Goal: Information Seeking & Learning: Compare options

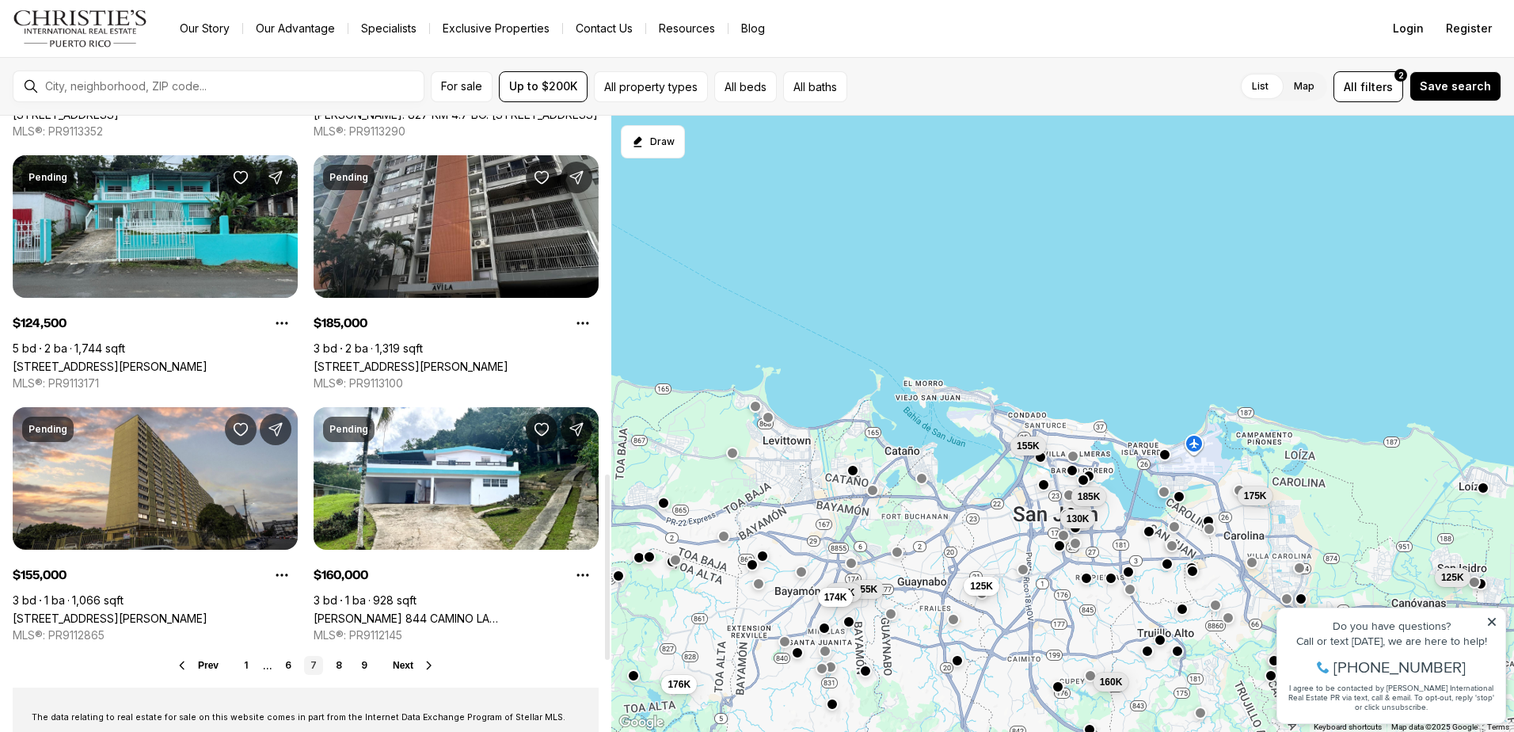
scroll to position [1267, 0]
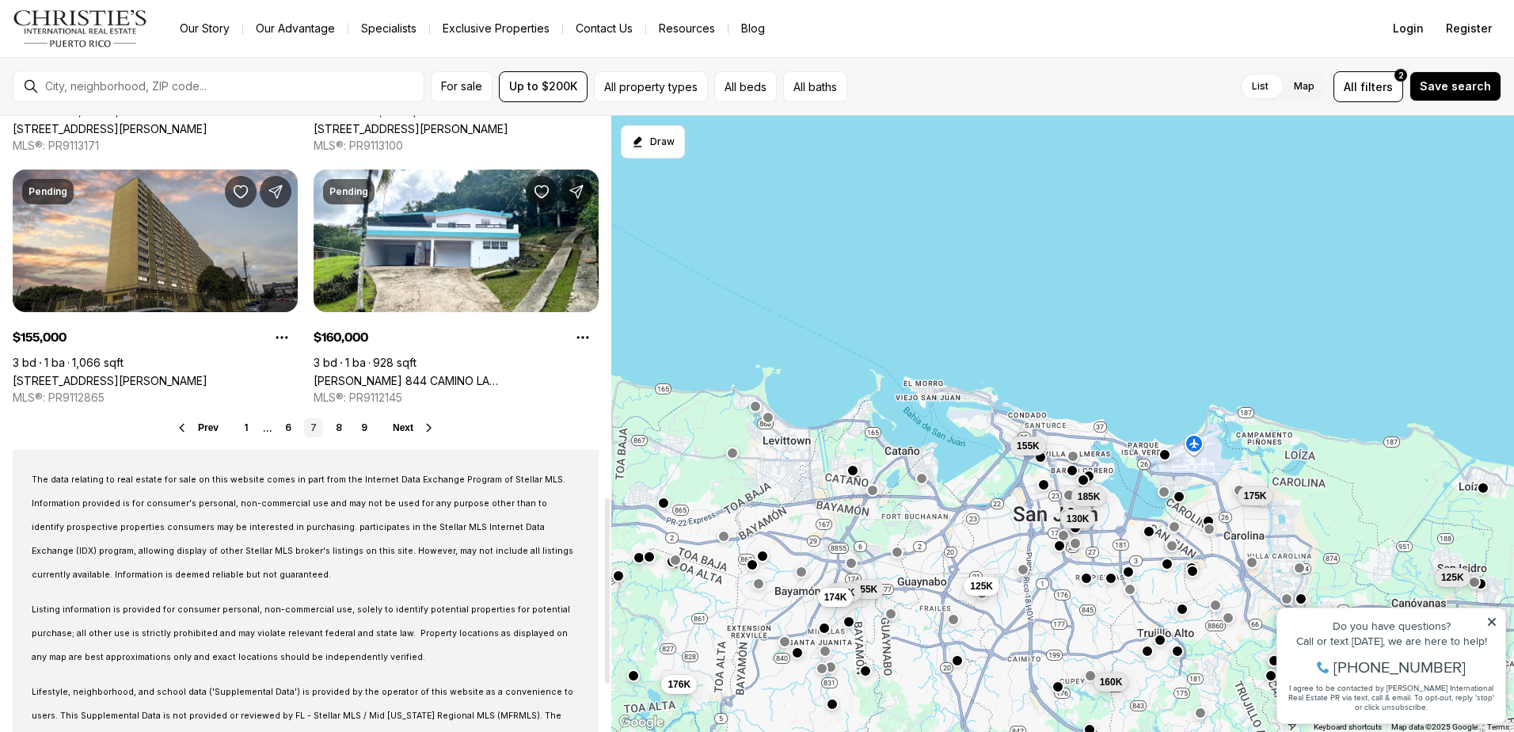
click at [403, 428] on span "Next" at bounding box center [403, 427] width 21 height 11
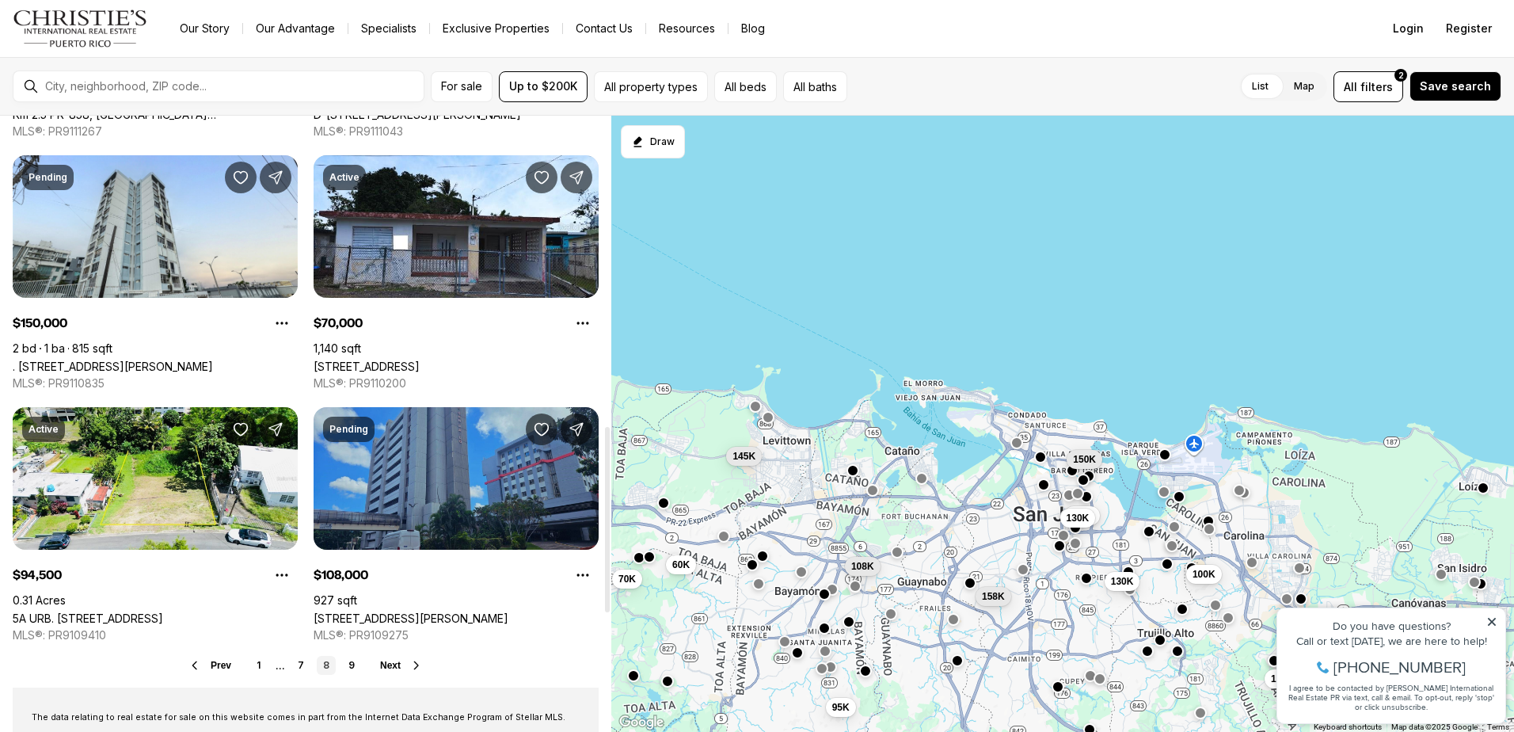
scroll to position [1109, 0]
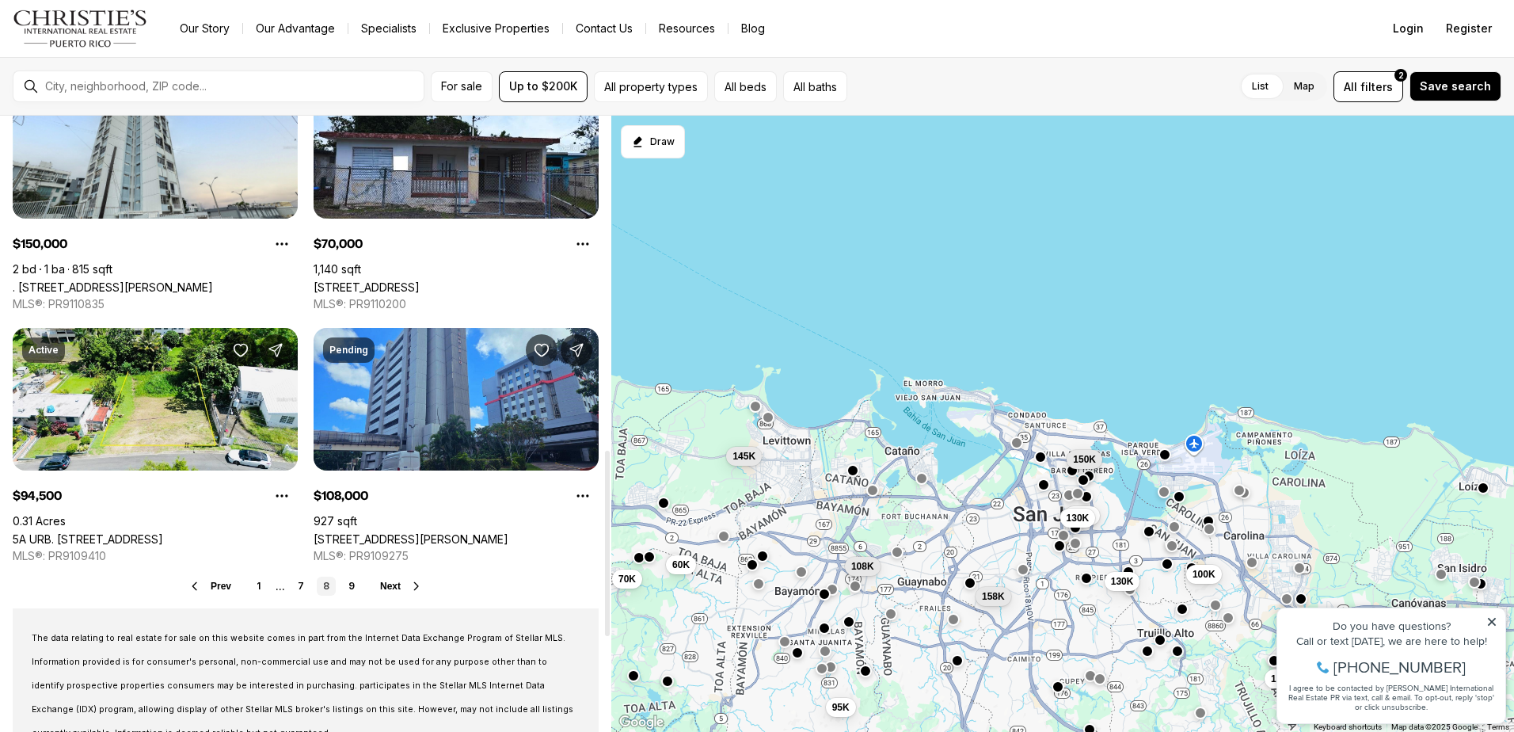
click at [392, 586] on span "Next" at bounding box center [390, 585] width 21 height 11
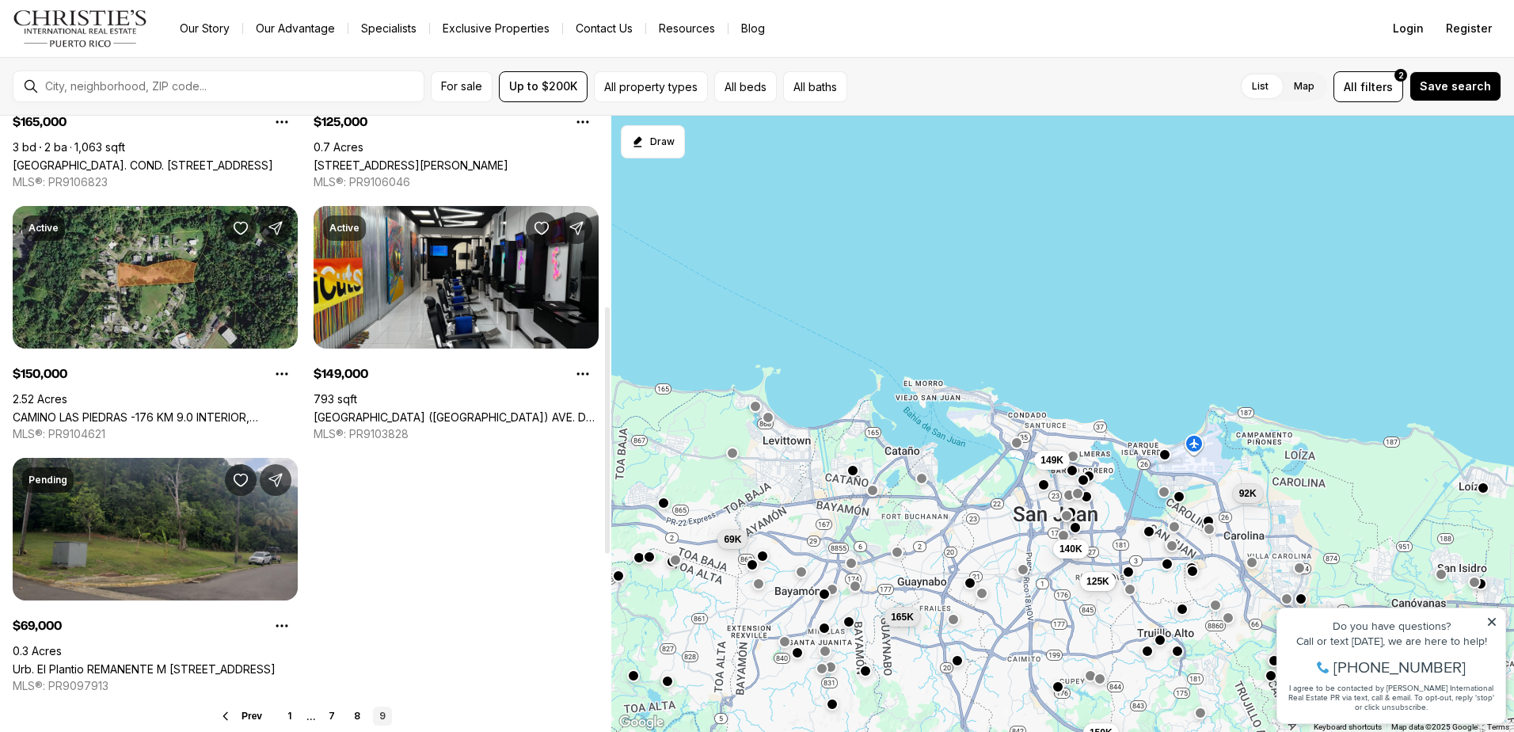
scroll to position [633, 0]
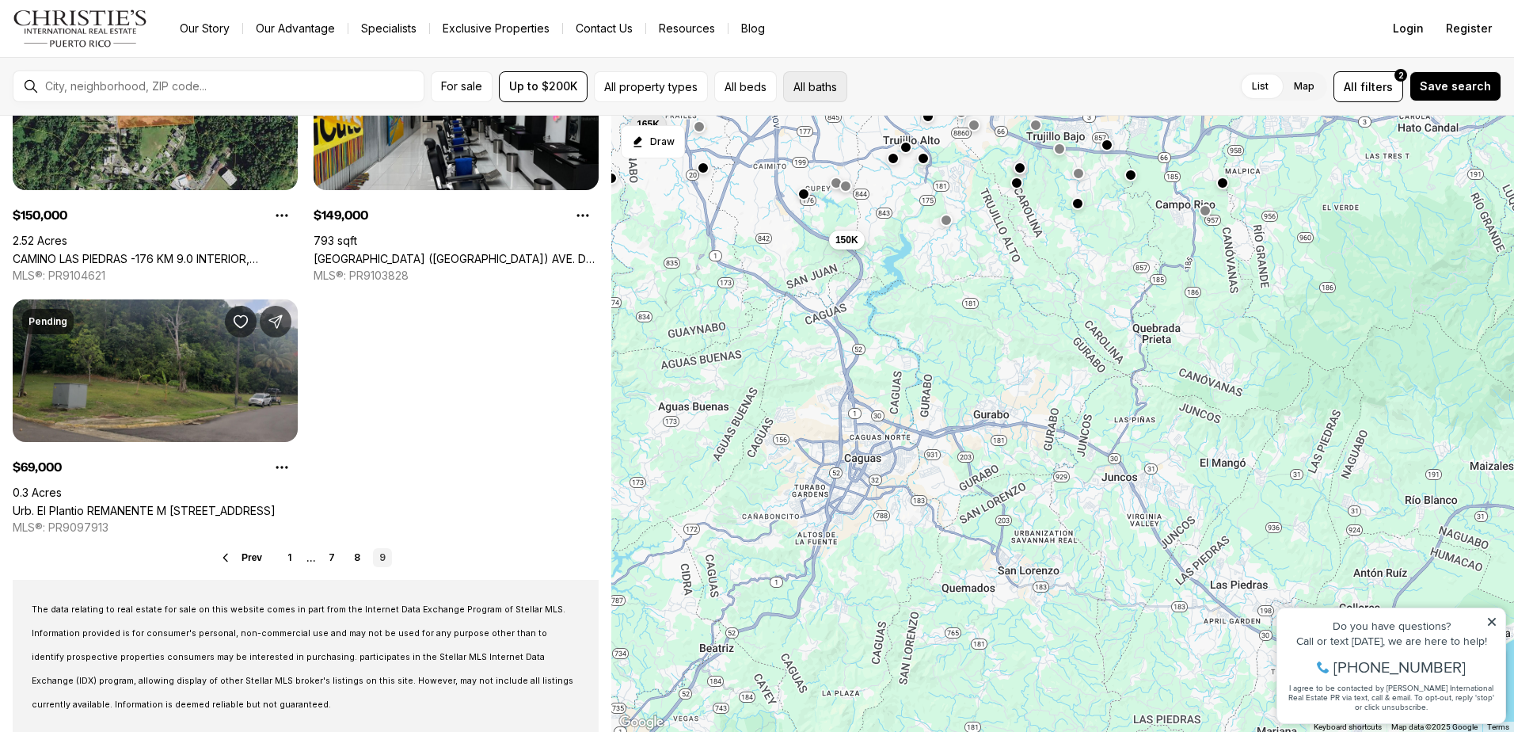
drag, startPoint x: 1063, startPoint y: 557, endPoint x: 820, endPoint y: 80, distance: 535.4
click at [820, 80] on div "For sale Up to $200K All property types All beds All baths List Map List Map Al…" at bounding box center [757, 394] width 1514 height 675
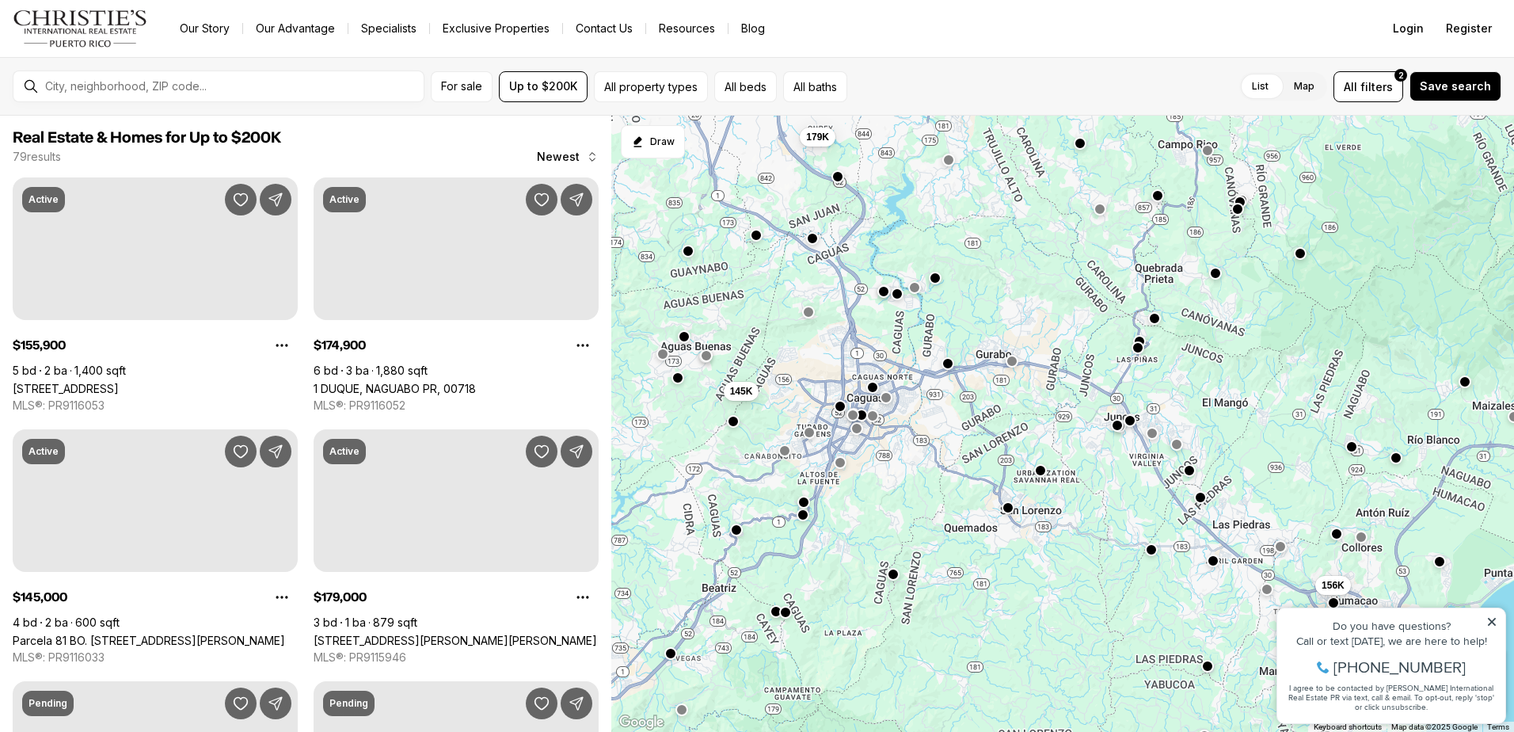
drag, startPoint x: 800, startPoint y: 266, endPoint x: 837, endPoint y: 276, distance: 38.6
click at [837, 276] on div "179K 156K 145K 175K" at bounding box center [1062, 424] width 903 height 617
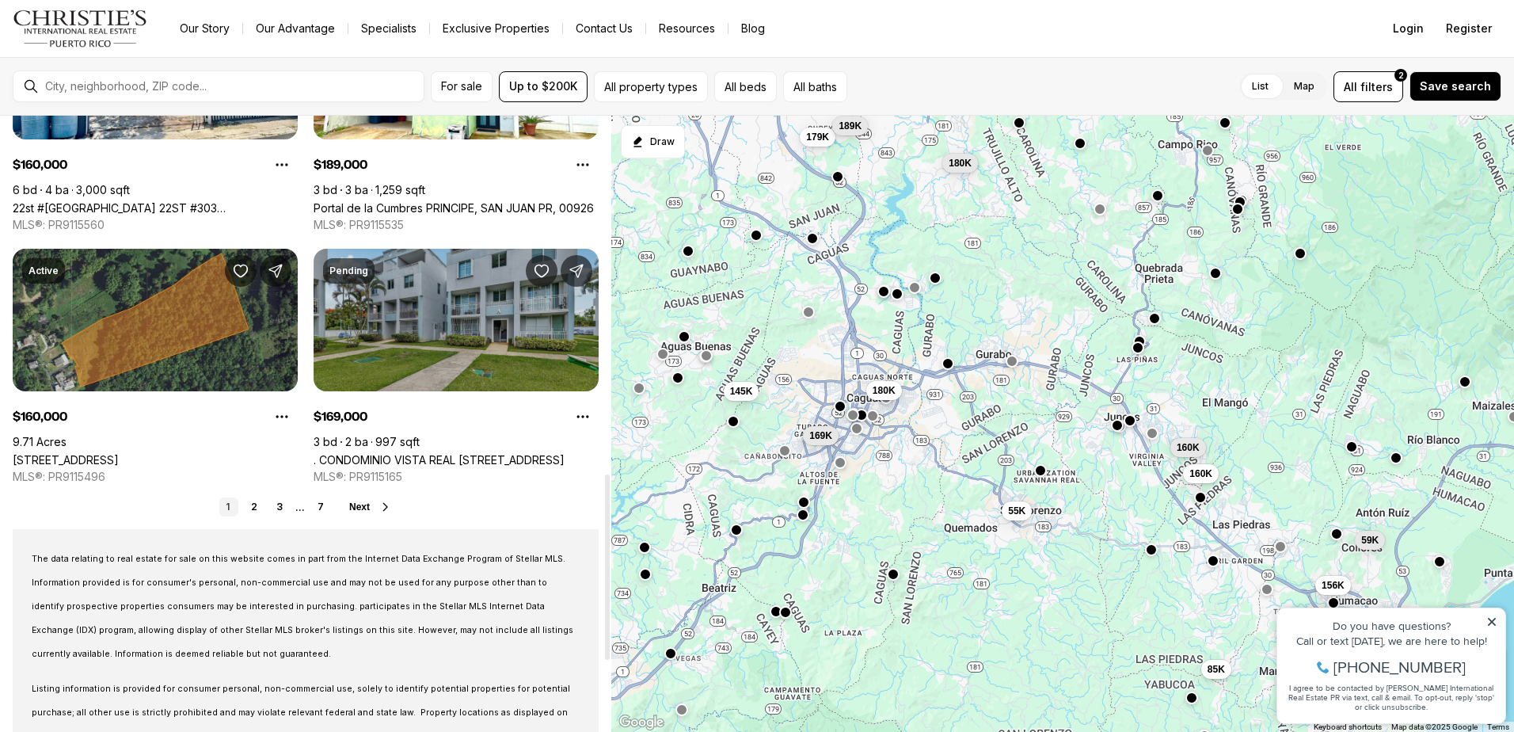
scroll to position [1267, 0]
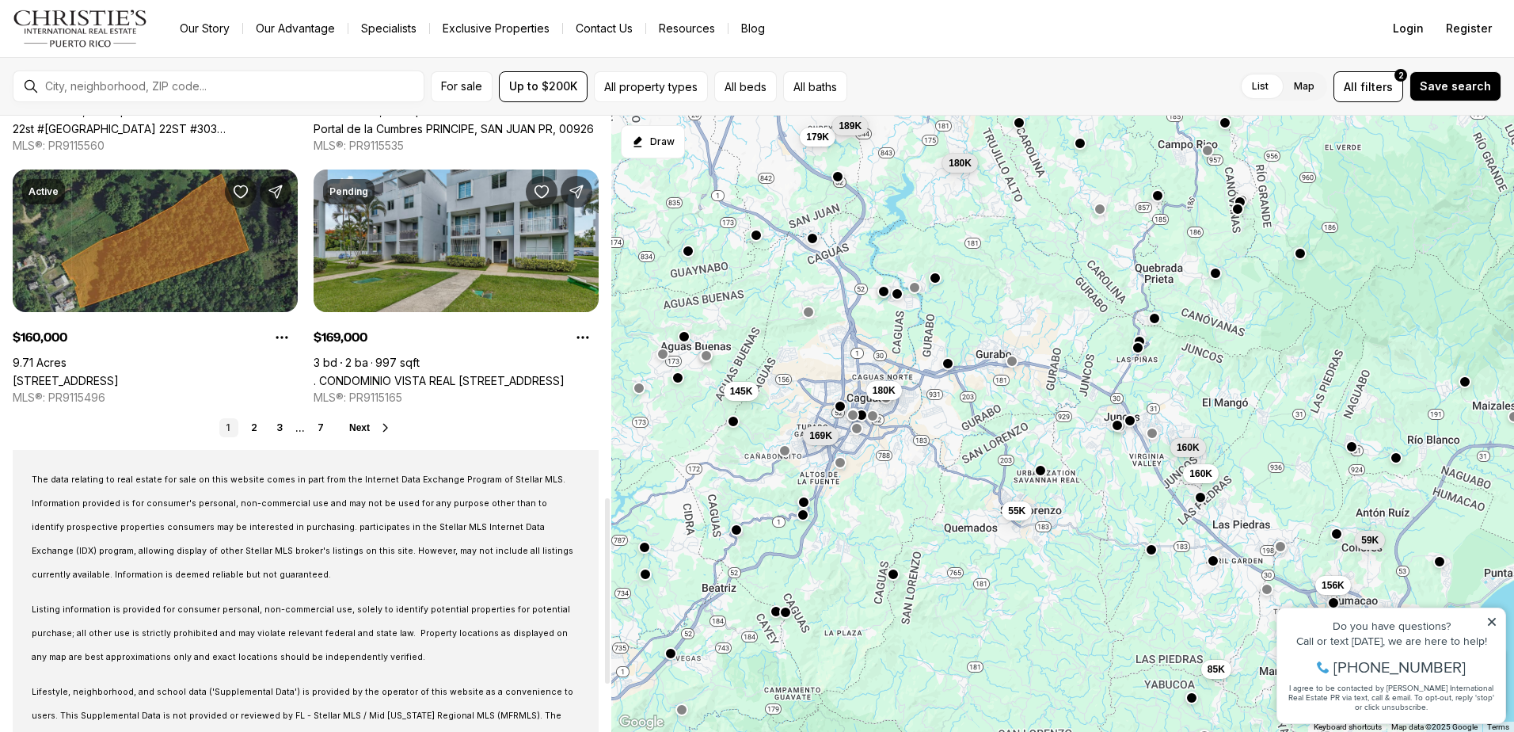
click at [365, 428] on span "Next" at bounding box center [359, 427] width 21 height 11
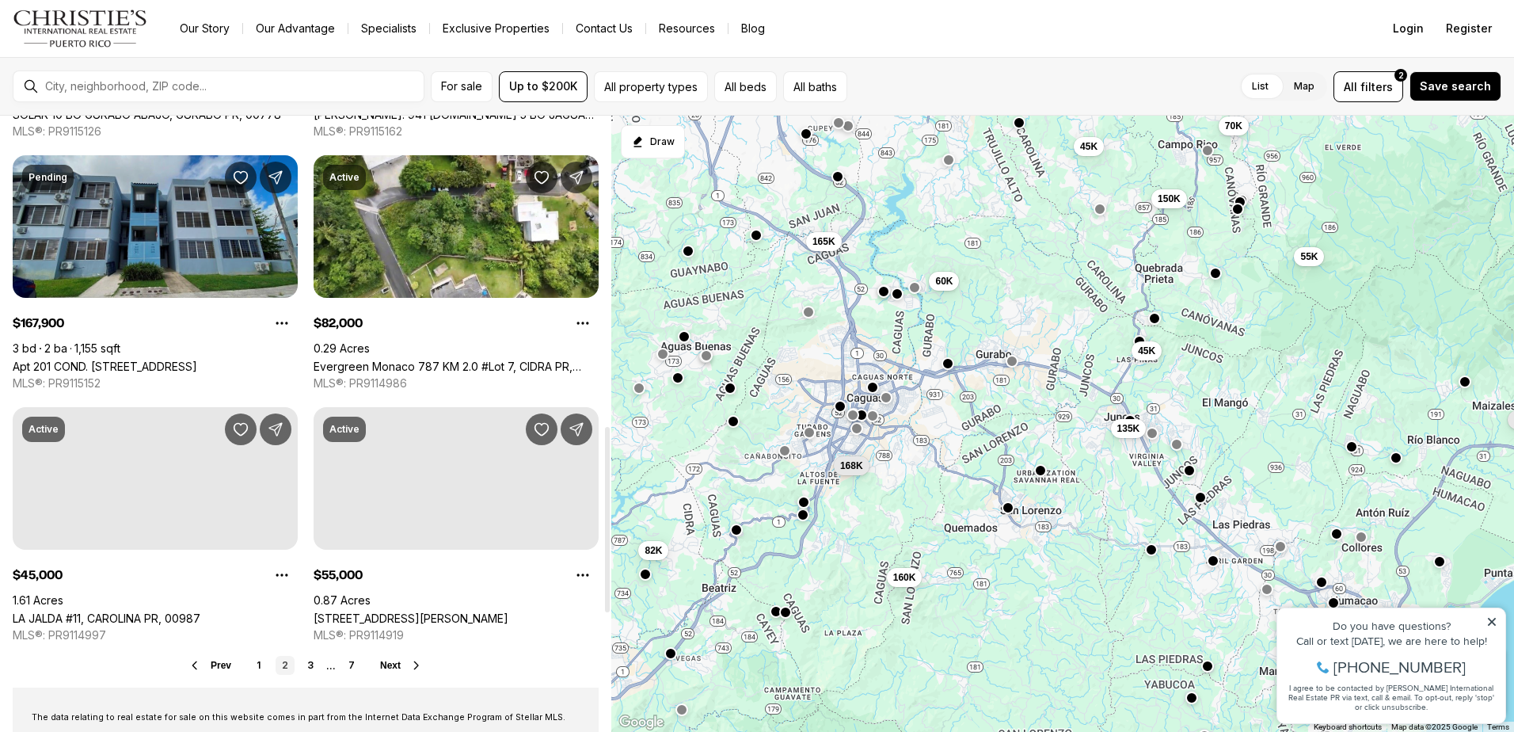
scroll to position [1109, 0]
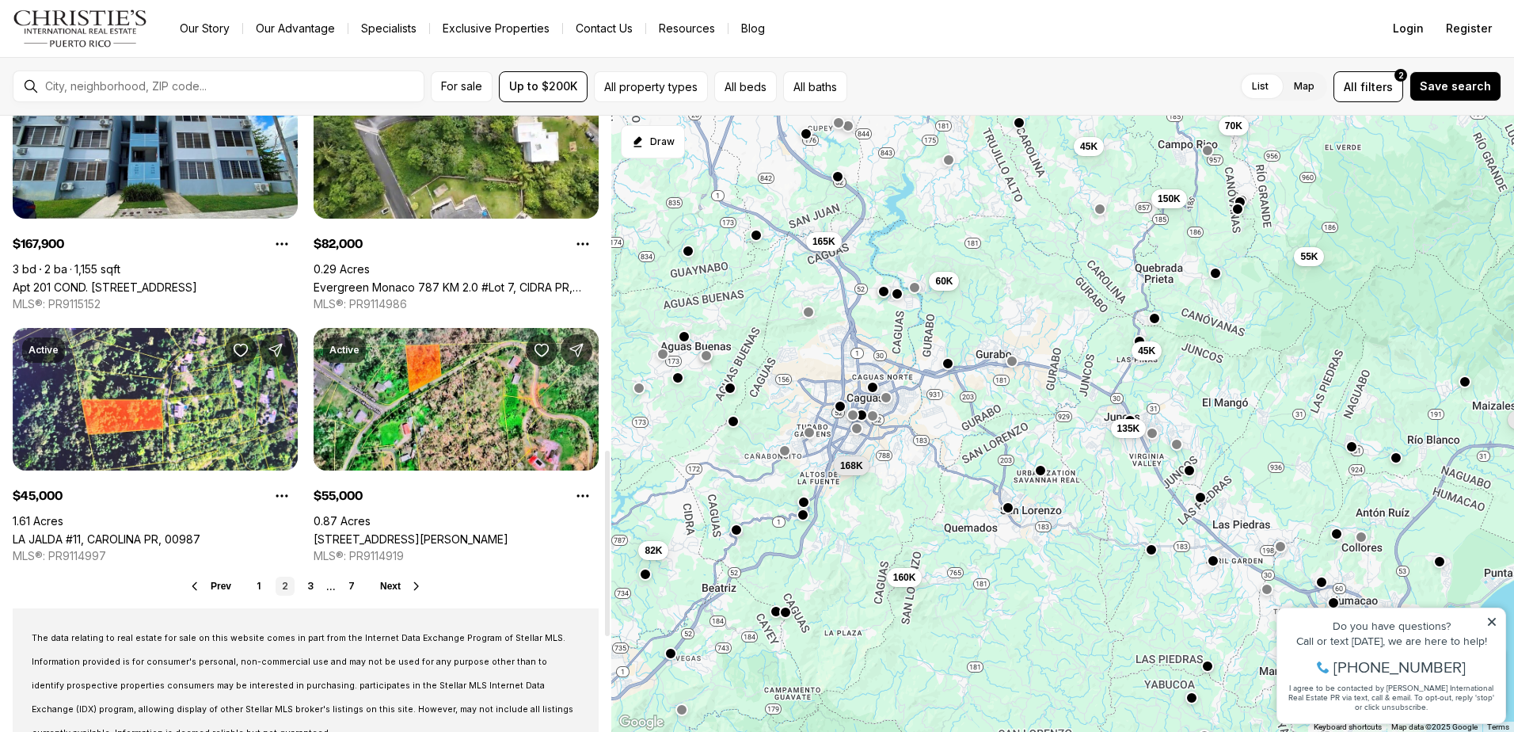
click at [387, 583] on span "Next" at bounding box center [390, 585] width 21 height 11
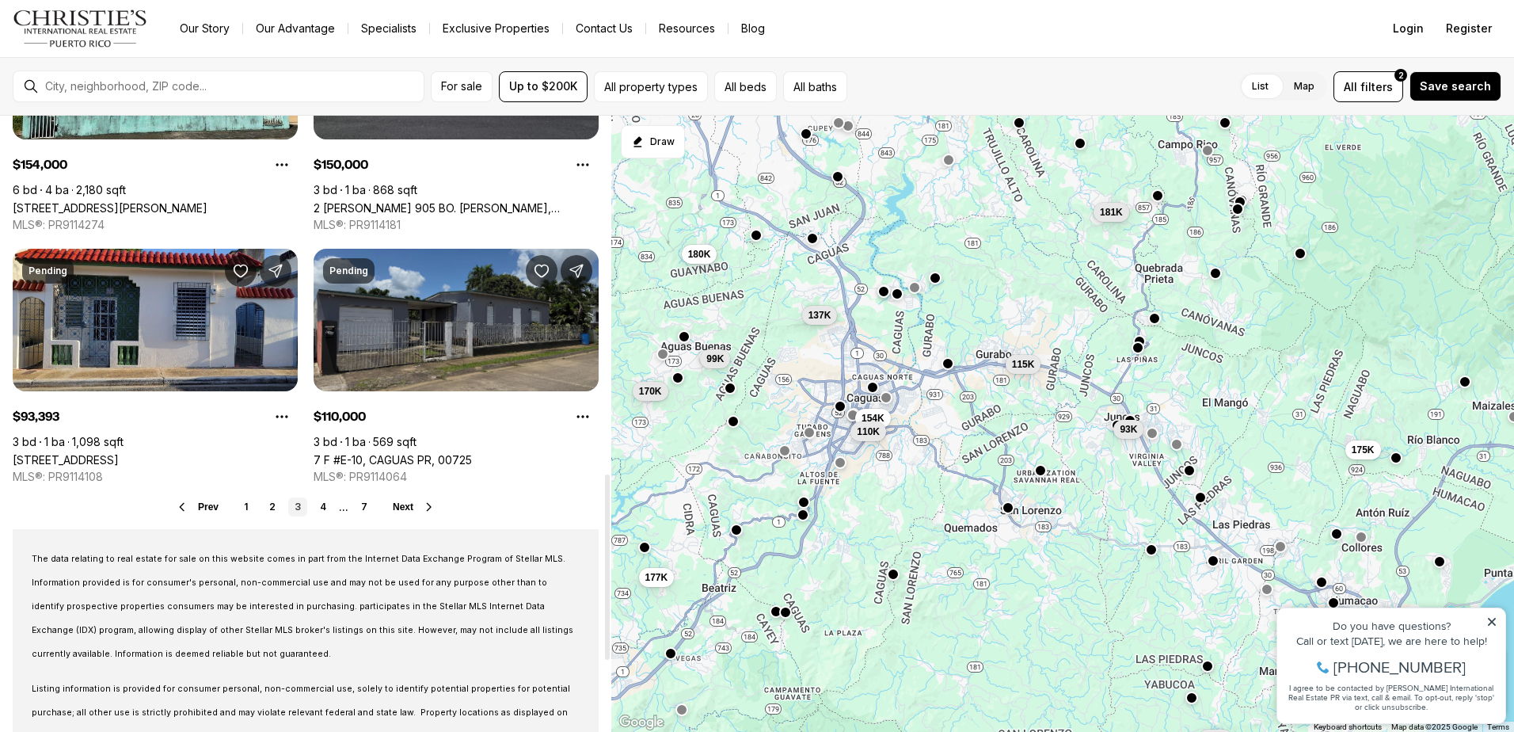
scroll to position [1267, 0]
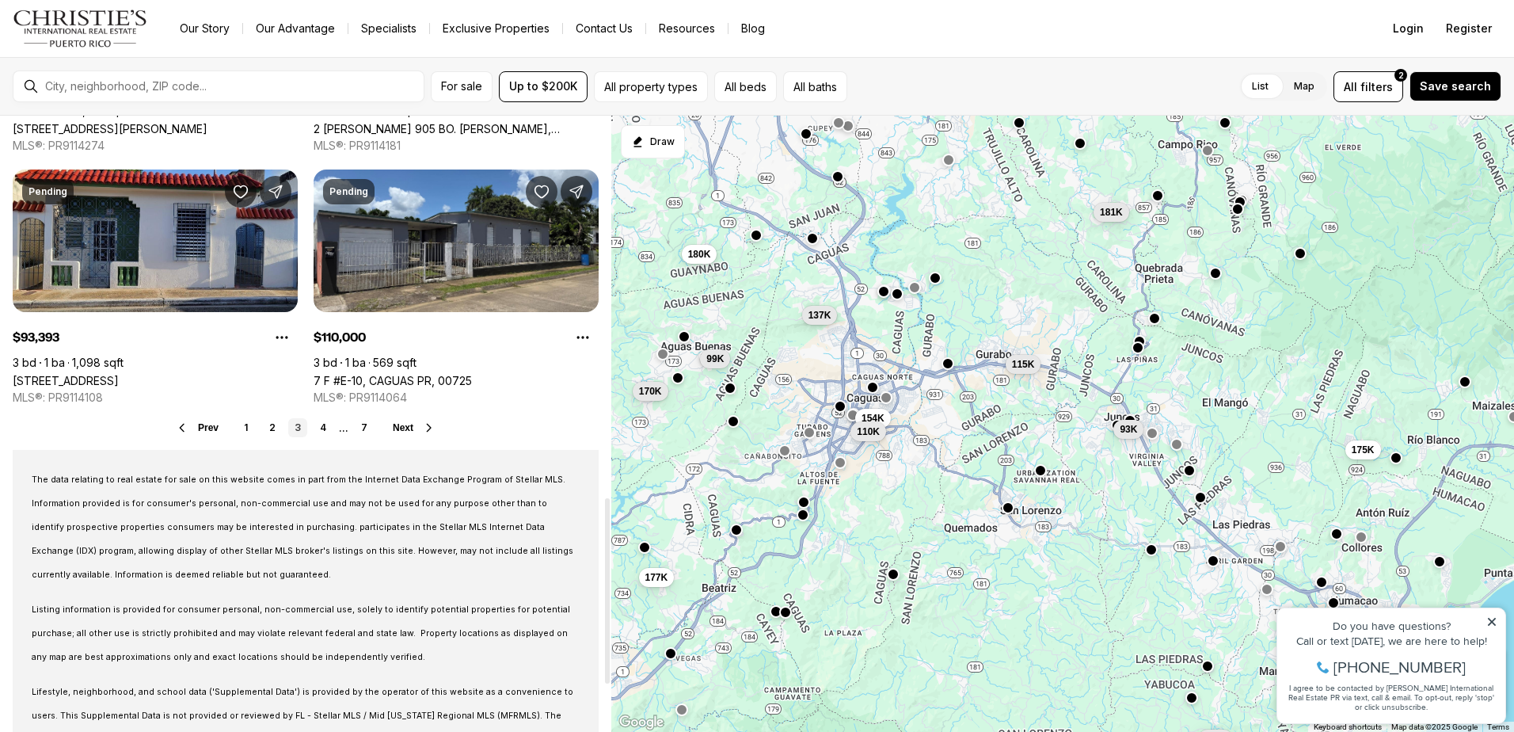
click at [401, 427] on span "Next" at bounding box center [403, 427] width 21 height 11
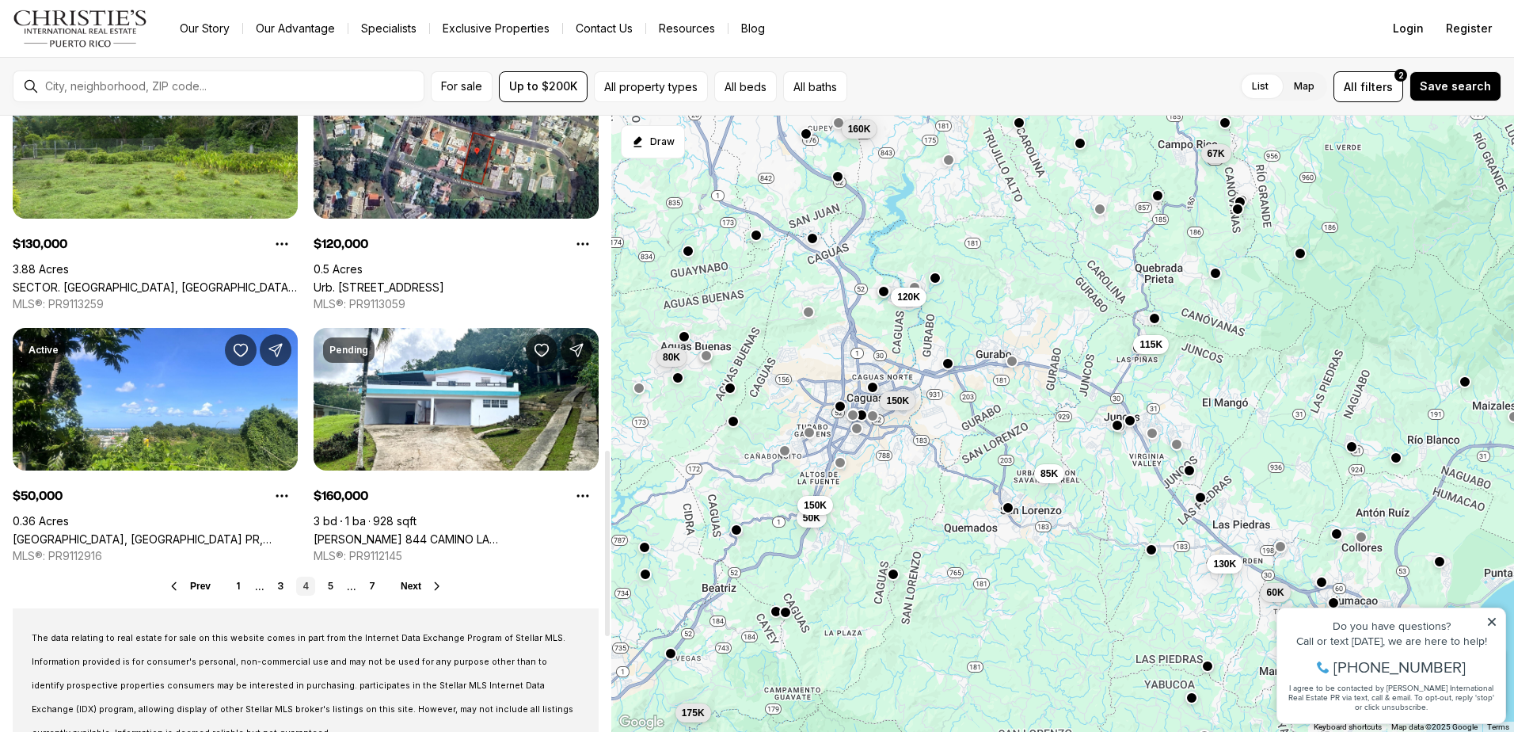
scroll to position [1188, 0]
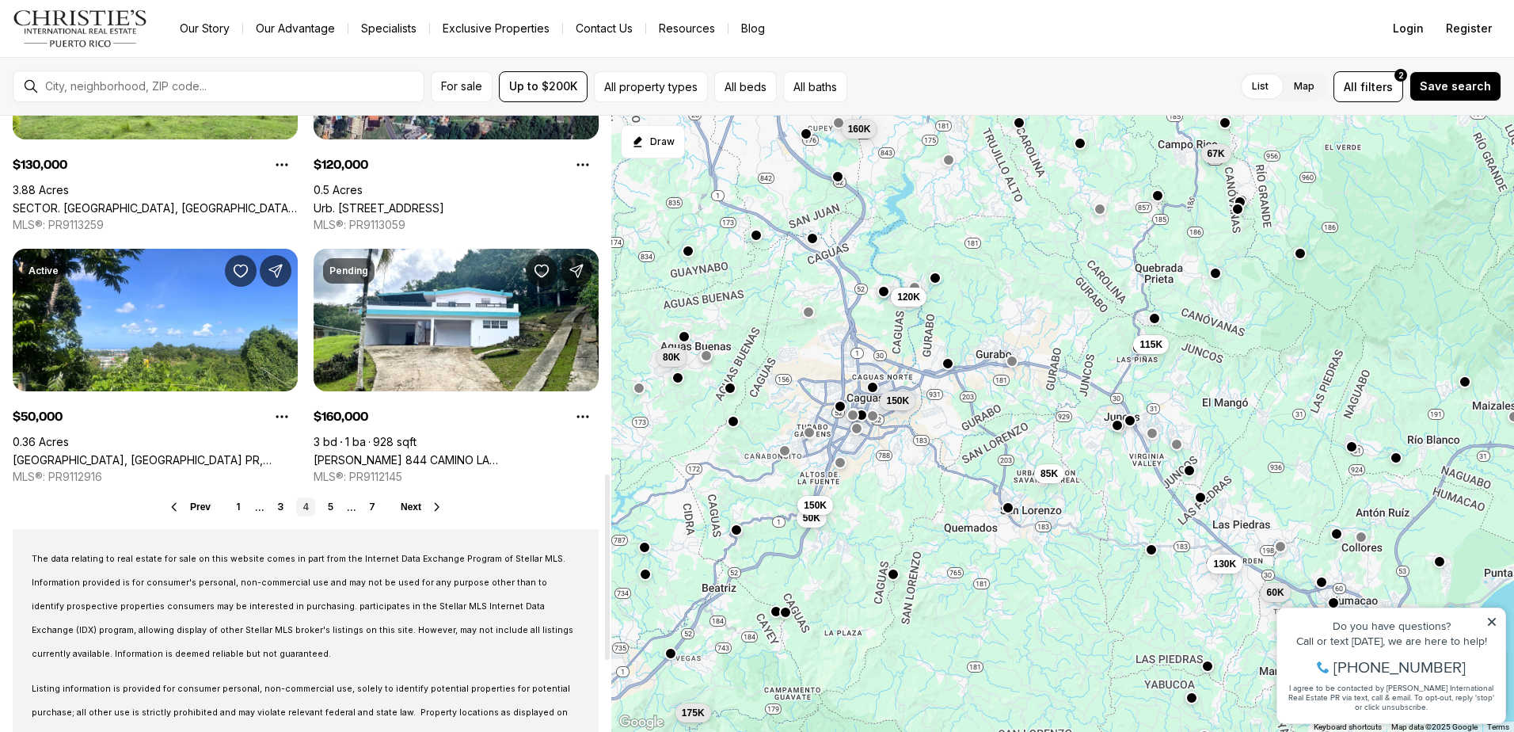
click at [413, 505] on span "Next" at bounding box center [411, 506] width 21 height 11
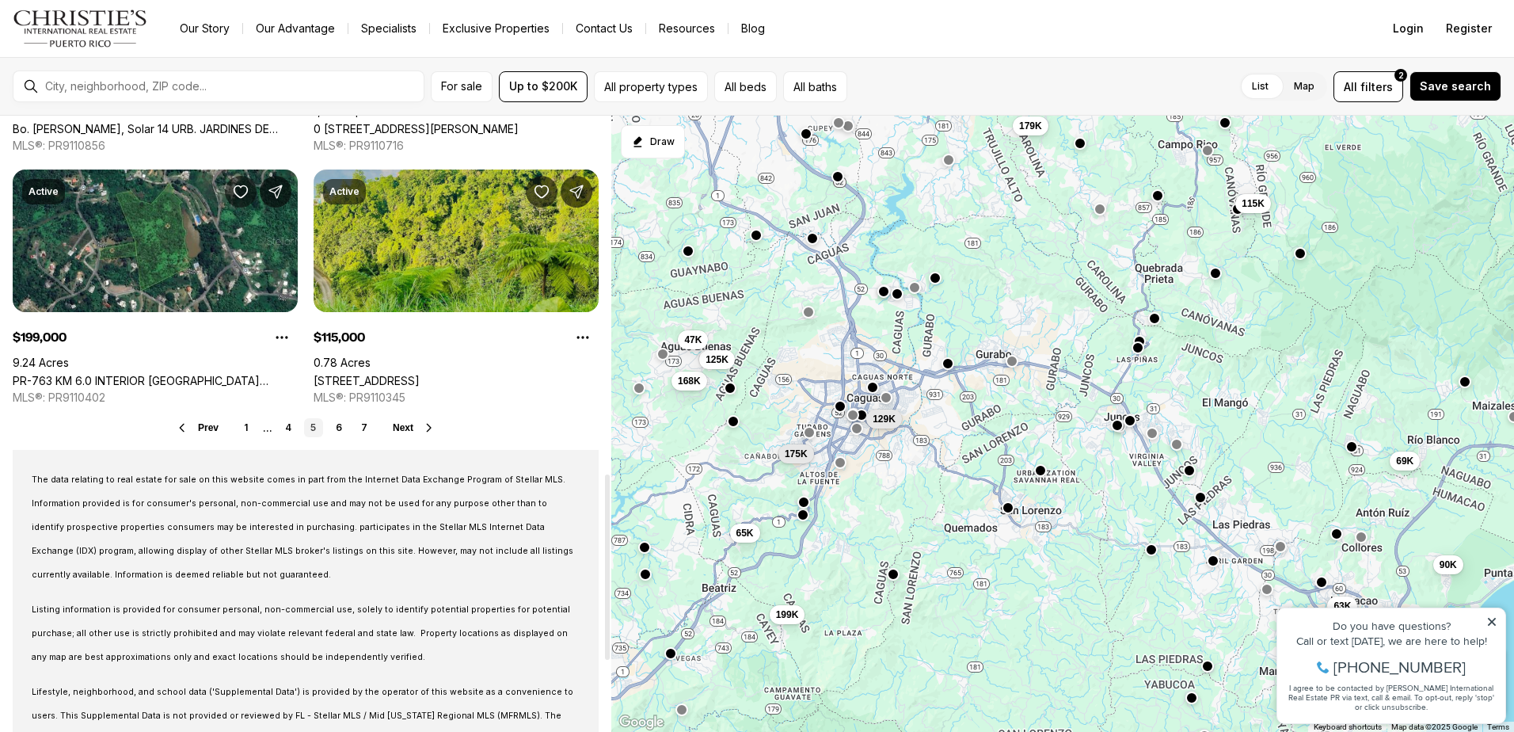
scroll to position [1346, 0]
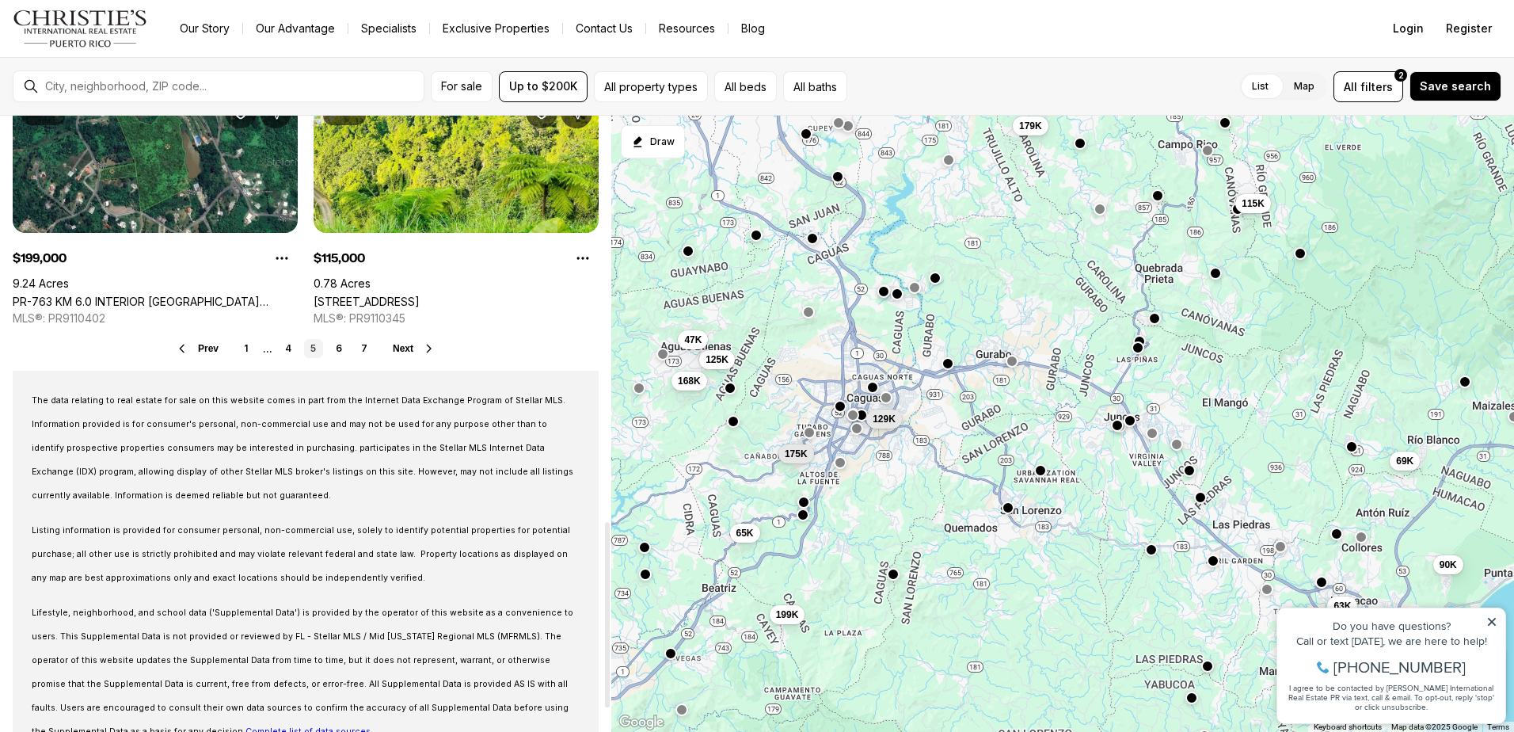
click at [404, 350] on span "Next" at bounding box center [403, 348] width 21 height 11
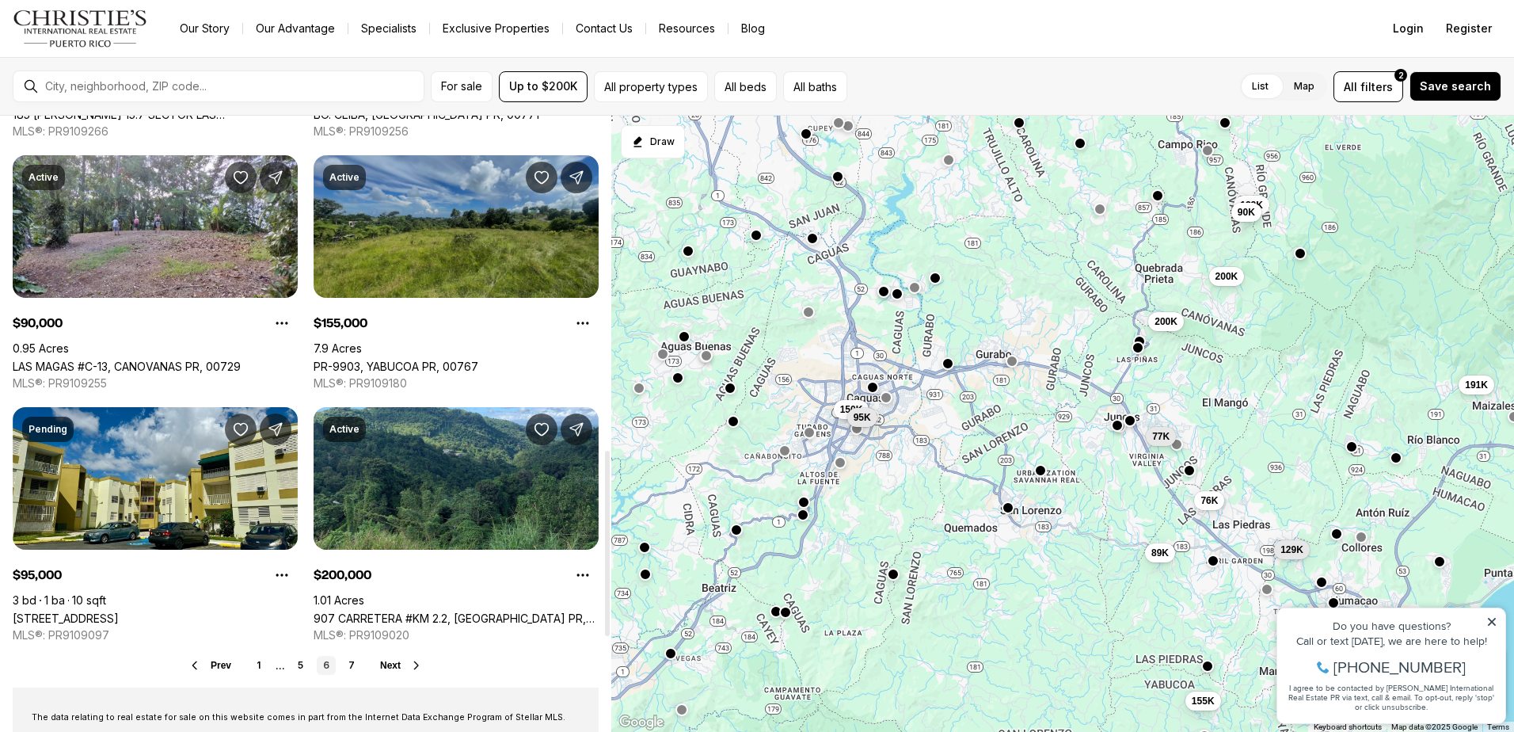
scroll to position [1109, 0]
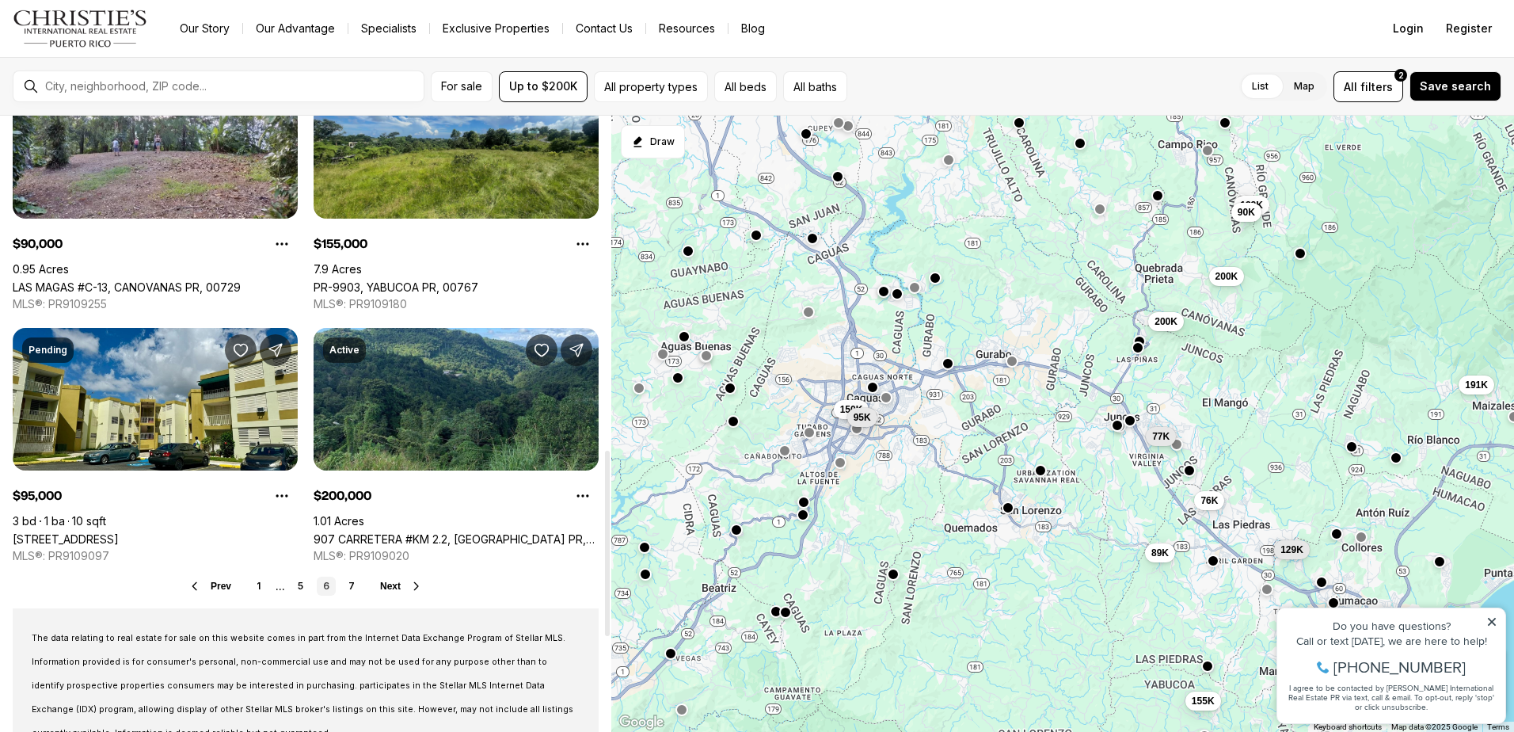
click at [376, 583] on div "Prev 1 ... 5 6 7 Next" at bounding box center [306, 585] width 586 height 19
click at [389, 589] on span "Next" at bounding box center [390, 585] width 21 height 11
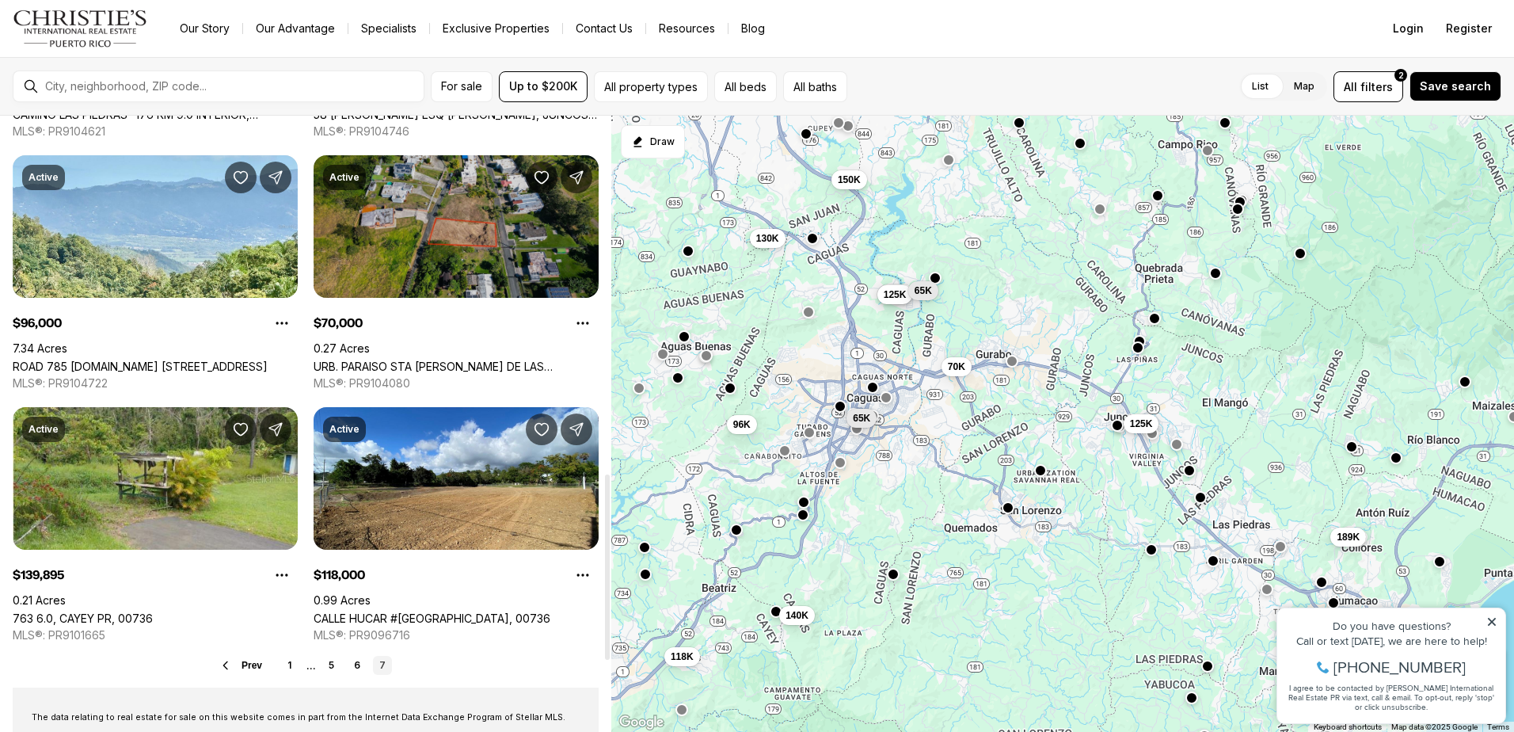
scroll to position [1188, 0]
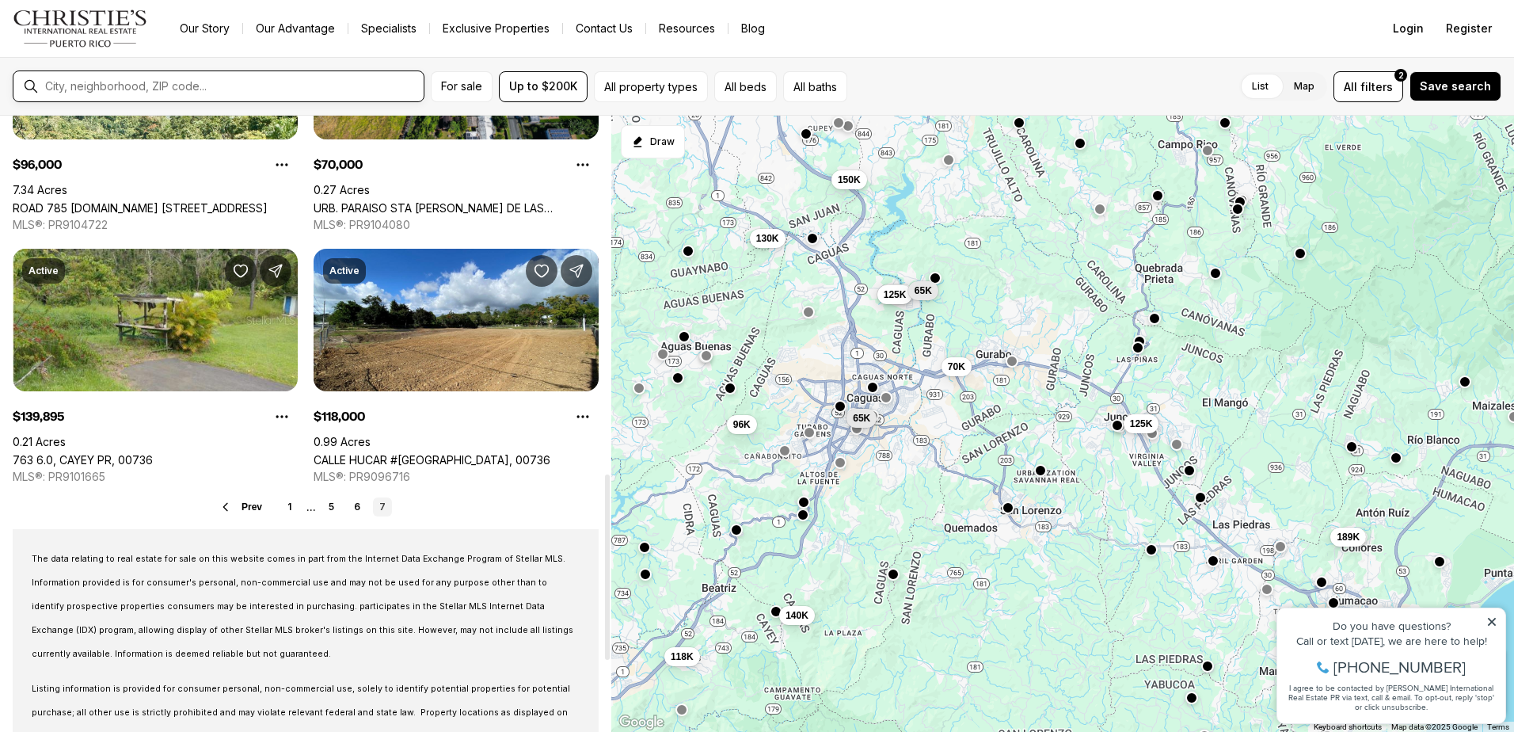
click at [152, 87] on input "text" at bounding box center [231, 86] width 372 height 14
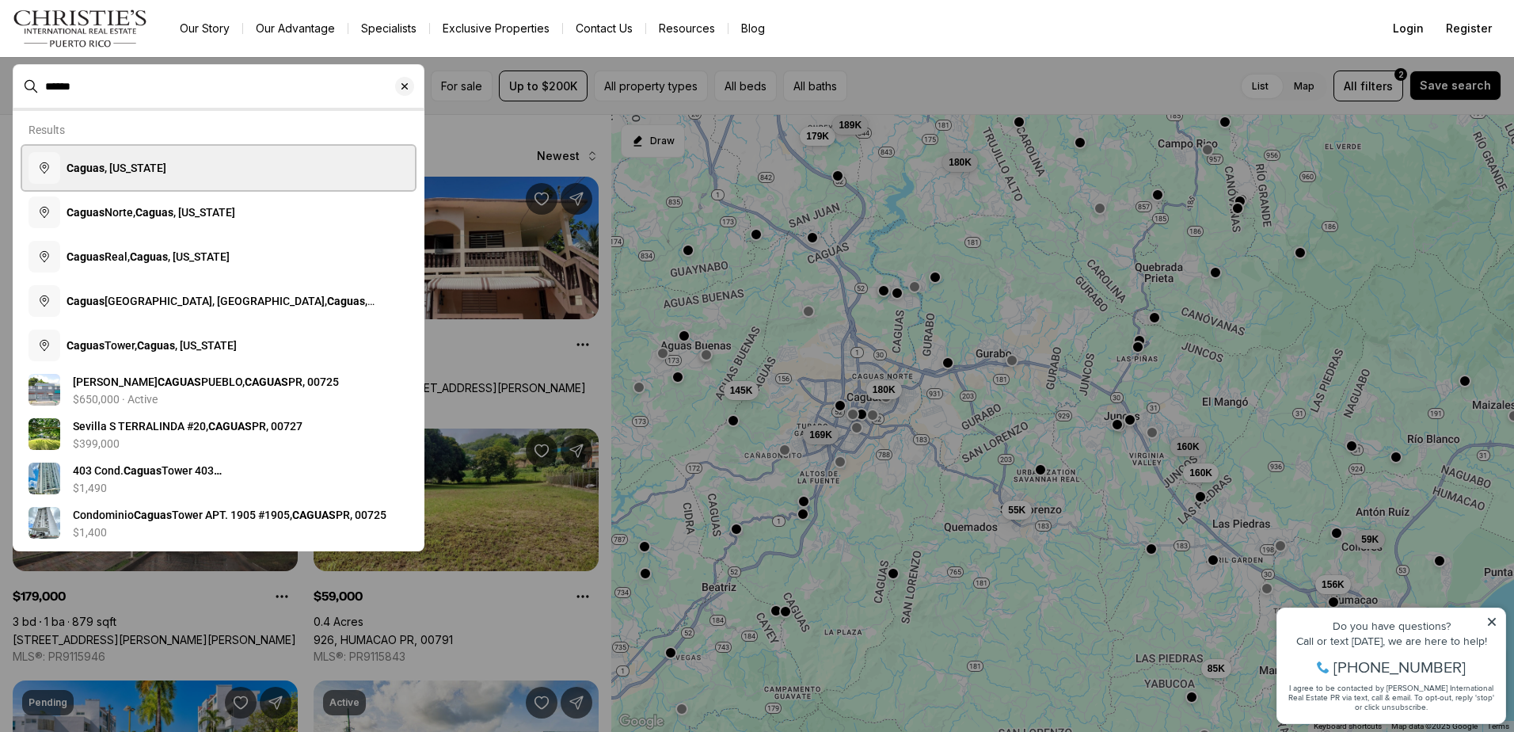
click at [141, 165] on span "Caguas , Puerto Rico" at bounding box center [117, 168] width 100 height 13
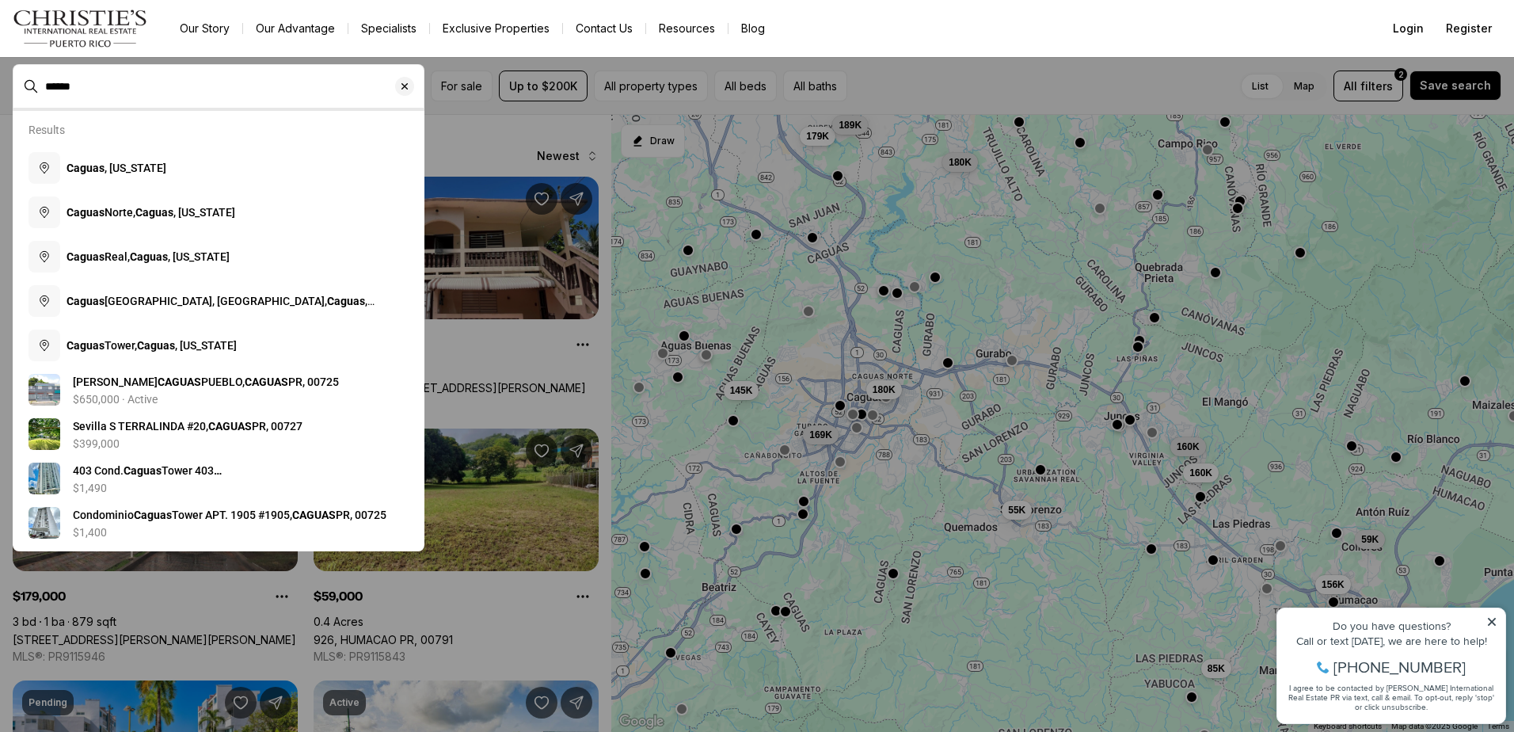
type input "**********"
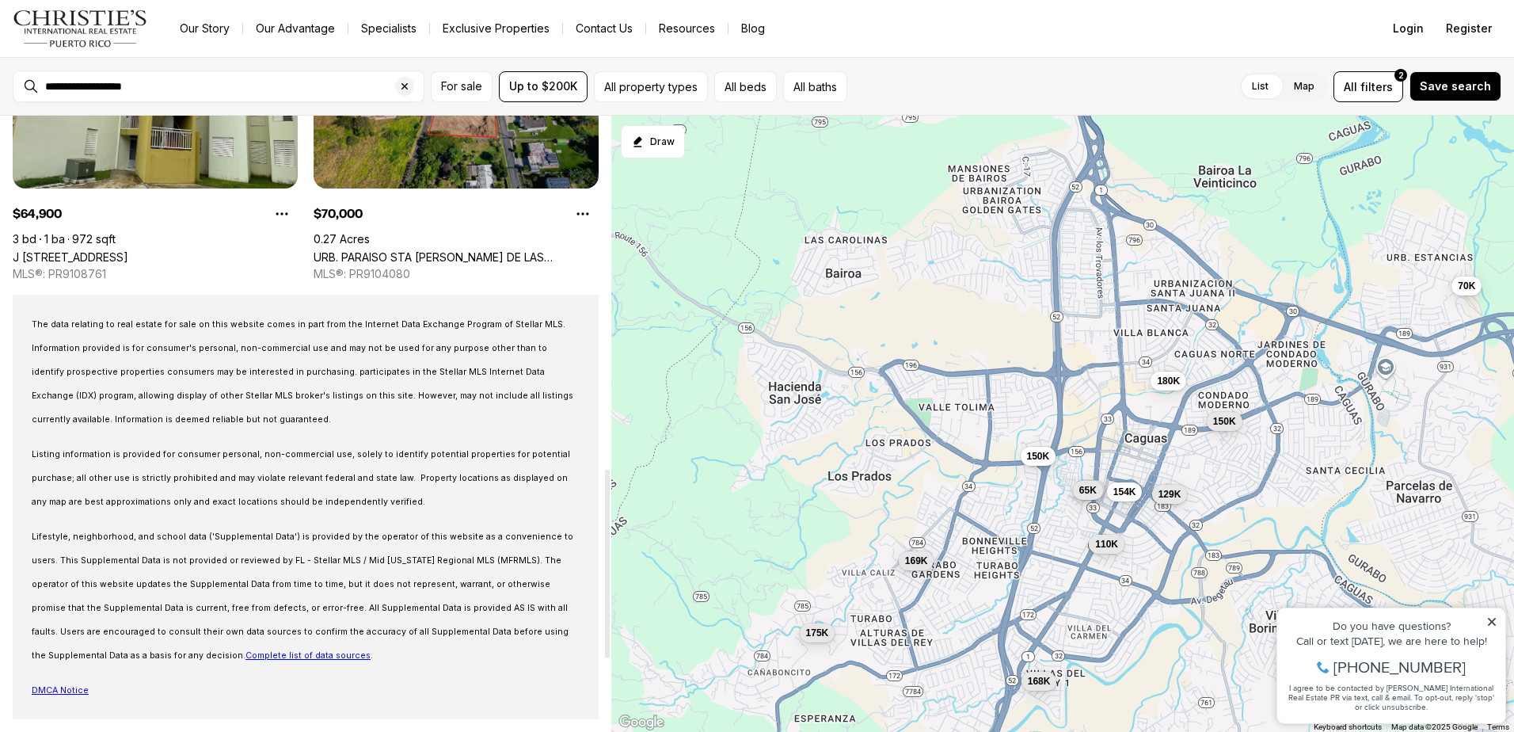
scroll to position [1153, 0]
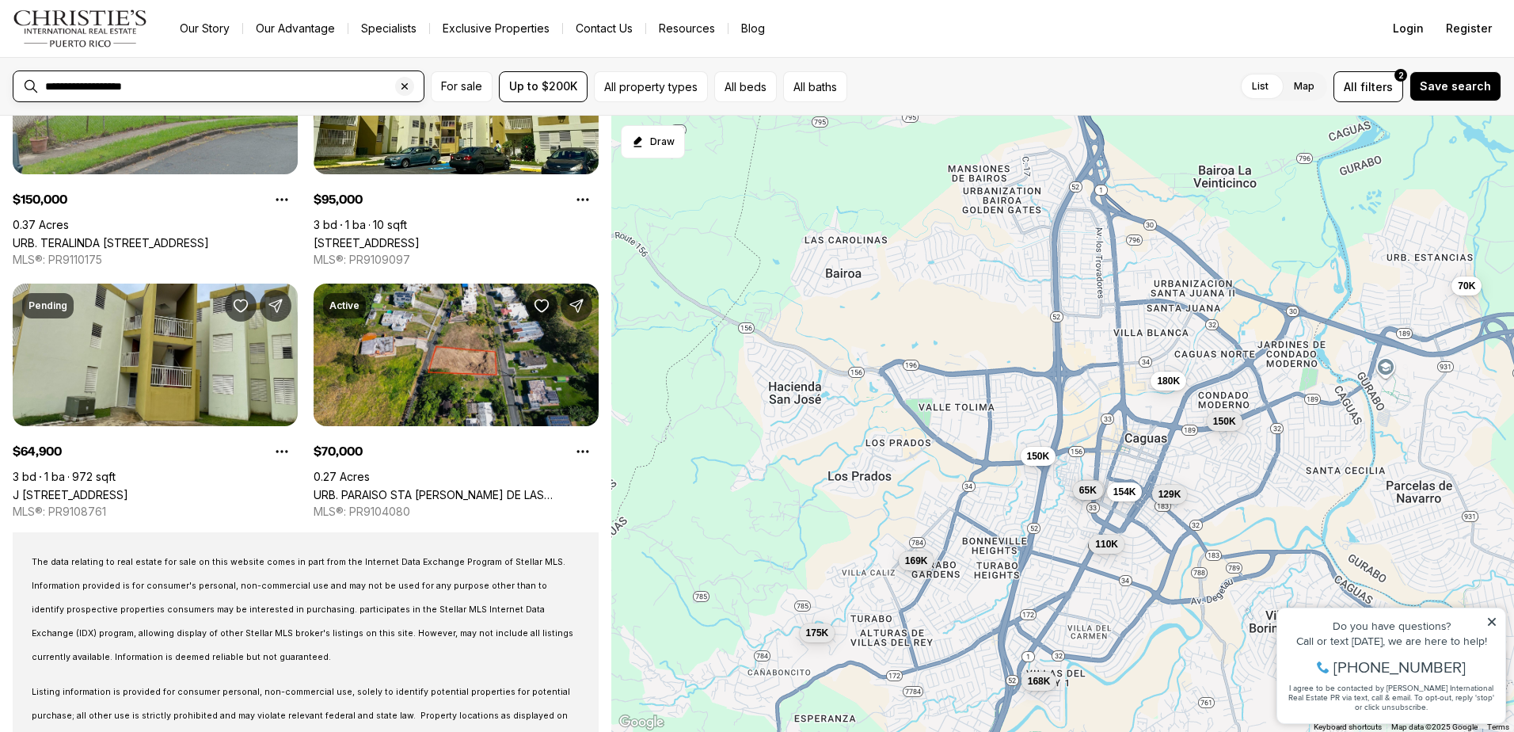
click at [410, 82] on div "Clear search input" at bounding box center [404, 86] width 19 height 19
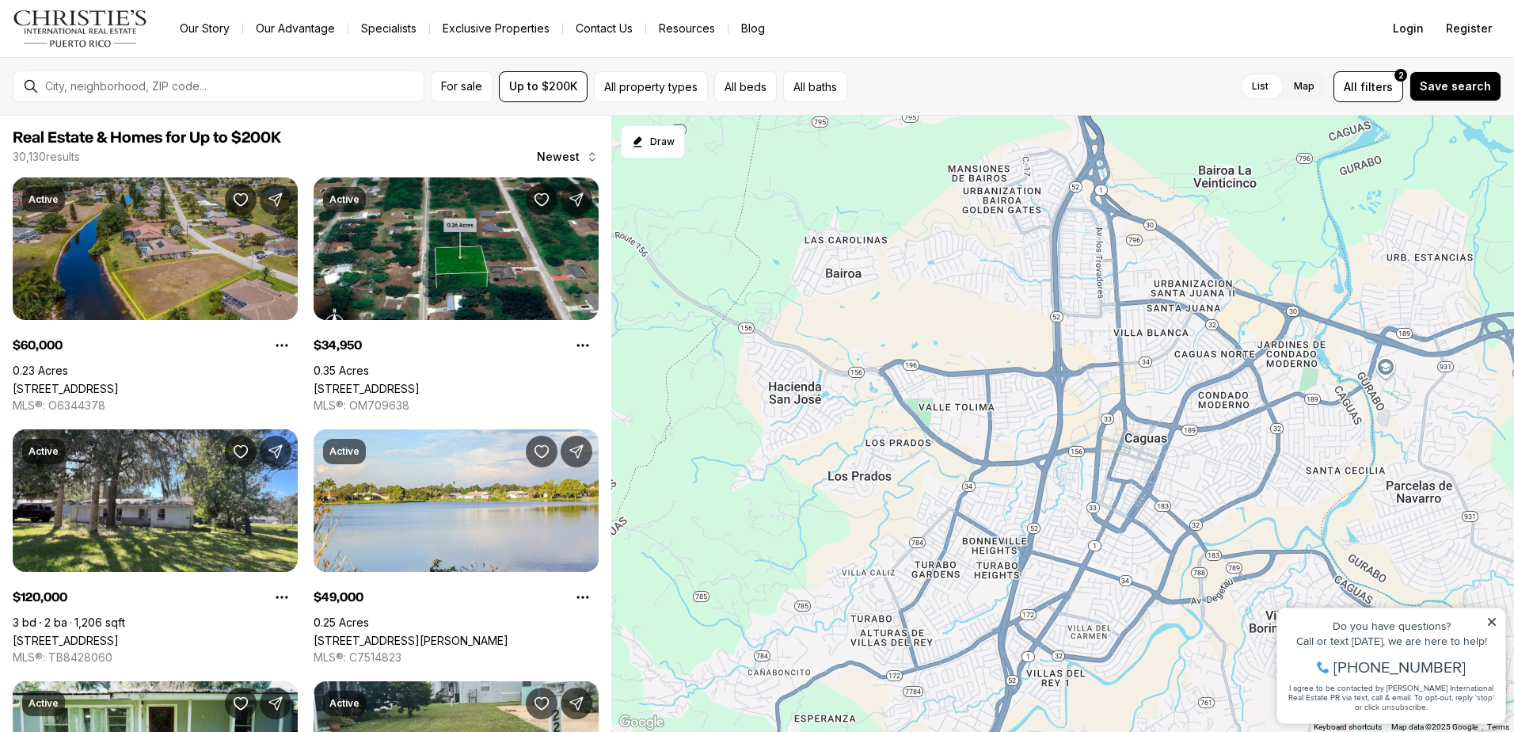
click at [326, 94] on div at bounding box center [231, 86] width 385 height 27
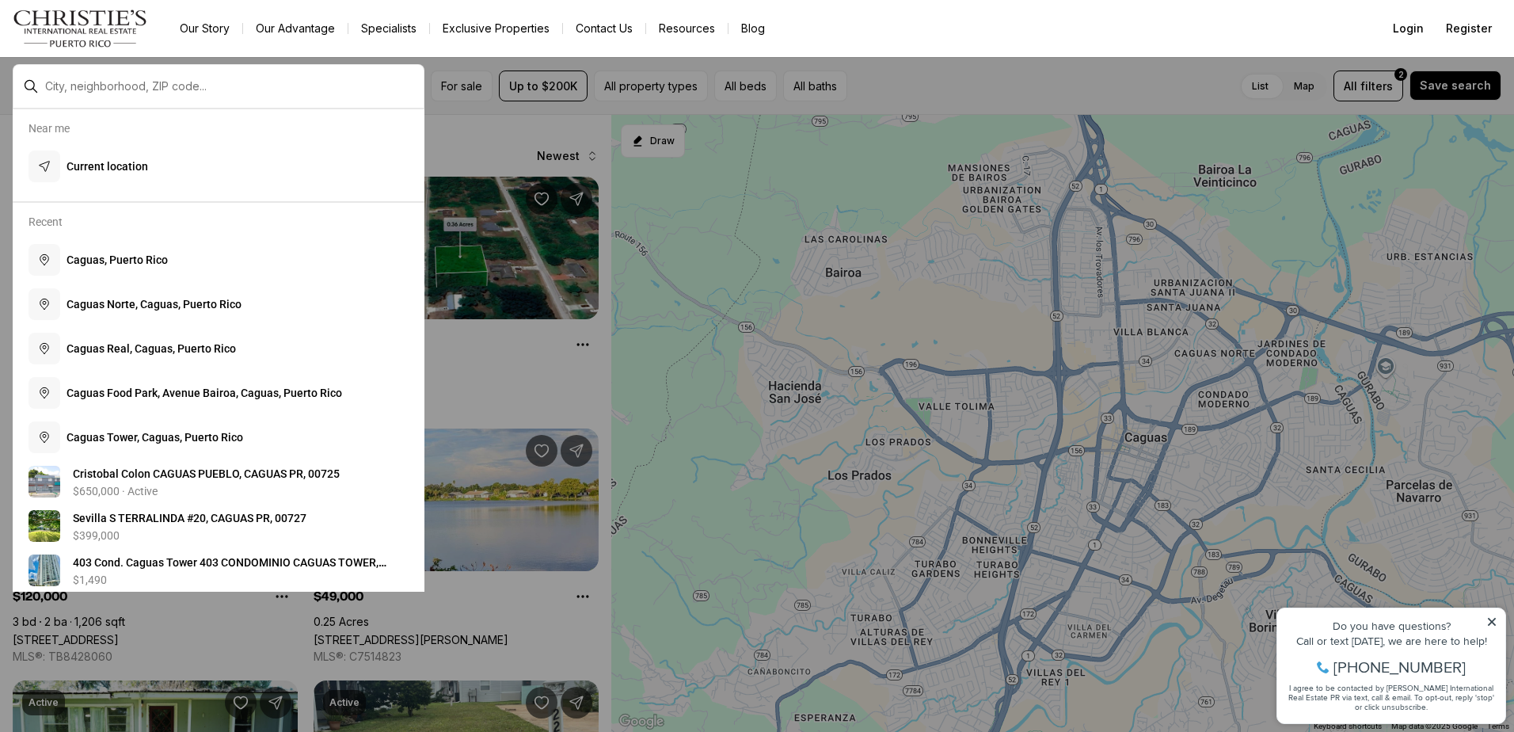
click at [176, 73] on div at bounding box center [231, 86] width 385 height 27
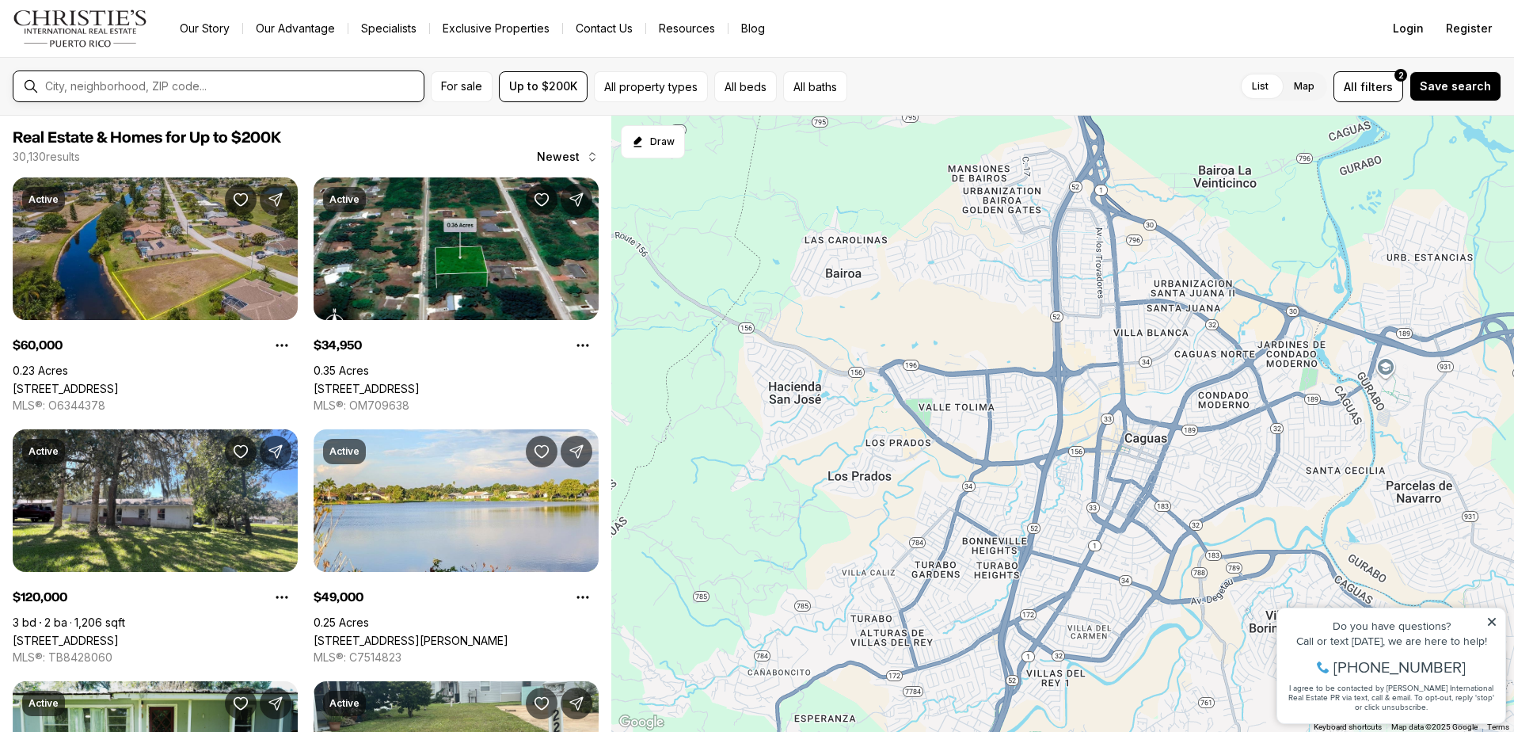
click at [171, 82] on input "text" at bounding box center [231, 86] width 372 height 14
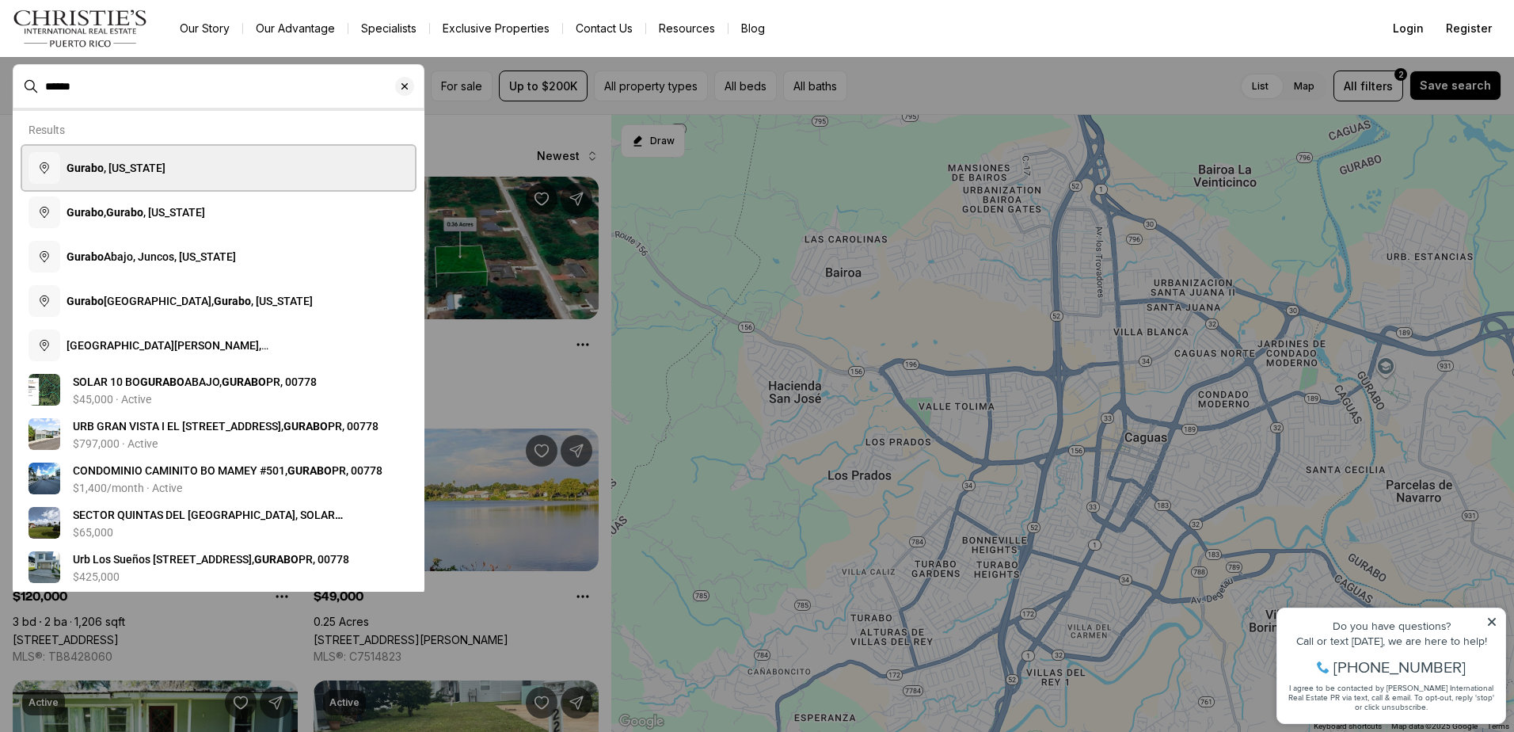
click at [116, 174] on span "Gurabo , Puerto Rico" at bounding box center [116, 168] width 99 height 13
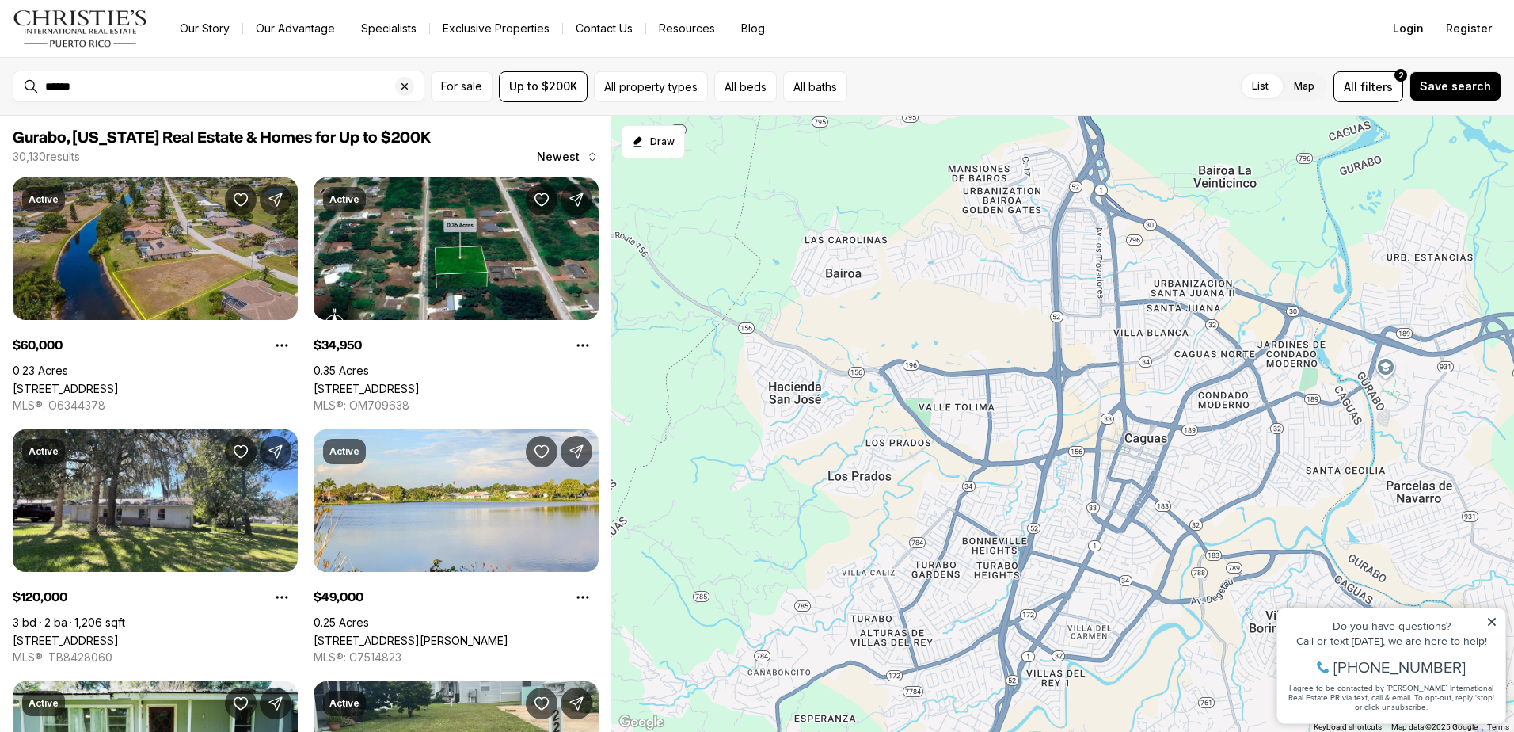
type input "**********"
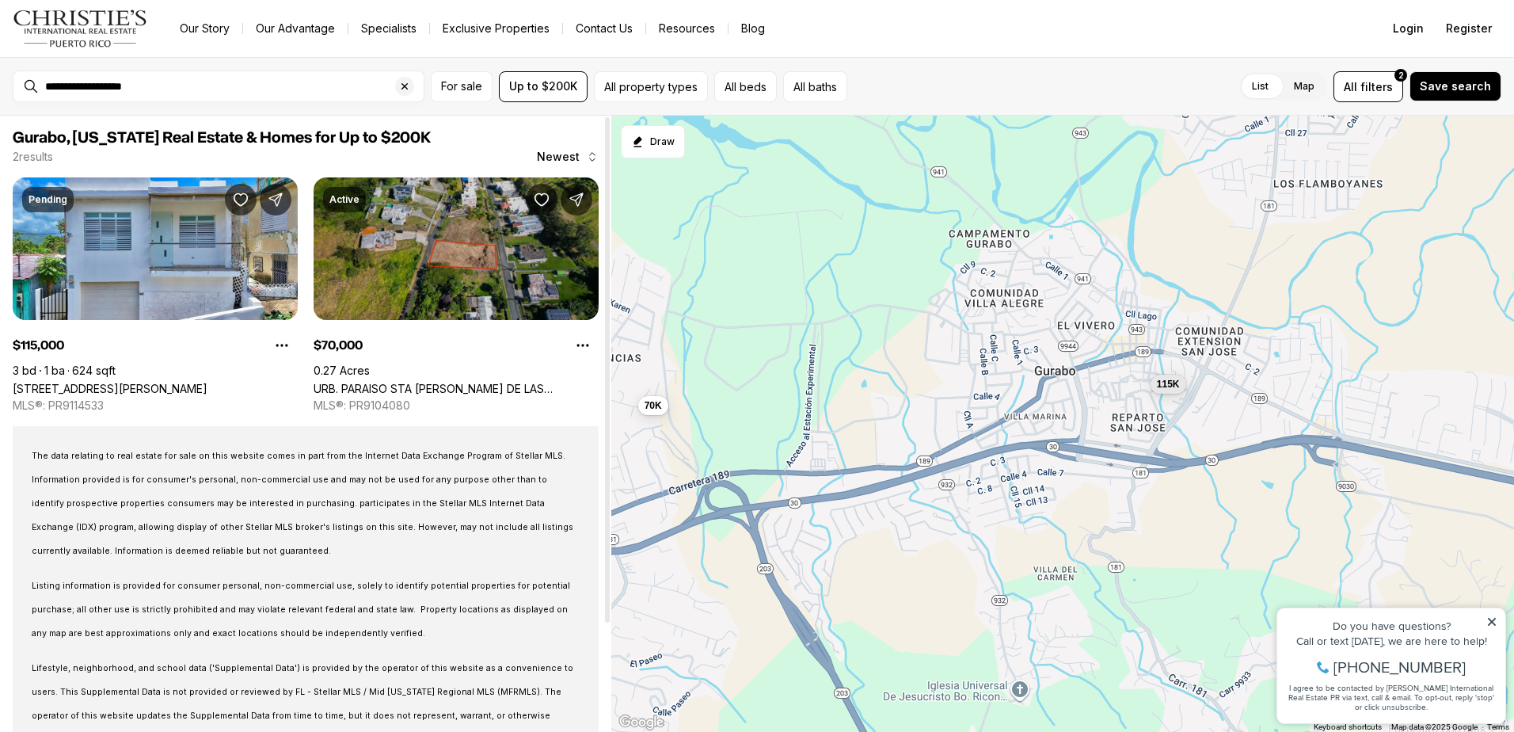
click at [391, 382] on link "URB. PARAISO STA BARBARA REINA DE LAS FLORES, GURABO PR, 00778" at bounding box center [456, 388] width 285 height 13
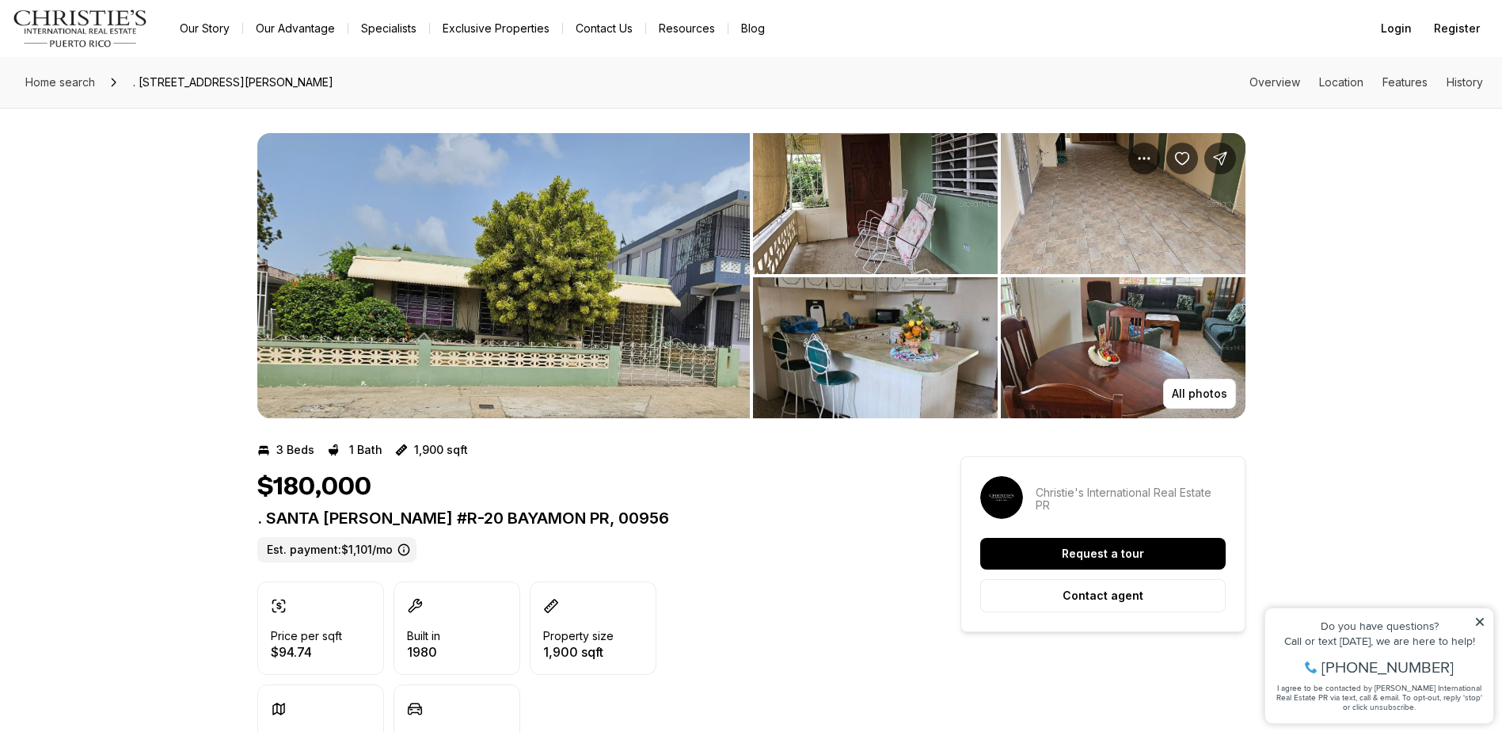
click at [611, 297] on img "View image gallery" at bounding box center [503, 275] width 493 height 285
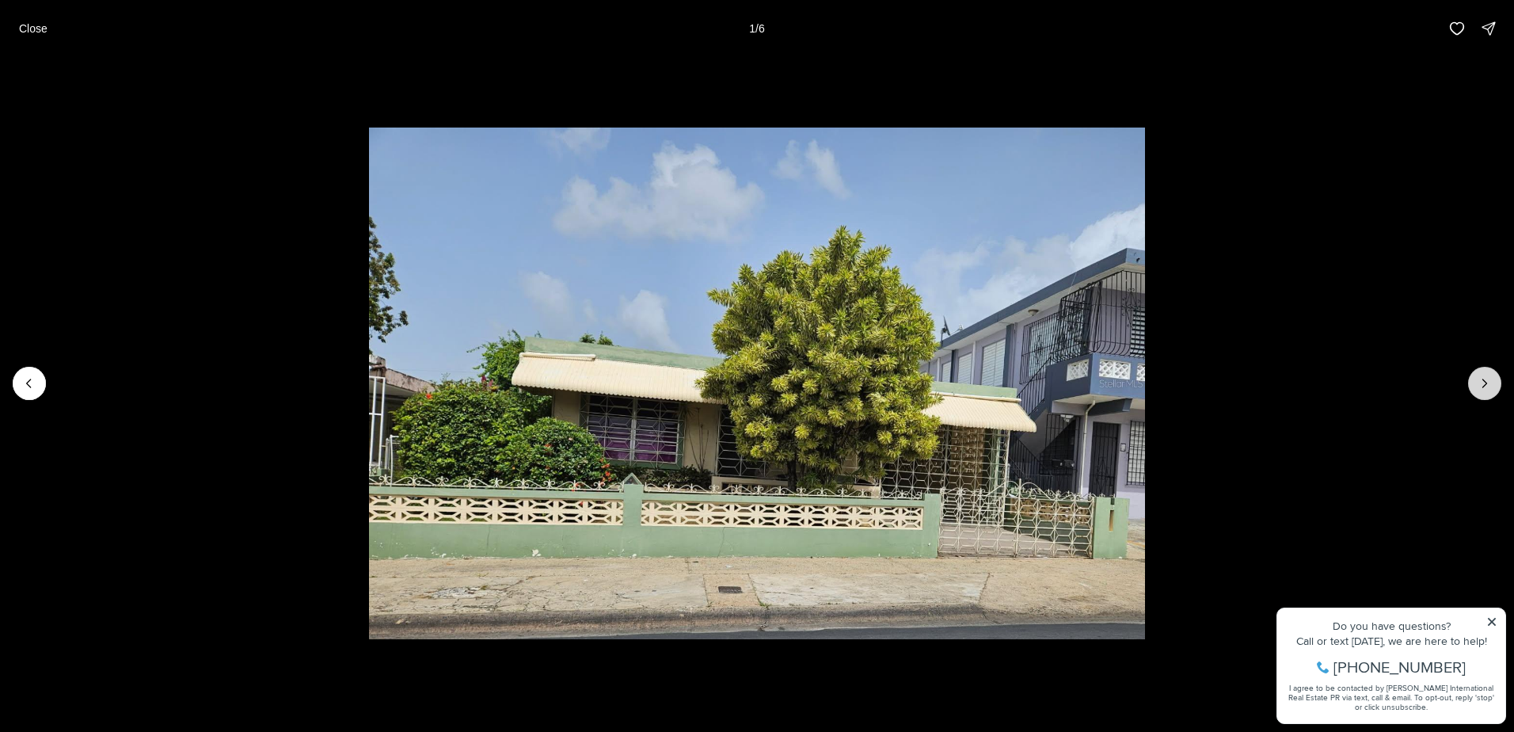
click at [1478, 385] on icon "Next slide" at bounding box center [1485, 383] width 16 height 16
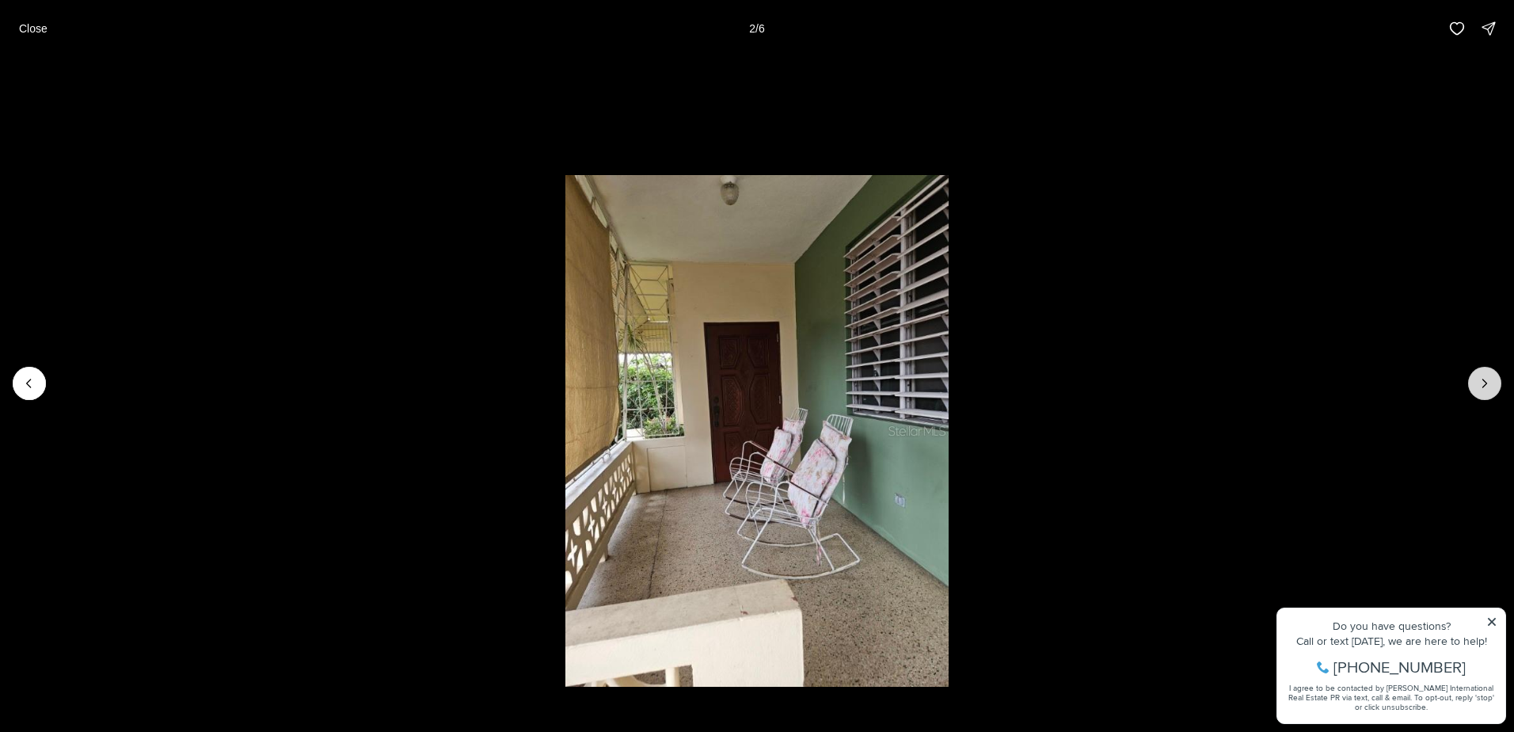
click at [1478, 385] on icon "Next slide" at bounding box center [1485, 383] width 16 height 16
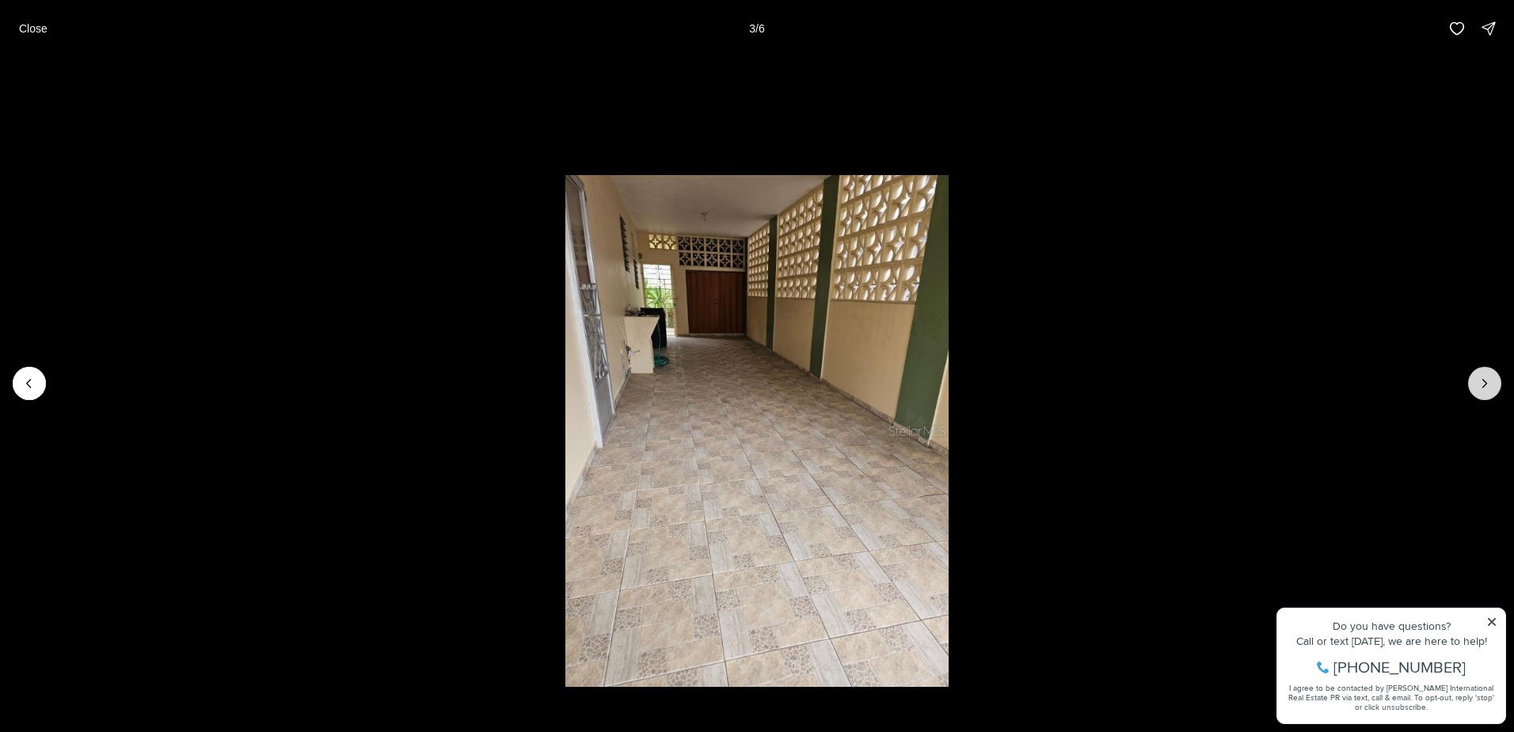
click at [1478, 385] on icon "Next slide" at bounding box center [1485, 383] width 16 height 16
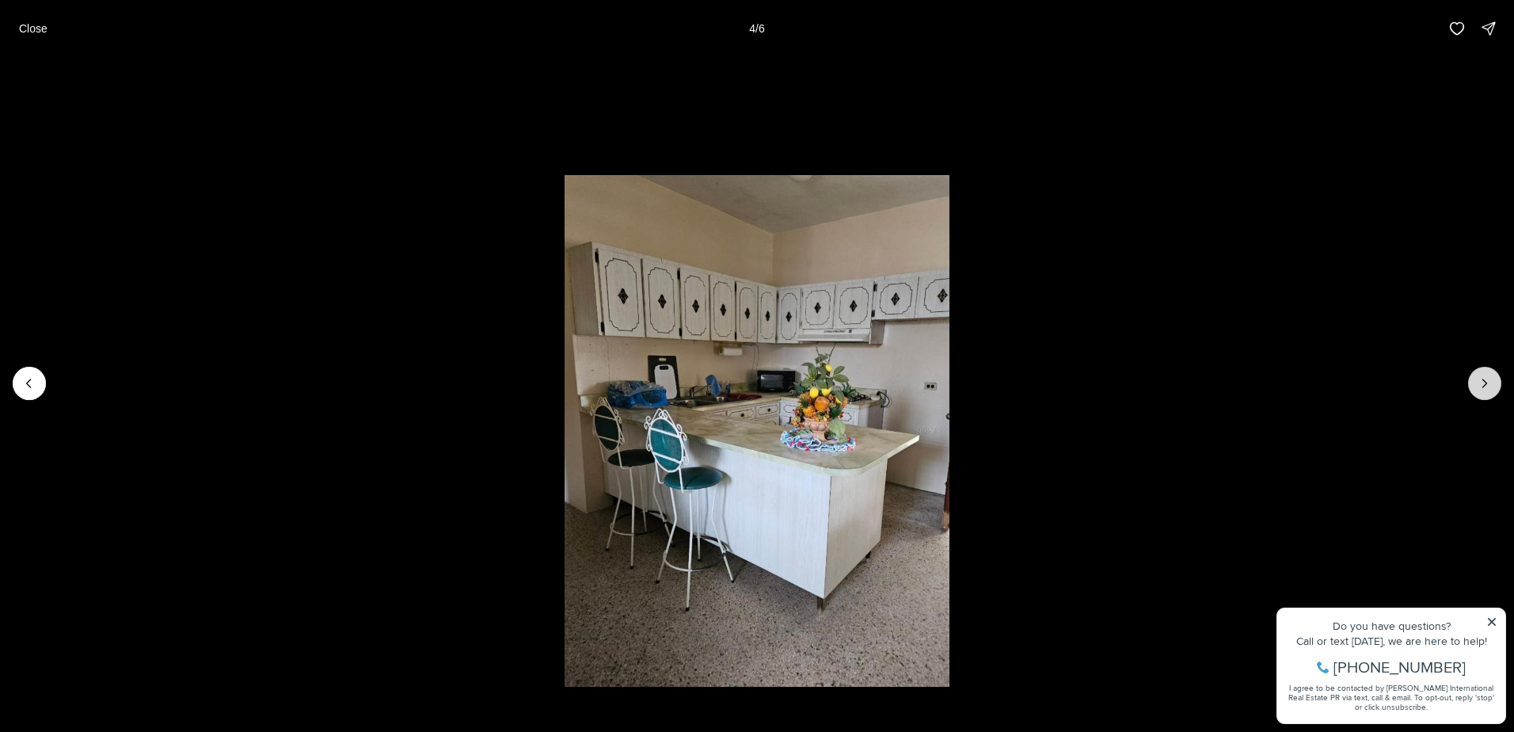
click at [1478, 385] on icon "Next slide" at bounding box center [1485, 383] width 16 height 16
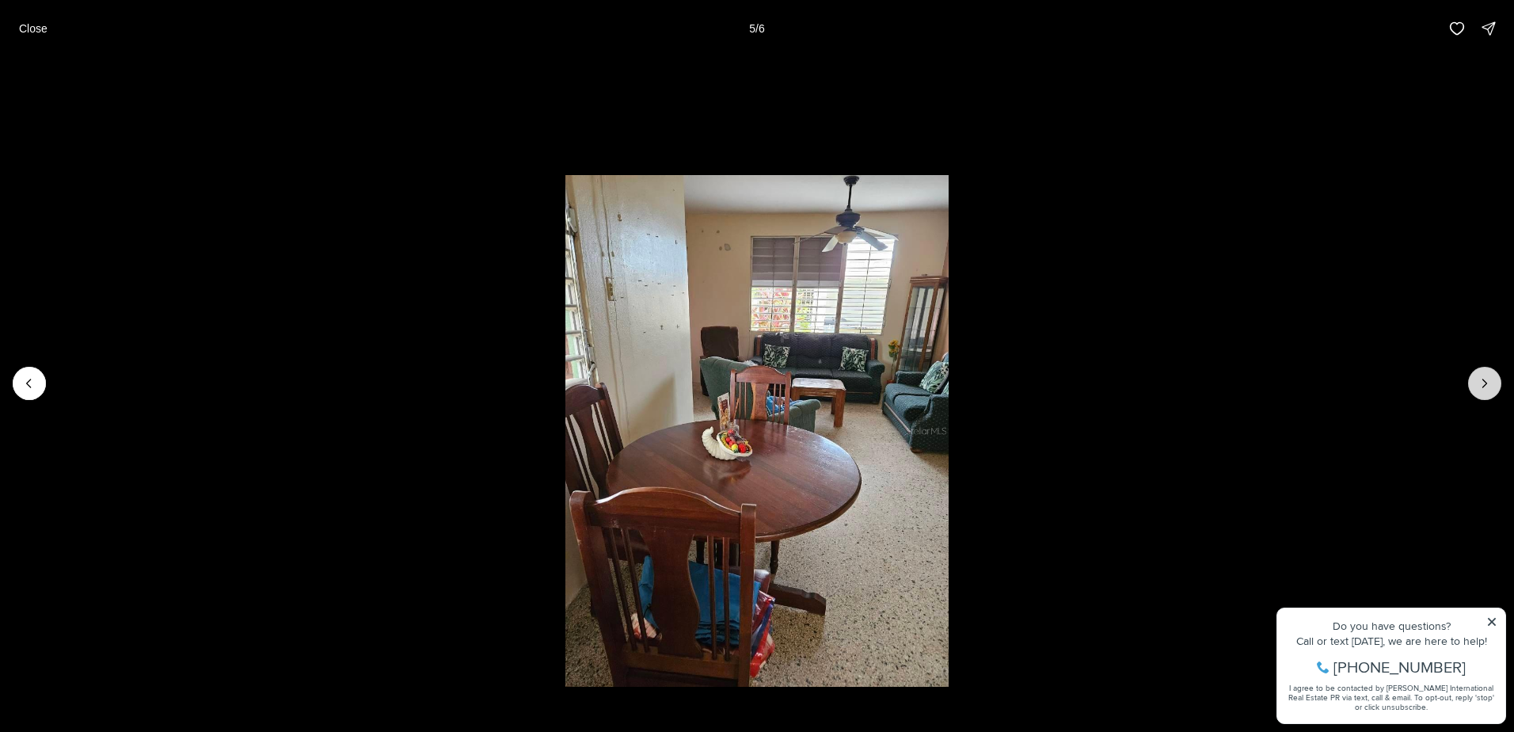
click at [1478, 383] on icon "Next slide" at bounding box center [1485, 383] width 16 height 16
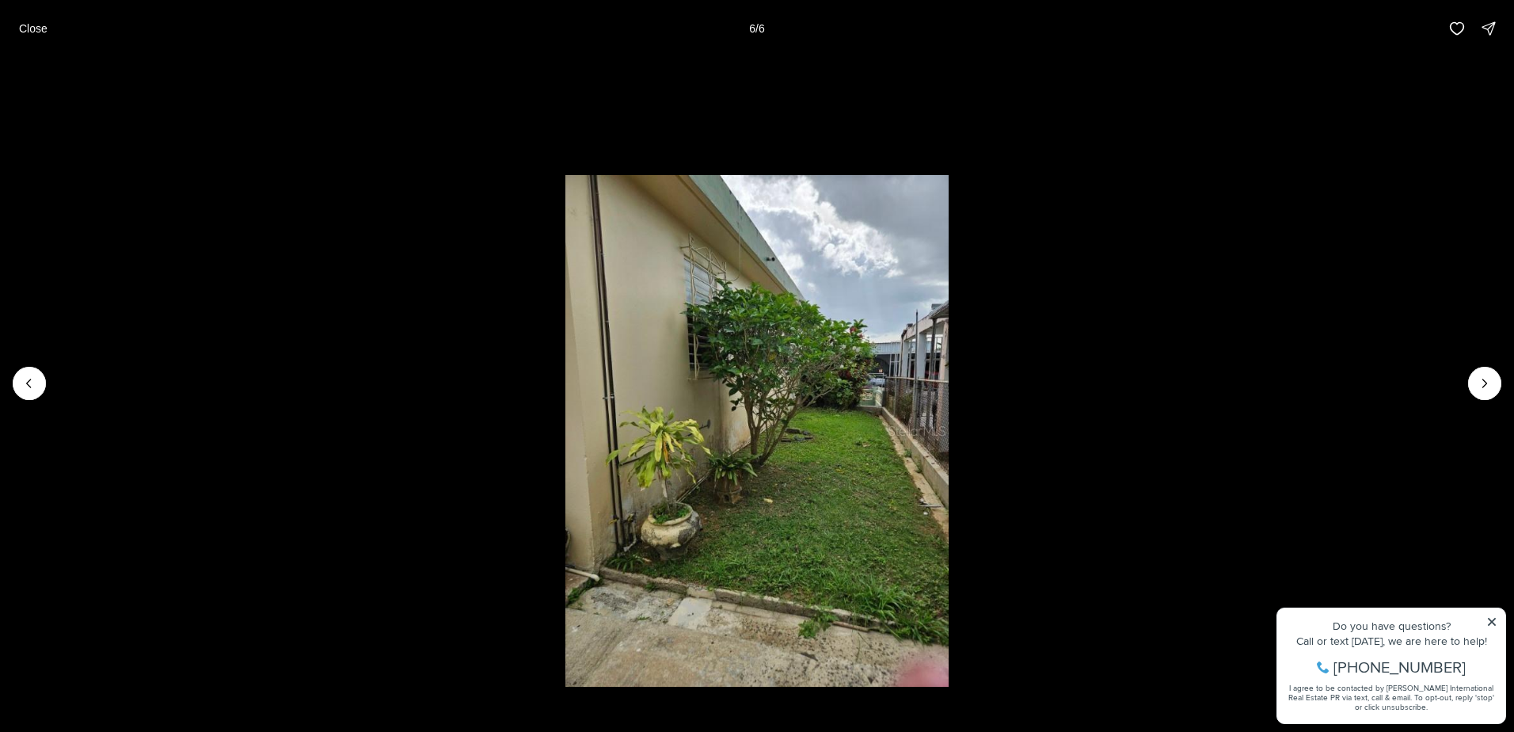
click at [1478, 382] on div at bounding box center [1484, 383] width 33 height 33
click at [32, 32] on p "Close" at bounding box center [33, 28] width 29 height 13
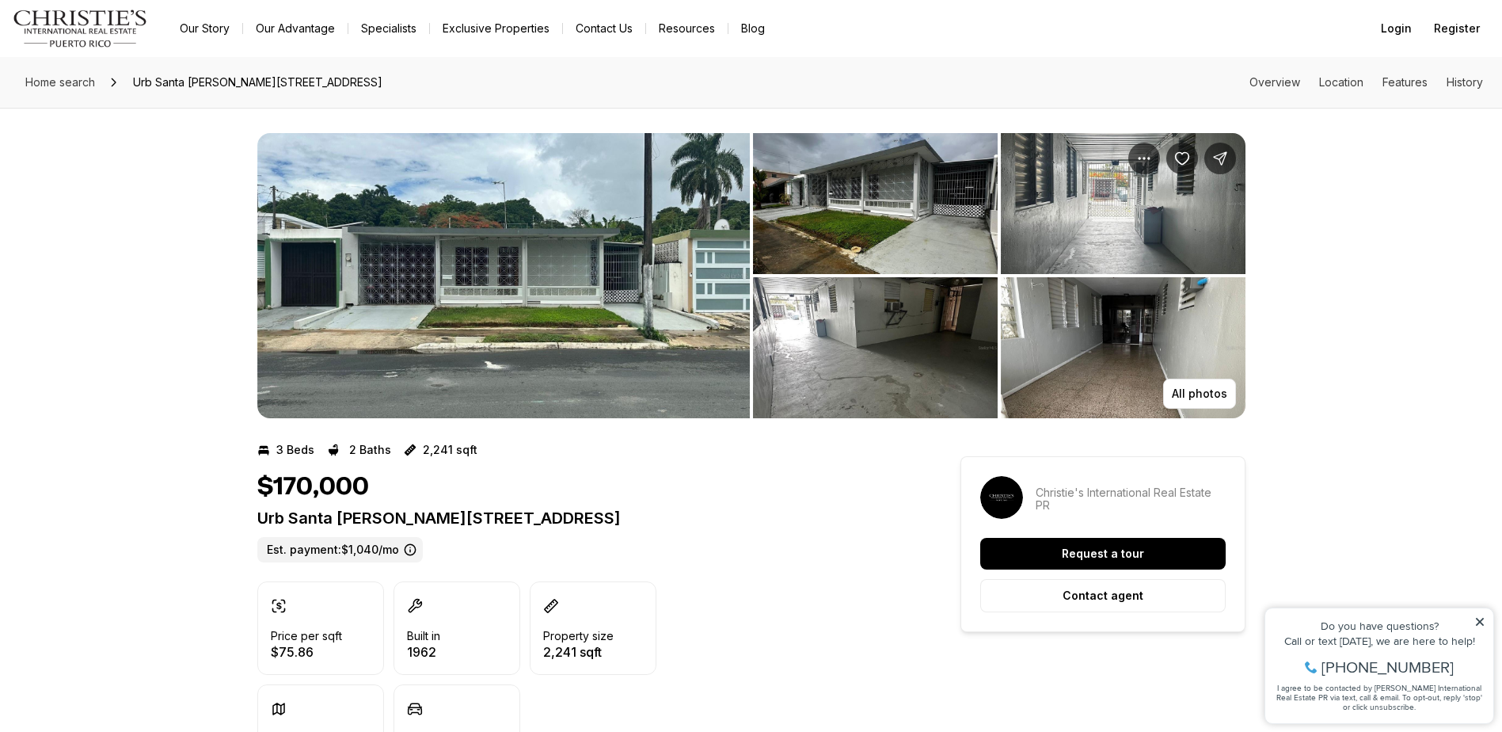
click at [614, 289] on img "View image gallery" at bounding box center [503, 275] width 493 height 285
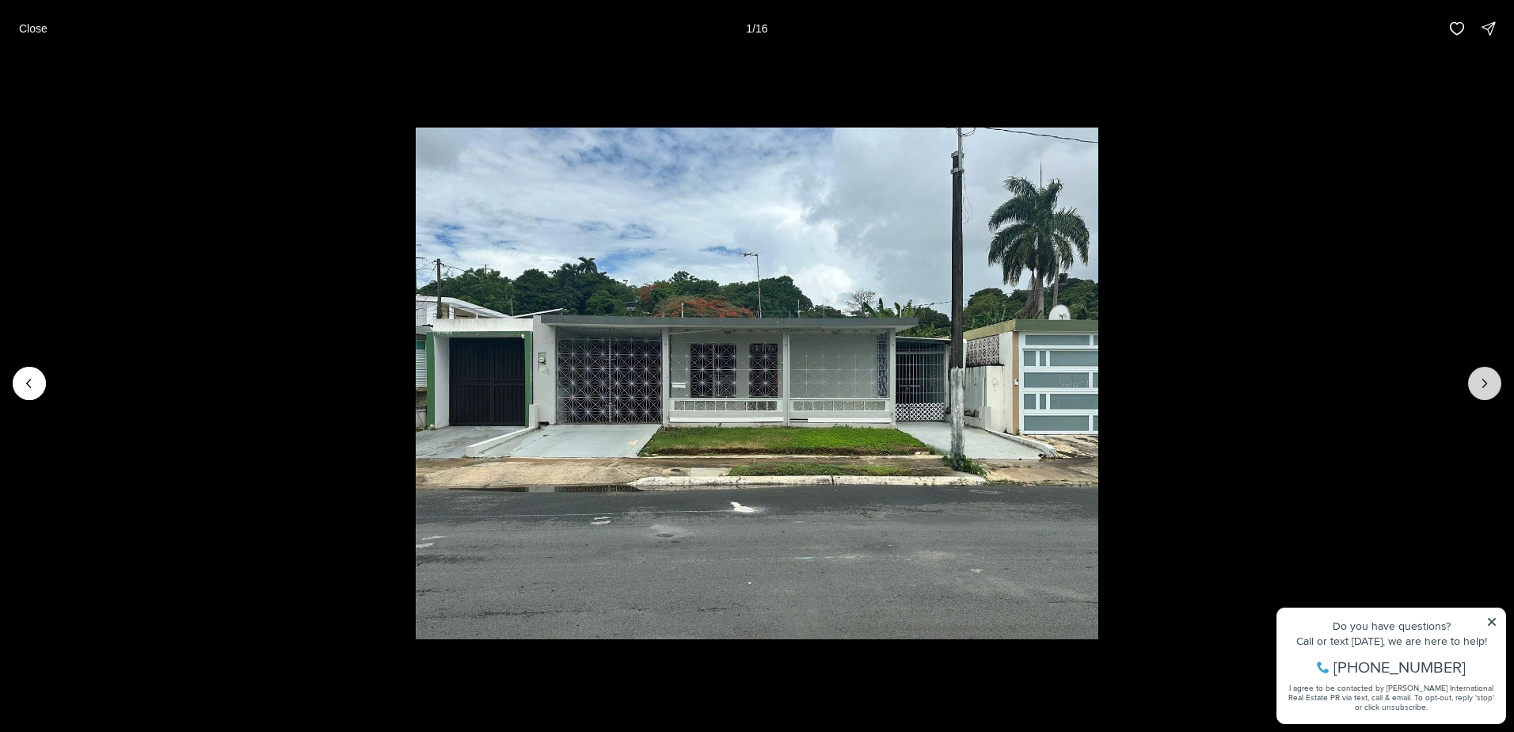
click at [1489, 390] on icon "Next slide" at bounding box center [1485, 383] width 16 height 16
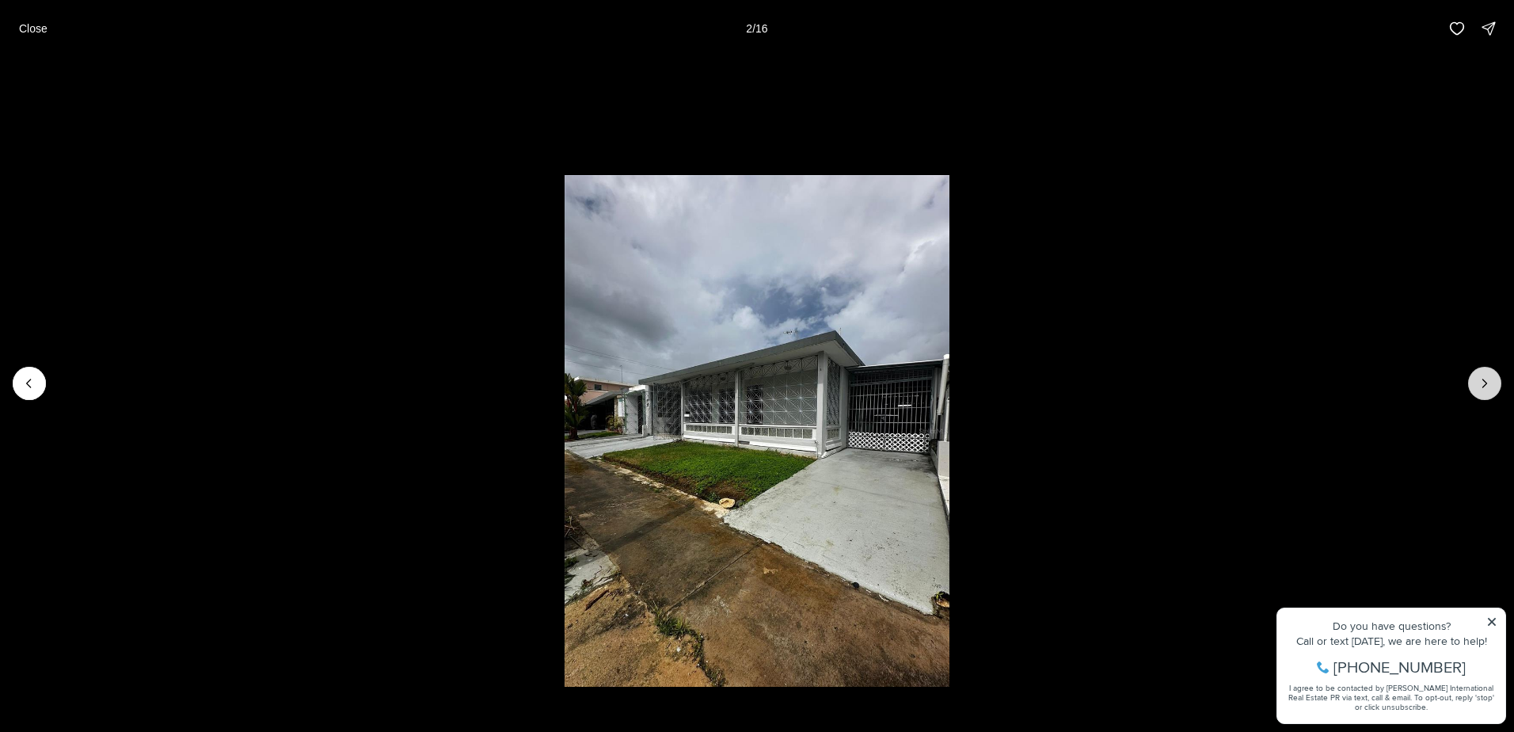
click at [1489, 390] on icon "Next slide" at bounding box center [1485, 383] width 16 height 16
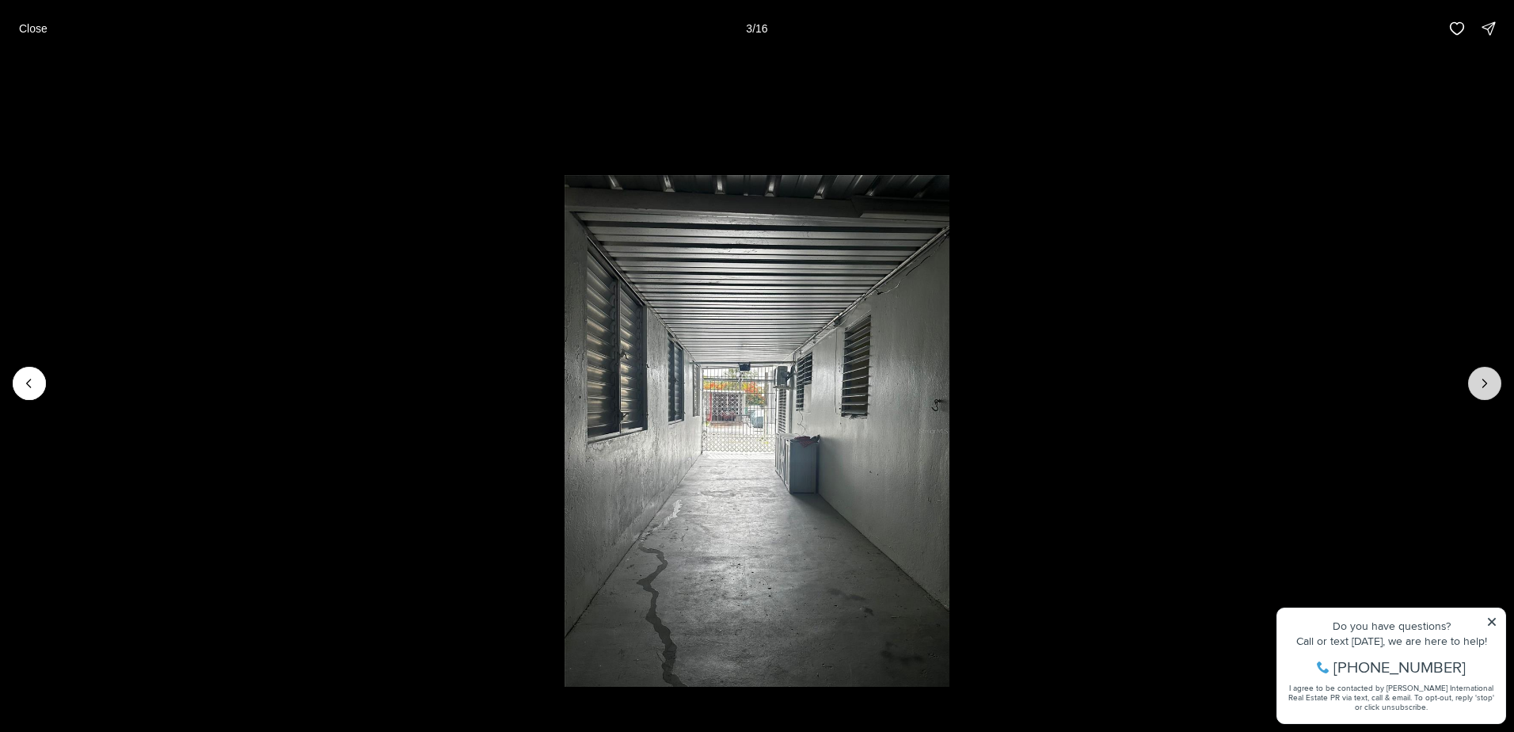
click at [1489, 390] on icon "Next slide" at bounding box center [1485, 383] width 16 height 16
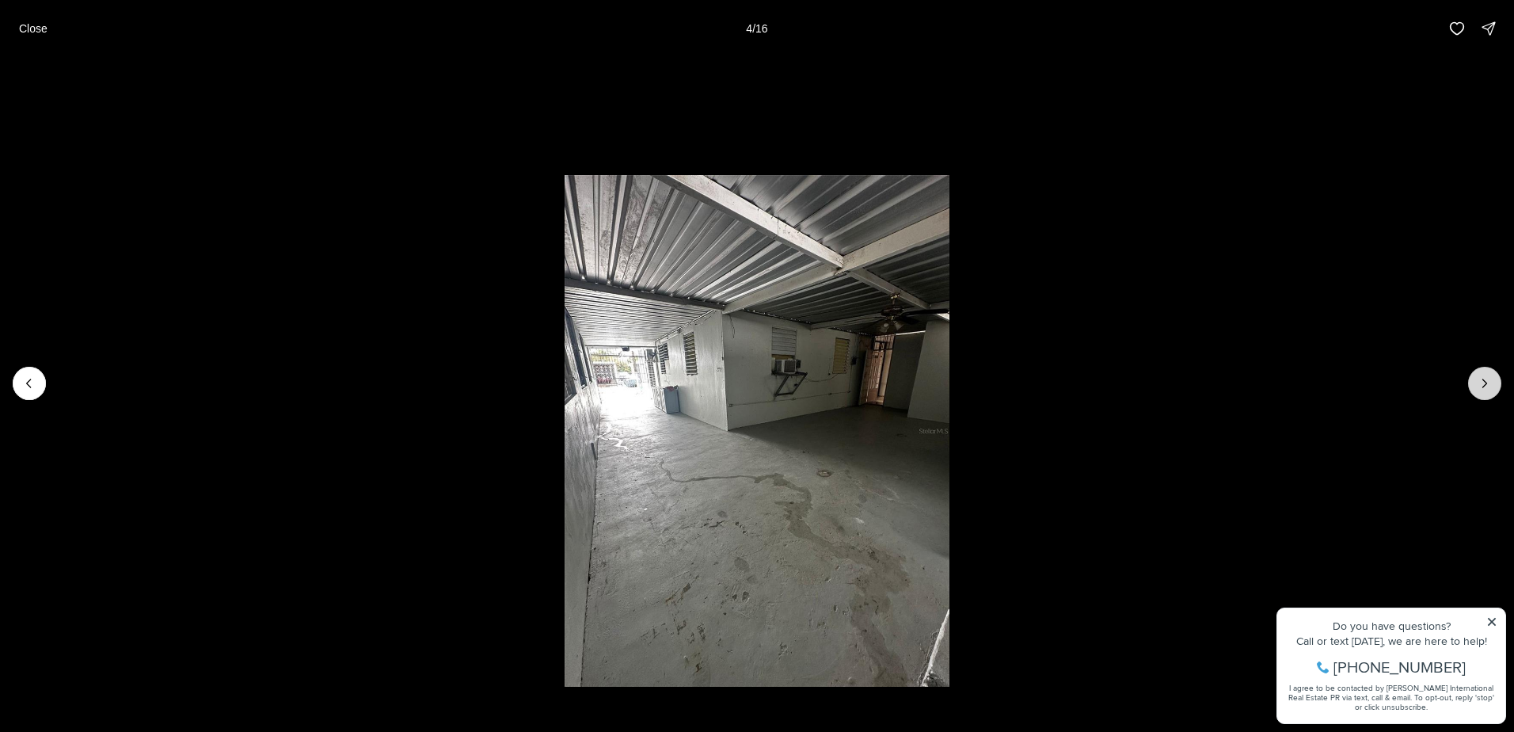
click at [1489, 388] on icon "Next slide" at bounding box center [1485, 383] width 16 height 16
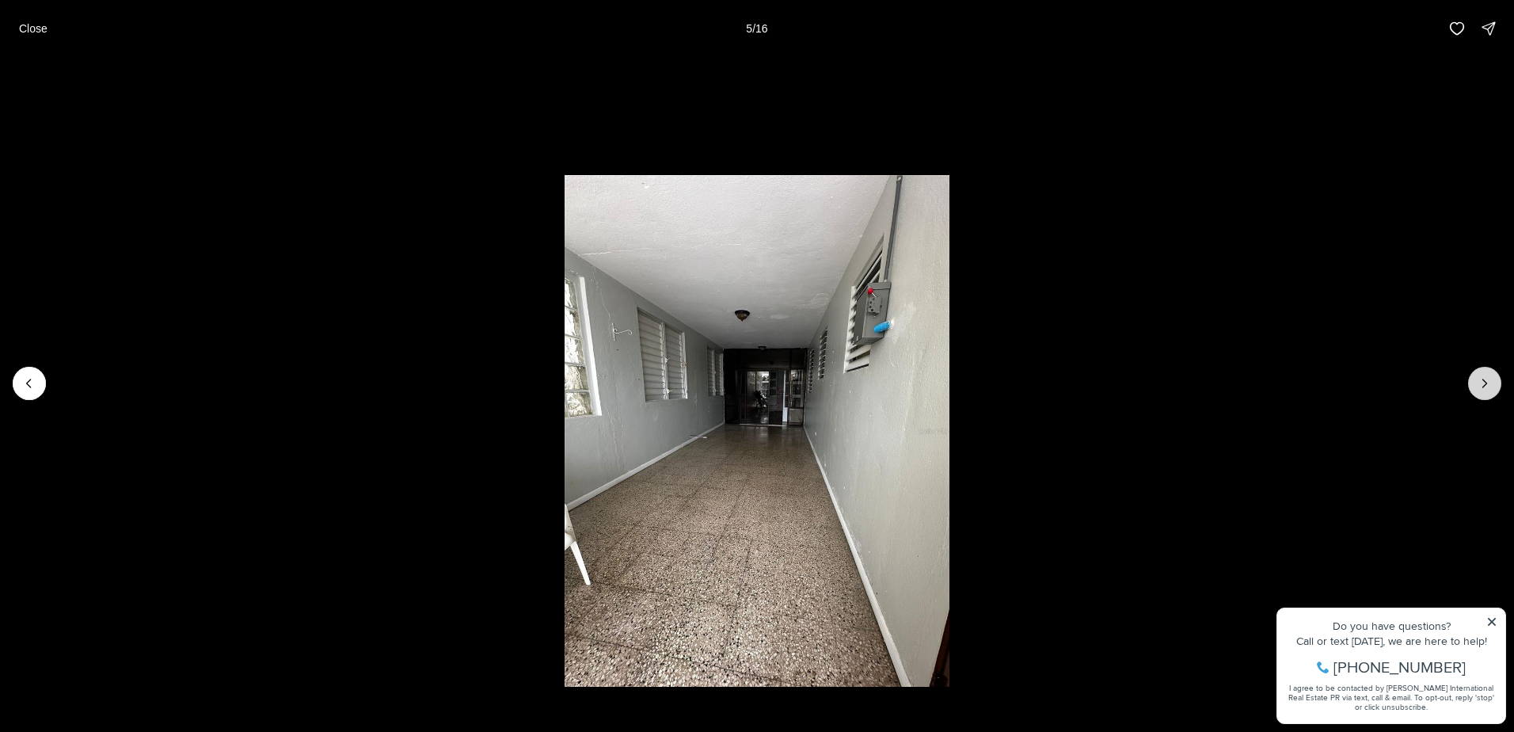
click at [1489, 388] on icon "Next slide" at bounding box center [1485, 383] width 16 height 16
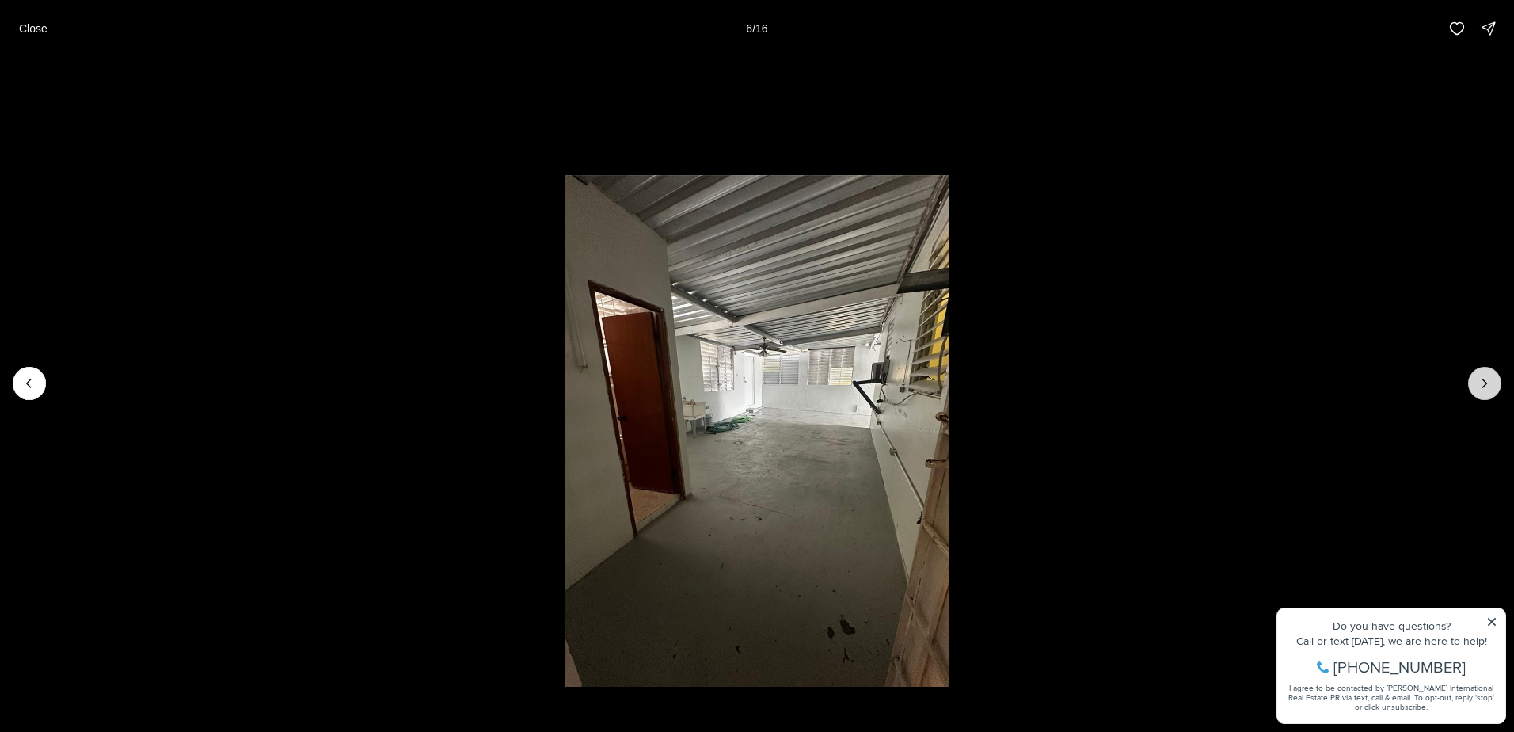
click at [1489, 388] on icon "Next slide" at bounding box center [1485, 383] width 16 height 16
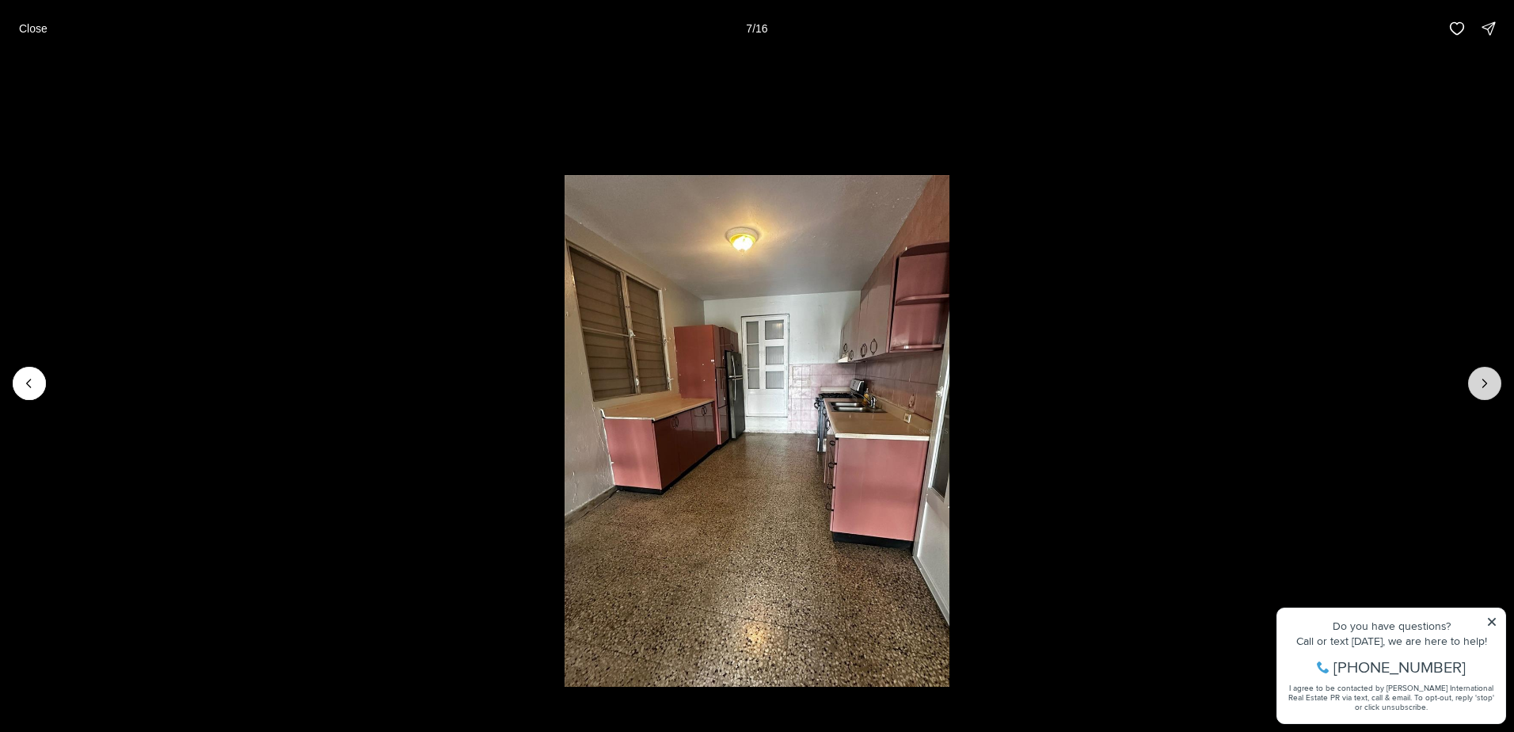
click at [1490, 386] on icon "Next slide" at bounding box center [1485, 383] width 16 height 16
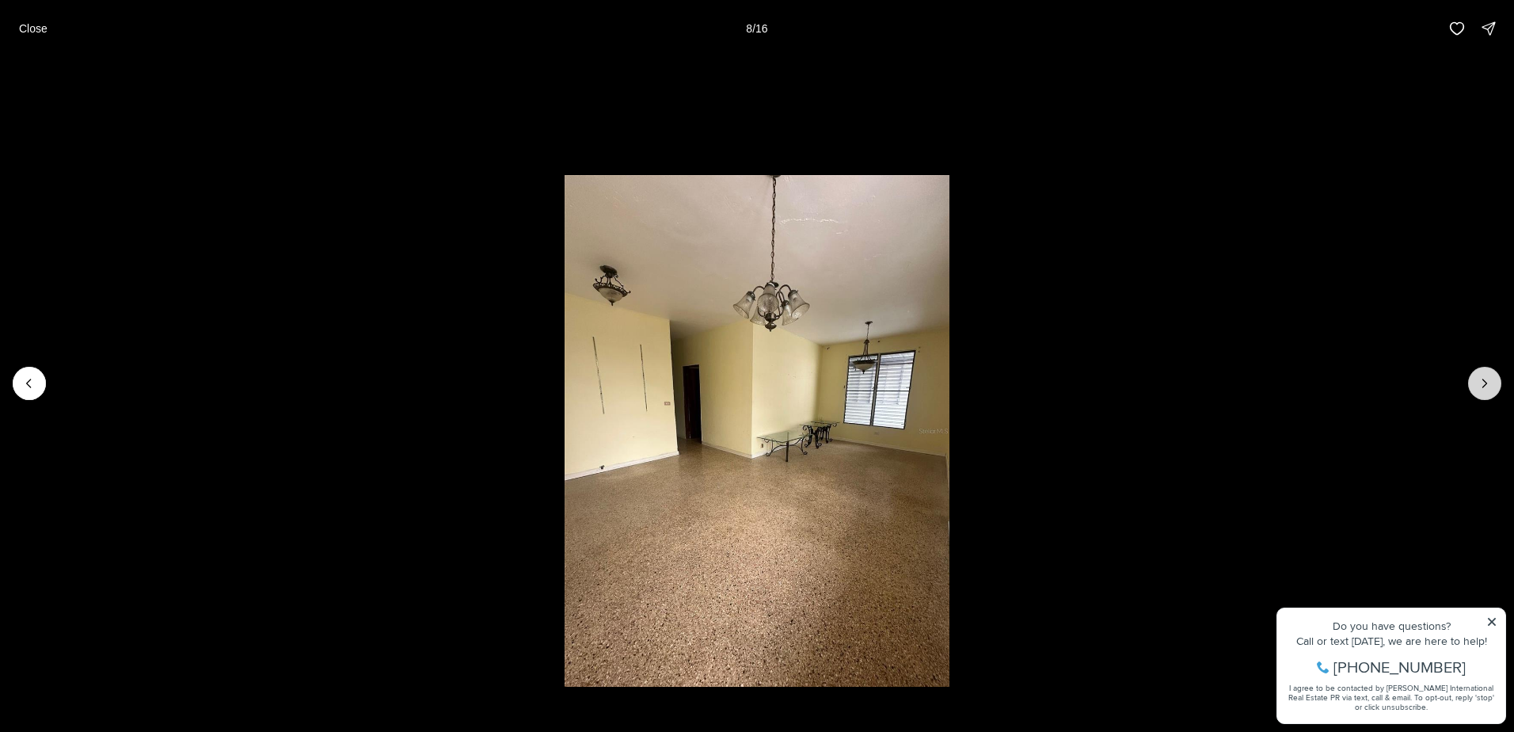
click at [1493, 386] on button "Next slide" at bounding box center [1484, 383] width 33 height 33
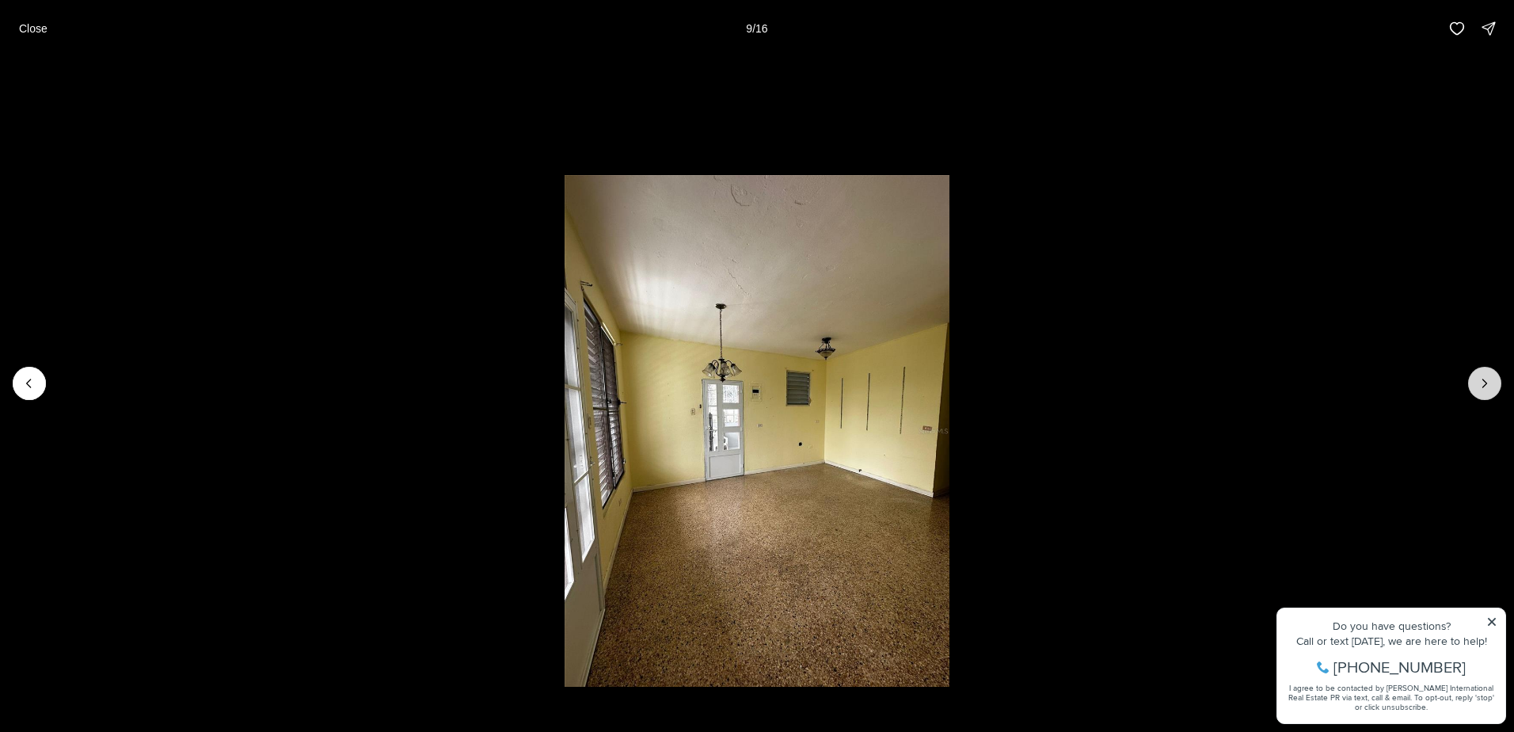
click at [1493, 386] on button "Next slide" at bounding box center [1484, 383] width 33 height 33
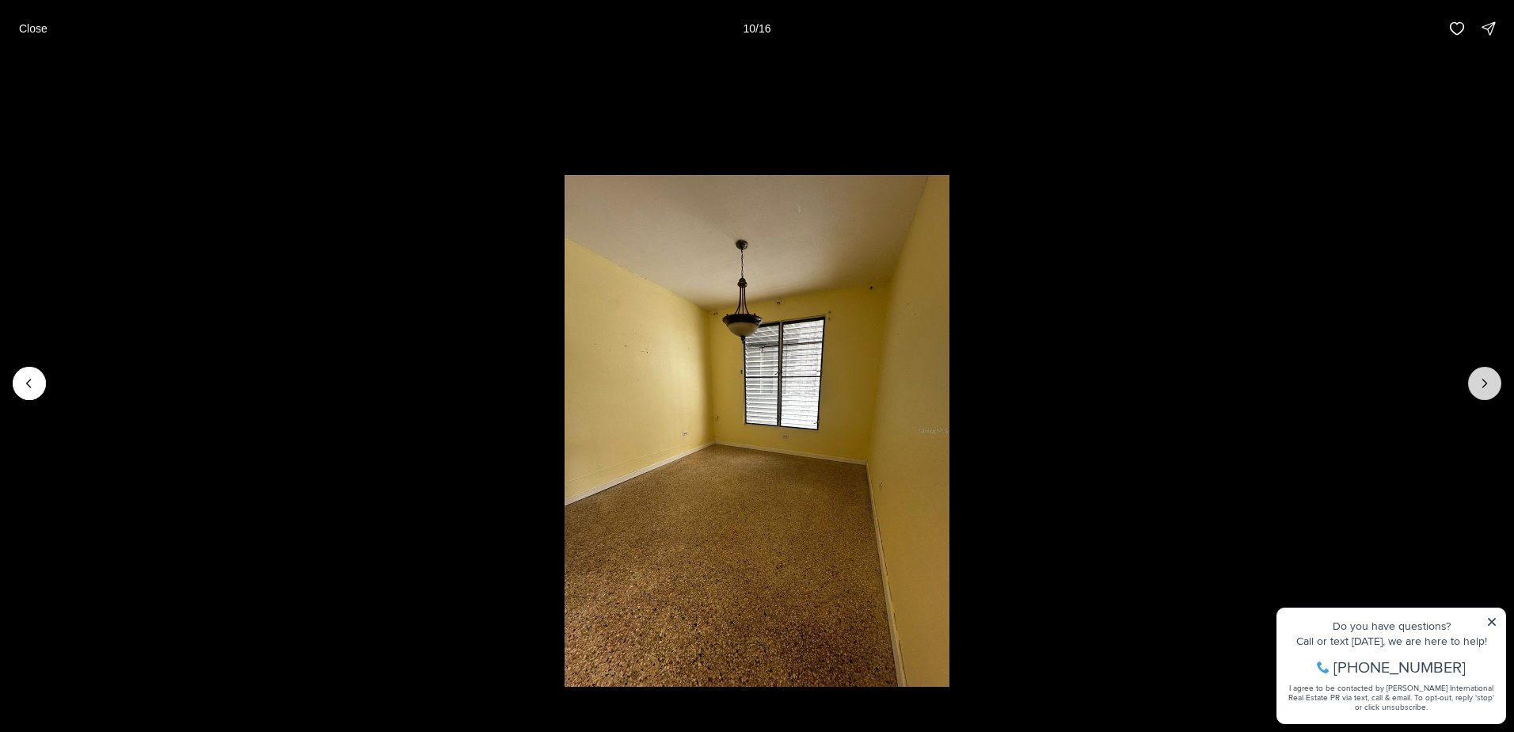
click at [1493, 386] on button "Next slide" at bounding box center [1484, 383] width 33 height 33
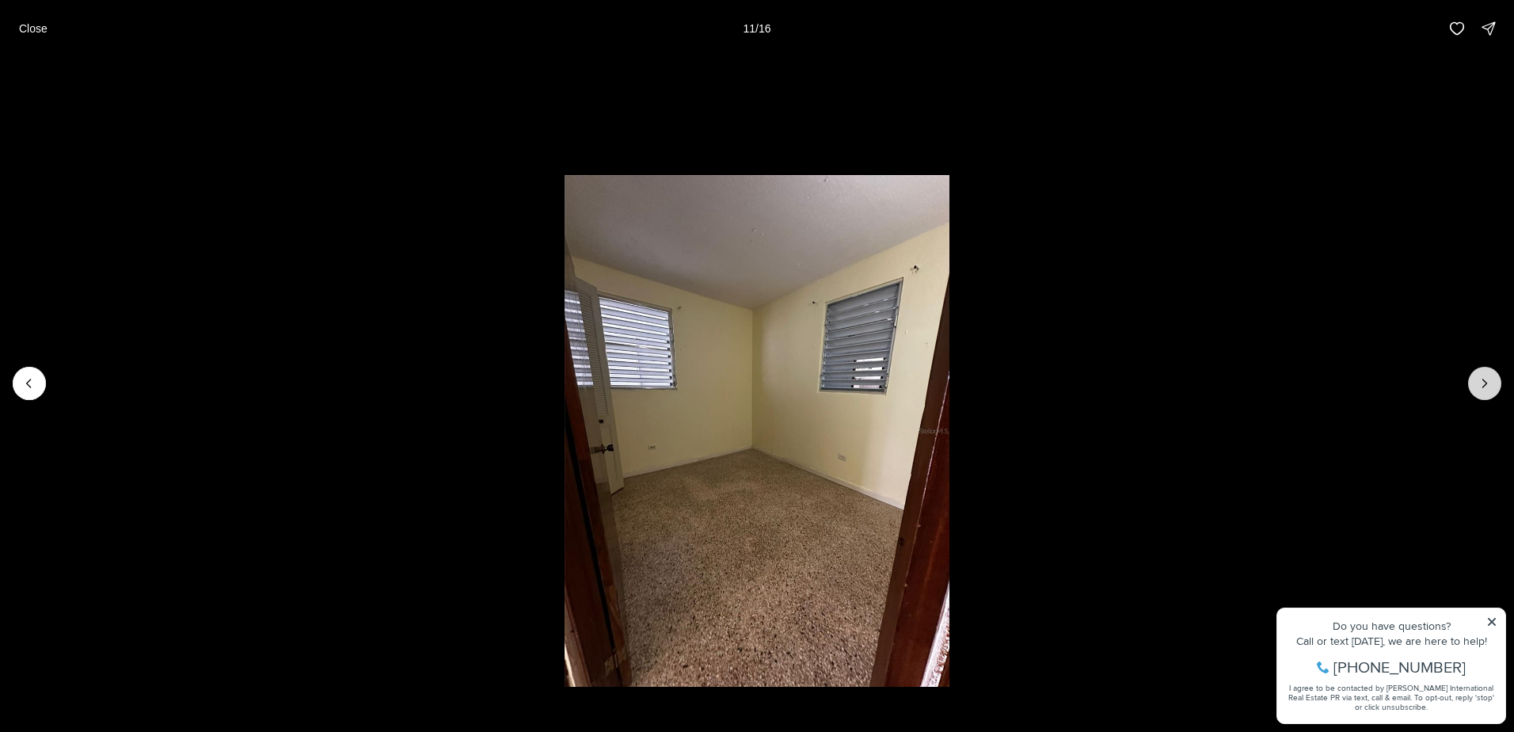
click at [1493, 386] on button "Next slide" at bounding box center [1484, 383] width 33 height 33
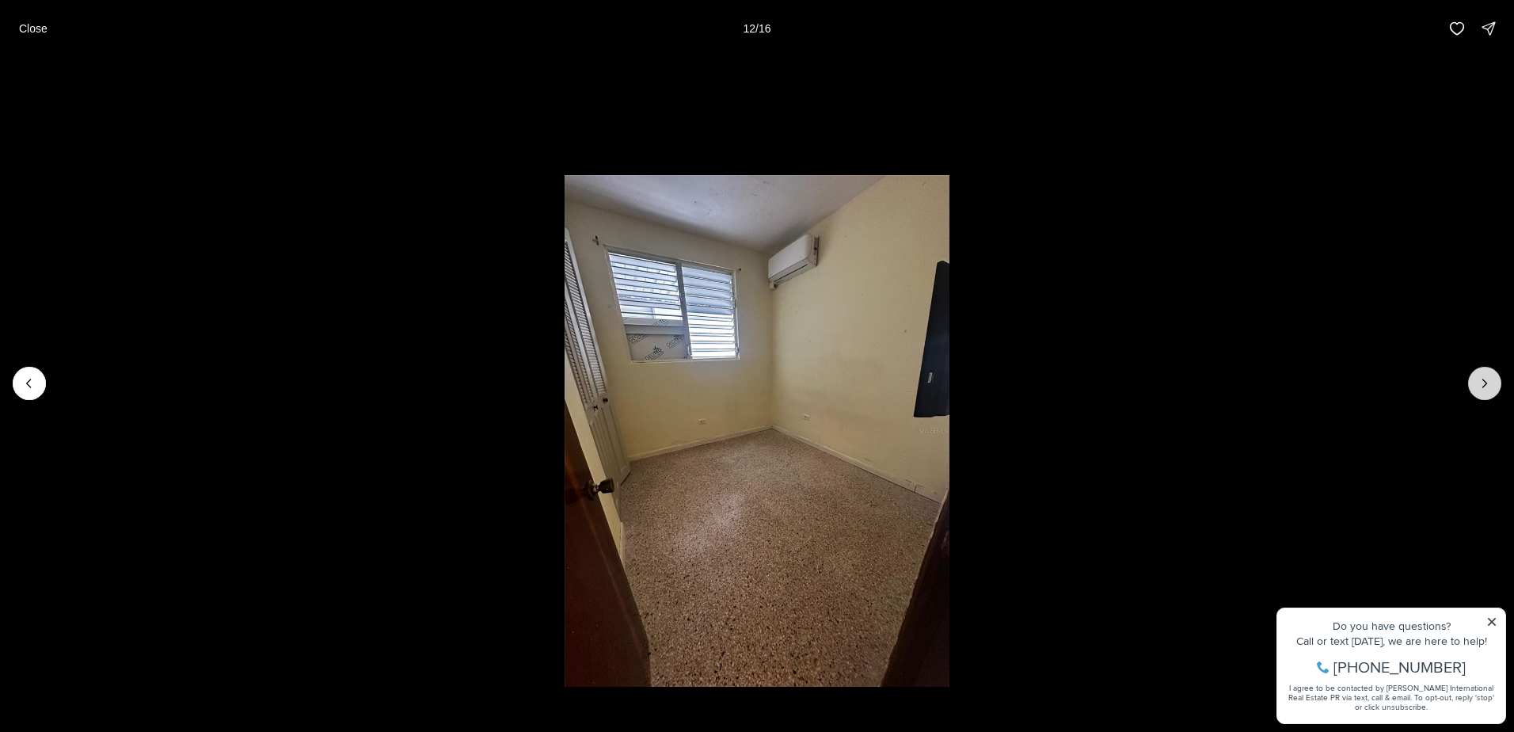
click at [1493, 386] on button "Next slide" at bounding box center [1484, 383] width 33 height 33
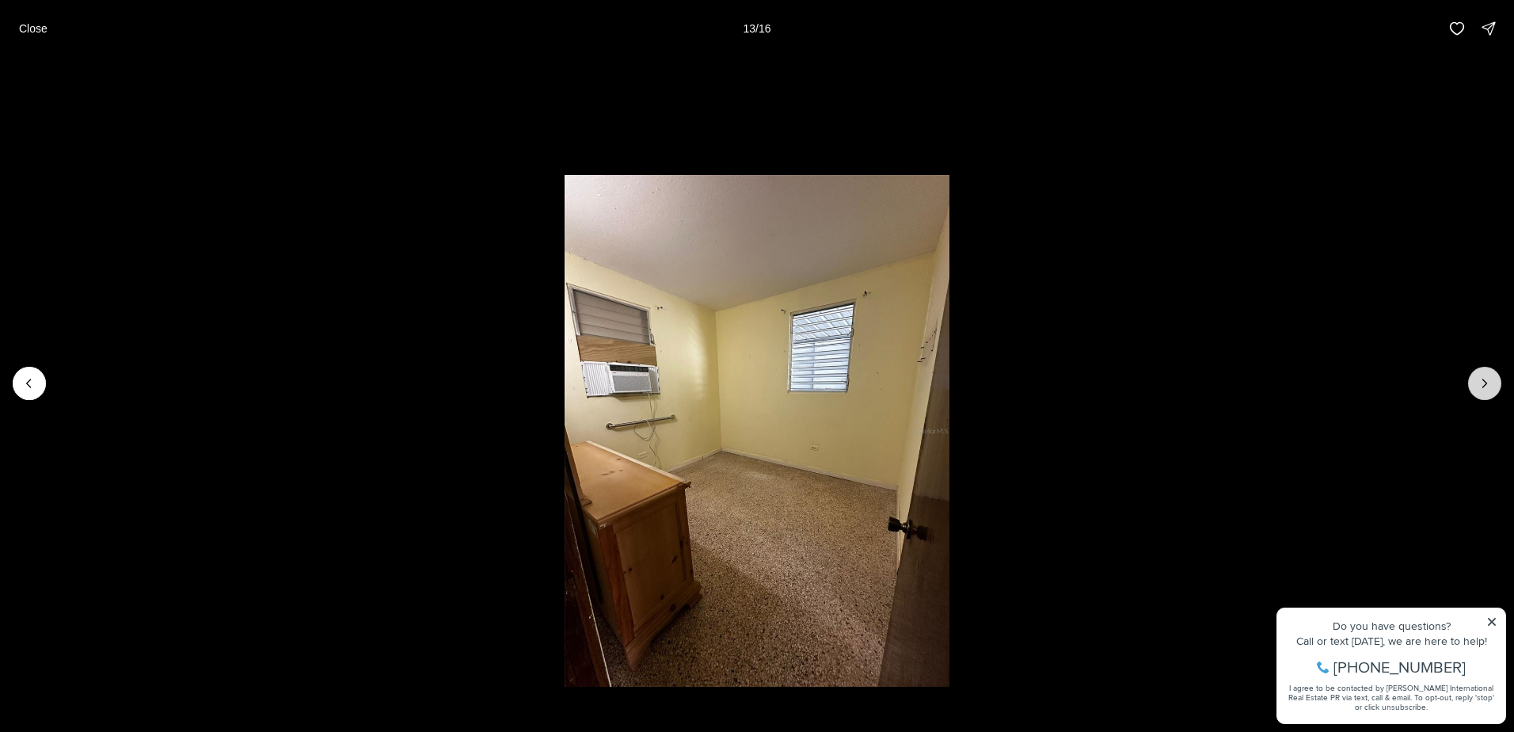
click at [1493, 386] on button "Next slide" at bounding box center [1484, 383] width 33 height 33
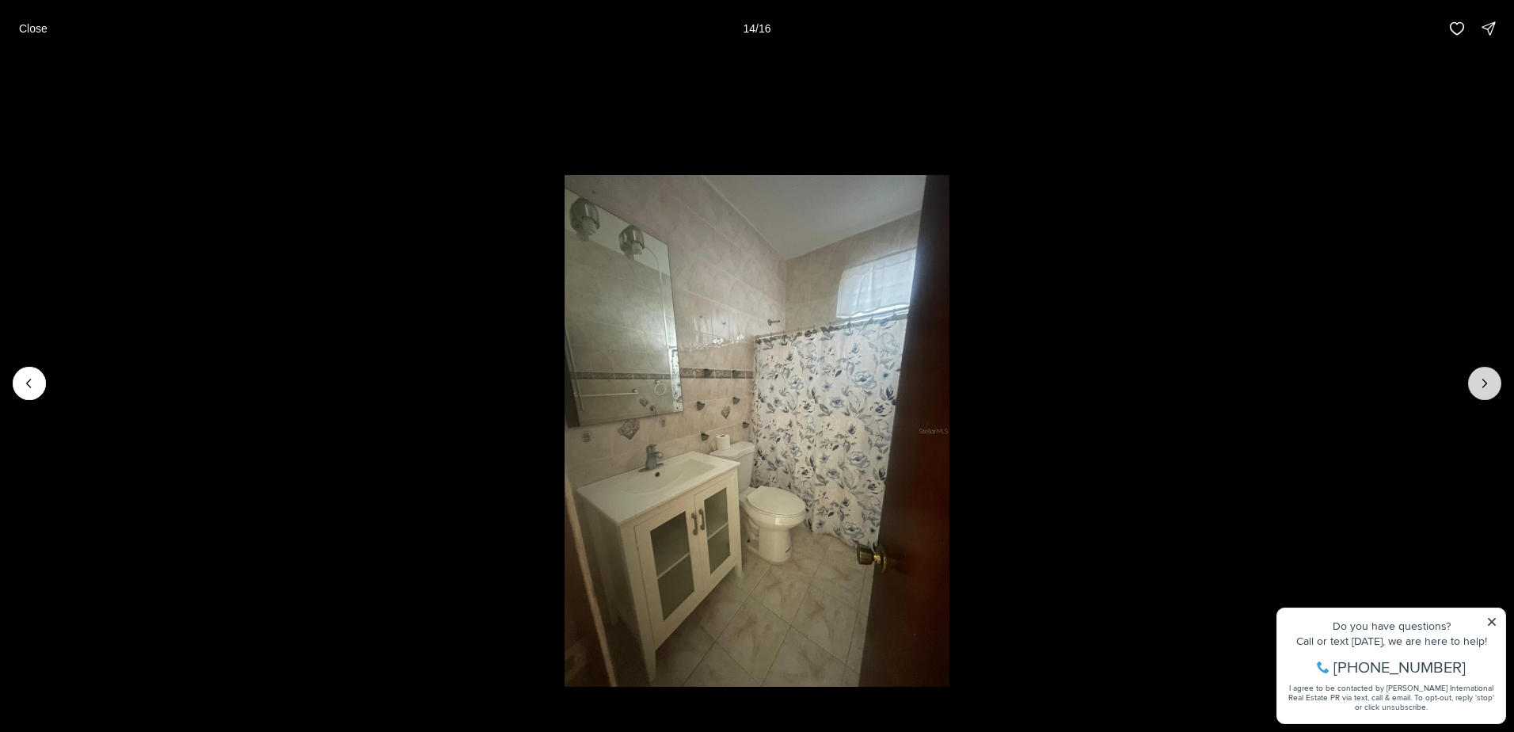
click at [1493, 386] on button "Next slide" at bounding box center [1484, 383] width 33 height 33
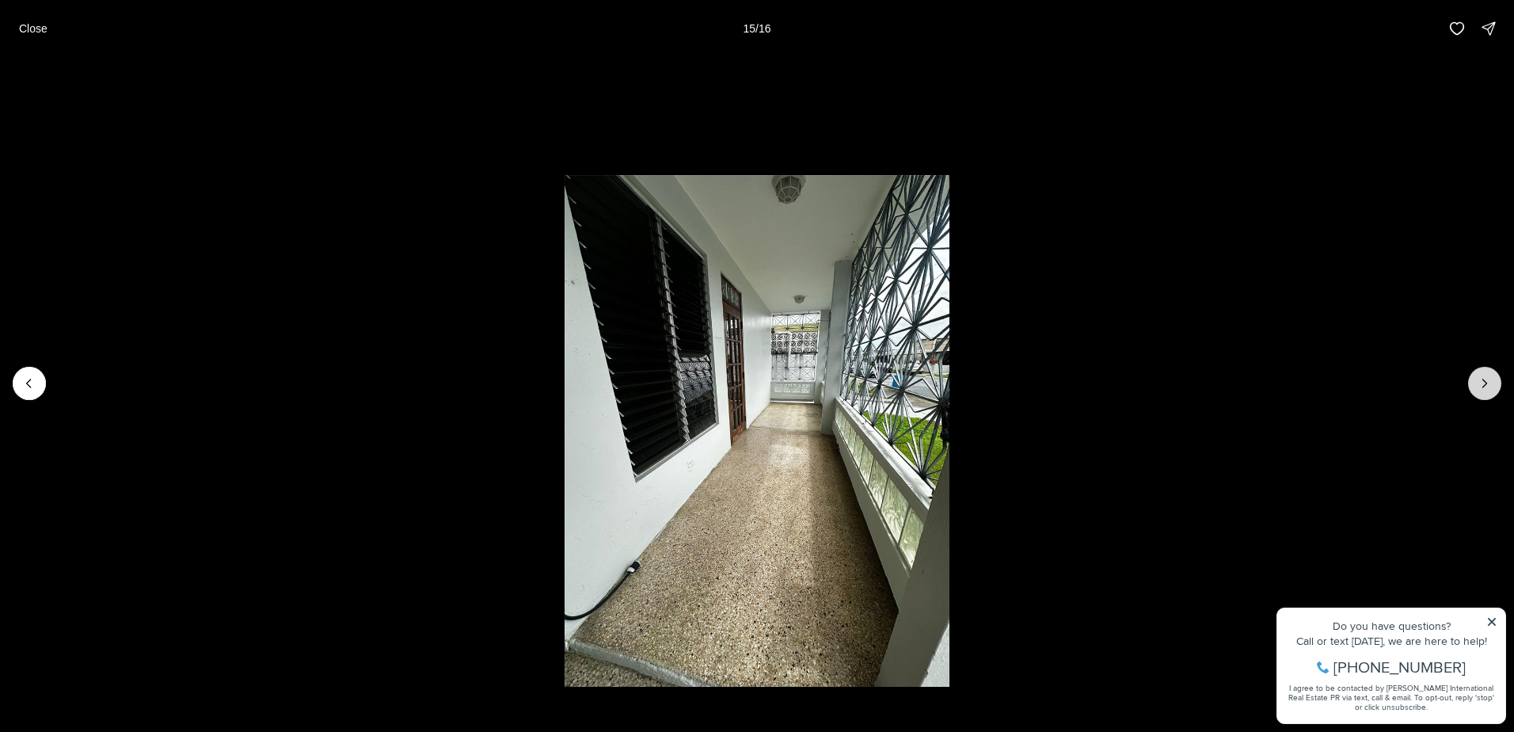
click at [1493, 386] on button "Next slide" at bounding box center [1484, 383] width 33 height 33
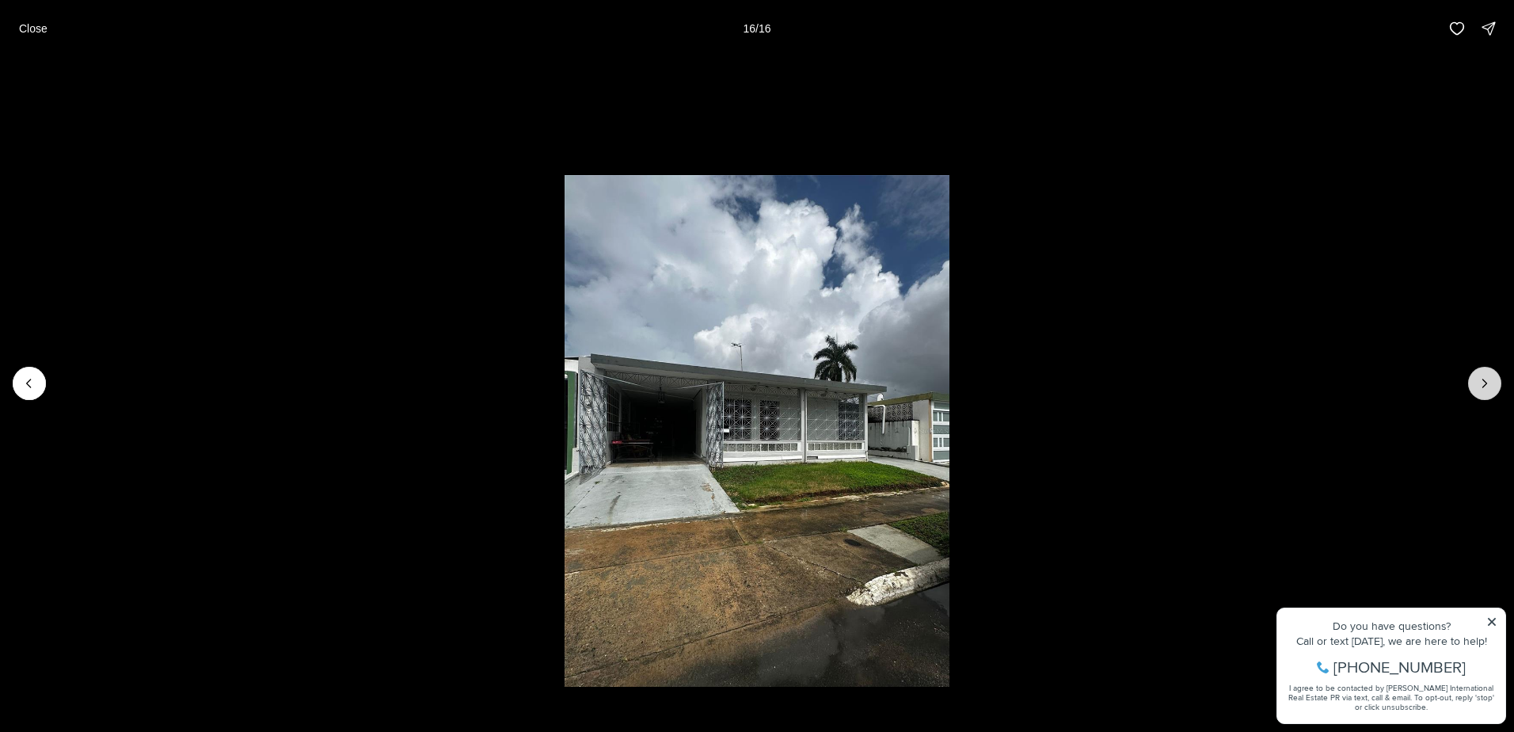
click at [1493, 386] on div at bounding box center [1484, 383] width 33 height 33
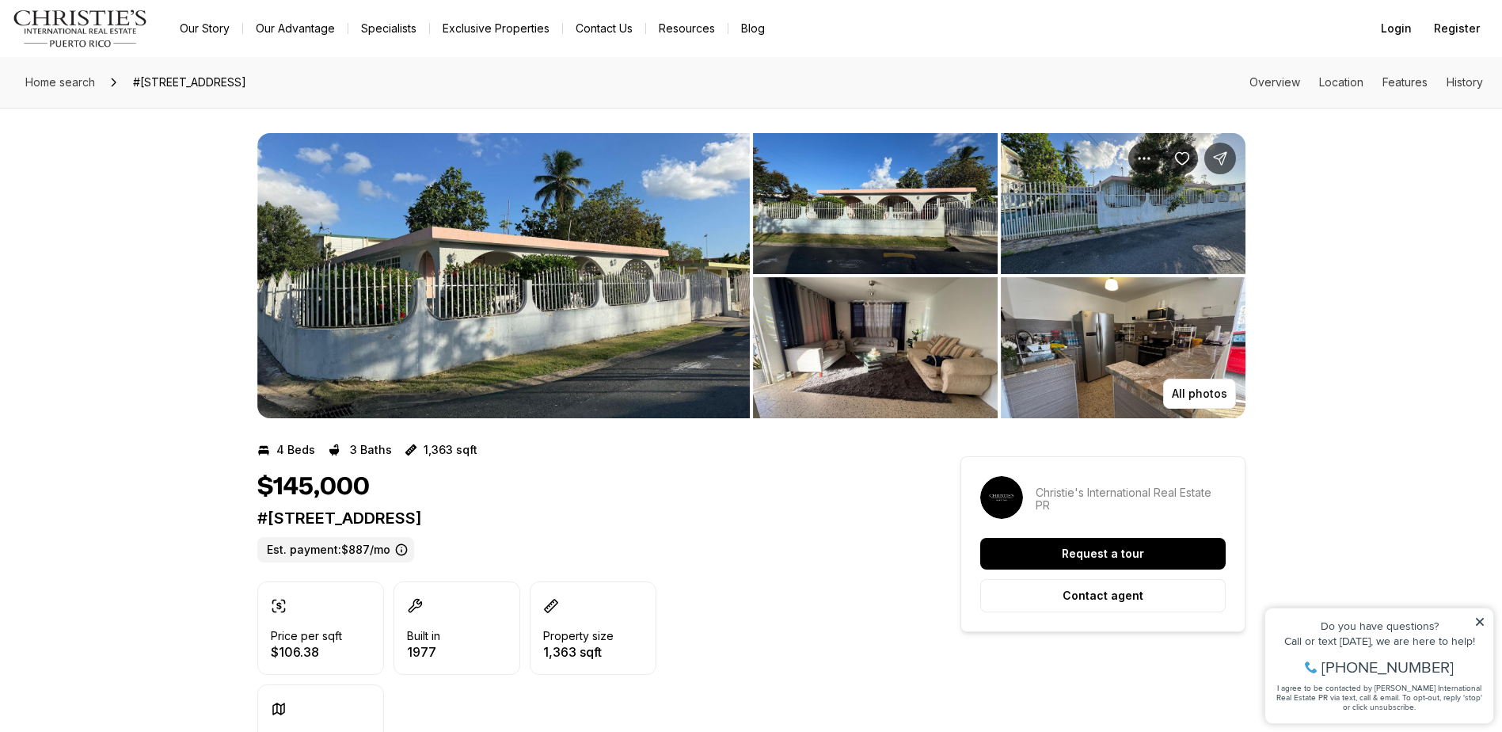
click at [607, 283] on img "View image gallery" at bounding box center [503, 275] width 493 height 285
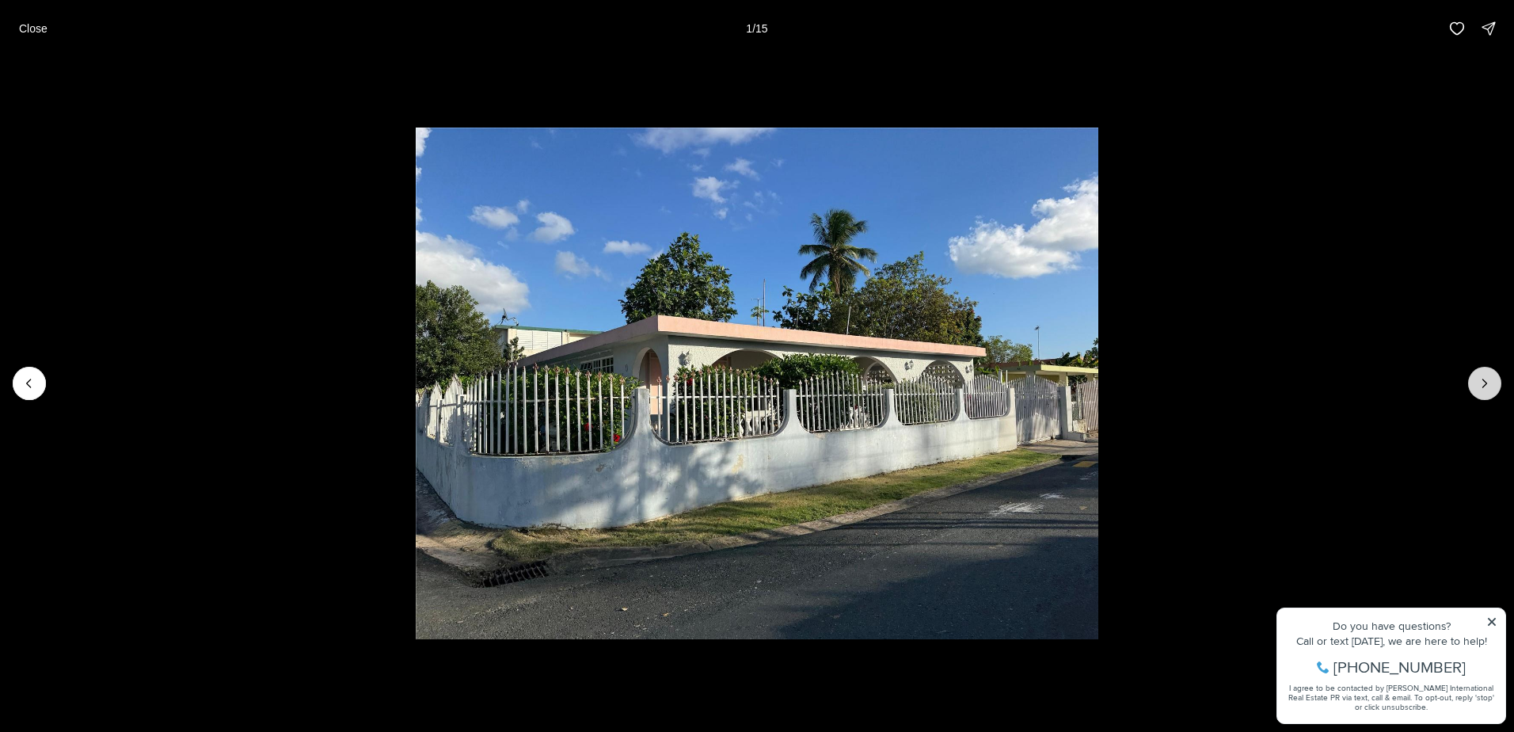
click at [1477, 377] on icon "Next slide" at bounding box center [1485, 383] width 16 height 16
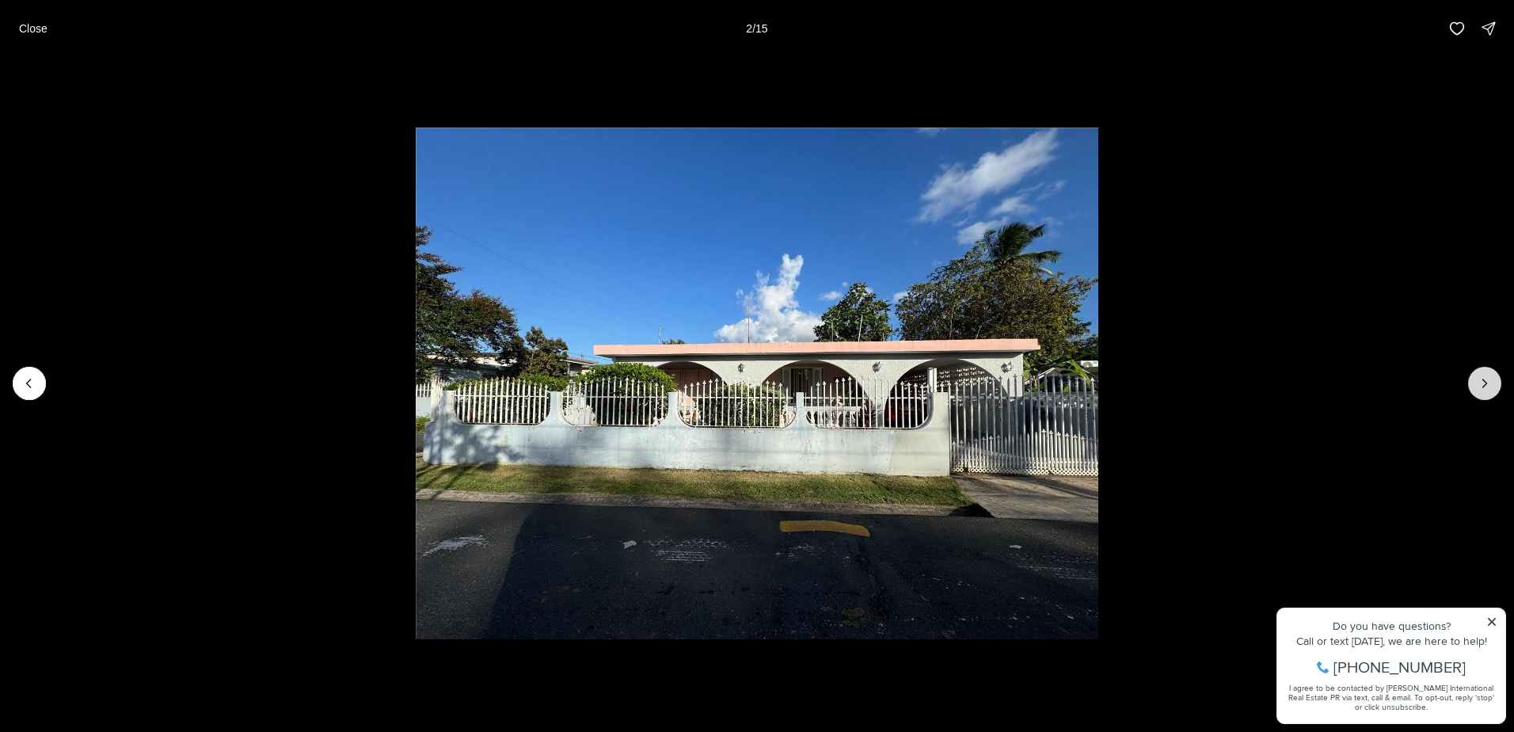
click at [1477, 377] on icon "Next slide" at bounding box center [1485, 383] width 16 height 16
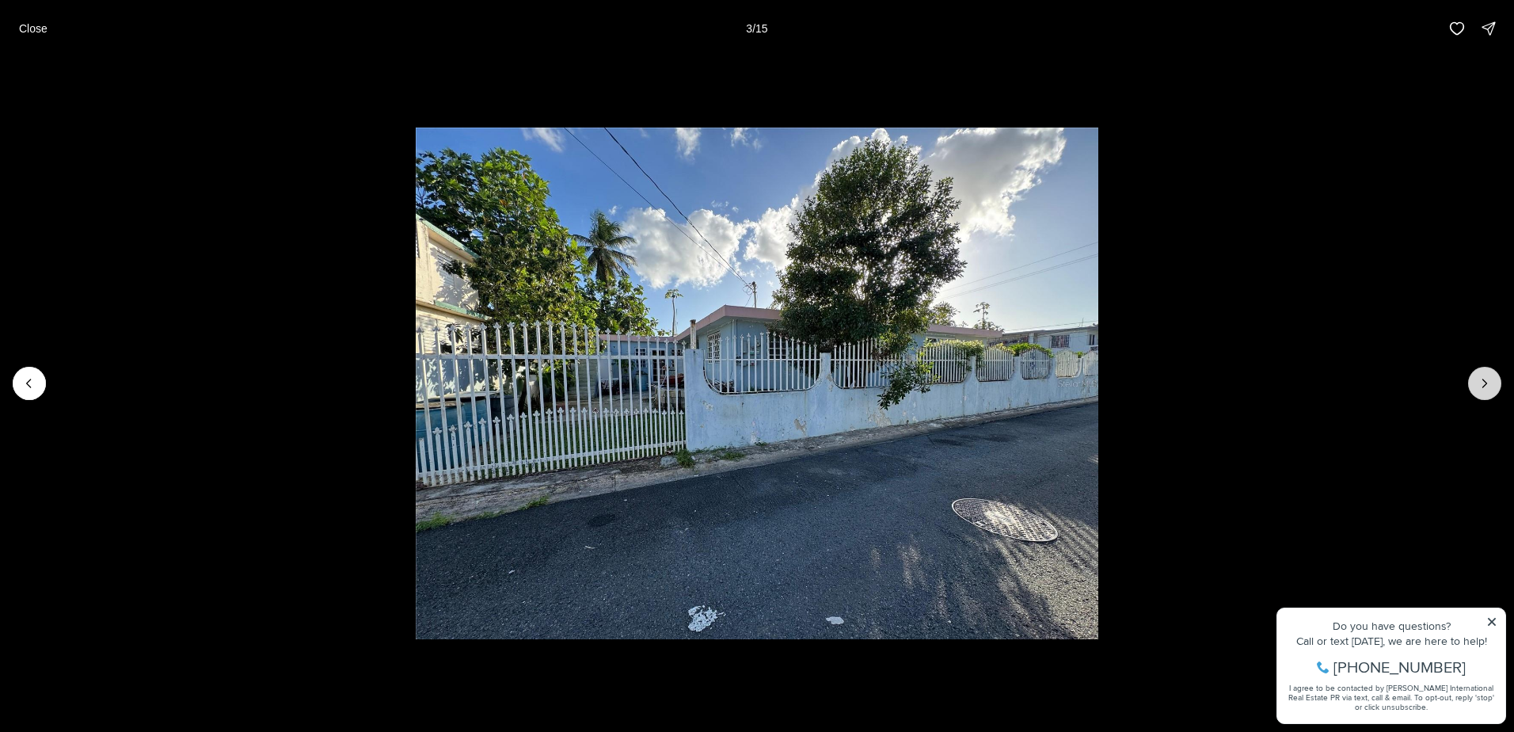
click at [1477, 377] on icon "Next slide" at bounding box center [1485, 383] width 16 height 16
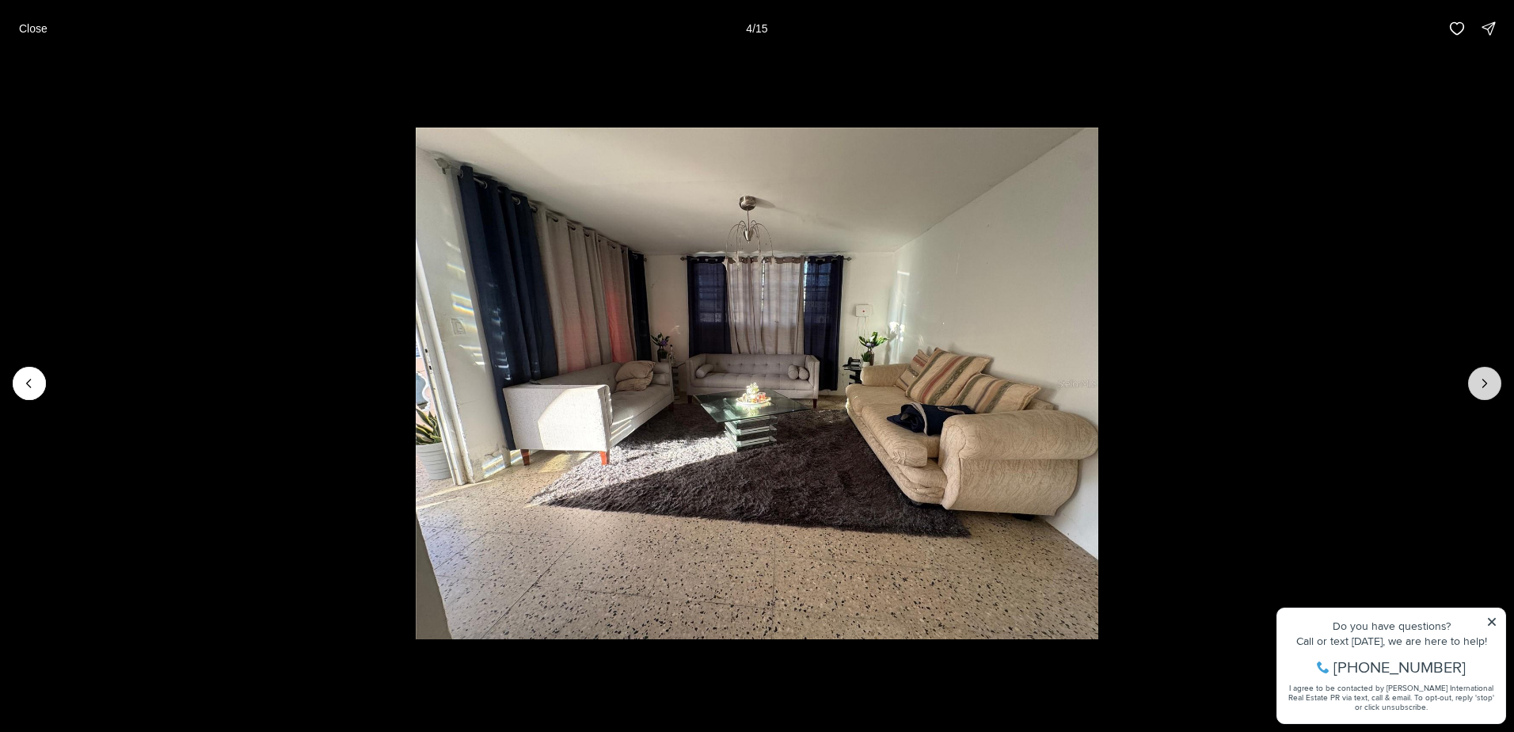
click at [1477, 377] on icon "Next slide" at bounding box center [1485, 383] width 16 height 16
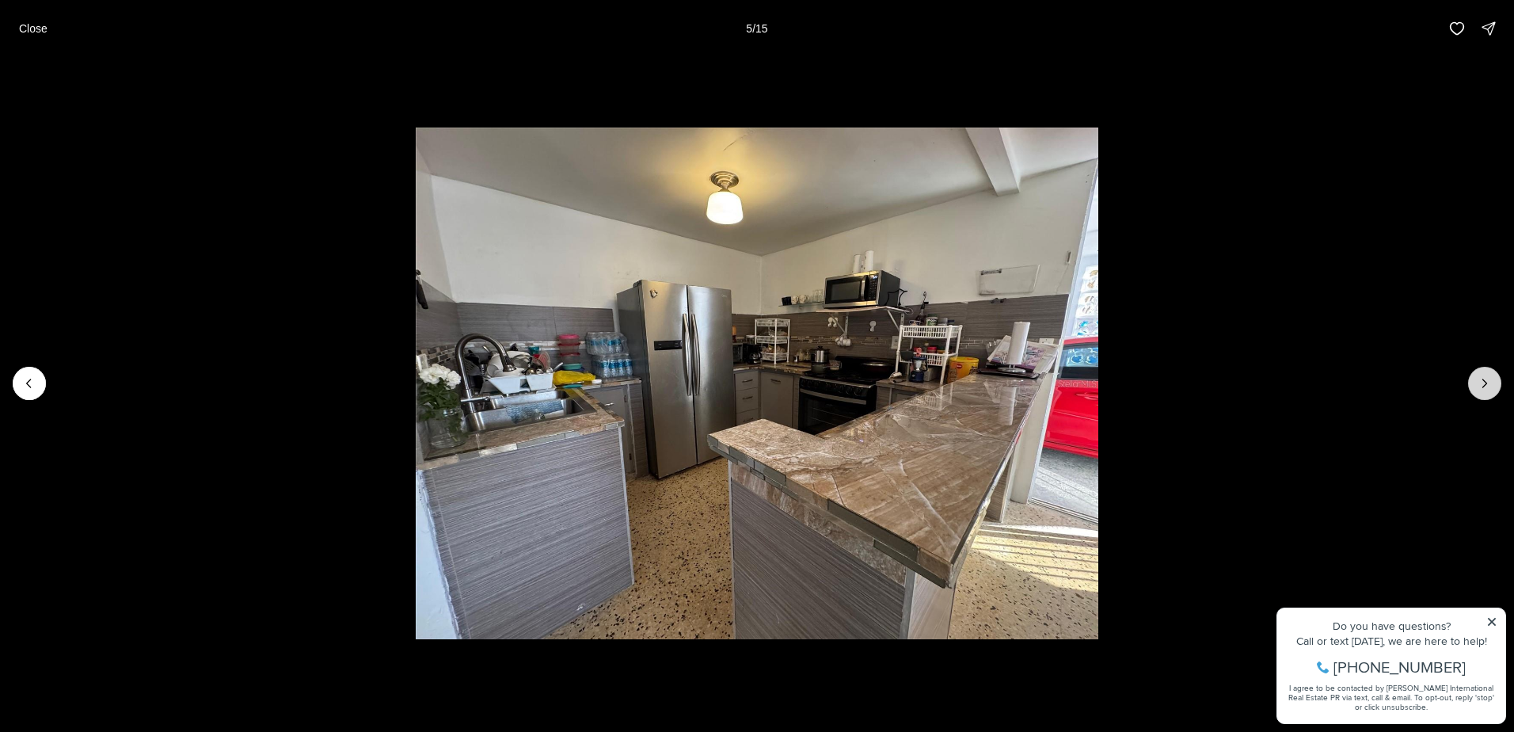
click at [1477, 377] on icon "Next slide" at bounding box center [1485, 383] width 16 height 16
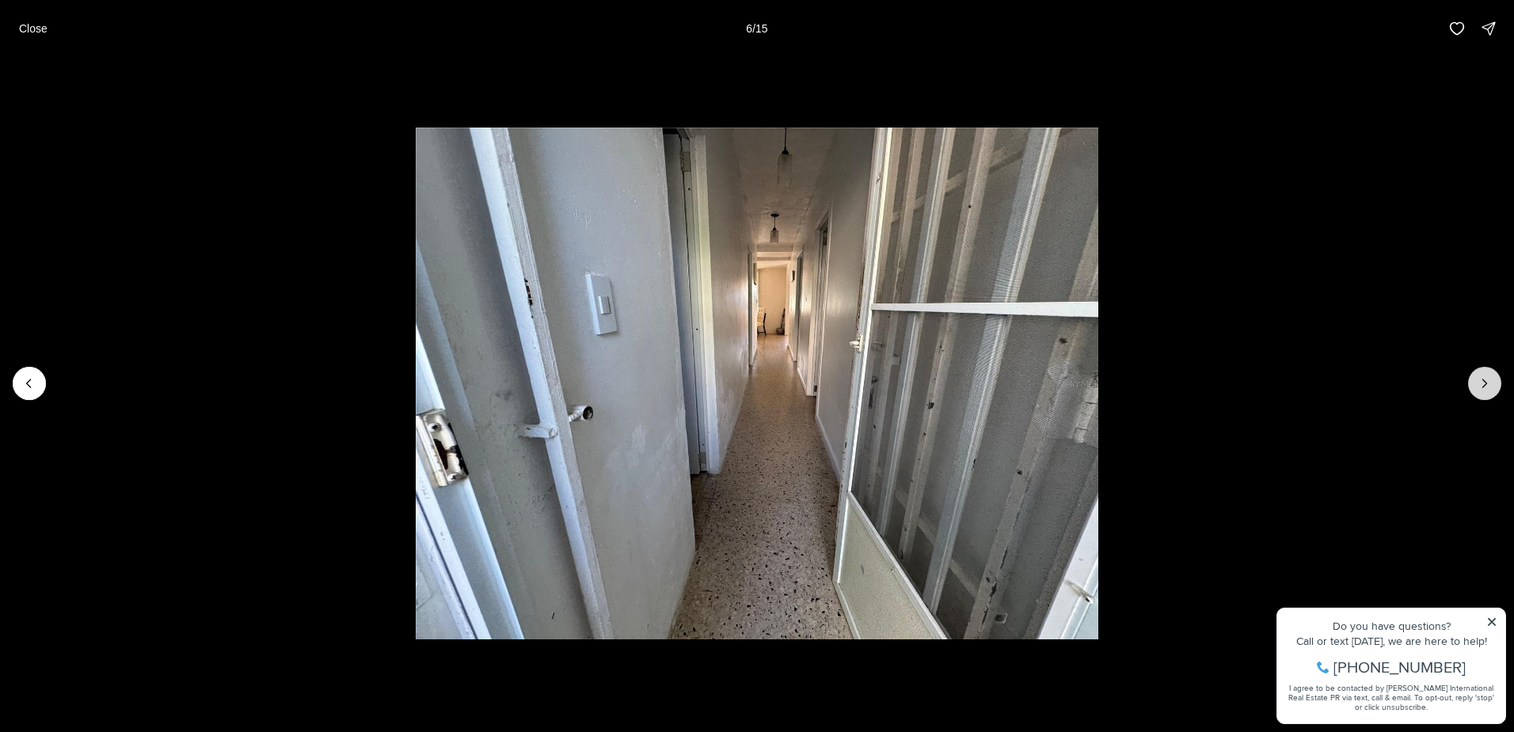
click at [1477, 377] on icon "Next slide" at bounding box center [1485, 383] width 16 height 16
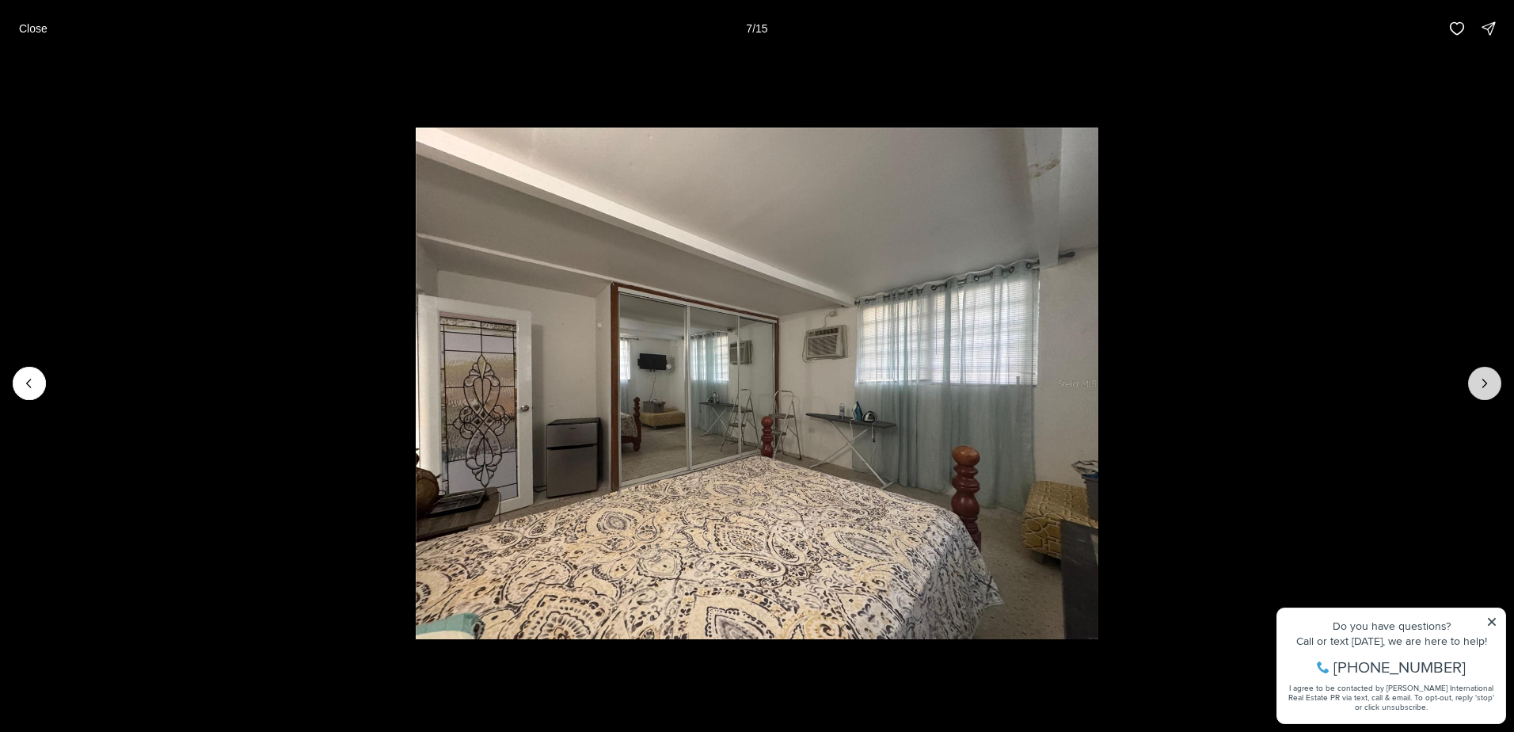
click at [1477, 377] on icon "Next slide" at bounding box center [1485, 383] width 16 height 16
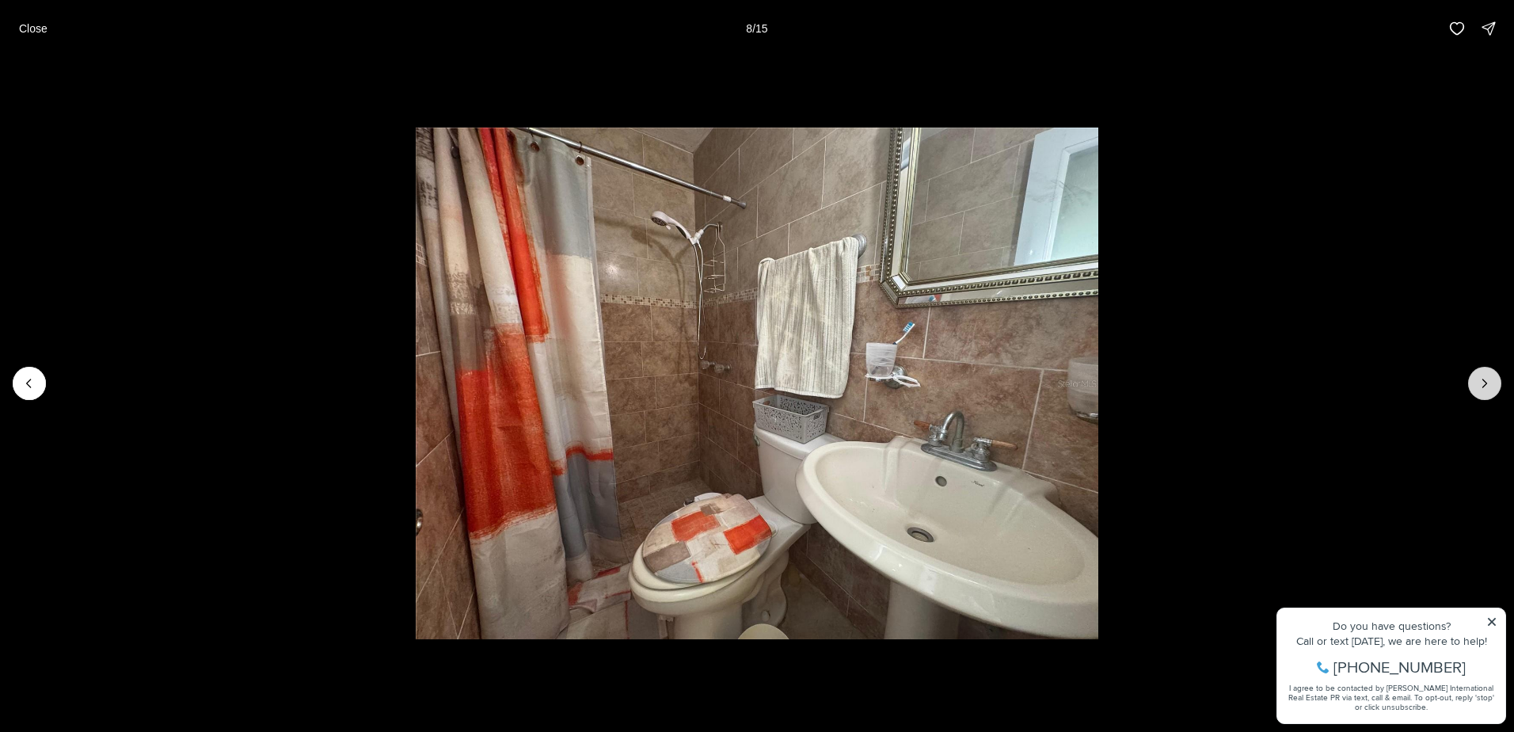
click at [1477, 377] on icon "Next slide" at bounding box center [1485, 383] width 16 height 16
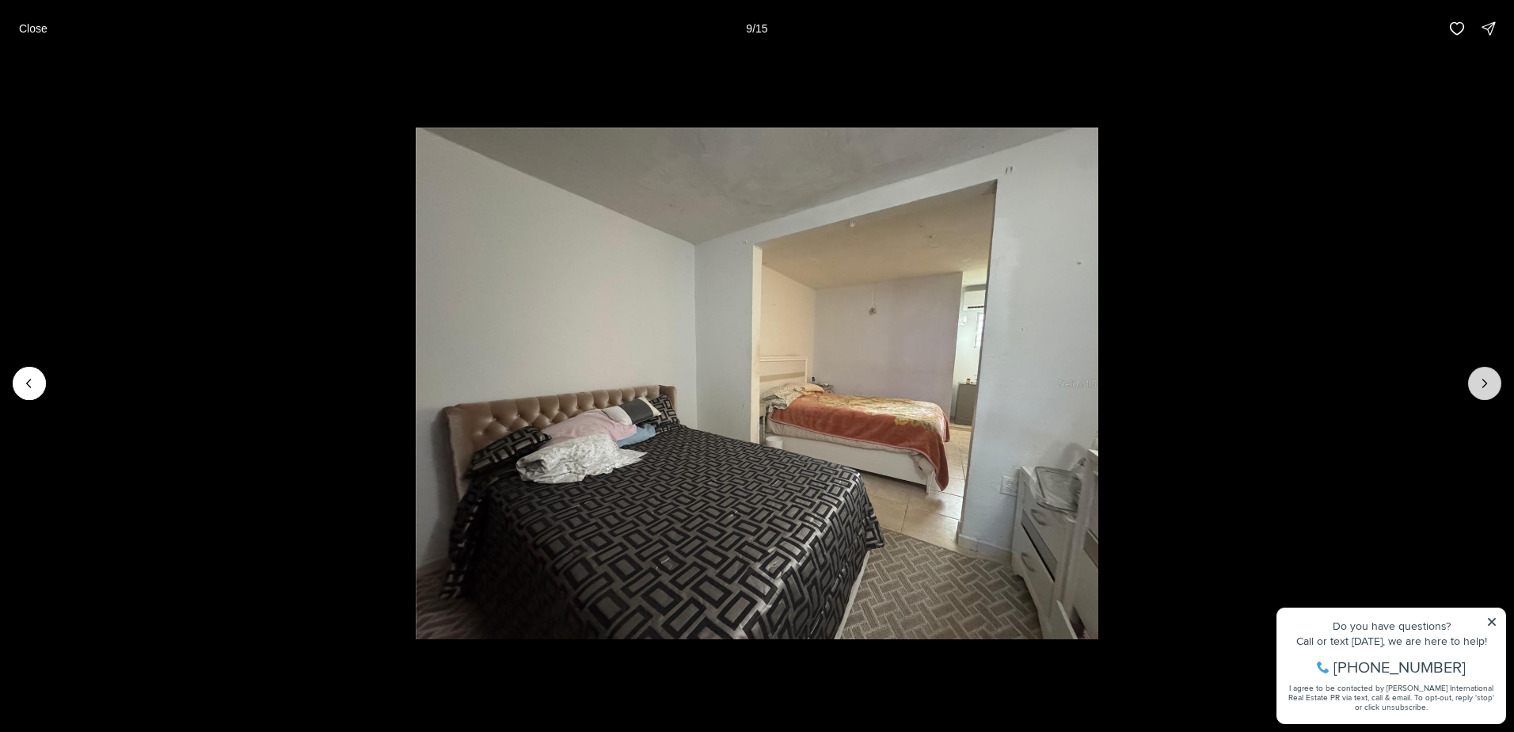
click at [1477, 377] on icon "Next slide" at bounding box center [1485, 383] width 16 height 16
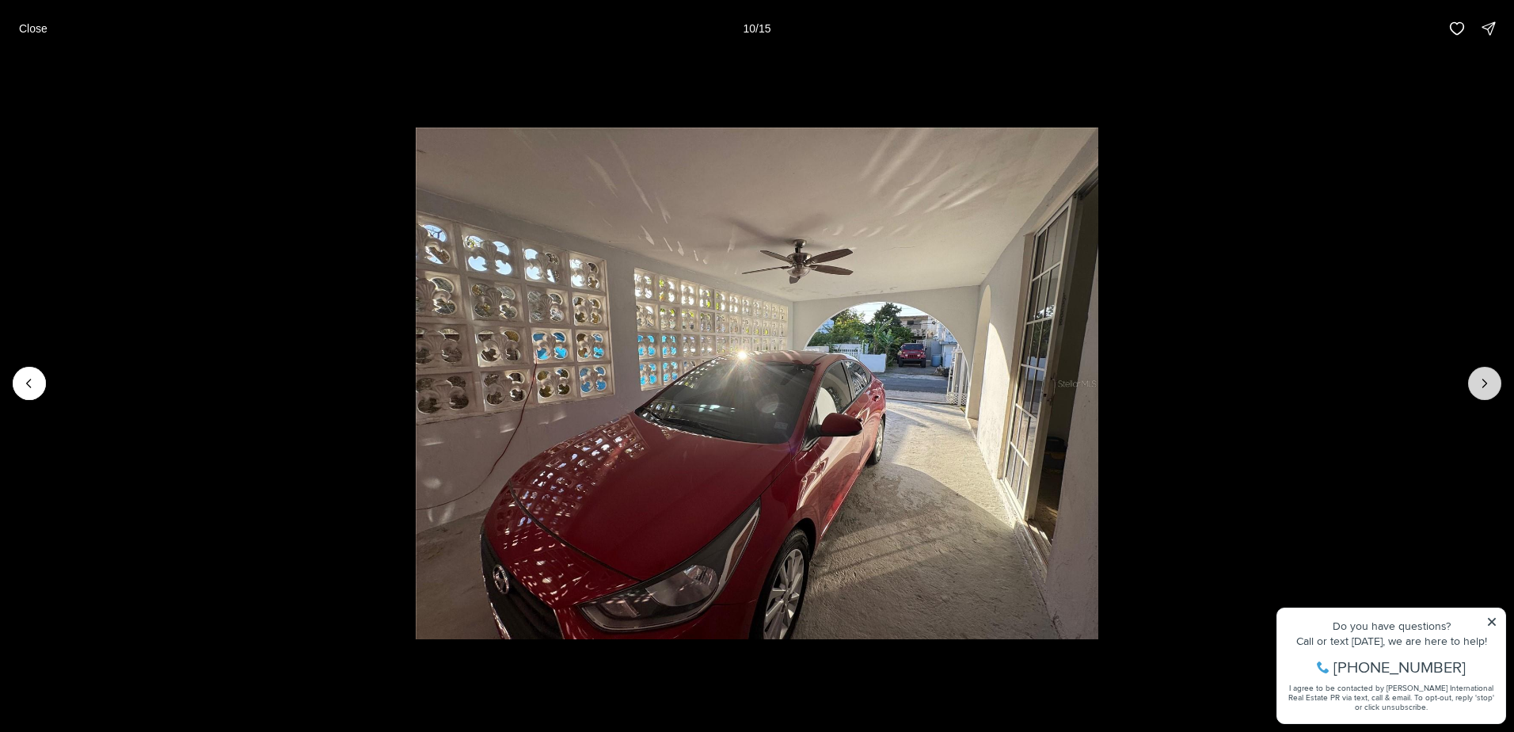
click at [1477, 377] on icon "Next slide" at bounding box center [1485, 383] width 16 height 16
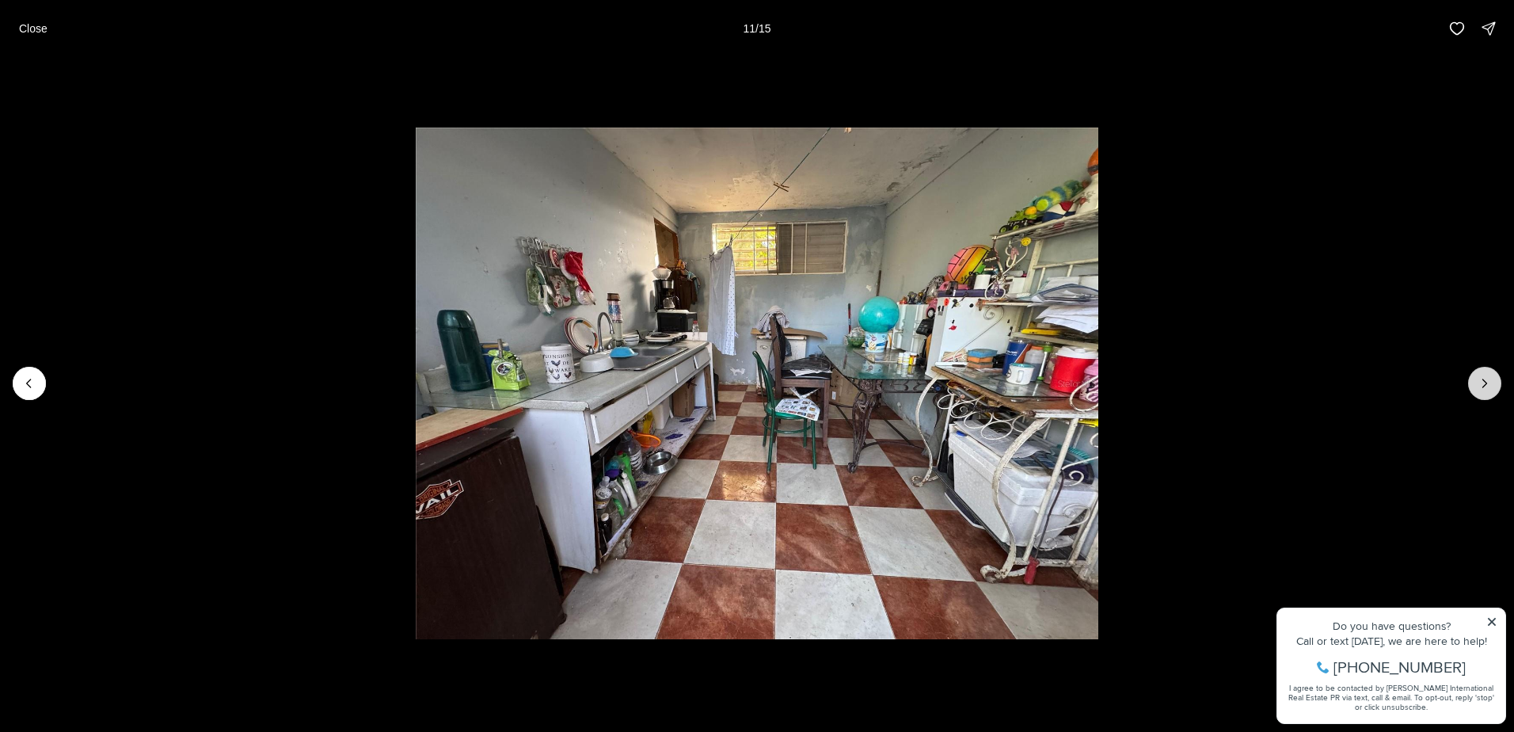
click at [1477, 377] on icon "Next slide" at bounding box center [1485, 383] width 16 height 16
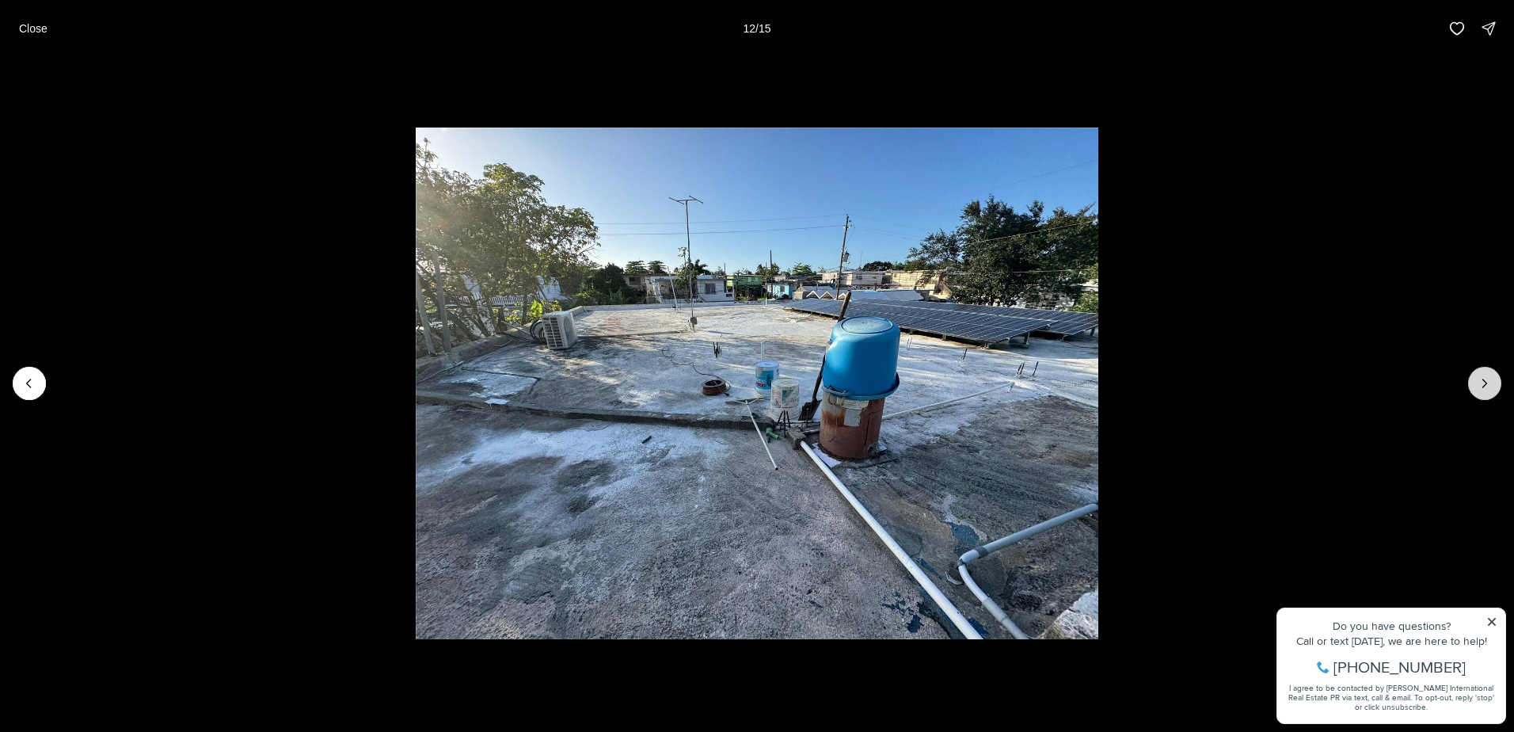
click at [1477, 377] on icon "Next slide" at bounding box center [1485, 383] width 16 height 16
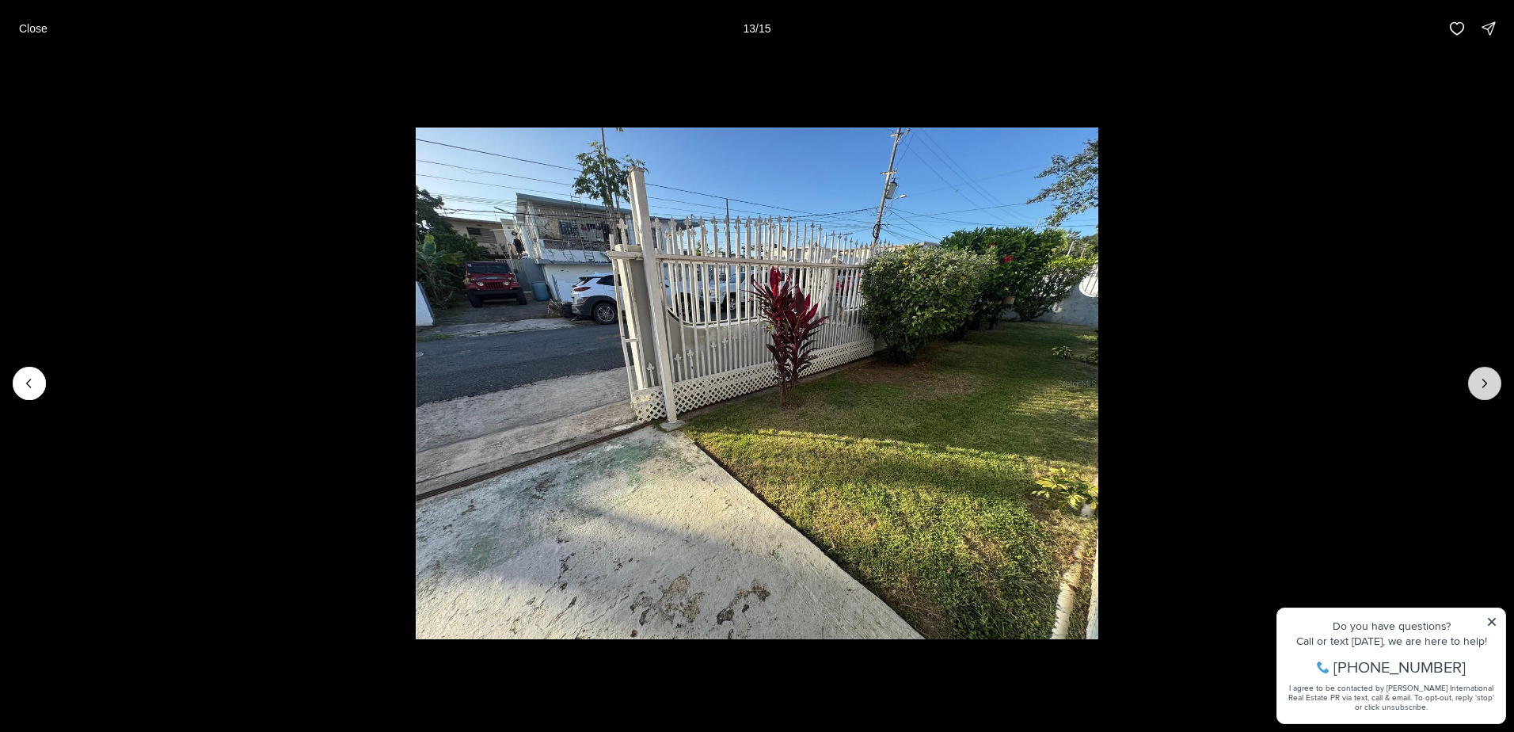
click at [1477, 377] on icon "Next slide" at bounding box center [1485, 383] width 16 height 16
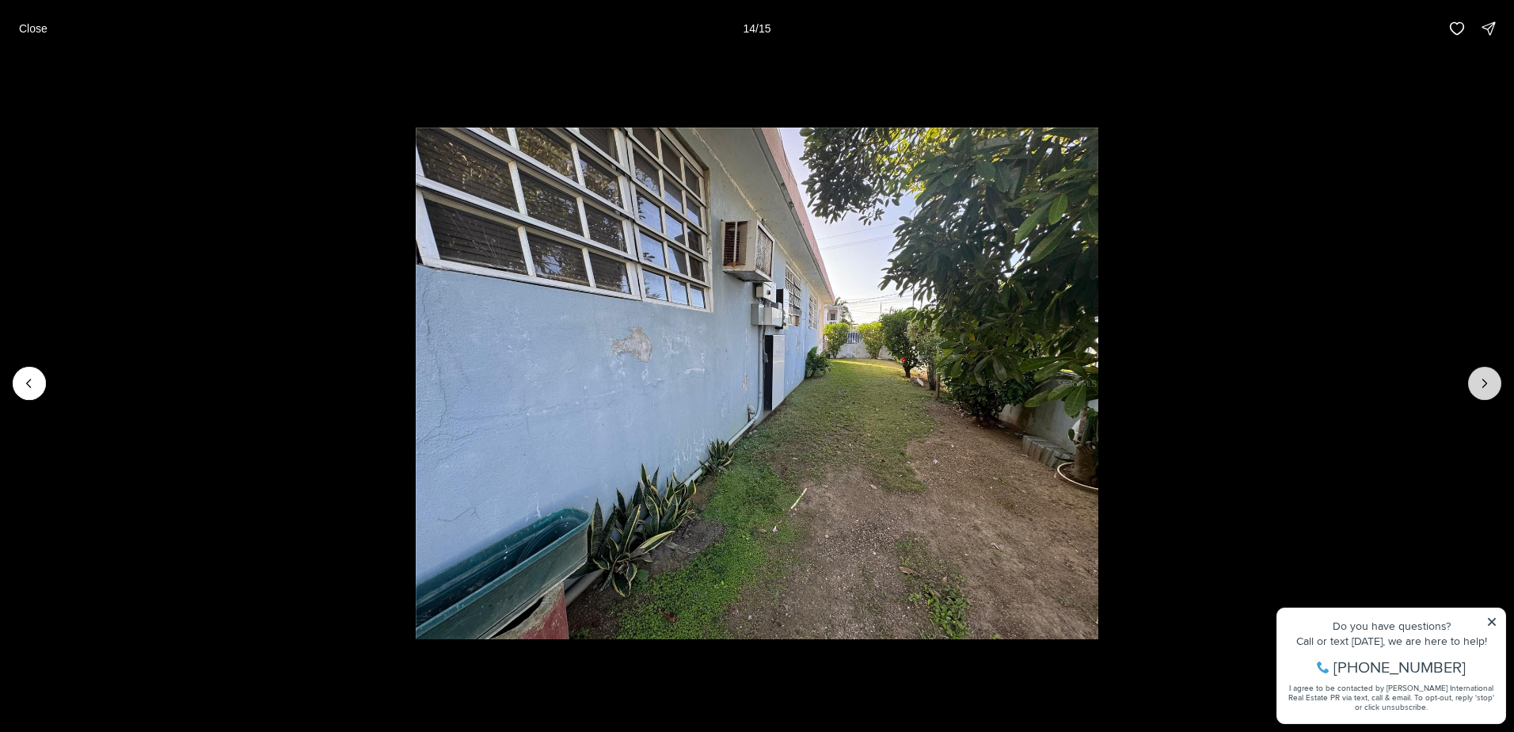
click at [1477, 377] on icon "Next slide" at bounding box center [1485, 383] width 16 height 16
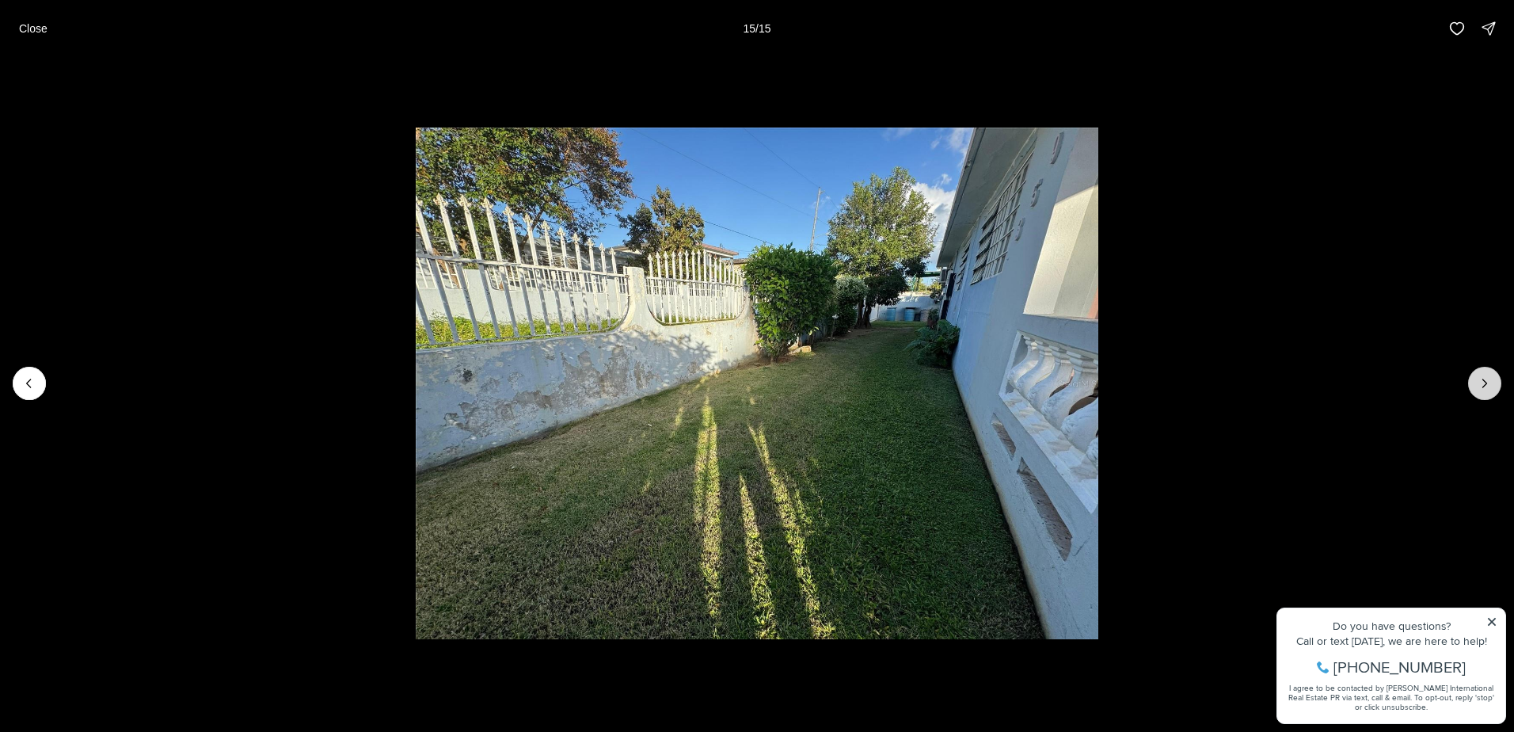
click at [1477, 377] on div at bounding box center [1484, 383] width 33 height 33
click at [36, 31] on p "Close" at bounding box center [33, 28] width 29 height 13
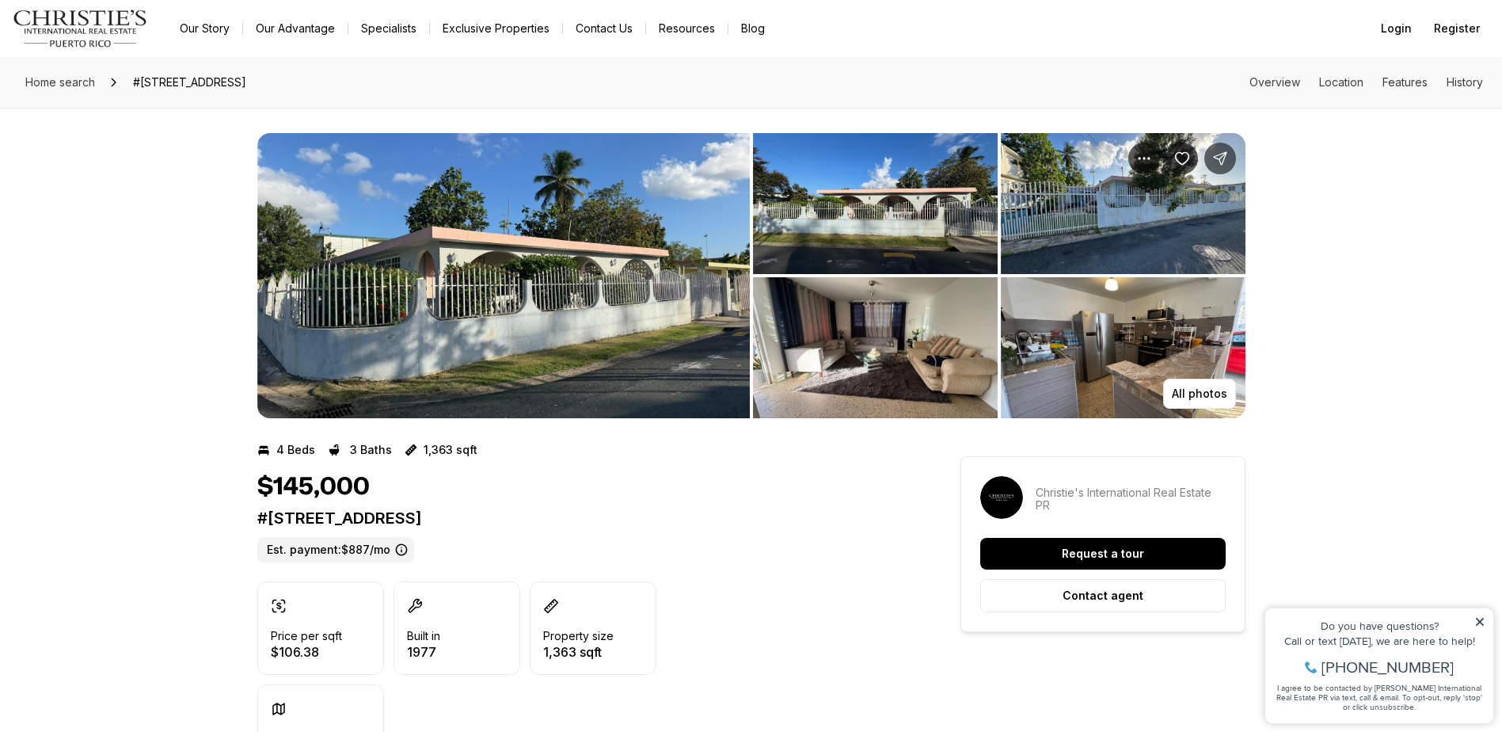
click at [999, 223] on ul "2 of 5" at bounding box center [999, 203] width 493 height 141
click at [1035, 219] on img "View image gallery" at bounding box center [1123, 203] width 245 height 141
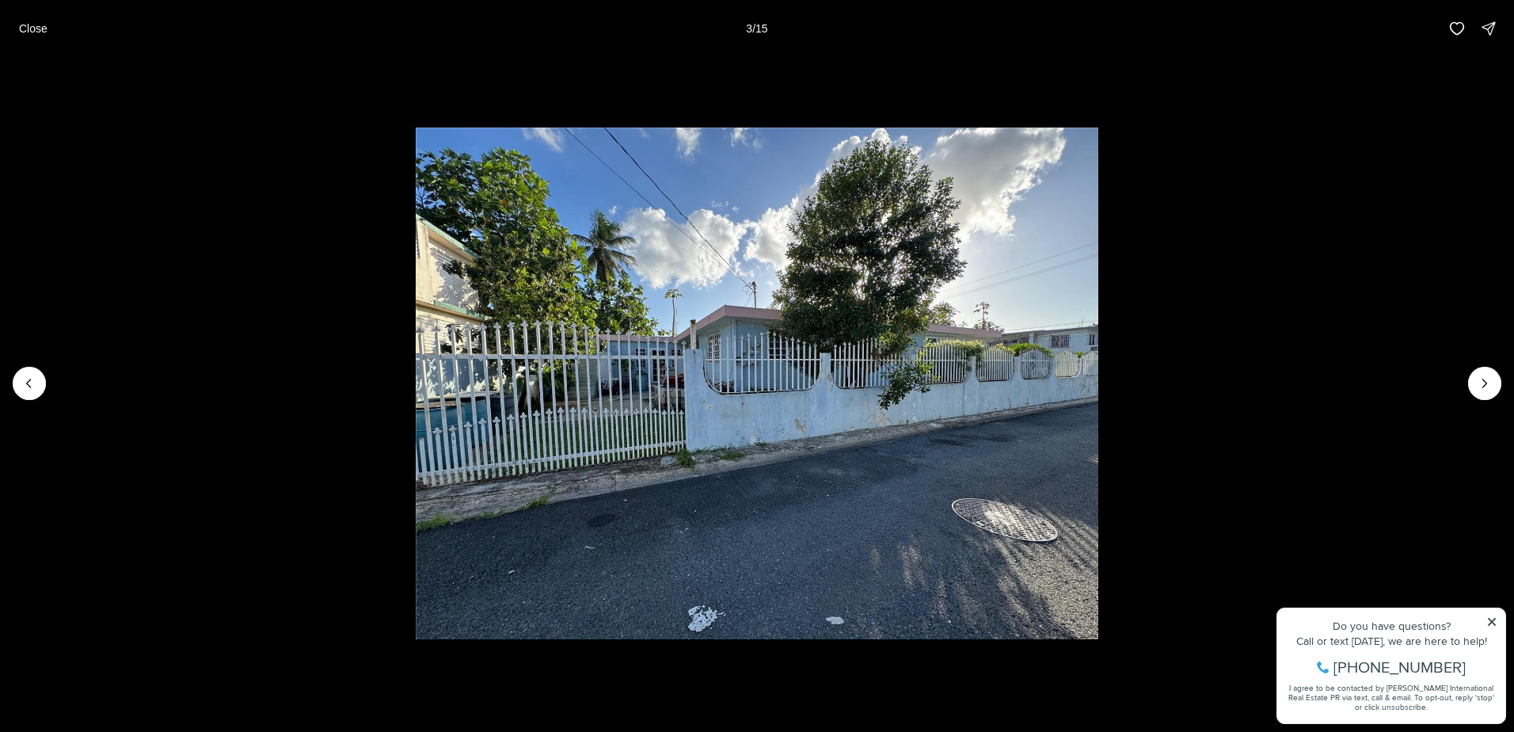
click at [1295, 124] on li "3 of 15" at bounding box center [757, 383] width 1514 height 652
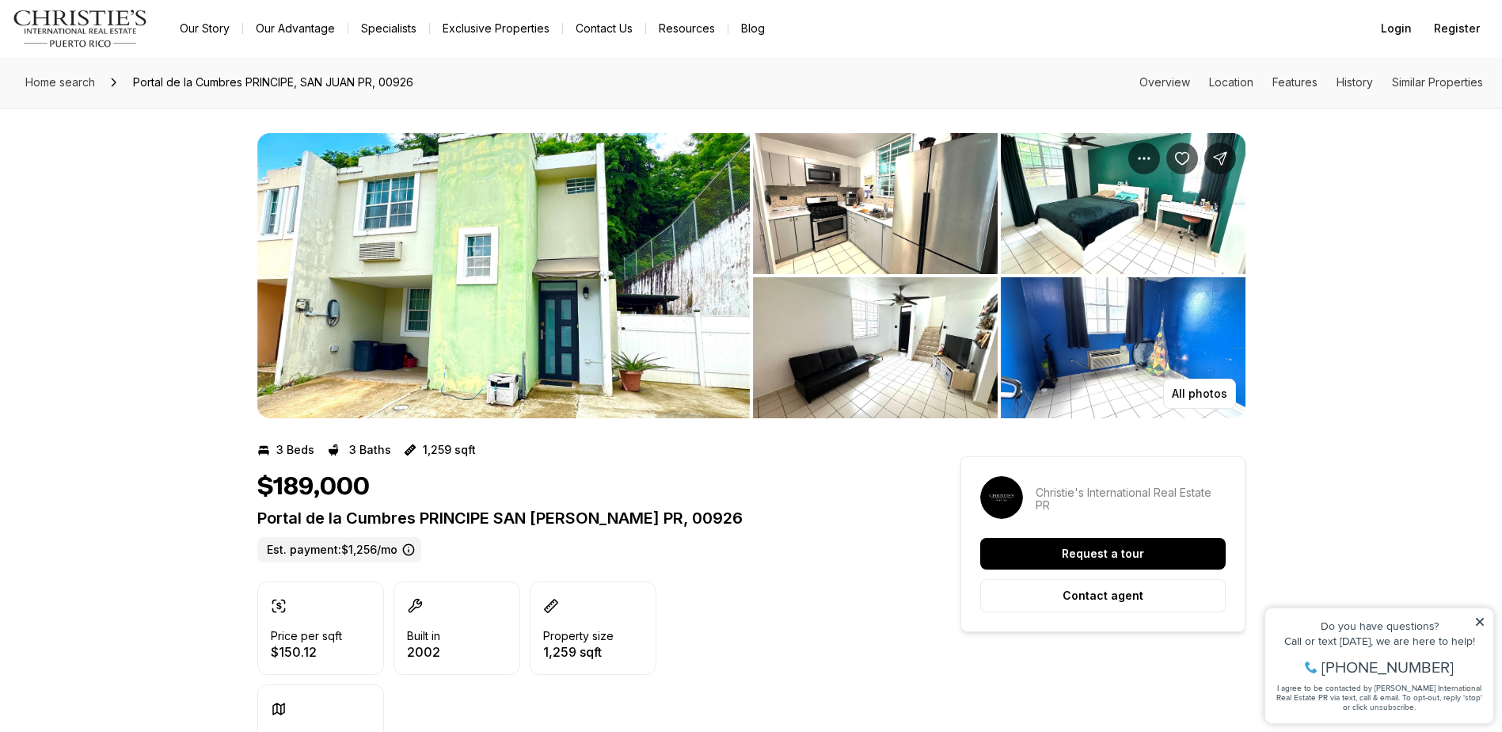
click at [579, 299] on img "View image gallery" at bounding box center [503, 275] width 493 height 285
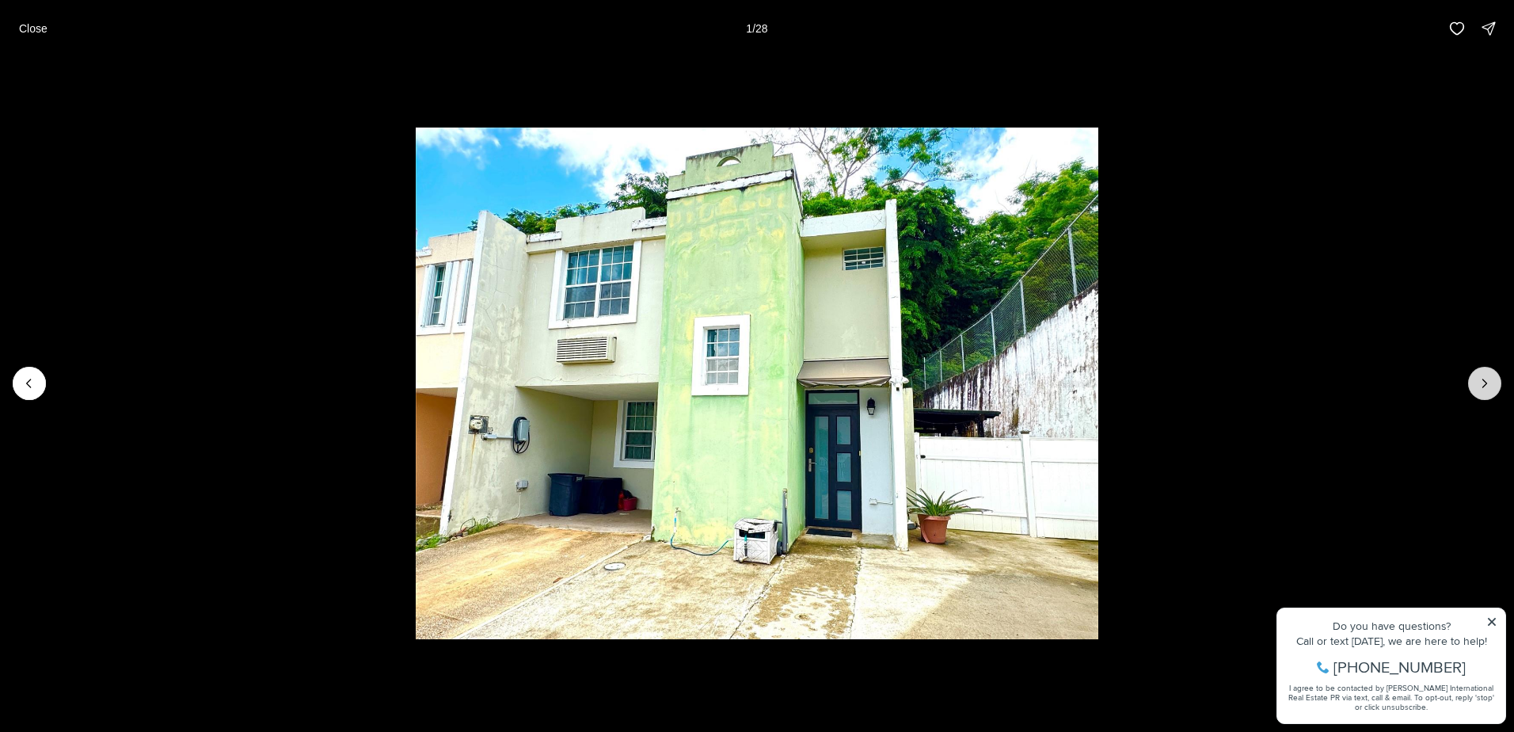
click at [1481, 385] on icon "Next slide" at bounding box center [1485, 383] width 16 height 16
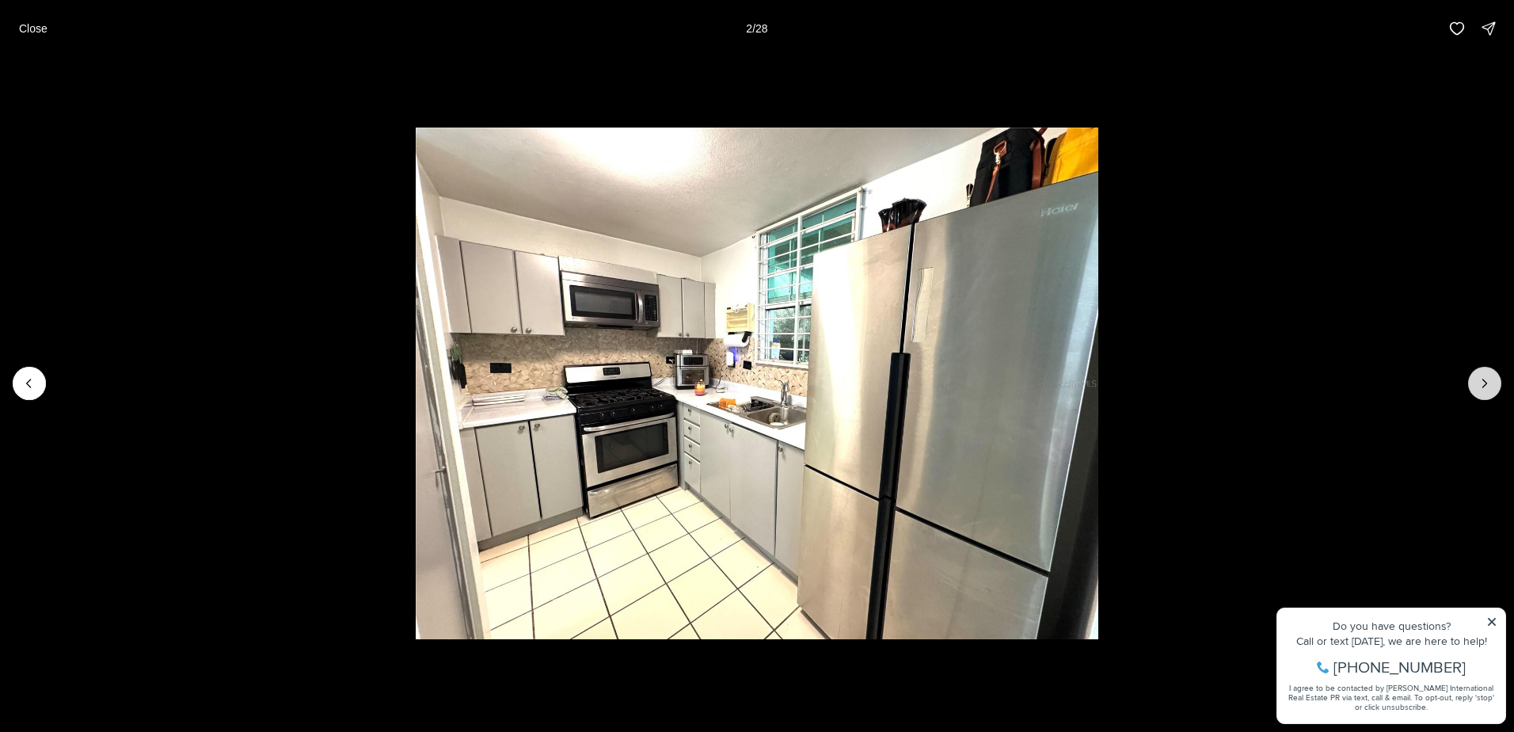
click at [1480, 385] on icon "Next slide" at bounding box center [1485, 383] width 16 height 16
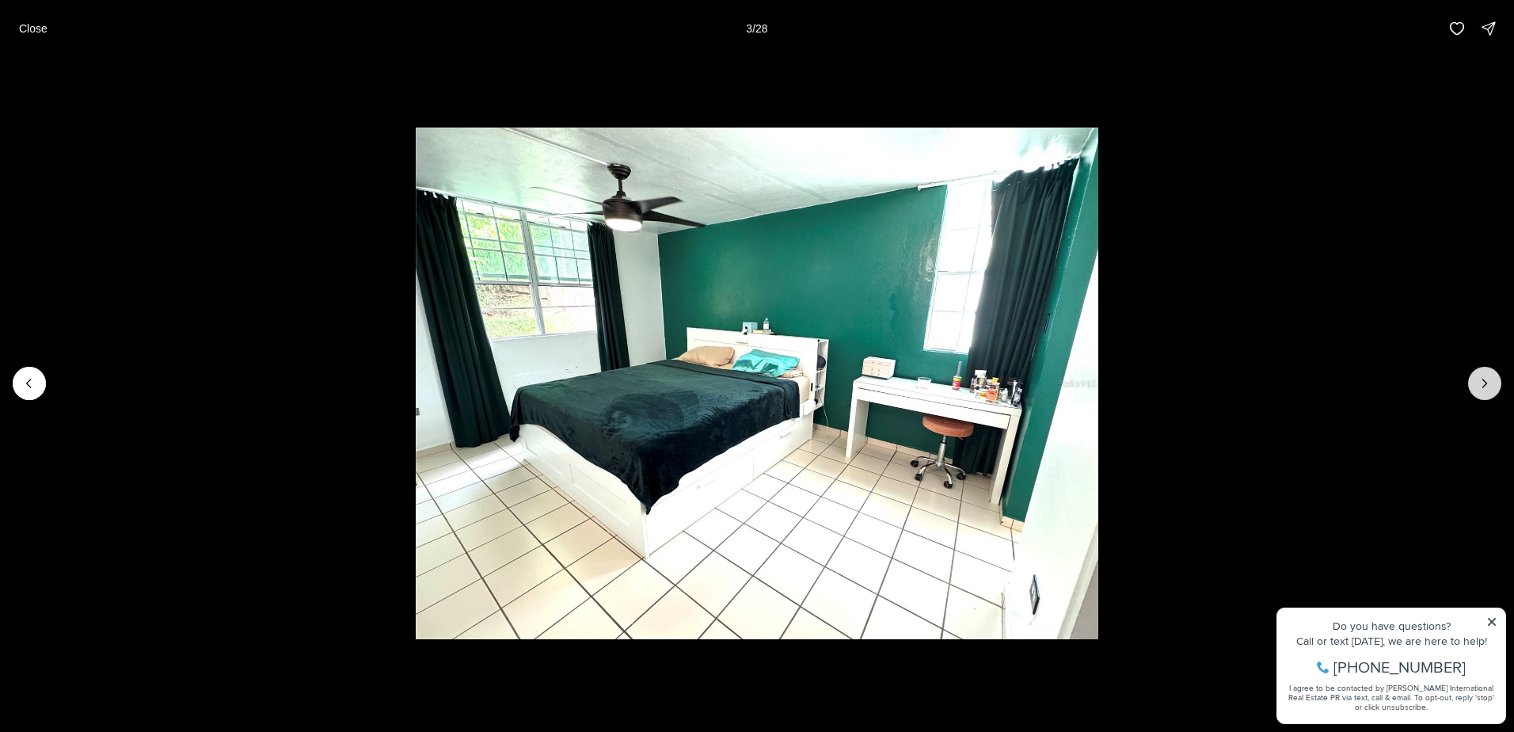
click at [1480, 385] on icon "Next slide" at bounding box center [1485, 383] width 16 height 16
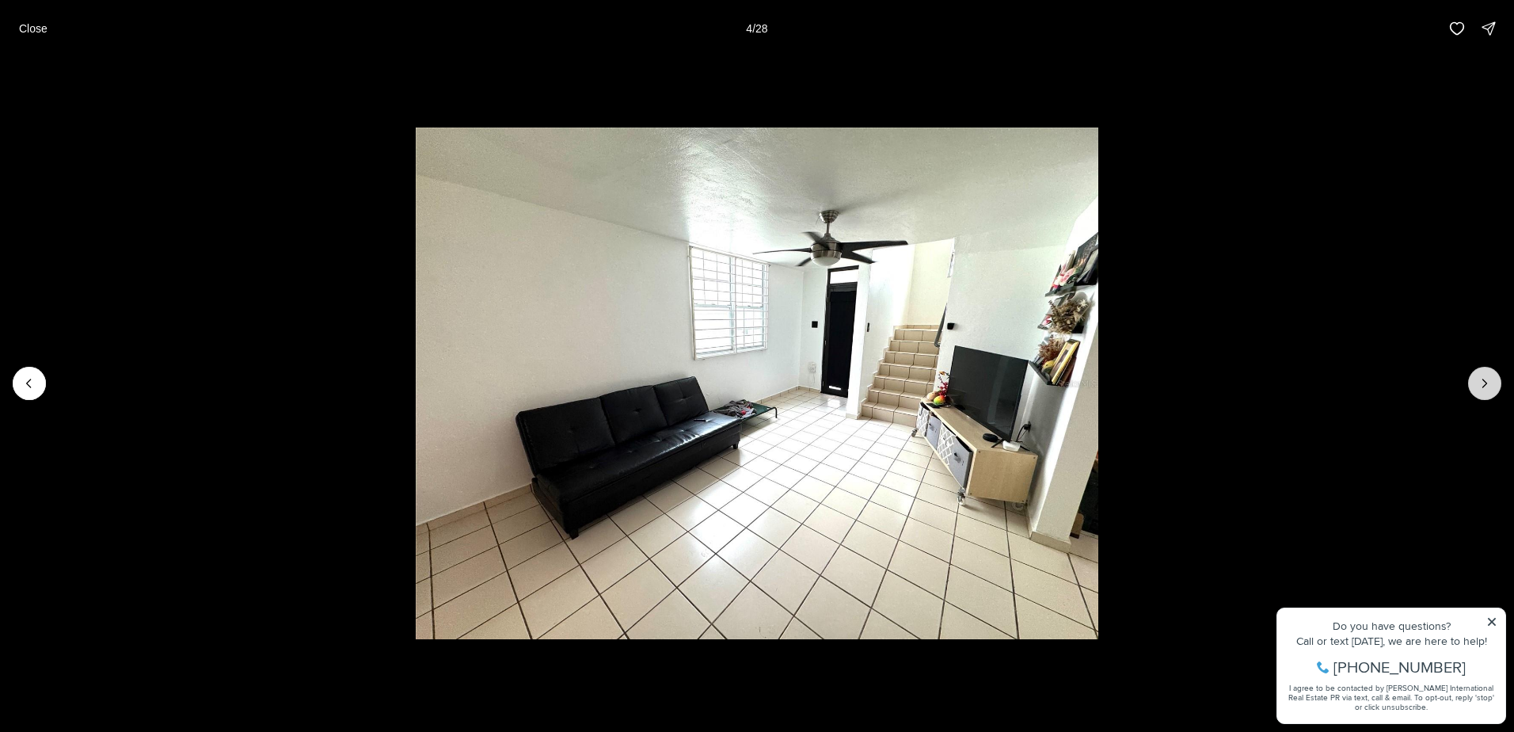
click at [1480, 385] on icon "Next slide" at bounding box center [1485, 383] width 16 height 16
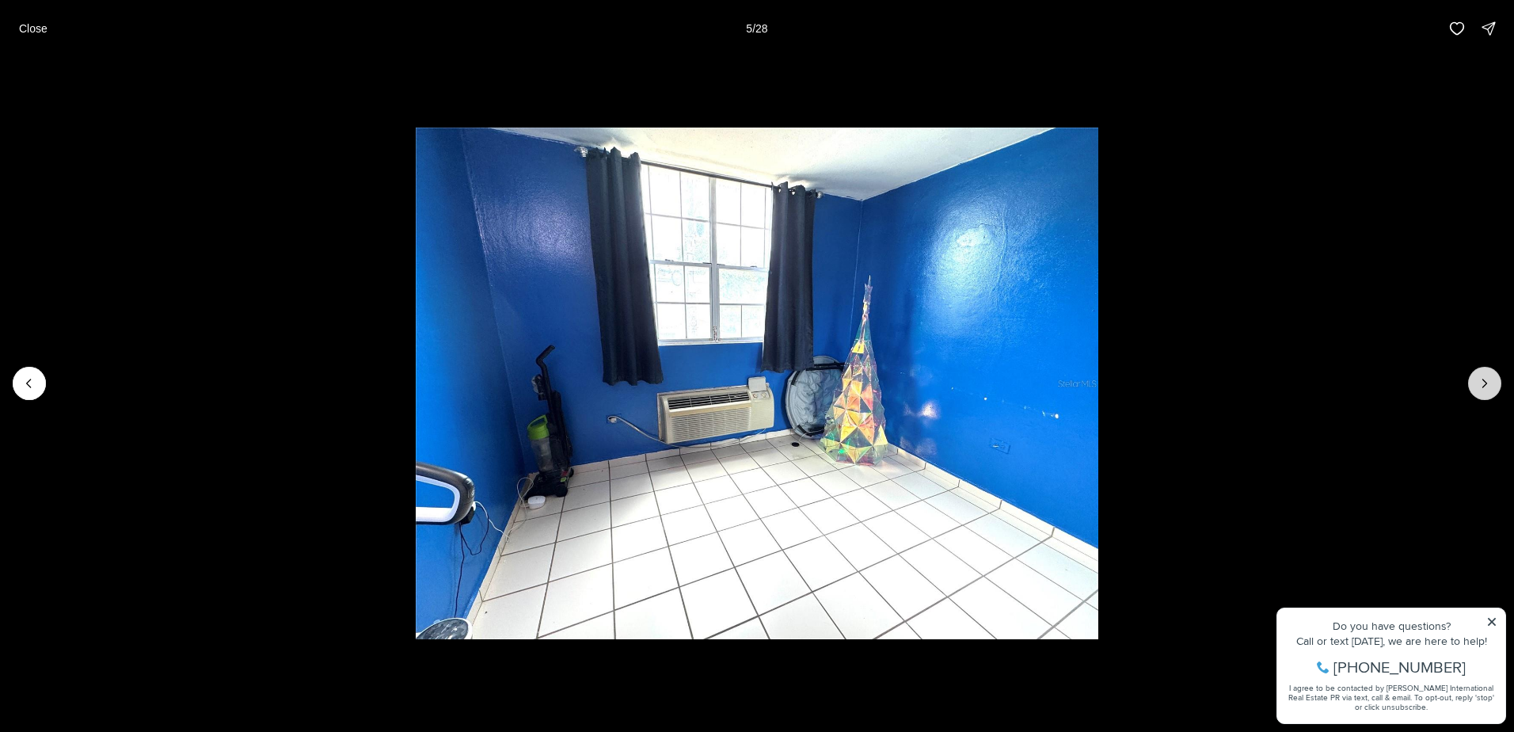
click at [1479, 385] on icon "Next slide" at bounding box center [1485, 383] width 16 height 16
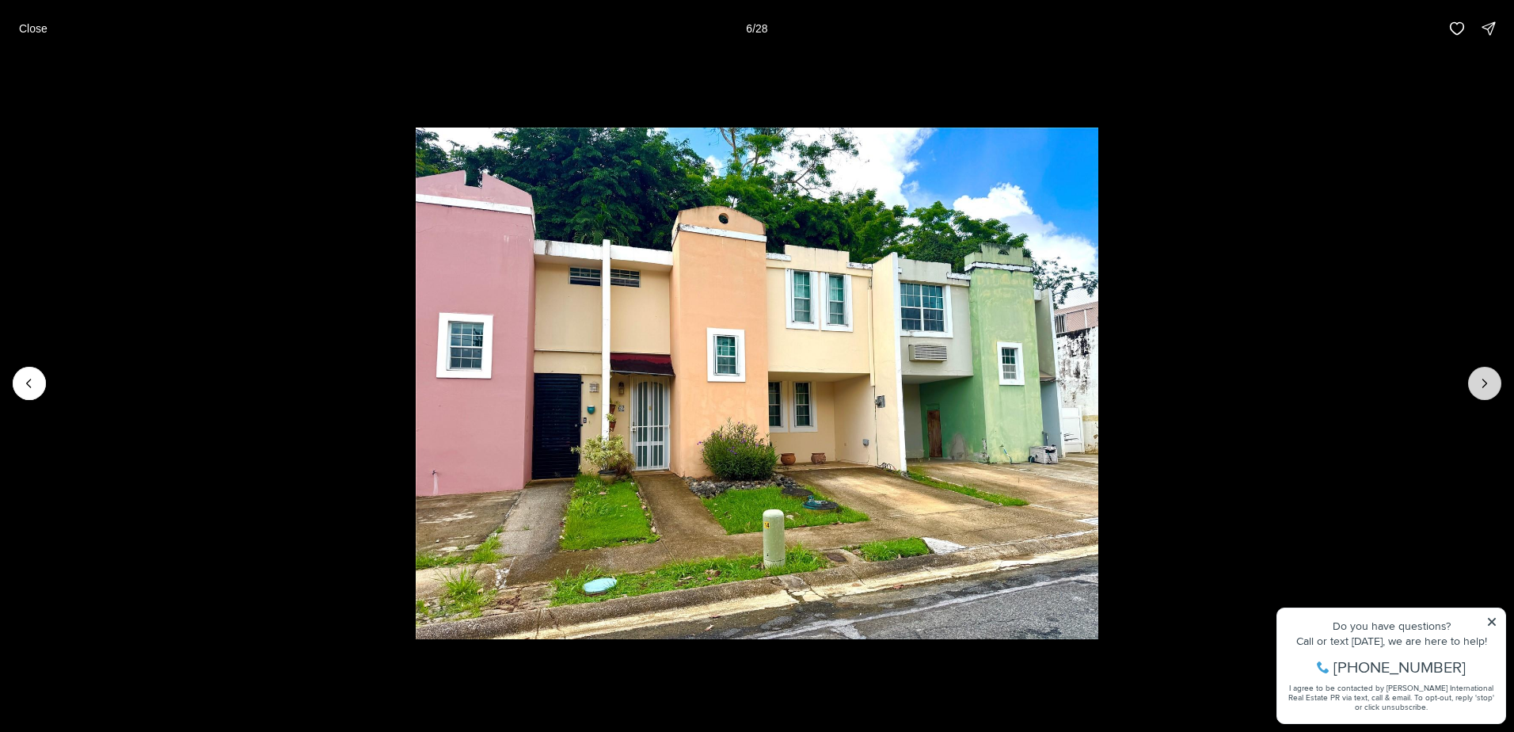
click at [1478, 378] on icon "Next slide" at bounding box center [1485, 383] width 16 height 16
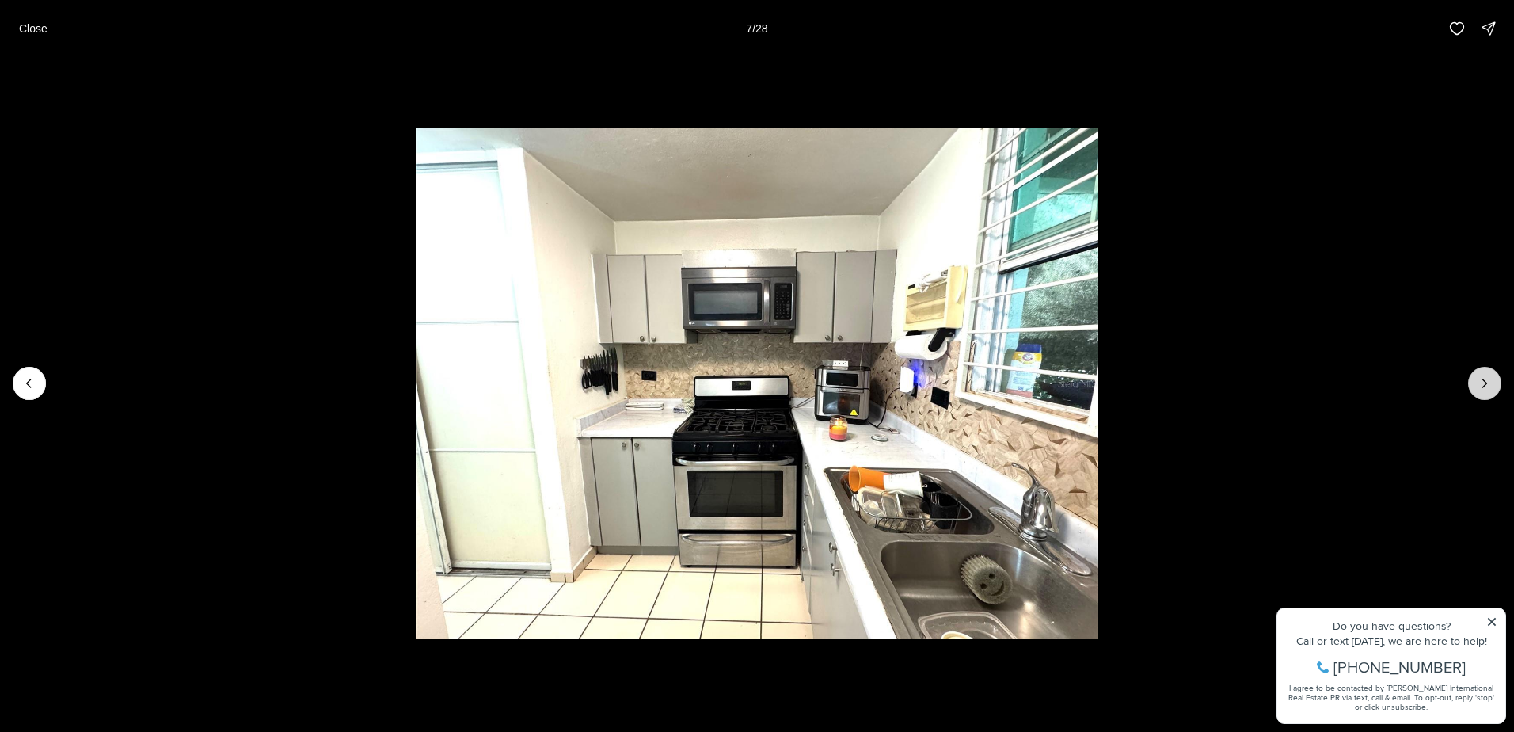
click at [1478, 378] on icon "Next slide" at bounding box center [1485, 383] width 16 height 16
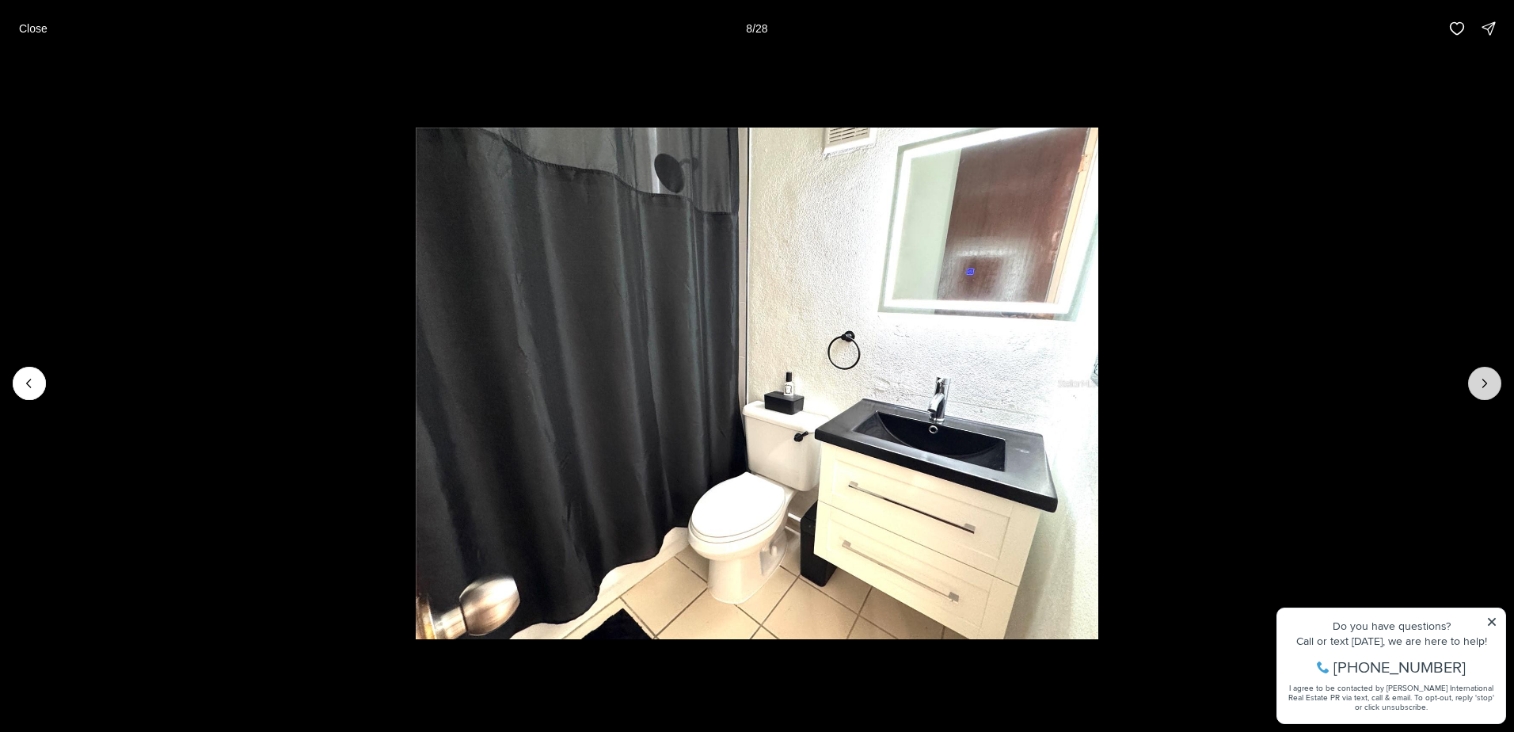
click at [1477, 378] on icon "Next slide" at bounding box center [1485, 383] width 16 height 16
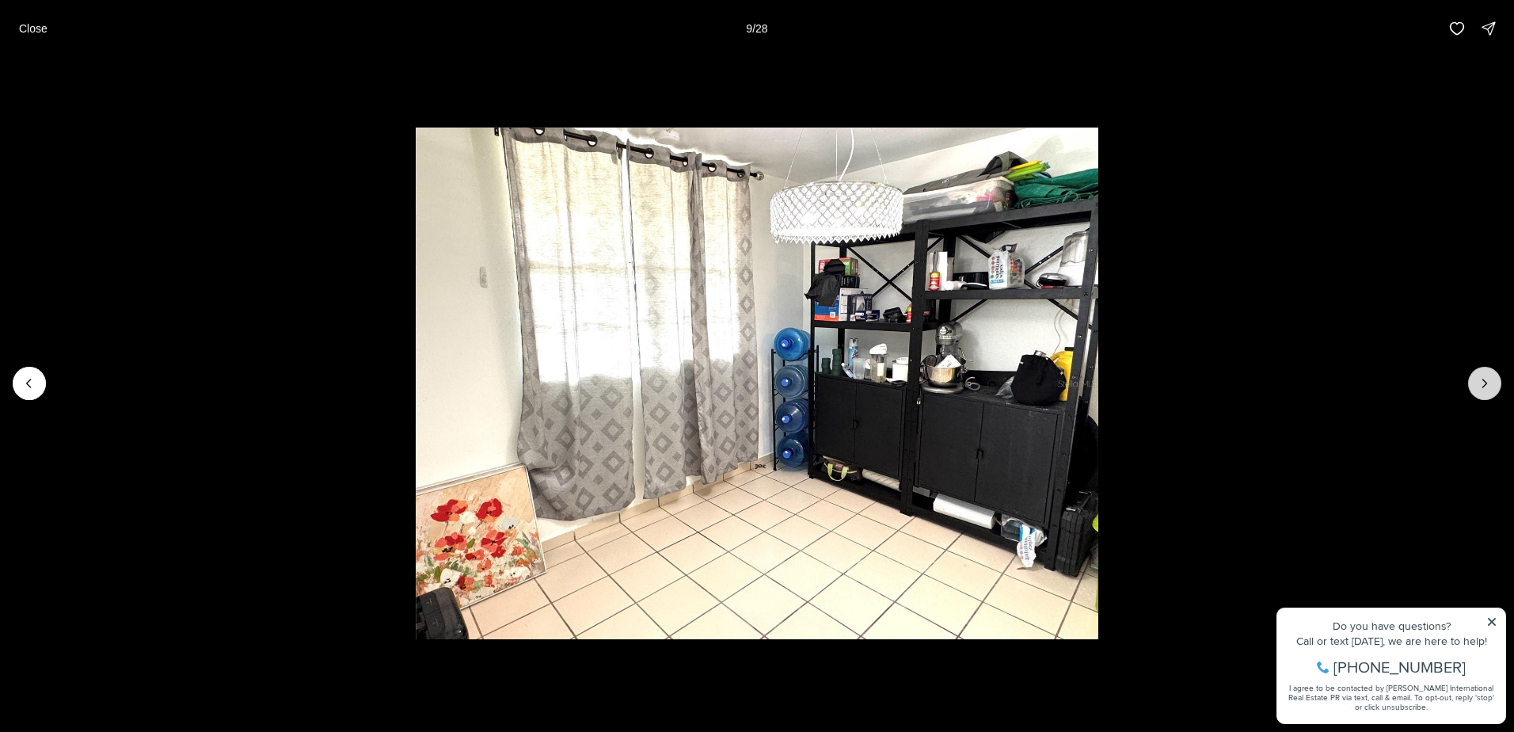
click at [1477, 378] on icon "Next slide" at bounding box center [1485, 383] width 16 height 16
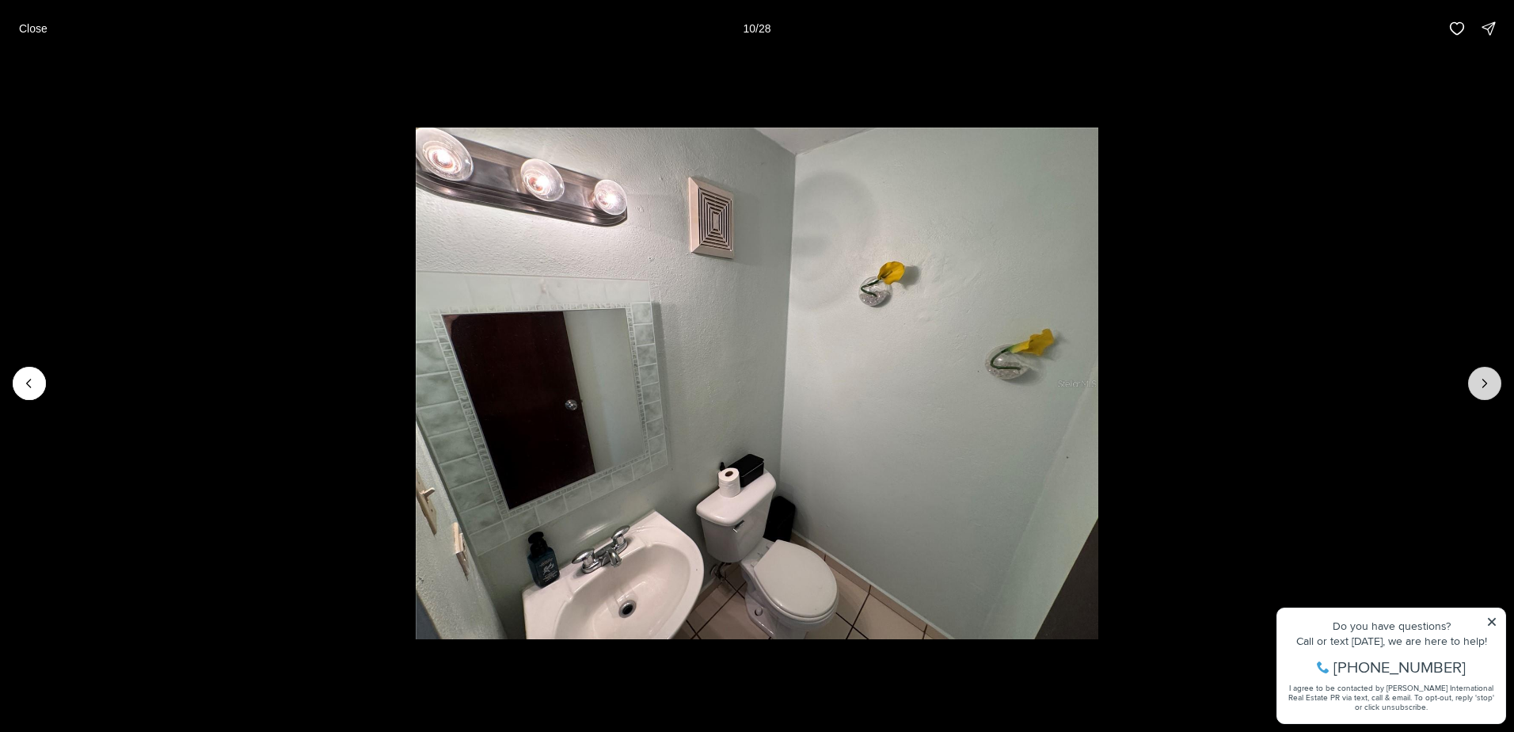
click at [1475, 378] on button "Next slide" at bounding box center [1484, 383] width 33 height 33
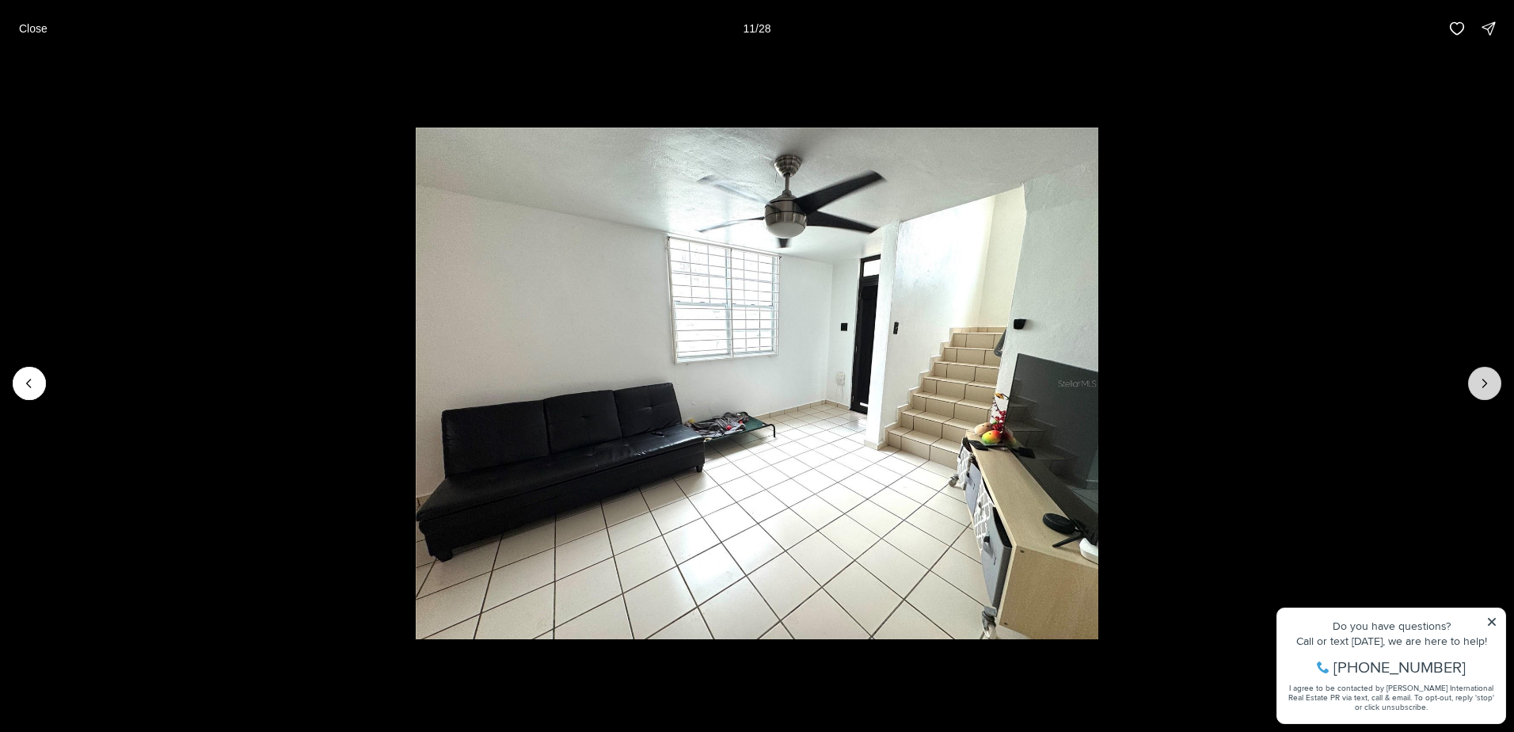
click at [1474, 378] on button "Next slide" at bounding box center [1484, 383] width 33 height 33
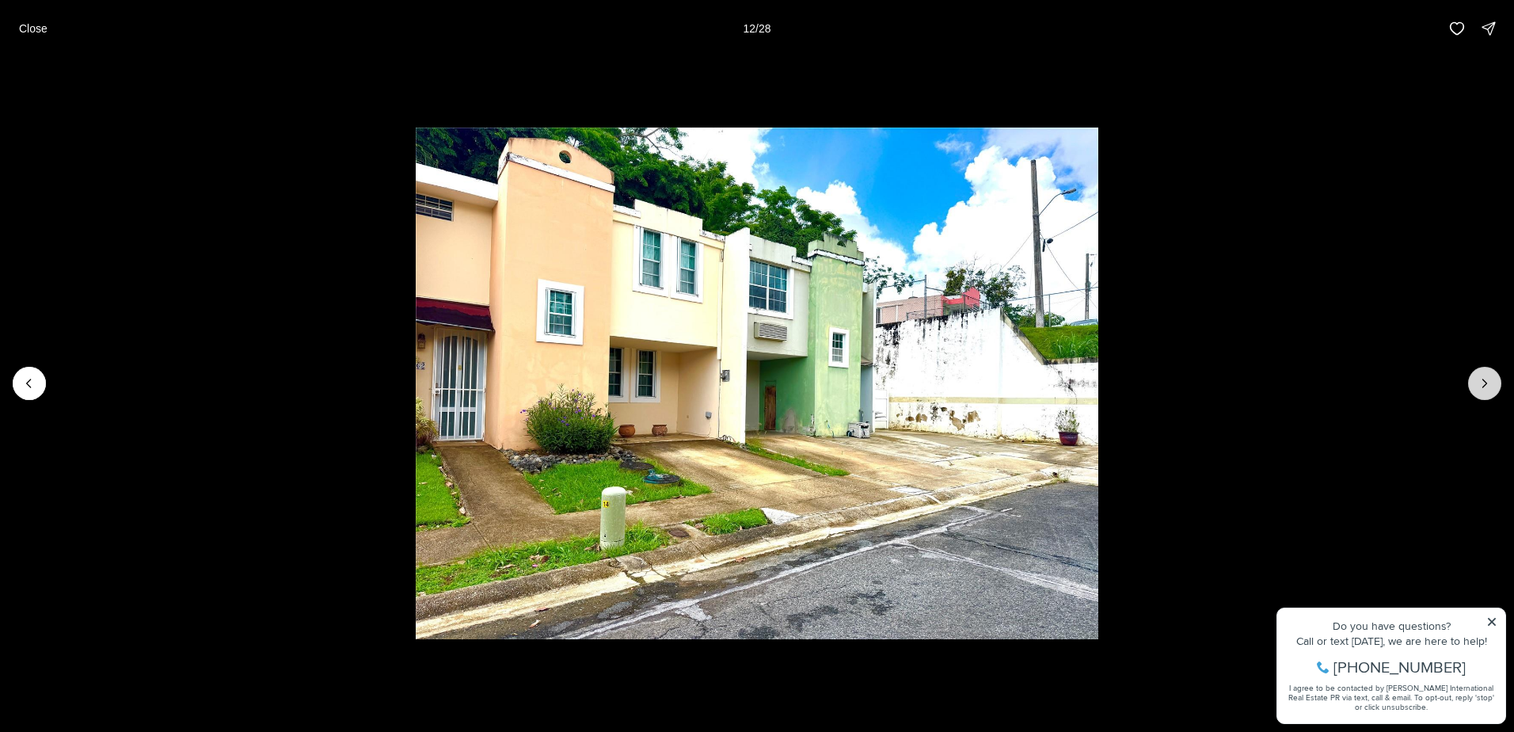
click at [1470, 378] on button "Next slide" at bounding box center [1484, 383] width 33 height 33
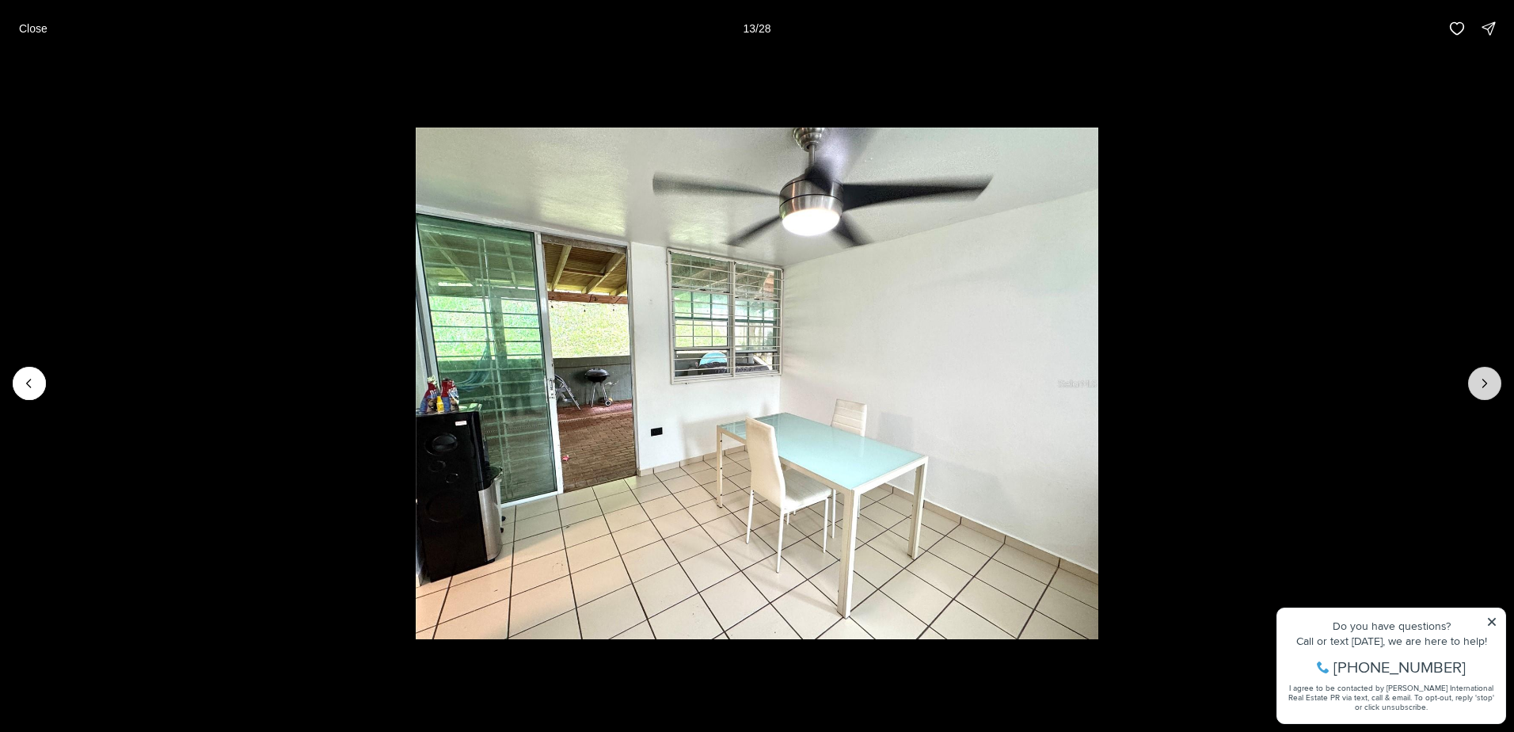
click at [1470, 378] on button "Next slide" at bounding box center [1484, 383] width 33 height 33
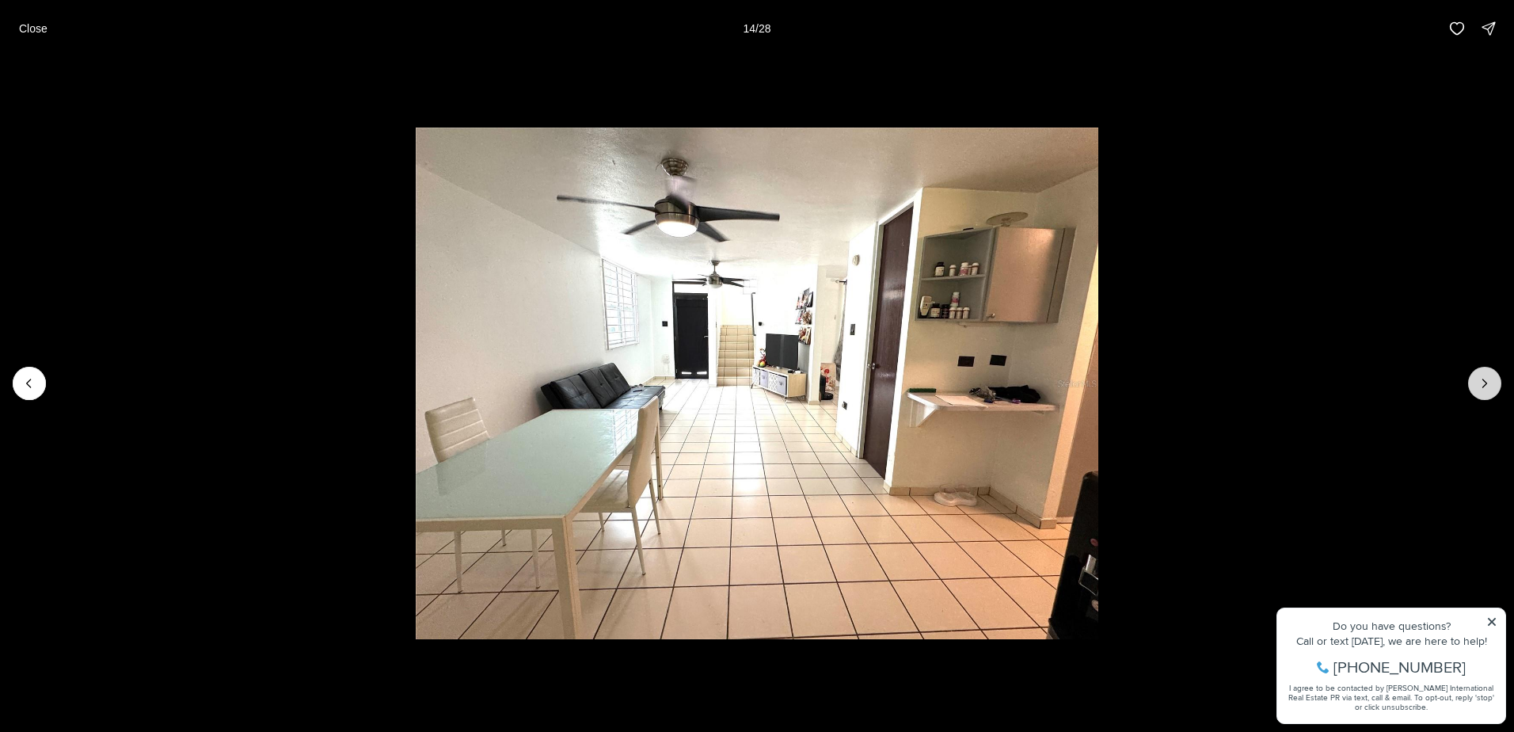
click at [1470, 378] on button "Next slide" at bounding box center [1484, 383] width 33 height 33
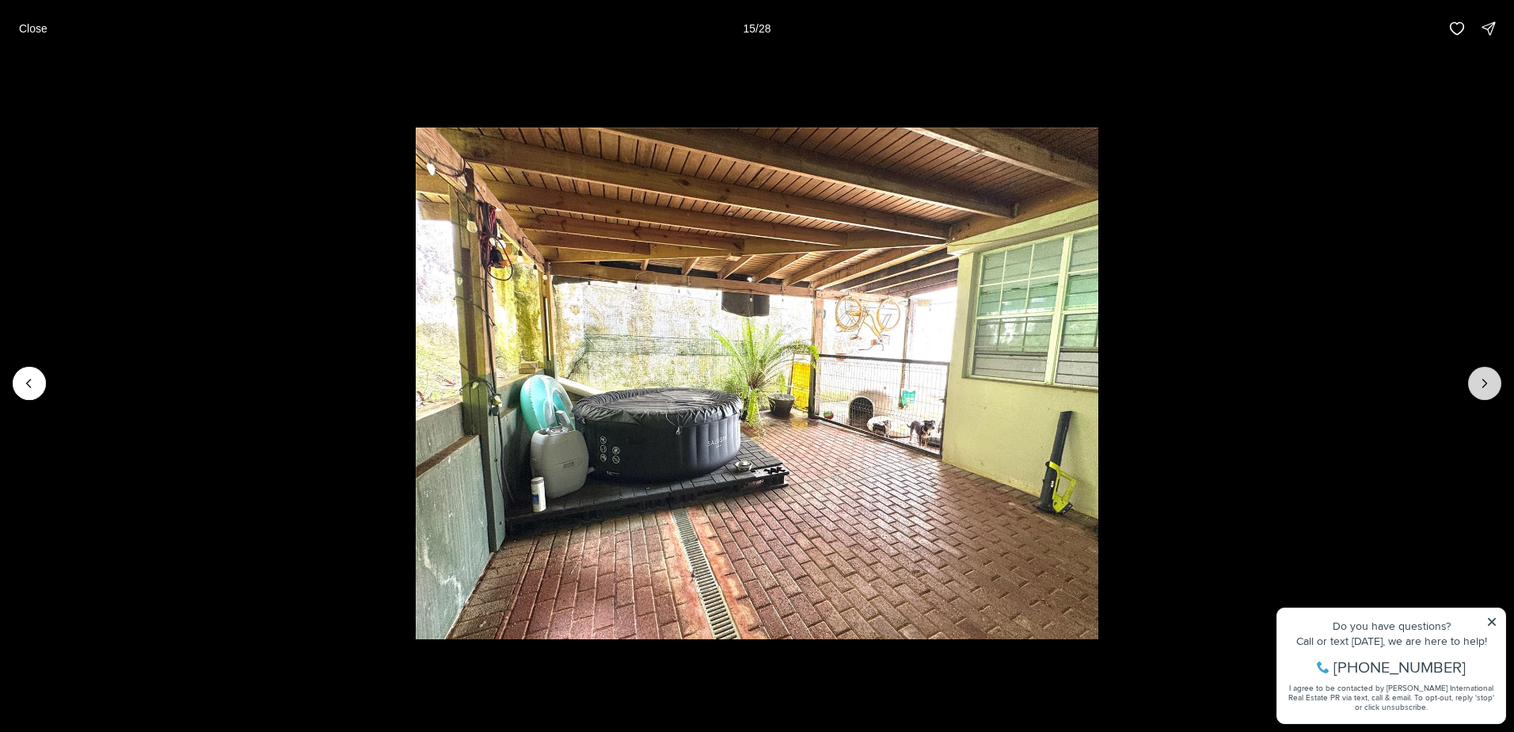
click at [1469, 378] on button "Next slide" at bounding box center [1484, 383] width 33 height 33
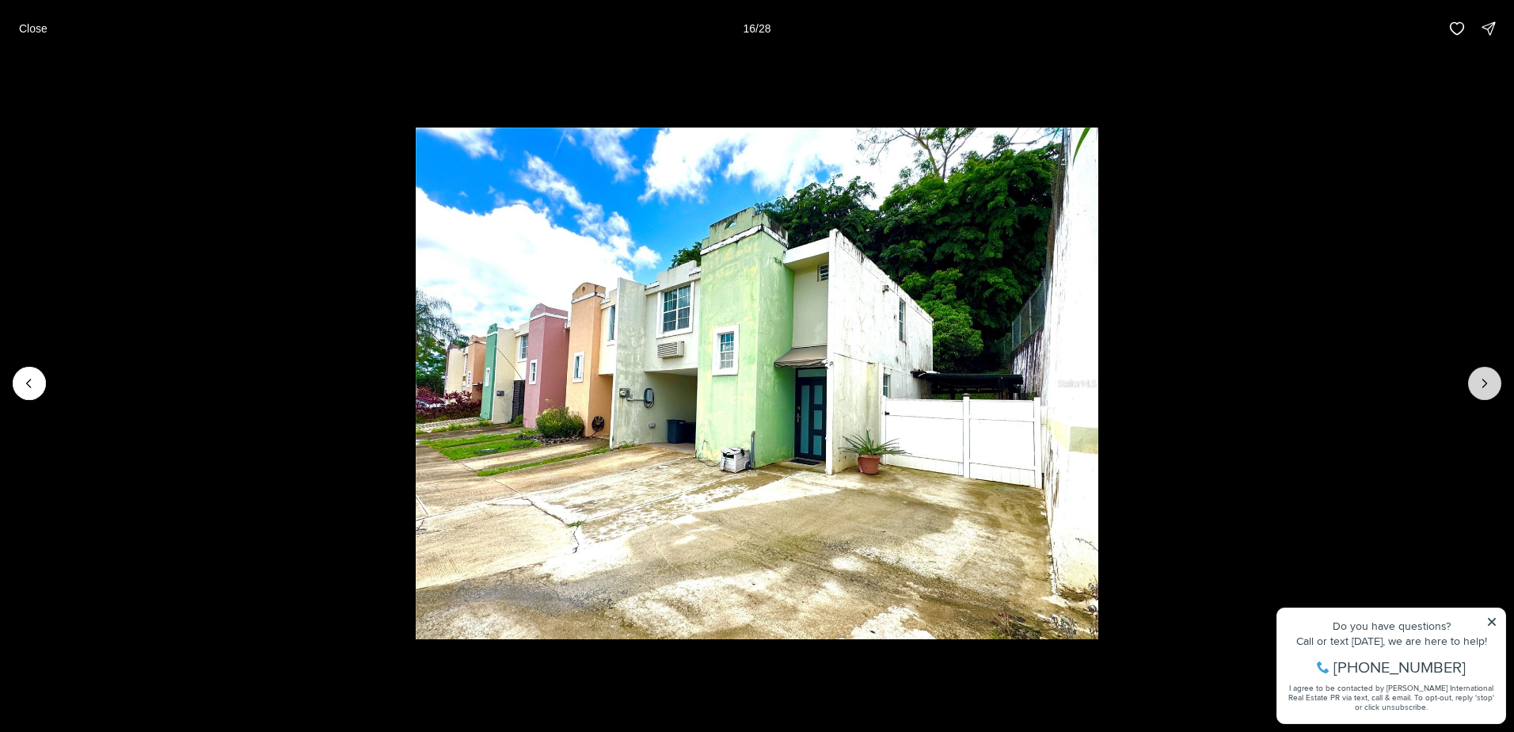
click at [1469, 378] on button "Next slide" at bounding box center [1484, 383] width 33 height 33
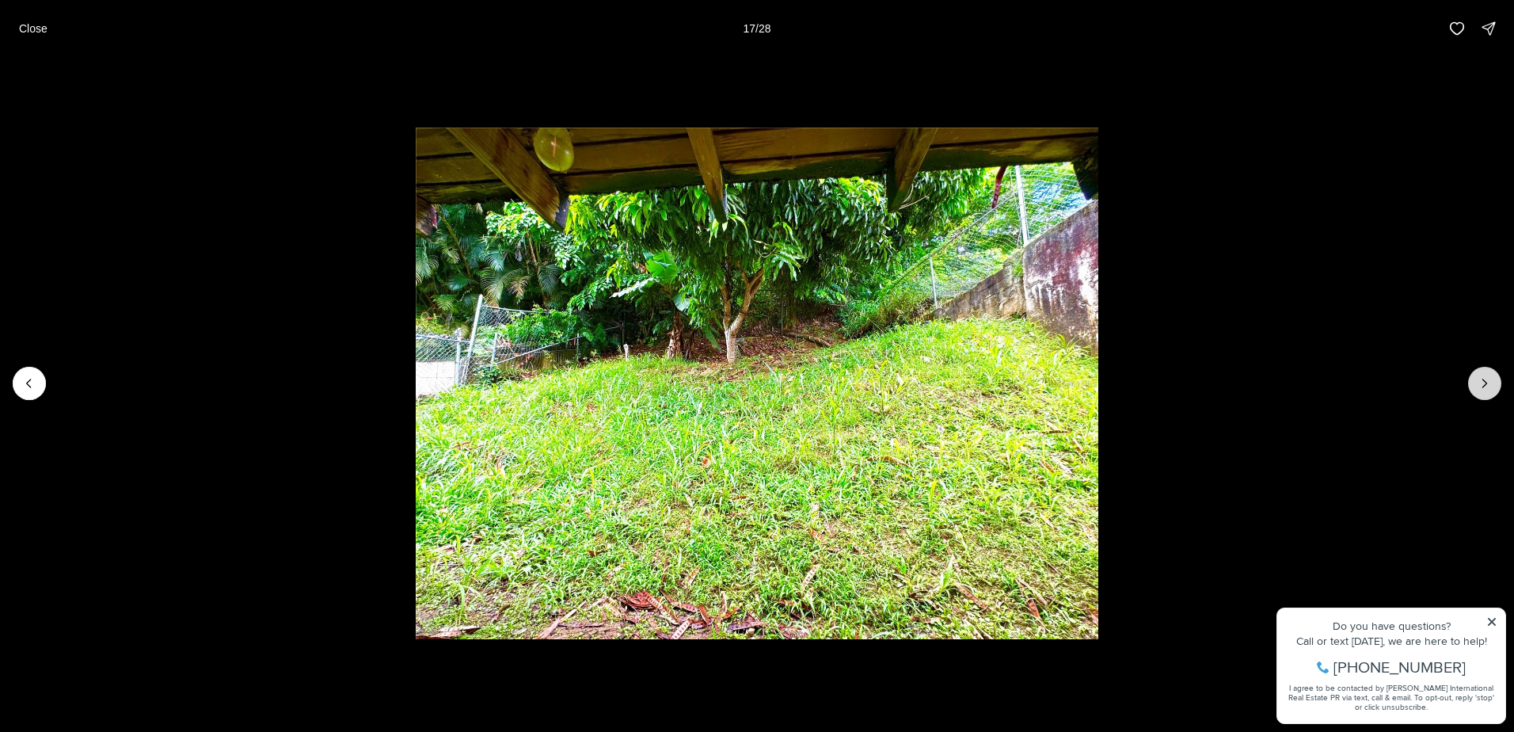
click at [1469, 378] on button "Next slide" at bounding box center [1484, 383] width 33 height 33
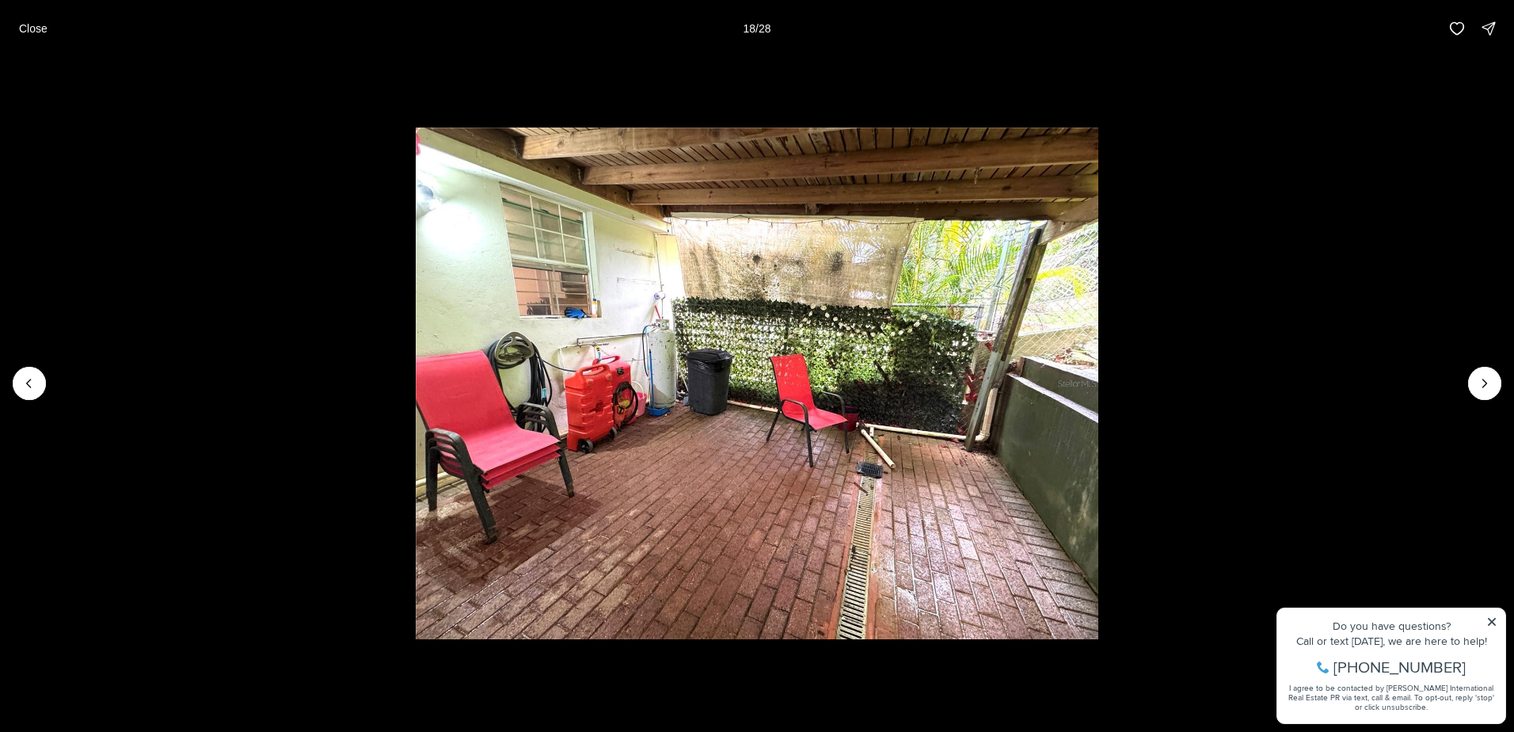
click at [1467, 378] on li "18 of 28" at bounding box center [757, 383] width 1514 height 652
click at [1466, 380] on li "18 of 28" at bounding box center [757, 383] width 1514 height 652
click at [33, 32] on p "Close" at bounding box center [33, 28] width 29 height 13
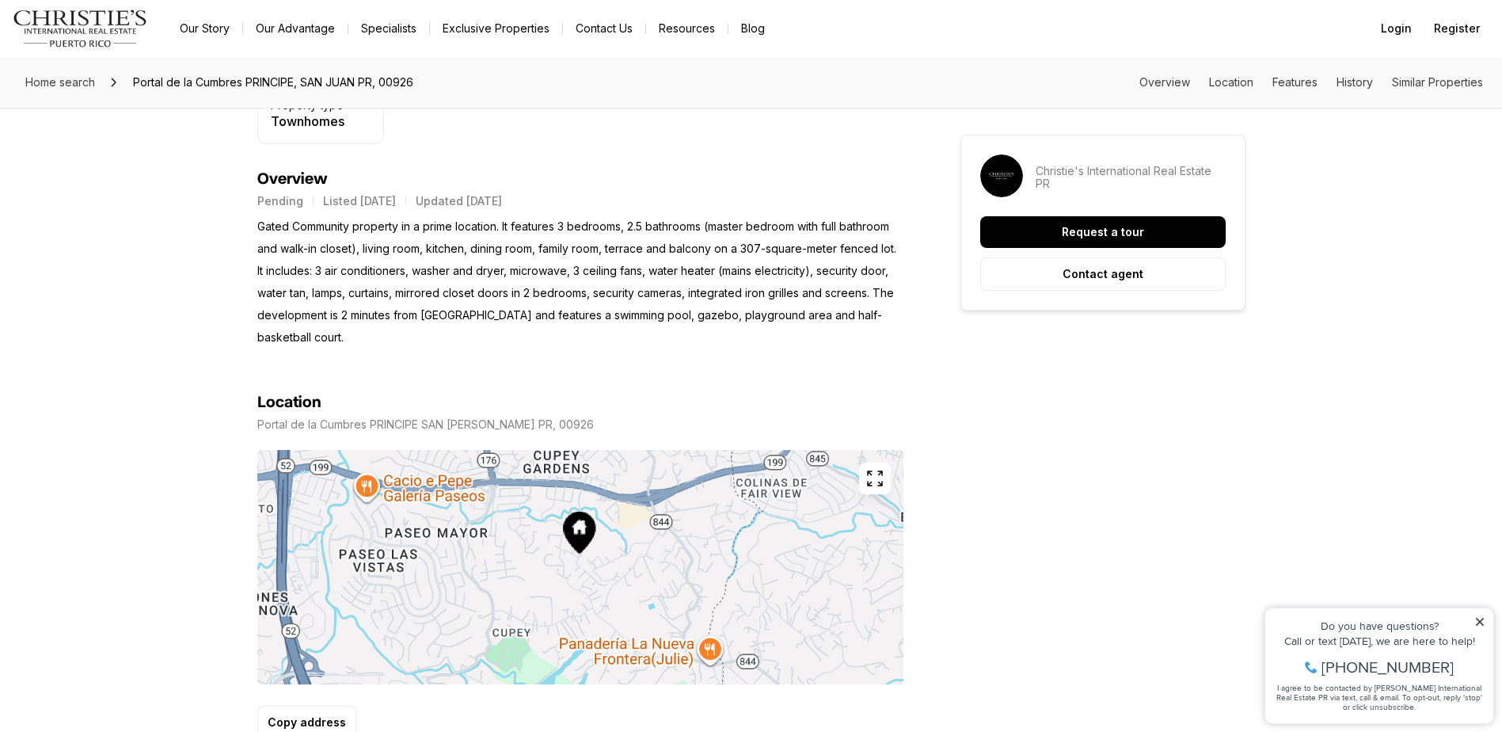
scroll to position [713, 0]
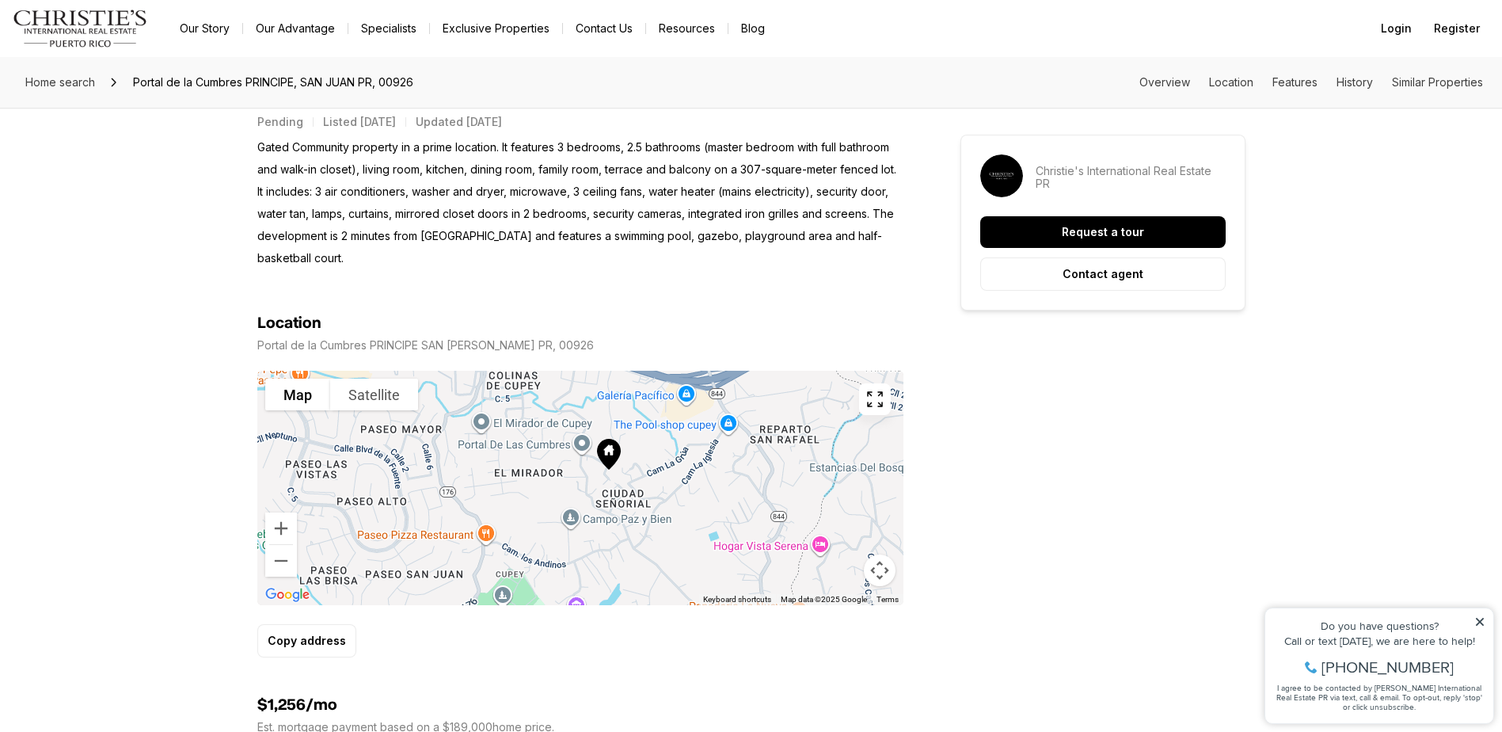
drag, startPoint x: 698, startPoint y: 502, endPoint x: 727, endPoint y: 495, distance: 29.4
click at [728, 495] on div at bounding box center [580, 488] width 646 height 234
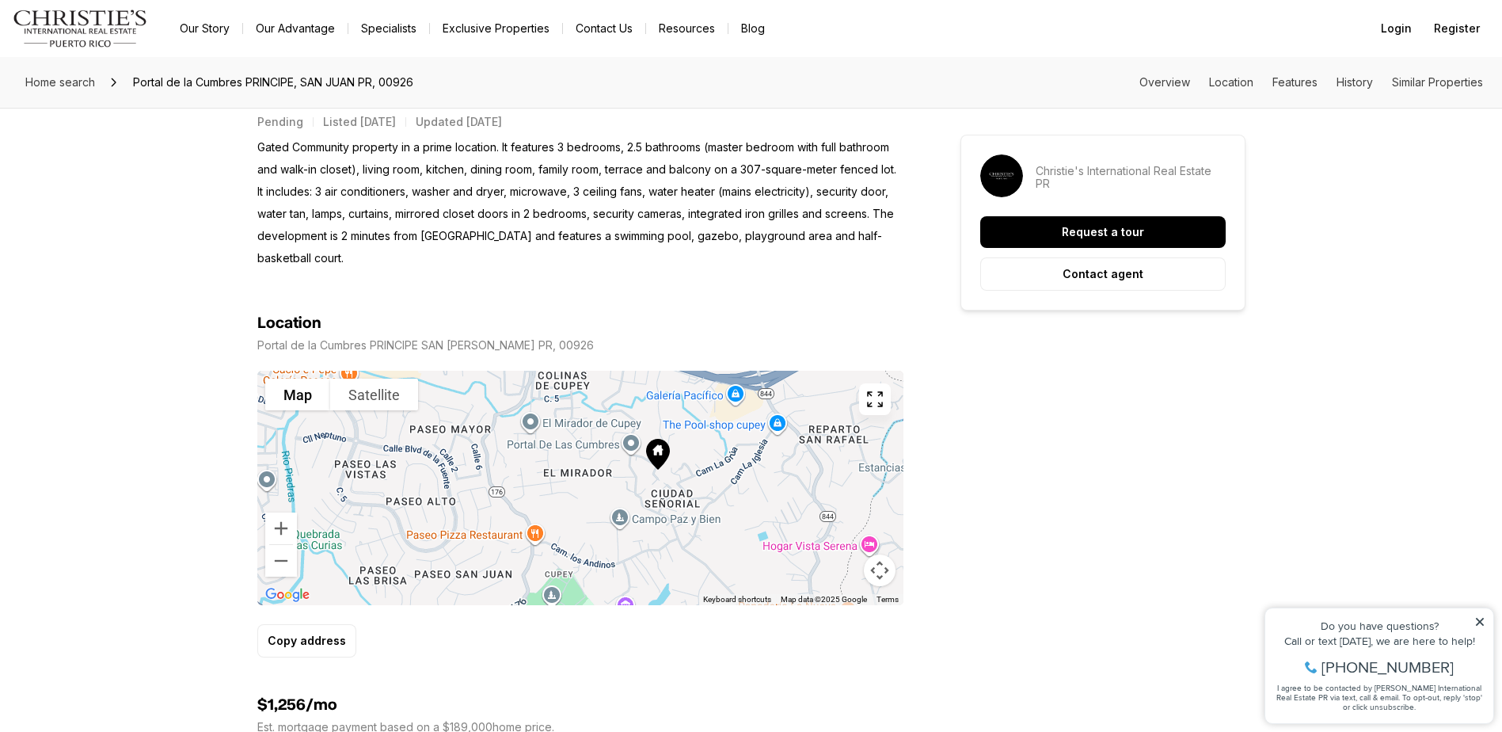
drag, startPoint x: 690, startPoint y: 519, endPoint x: 733, endPoint y: 515, distance: 43.7
click at [735, 518] on div at bounding box center [580, 488] width 646 height 234
click at [644, 291] on section "Location Portal de la Cumbres PRINCIPE SAN JUAN PR, 00926 To navigate the map w…" at bounding box center [580, 463] width 646 height 388
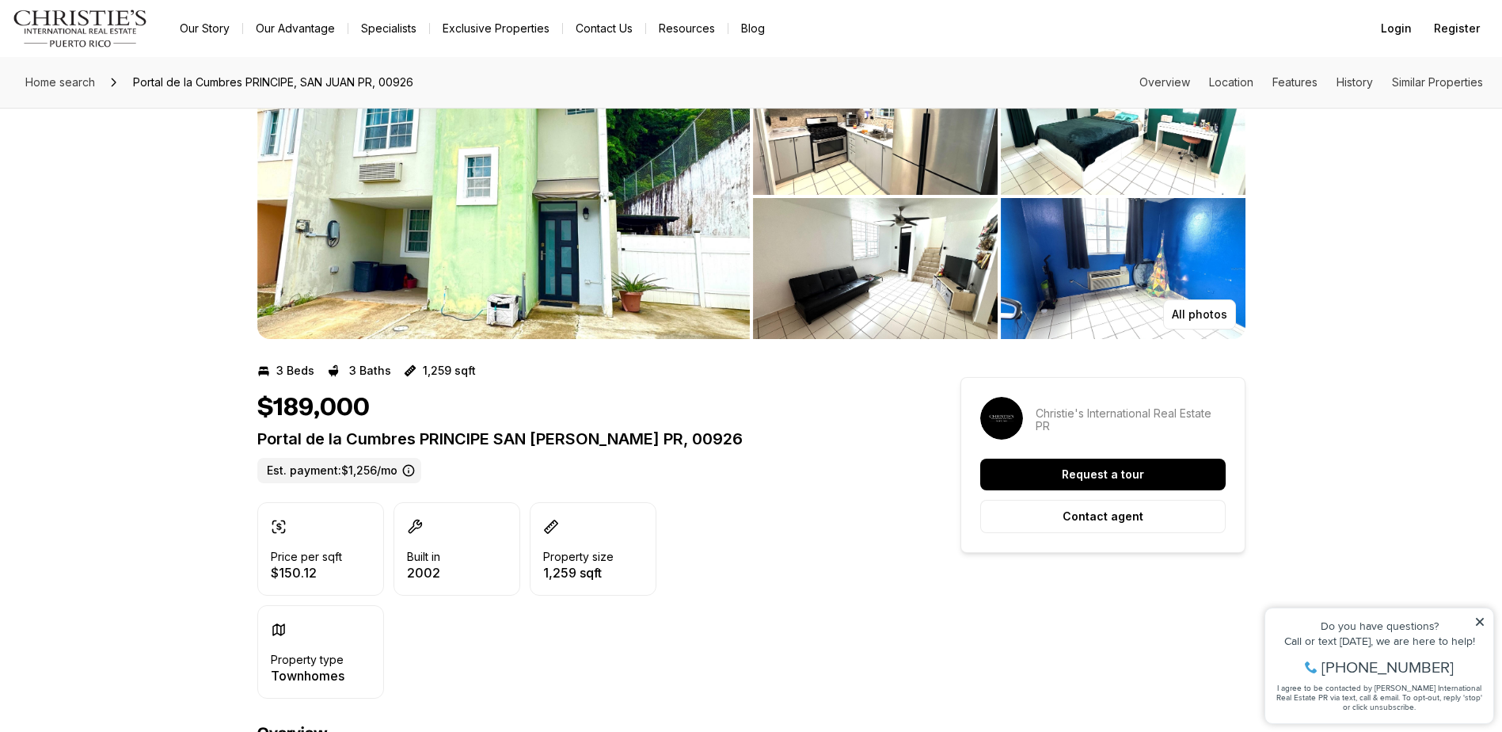
scroll to position [0, 0]
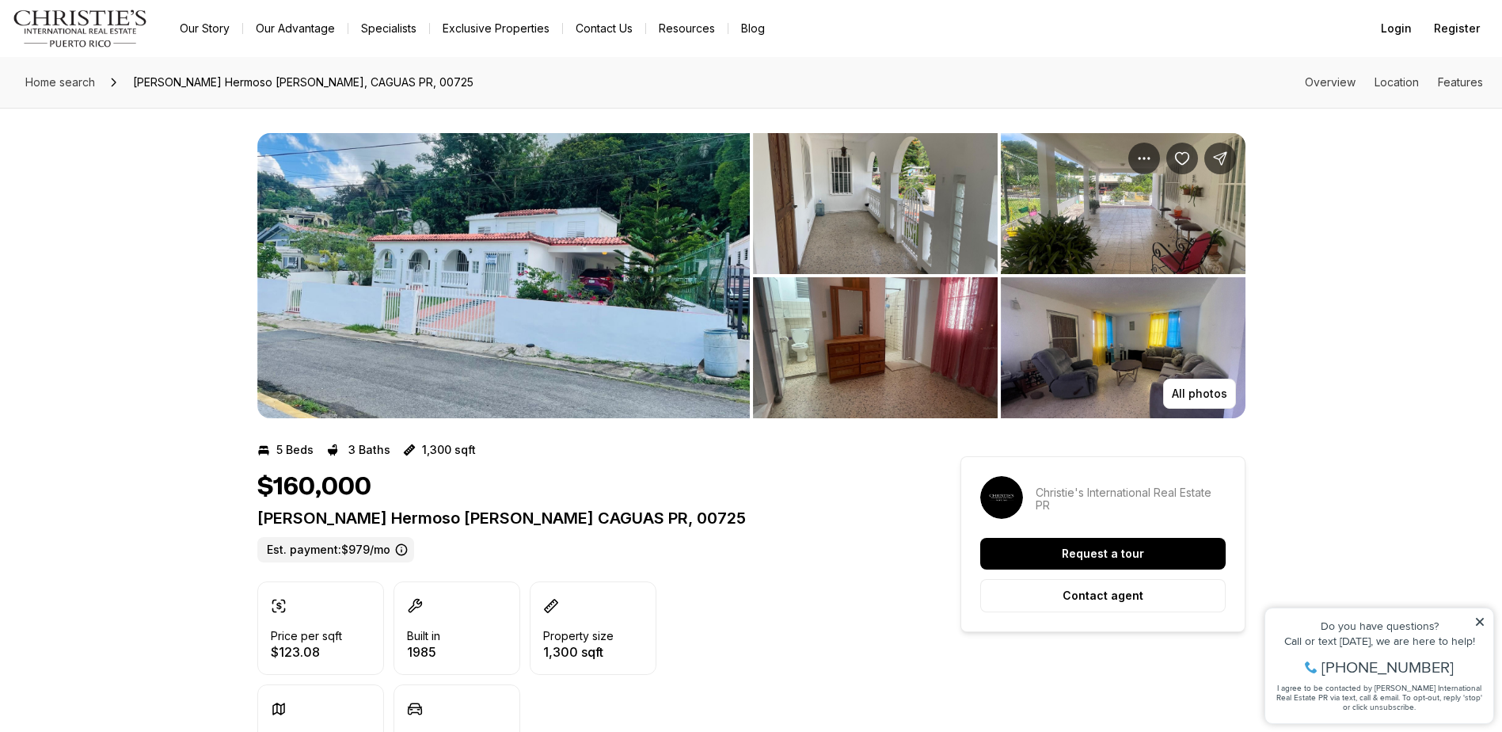
click at [519, 217] on img "View image gallery" at bounding box center [503, 275] width 493 height 285
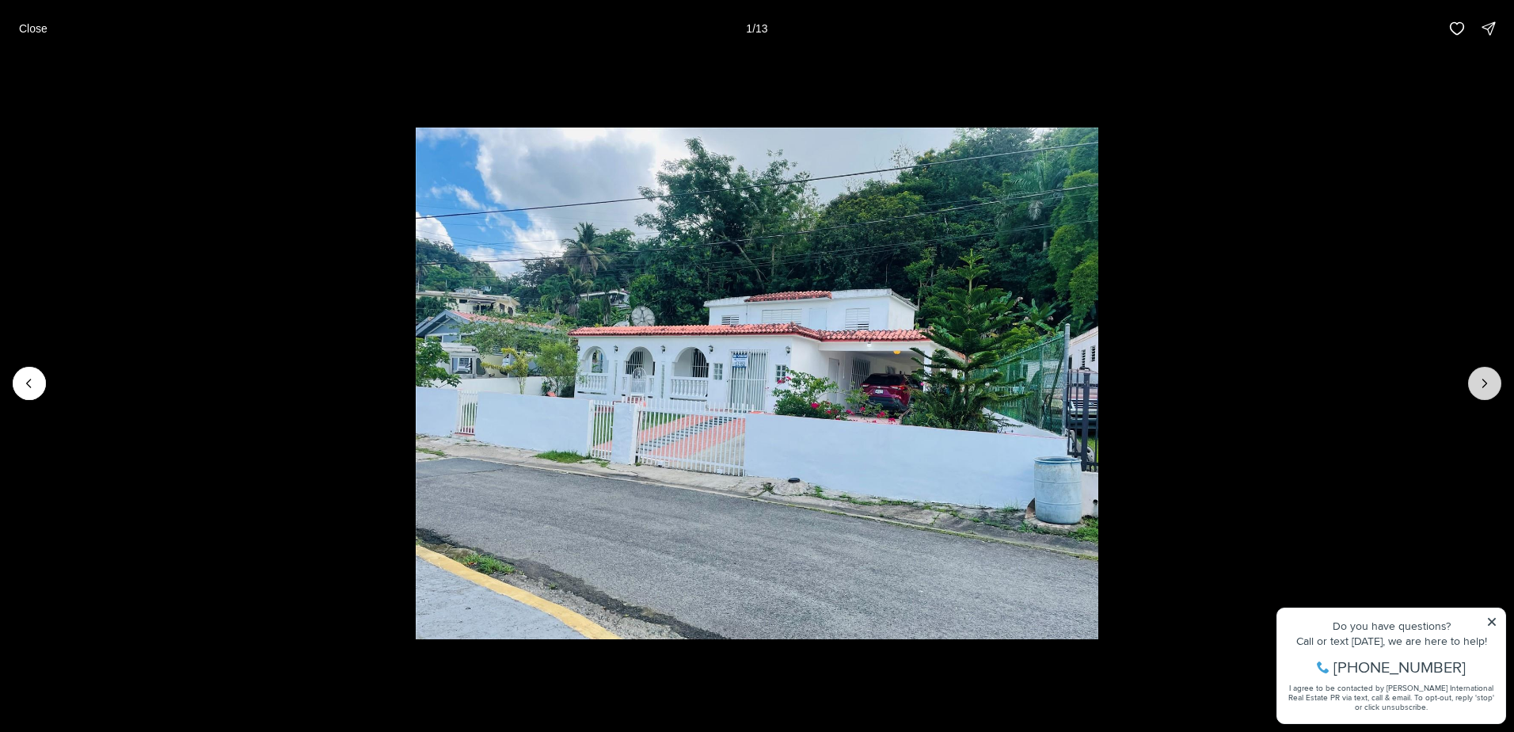
click at [1478, 382] on icon "Next slide" at bounding box center [1485, 383] width 16 height 16
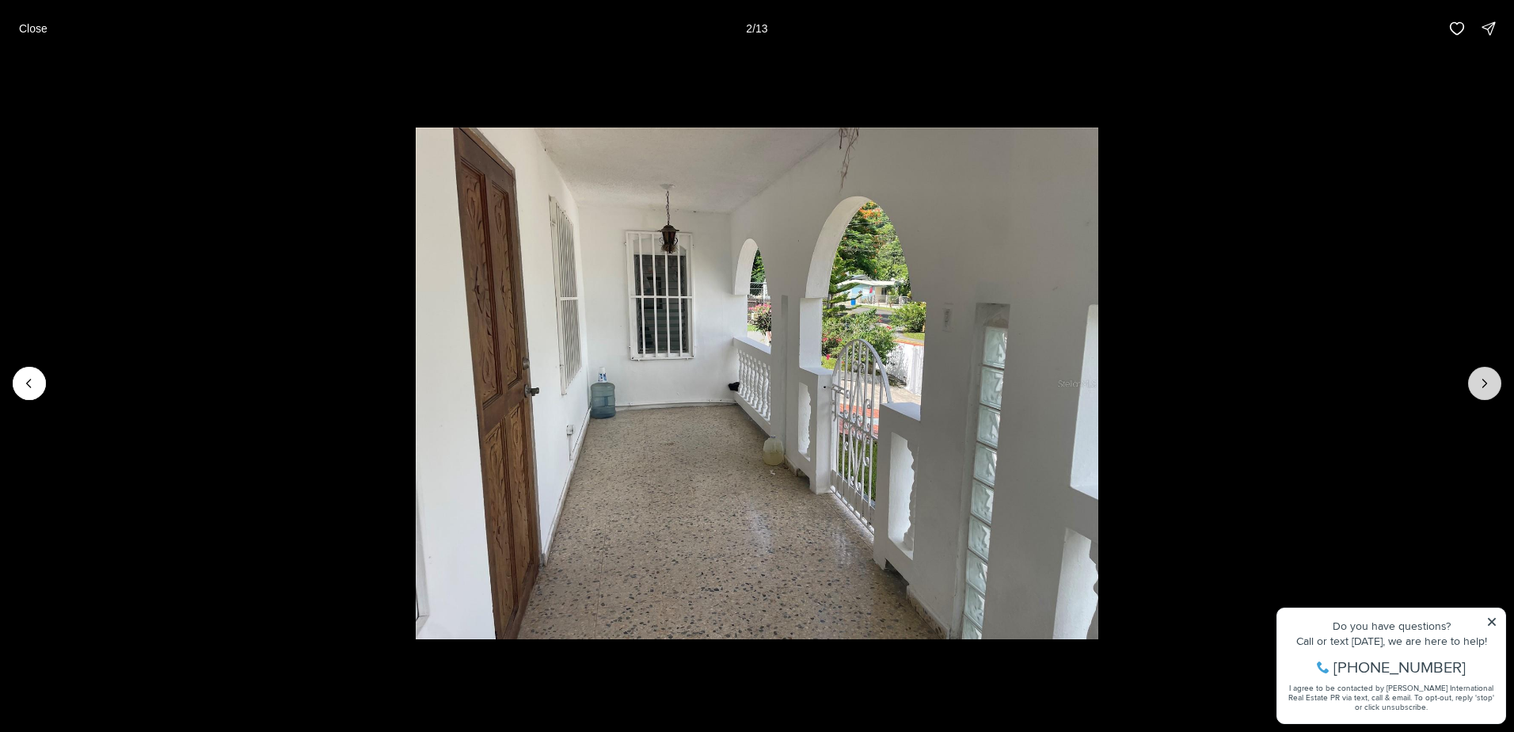
click at [1470, 382] on button "Next slide" at bounding box center [1484, 383] width 33 height 33
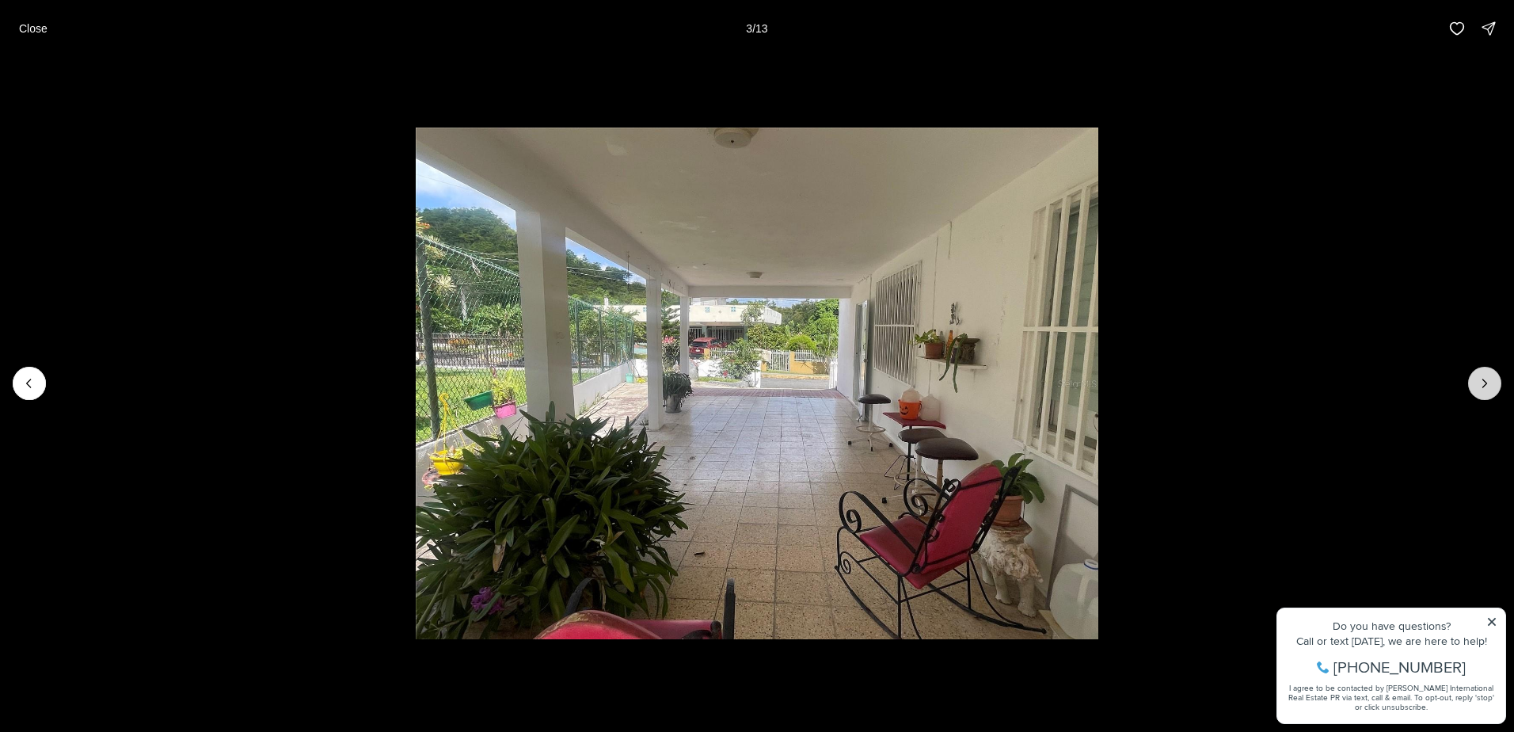
click at [1470, 383] on button "Next slide" at bounding box center [1484, 383] width 33 height 33
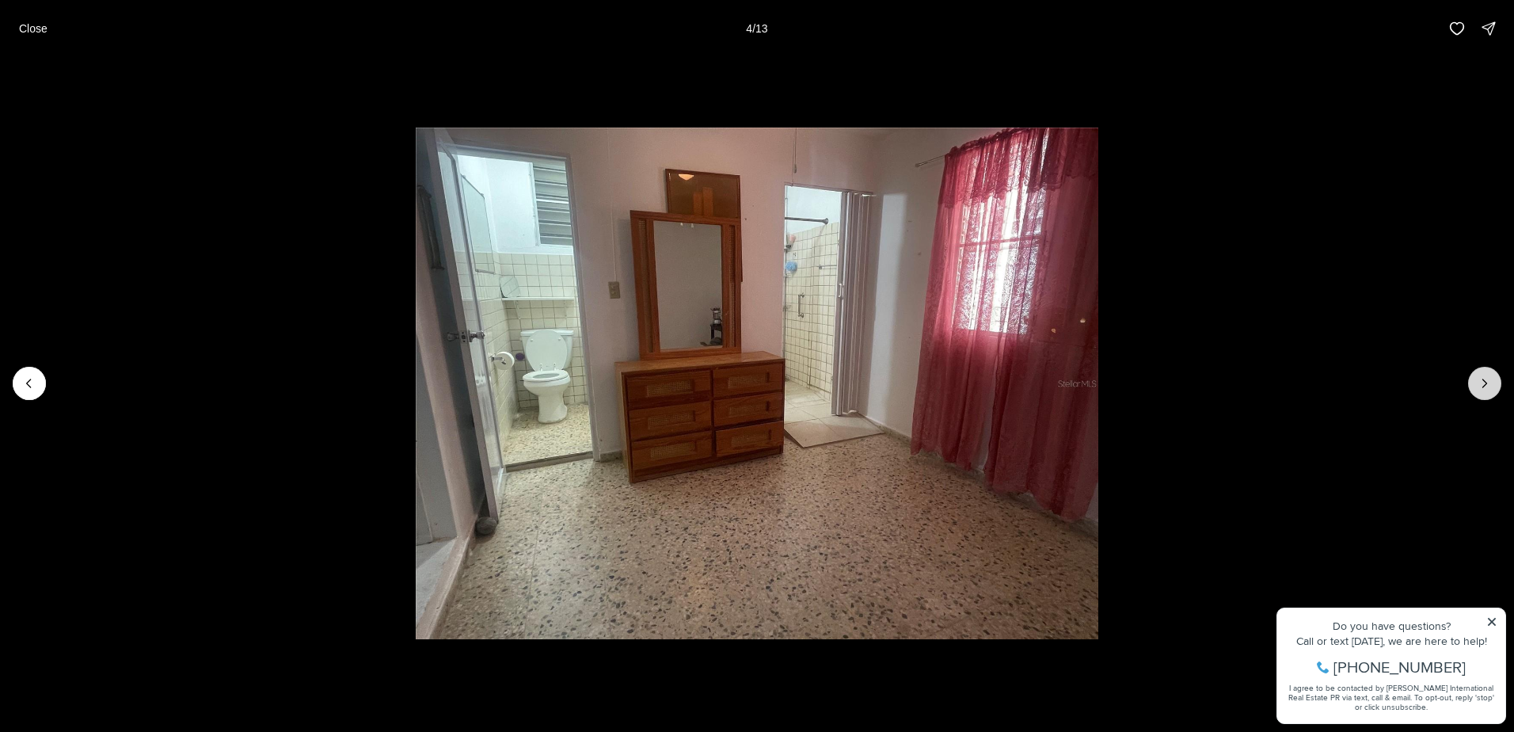
click at [1470, 383] on button "Next slide" at bounding box center [1484, 383] width 33 height 33
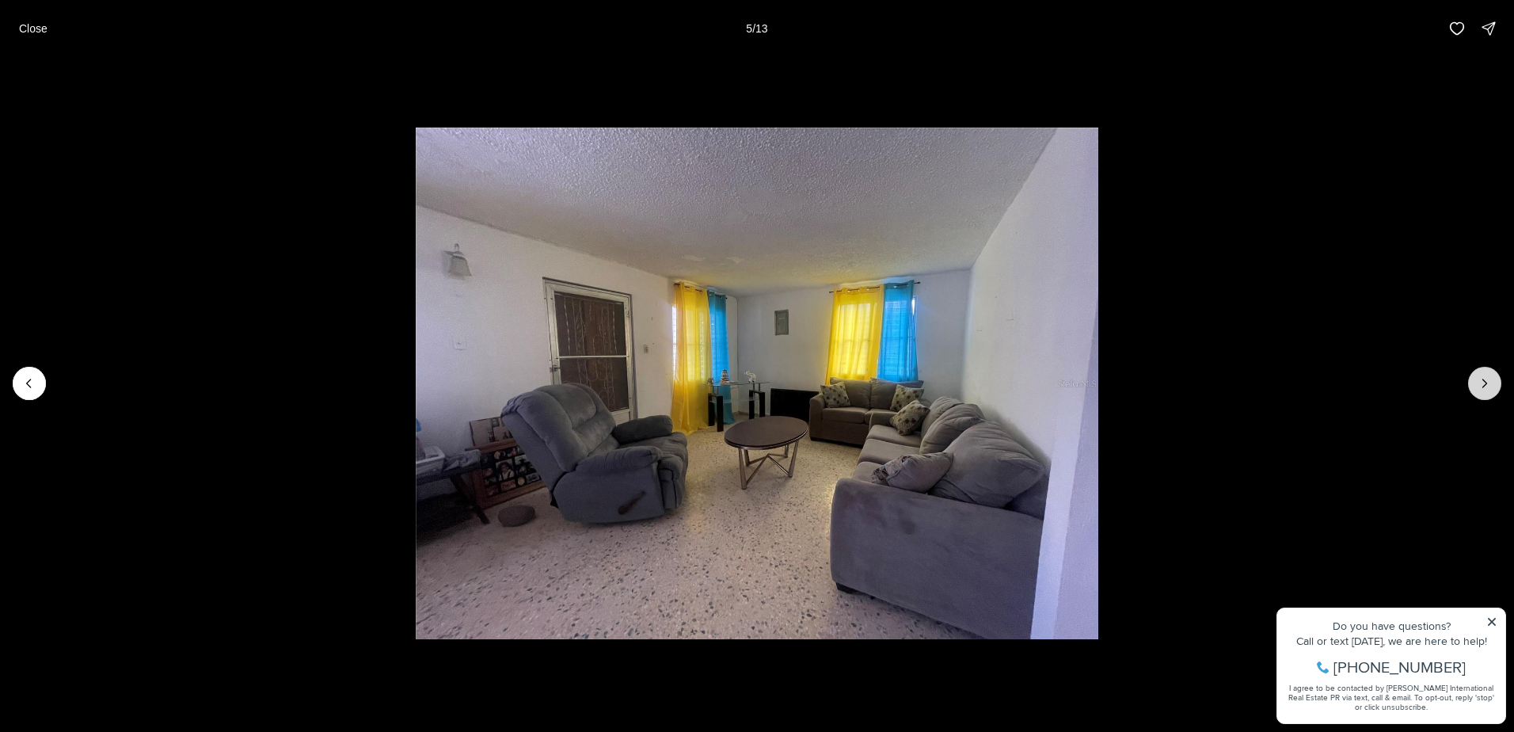
click at [1470, 383] on button "Next slide" at bounding box center [1484, 383] width 33 height 33
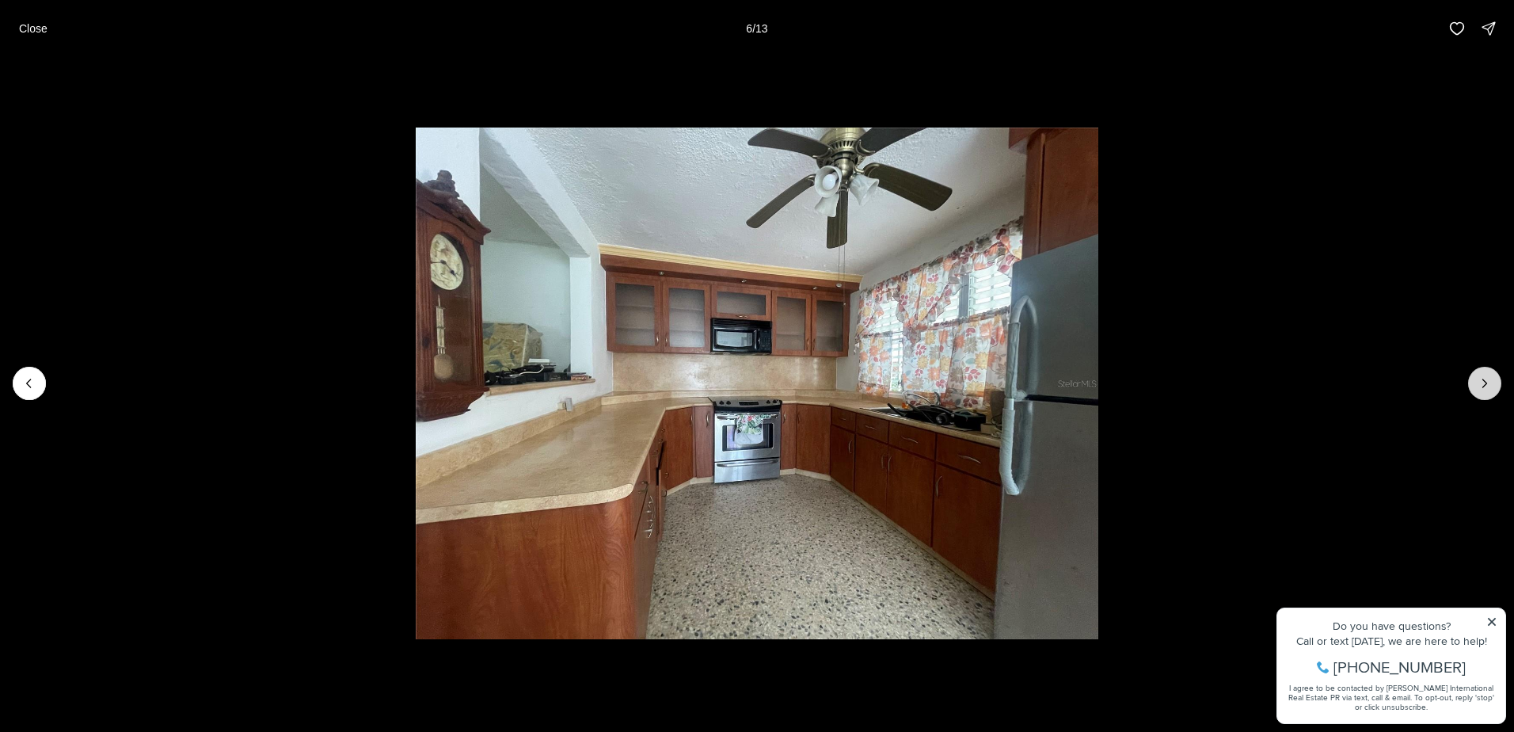
click at [1470, 383] on button "Next slide" at bounding box center [1484, 383] width 33 height 33
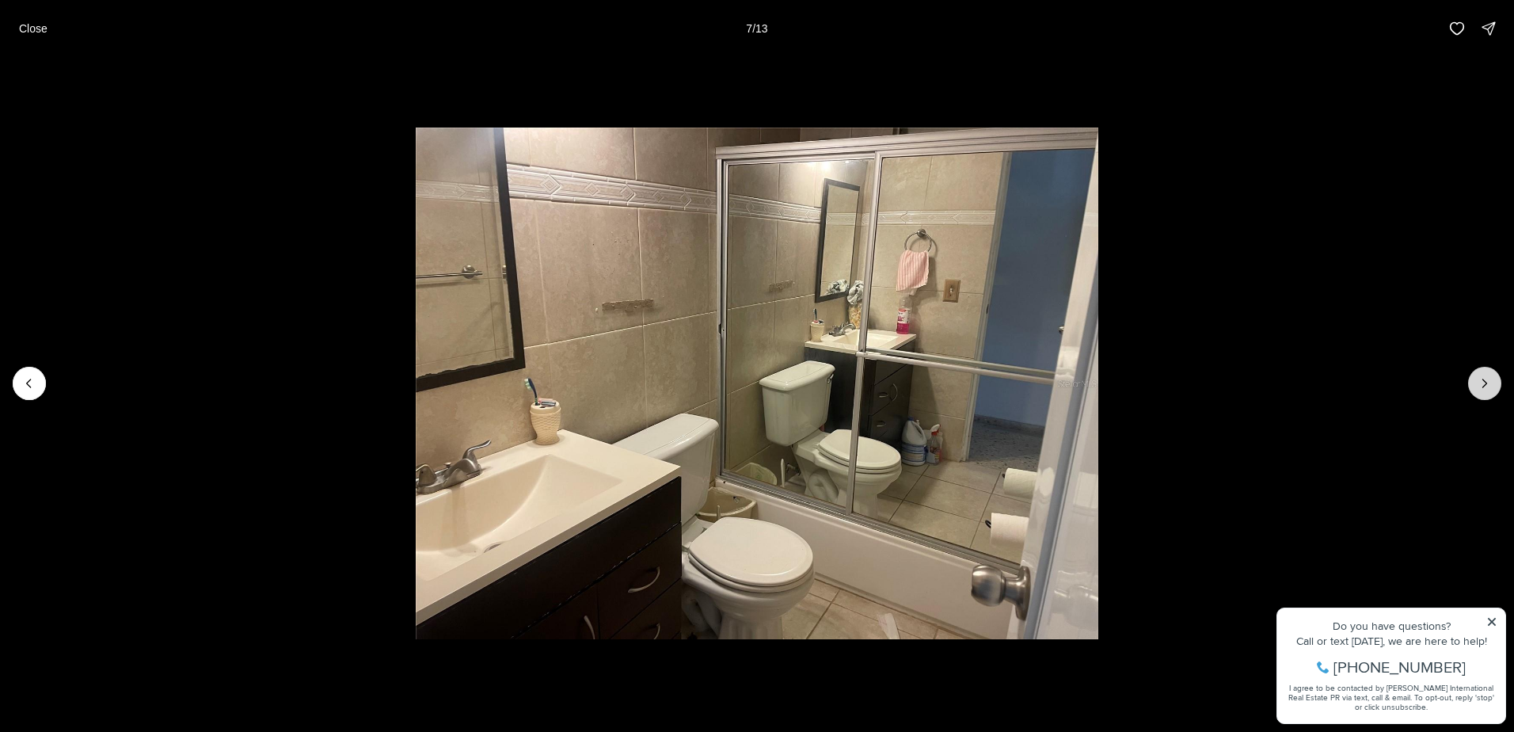
click at [1468, 383] on button "Next slide" at bounding box center [1484, 383] width 33 height 33
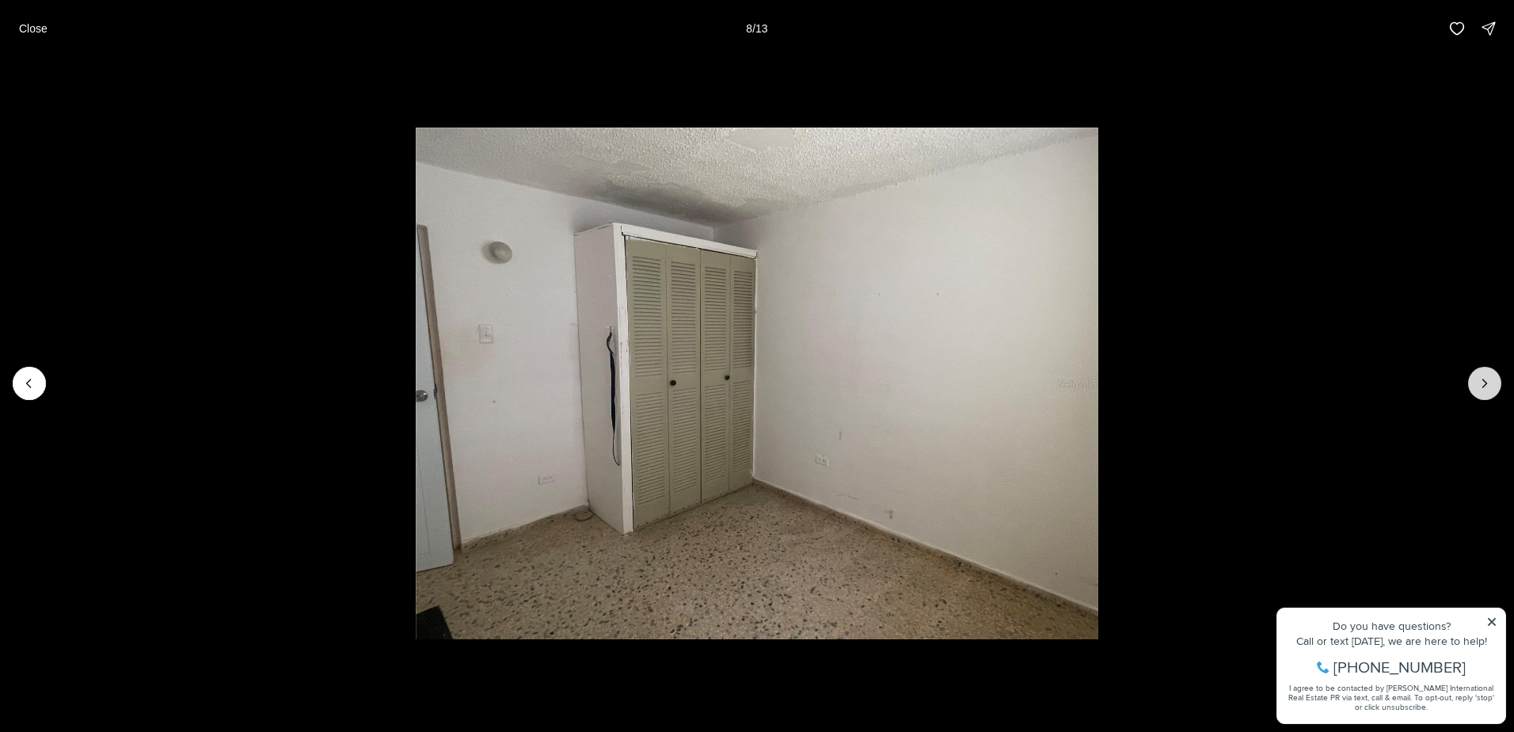
click at [1468, 383] on button "Next slide" at bounding box center [1484, 383] width 33 height 33
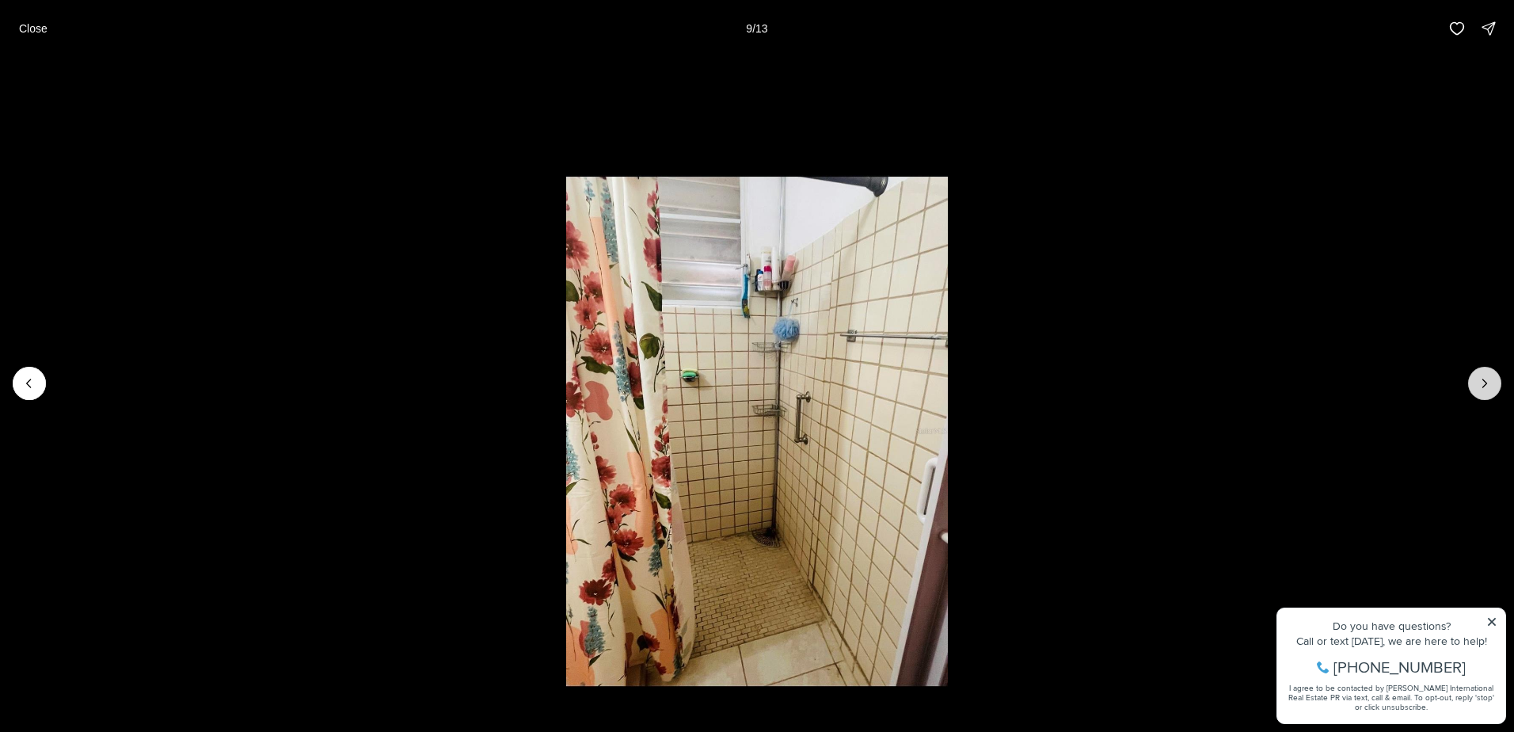
click at [1468, 383] on button "Next slide" at bounding box center [1484, 383] width 33 height 33
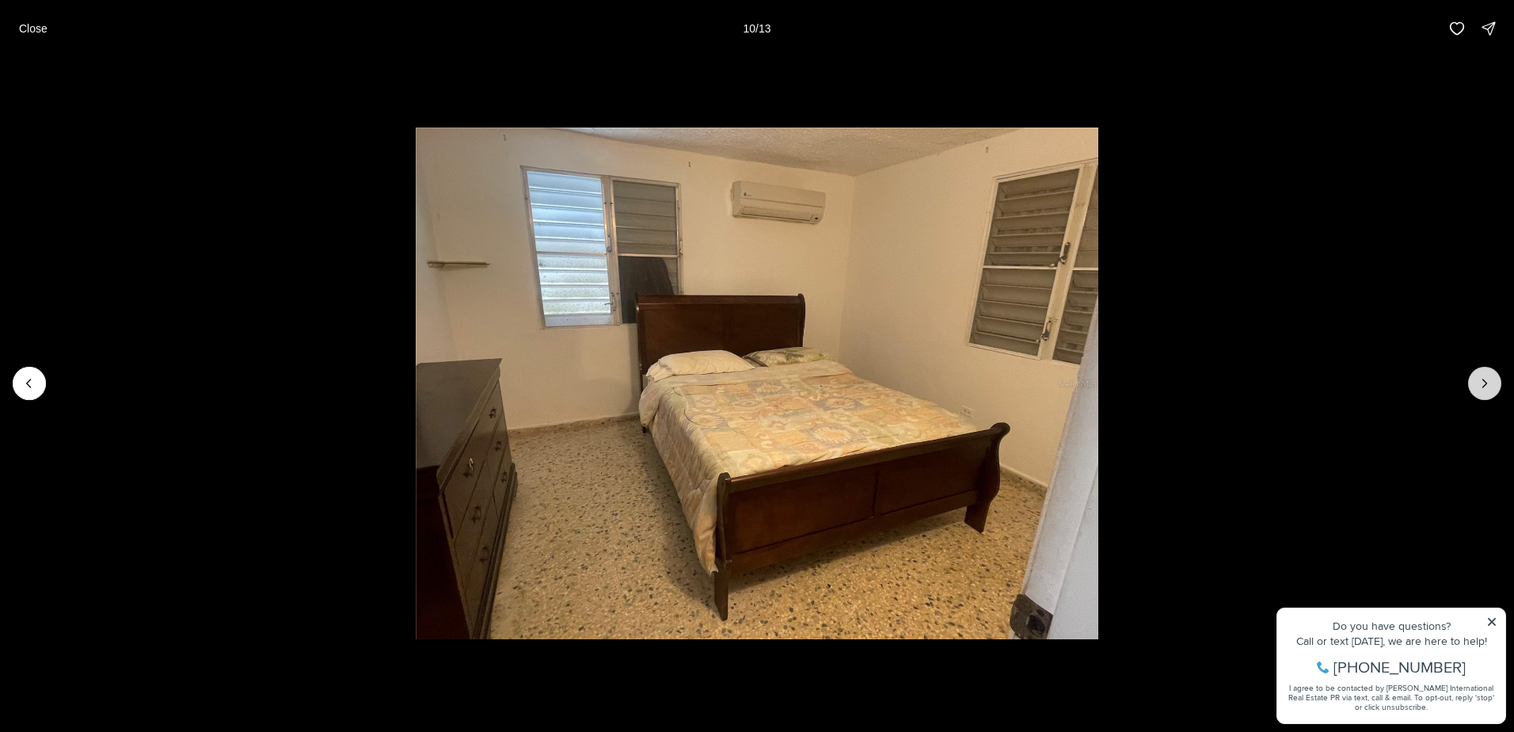
click at [1468, 383] on button "Next slide" at bounding box center [1484, 383] width 33 height 33
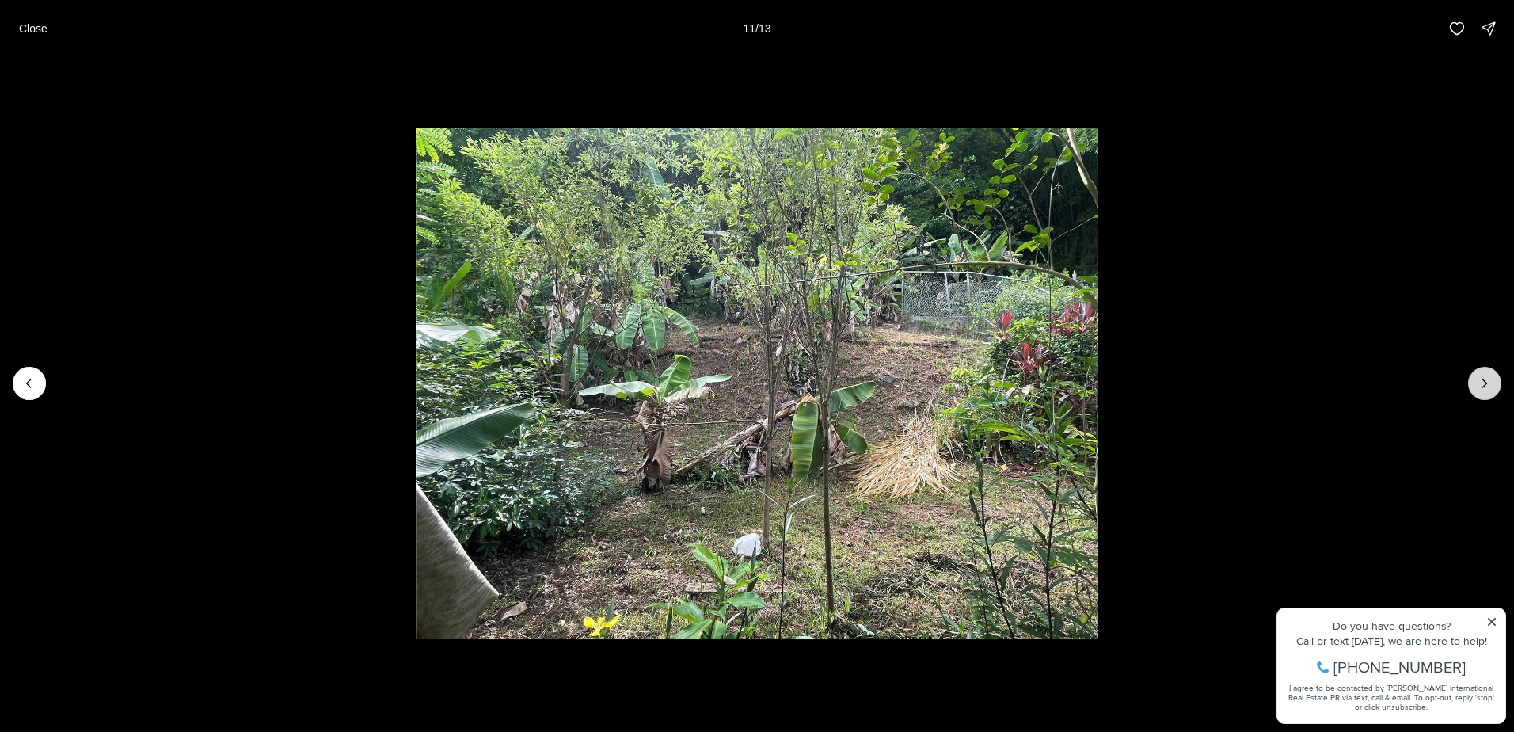
click at [1479, 386] on icon "Next slide" at bounding box center [1485, 383] width 16 height 16
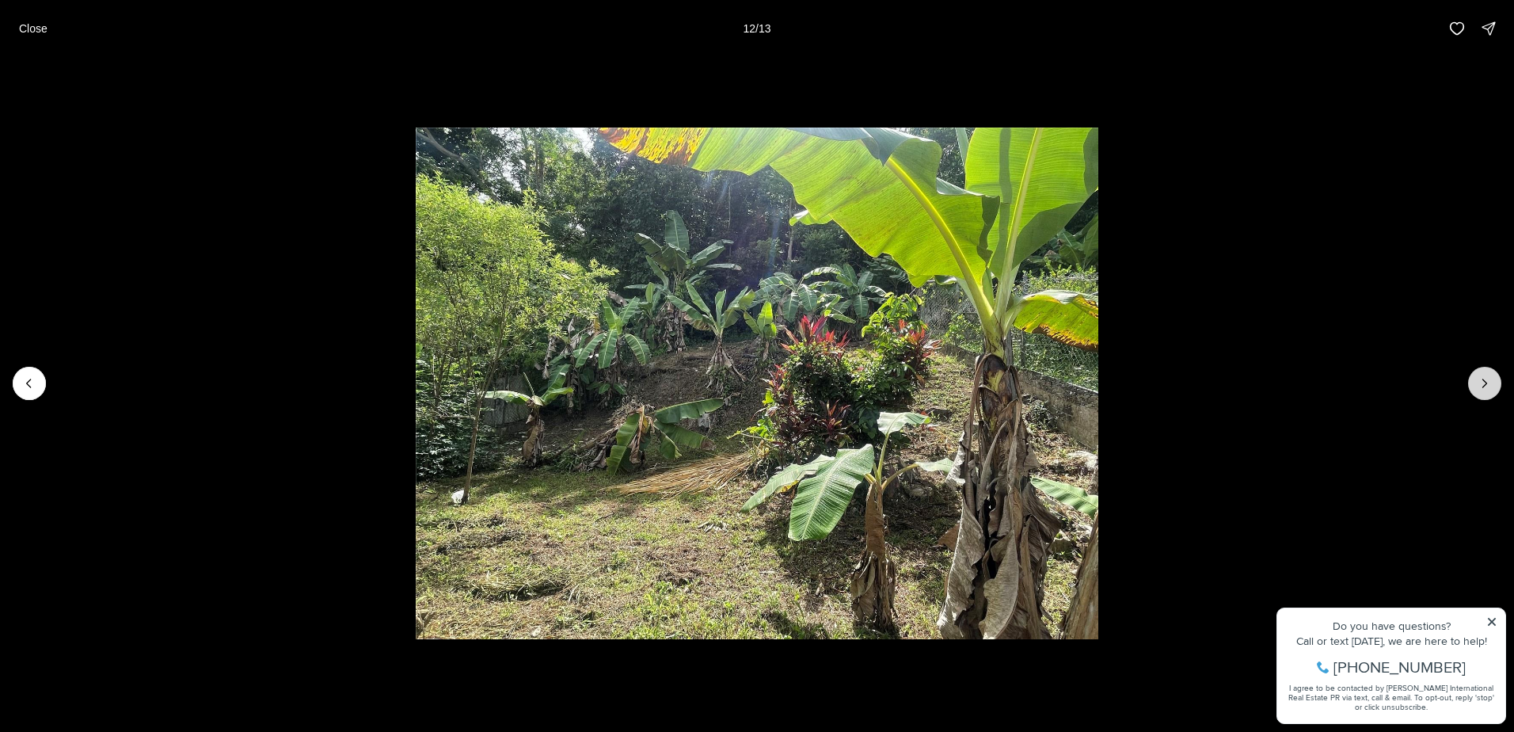
click at [1479, 386] on icon "Next slide" at bounding box center [1485, 383] width 16 height 16
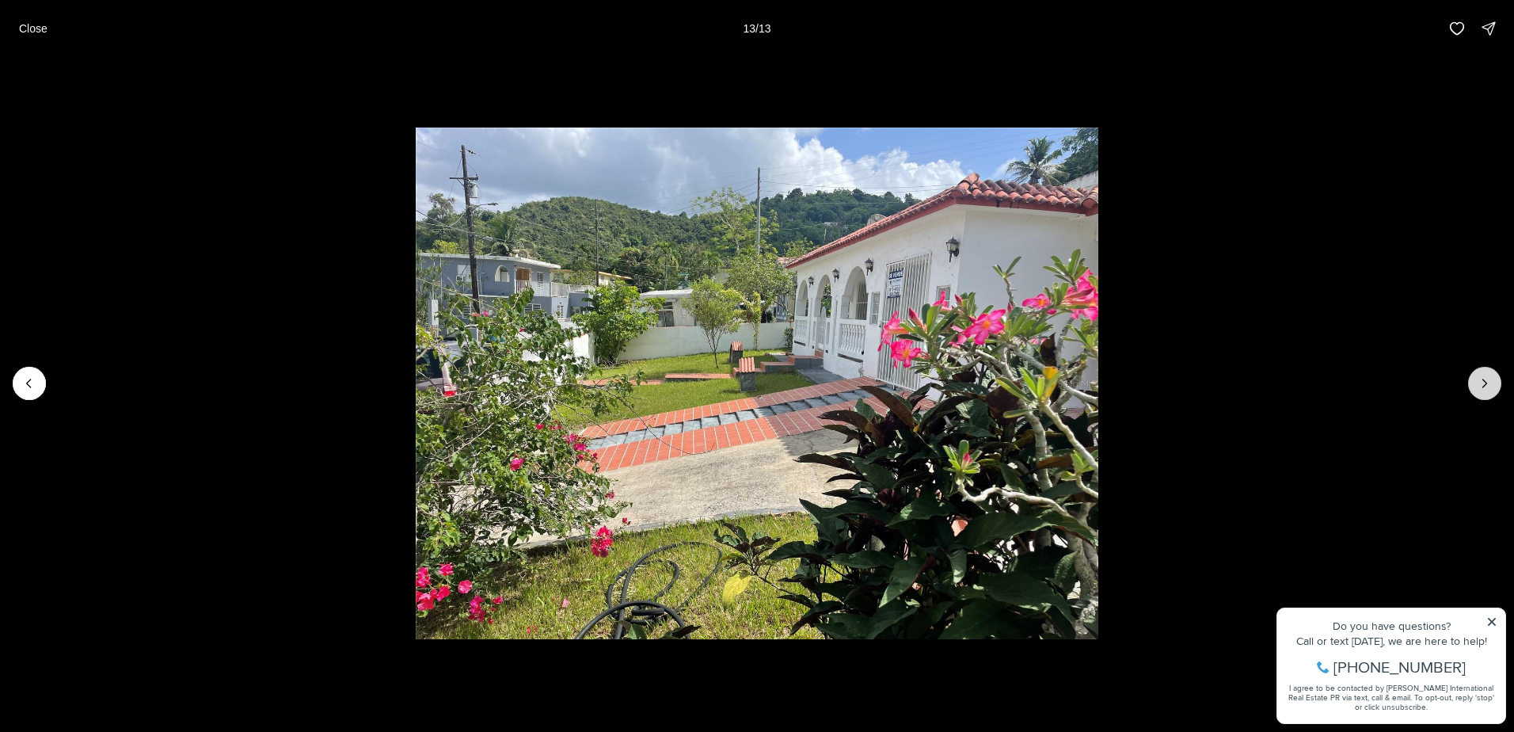
click at [1479, 386] on div at bounding box center [1484, 383] width 33 height 33
click at [33, 32] on p "Close" at bounding box center [33, 28] width 29 height 13
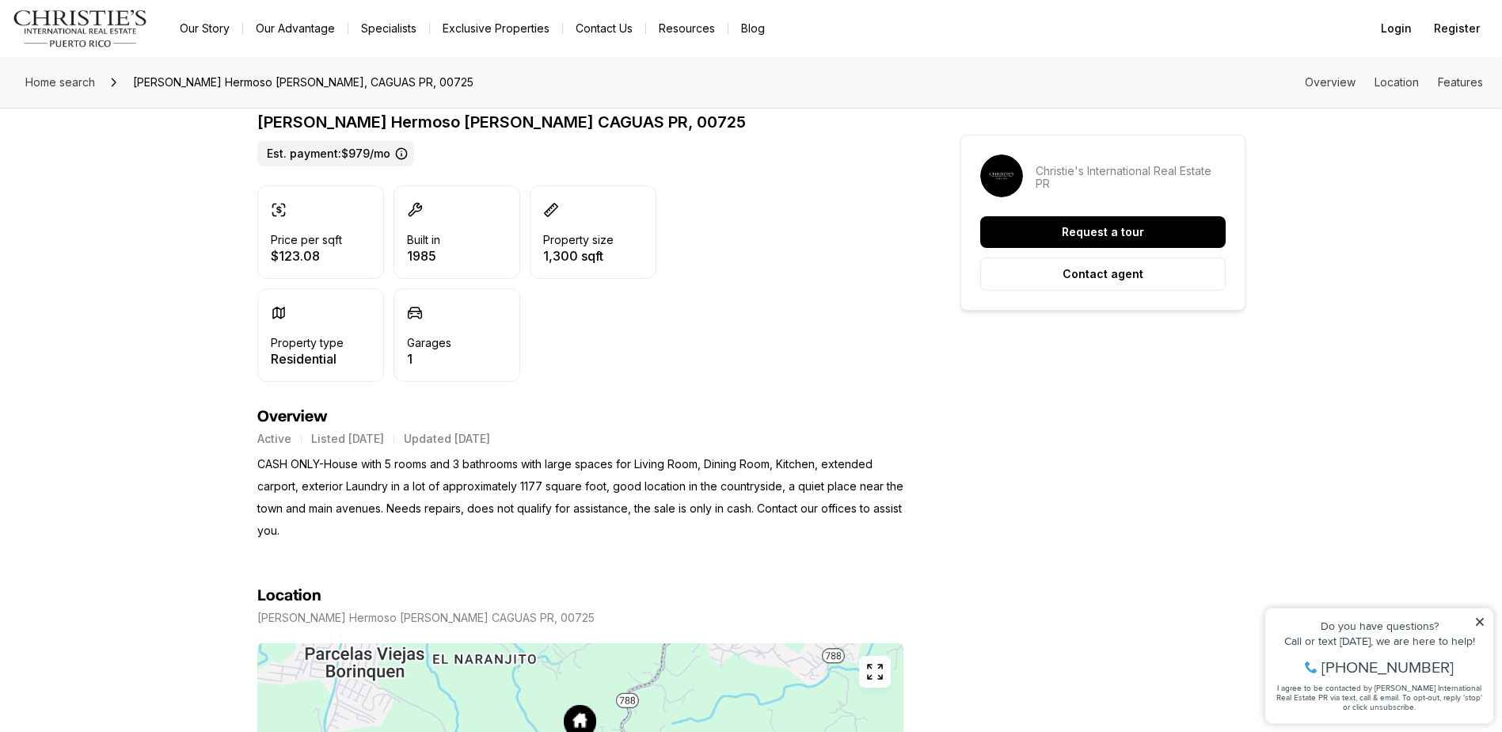
scroll to position [475, 0]
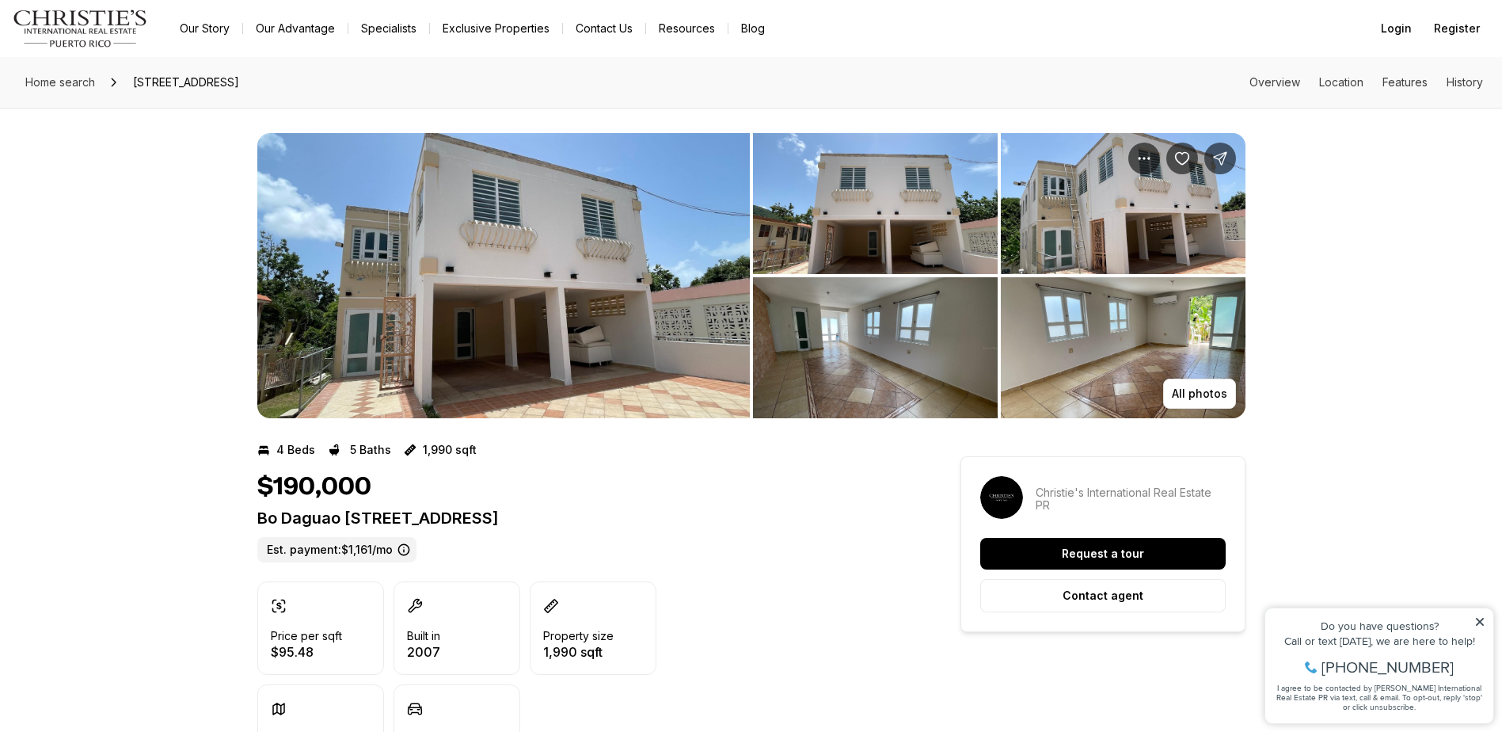
click at [584, 371] on img "View image gallery" at bounding box center [503, 275] width 493 height 285
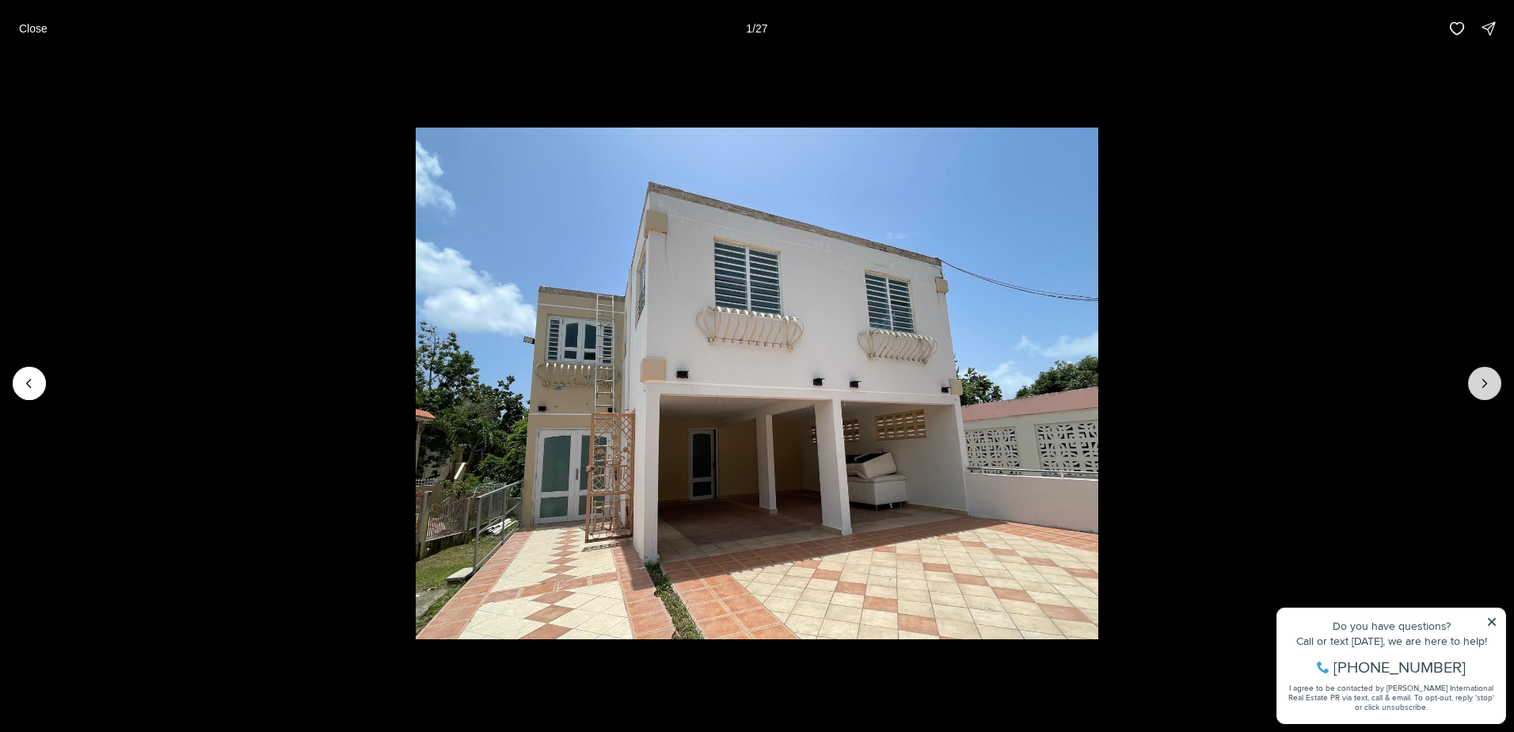
click at [1474, 388] on button "Next slide" at bounding box center [1484, 383] width 33 height 33
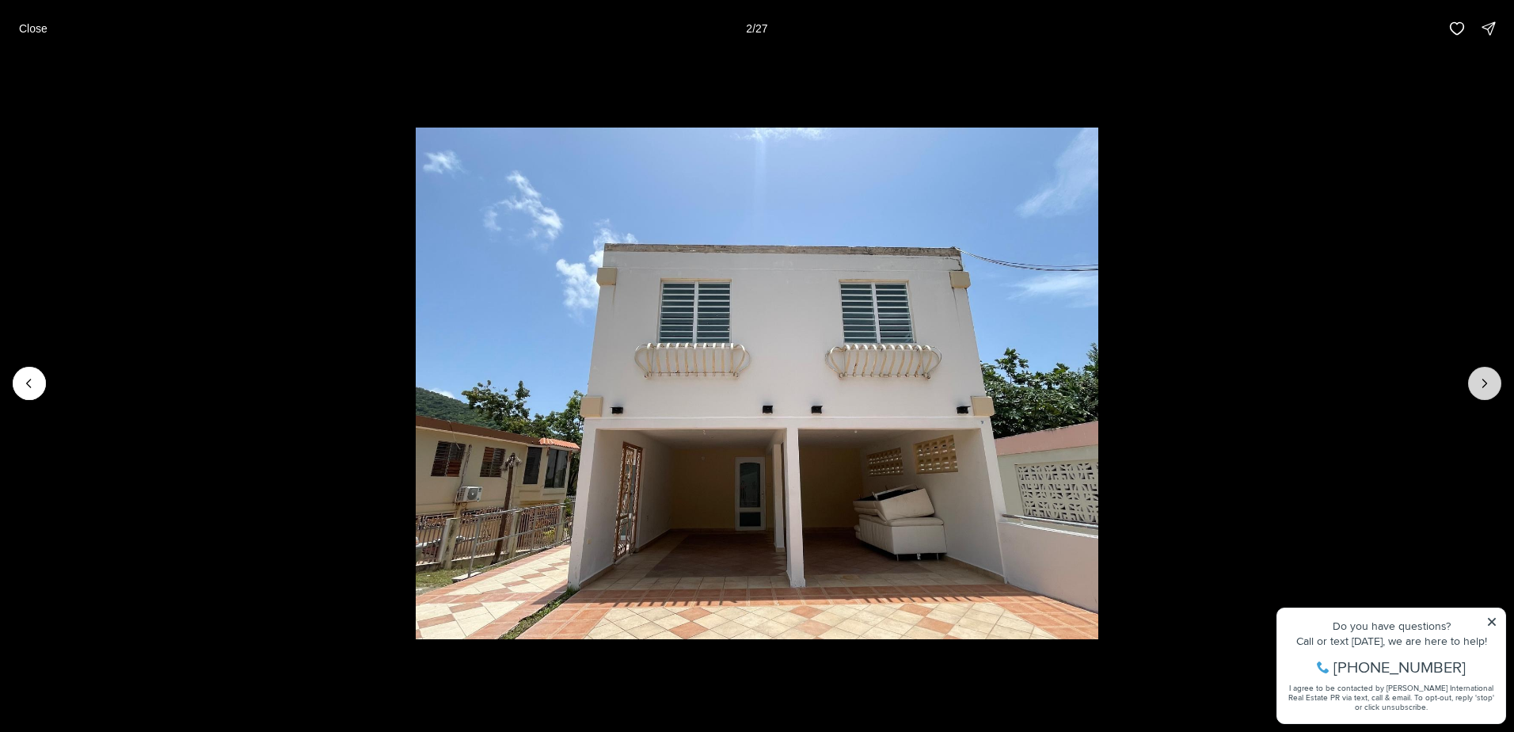
click at [1470, 387] on button "Next slide" at bounding box center [1484, 383] width 33 height 33
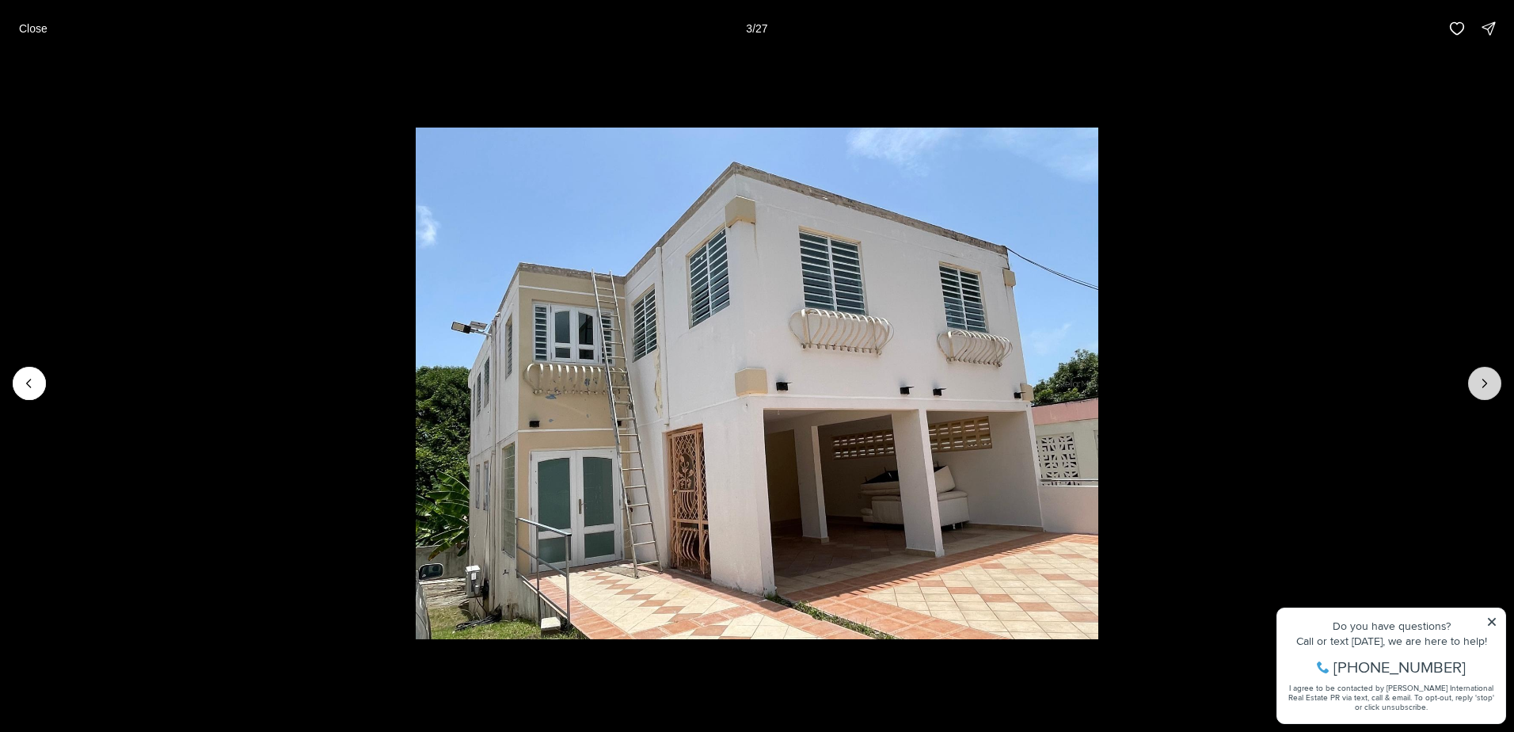
click at [1470, 387] on button "Next slide" at bounding box center [1484, 383] width 33 height 33
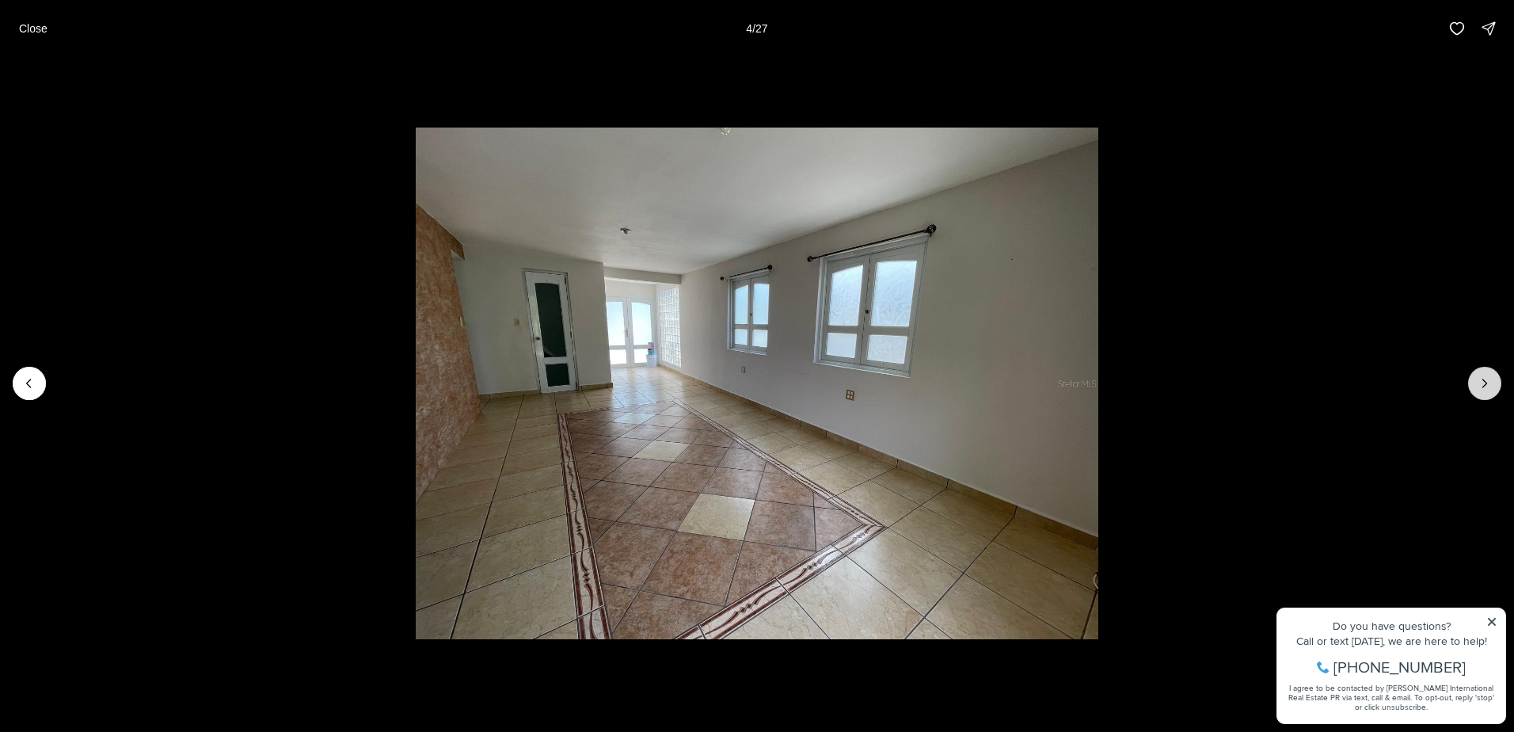
click at [1470, 387] on button "Next slide" at bounding box center [1484, 383] width 33 height 33
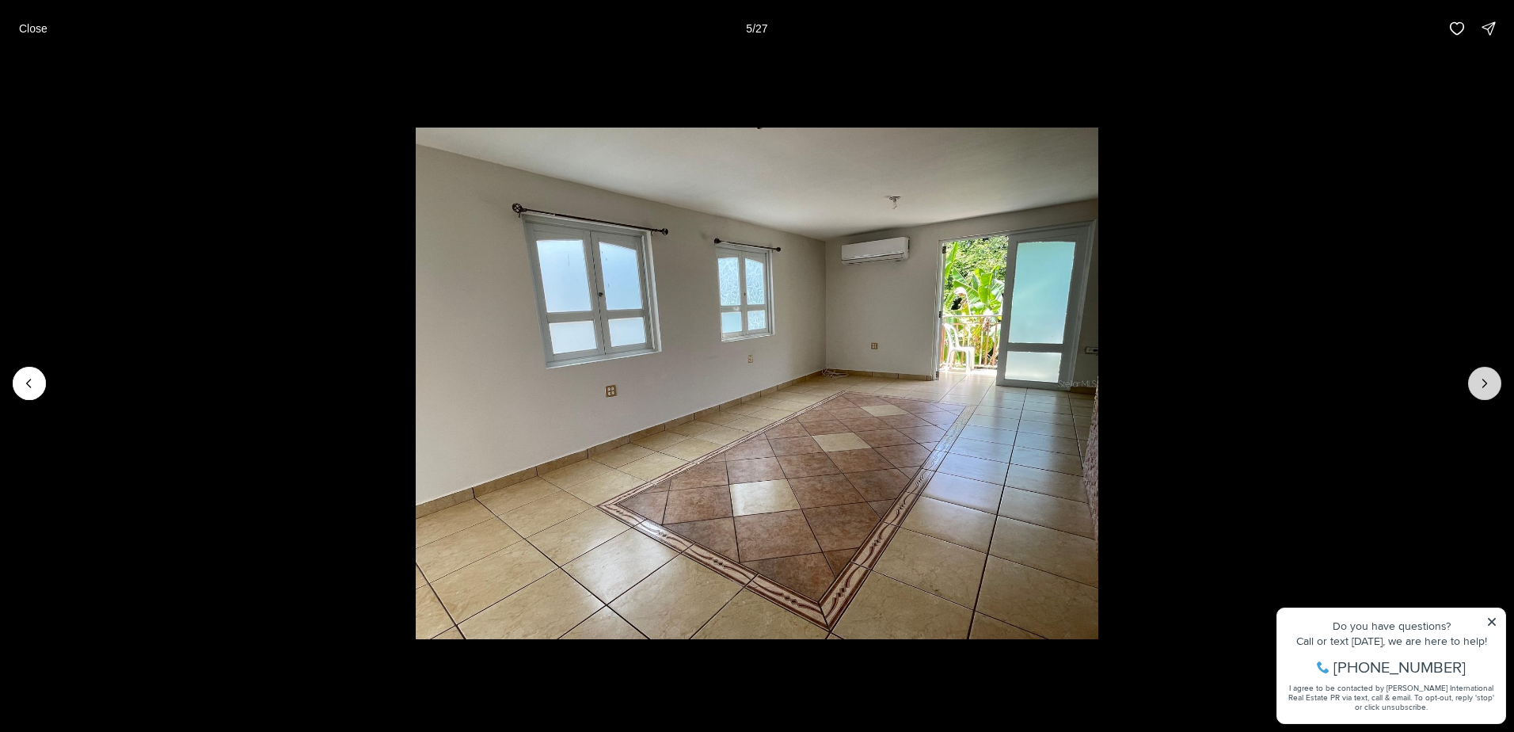
click at [1470, 387] on button "Next slide" at bounding box center [1484, 383] width 33 height 33
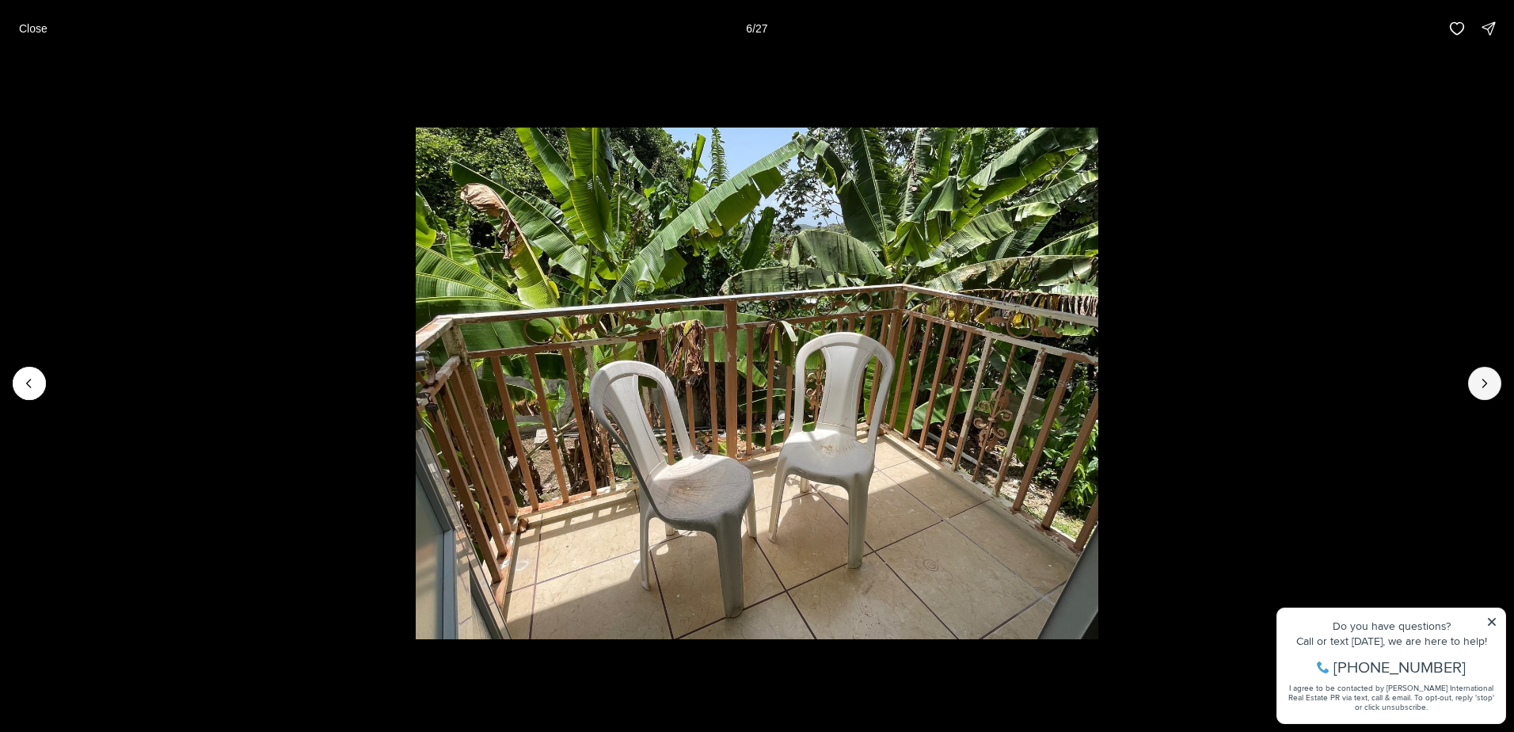
click at [1468, 387] on button "Next slide" at bounding box center [1484, 383] width 33 height 33
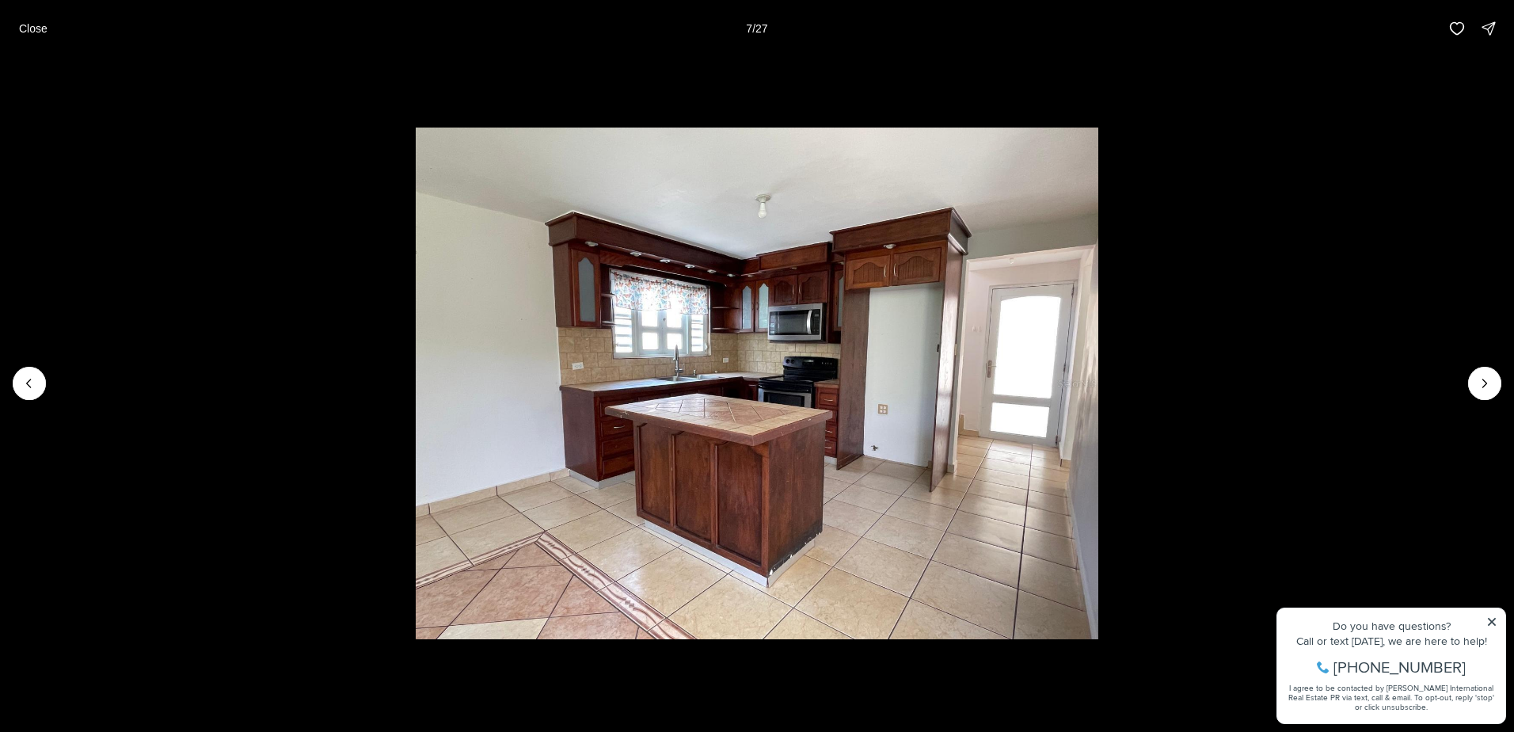
click at [1466, 387] on li "7 of 27" at bounding box center [757, 383] width 1514 height 652
click at [1481, 385] on icon "Next slide" at bounding box center [1485, 383] width 16 height 16
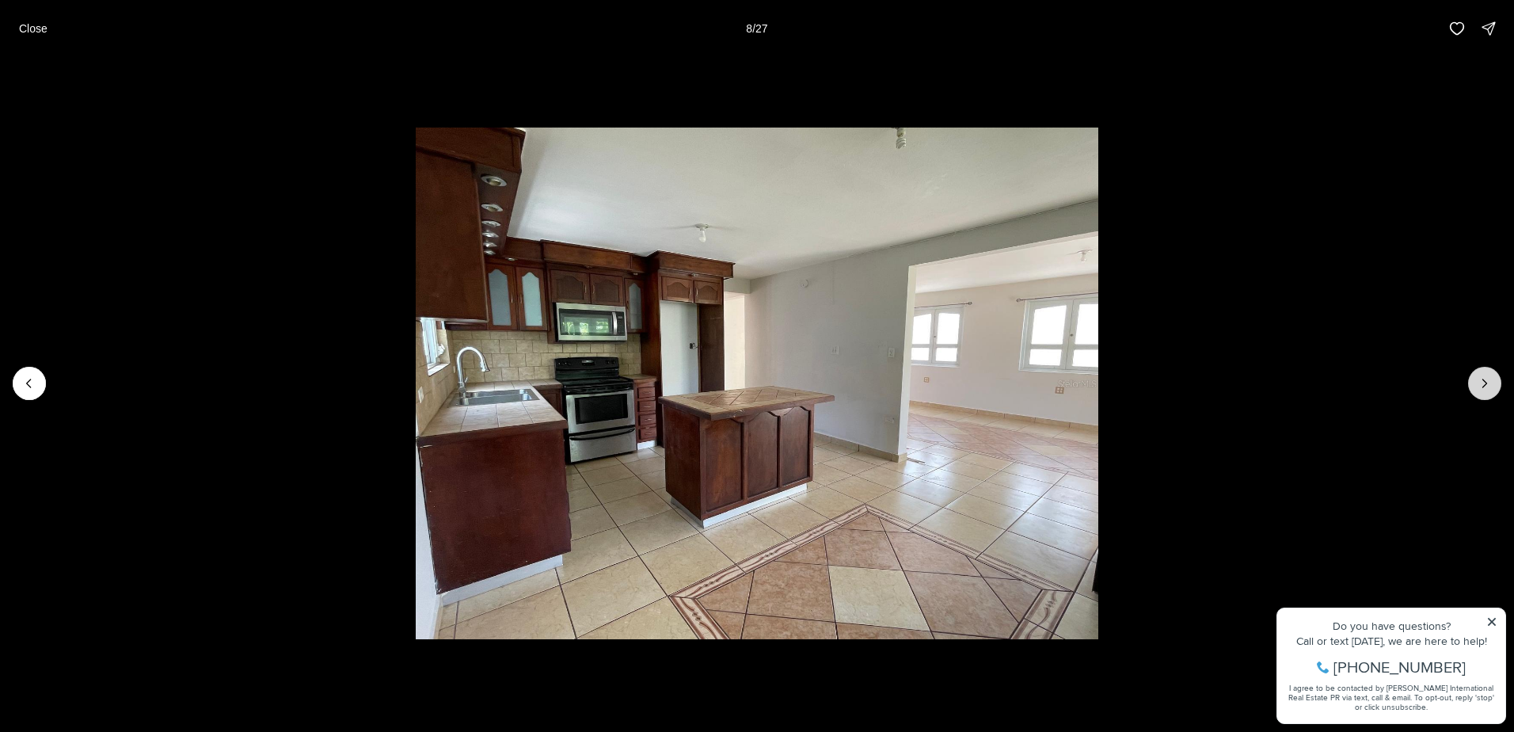
click at [1482, 385] on icon "Next slide" at bounding box center [1485, 383] width 16 height 16
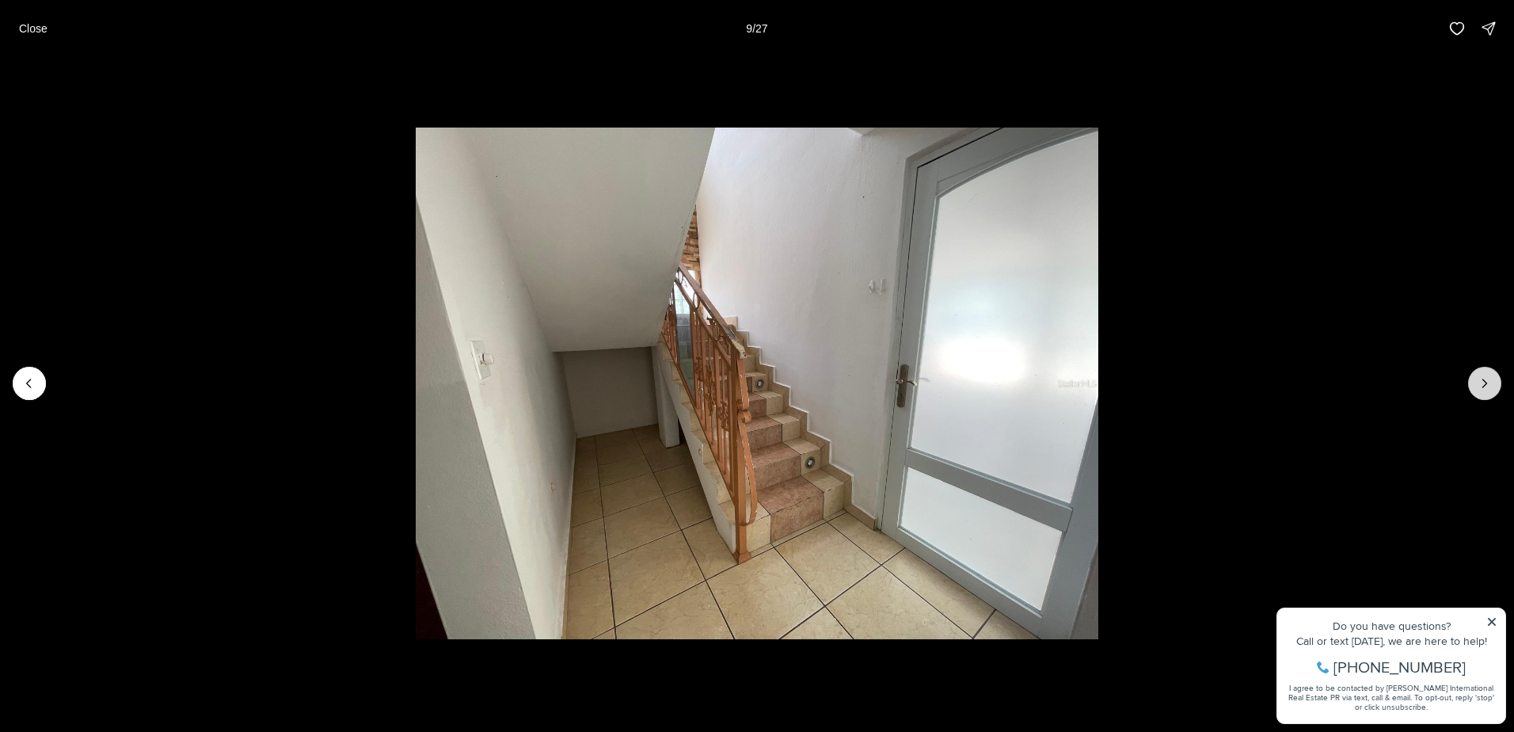
click at [1482, 385] on icon "Next slide" at bounding box center [1485, 383] width 16 height 16
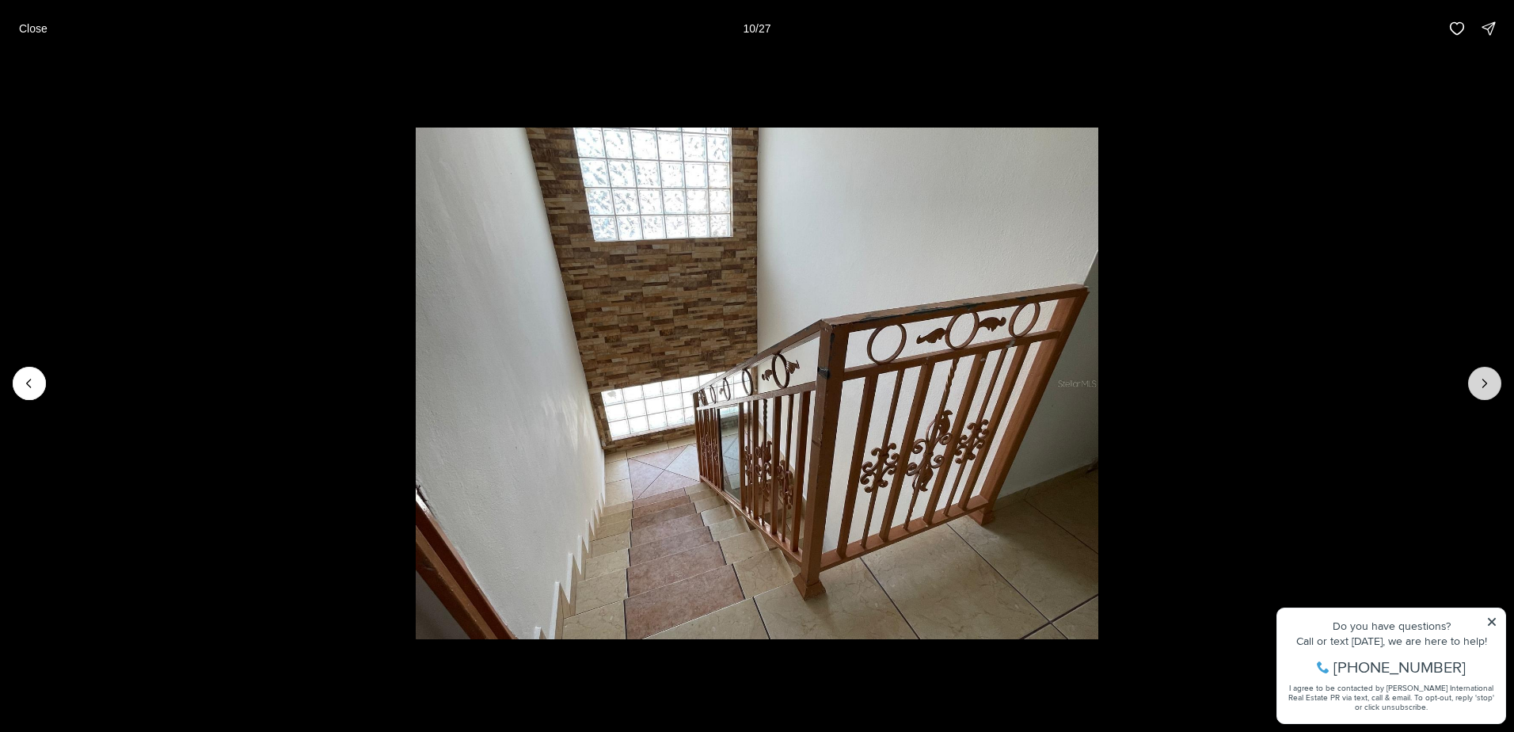
click at [1482, 385] on icon "Next slide" at bounding box center [1485, 383] width 16 height 16
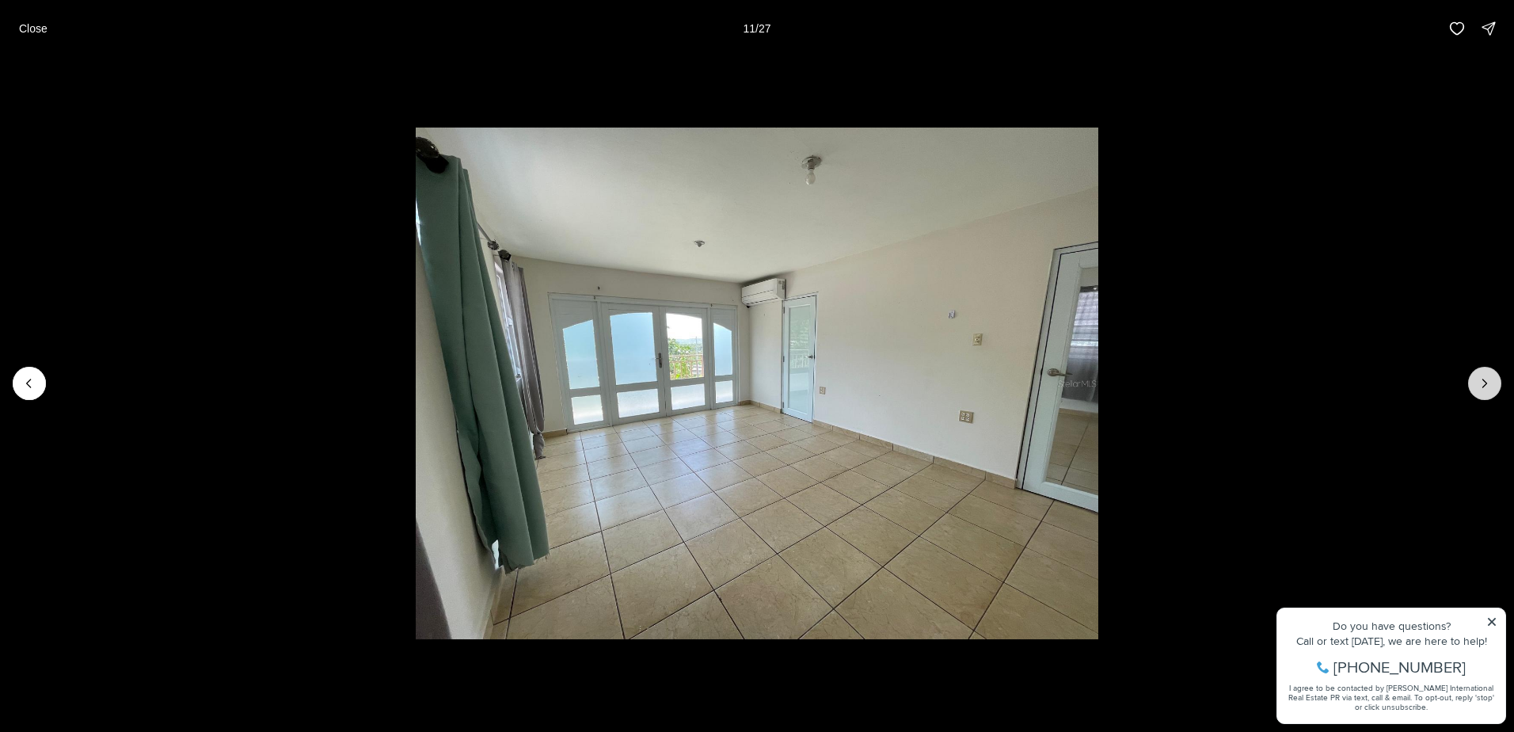
click at [1480, 386] on icon "Next slide" at bounding box center [1485, 383] width 16 height 16
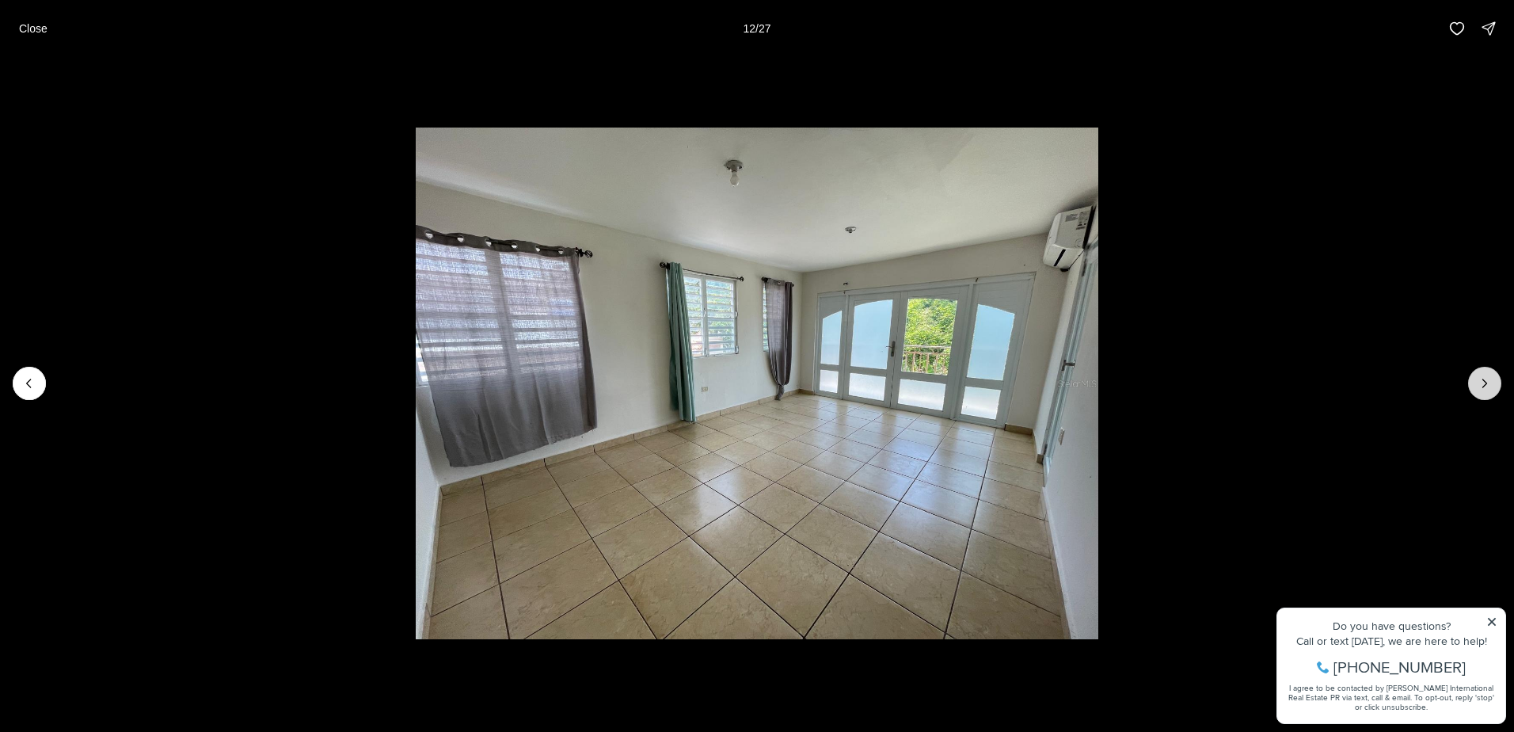
click at [1480, 386] on icon "Next slide" at bounding box center [1485, 383] width 16 height 16
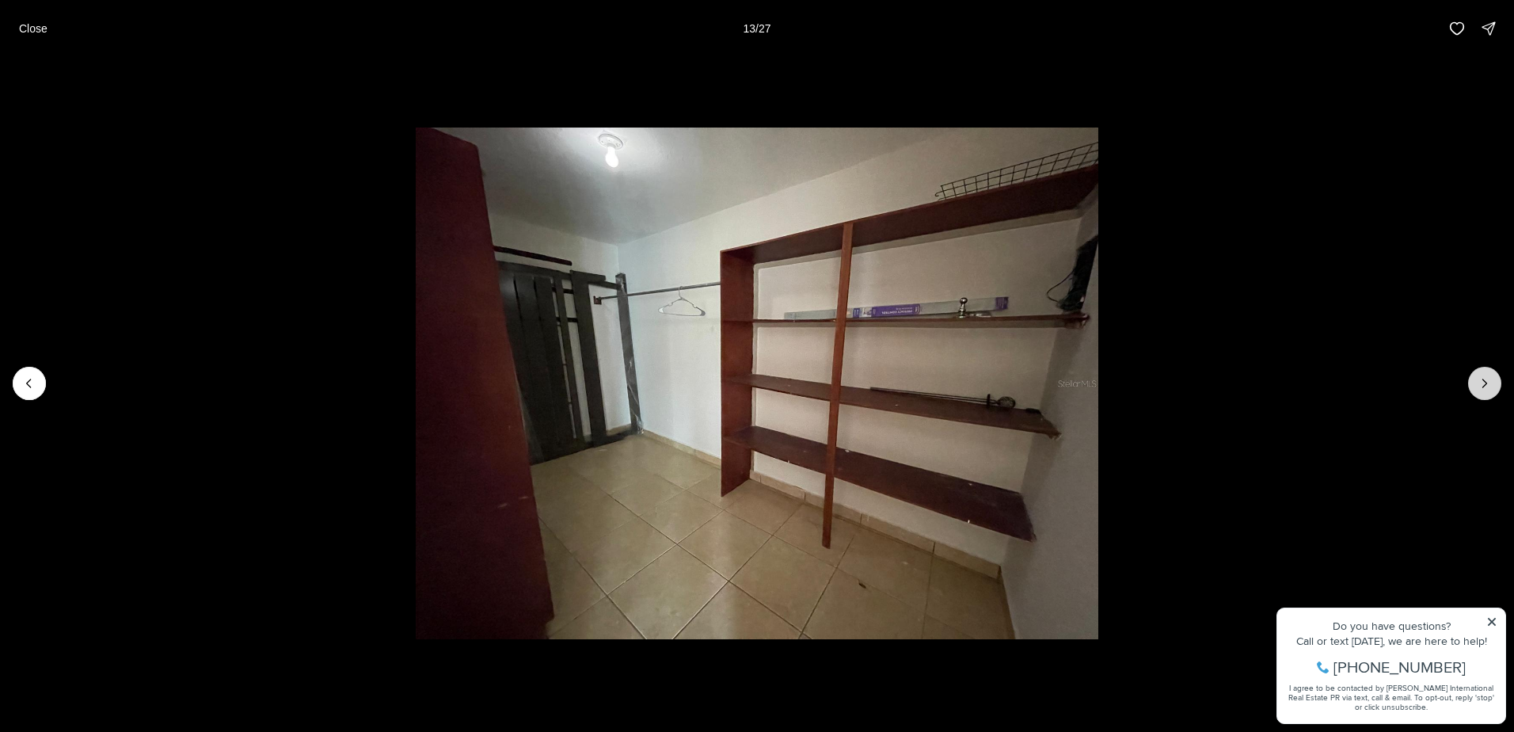
click at [1478, 386] on icon "Next slide" at bounding box center [1485, 383] width 16 height 16
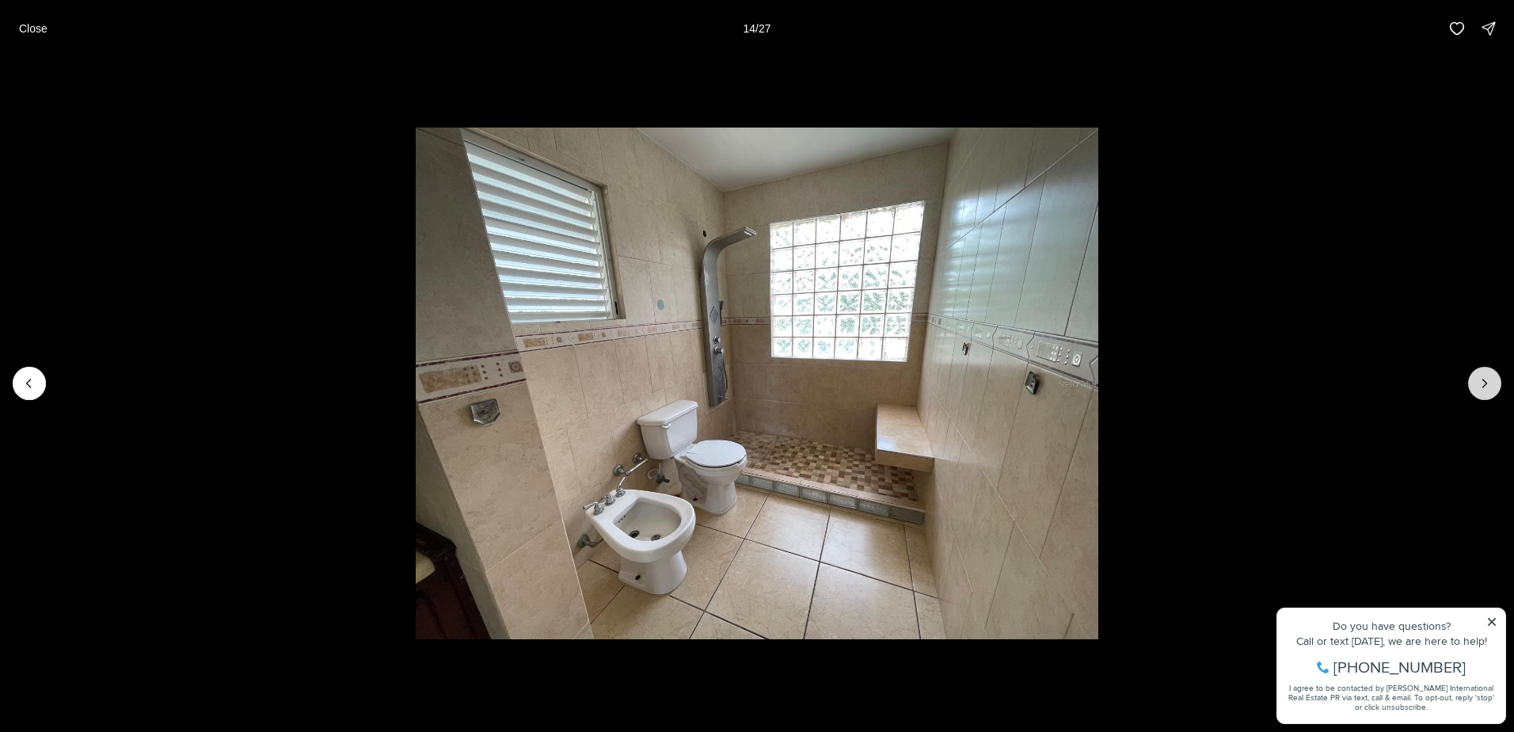
click at [1476, 387] on button "Next slide" at bounding box center [1484, 383] width 33 height 33
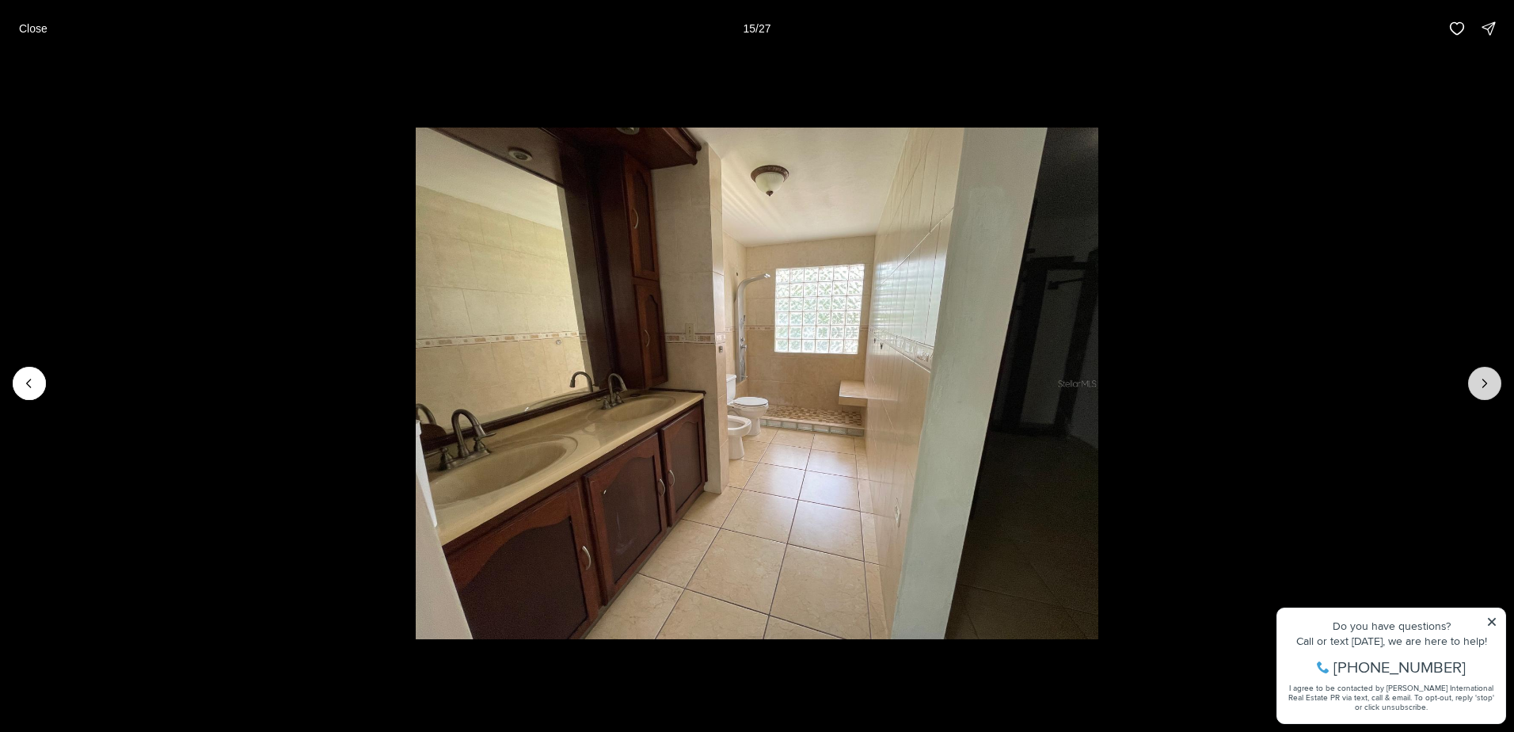
click at [1475, 388] on button "Next slide" at bounding box center [1484, 383] width 33 height 33
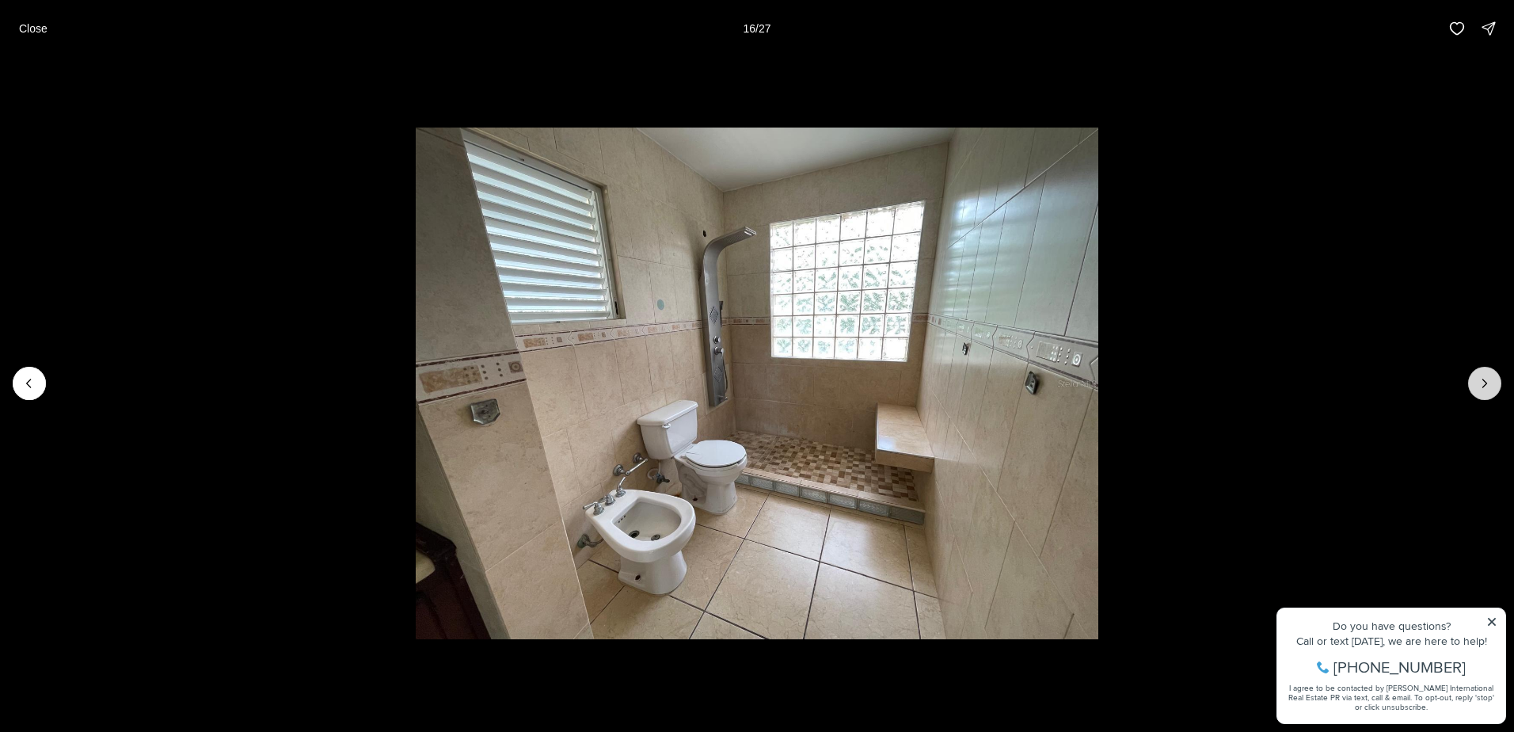
click at [1474, 389] on button "Next slide" at bounding box center [1484, 383] width 33 height 33
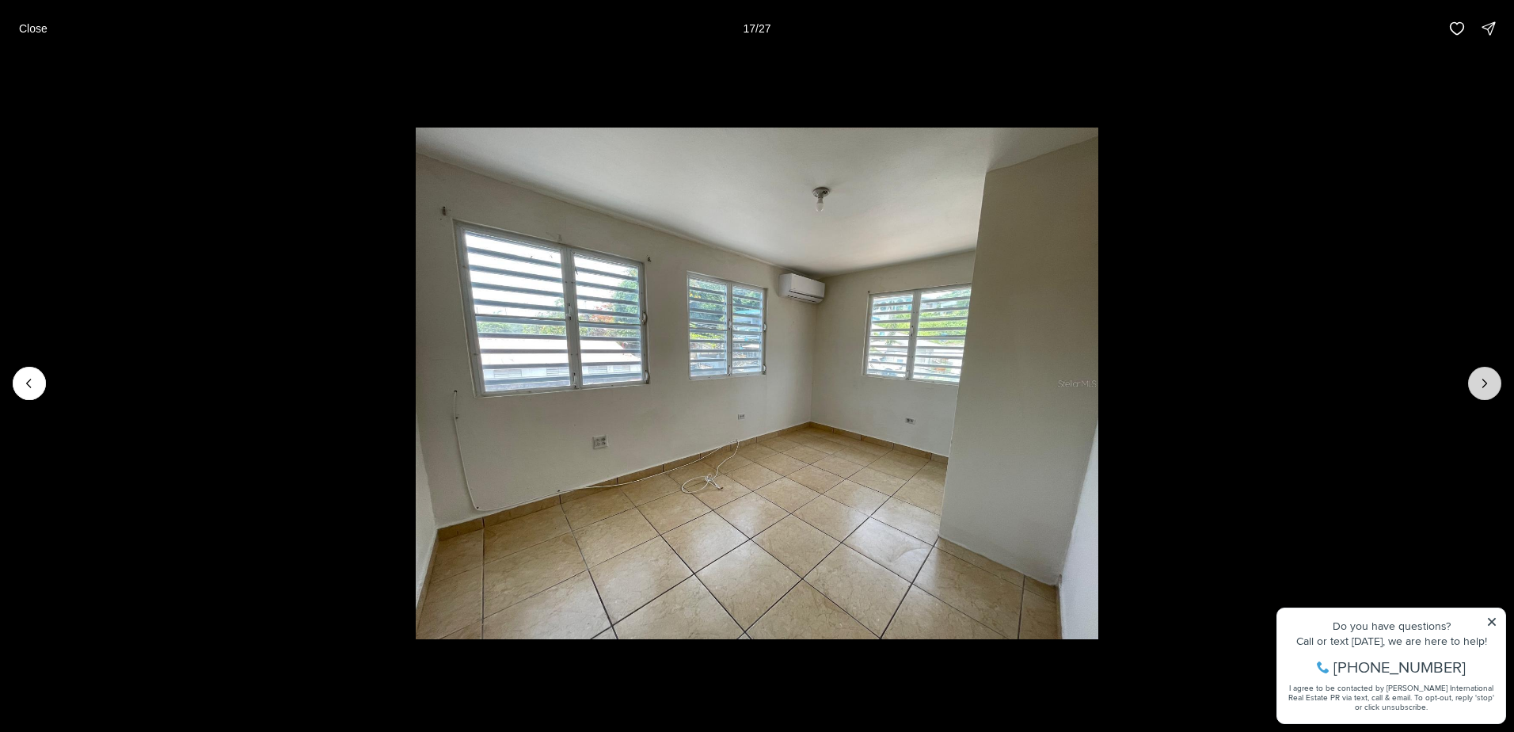
click at [1474, 389] on button "Next slide" at bounding box center [1484, 383] width 33 height 33
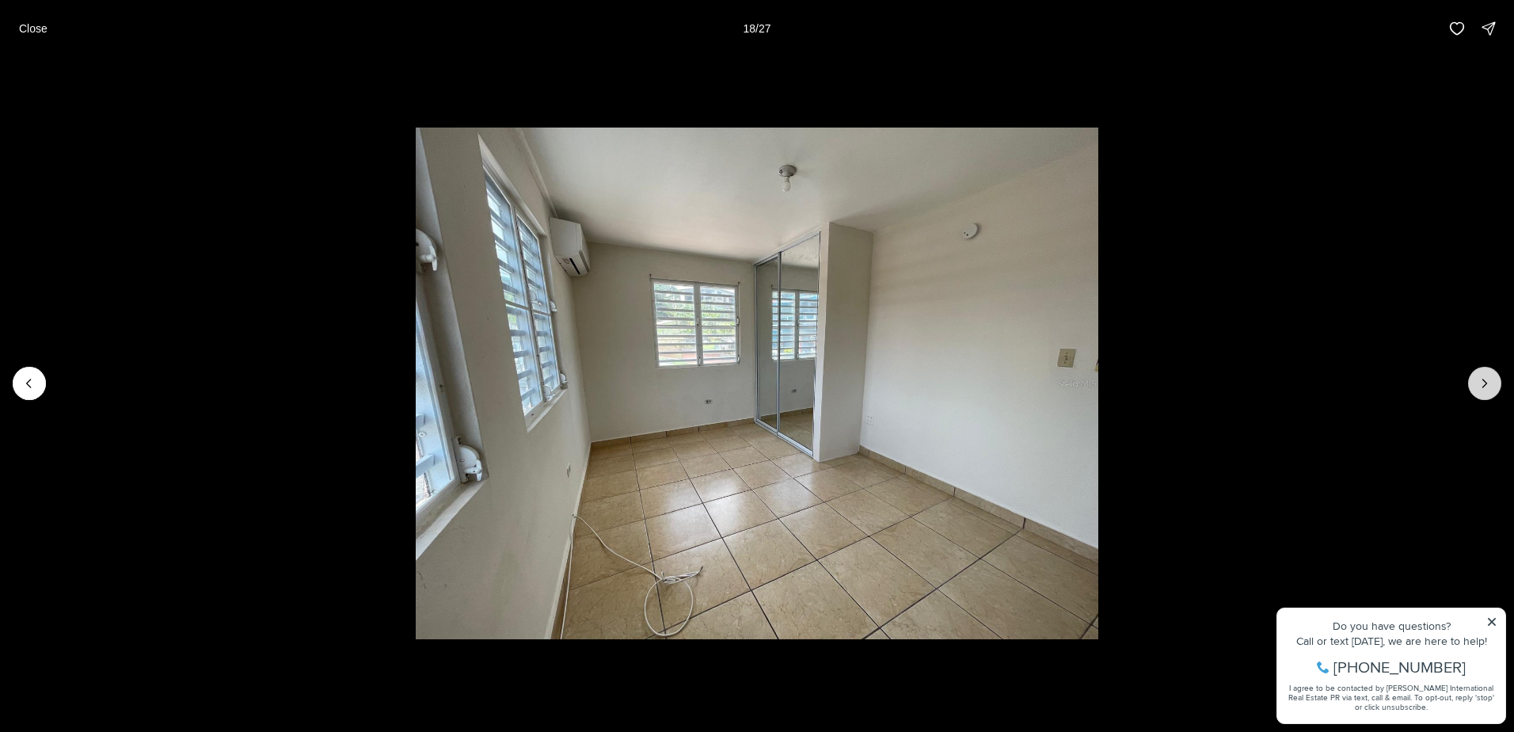
click at [1471, 389] on button "Next slide" at bounding box center [1484, 383] width 33 height 33
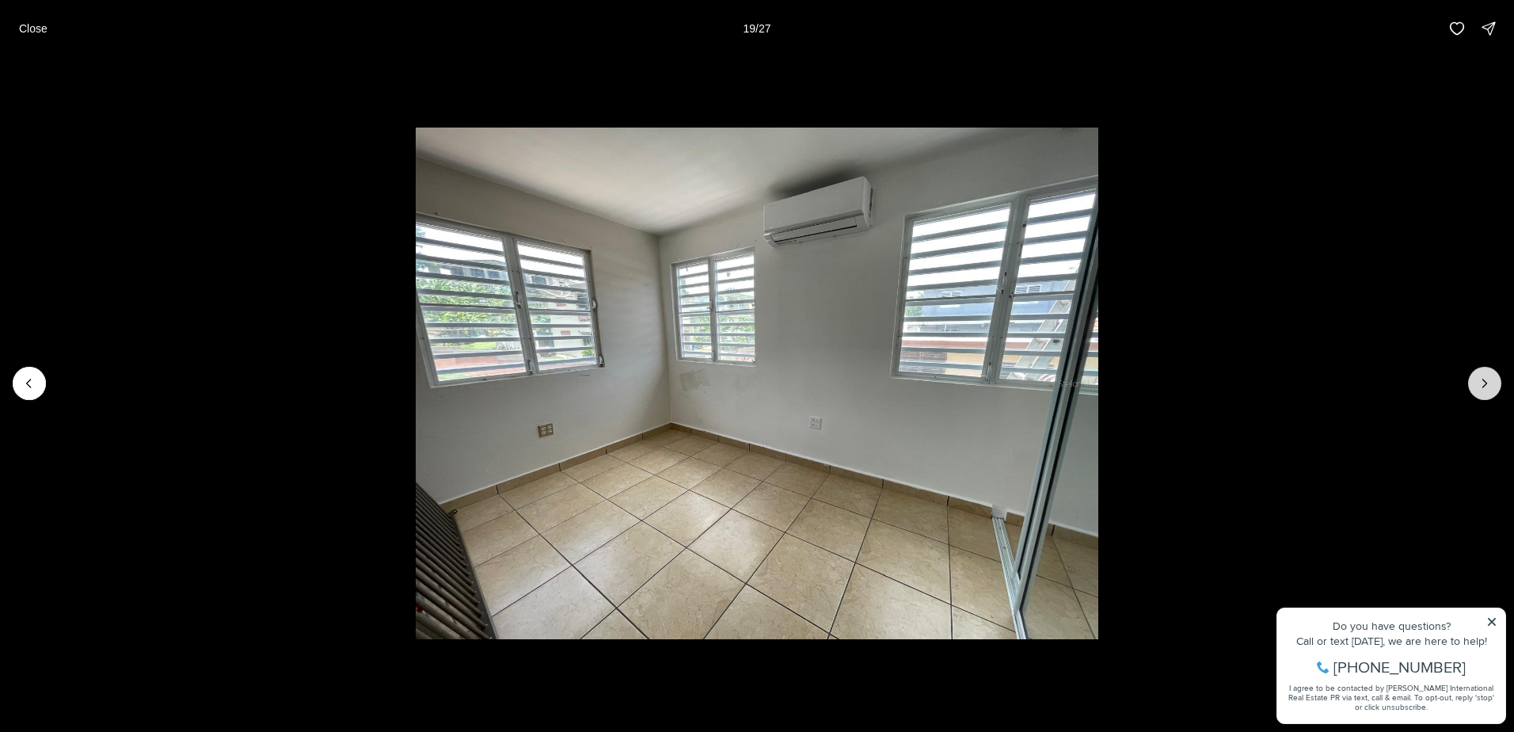
click at [1469, 389] on button "Next slide" at bounding box center [1484, 383] width 33 height 33
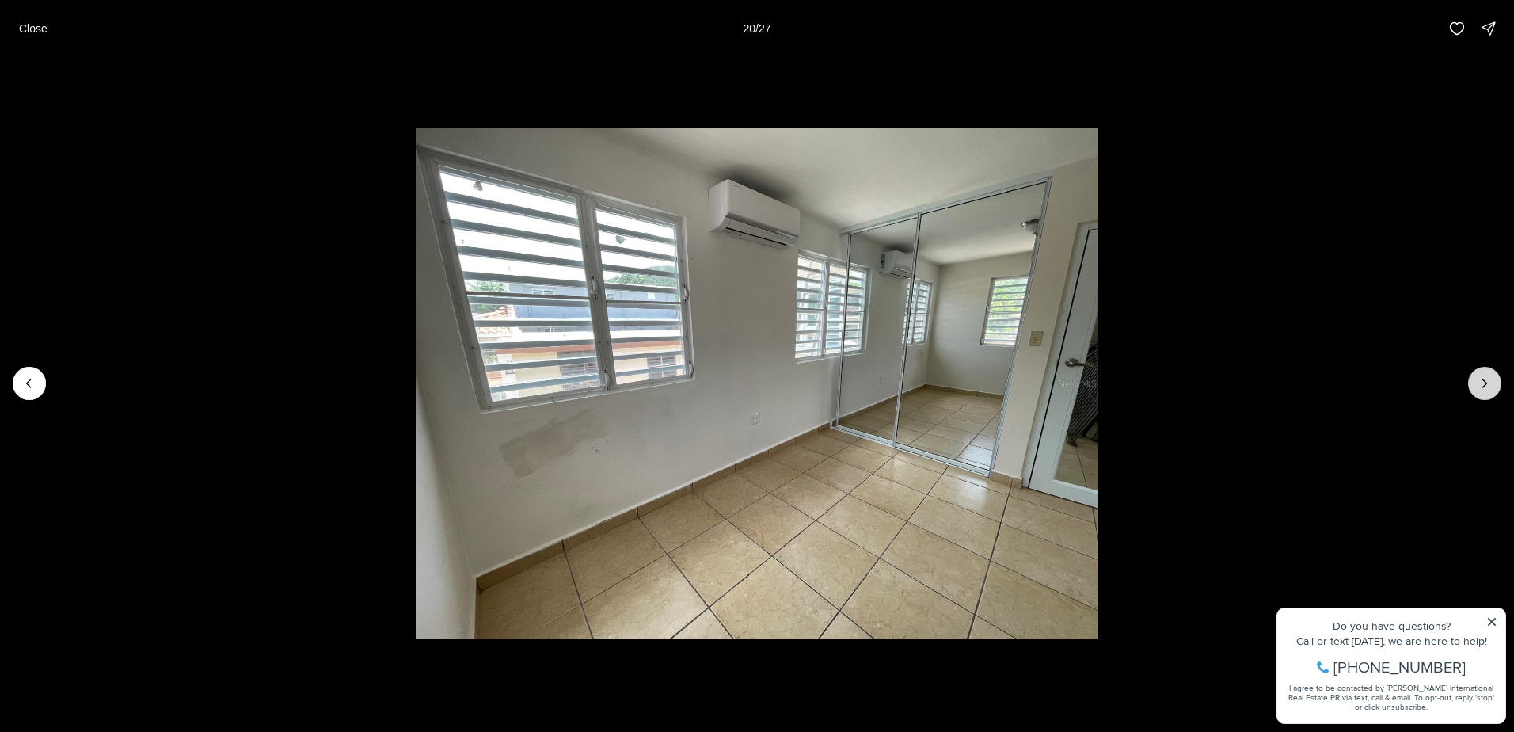
click at [1468, 388] on div at bounding box center [757, 383] width 1514 height 652
click at [1476, 383] on button "Next slide" at bounding box center [1484, 383] width 33 height 33
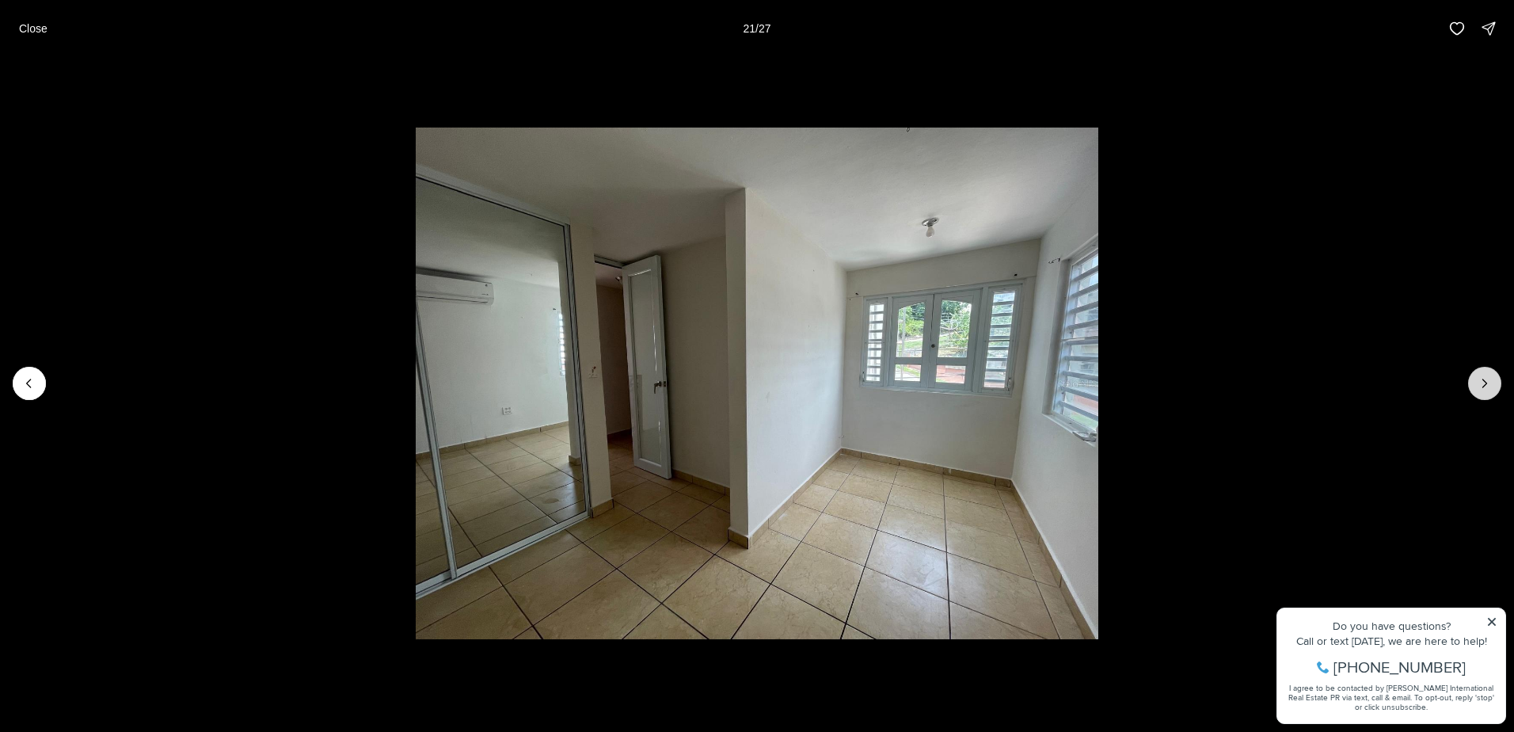
click at [1475, 386] on button "Next slide" at bounding box center [1484, 383] width 33 height 33
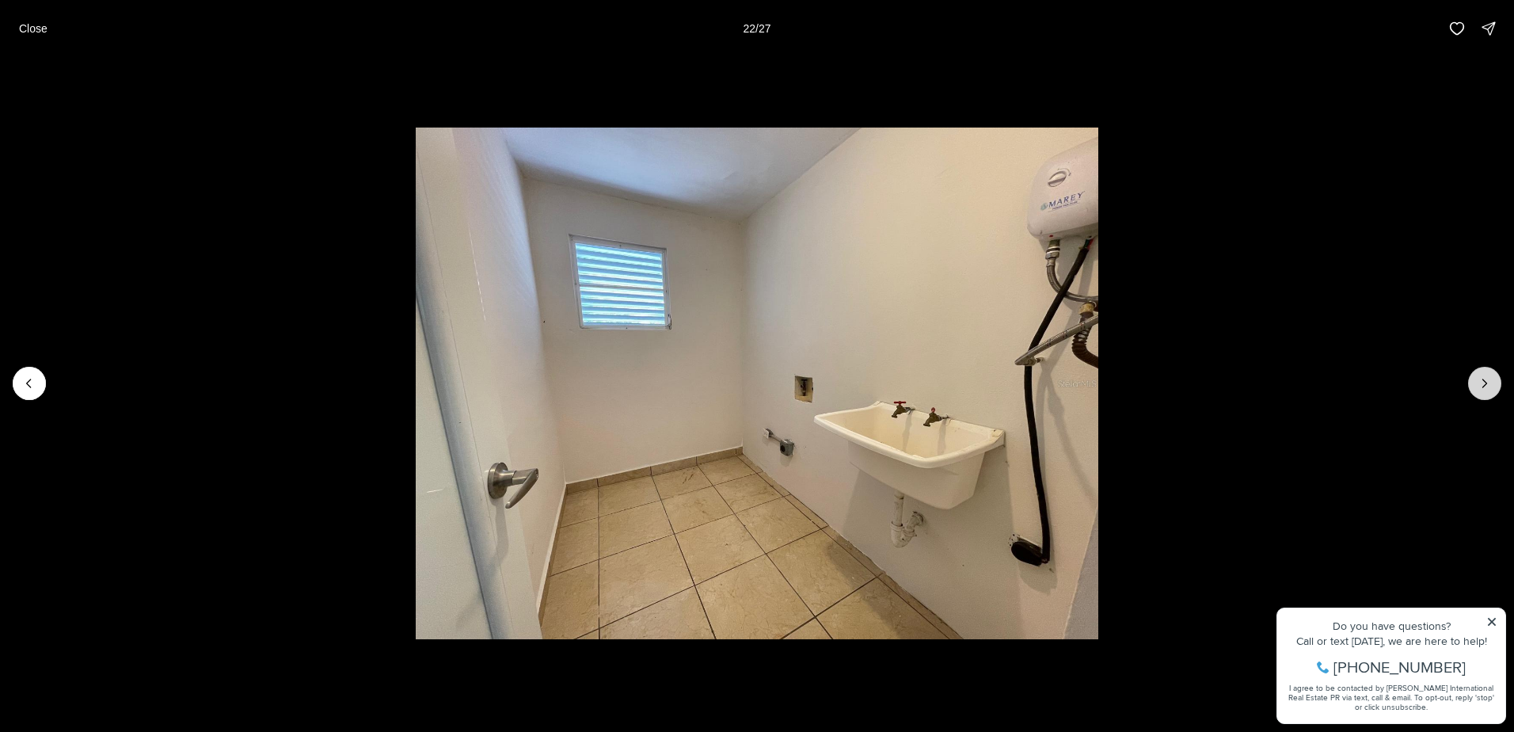
click at [1470, 386] on button "Next slide" at bounding box center [1484, 383] width 33 height 33
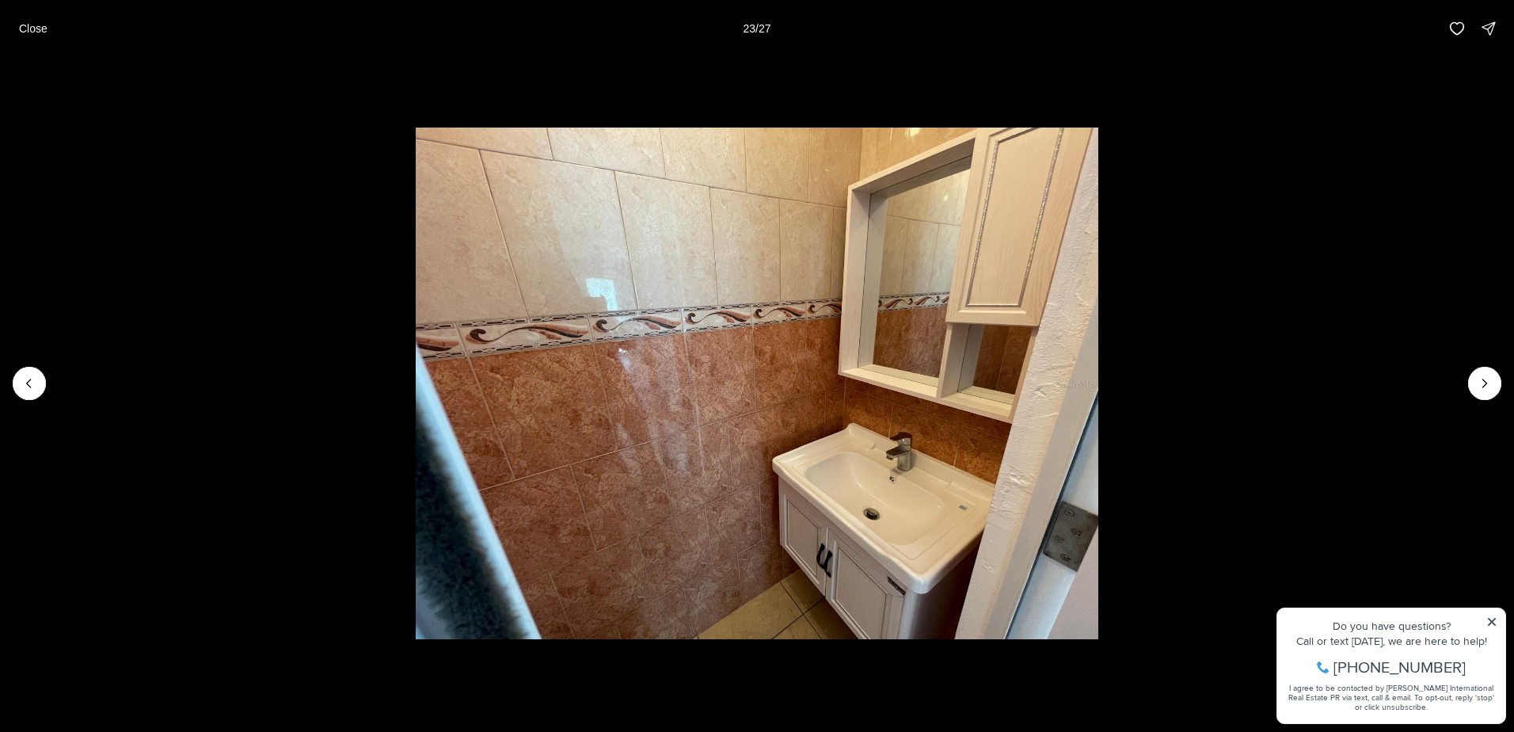
click at [1466, 387] on li "23 of 27" at bounding box center [757, 383] width 1514 height 652
click at [1480, 388] on icon "Next slide" at bounding box center [1485, 383] width 16 height 16
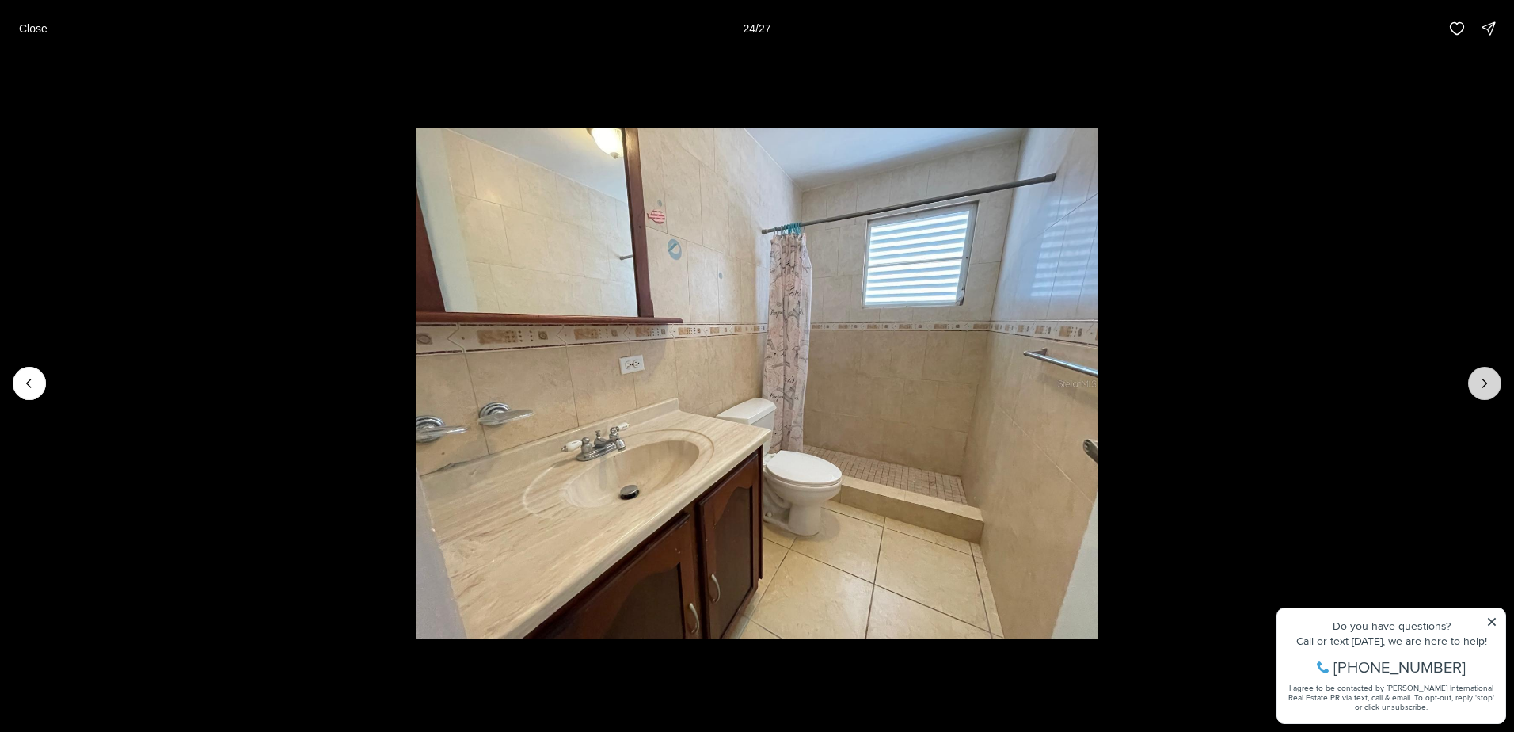
click at [1479, 388] on icon "Next slide" at bounding box center [1485, 383] width 16 height 16
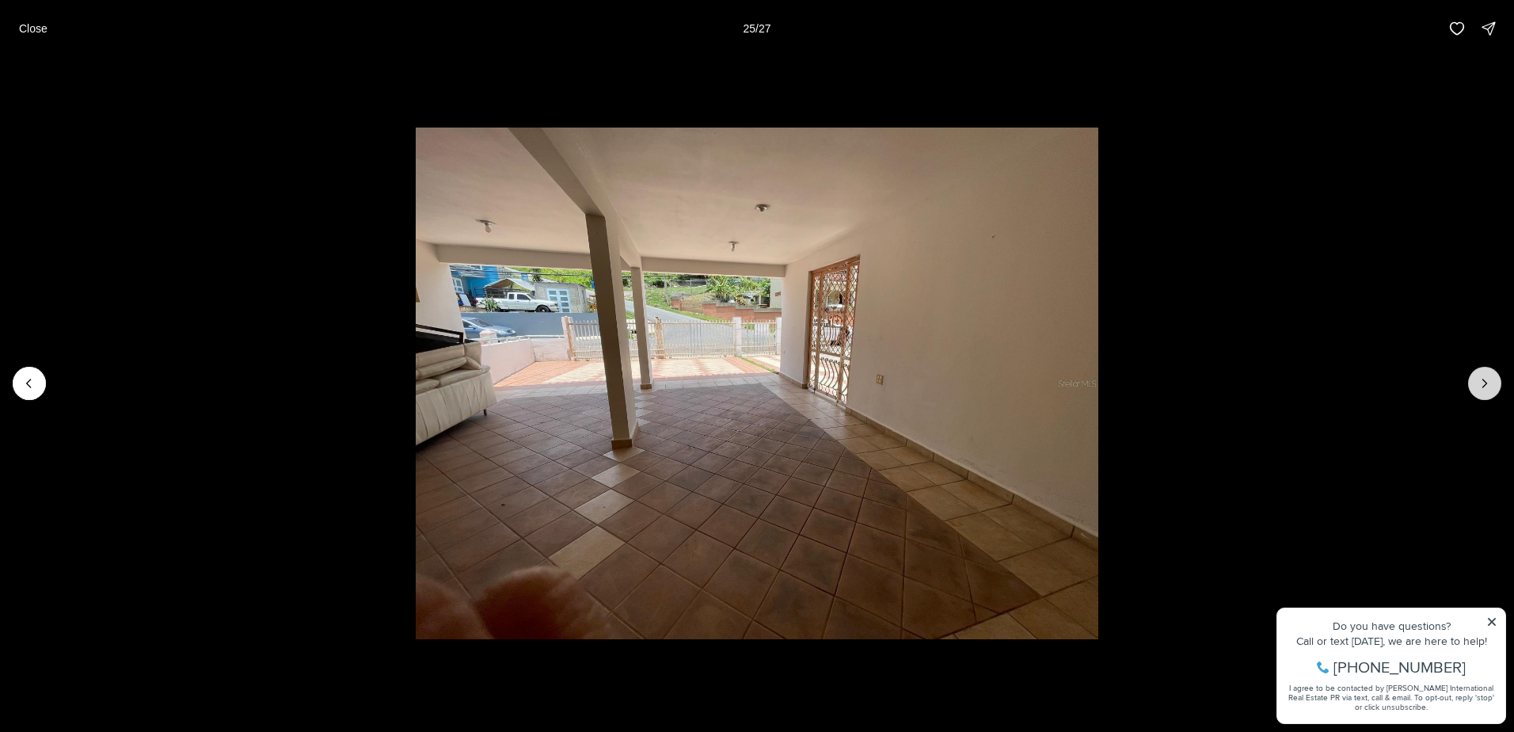
click at [1475, 387] on button "Next slide" at bounding box center [1484, 383] width 33 height 33
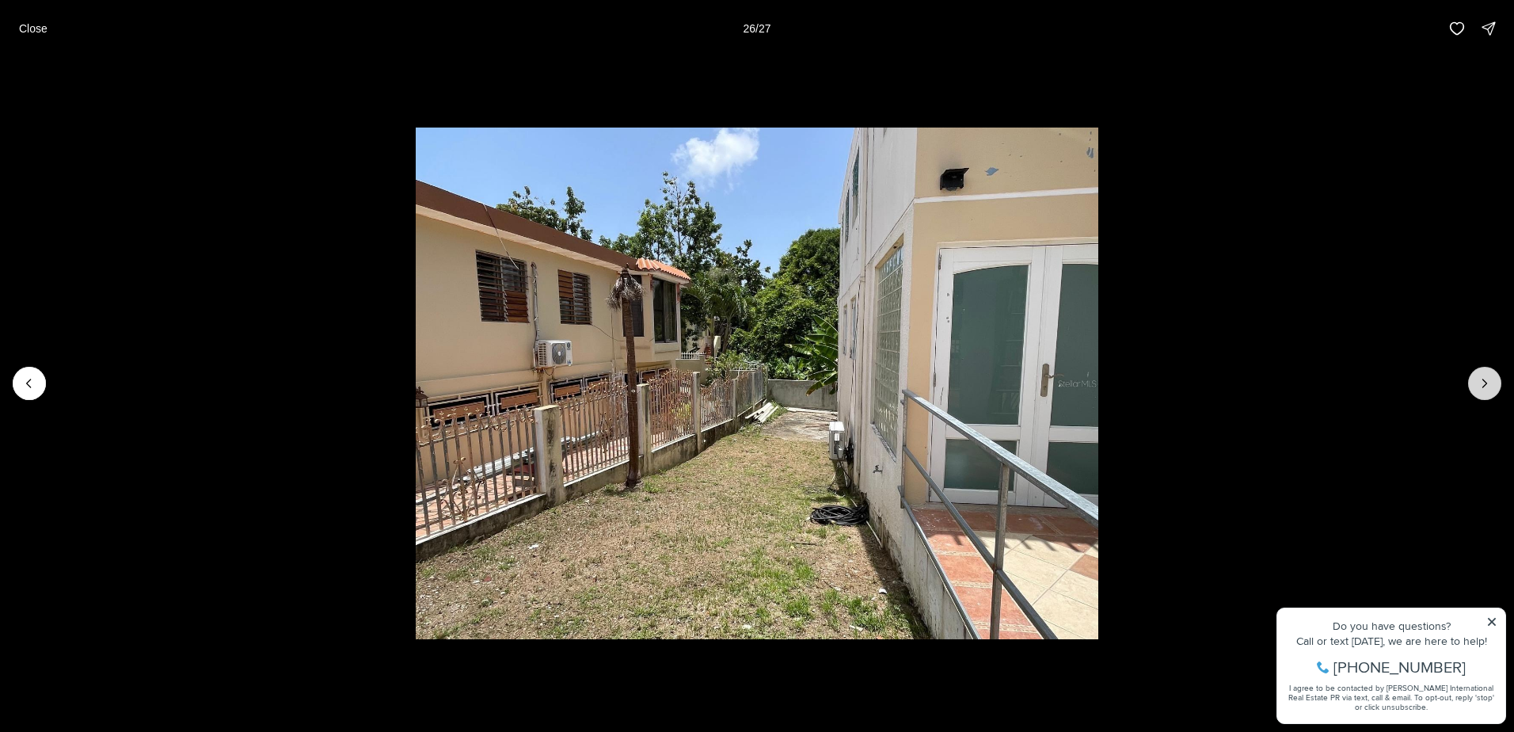
click at [1470, 387] on button "Next slide" at bounding box center [1484, 383] width 33 height 33
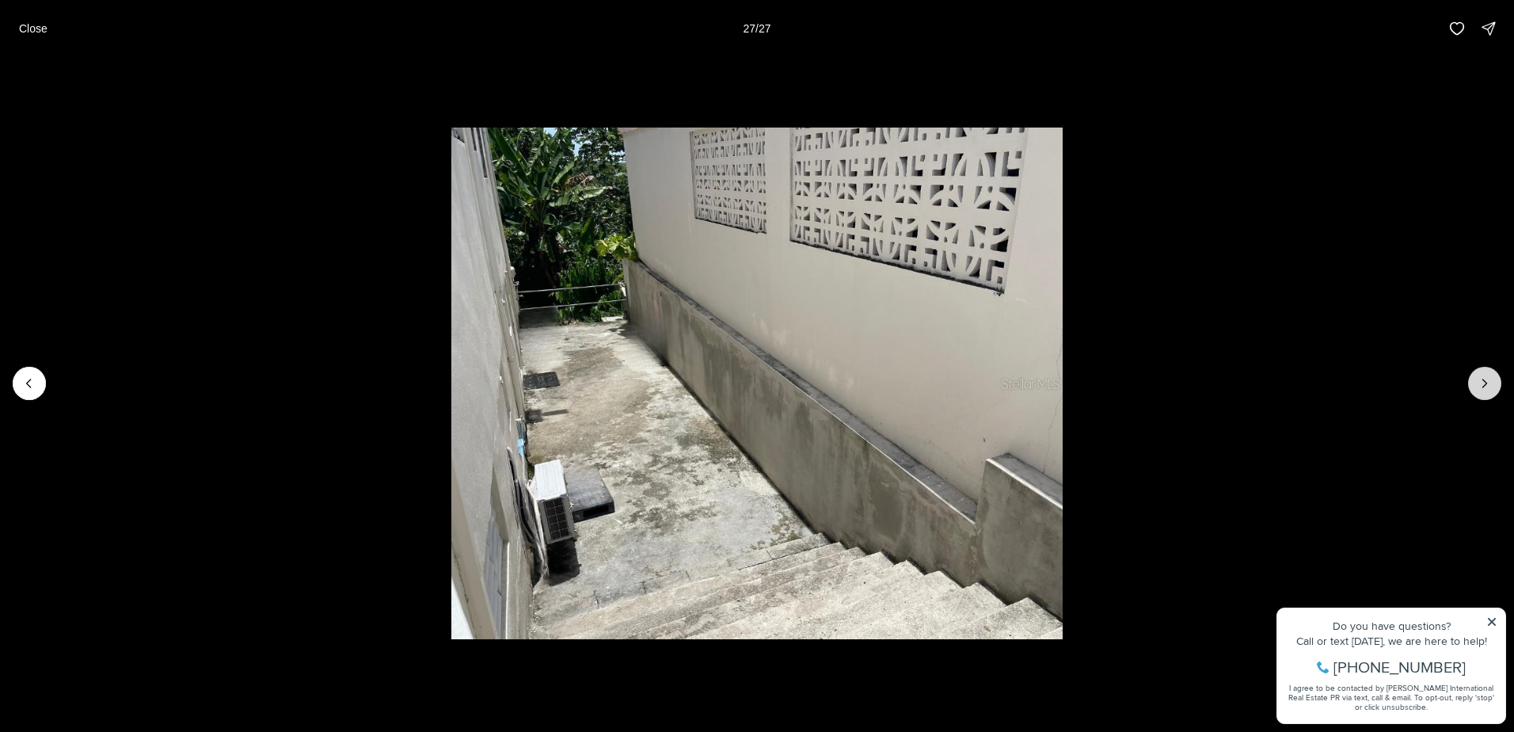
click at [1470, 387] on div at bounding box center [1484, 383] width 33 height 33
click at [1478, 383] on div at bounding box center [1484, 383] width 33 height 33
click at [31, 29] on p "Close" at bounding box center [33, 28] width 29 height 13
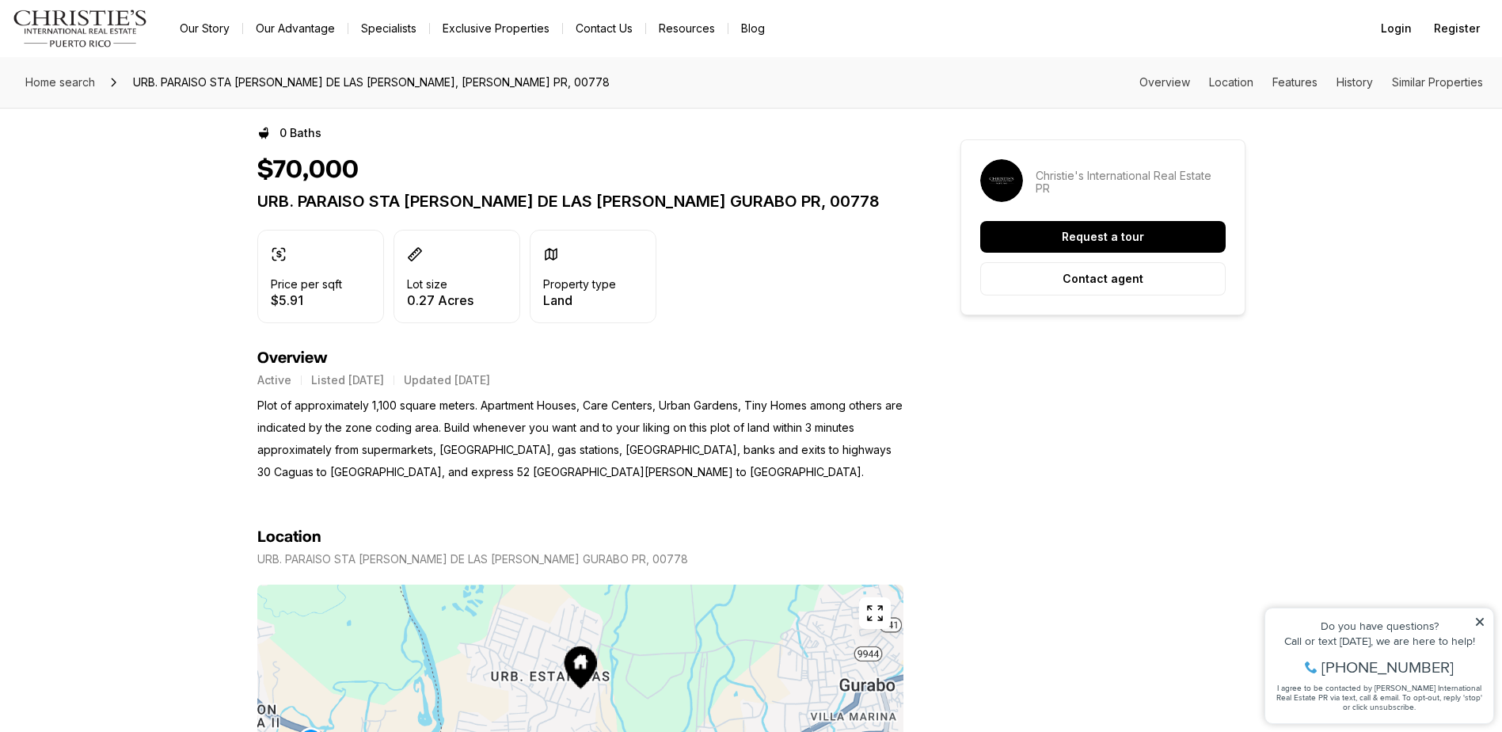
scroll to position [554, 0]
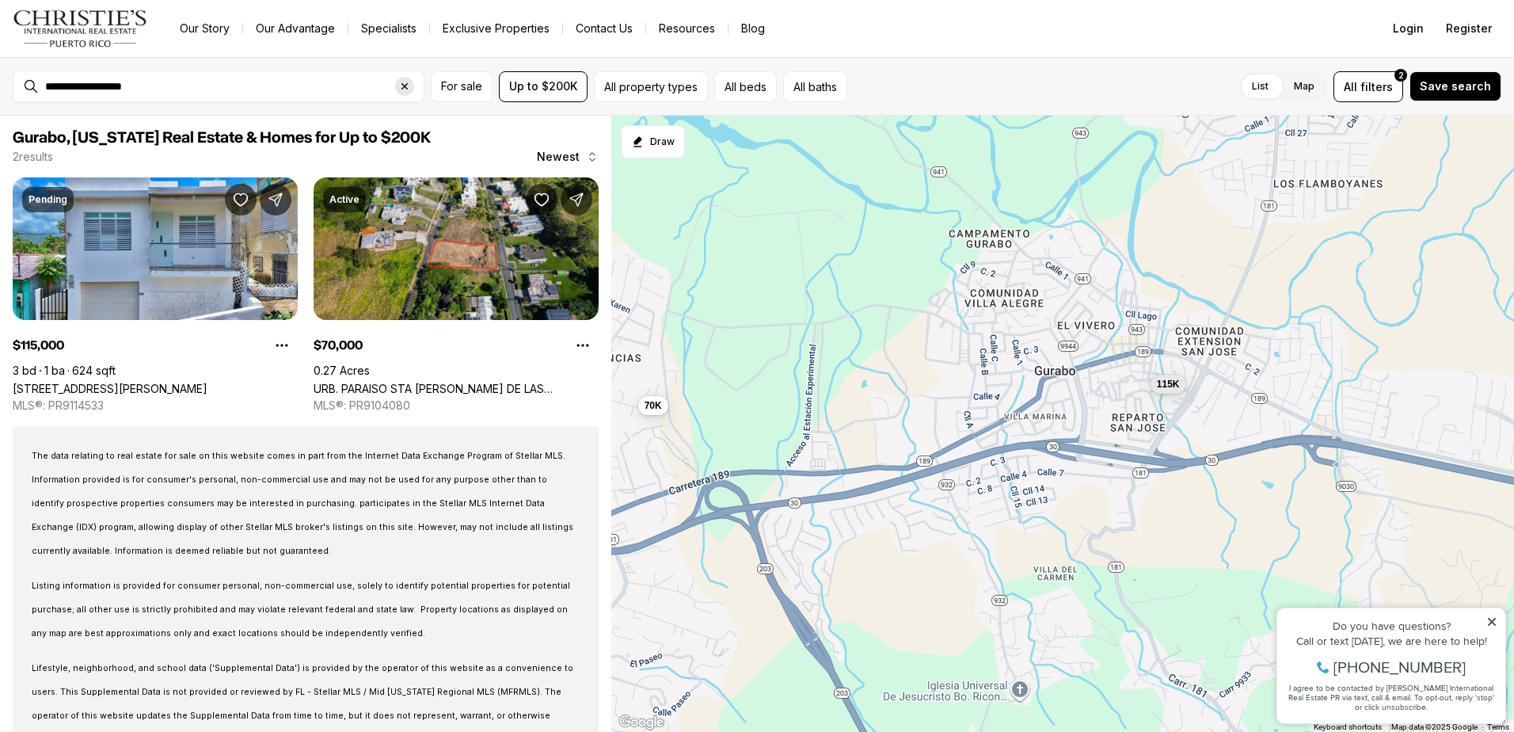
click at [403, 83] on icon "Clear search input" at bounding box center [404, 86] width 13 height 13
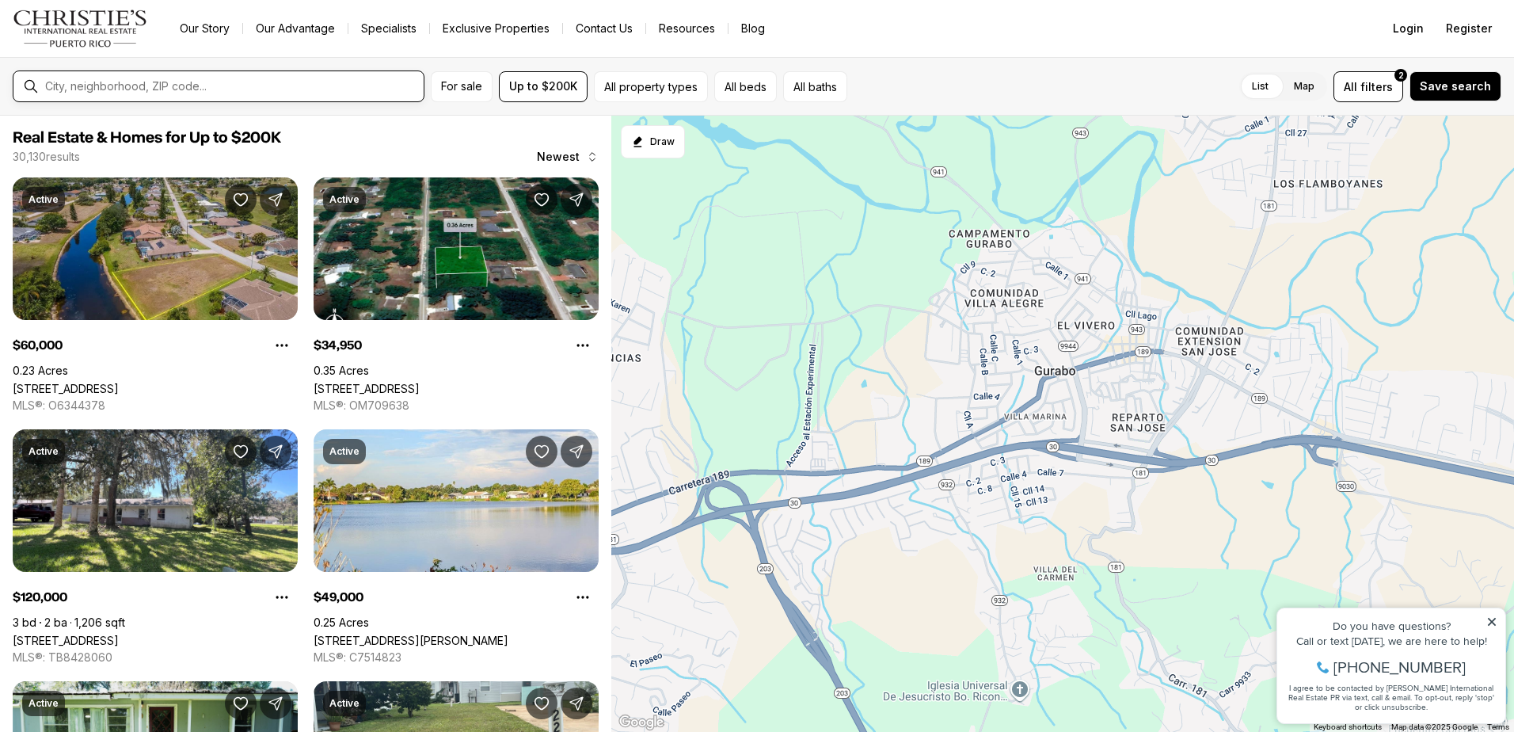
click at [184, 82] on input "text" at bounding box center [231, 86] width 372 height 14
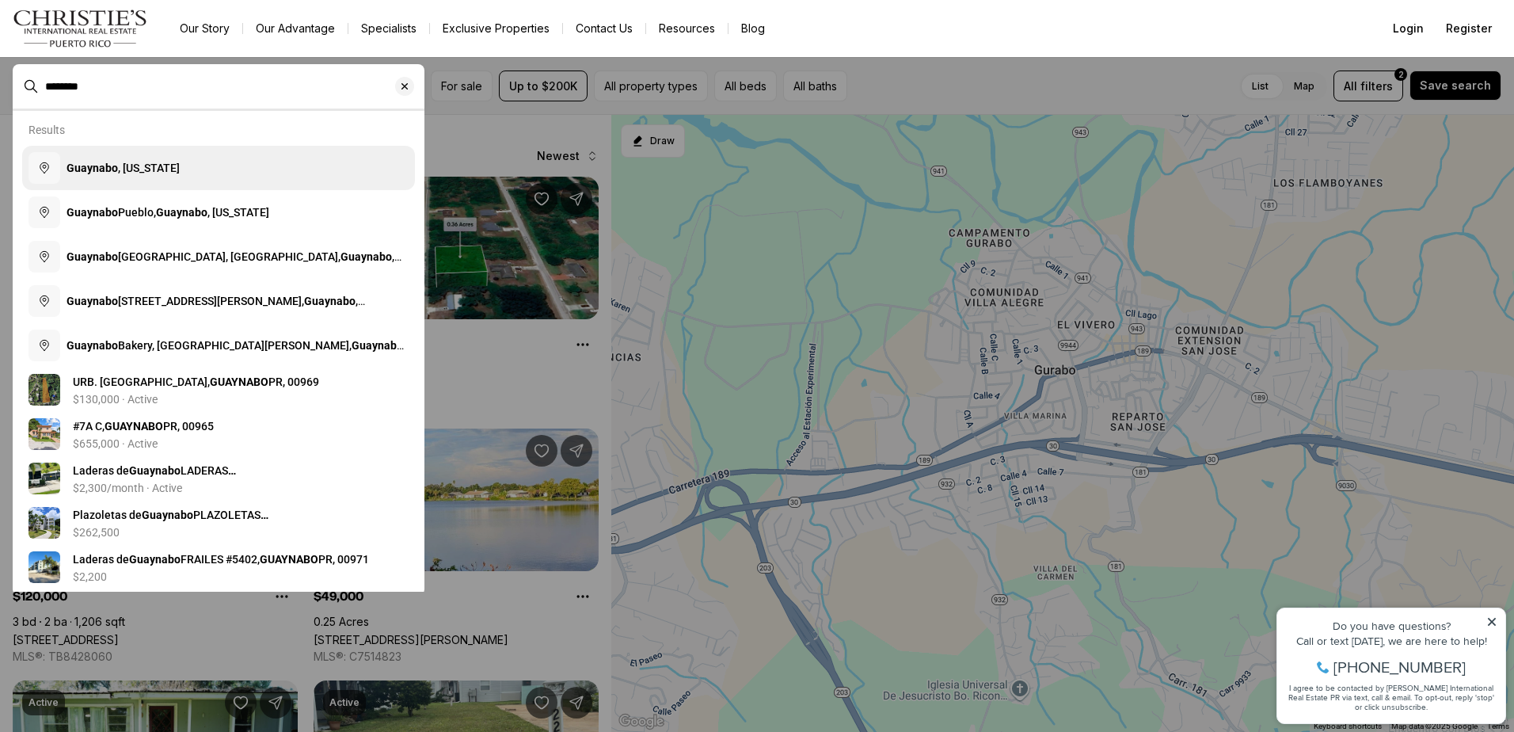
type input "********"
click at [169, 165] on span "Guaynabo , Puerto Rico" at bounding box center [123, 168] width 113 height 13
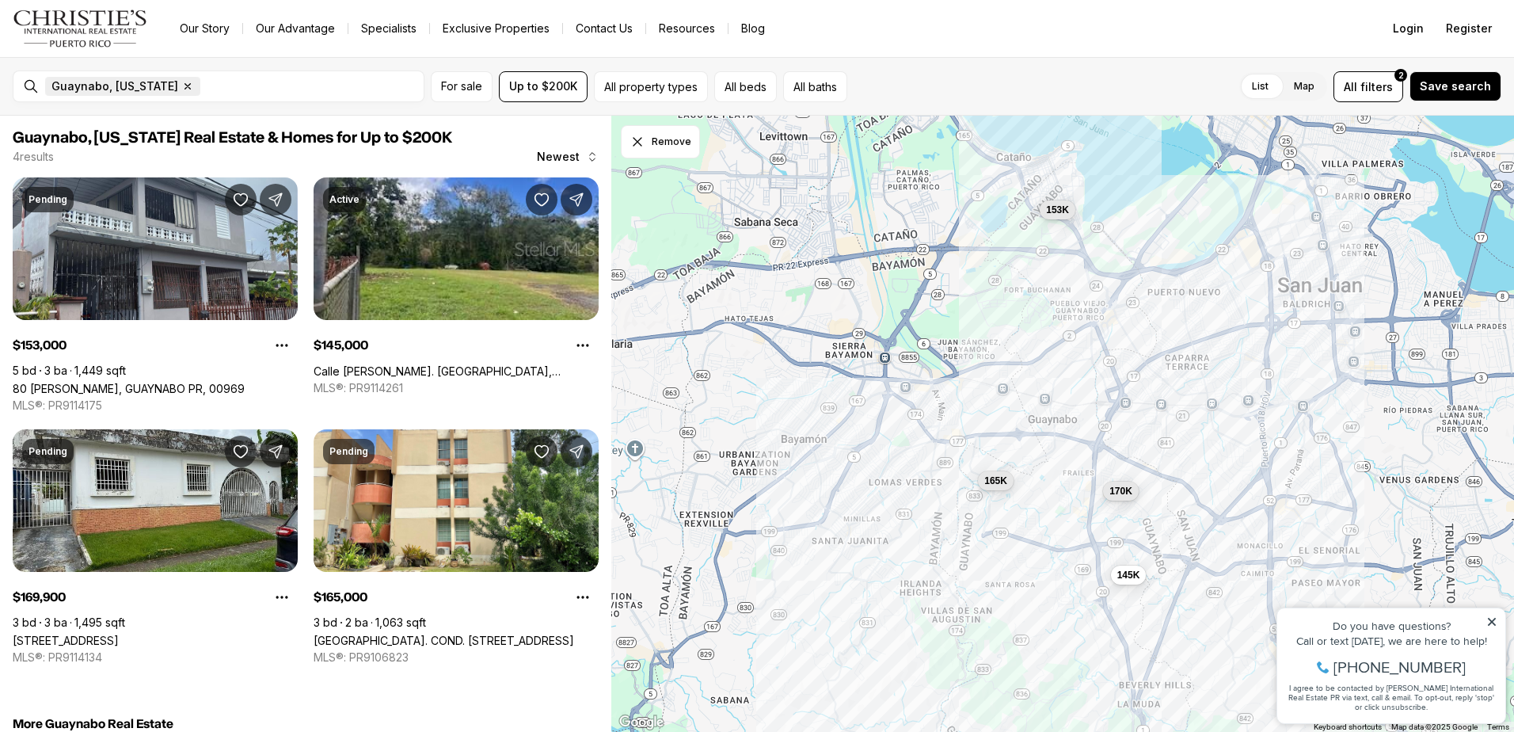
click at [185, 85] on icon "button" at bounding box center [188, 87] width 6 height 6
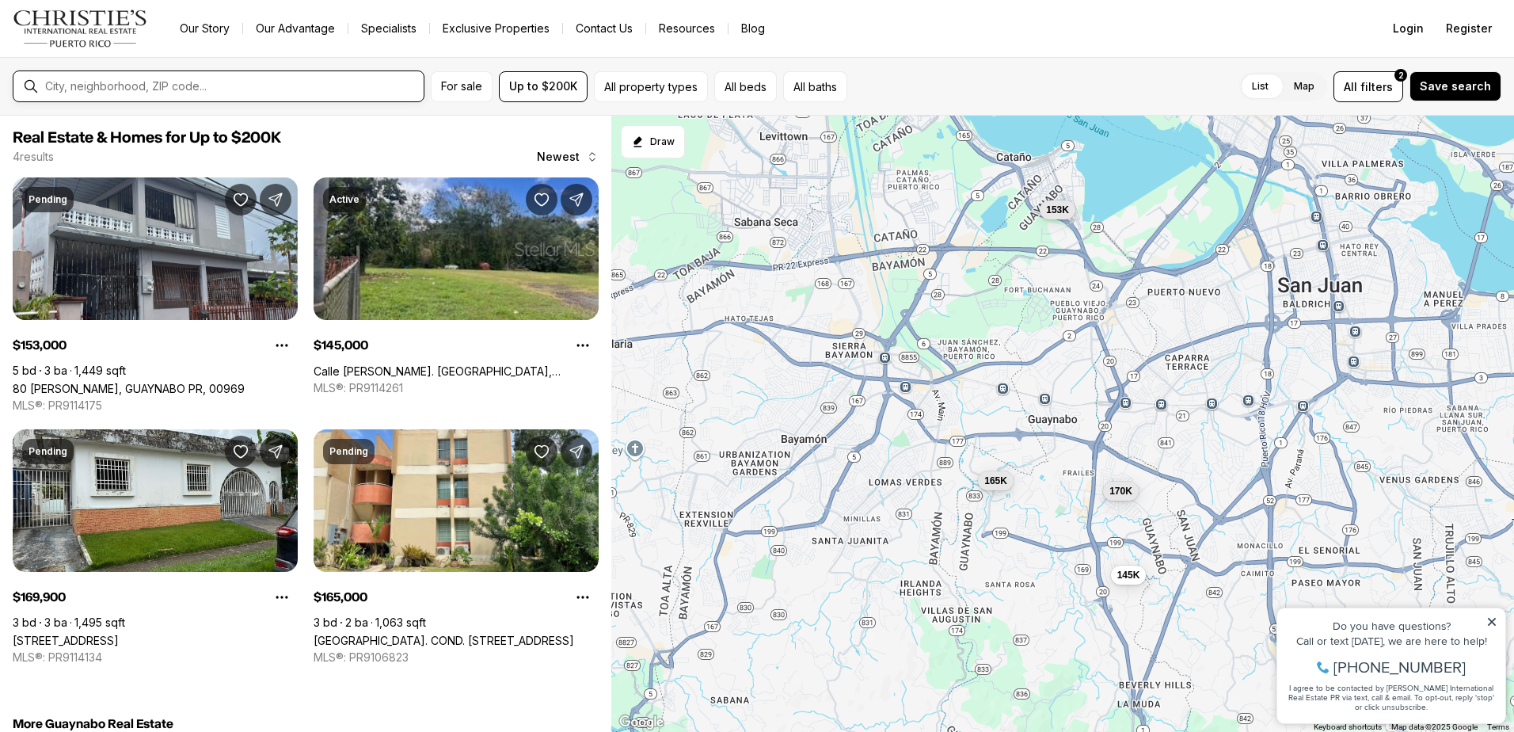
click at [179, 88] on input "text" at bounding box center [231, 86] width 372 height 14
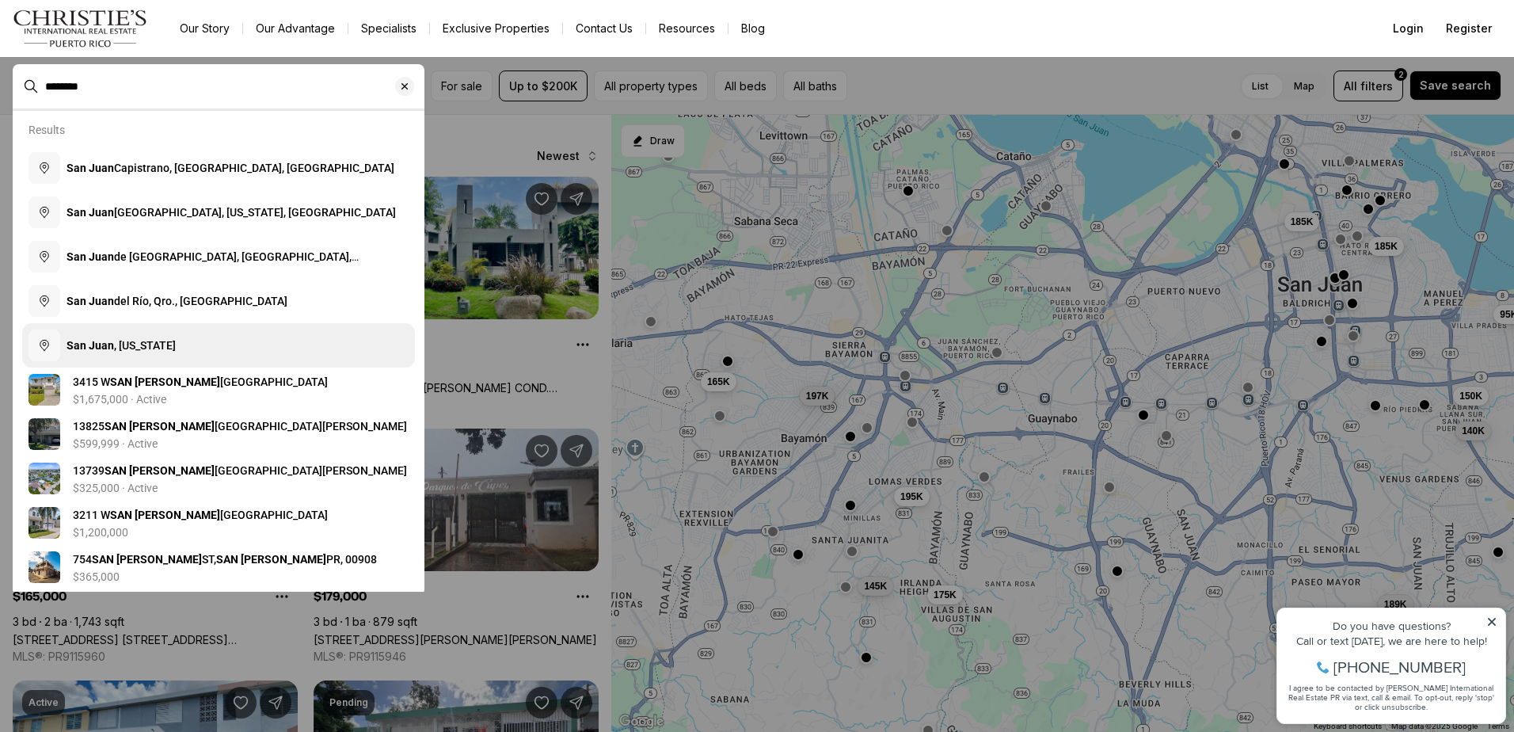
type input "********"
click at [120, 345] on span "San Juan , Puerto Rico" at bounding box center [121, 345] width 109 height 13
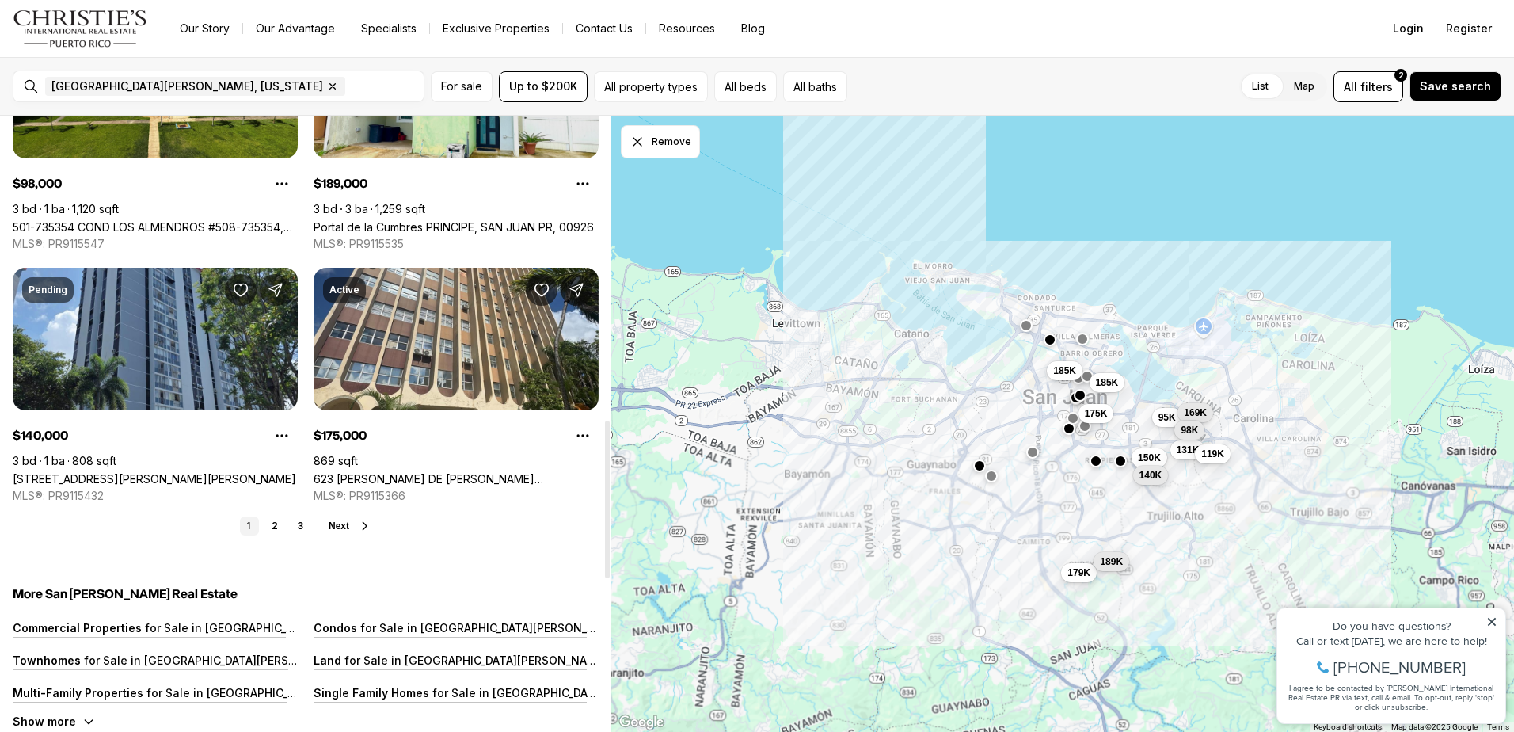
scroll to position [1346, 0]
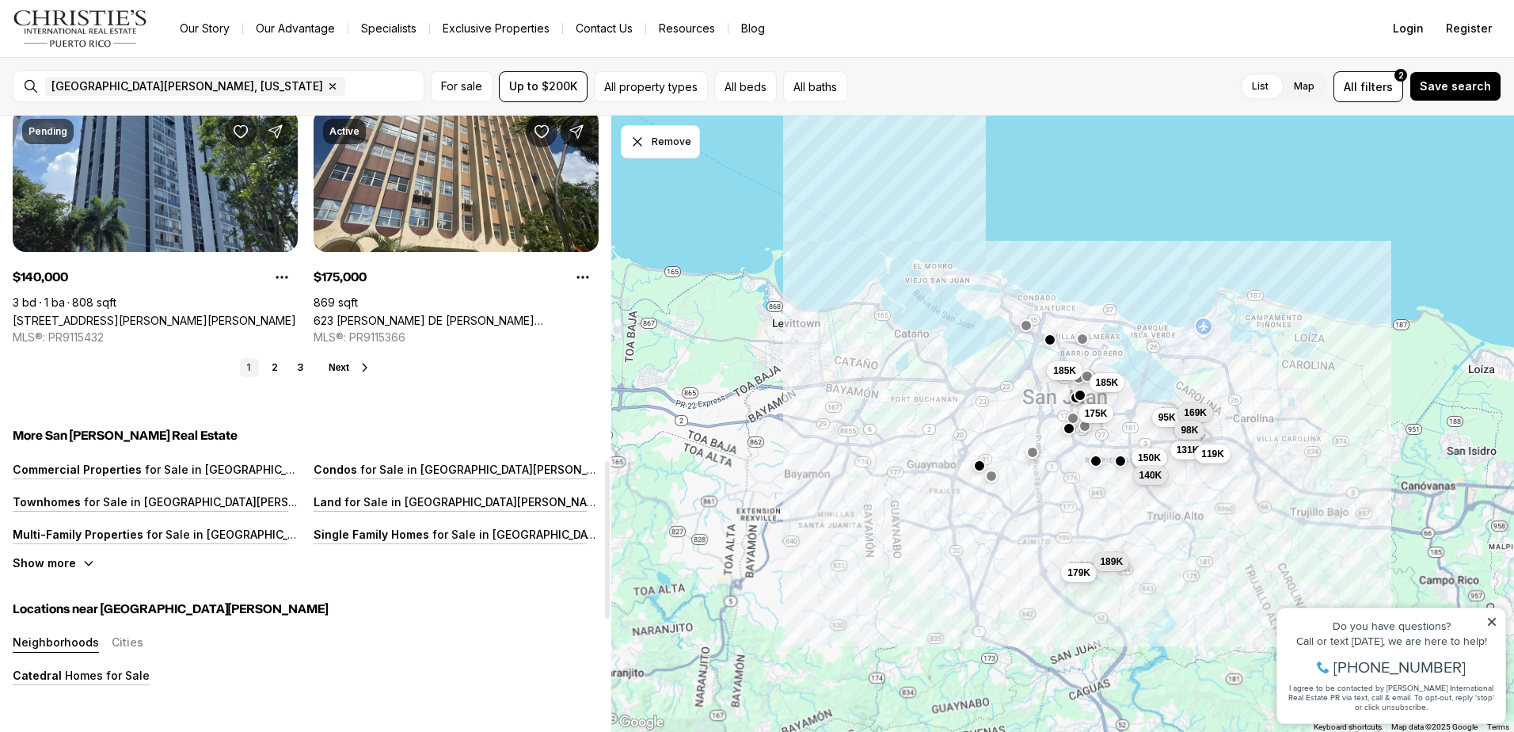
click at [337, 362] on span "Next" at bounding box center [339, 367] width 21 height 11
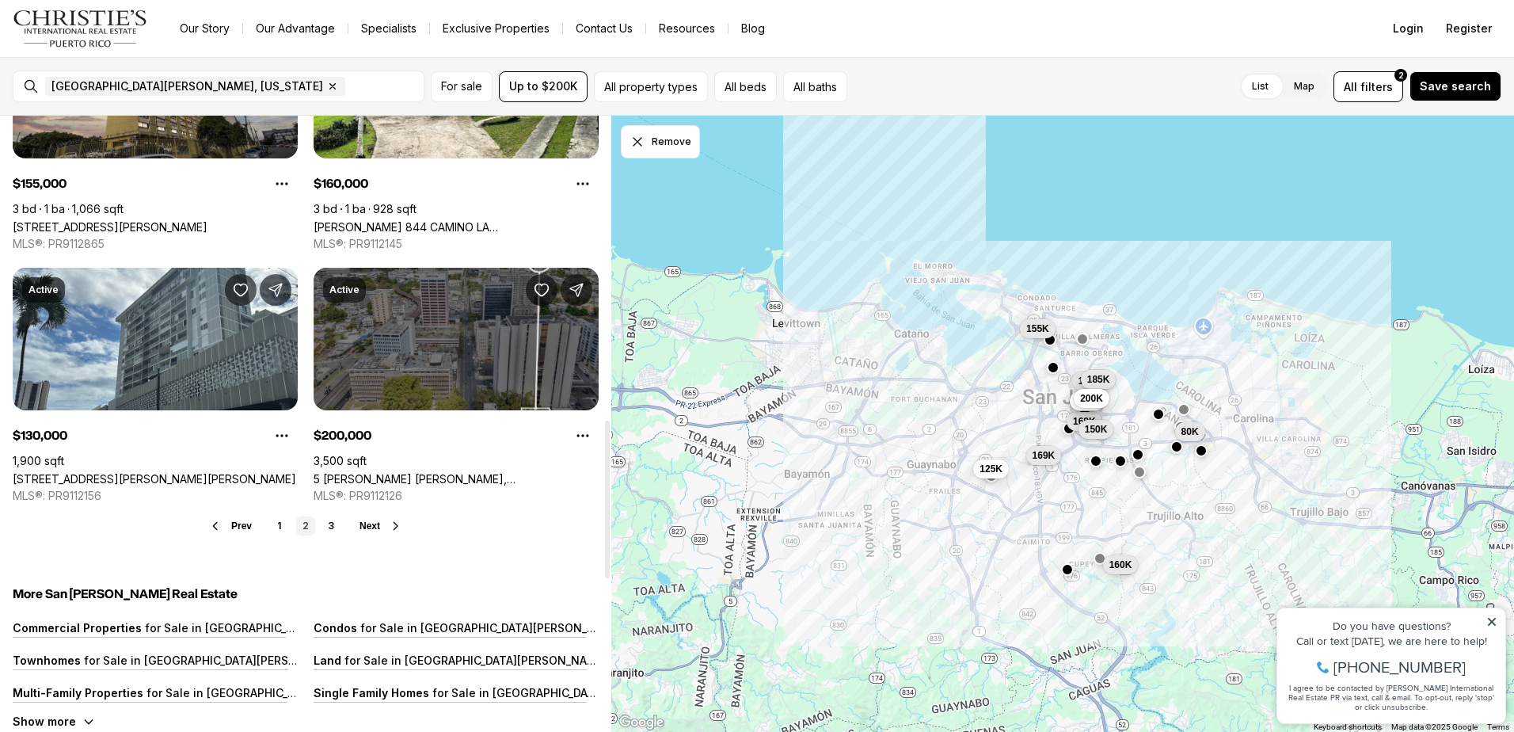
scroll to position [1267, 0]
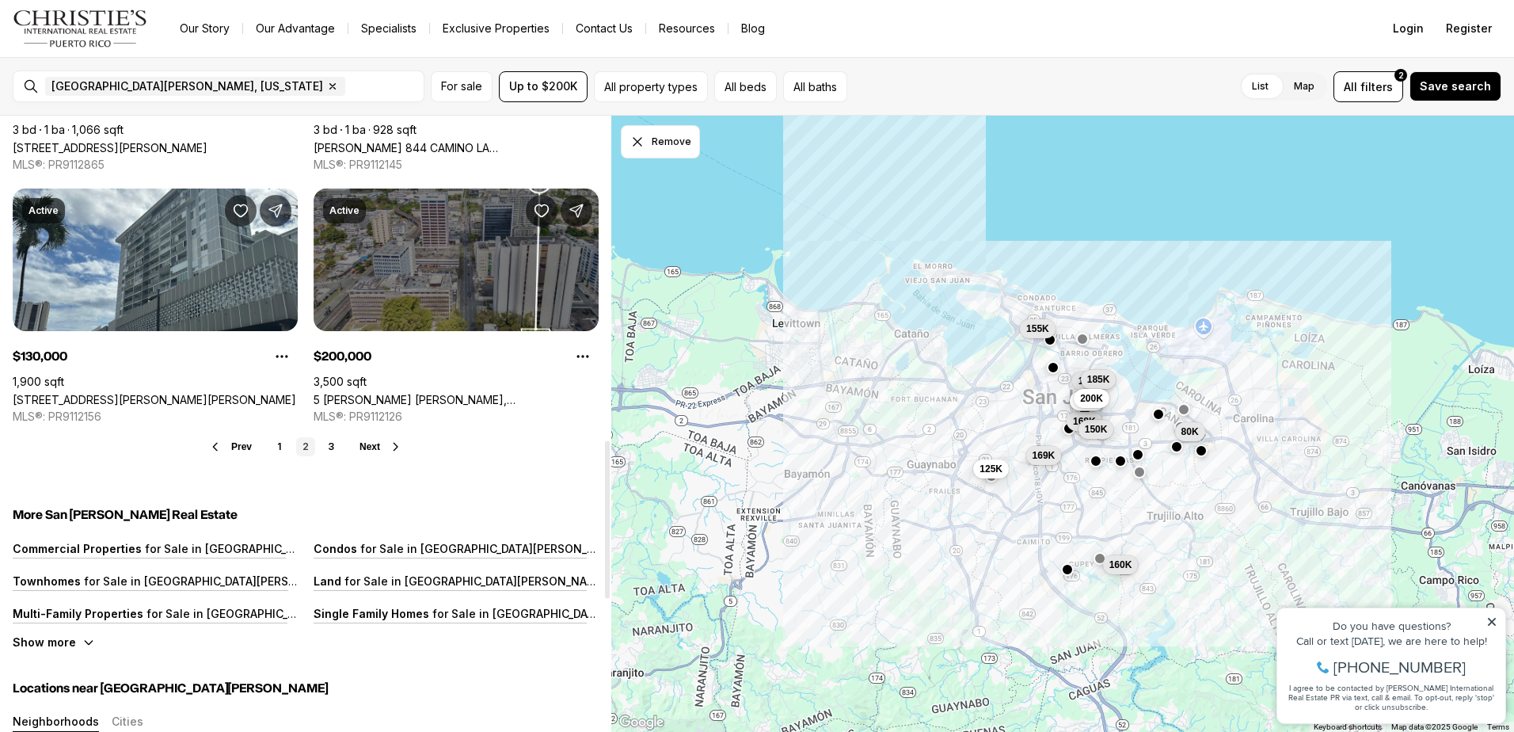
click at [381, 440] on button "Next" at bounding box center [380, 446] width 43 height 13
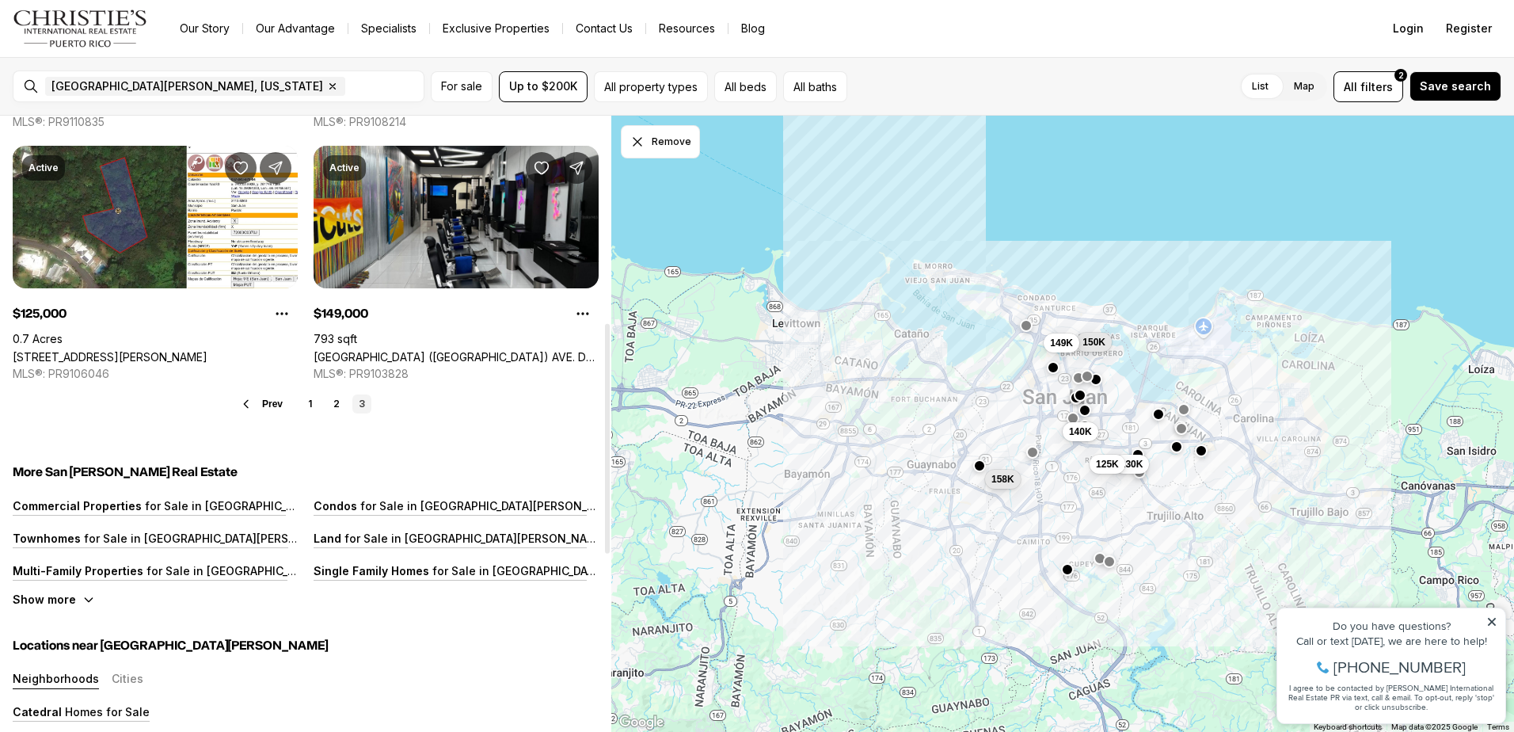
scroll to position [633, 0]
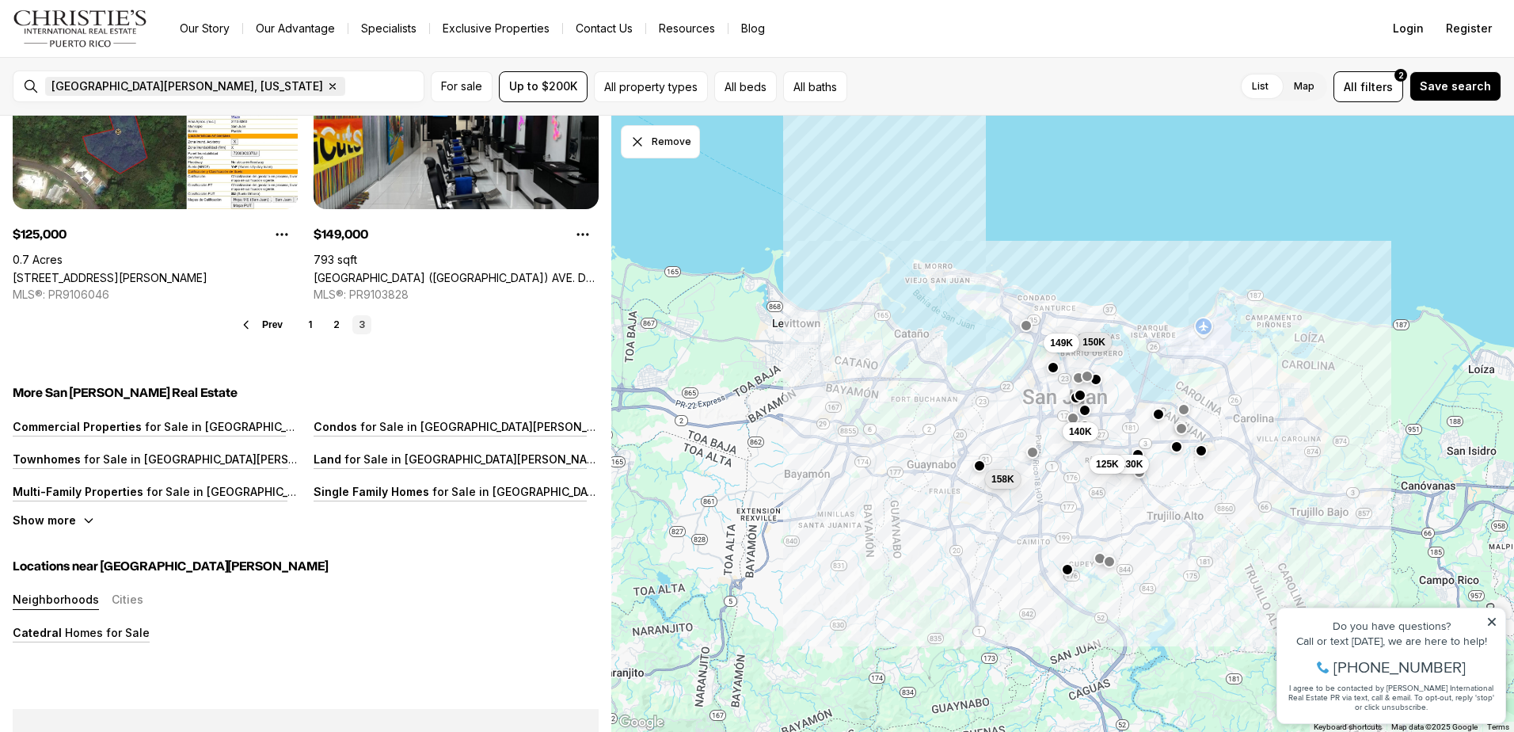
click at [326, 85] on icon "button" at bounding box center [332, 86] width 13 height 13
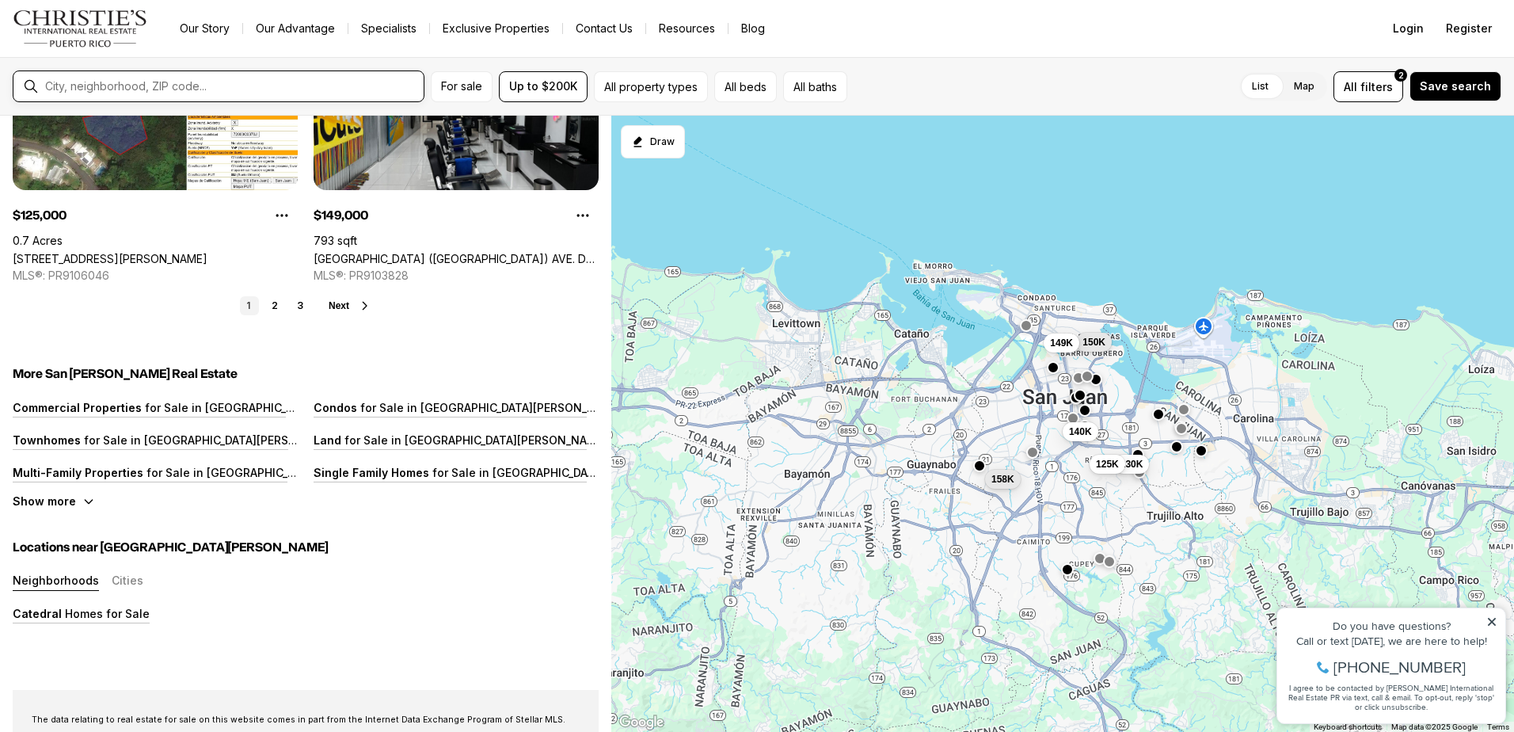
click at [180, 85] on input "text" at bounding box center [231, 86] width 372 height 14
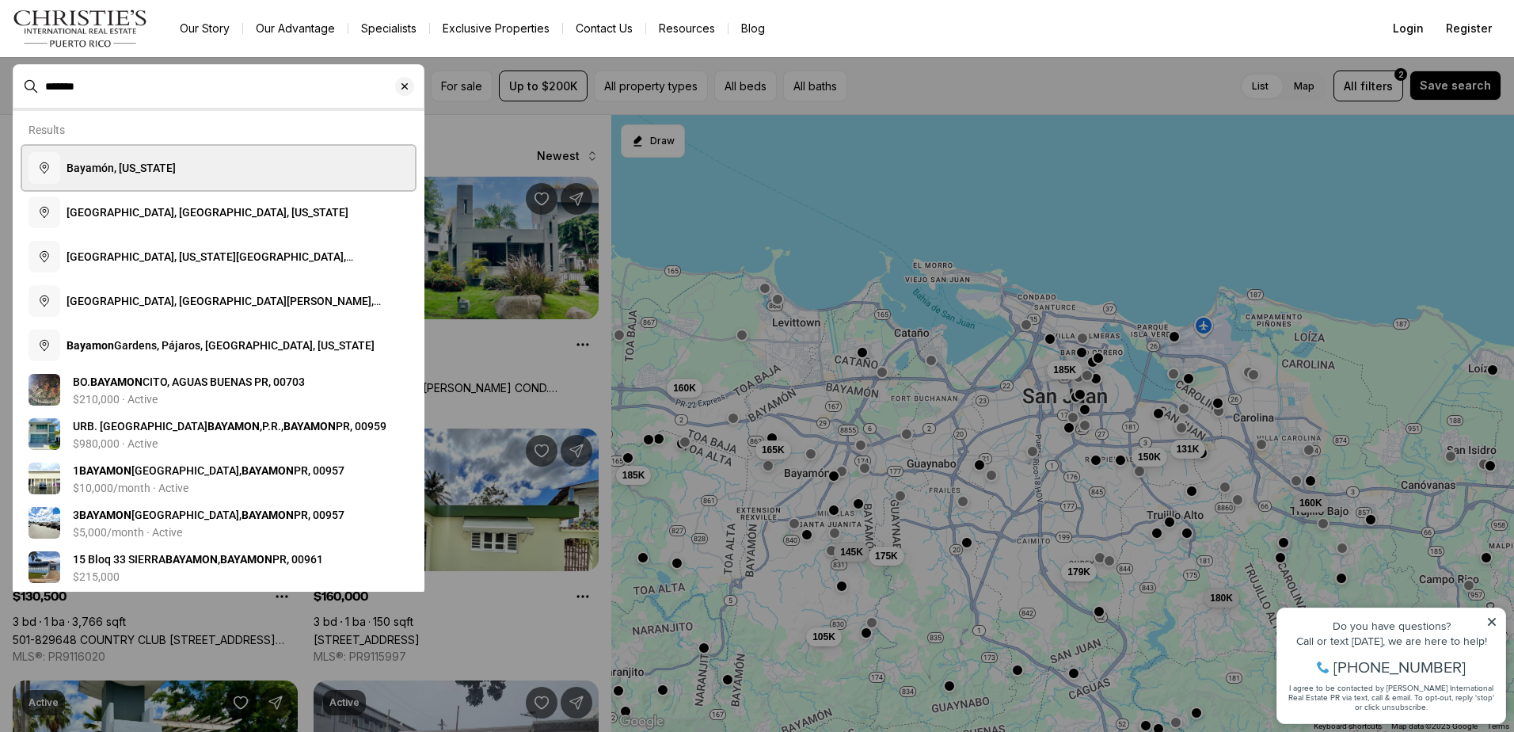
click at [143, 174] on span "Bayamón, Puerto Rico" at bounding box center [121, 168] width 109 height 13
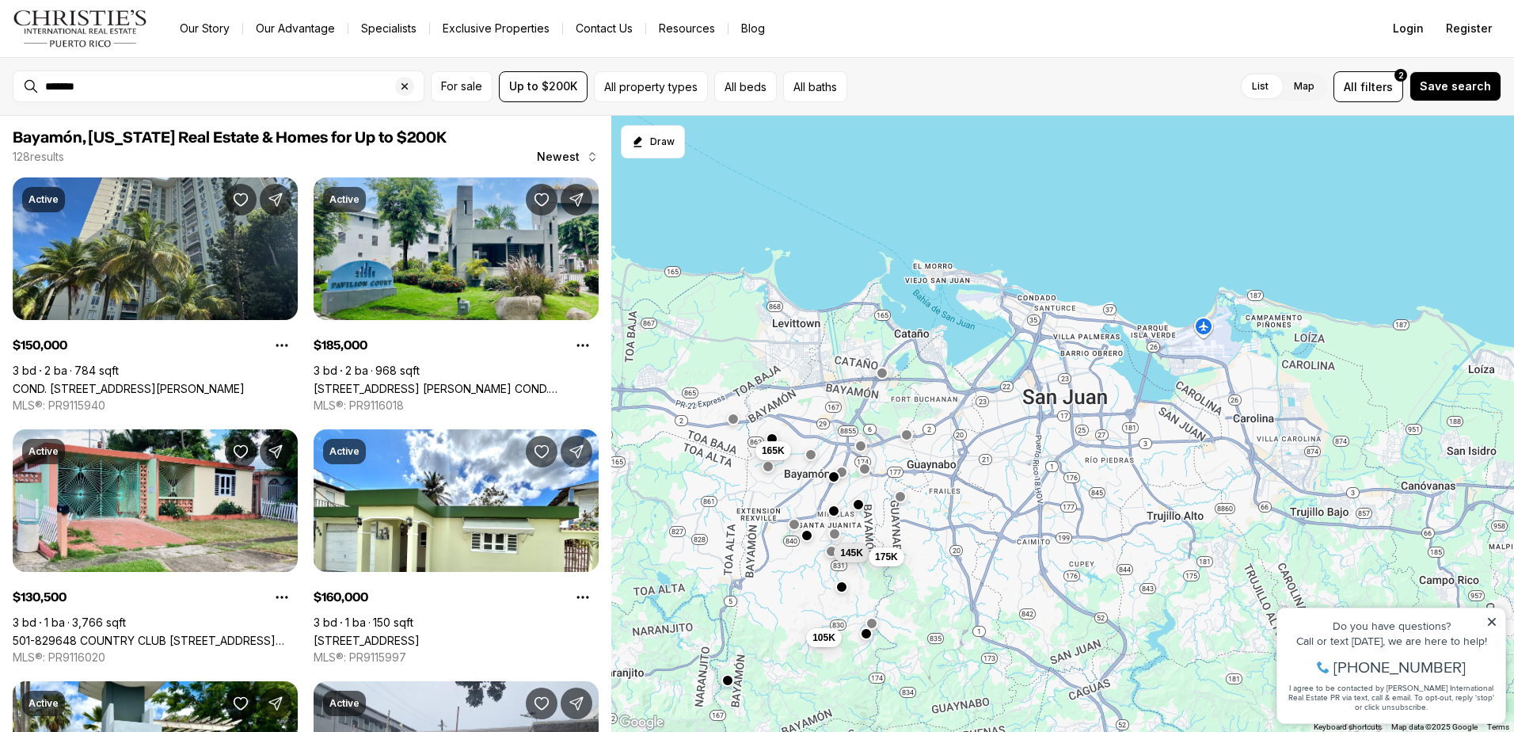
type input "**********"
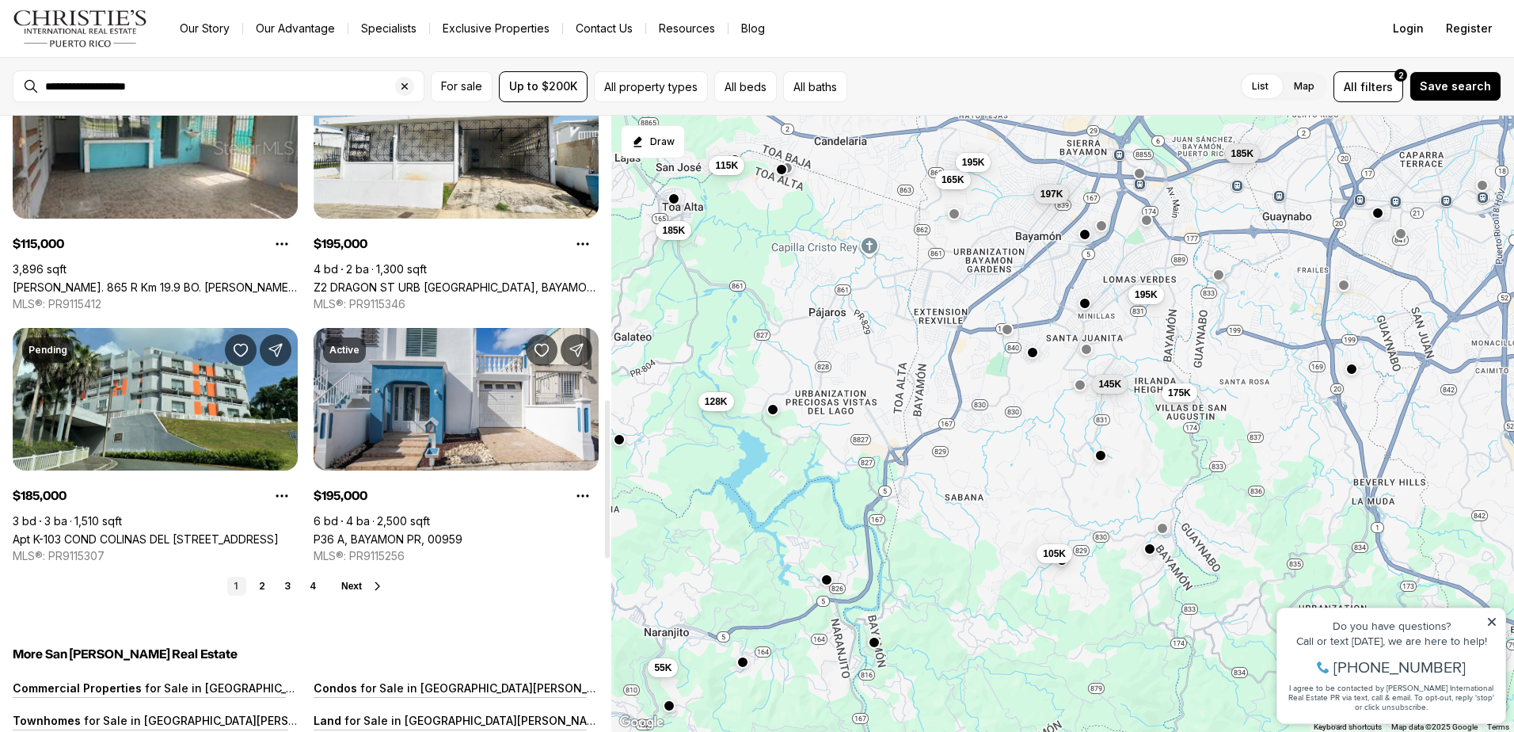
scroll to position [1267, 0]
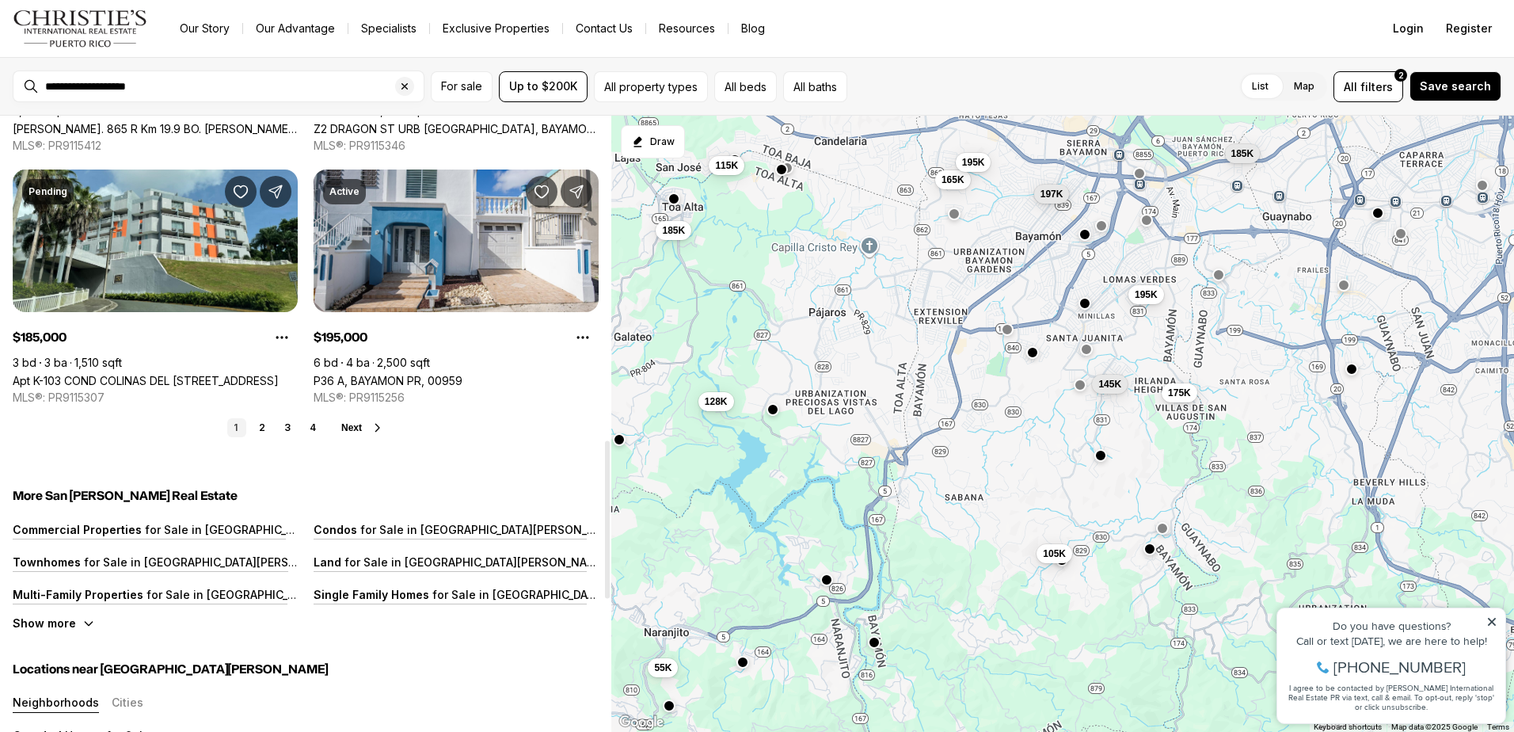
click at [353, 432] on span "Next" at bounding box center [351, 427] width 21 height 11
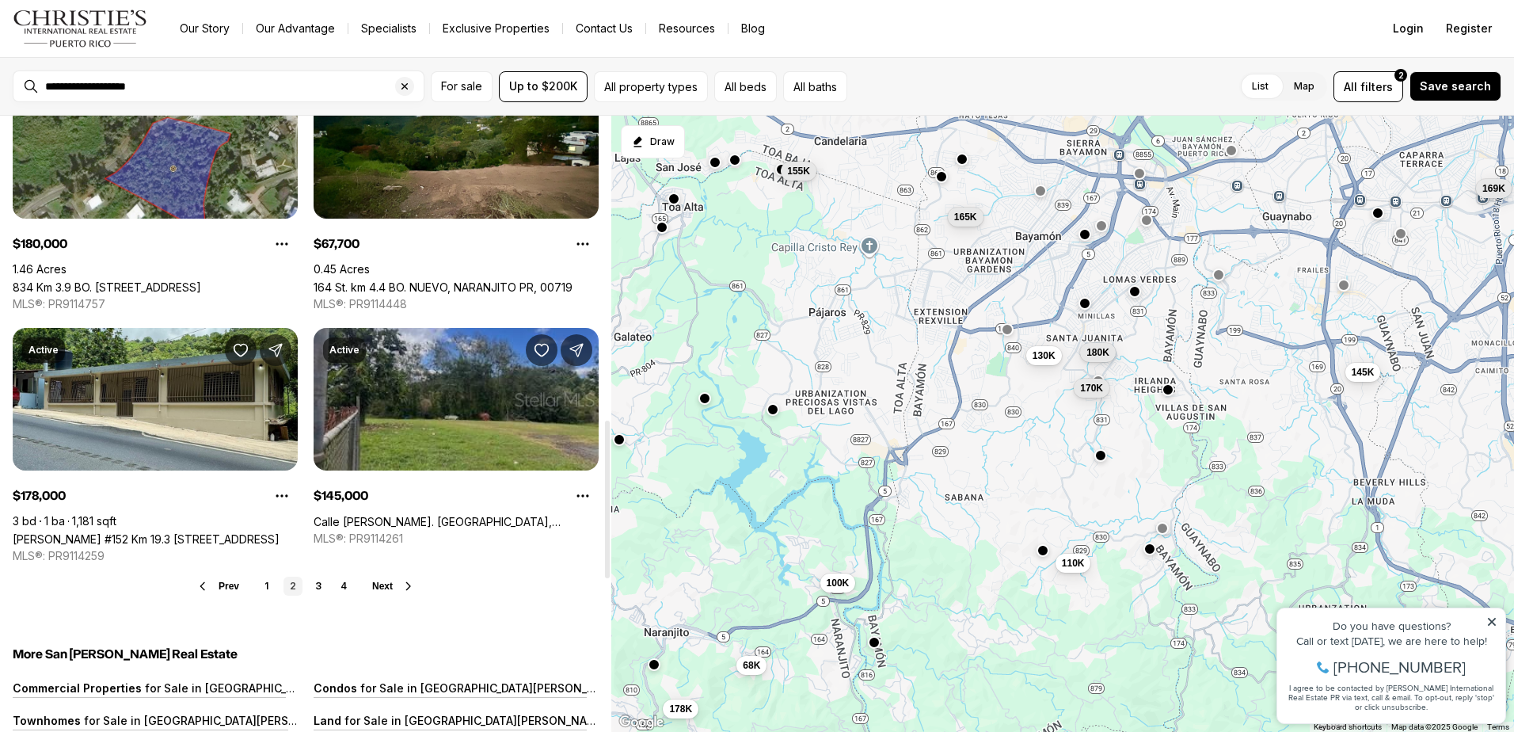
scroll to position [1188, 0]
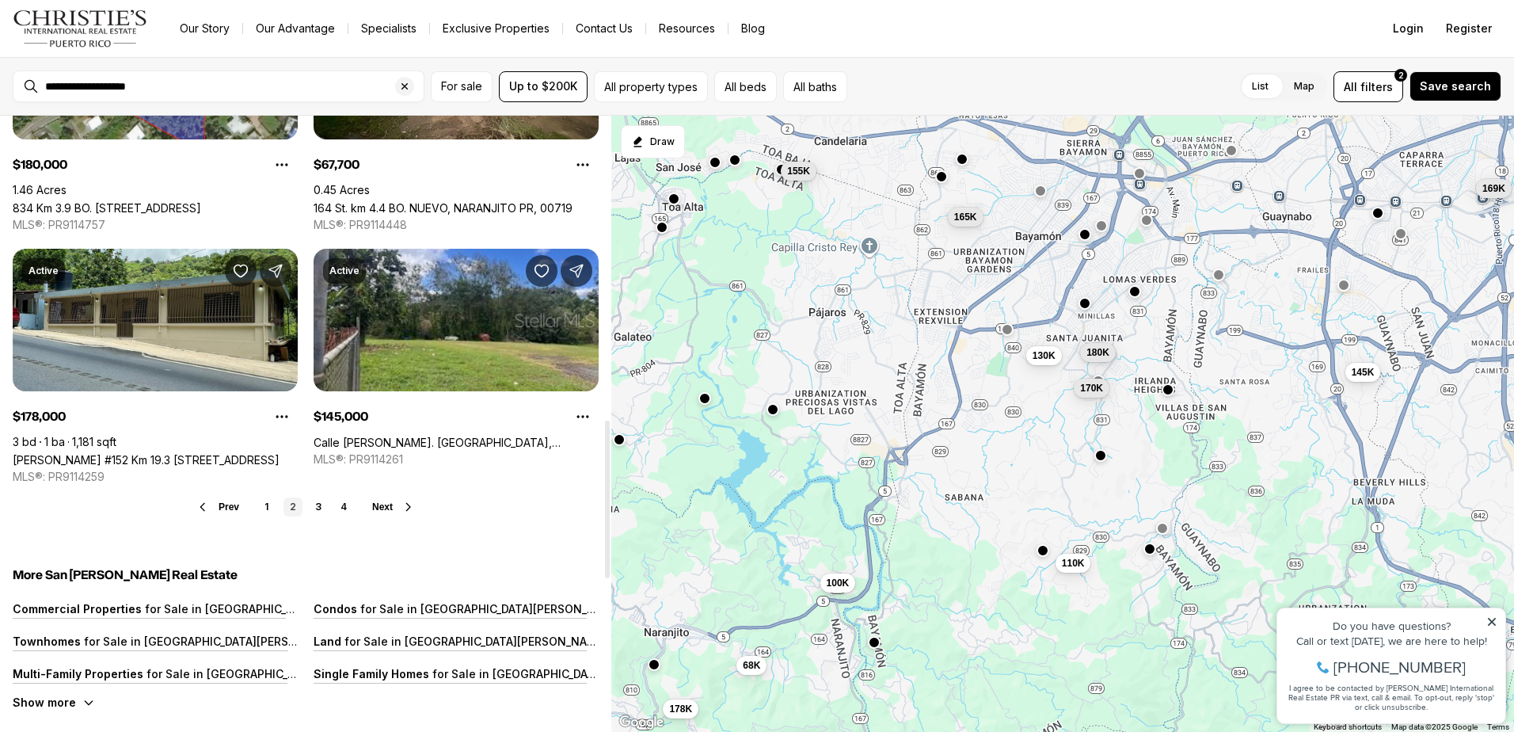
click at [394, 514] on div "Prev 1 2 3 4 Next" at bounding box center [306, 506] width 586 height 19
click at [384, 504] on span "Next" at bounding box center [382, 506] width 21 height 11
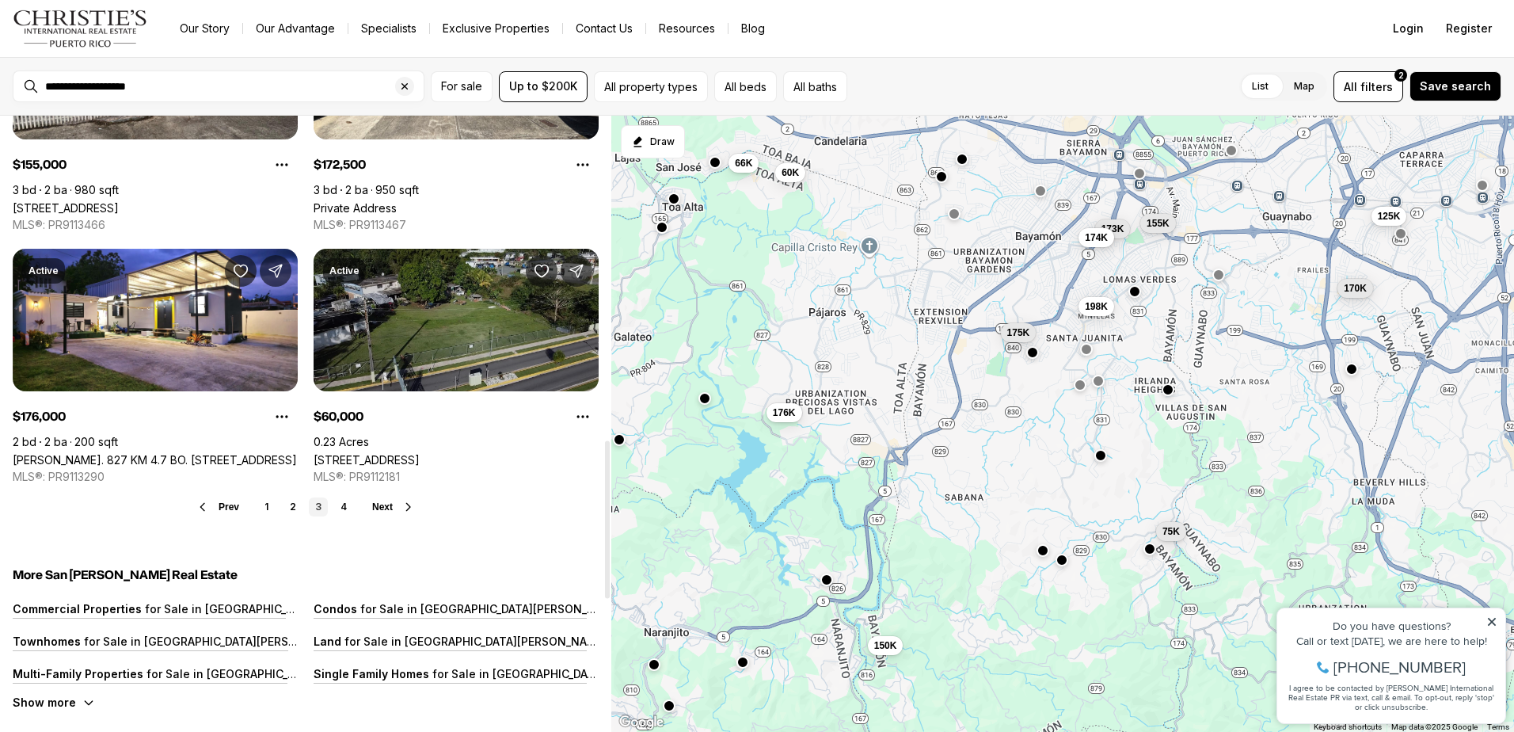
scroll to position [1267, 0]
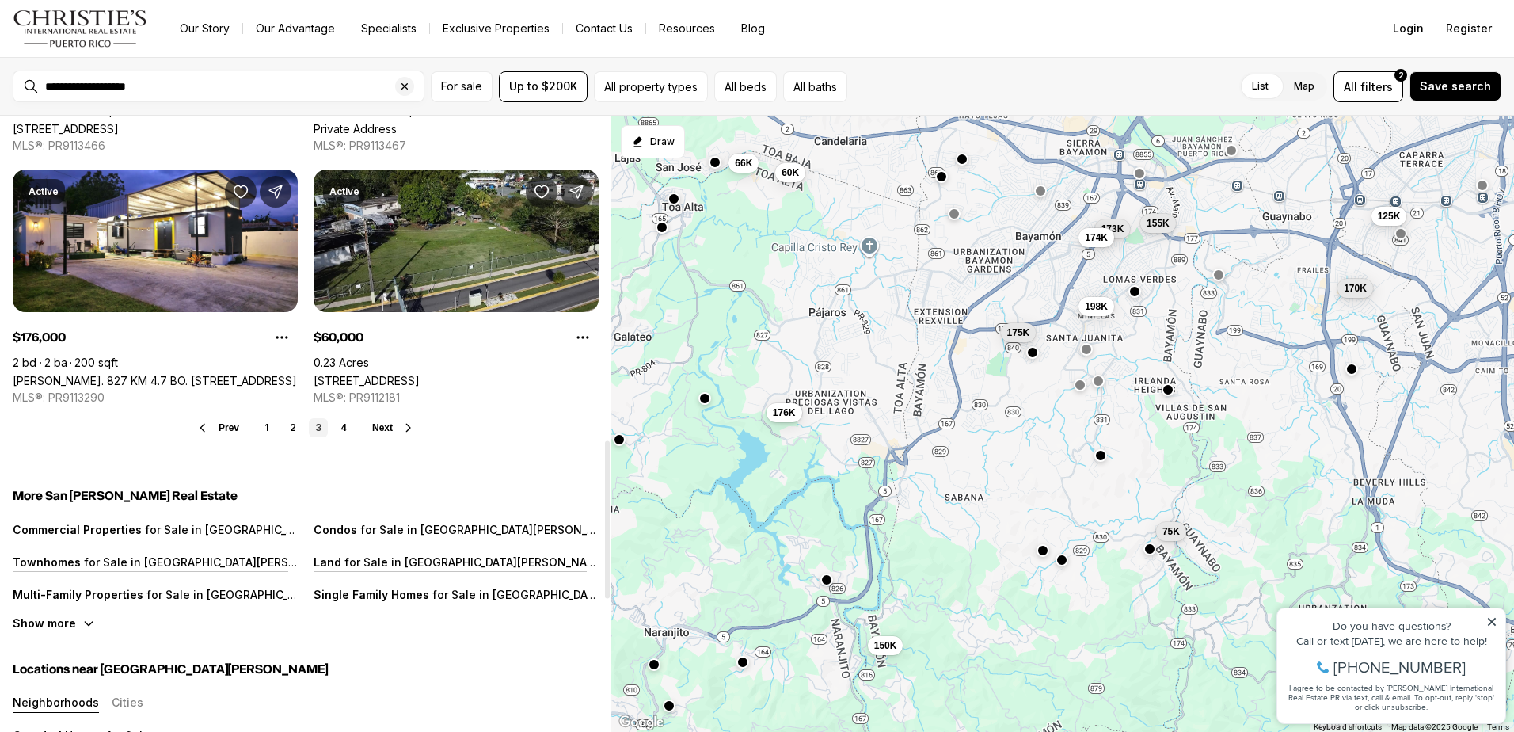
click at [387, 429] on span "Next" at bounding box center [382, 427] width 21 height 11
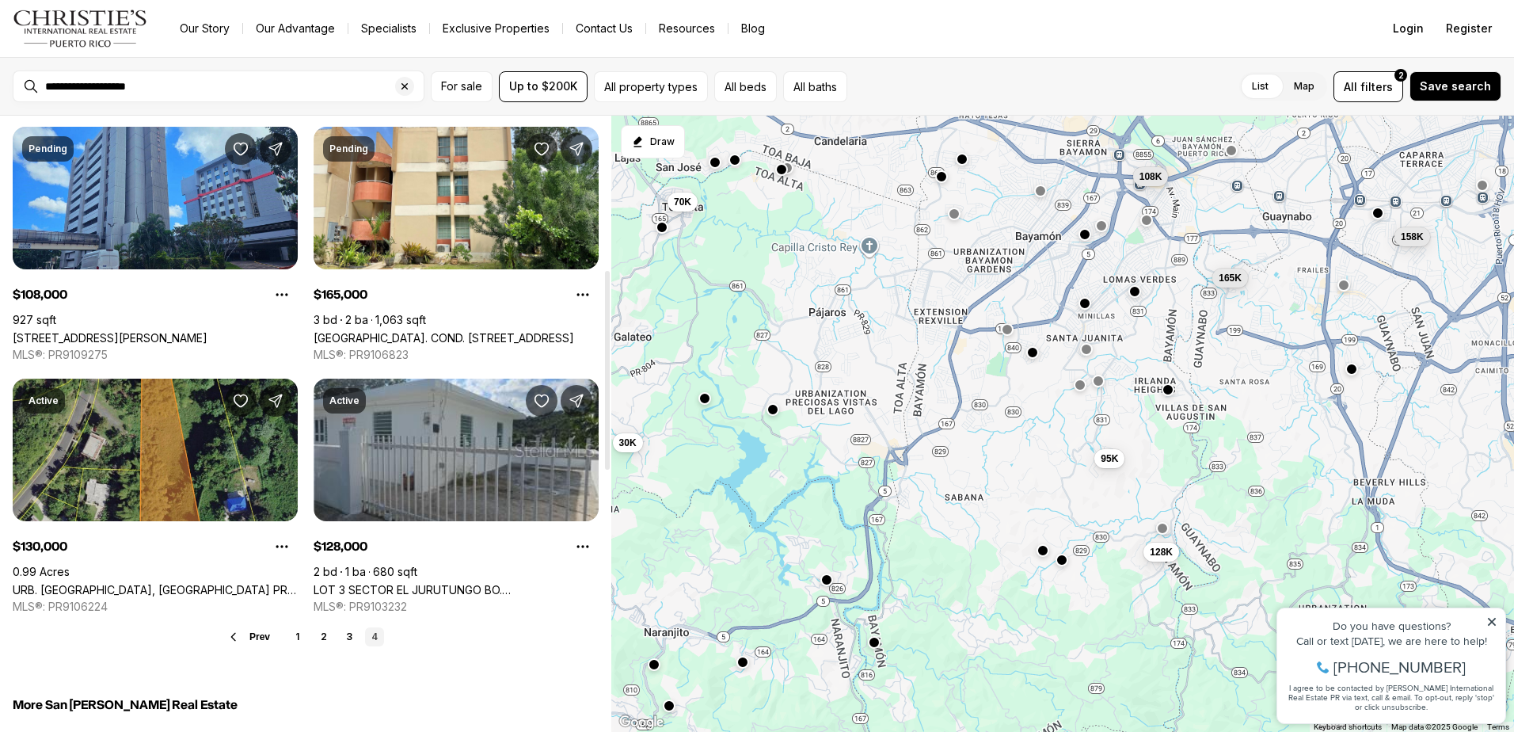
scroll to position [396, 0]
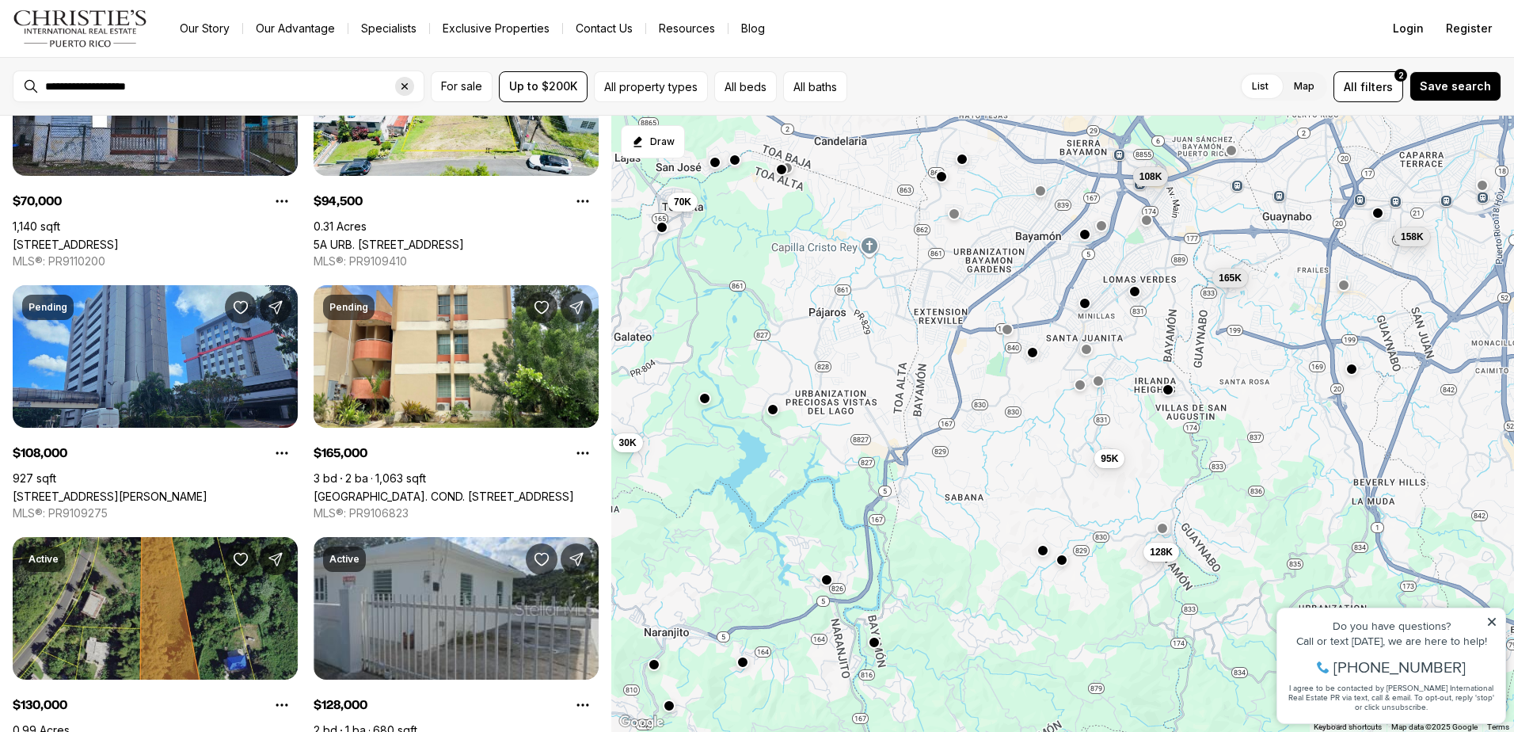
click at [408, 87] on icon "Clear search input" at bounding box center [404, 86] width 13 height 13
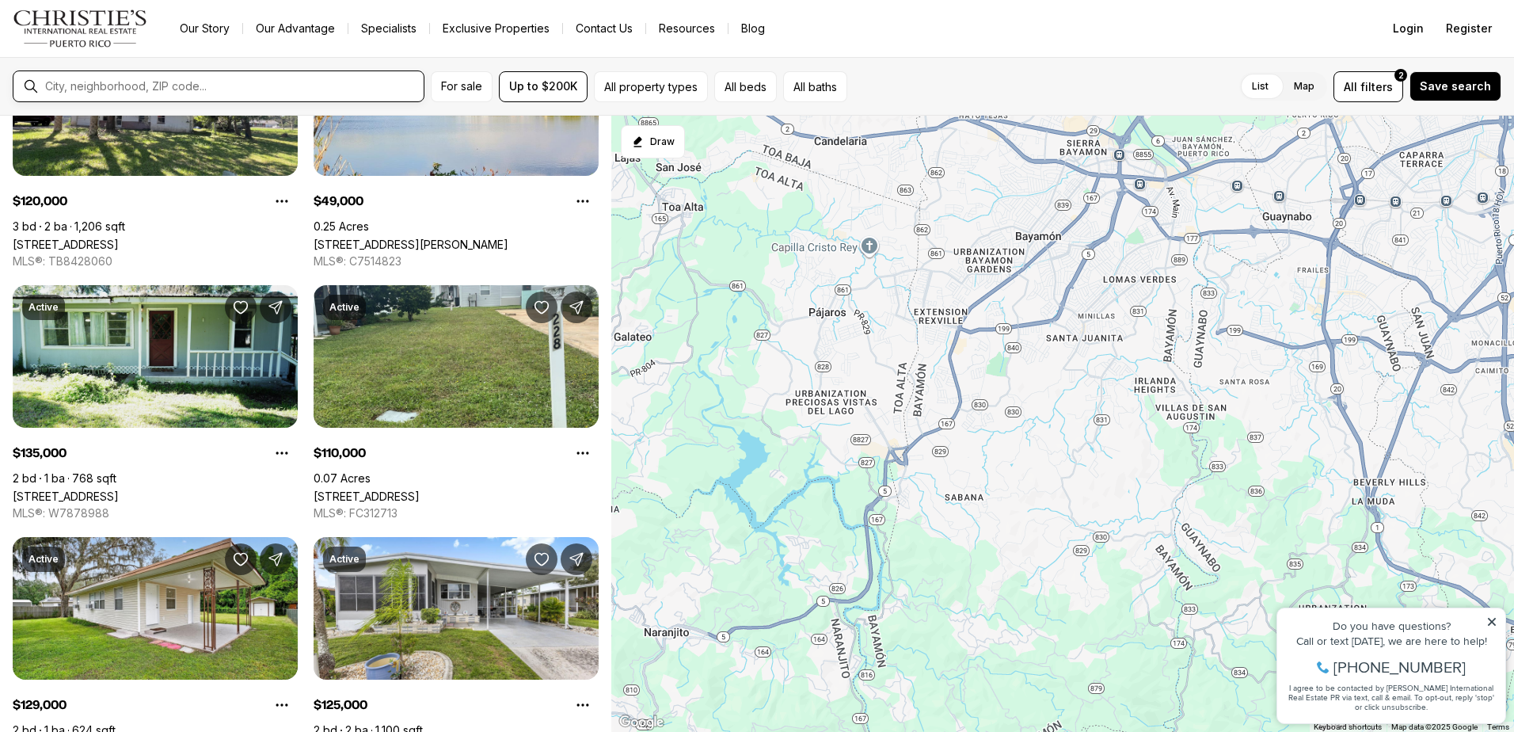
click at [181, 86] on input "text" at bounding box center [231, 86] width 372 height 14
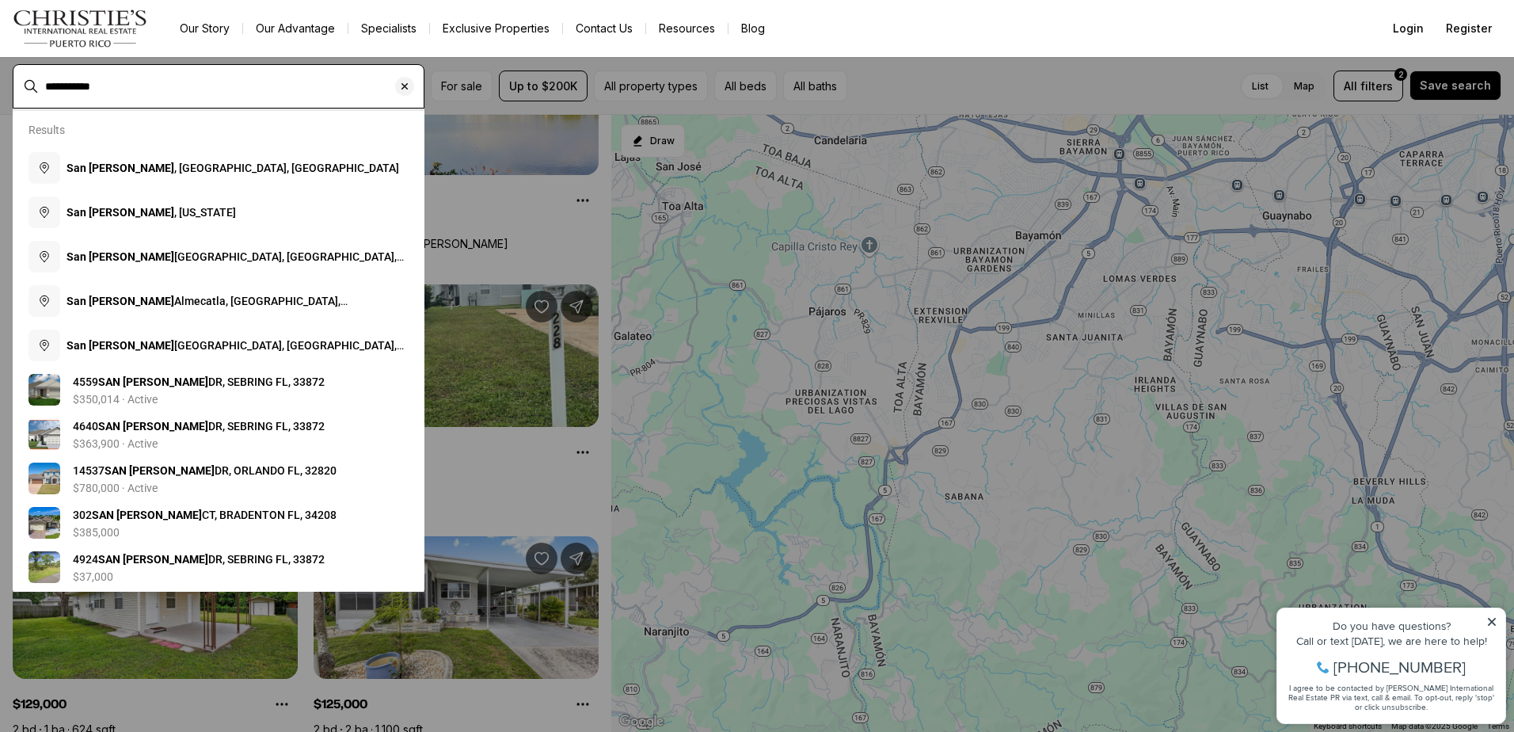
type input "**********"
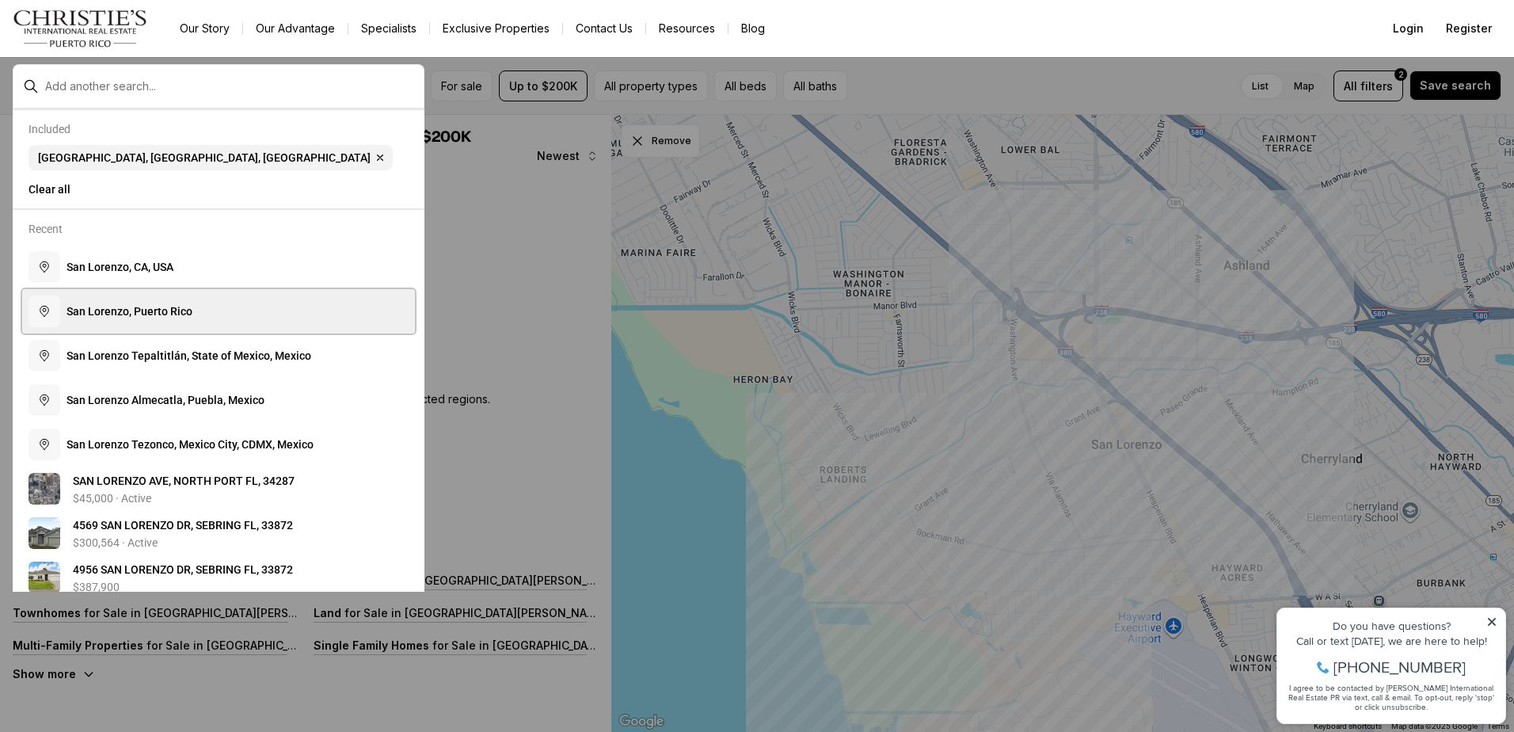
click at [127, 308] on button "S a n L o r e n z o , P u e r t o R i c o" at bounding box center [218, 311] width 393 height 44
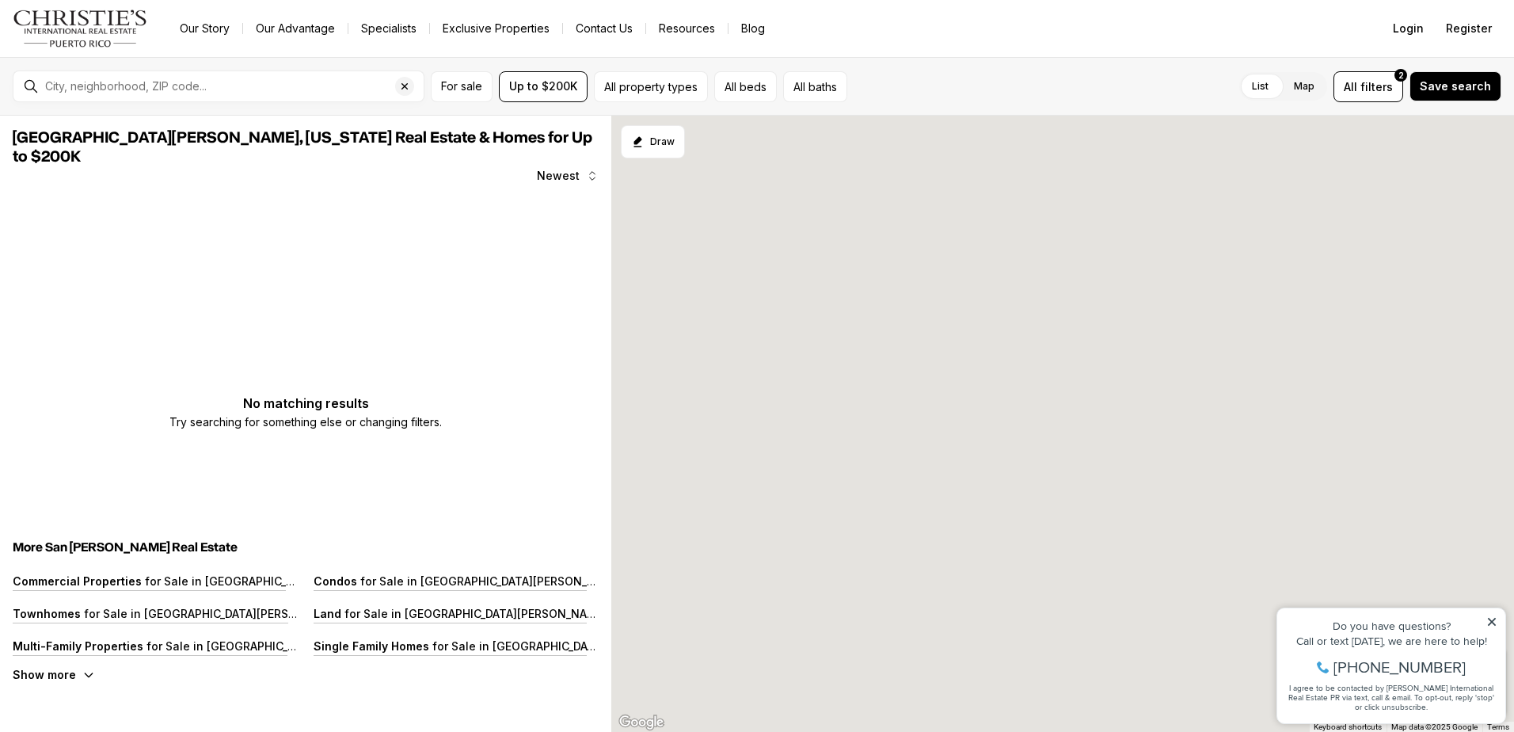
type input "**********"
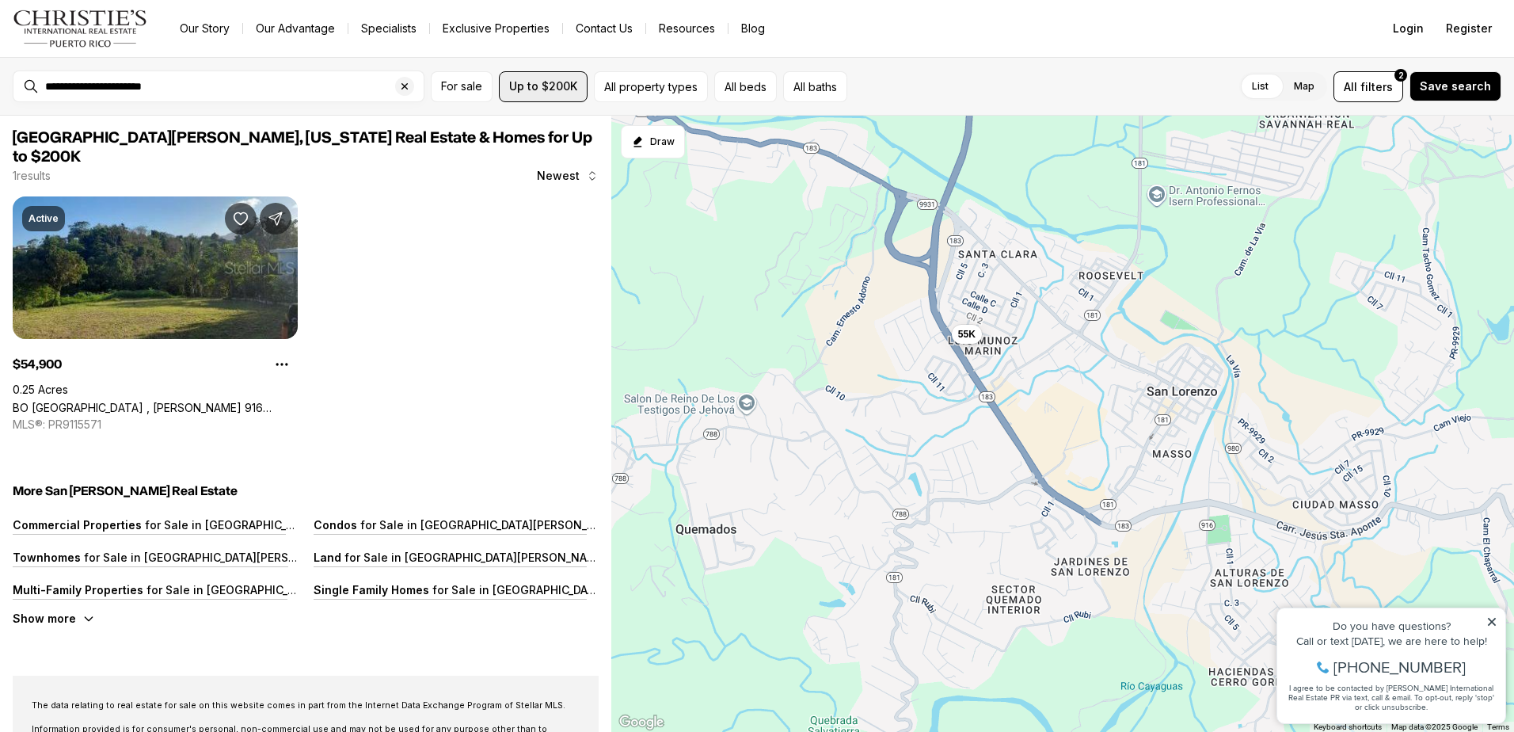
click at [568, 87] on span "Up to $200K" at bounding box center [543, 86] width 68 height 13
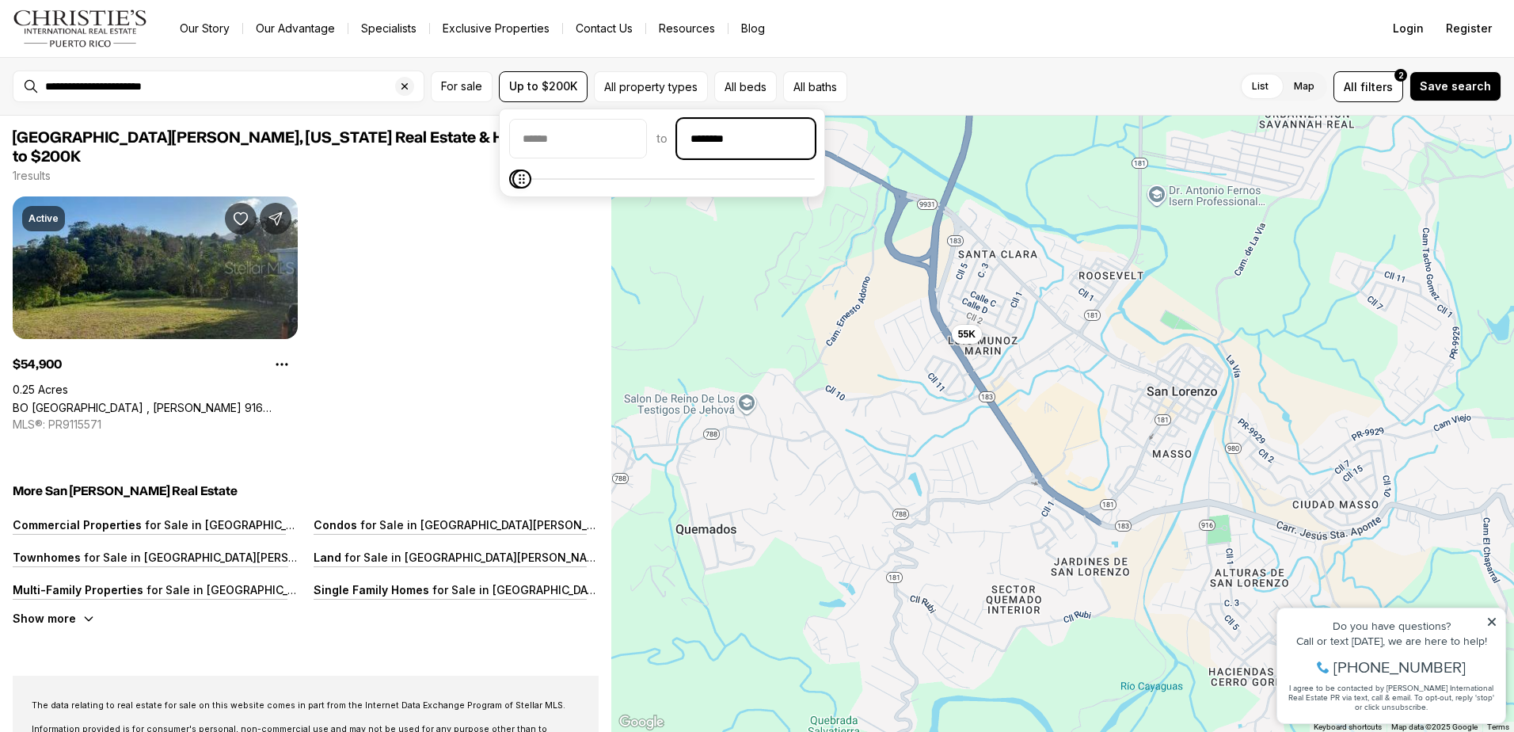
click at [739, 141] on input "********" at bounding box center [746, 139] width 136 height 38
click at [728, 140] on input "********" at bounding box center [746, 139] width 136 height 38
type input "********"
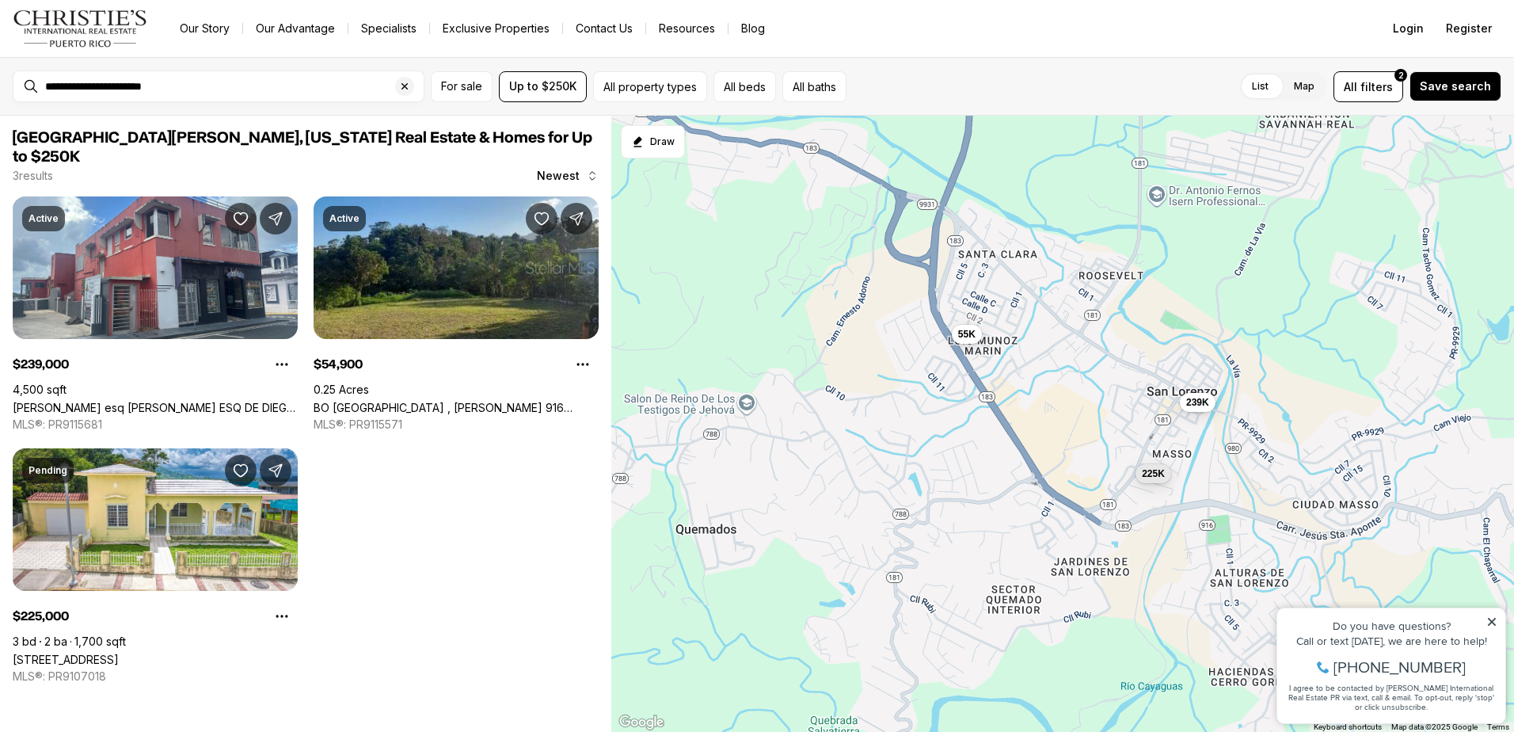
click at [893, 88] on div "List Map List Map All filters 2 Save search" at bounding box center [1177, 86] width 648 height 31
click at [404, 87] on icon "Clear search input" at bounding box center [404, 86] width 13 height 13
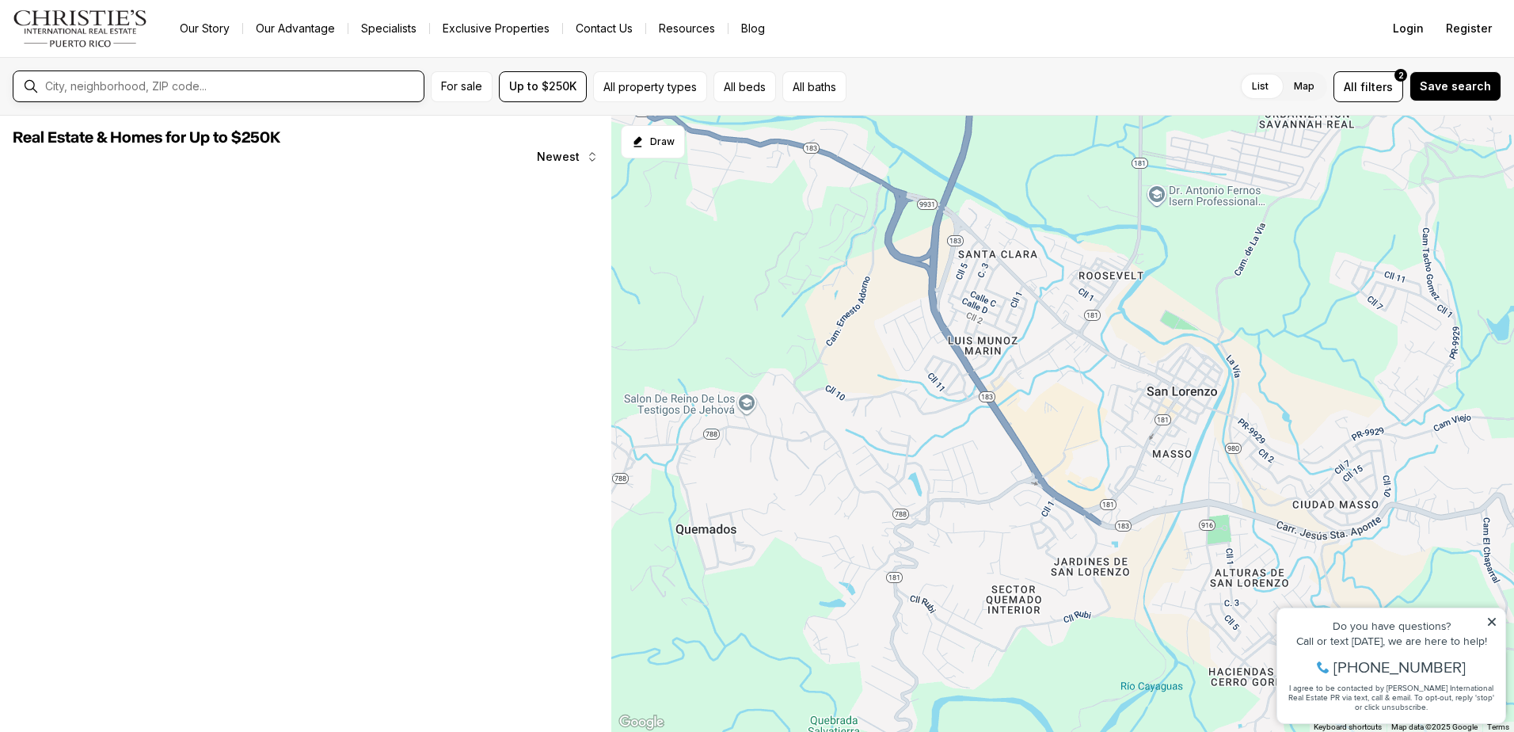
click at [204, 87] on input "text" at bounding box center [231, 86] width 372 height 14
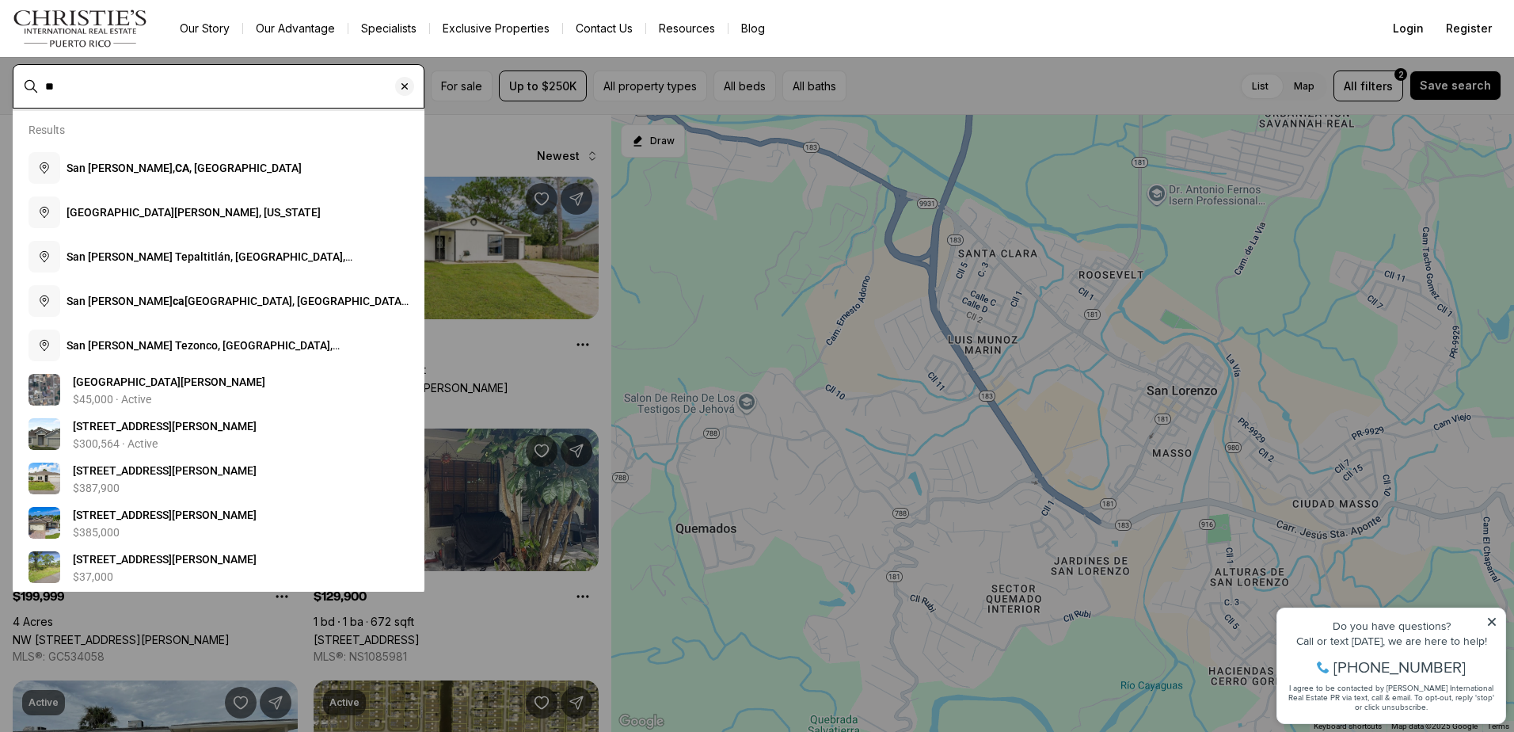
type input "*"
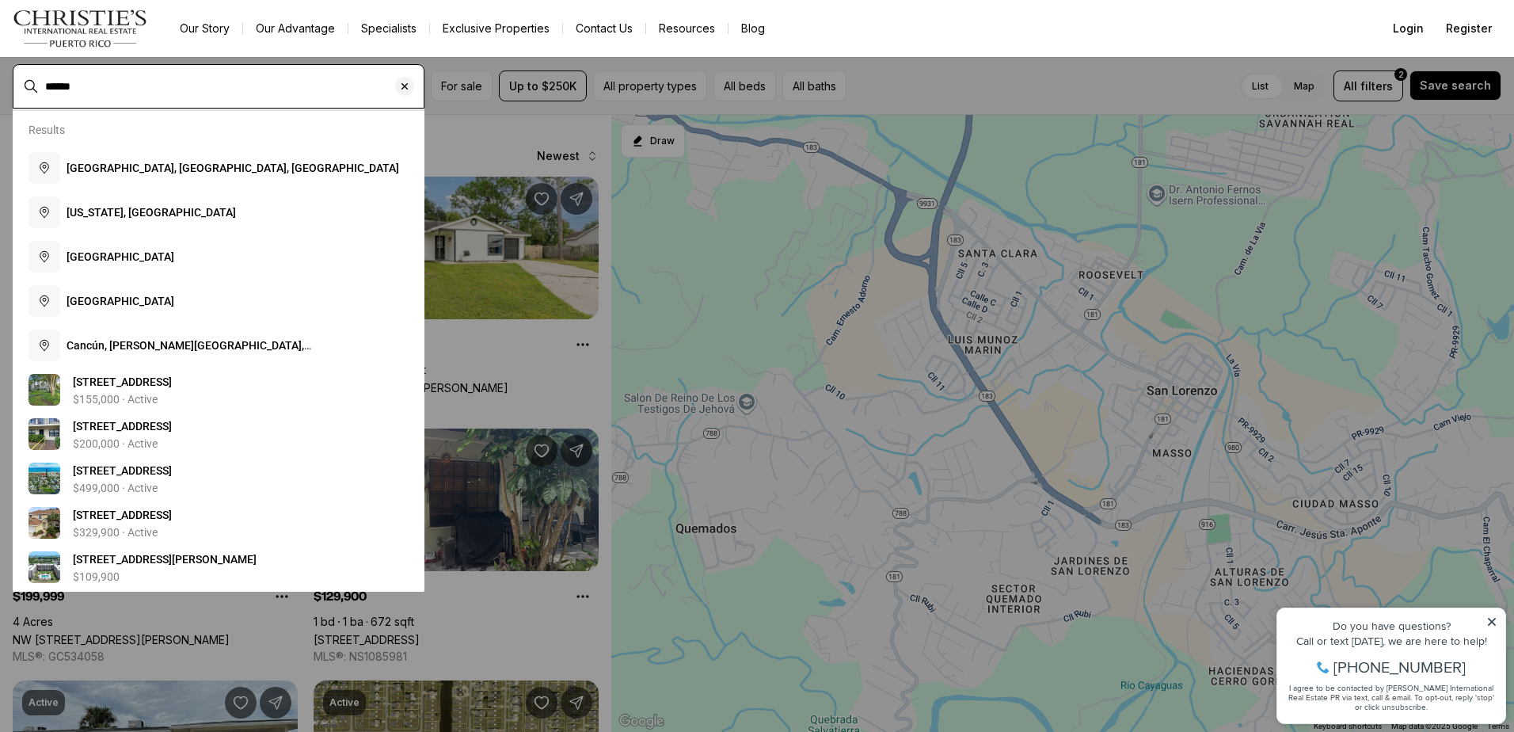
type input "******"
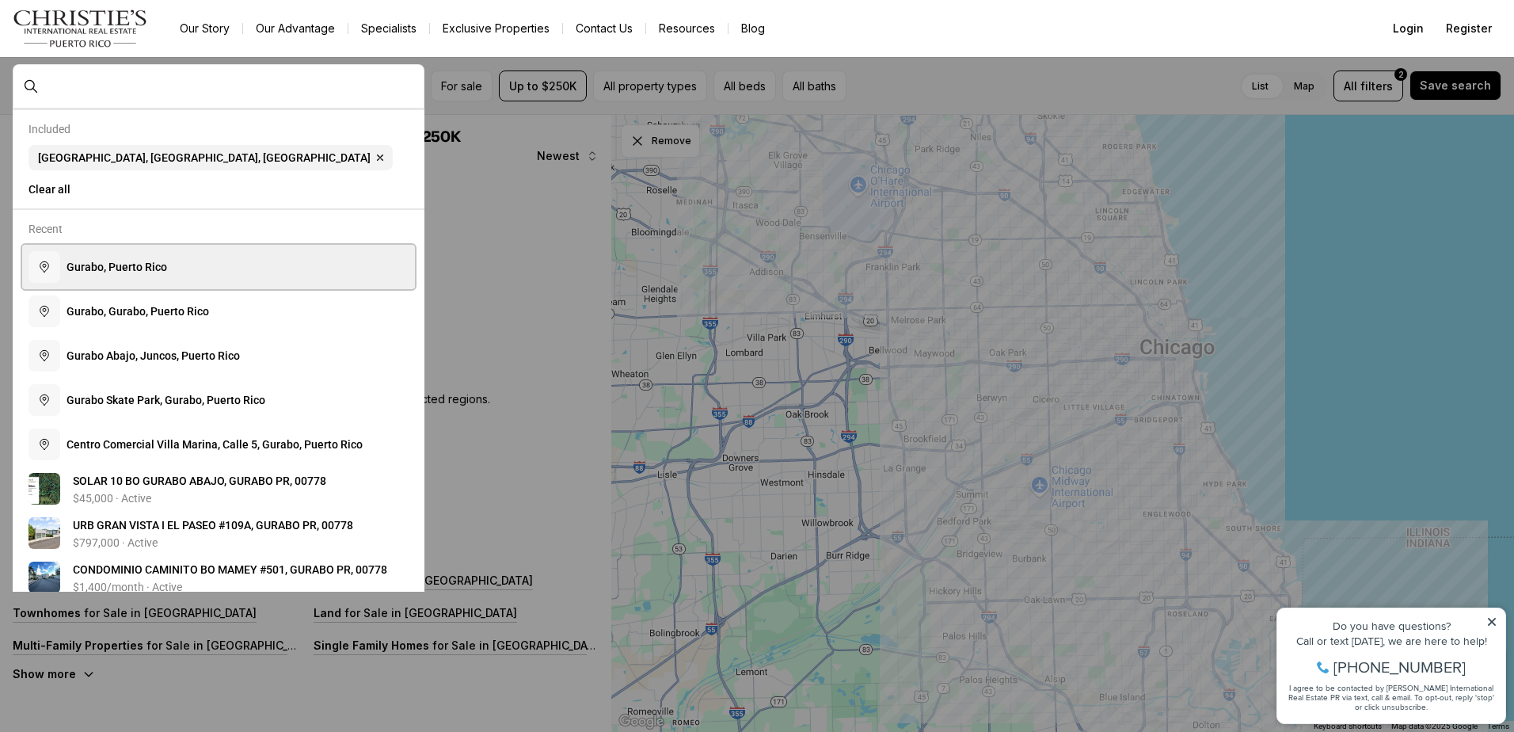
click at [145, 271] on span "G u r a b o , P u e r t o R i c o" at bounding box center [117, 267] width 101 height 13
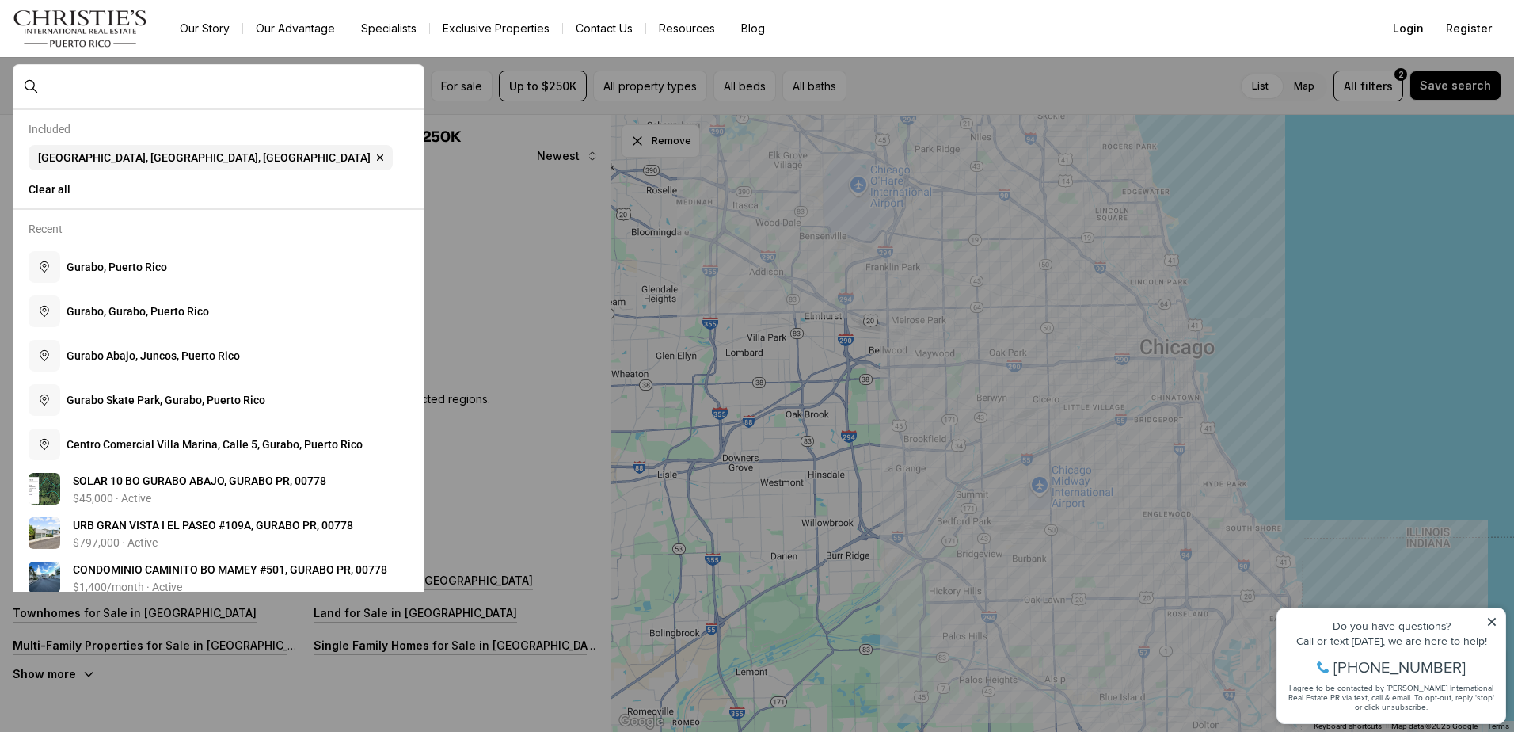
type input "**********"
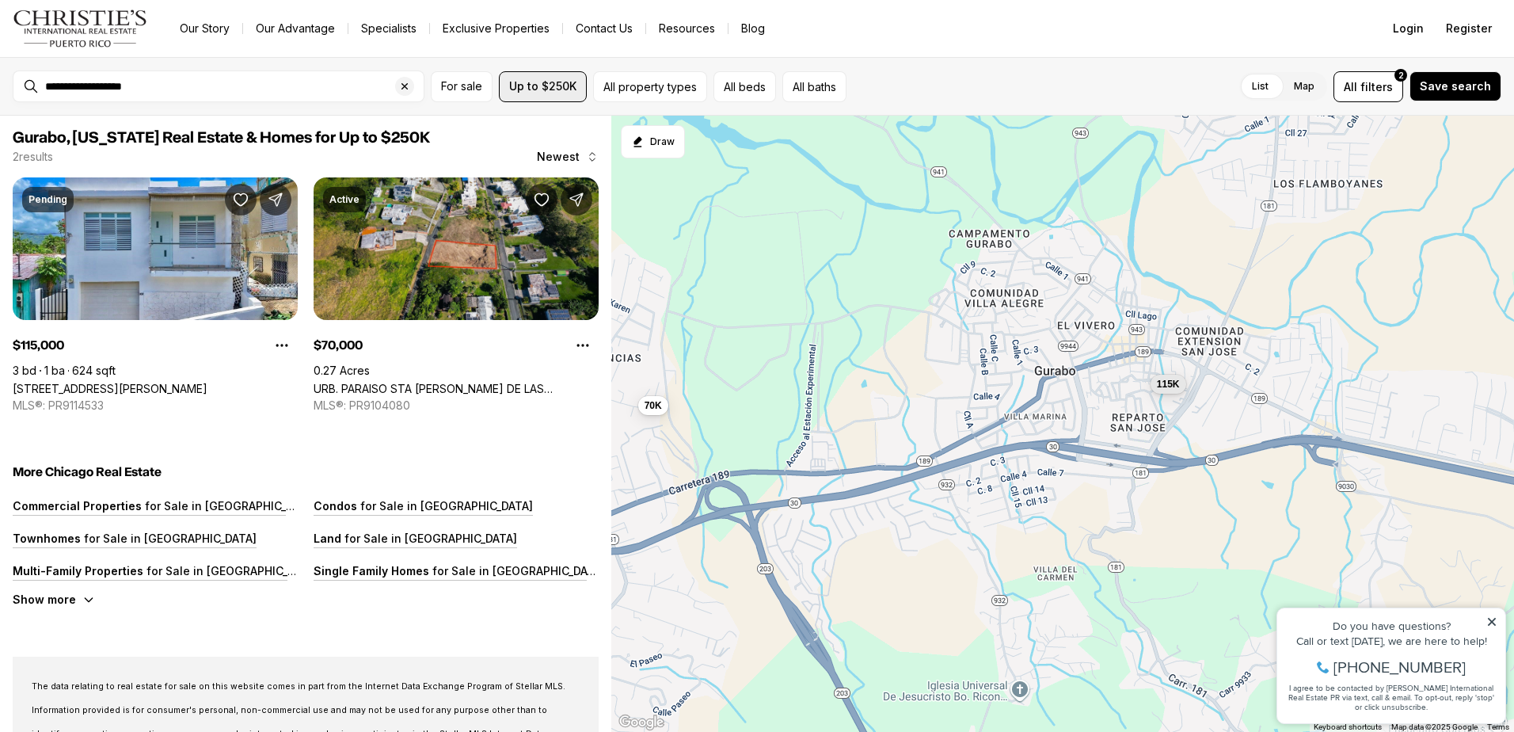
click at [571, 93] on button "Up to $250K" at bounding box center [543, 86] width 88 height 31
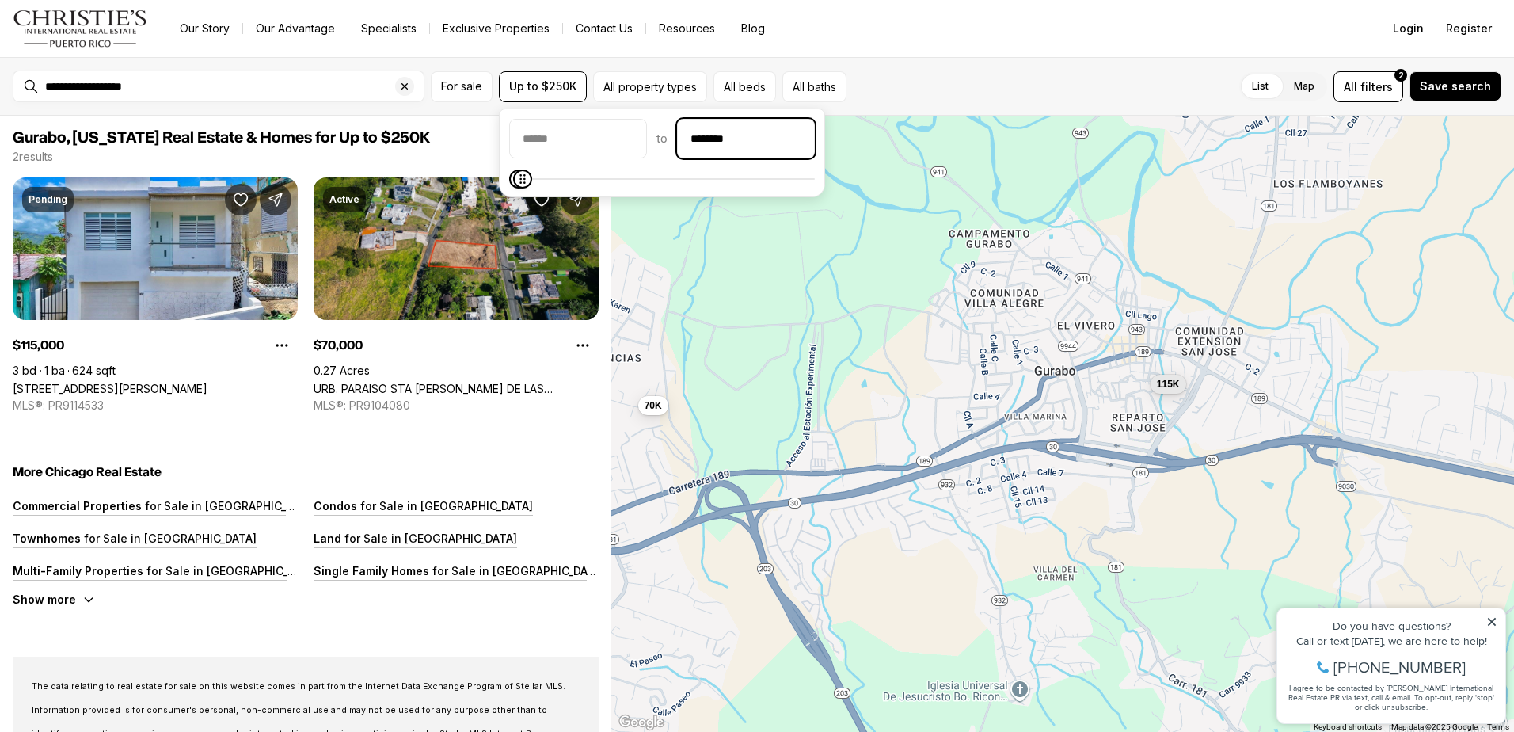
drag, startPoint x: 728, startPoint y: 139, endPoint x: 731, endPoint y: 131, distance: 9.0
click at [728, 135] on input "********" at bounding box center [746, 139] width 136 height 38
type input "******"
type input "********"
click at [915, 81] on div "List Map List Map All filters 2 Save search" at bounding box center [1177, 86] width 648 height 31
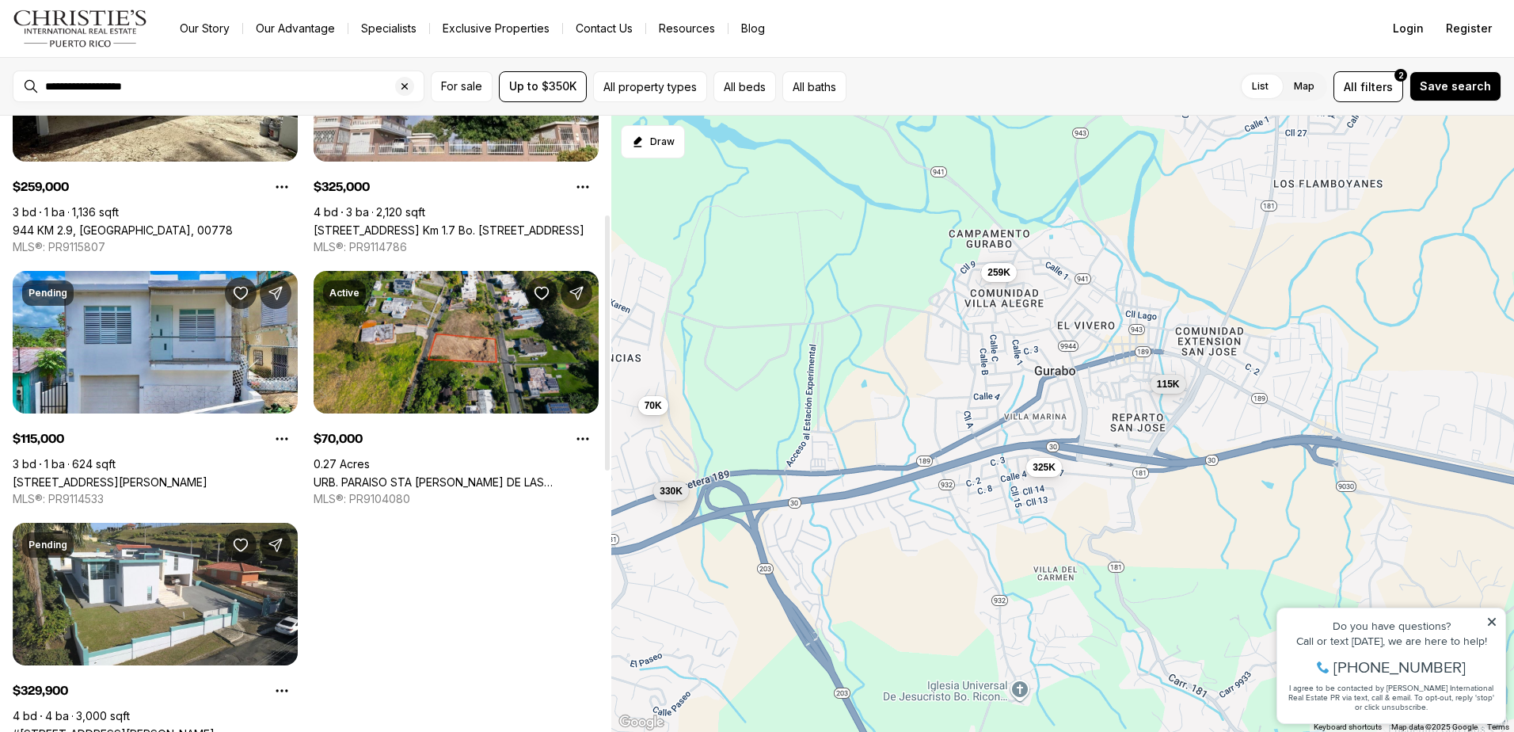
scroll to position [238, 0]
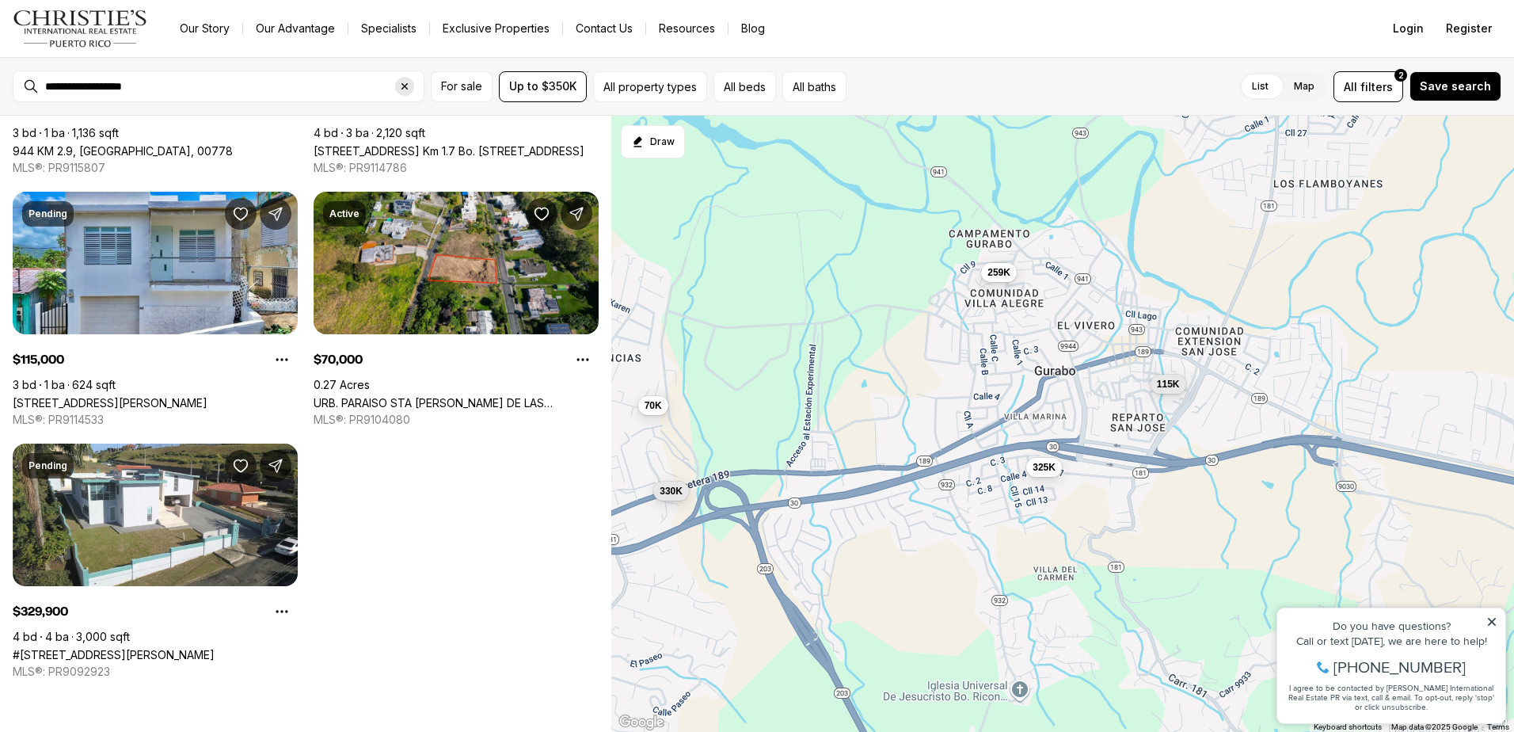
click at [401, 80] on icon "Clear search input" at bounding box center [404, 86] width 13 height 13
click at [169, 89] on input "text" at bounding box center [231, 86] width 372 height 14
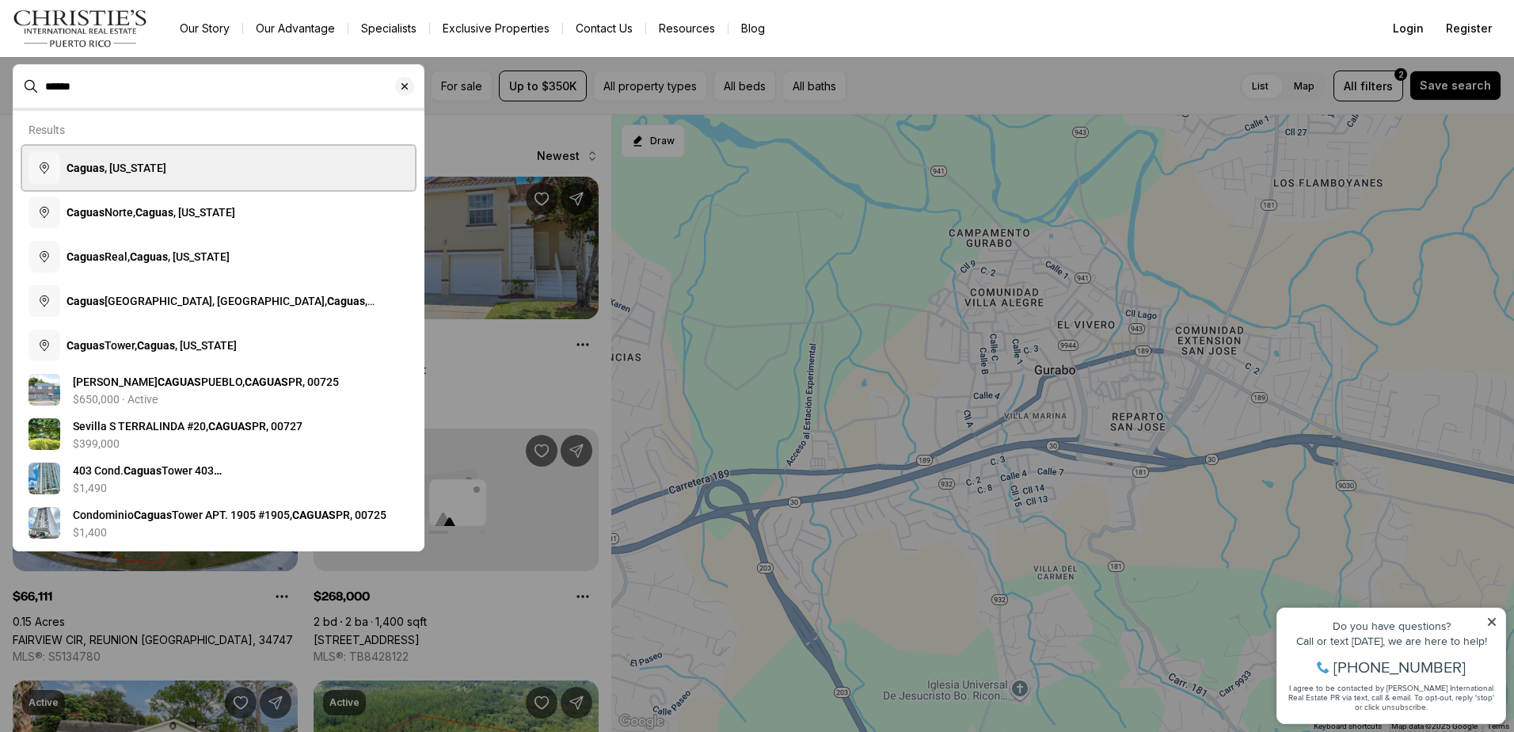
click at [127, 171] on span "Caguas , Puerto Rico" at bounding box center [117, 168] width 100 height 13
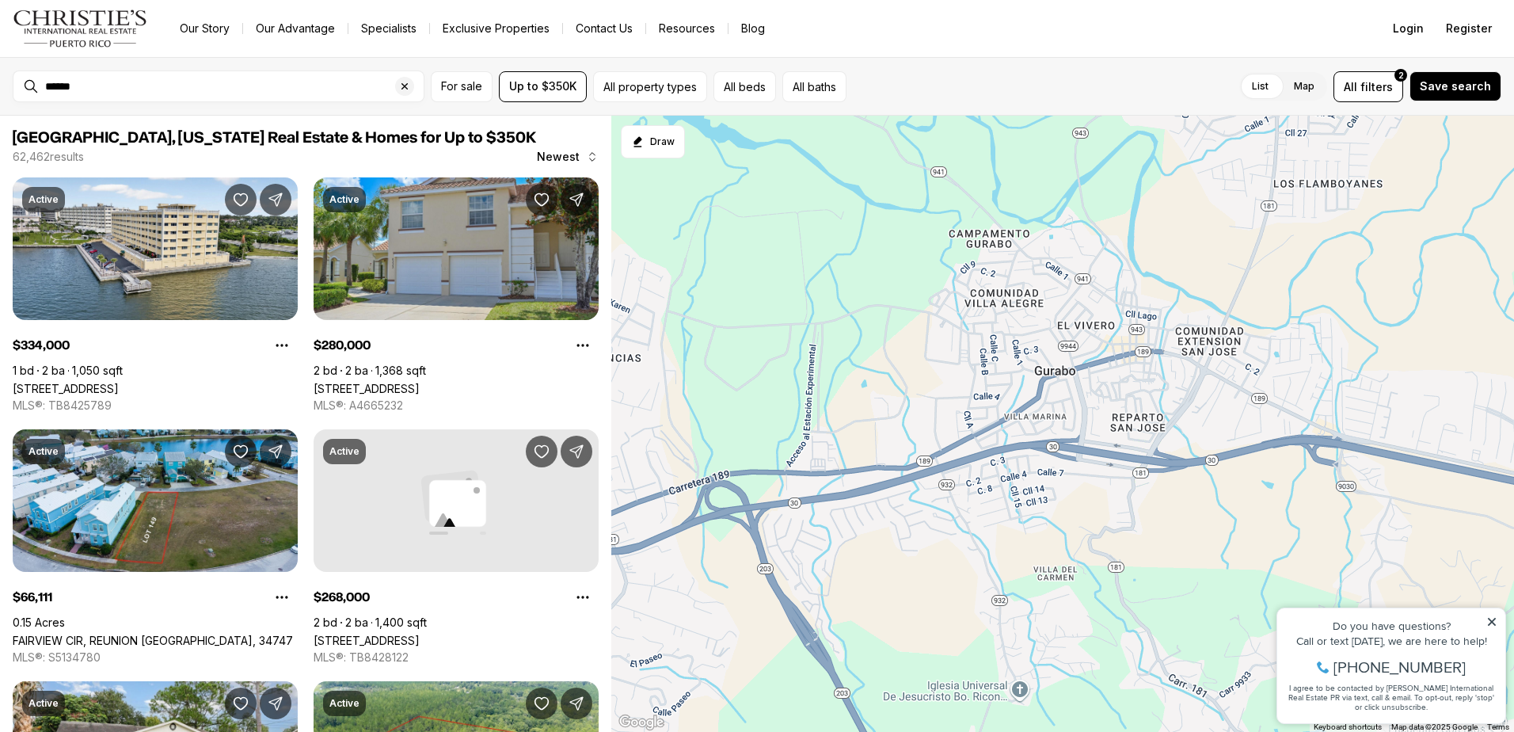
type input "**********"
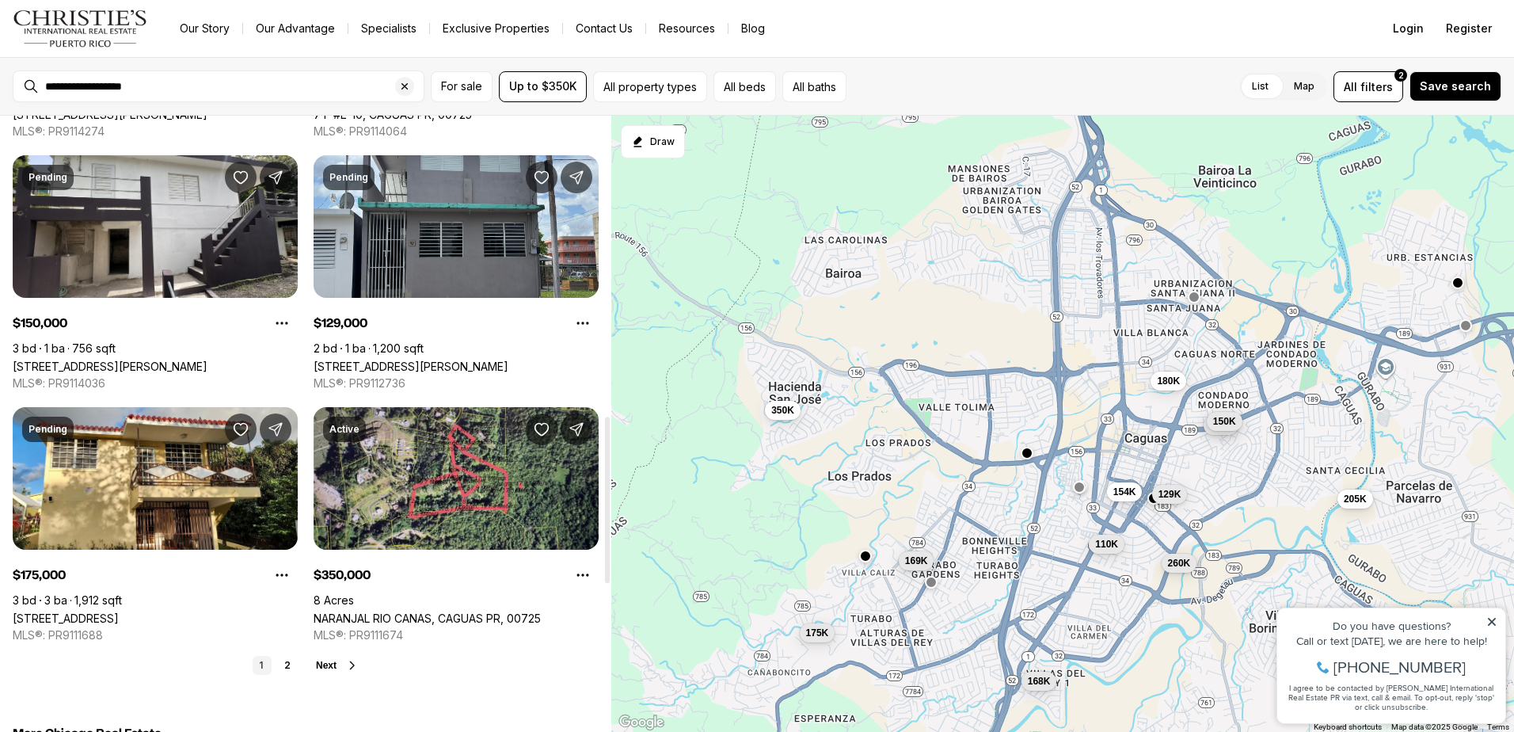
scroll to position [1109, 0]
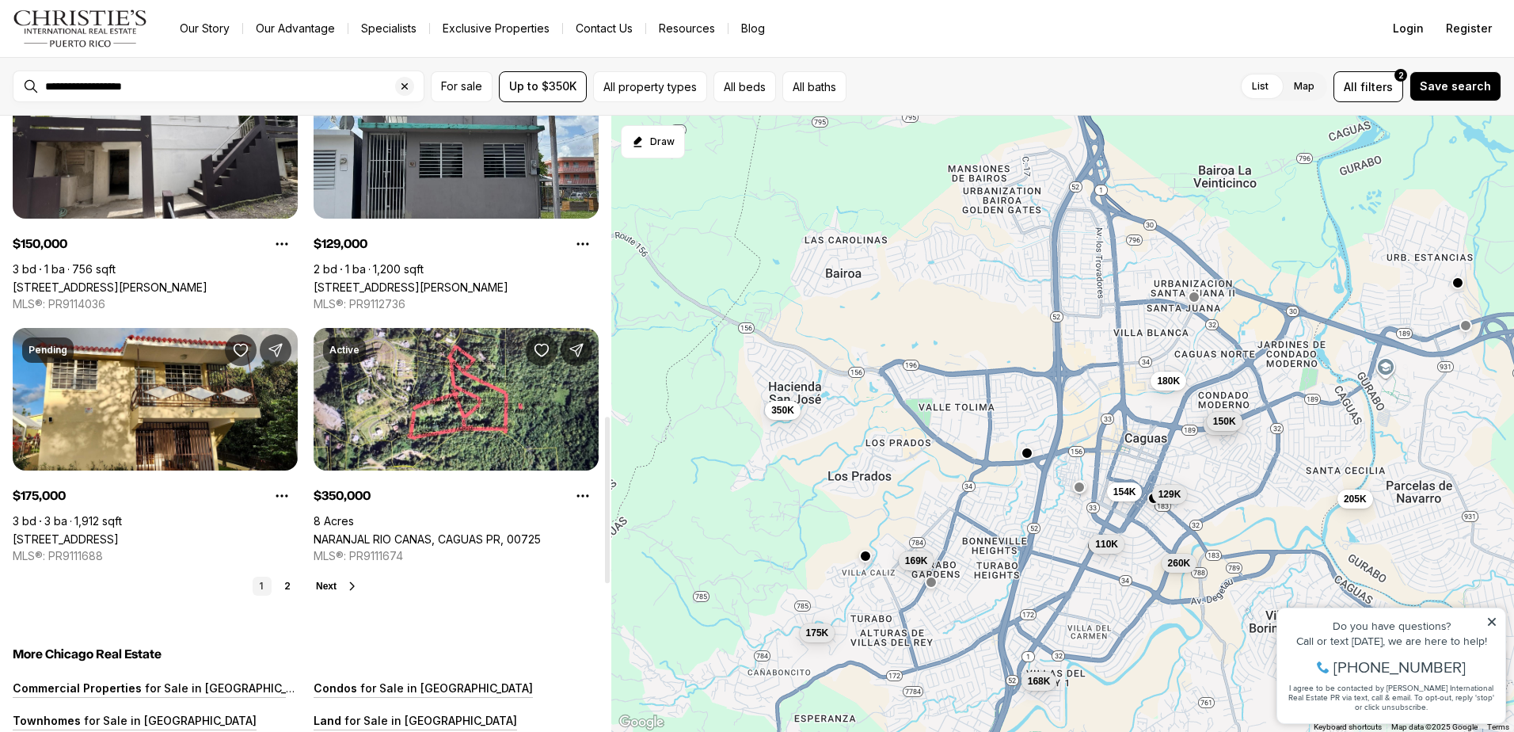
click at [330, 584] on span "Next" at bounding box center [326, 585] width 21 height 11
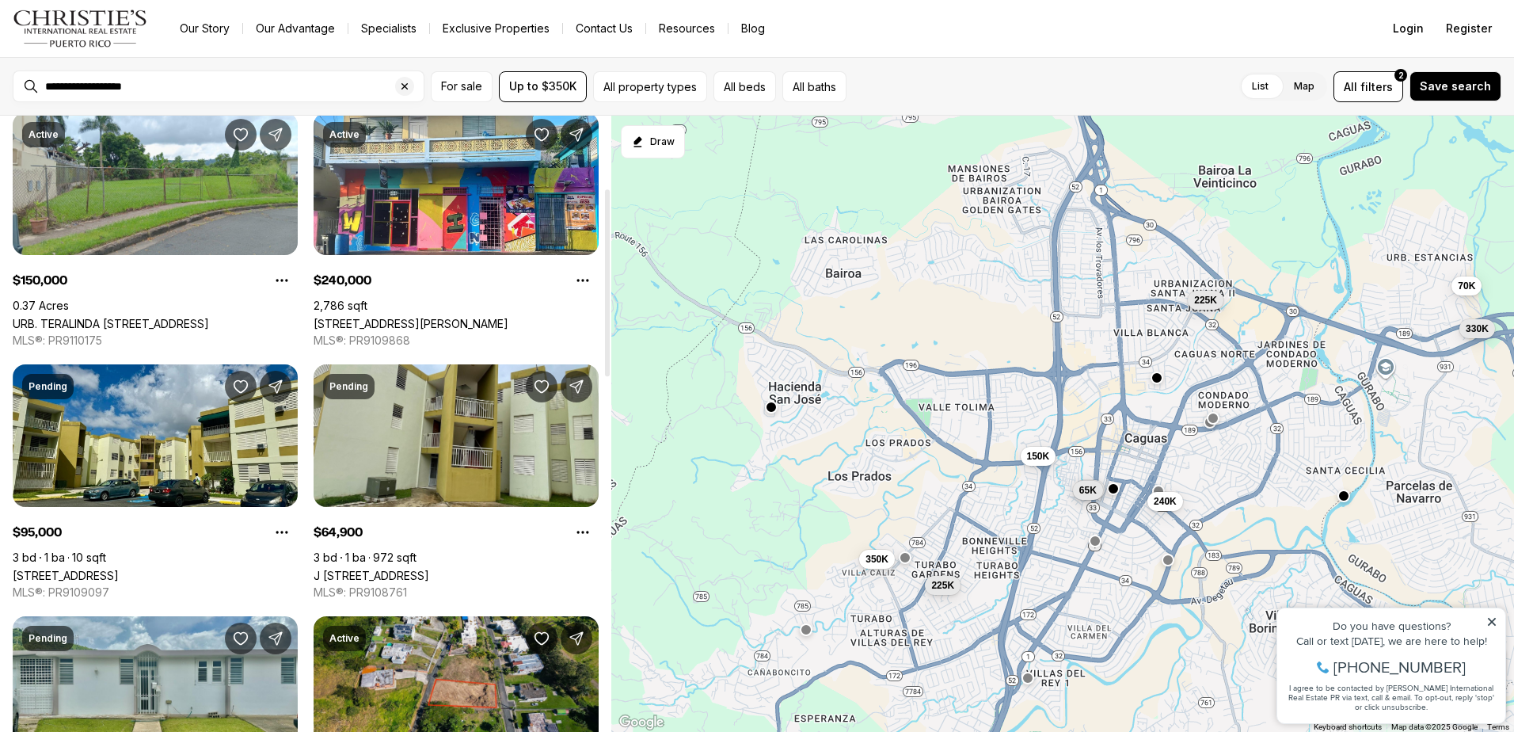
scroll to position [238, 0]
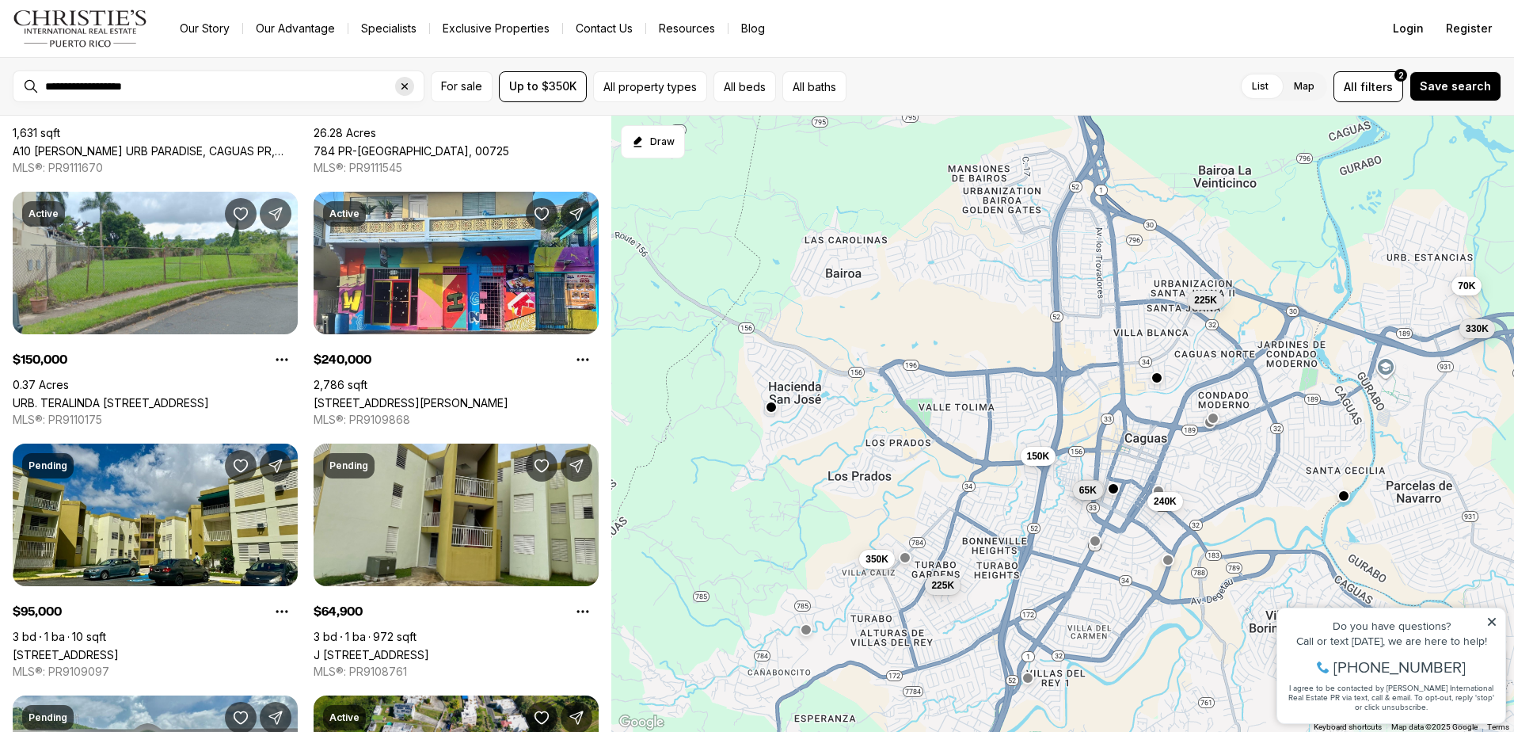
click at [413, 87] on div "Clear search input" at bounding box center [404, 86] width 19 height 19
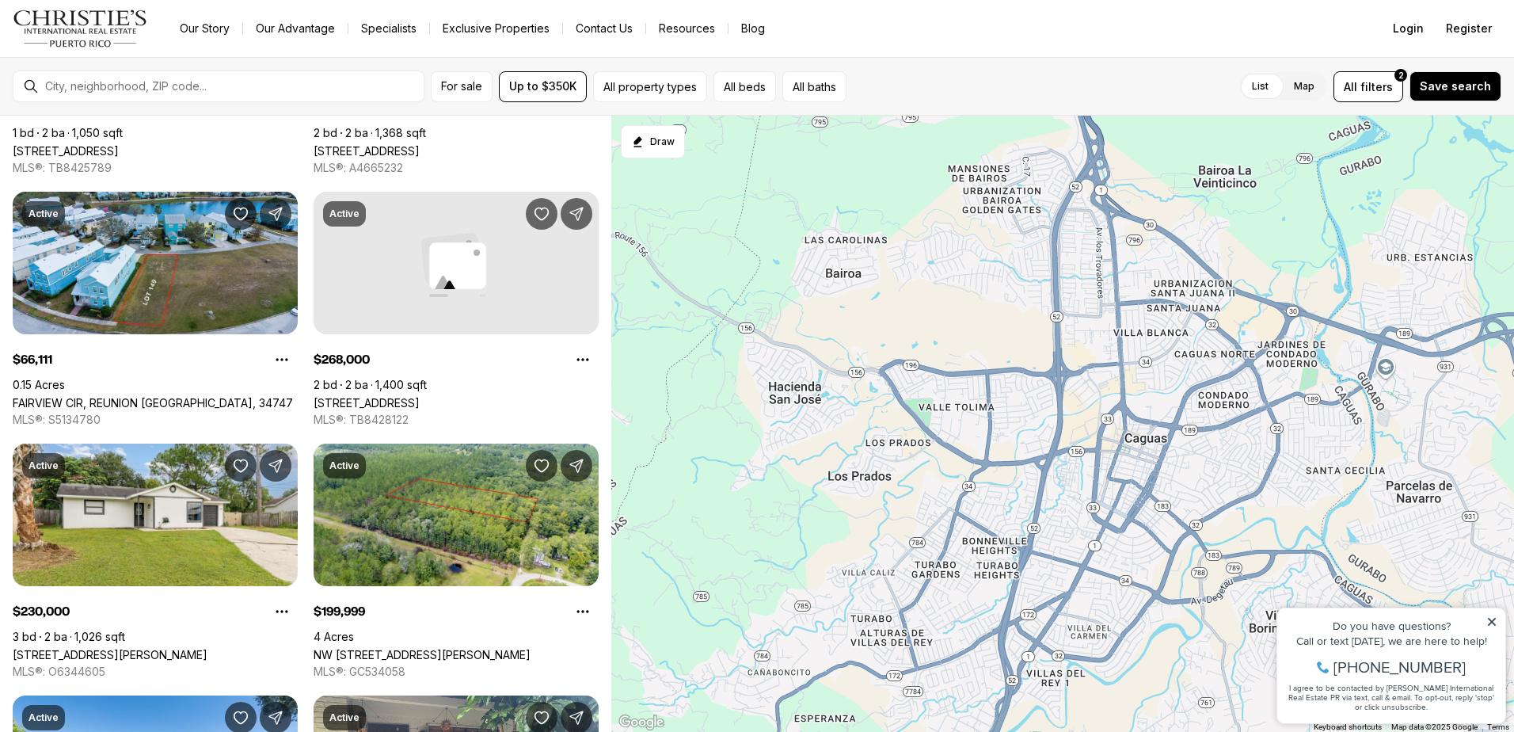
click at [335, 93] on div at bounding box center [231, 86] width 385 height 27
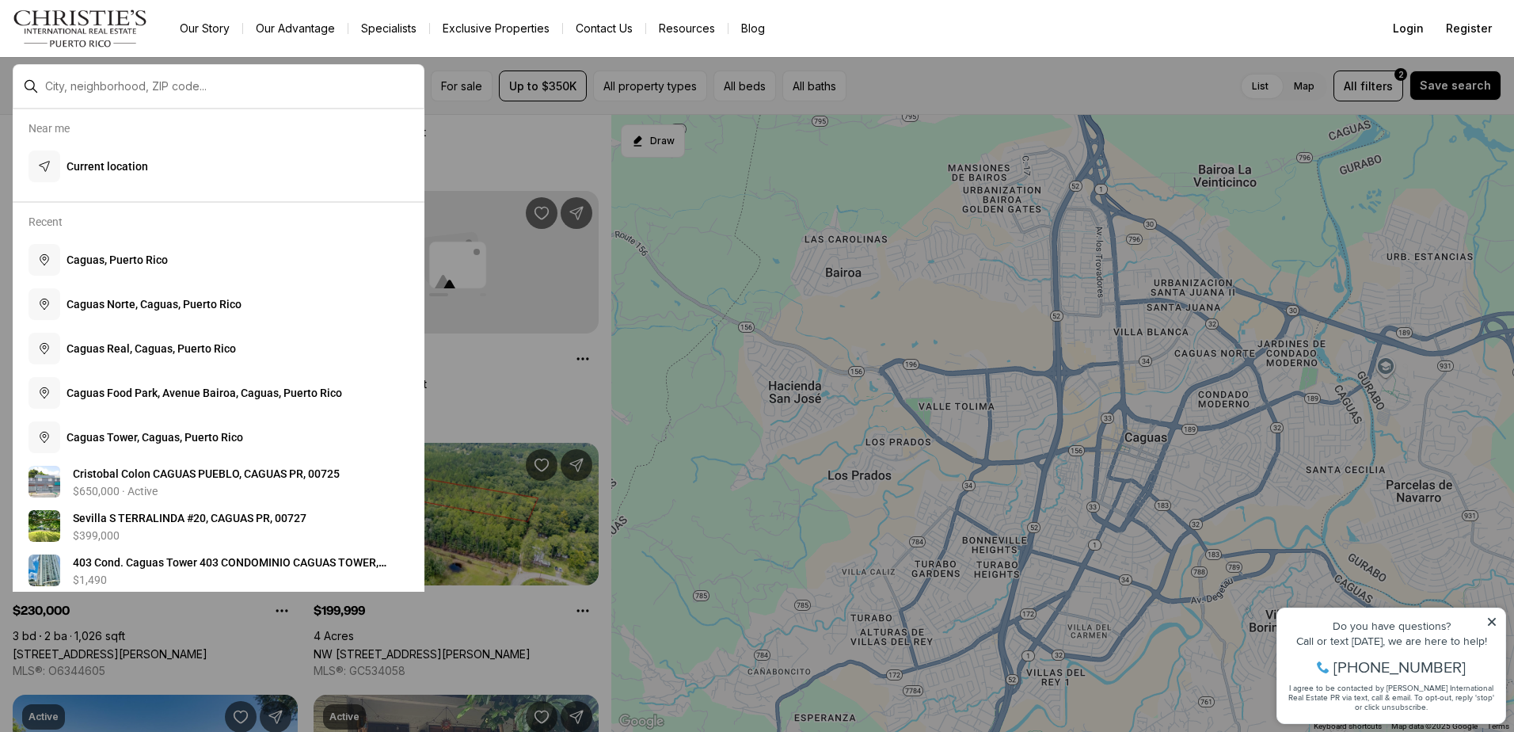
drag, startPoint x: 299, startPoint y: 95, endPoint x: 224, endPoint y: 71, distance: 78.9
click at [295, 94] on div at bounding box center [231, 86] width 385 height 27
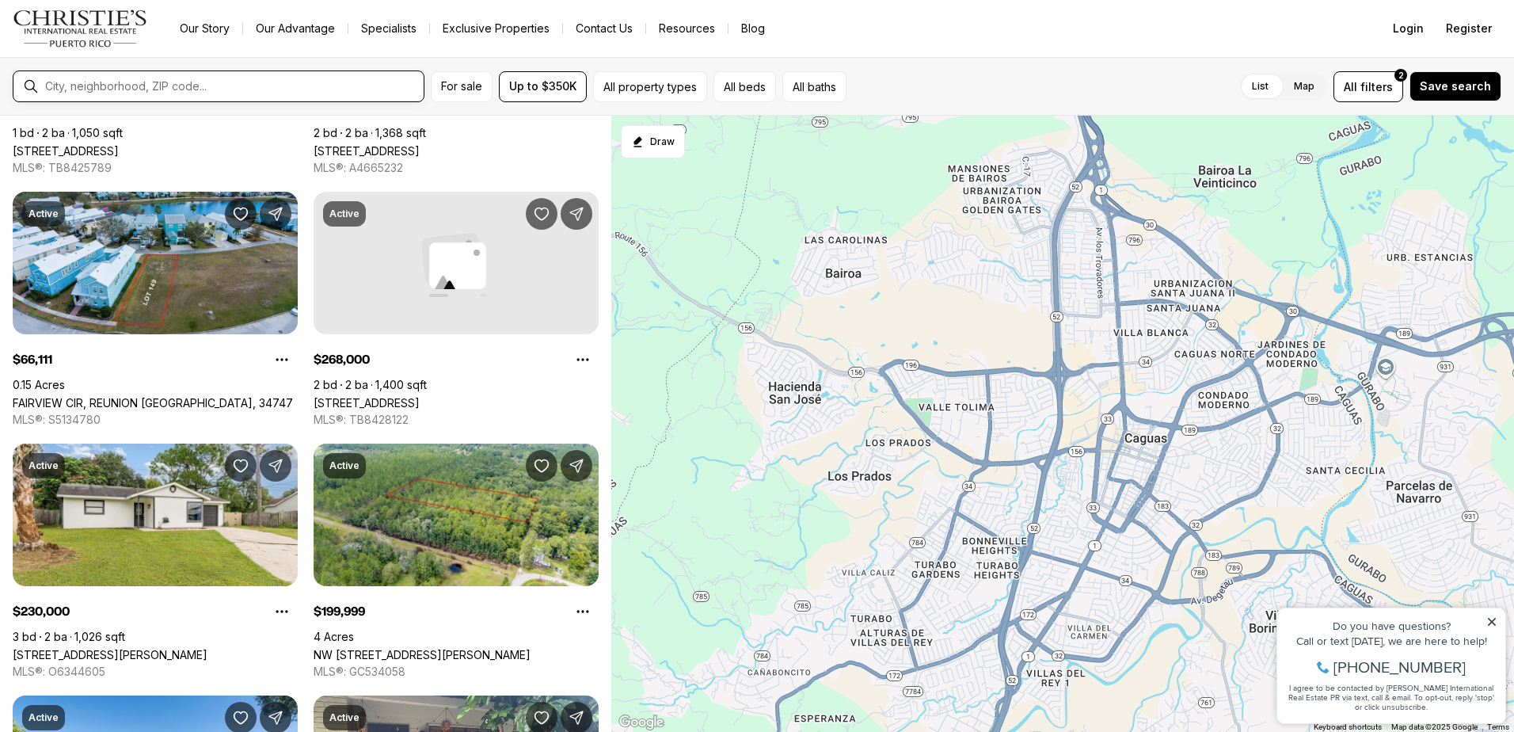
click at [203, 81] on input "text" at bounding box center [231, 86] width 372 height 14
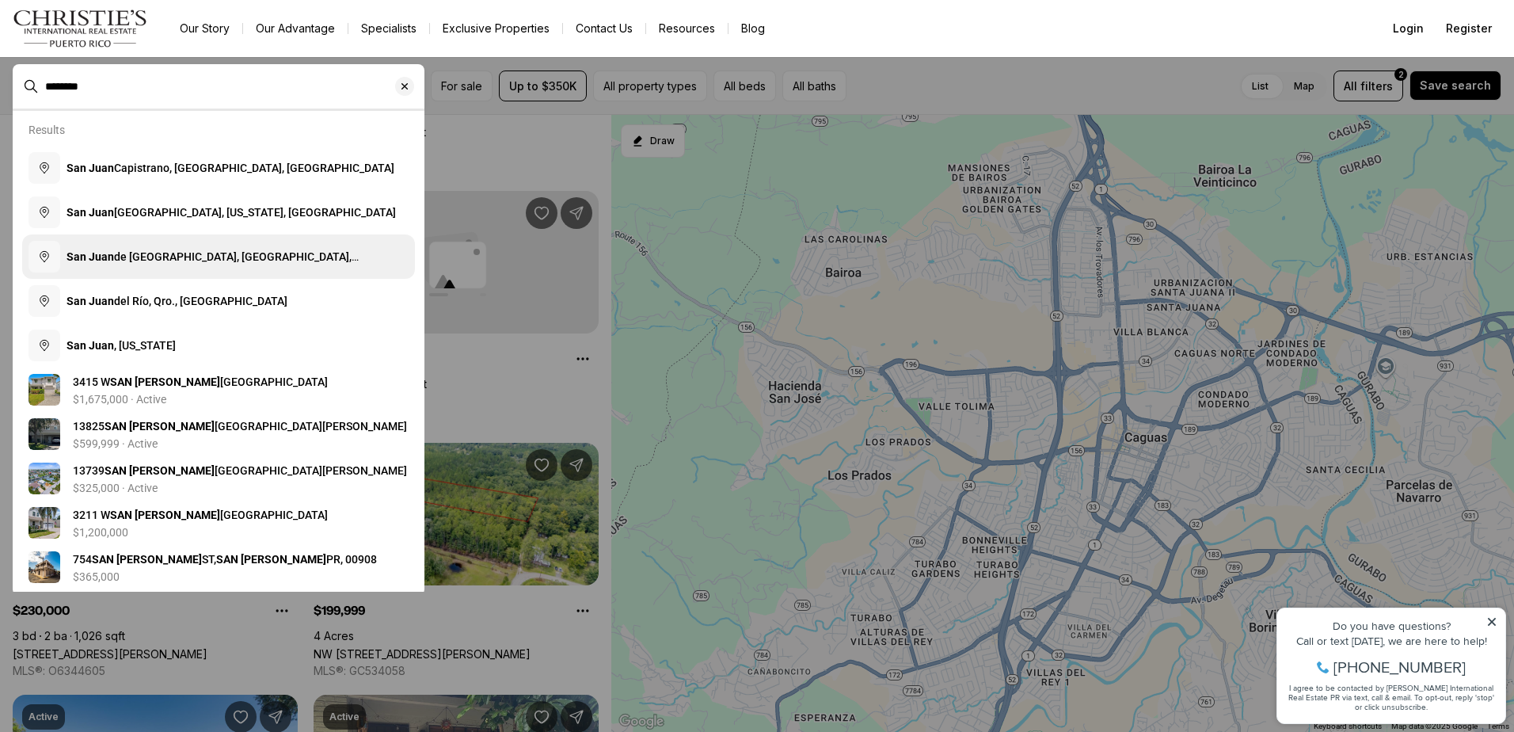
type input "********"
click at [160, 348] on span "San Juan , Puerto Rico" at bounding box center [121, 345] width 109 height 13
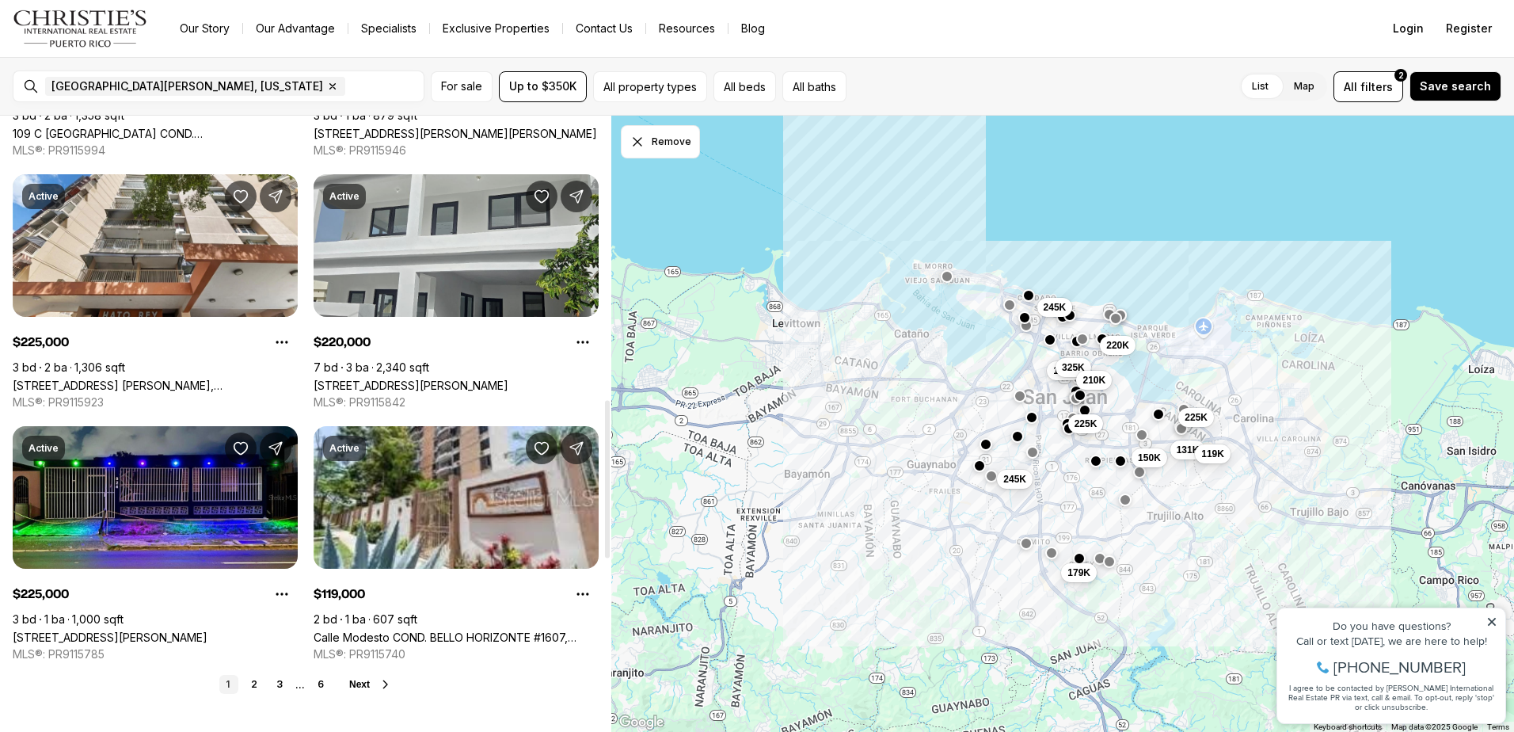
scroll to position [1188, 0]
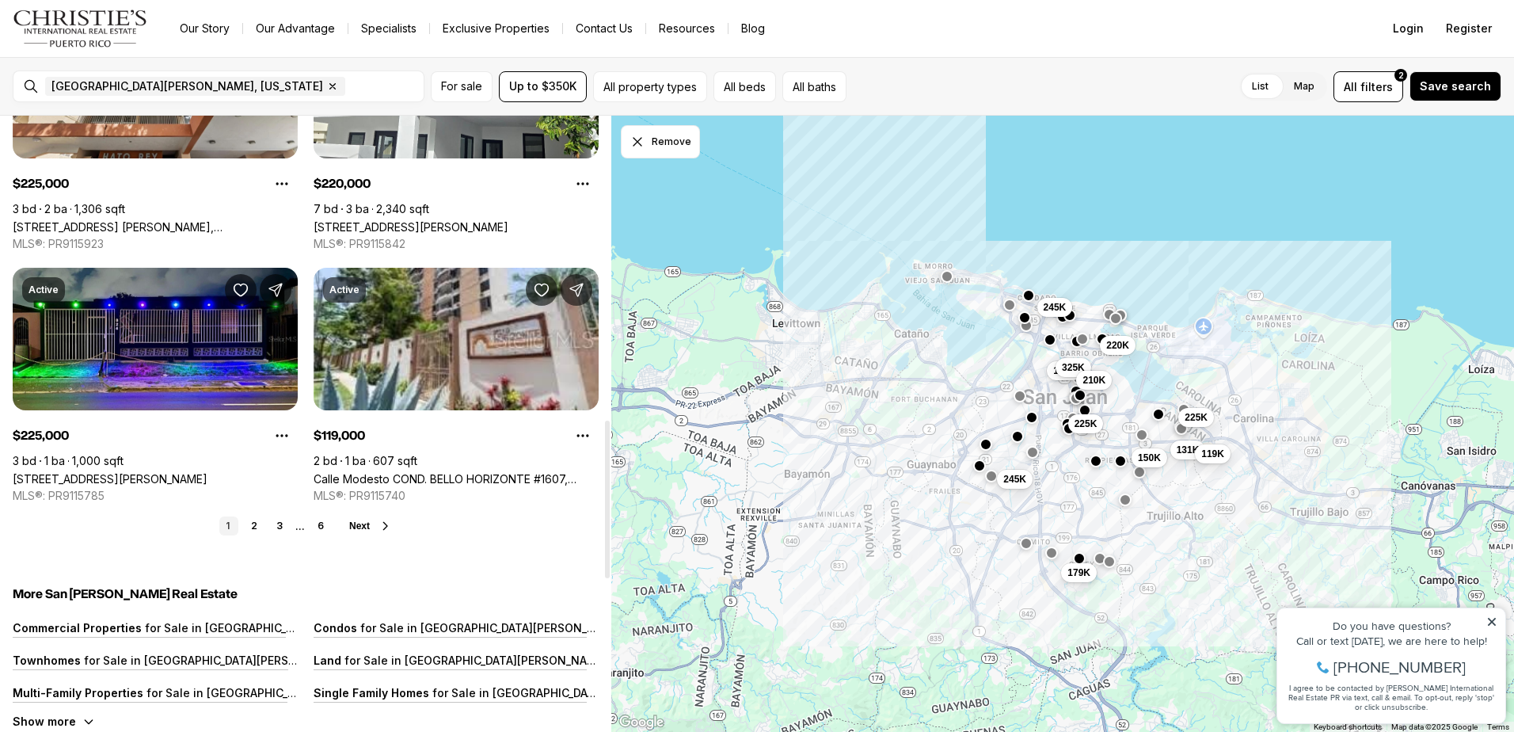
click at [368, 520] on span "Next" at bounding box center [359, 525] width 21 height 11
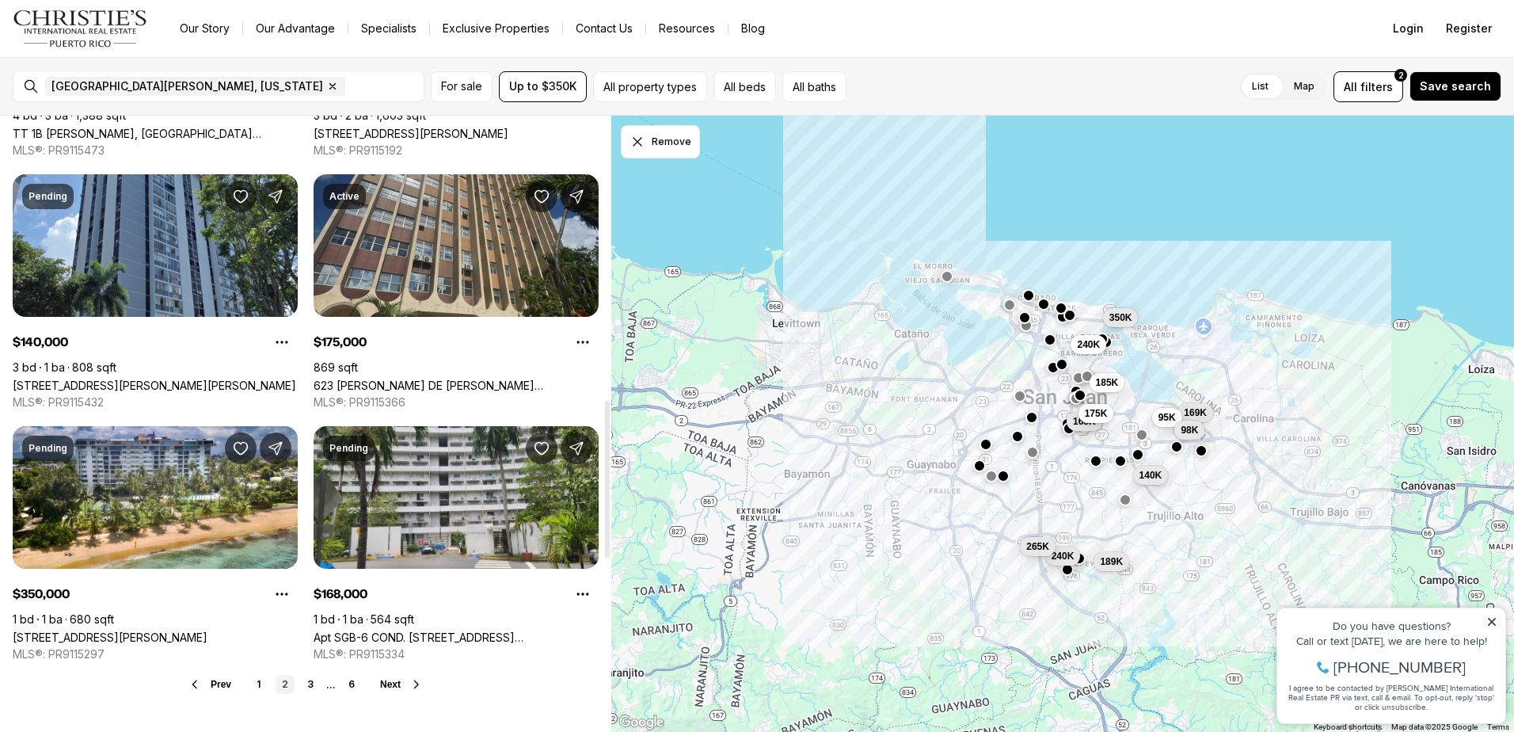
scroll to position [1109, 0]
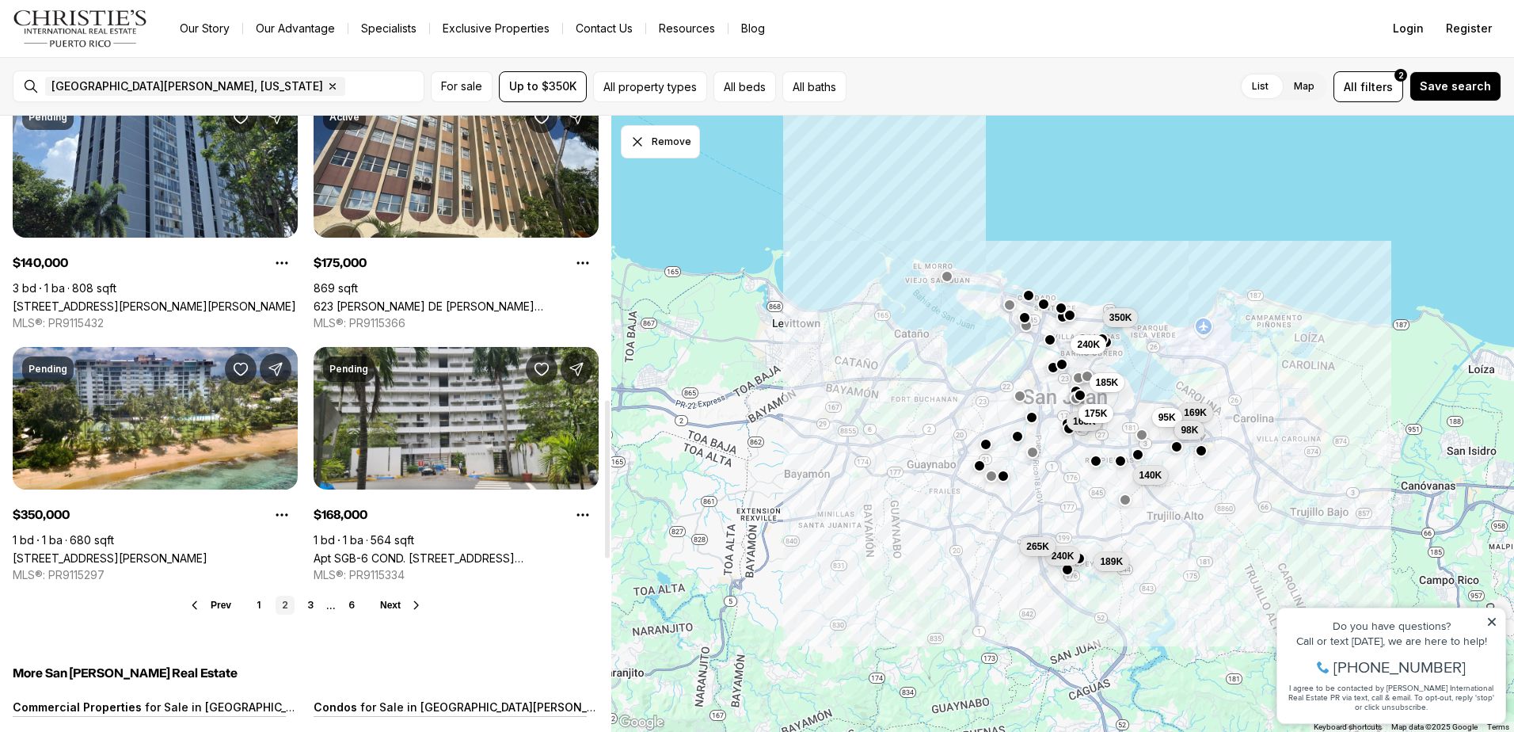
click at [386, 599] on span "Next" at bounding box center [390, 604] width 21 height 11
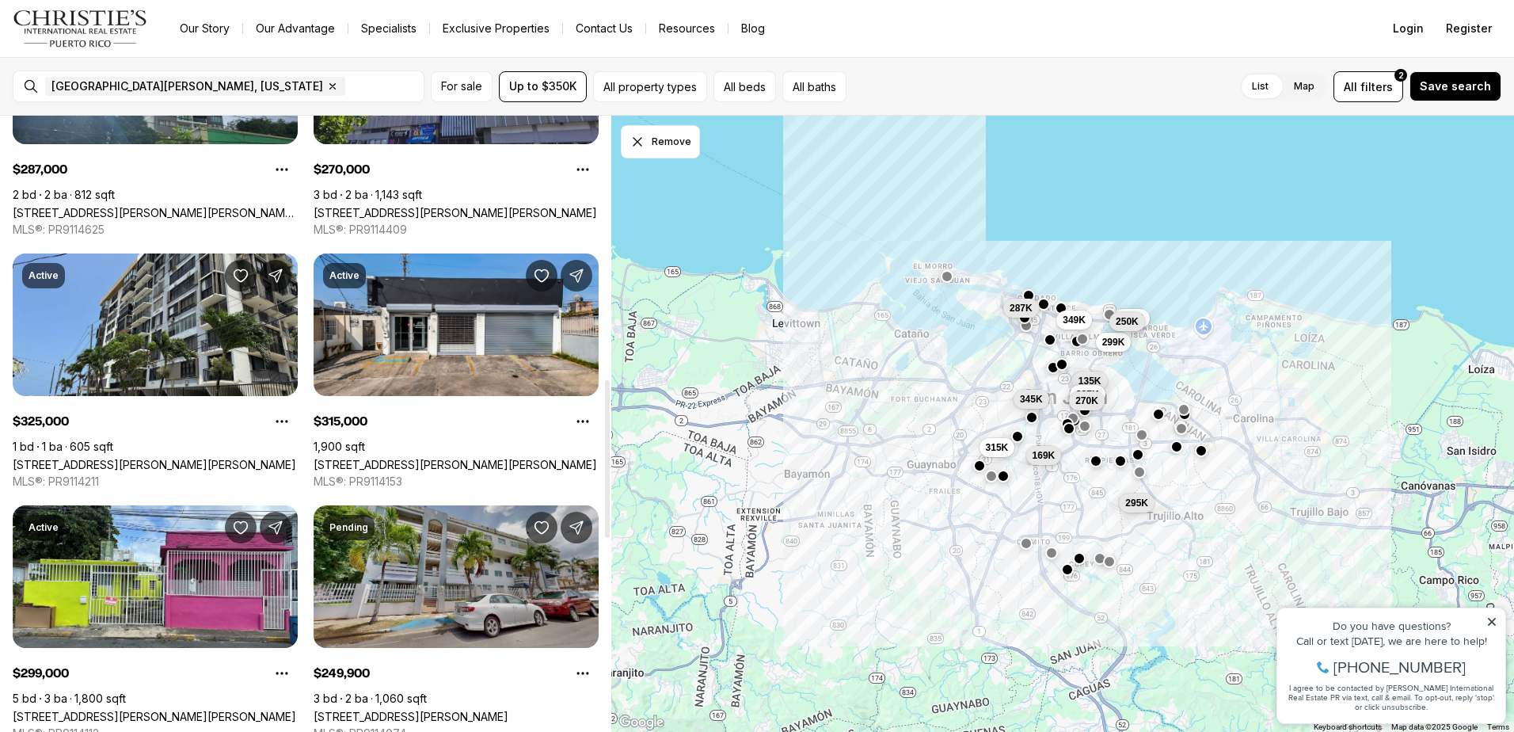
scroll to position [1029, 0]
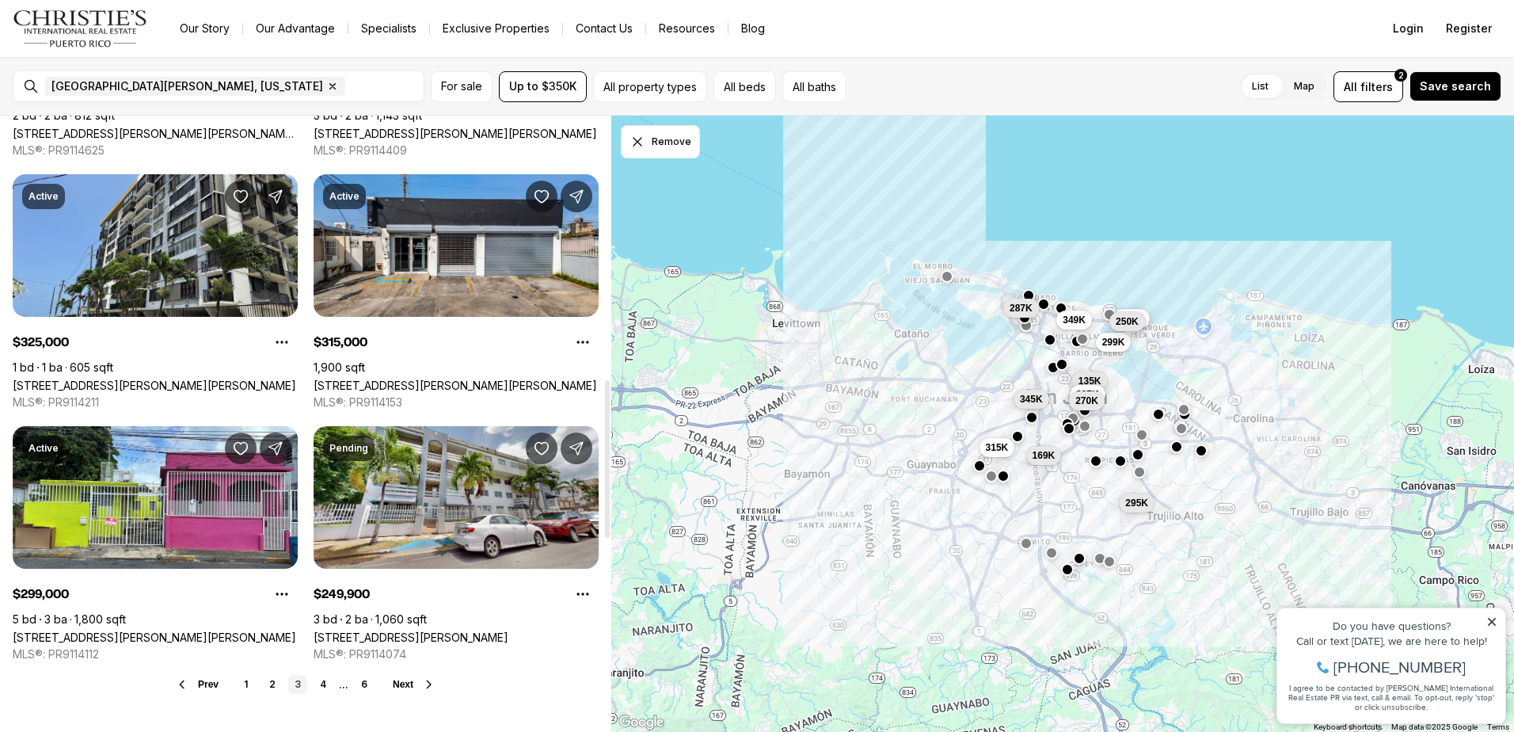
click at [400, 679] on span "Next" at bounding box center [403, 684] width 21 height 11
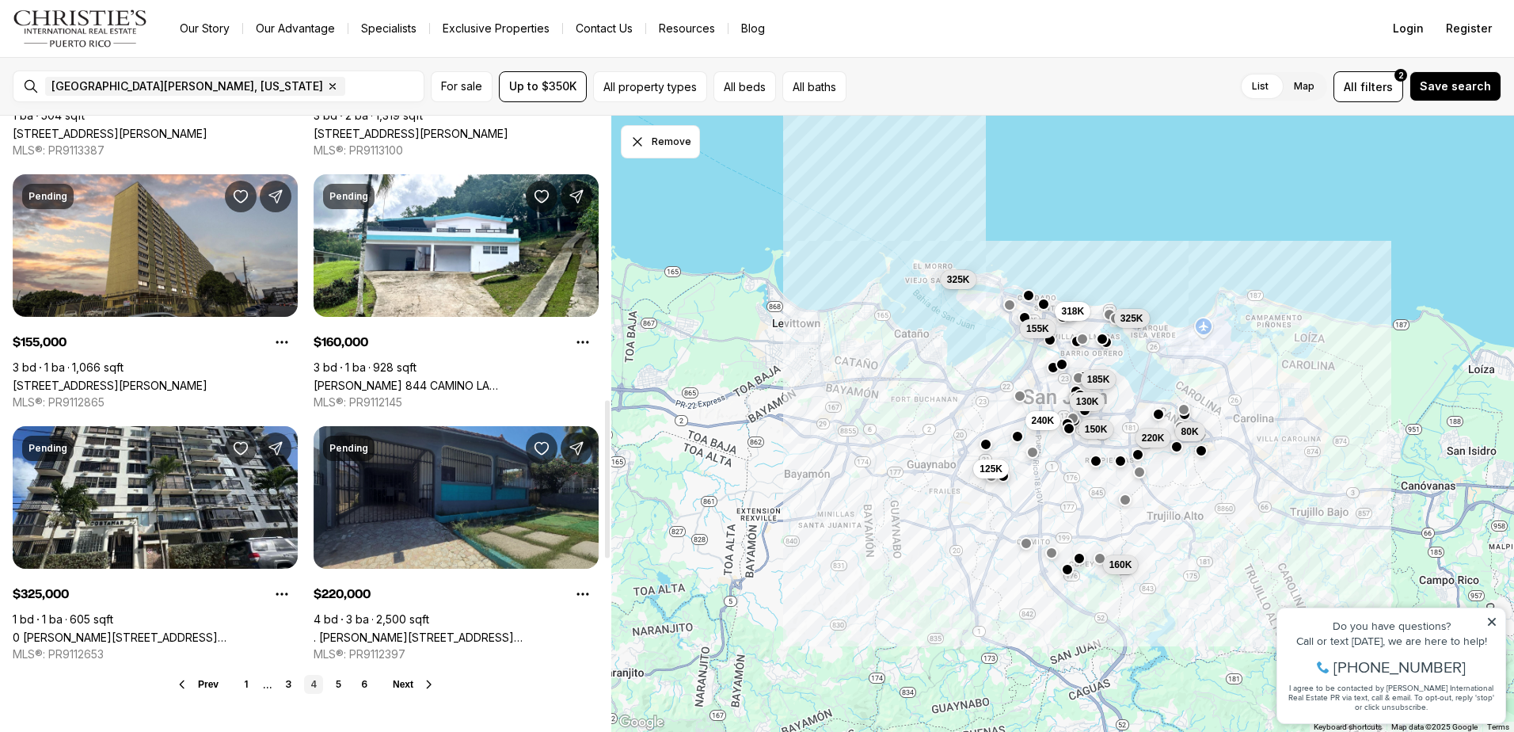
scroll to position [1109, 0]
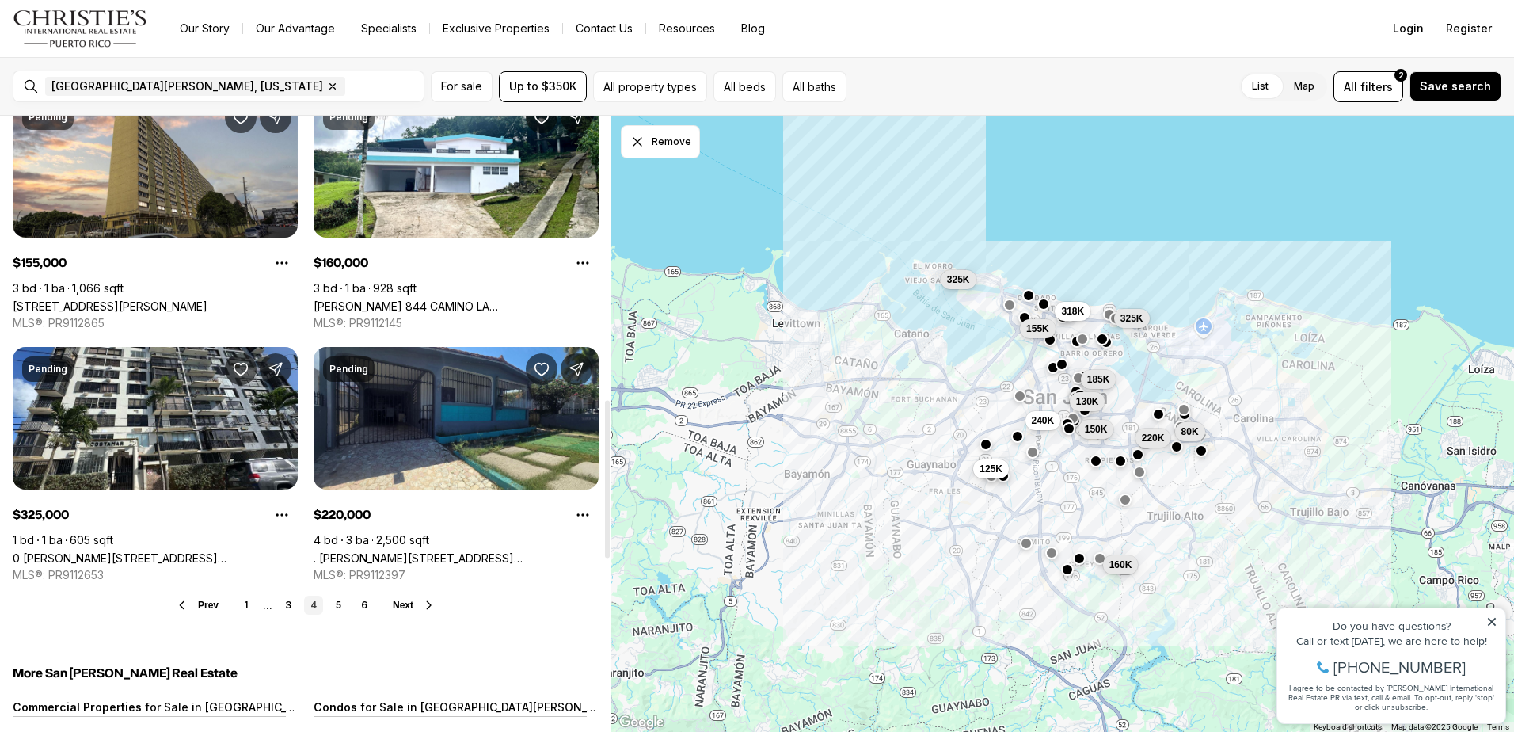
click at [405, 599] on span "Next" at bounding box center [403, 604] width 21 height 11
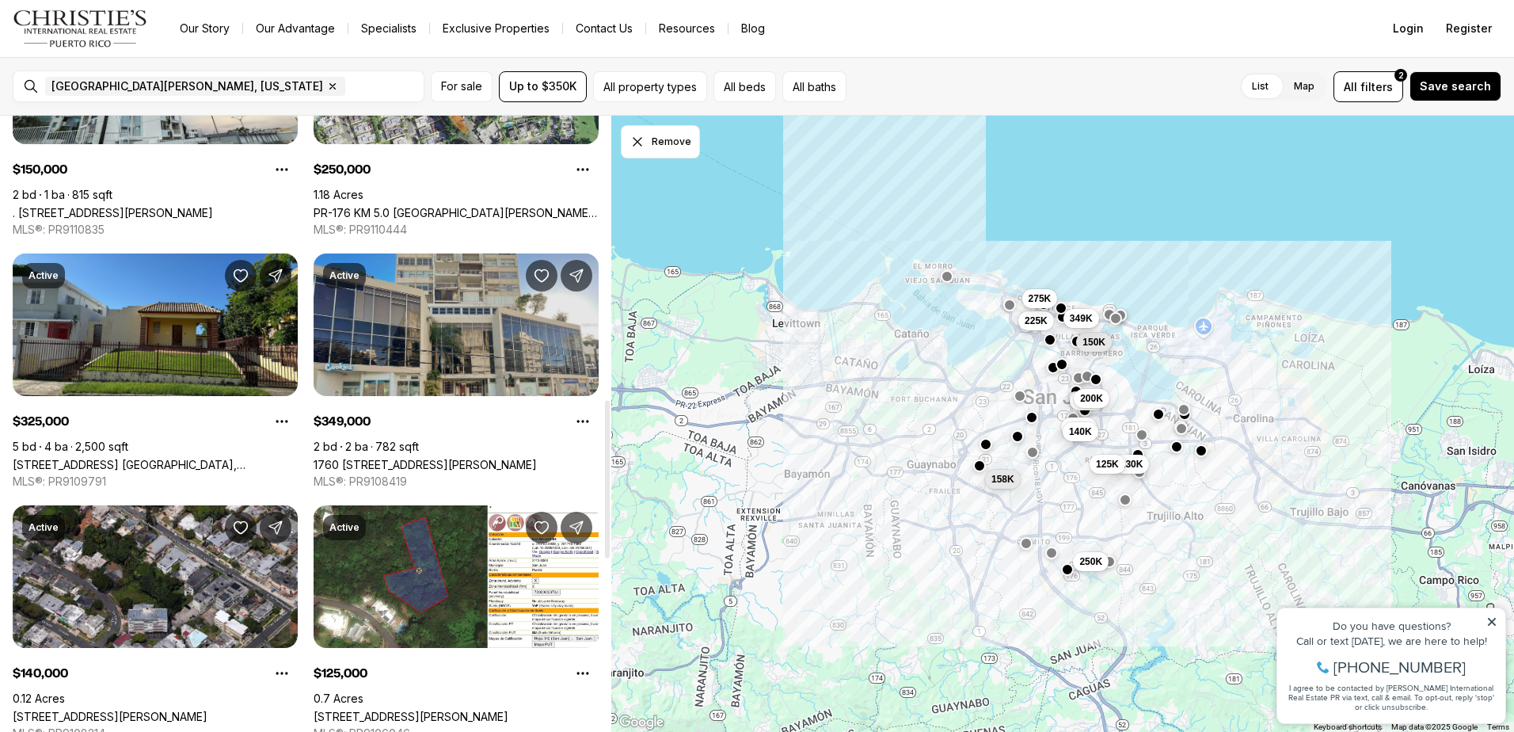
scroll to position [1188, 0]
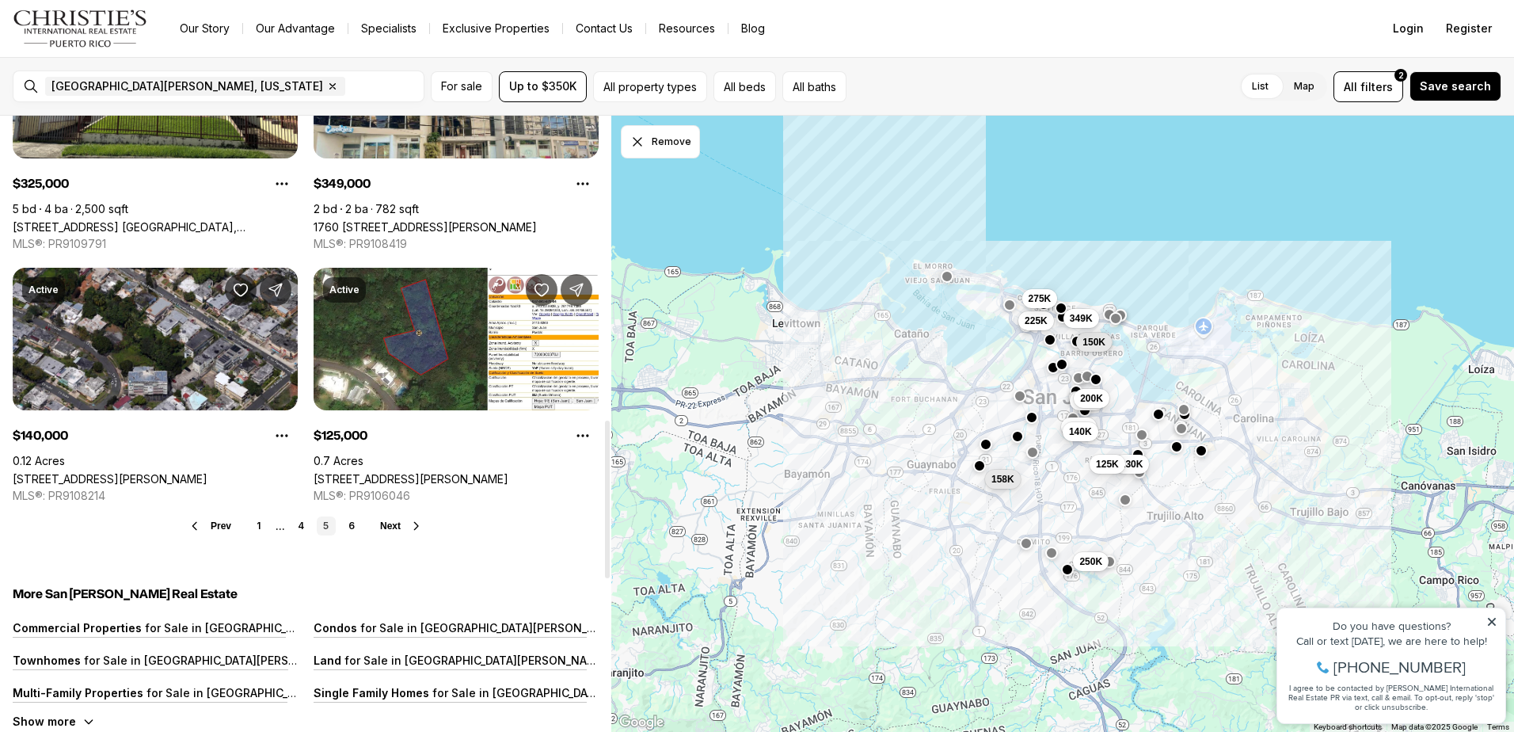
click at [392, 520] on span "Next" at bounding box center [390, 525] width 21 height 11
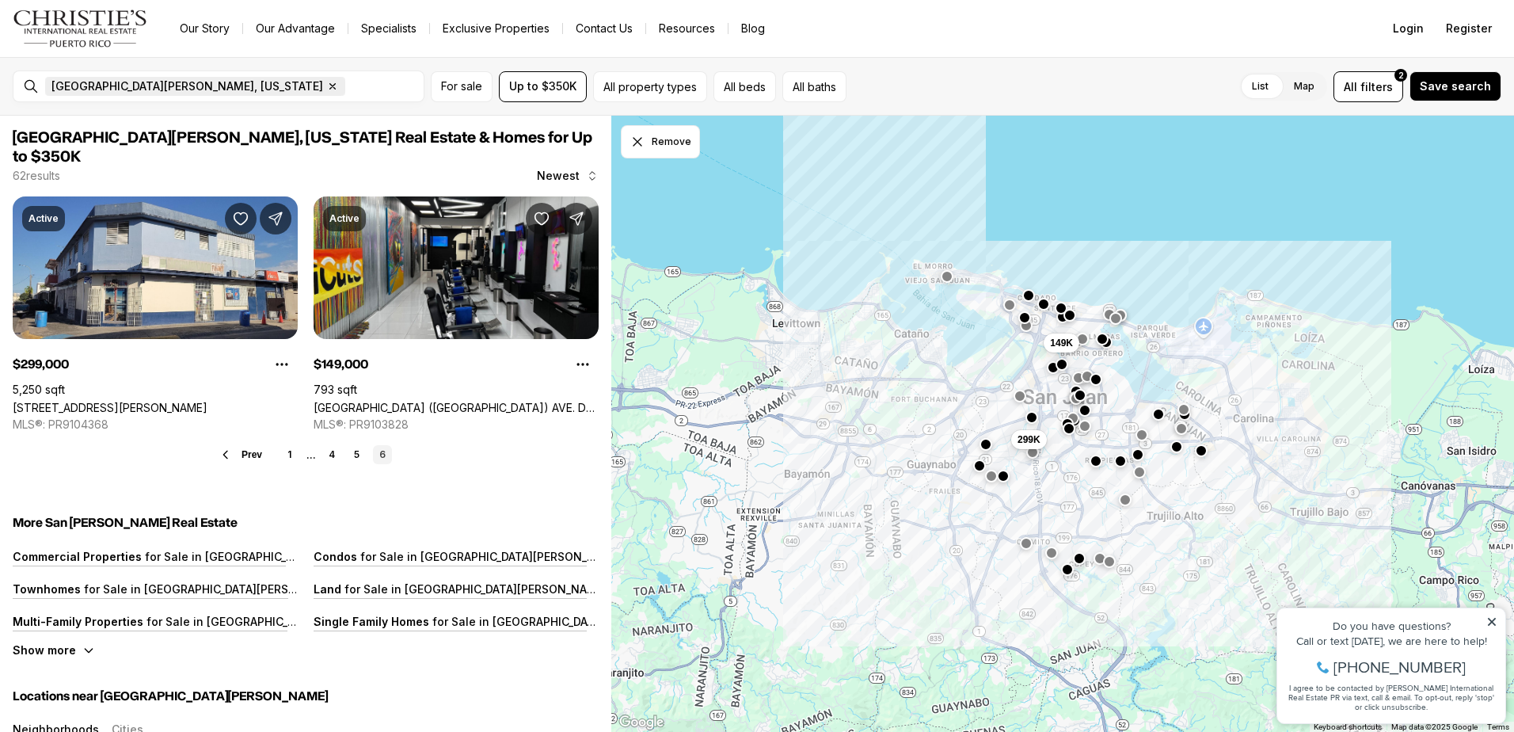
click at [330, 85] on icon "button" at bounding box center [333, 87] width 6 height 6
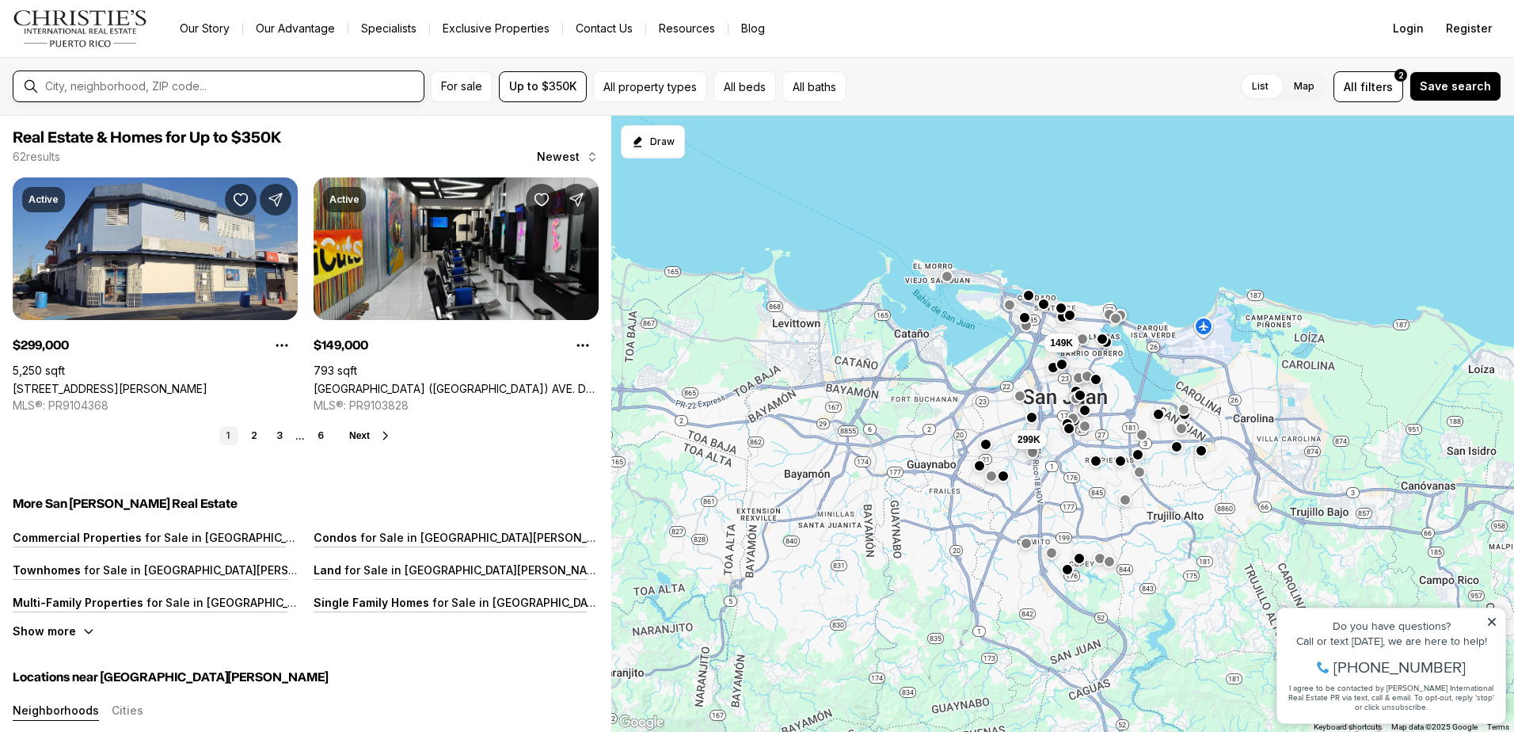
click at [176, 88] on input "text" at bounding box center [231, 86] width 372 height 14
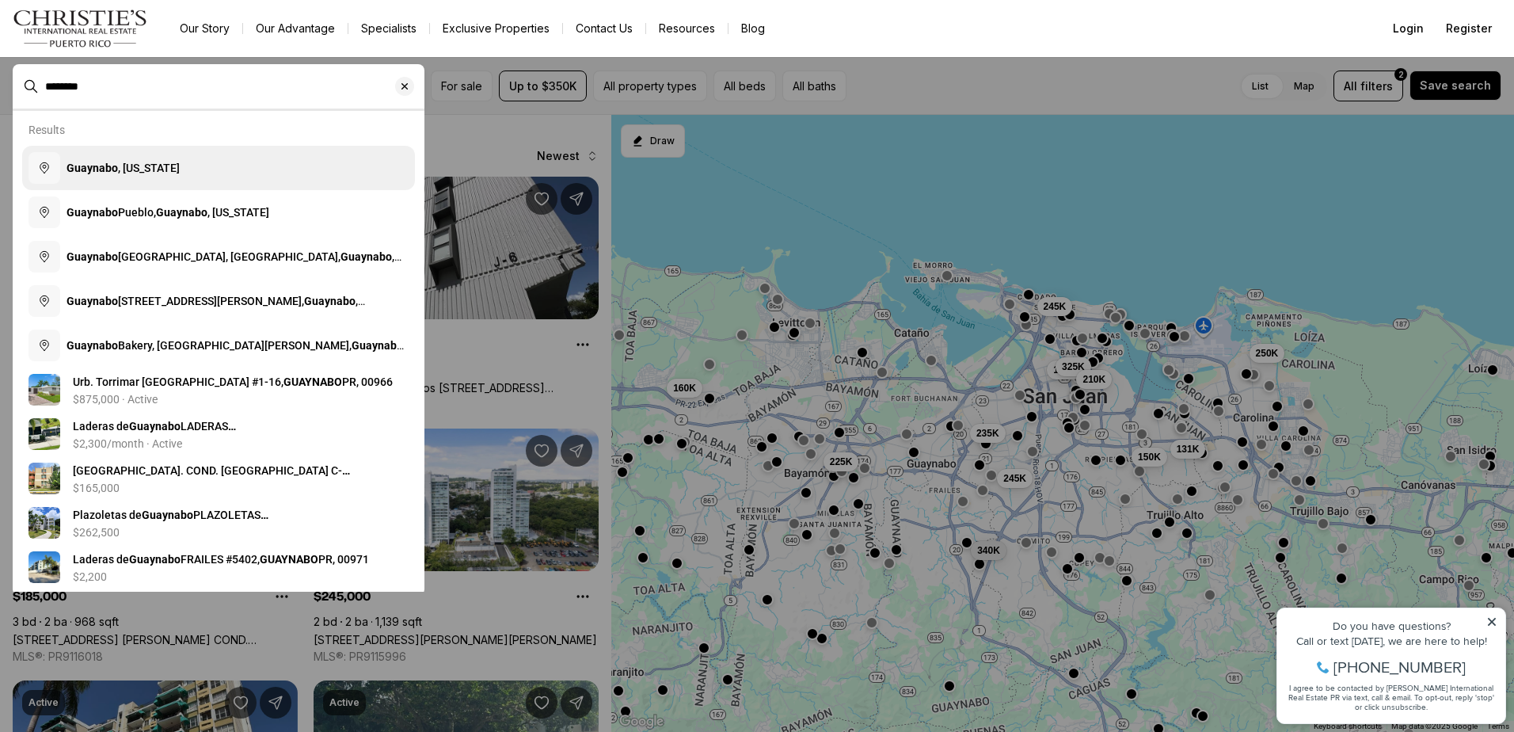
type input "********"
click at [151, 174] on span "Guaynabo , Puerto Rico" at bounding box center [123, 168] width 113 height 13
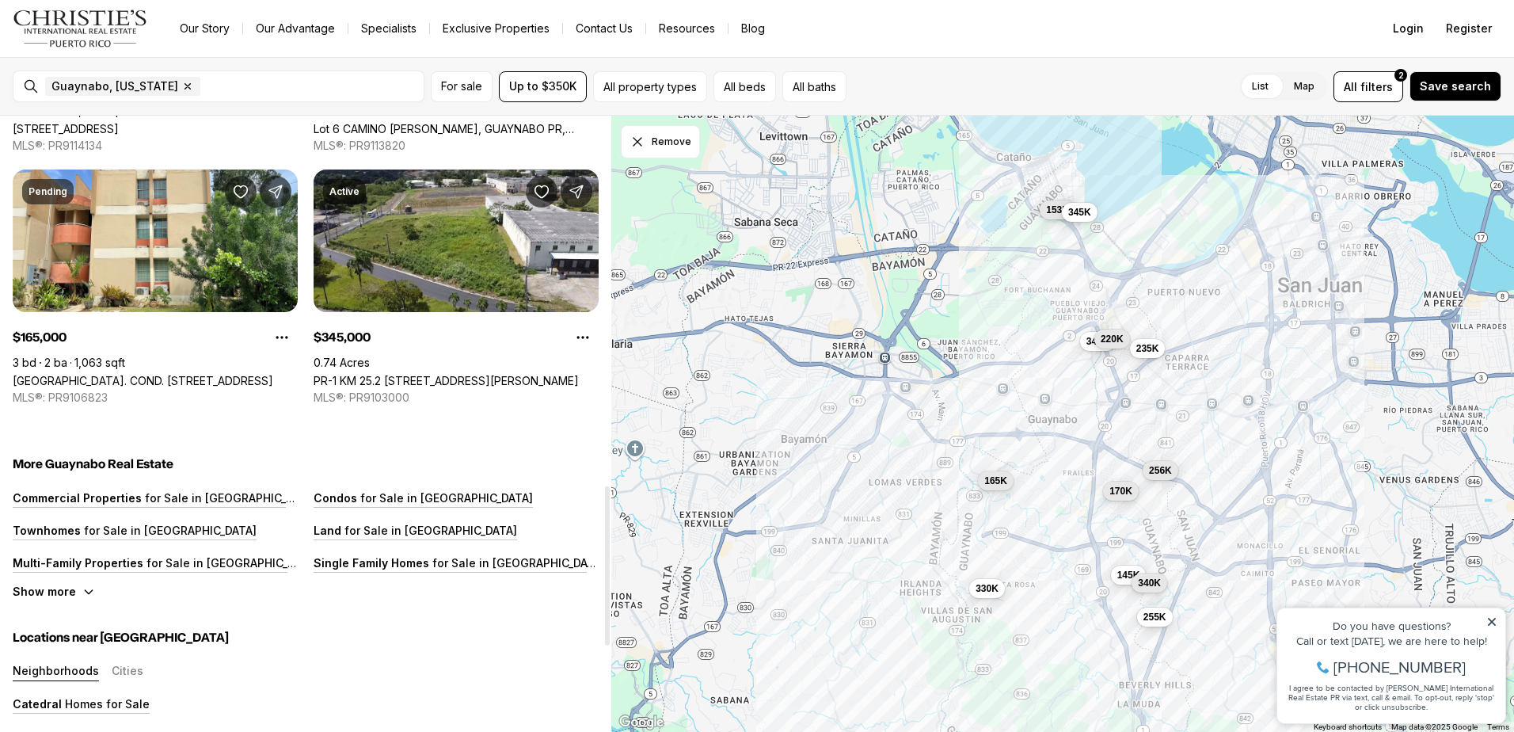
scroll to position [1584, 0]
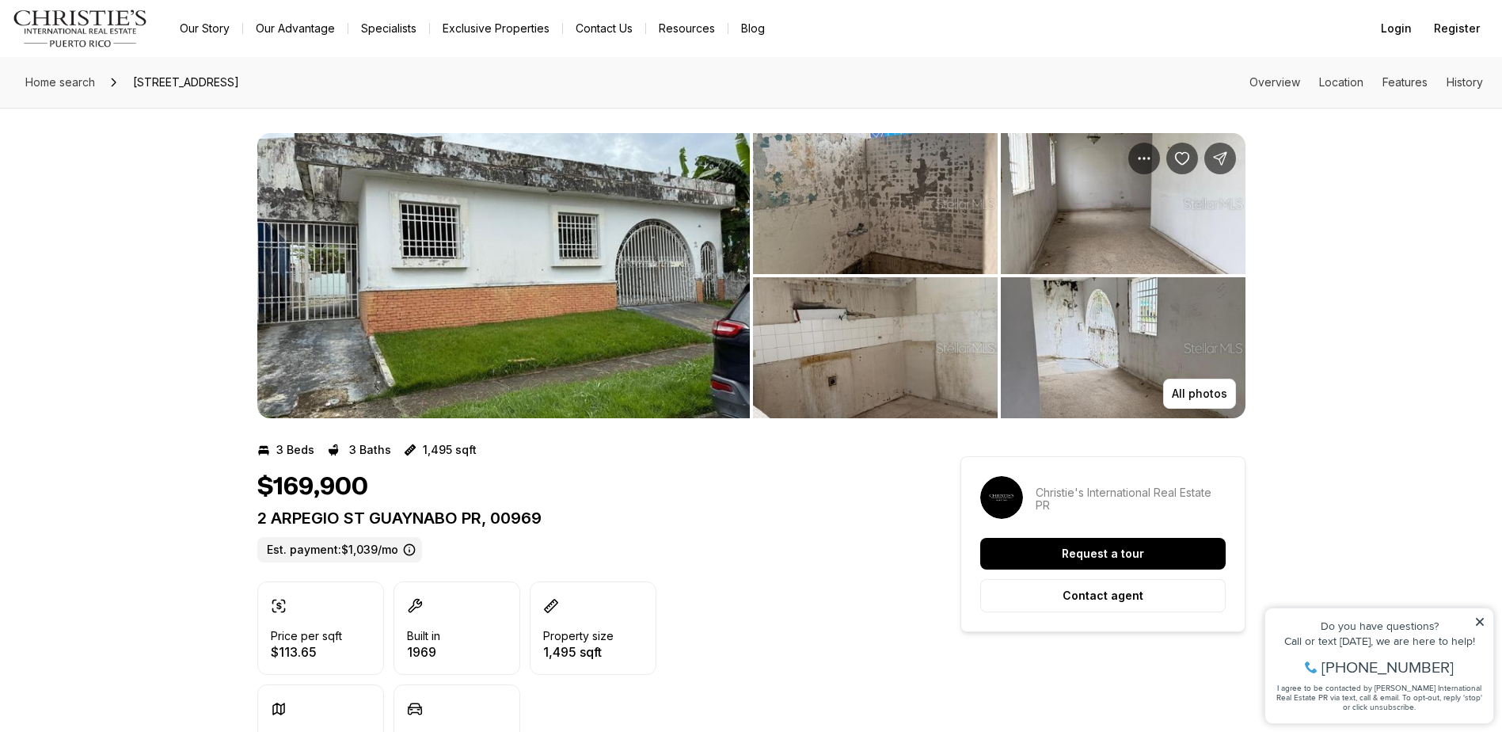
click at [1097, 340] on img "View image gallery" at bounding box center [1123, 347] width 245 height 141
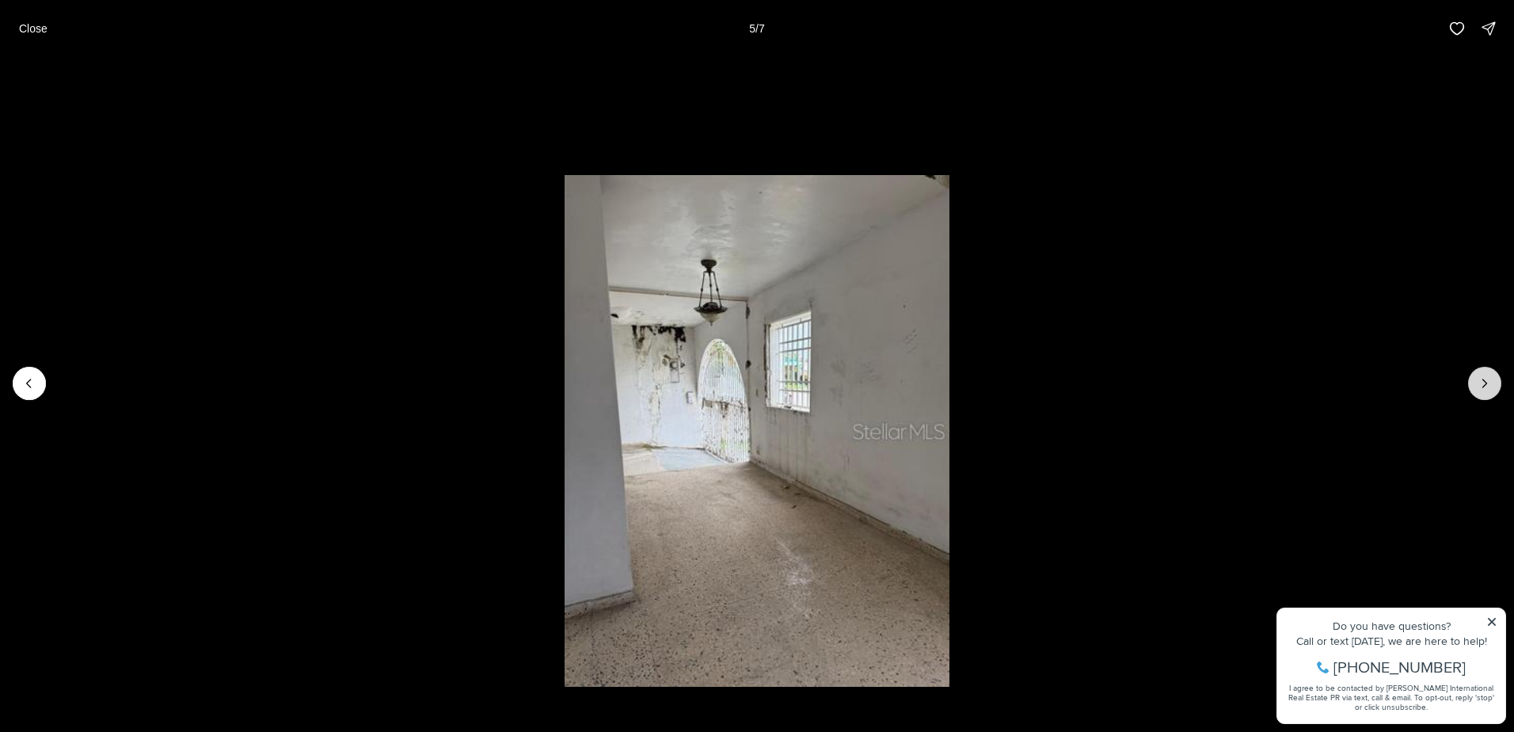
click at [1478, 378] on icon "Next slide" at bounding box center [1485, 383] width 16 height 16
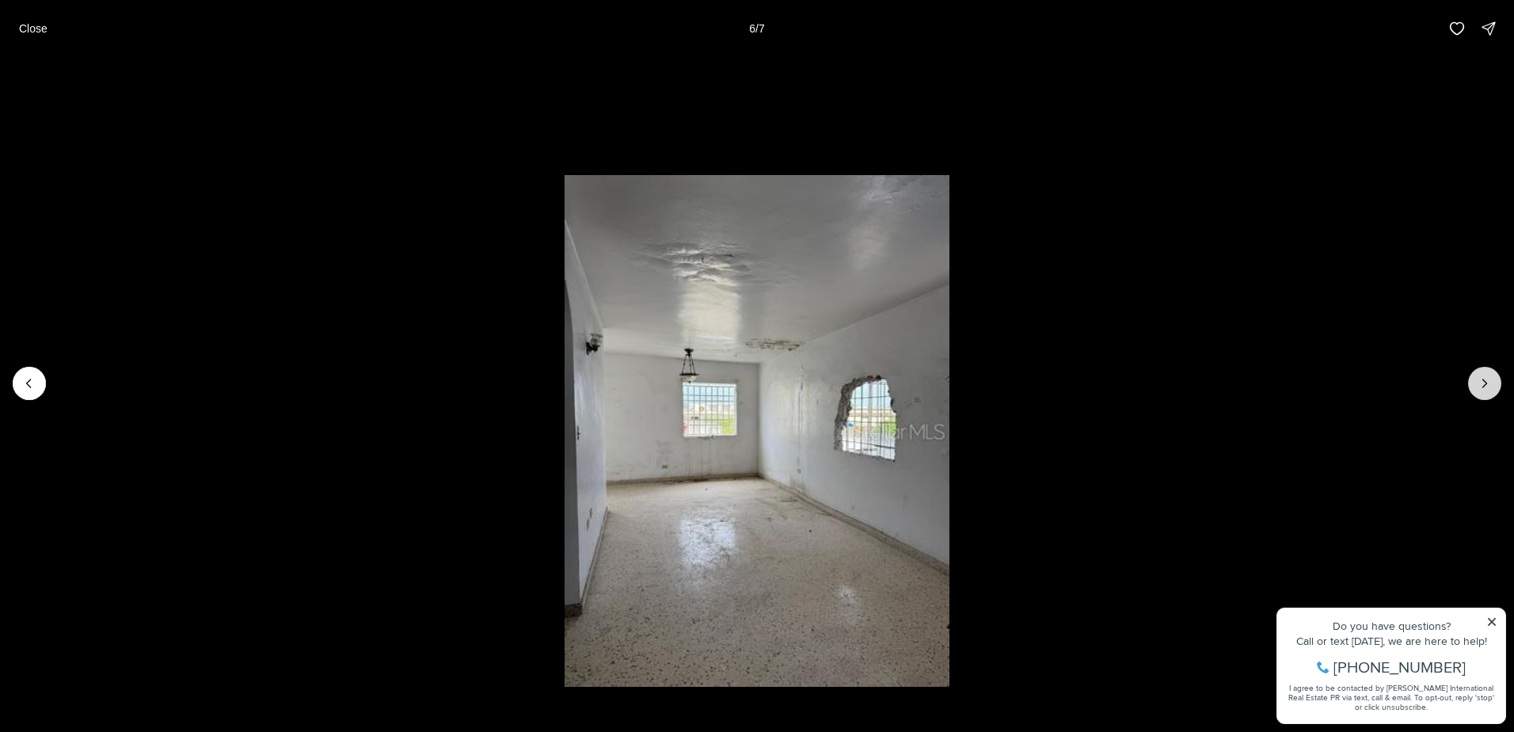
click at [1475, 379] on button "Next slide" at bounding box center [1484, 383] width 33 height 33
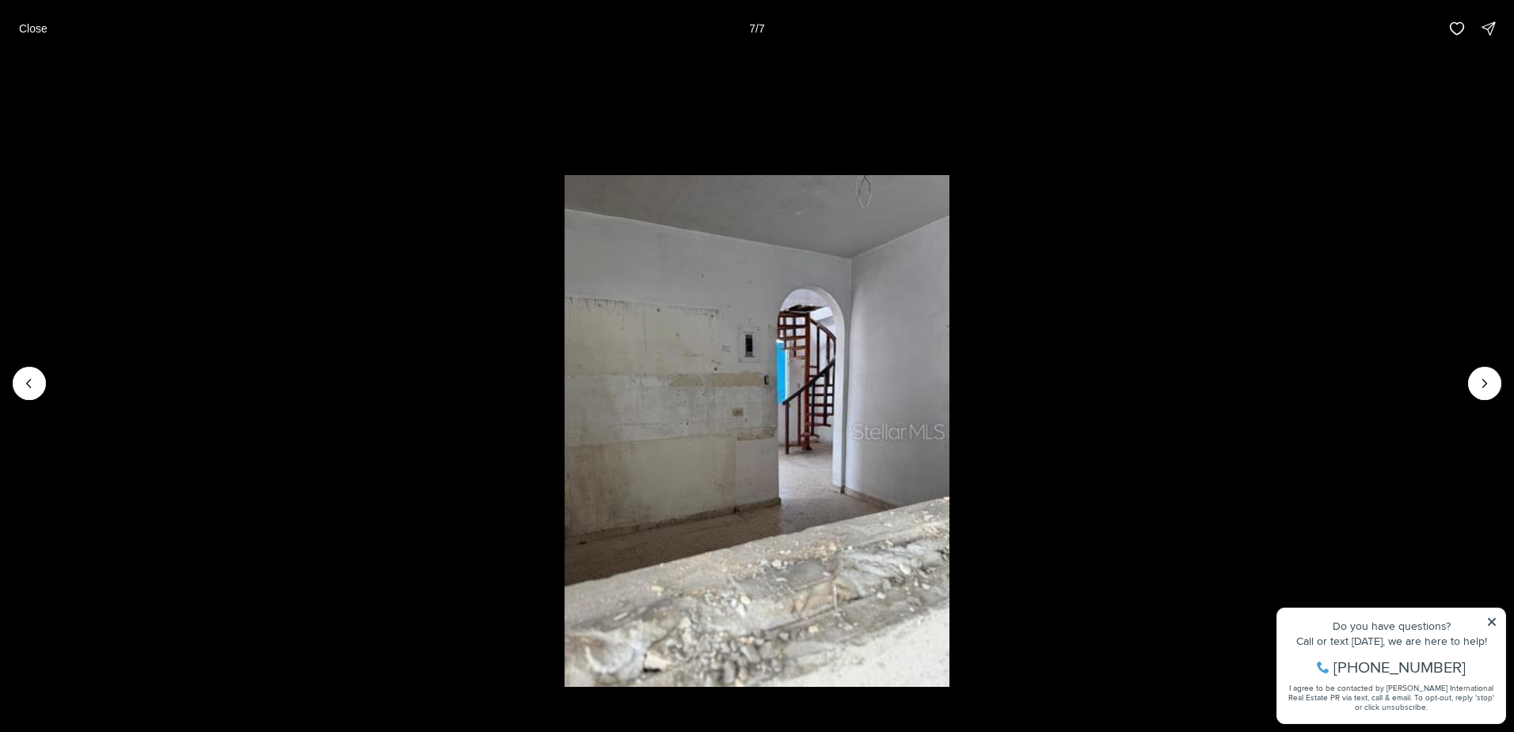
click at [1474, 380] on div at bounding box center [1484, 383] width 33 height 33
click at [1477, 380] on div at bounding box center [1484, 383] width 33 height 33
click at [36, 24] on p "Close" at bounding box center [33, 28] width 29 height 13
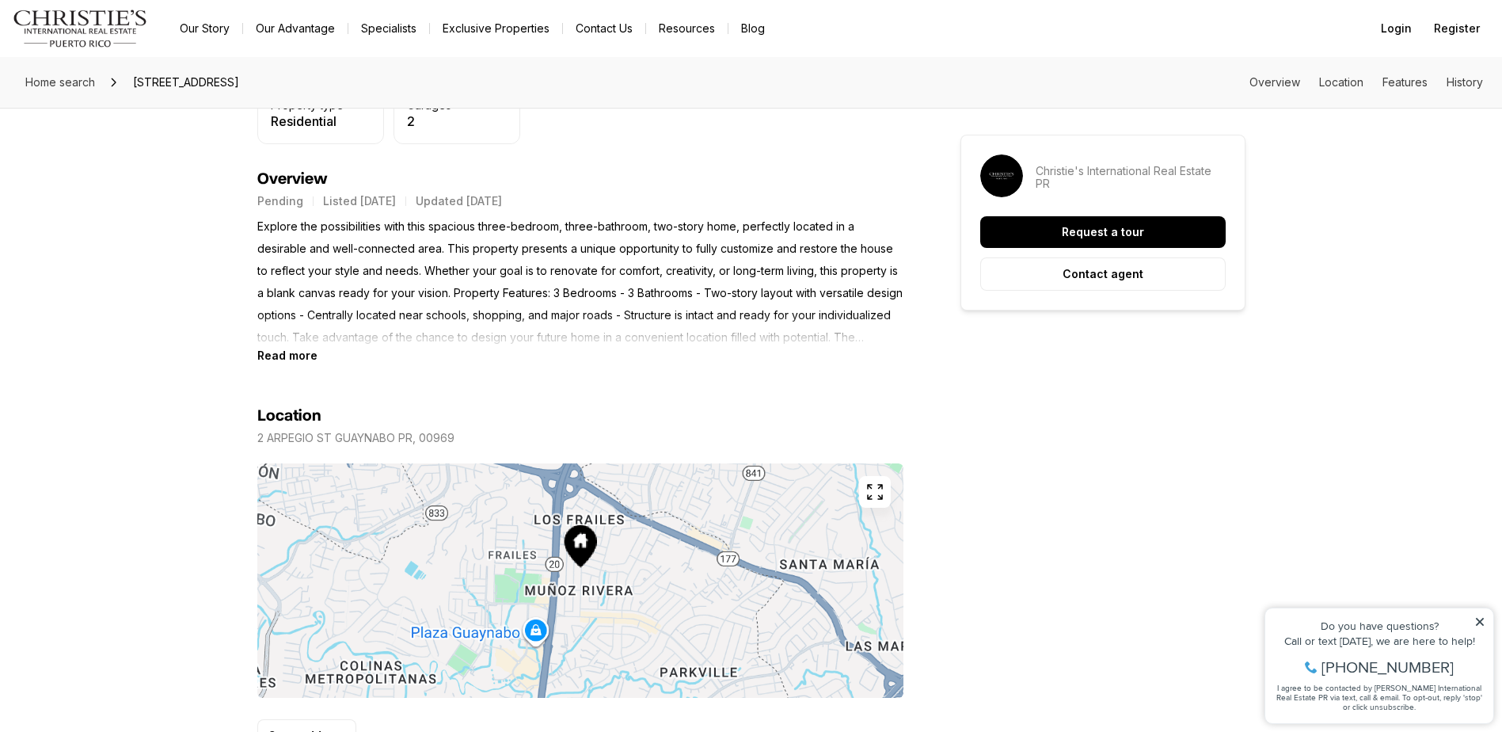
scroll to position [713, 0]
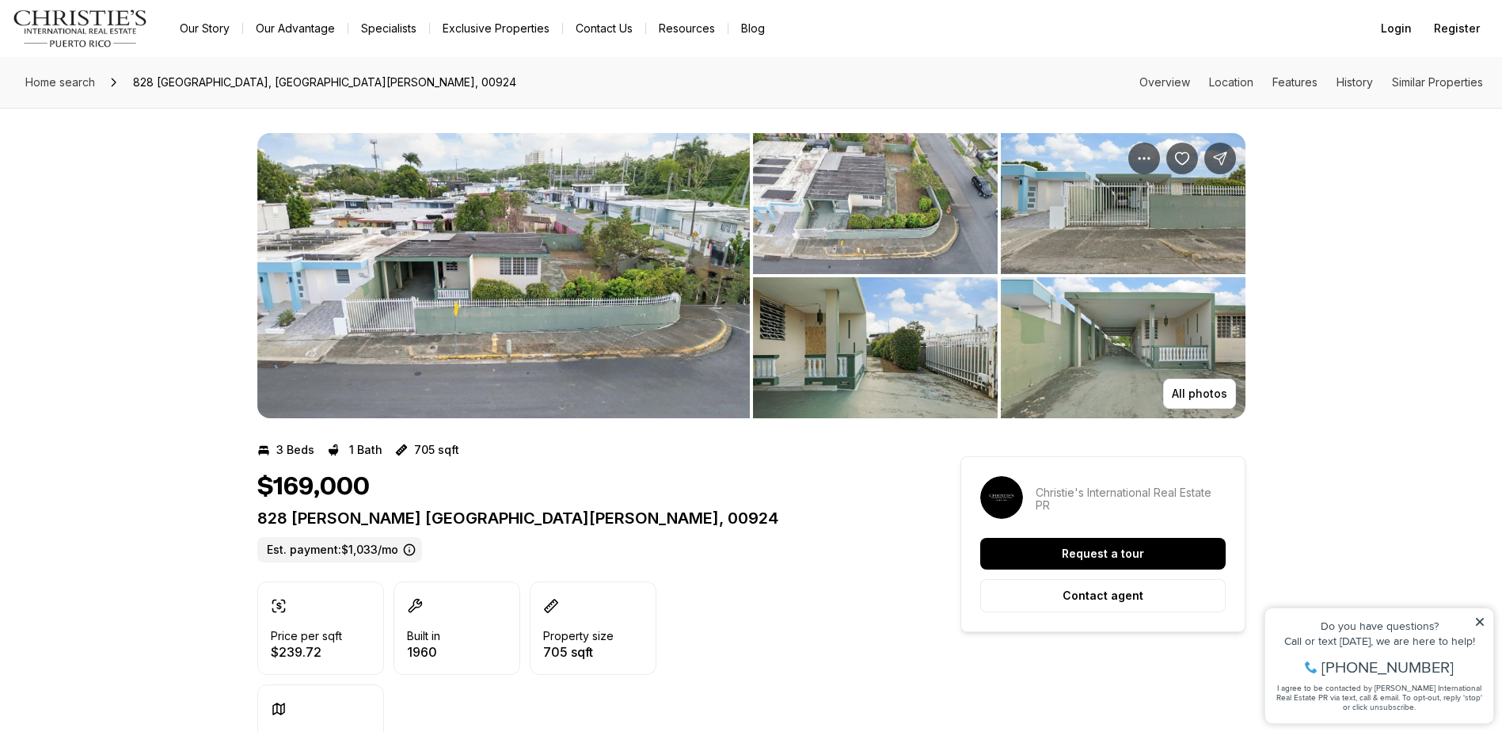
click at [544, 264] on img "View image gallery" at bounding box center [503, 275] width 493 height 285
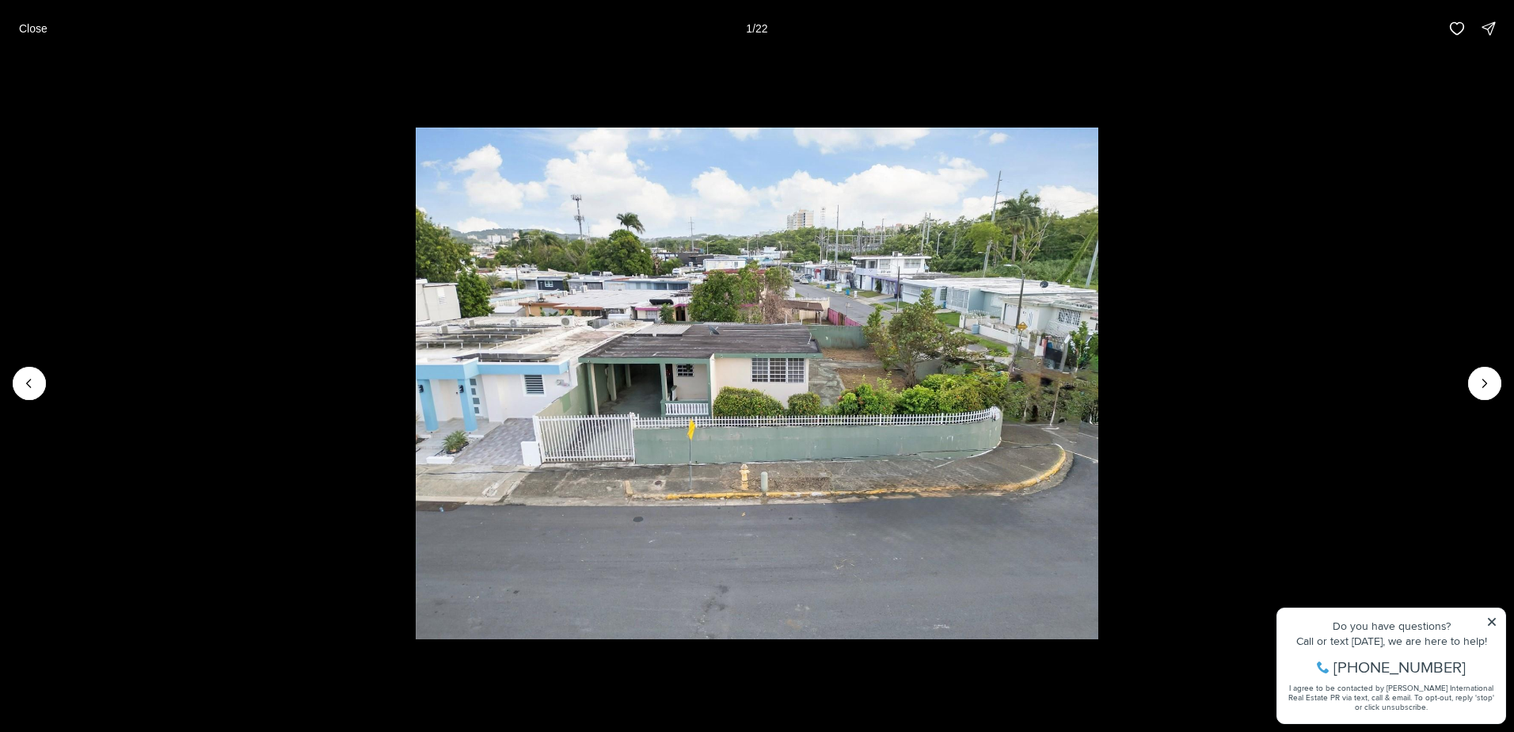
click at [1460, 386] on li "1 of 22" at bounding box center [757, 383] width 1514 height 652
click at [1470, 381] on button "Next slide" at bounding box center [1484, 383] width 33 height 33
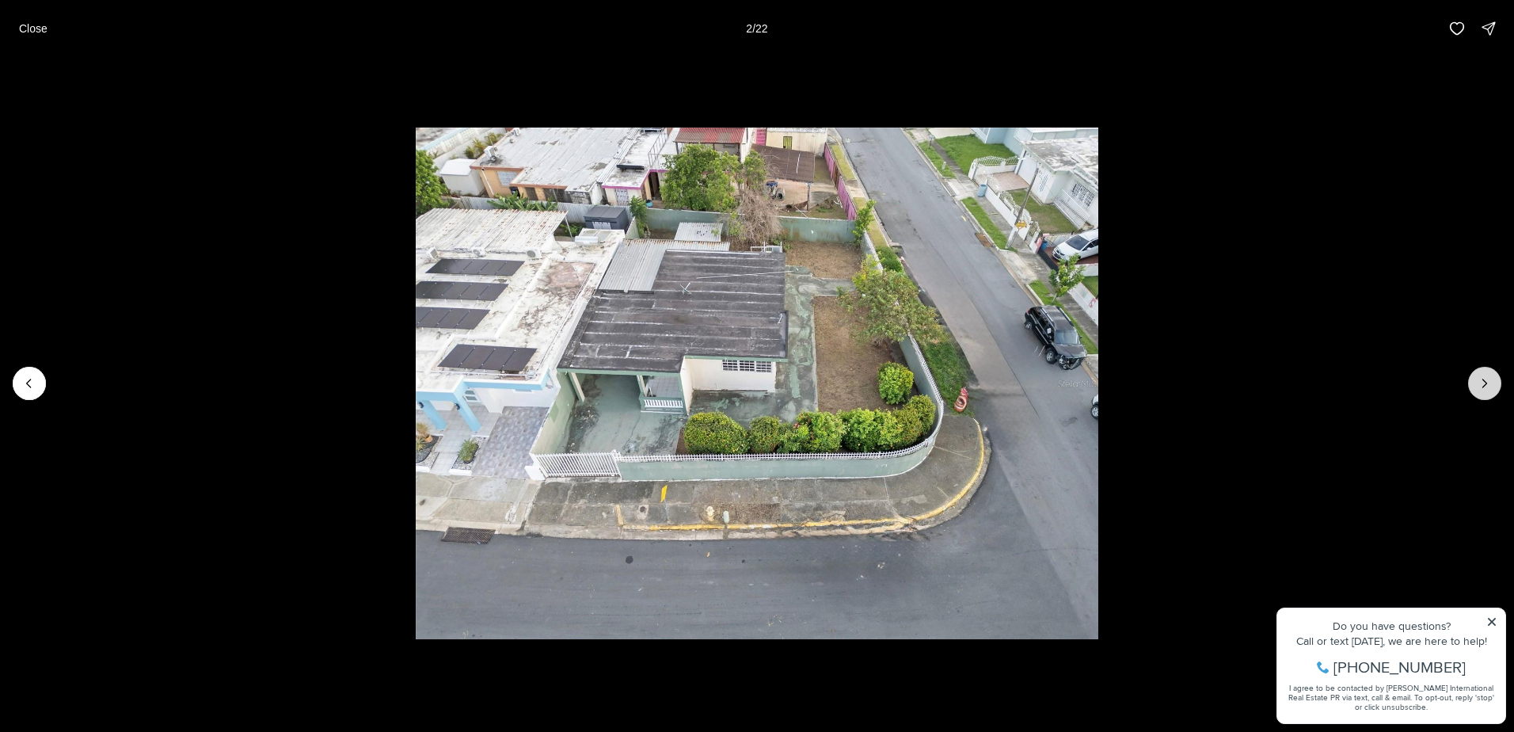
click at [1476, 380] on button "Next slide" at bounding box center [1484, 383] width 33 height 33
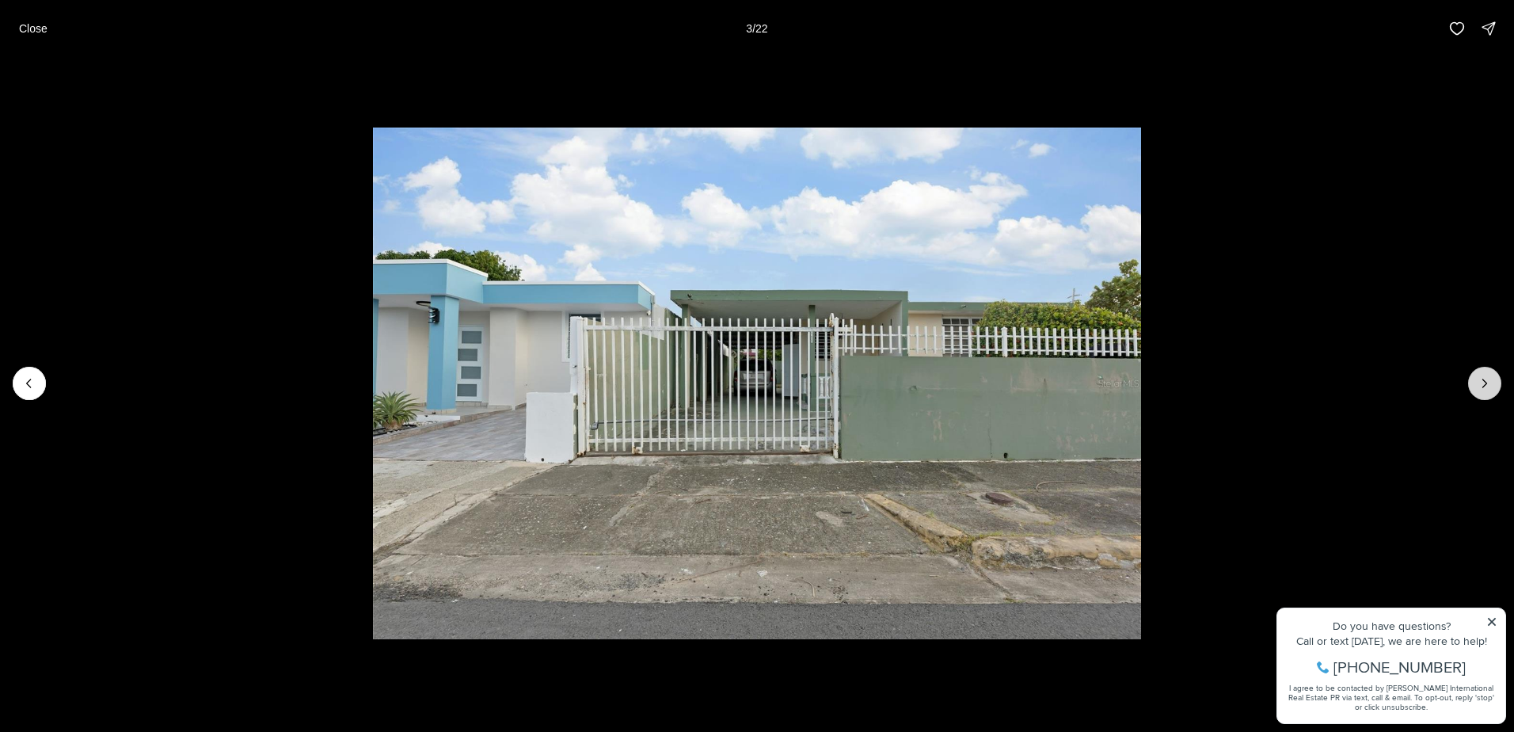
click at [1476, 378] on button "Next slide" at bounding box center [1484, 383] width 33 height 33
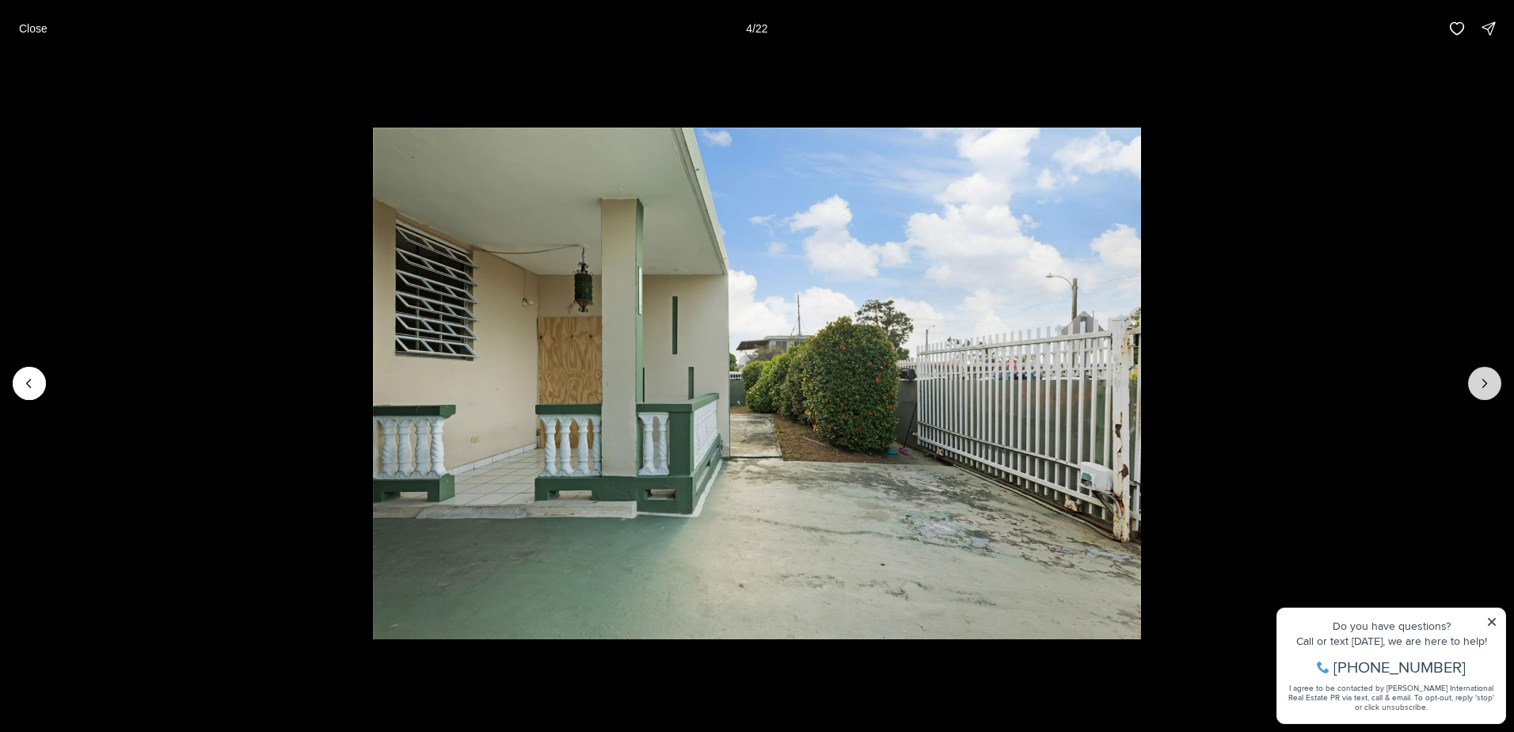
click at [1476, 378] on button "Next slide" at bounding box center [1484, 383] width 33 height 33
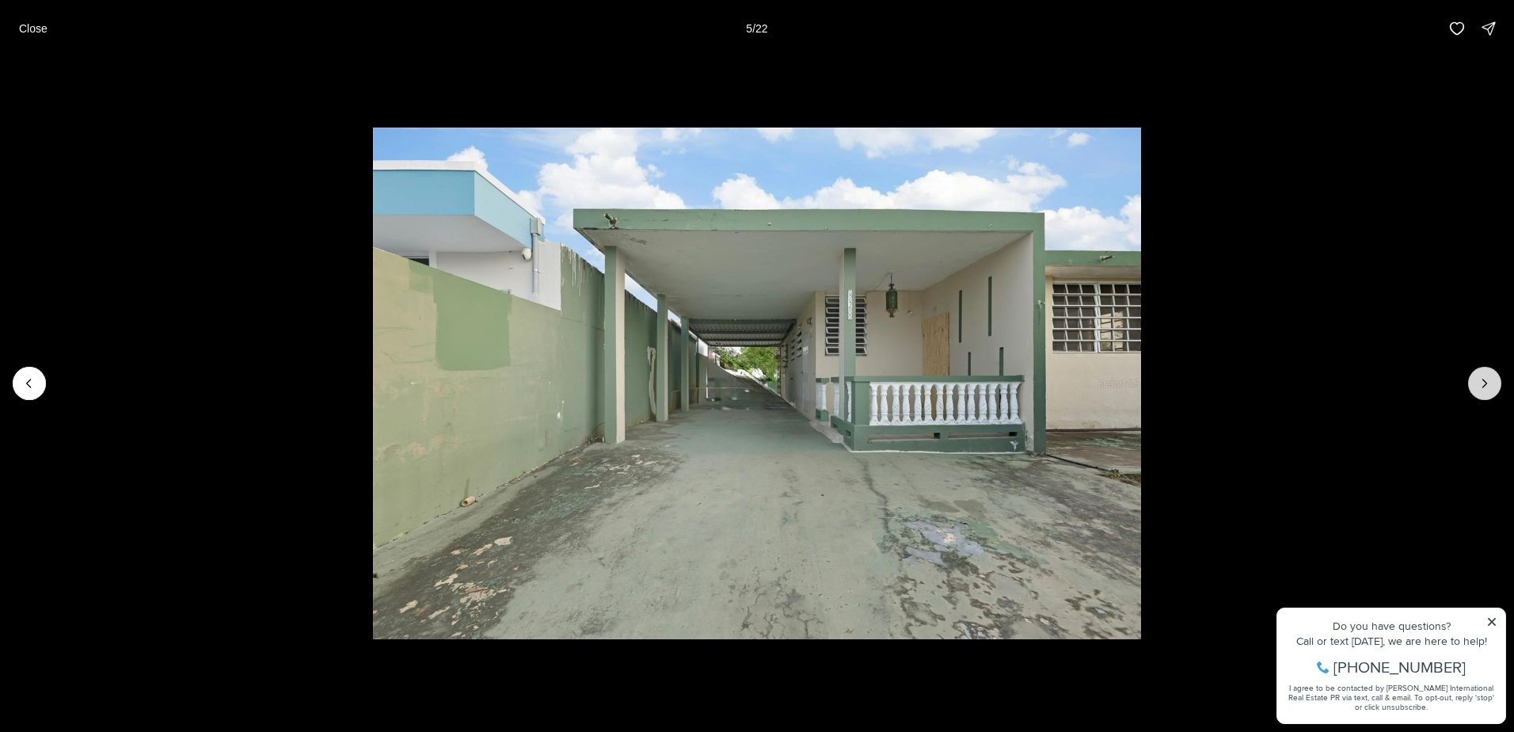
click at [1475, 376] on button "Next slide" at bounding box center [1484, 383] width 33 height 33
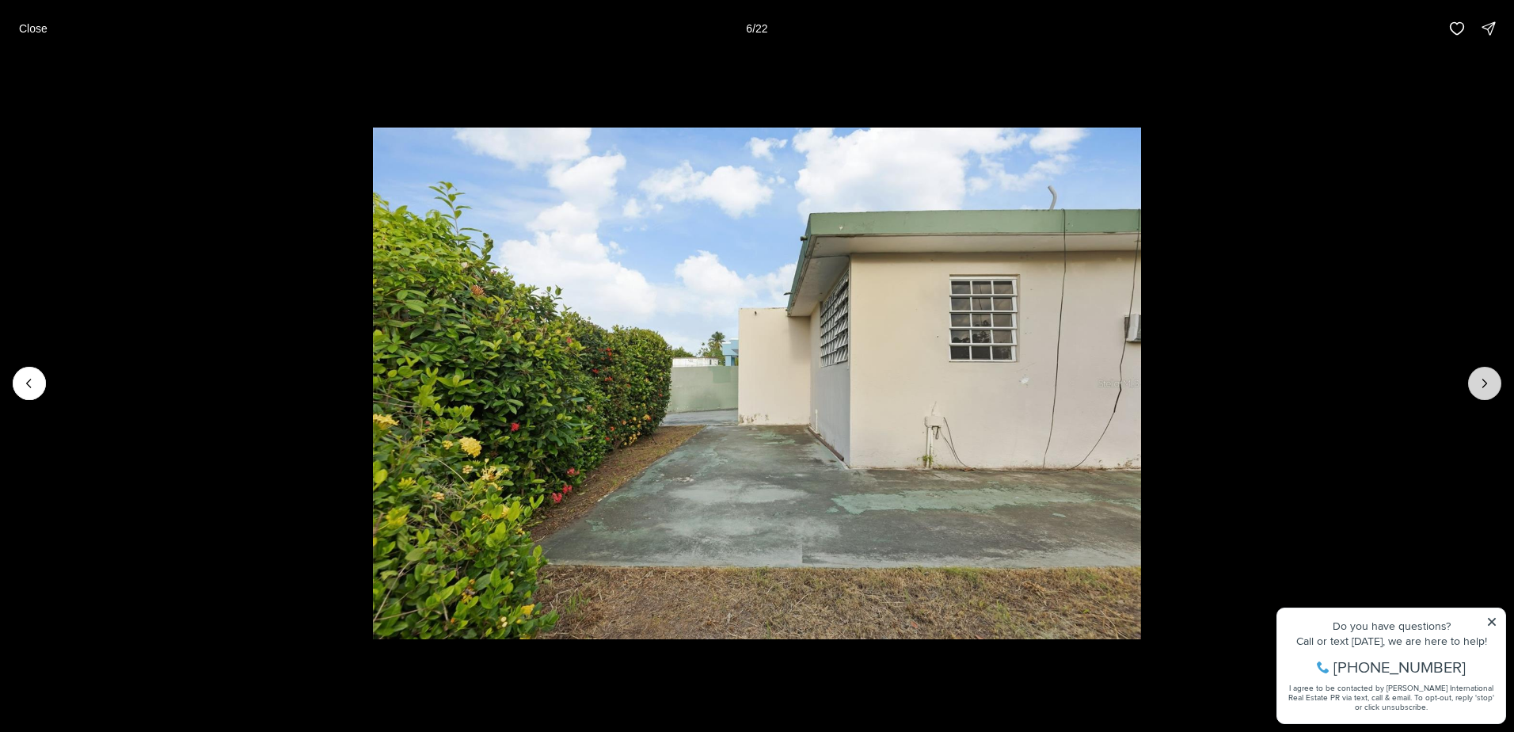
click at [1475, 376] on button "Next slide" at bounding box center [1484, 383] width 33 height 33
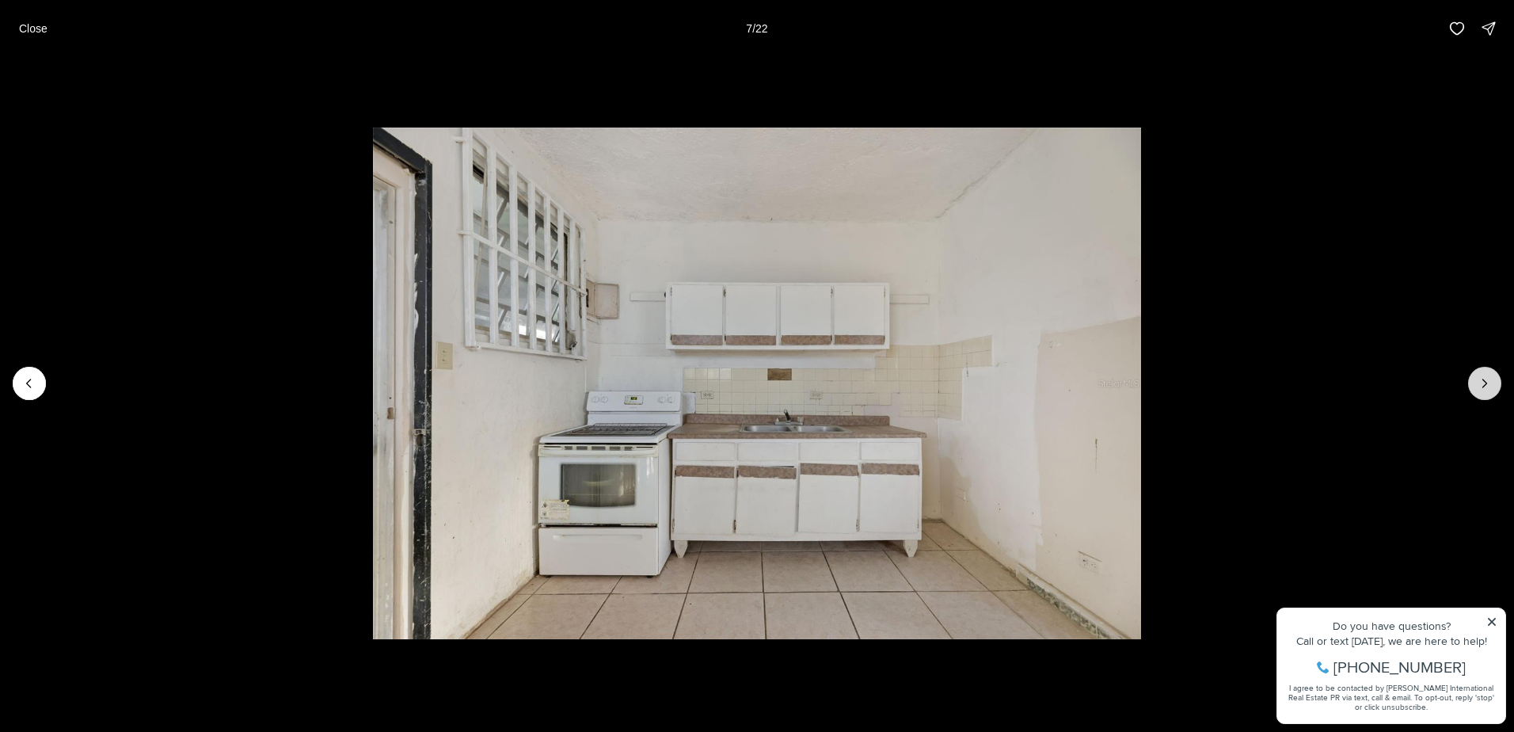
click at [1475, 376] on button "Next slide" at bounding box center [1484, 383] width 33 height 33
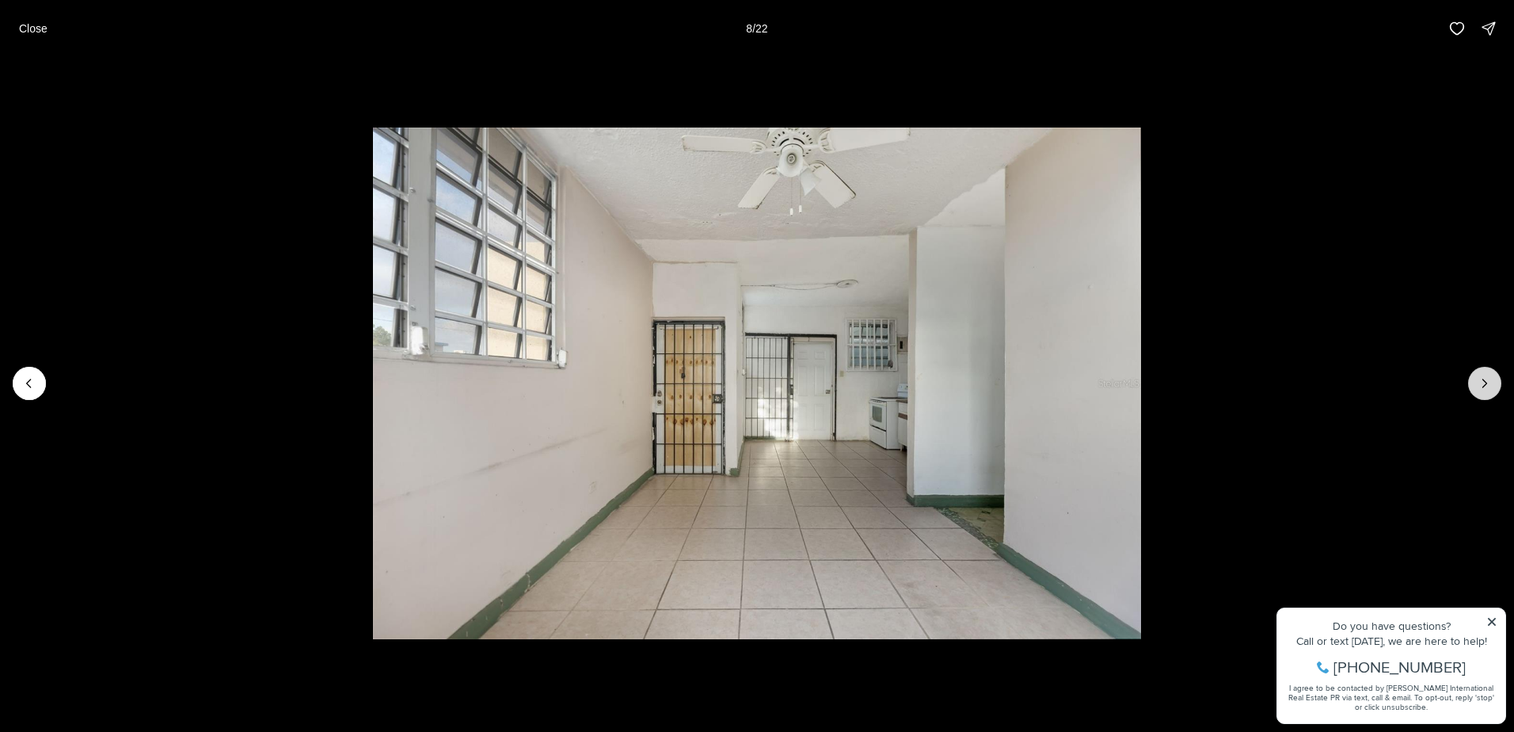
click at [1475, 376] on button "Next slide" at bounding box center [1484, 383] width 33 height 33
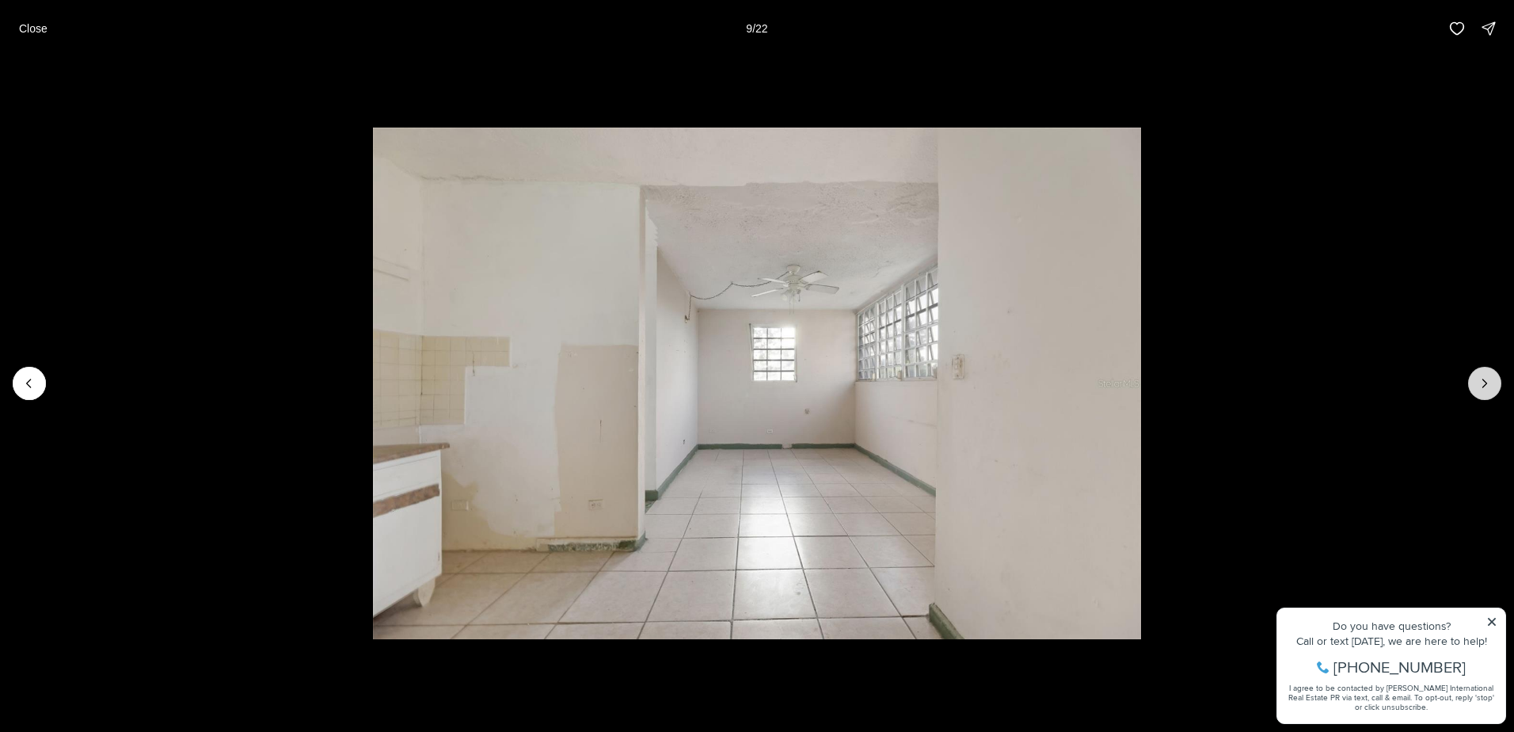
click at [1472, 378] on button "Next slide" at bounding box center [1484, 383] width 33 height 33
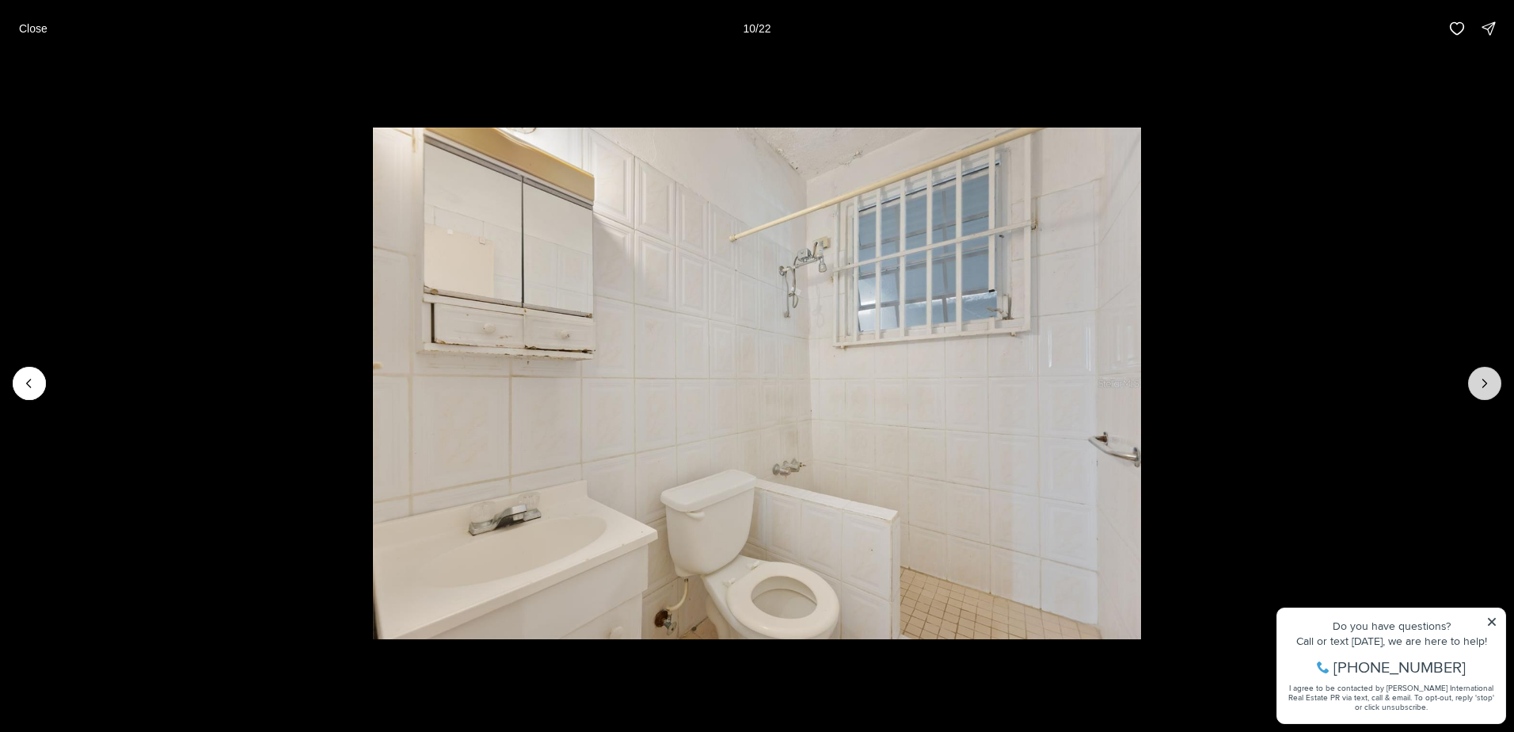
click at [1472, 378] on button "Next slide" at bounding box center [1484, 383] width 33 height 33
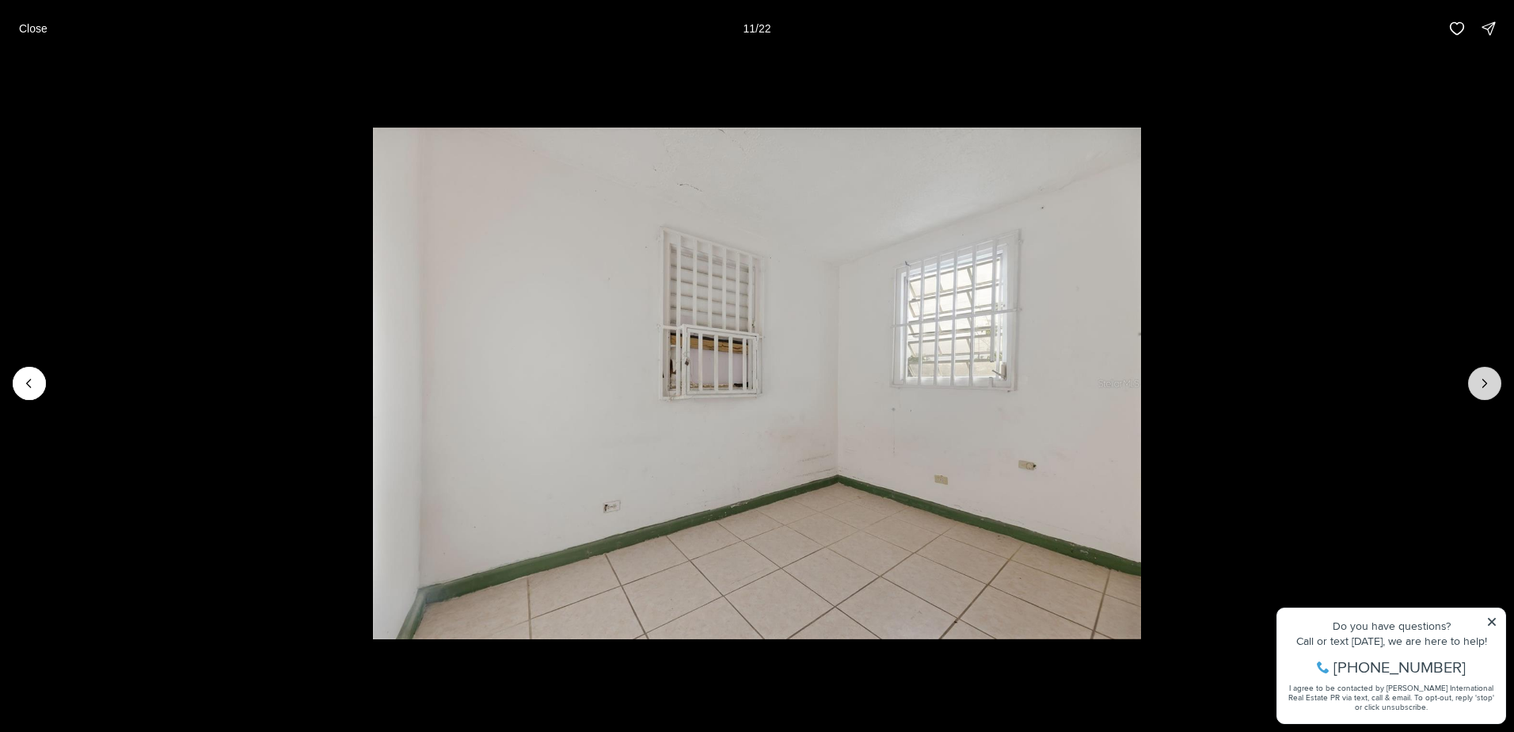
click at [1471, 379] on button "Next slide" at bounding box center [1484, 383] width 33 height 33
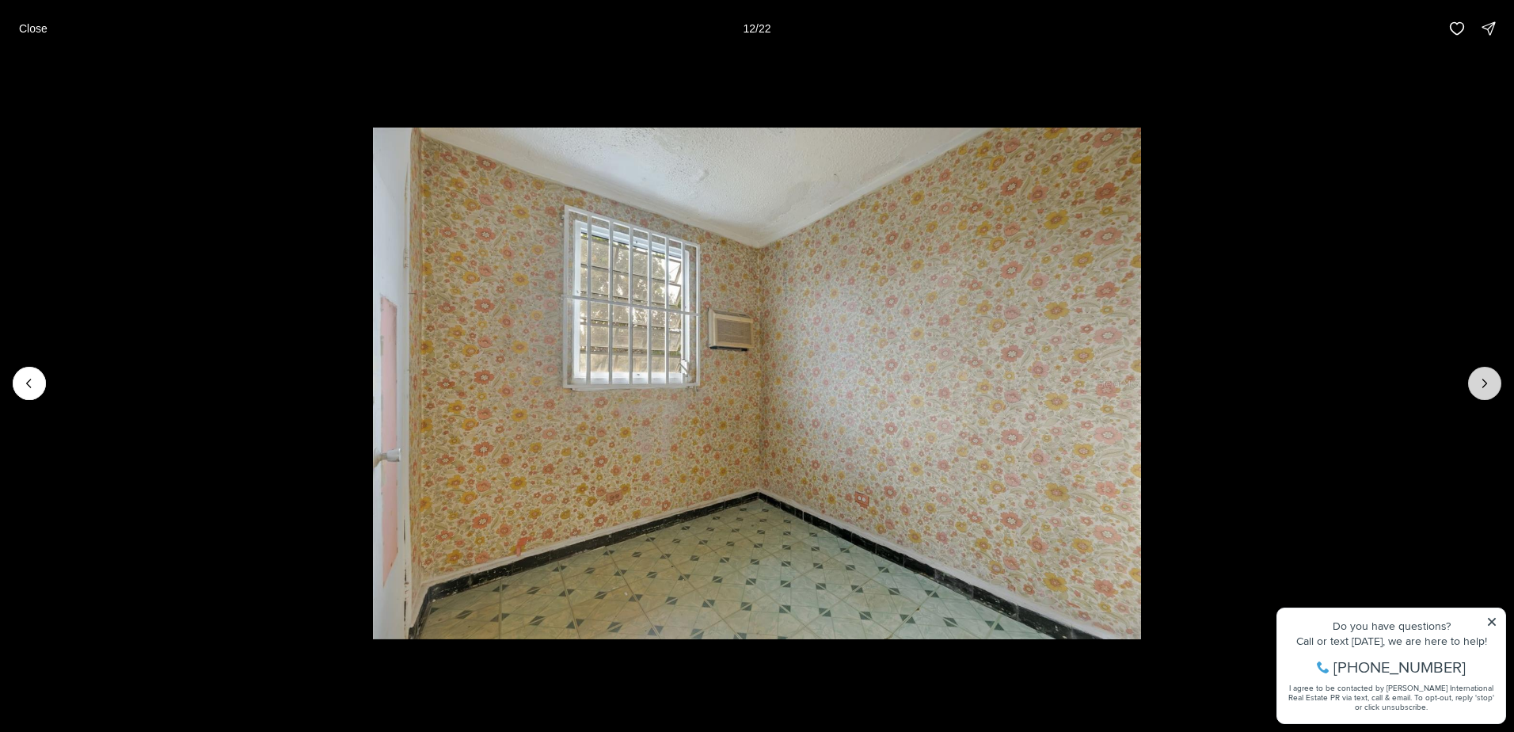
click at [1470, 379] on button "Next slide" at bounding box center [1484, 383] width 33 height 33
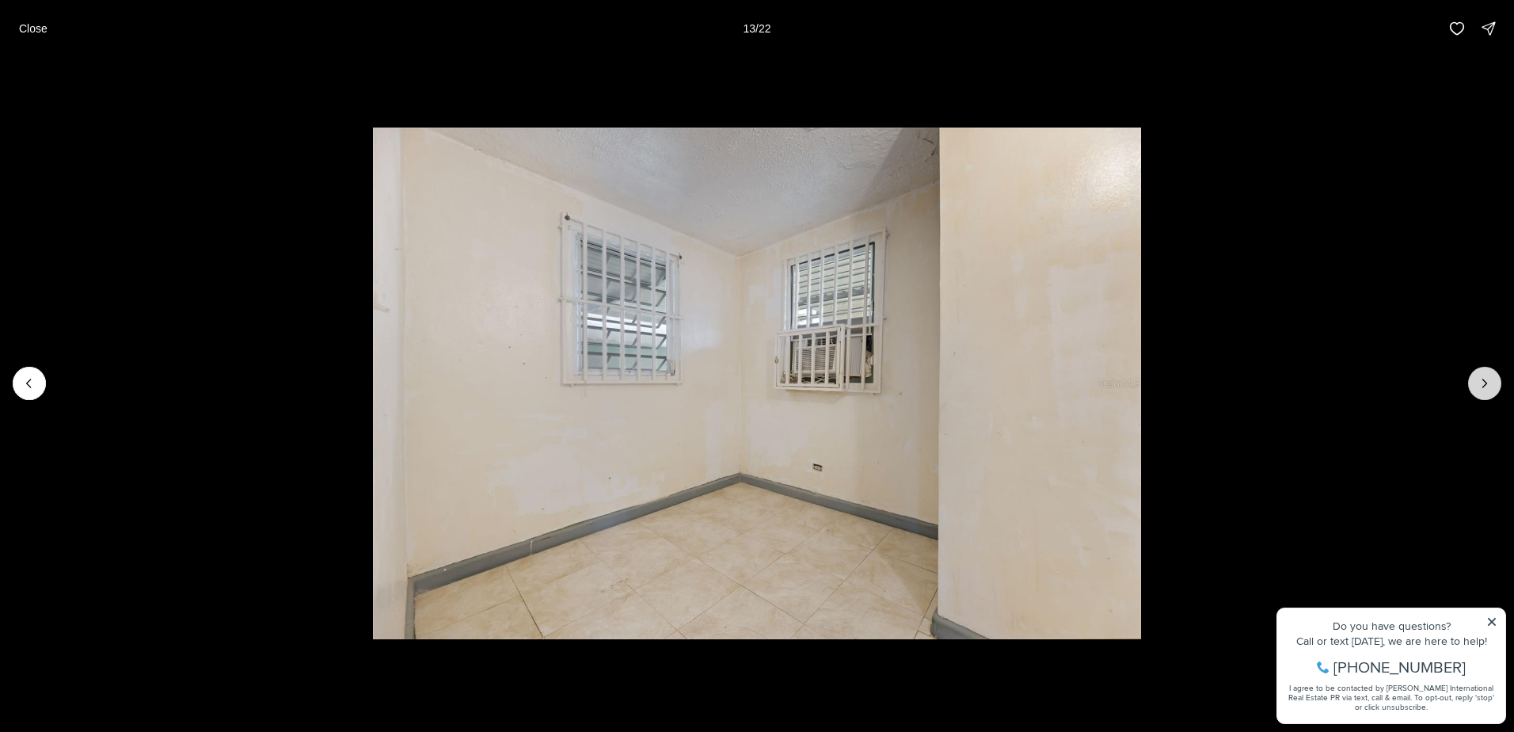
click at [1470, 379] on button "Next slide" at bounding box center [1484, 383] width 33 height 33
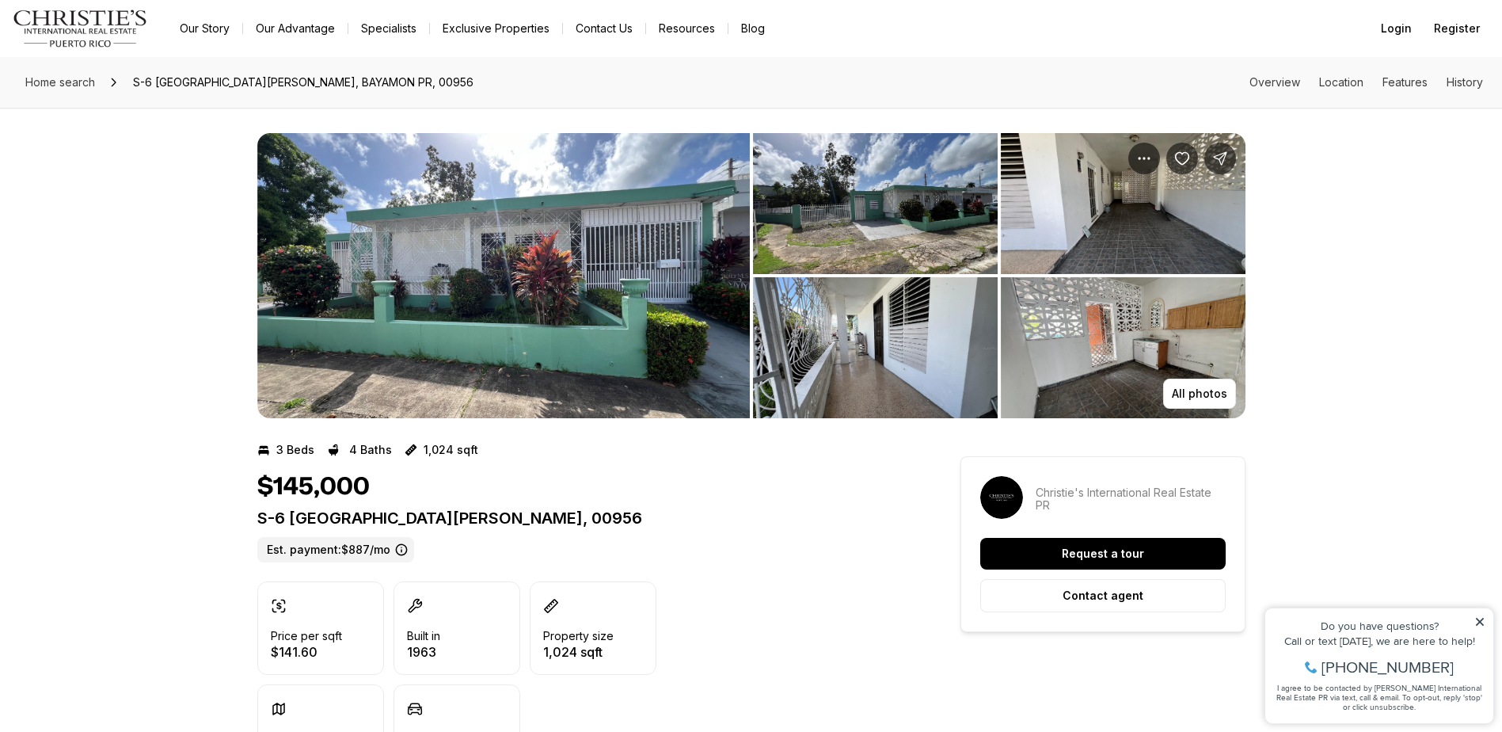
click at [627, 254] on img "View image gallery" at bounding box center [503, 275] width 493 height 285
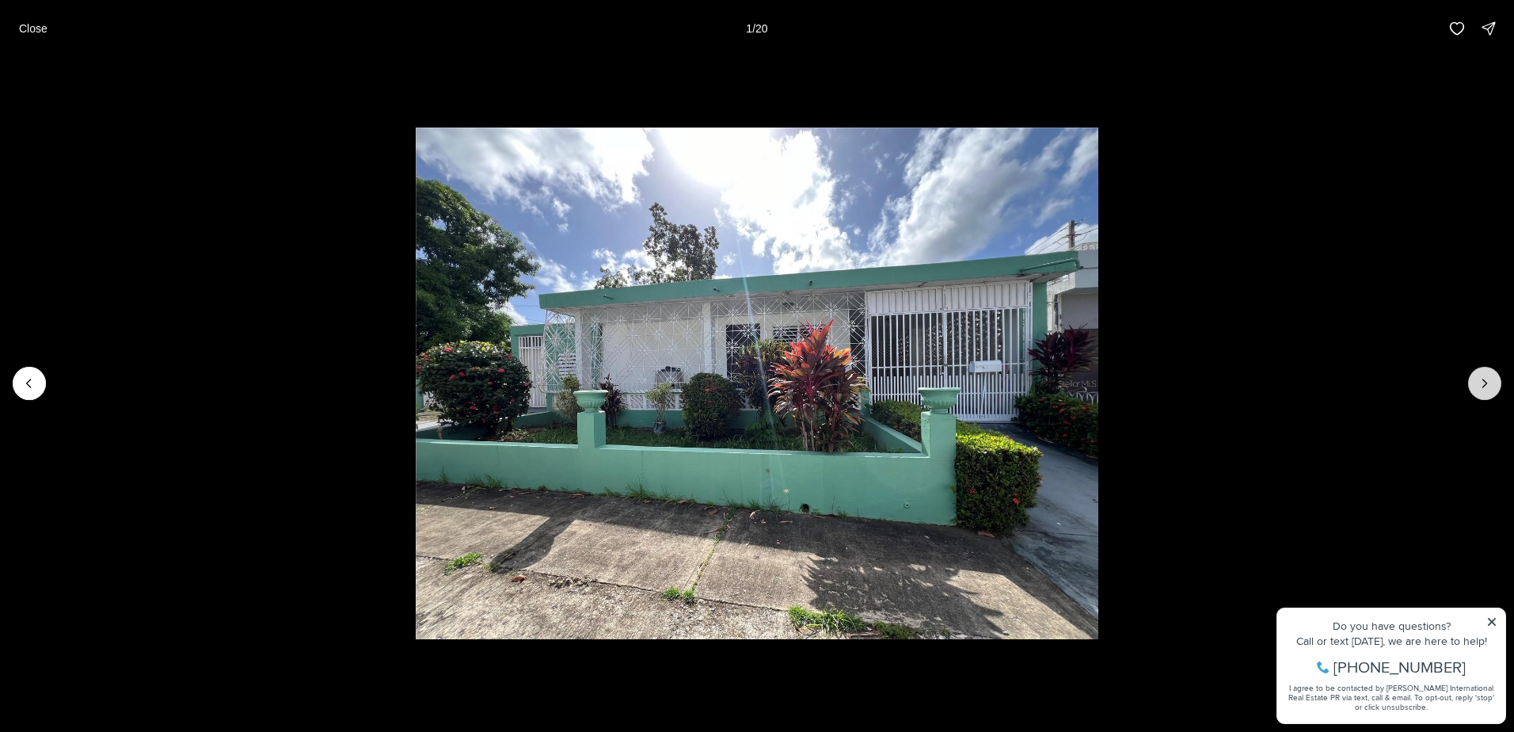
click at [1480, 386] on icon "Next slide" at bounding box center [1485, 383] width 16 height 16
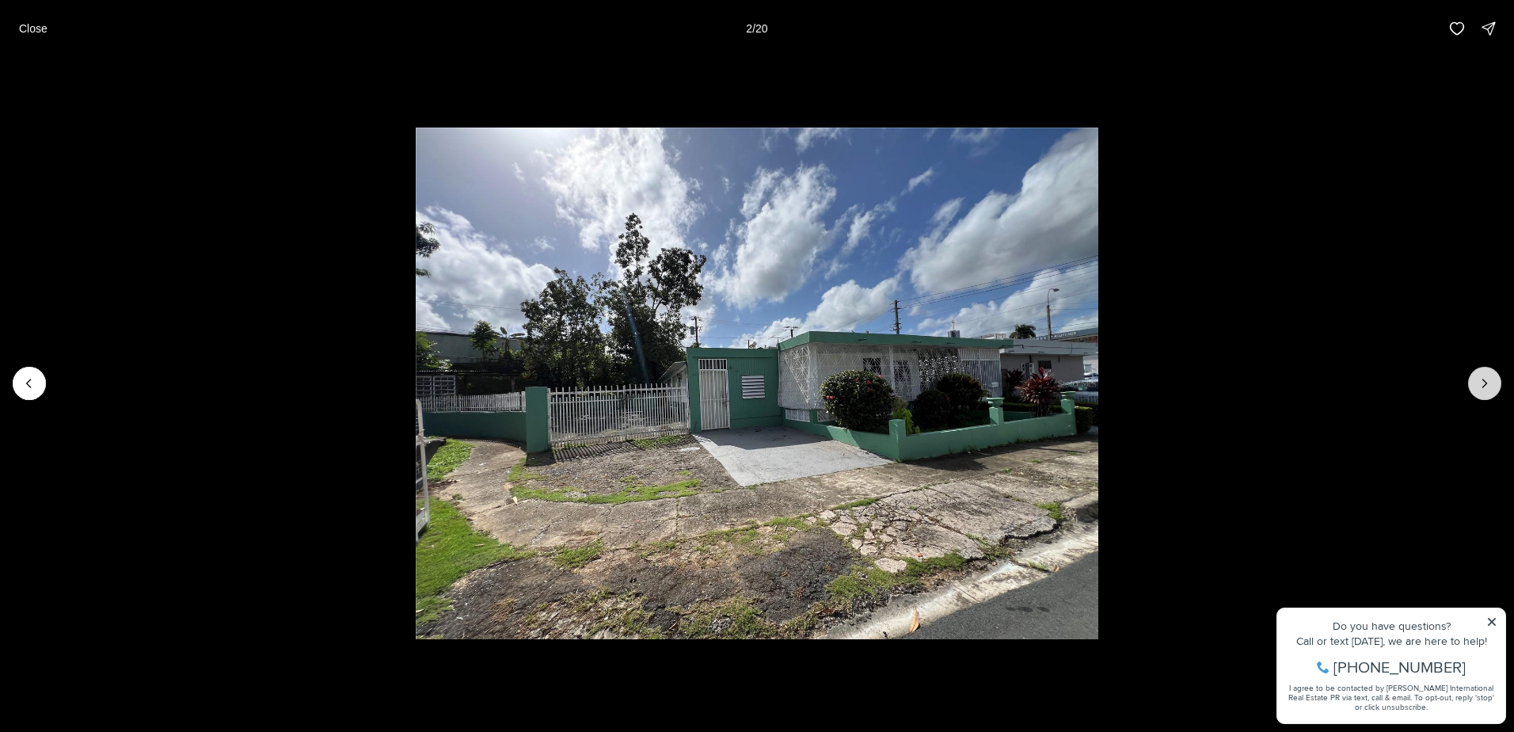
click at [1480, 385] on icon "Next slide" at bounding box center [1485, 383] width 16 height 16
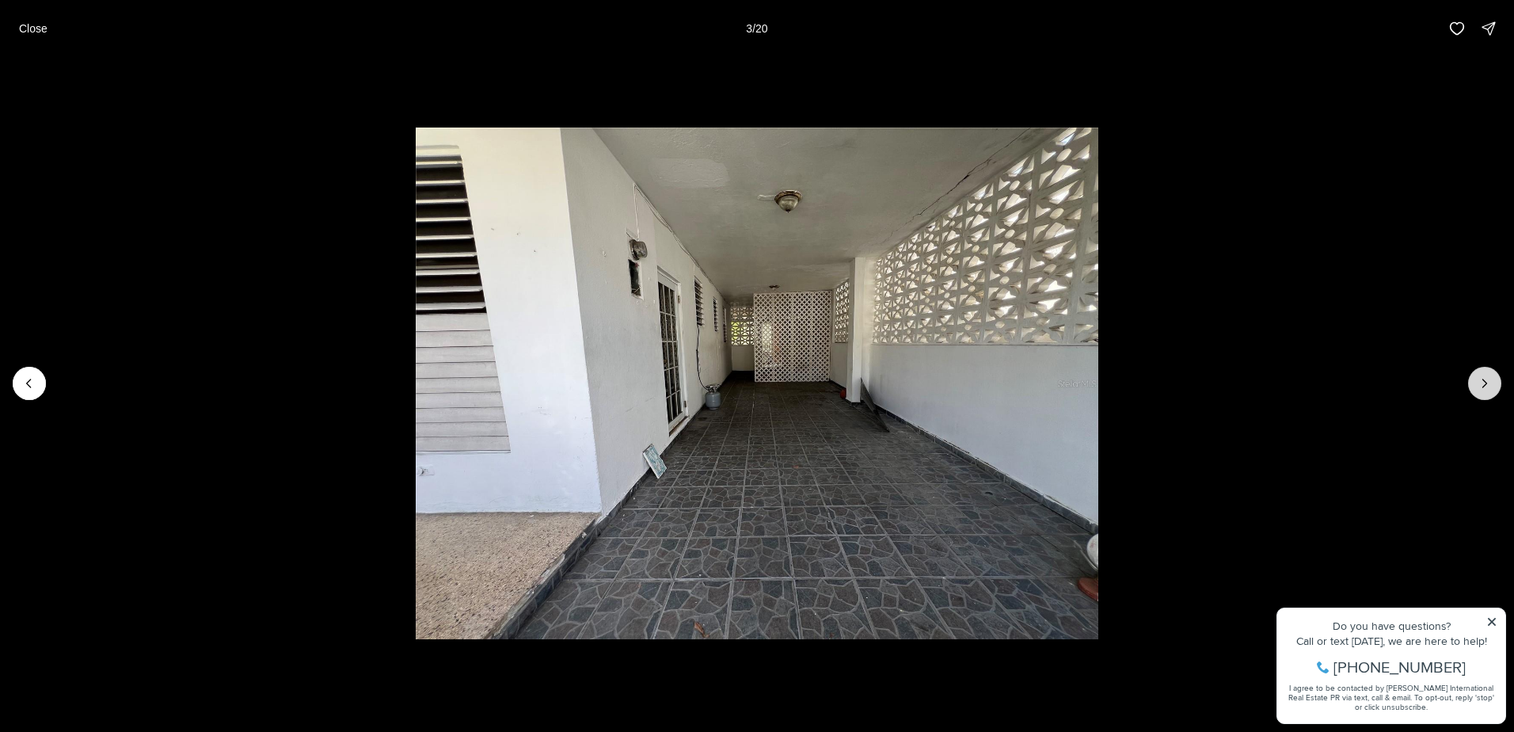
click at [1480, 384] on icon "Next slide" at bounding box center [1485, 383] width 16 height 16
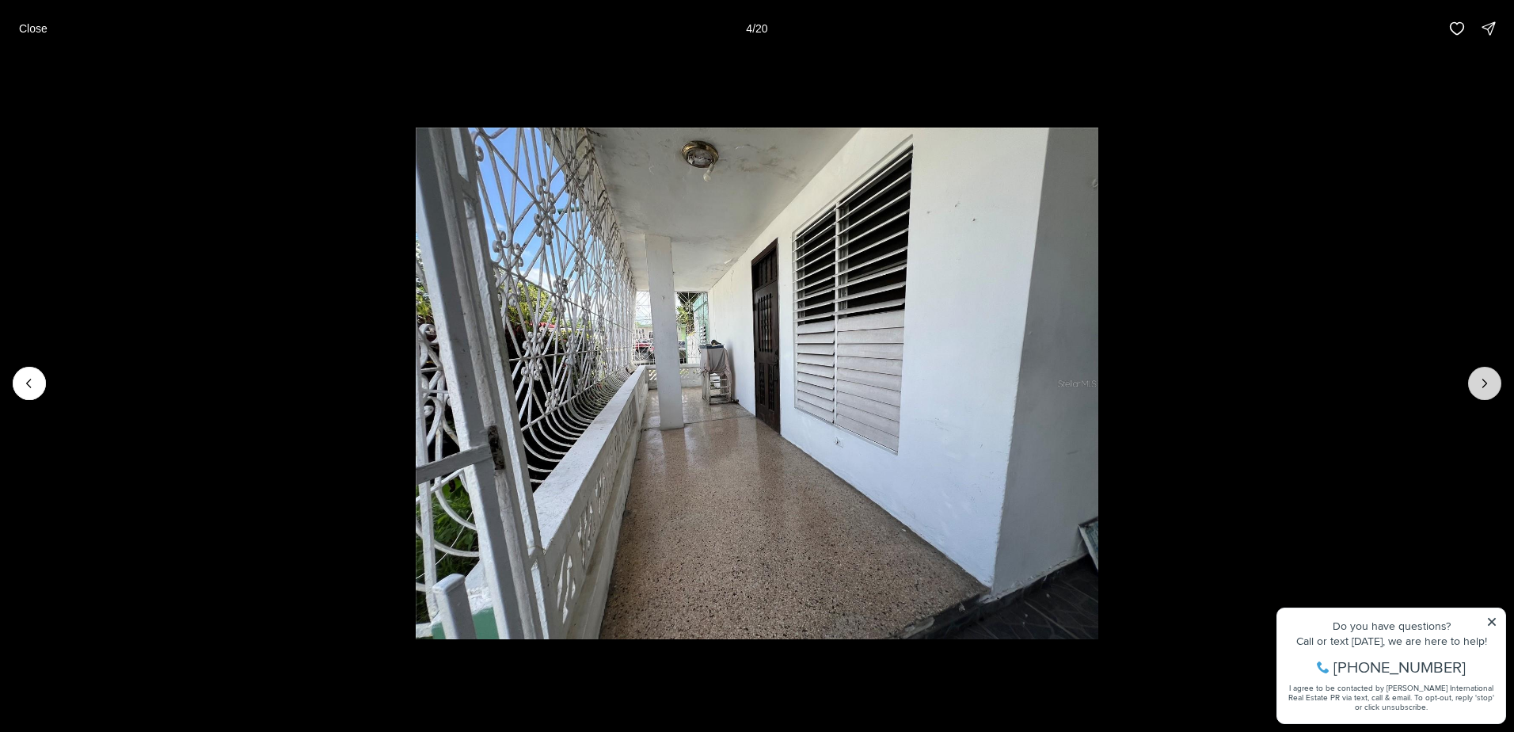
click at [1481, 382] on icon "Next slide" at bounding box center [1485, 383] width 16 height 16
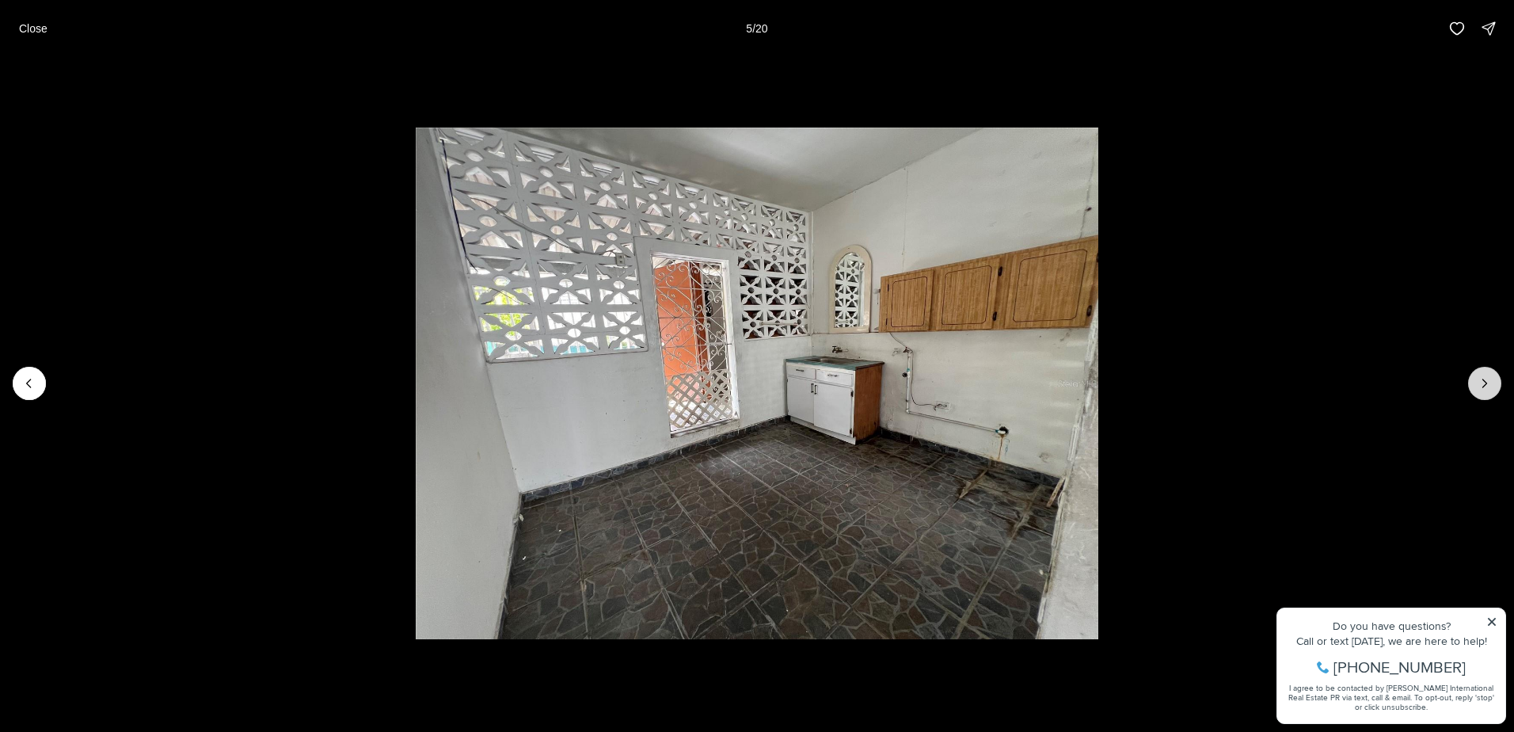
click at [1481, 382] on icon "Next slide" at bounding box center [1485, 383] width 16 height 16
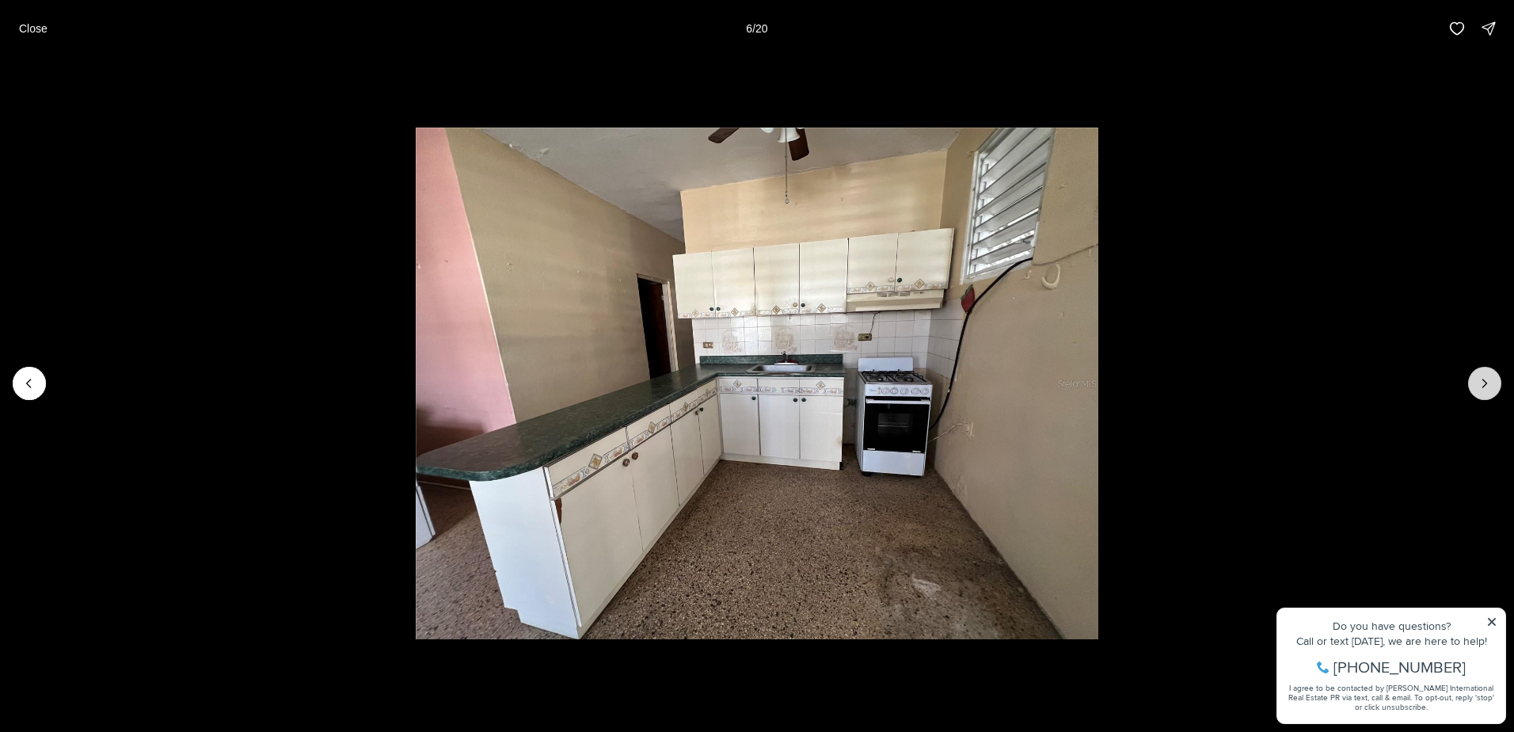
click at [1481, 382] on icon "Next slide" at bounding box center [1485, 383] width 16 height 16
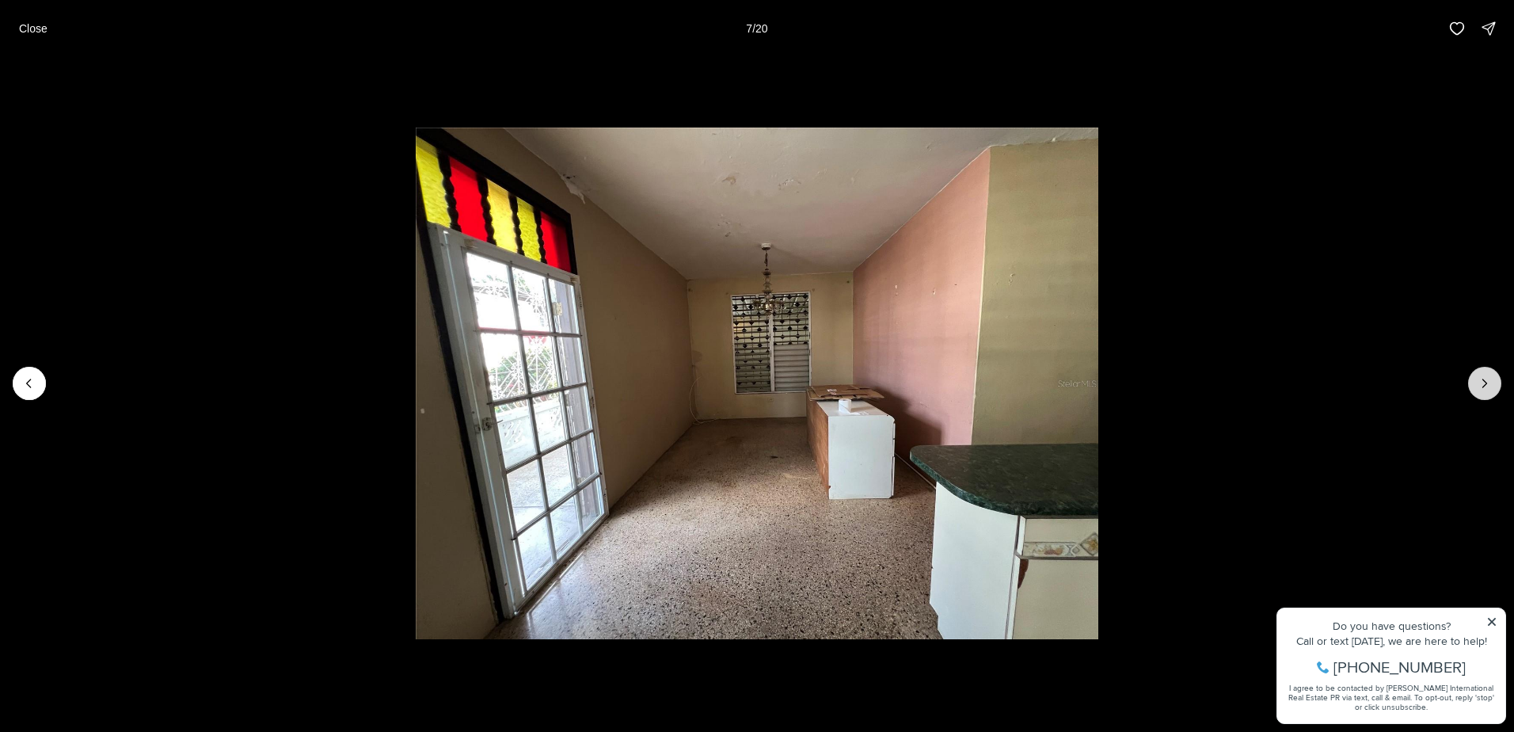
click at [1481, 382] on icon "Next slide" at bounding box center [1485, 383] width 16 height 16
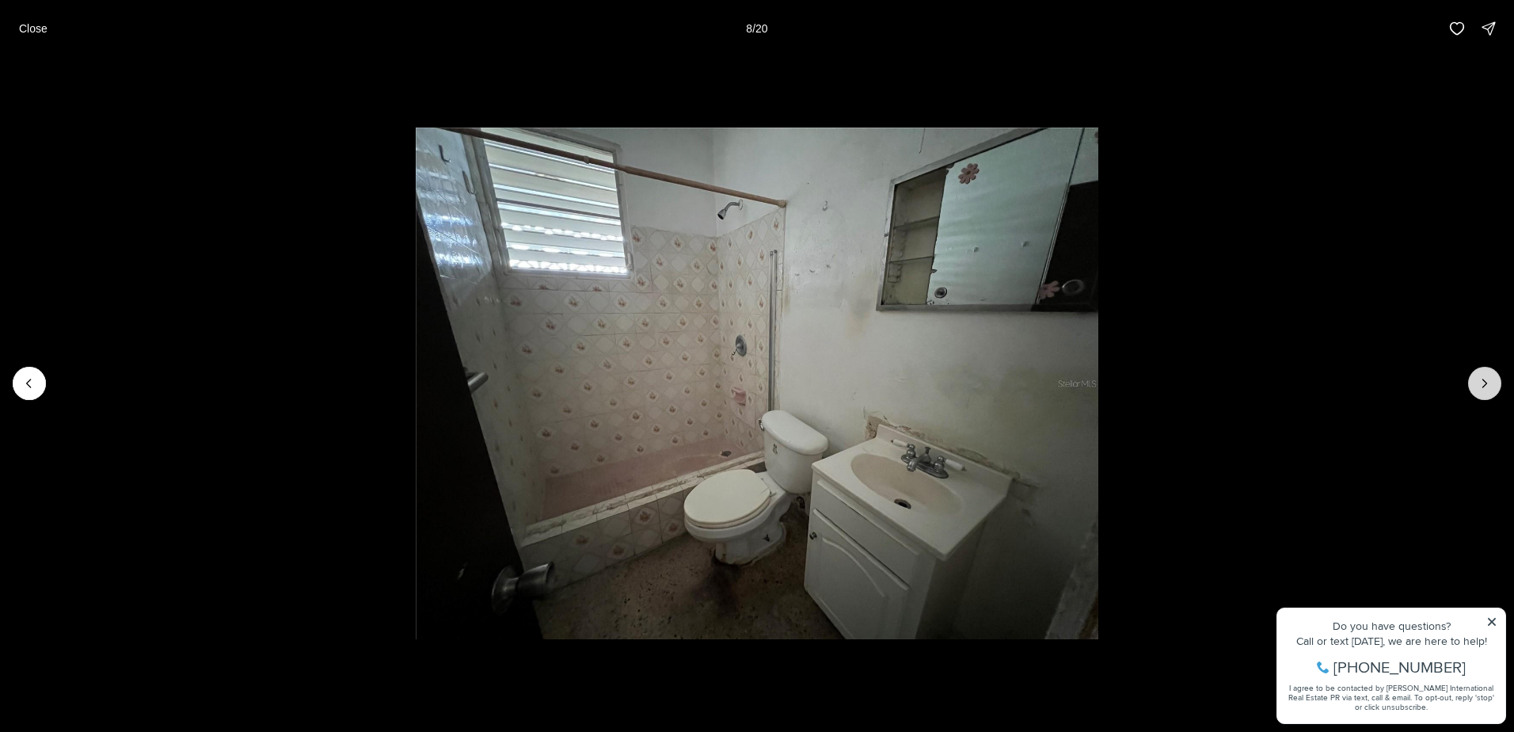
click at [1481, 382] on icon "Next slide" at bounding box center [1485, 383] width 16 height 16
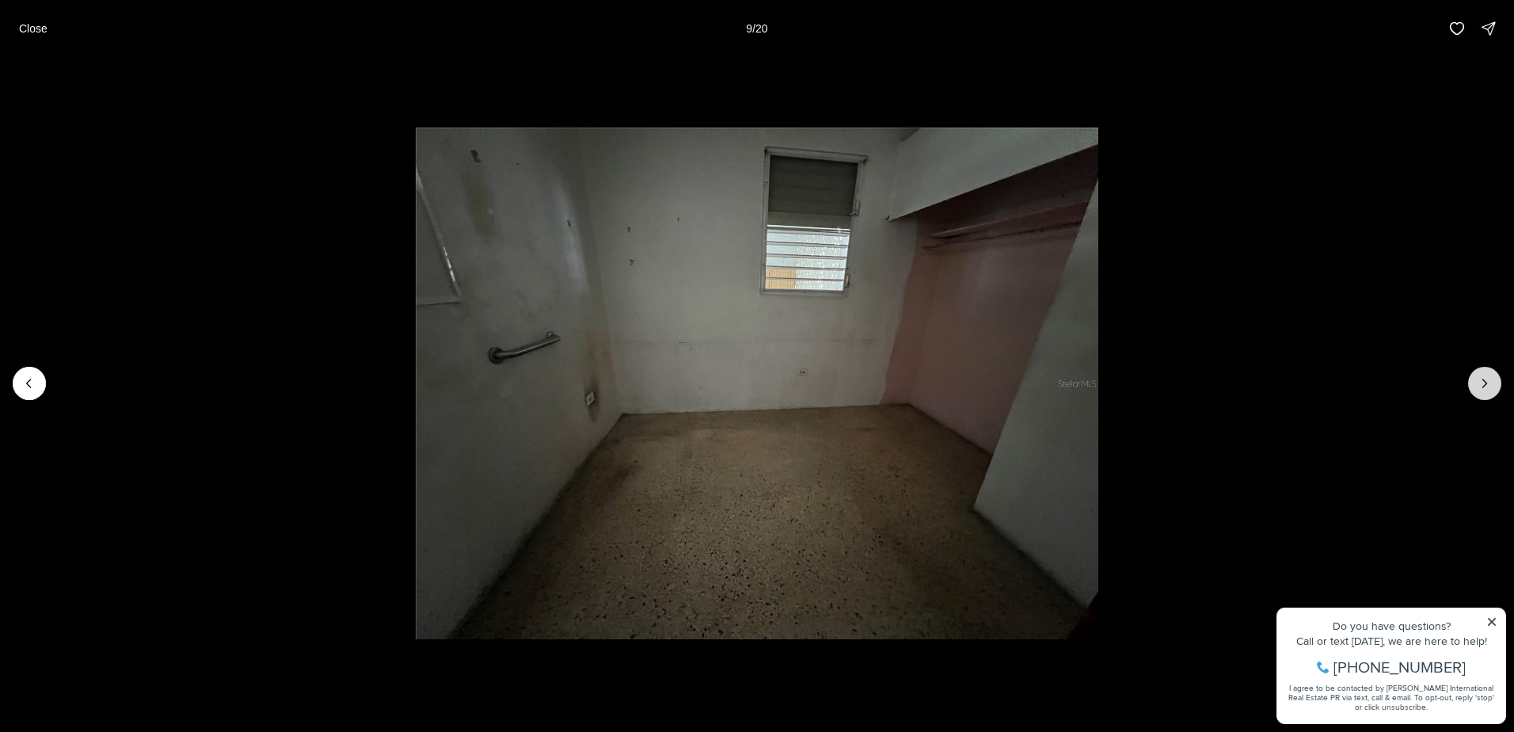
click at [1481, 382] on icon "Next slide" at bounding box center [1485, 383] width 16 height 16
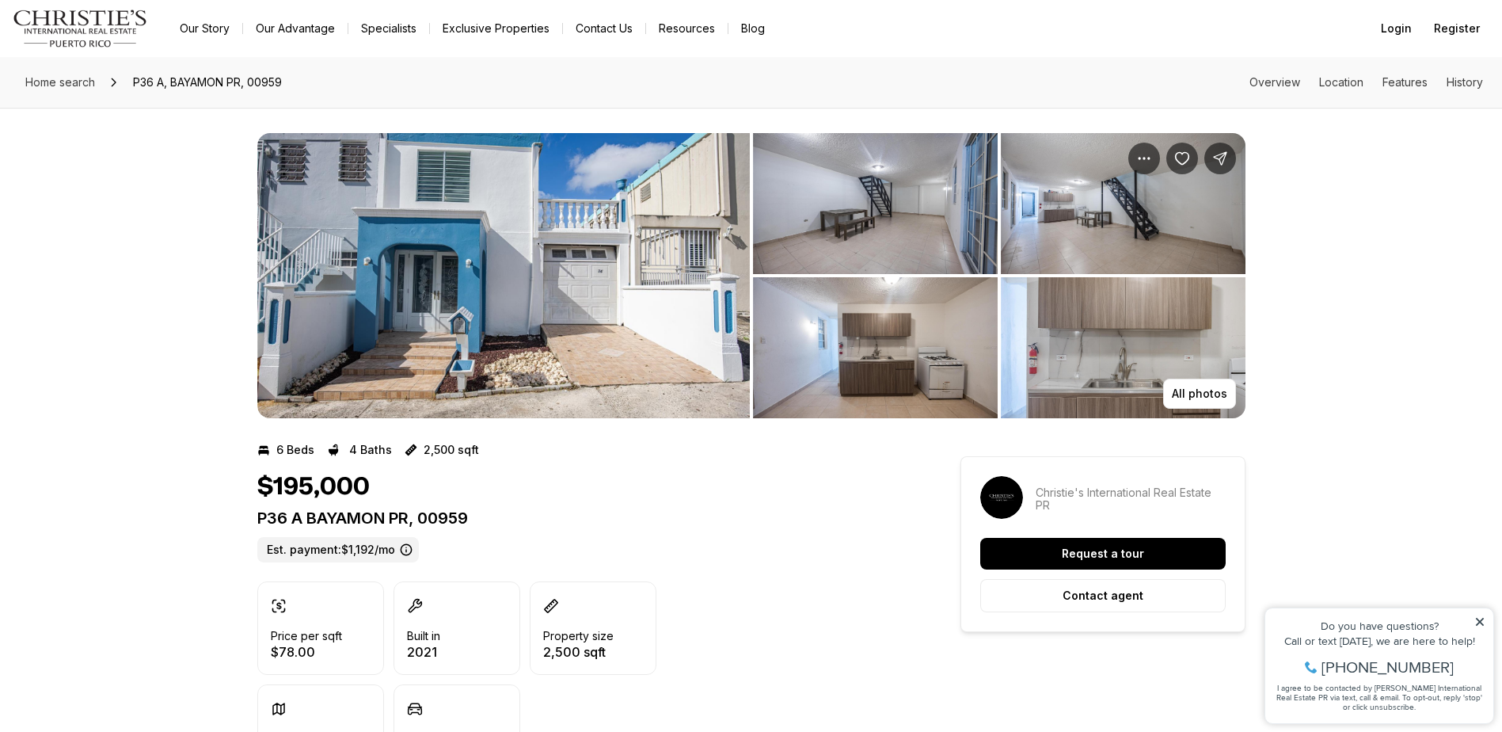
click at [659, 283] on img "View image gallery" at bounding box center [503, 275] width 493 height 285
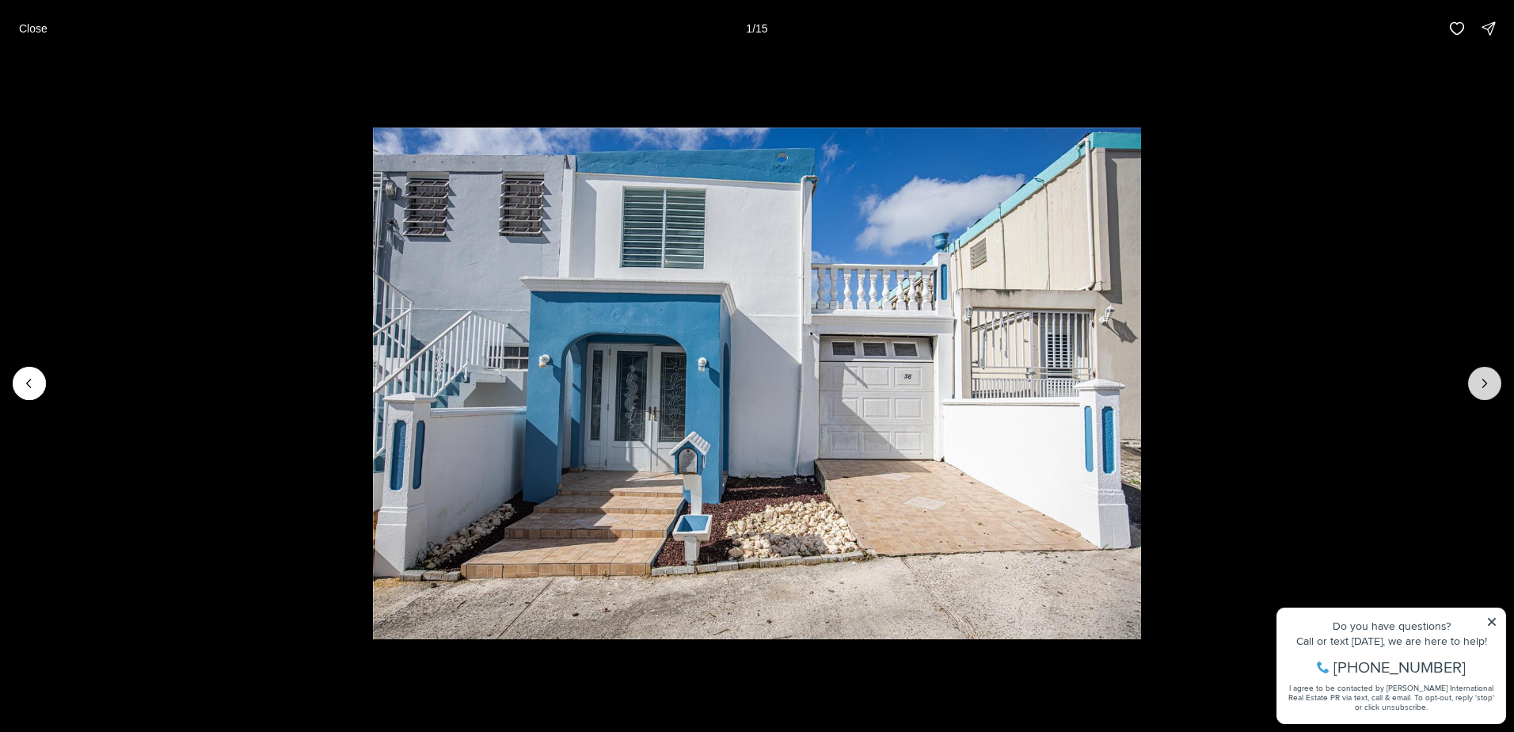
click at [1474, 391] on button "Next slide" at bounding box center [1484, 383] width 33 height 33
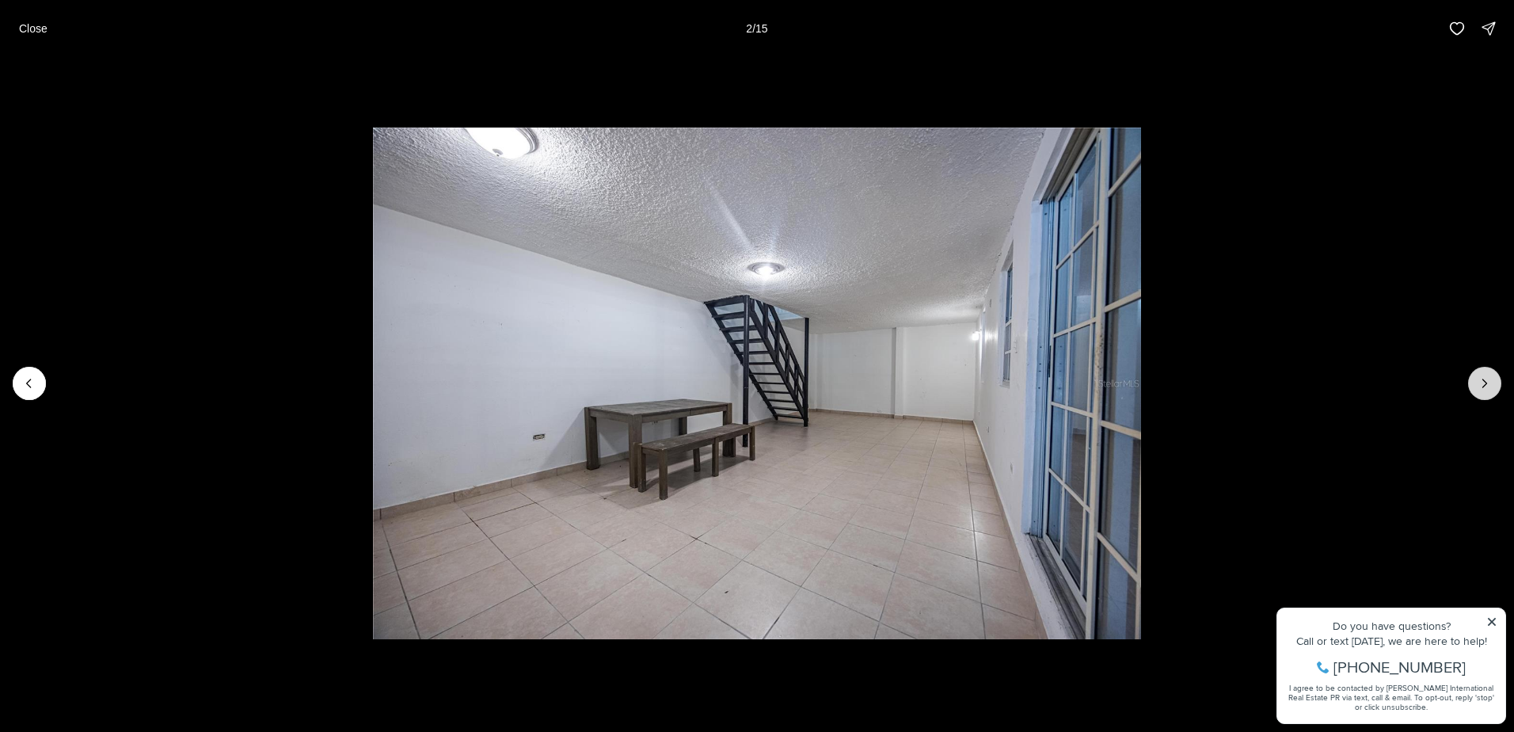
click at [1473, 393] on button "Next slide" at bounding box center [1484, 383] width 33 height 33
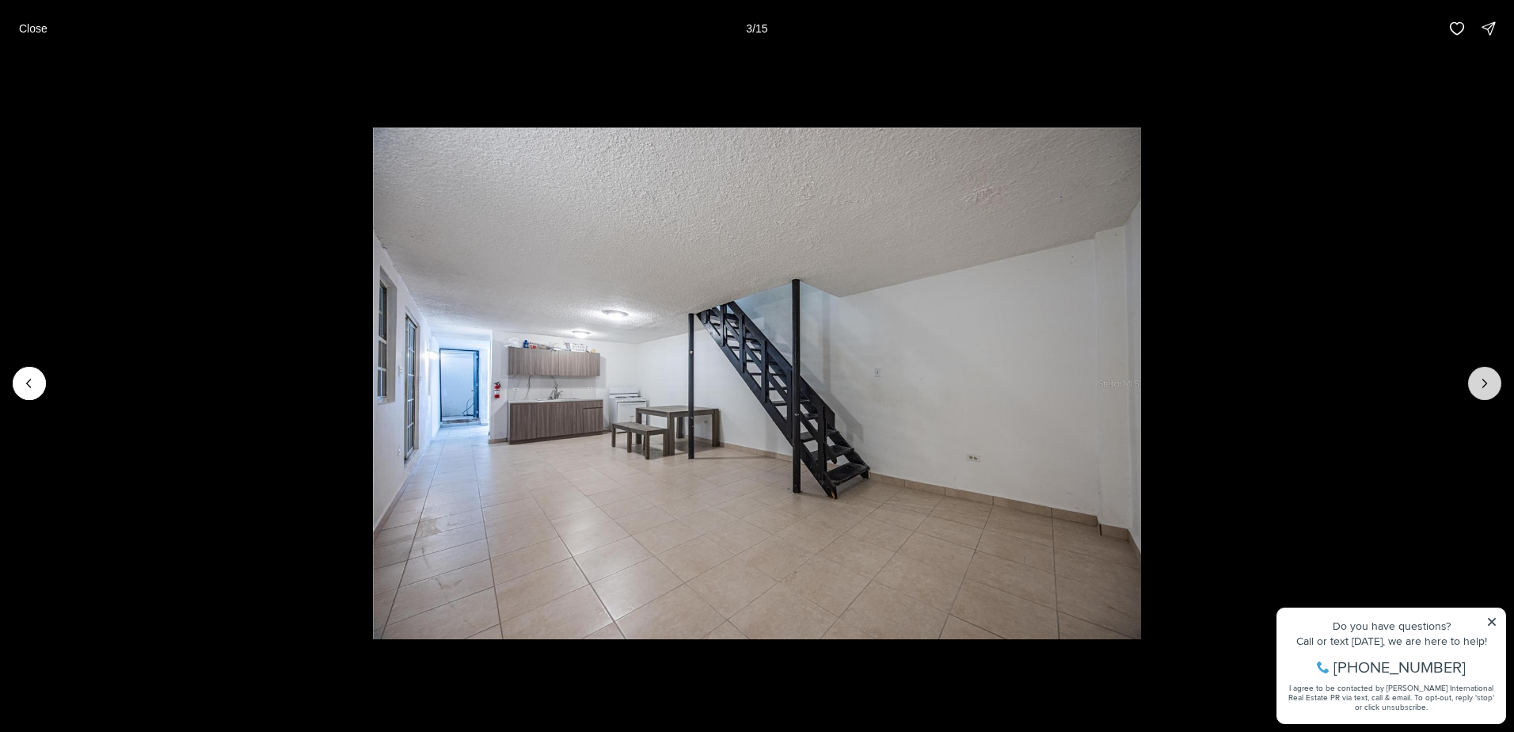
click at [1473, 393] on button "Next slide" at bounding box center [1484, 383] width 33 height 33
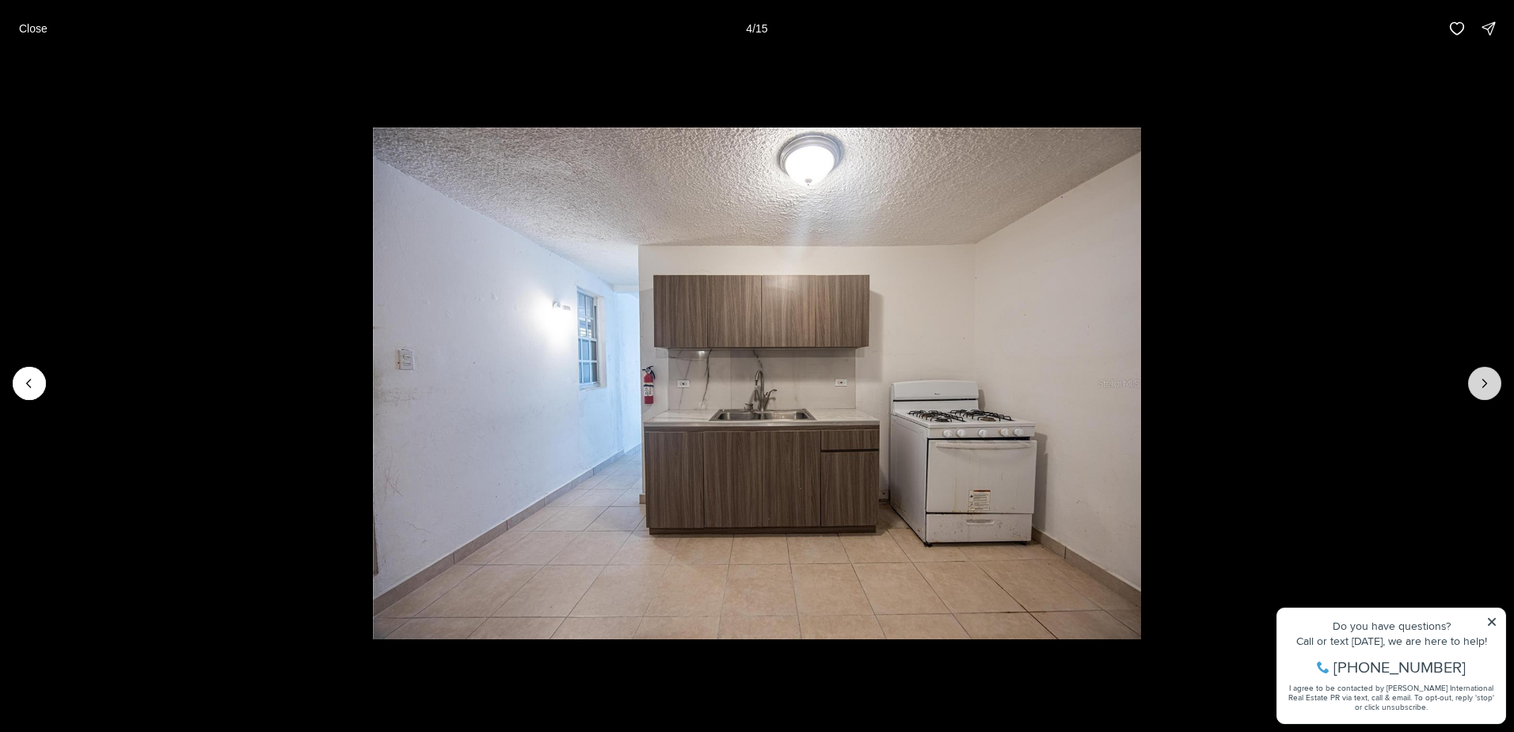
click at [1473, 394] on button "Next slide" at bounding box center [1484, 383] width 33 height 33
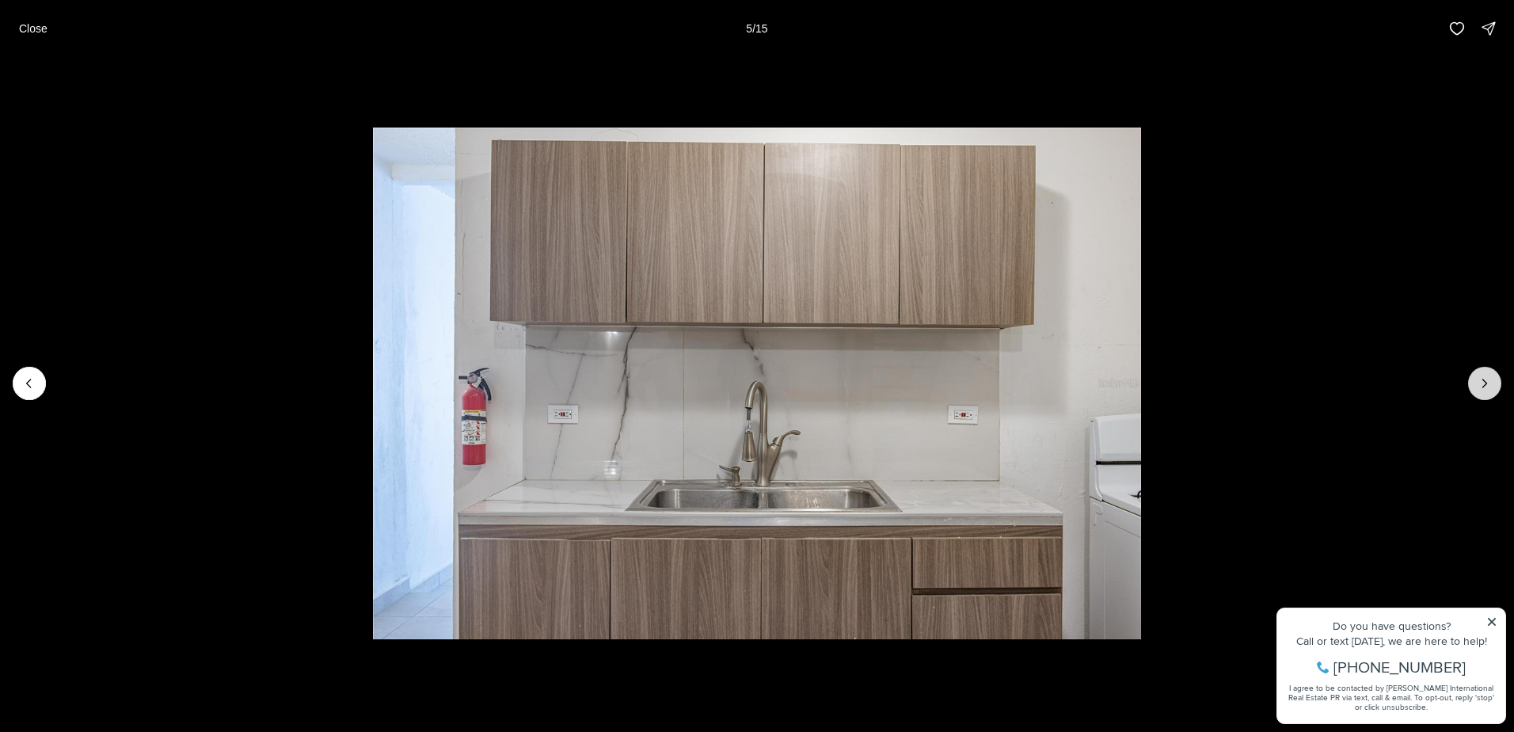
click at [1473, 394] on button "Next slide" at bounding box center [1484, 383] width 33 height 33
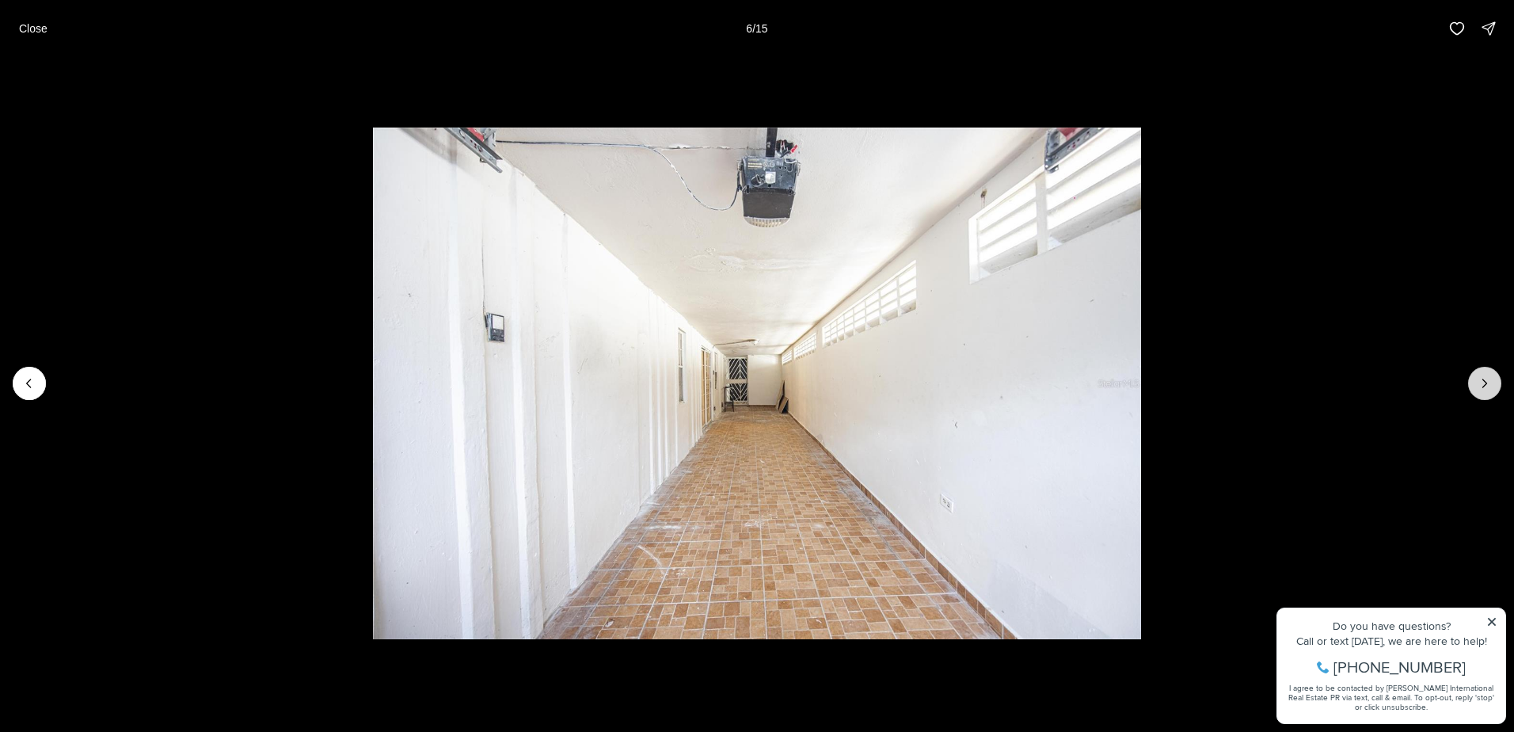
click at [1473, 394] on button "Next slide" at bounding box center [1484, 383] width 33 height 33
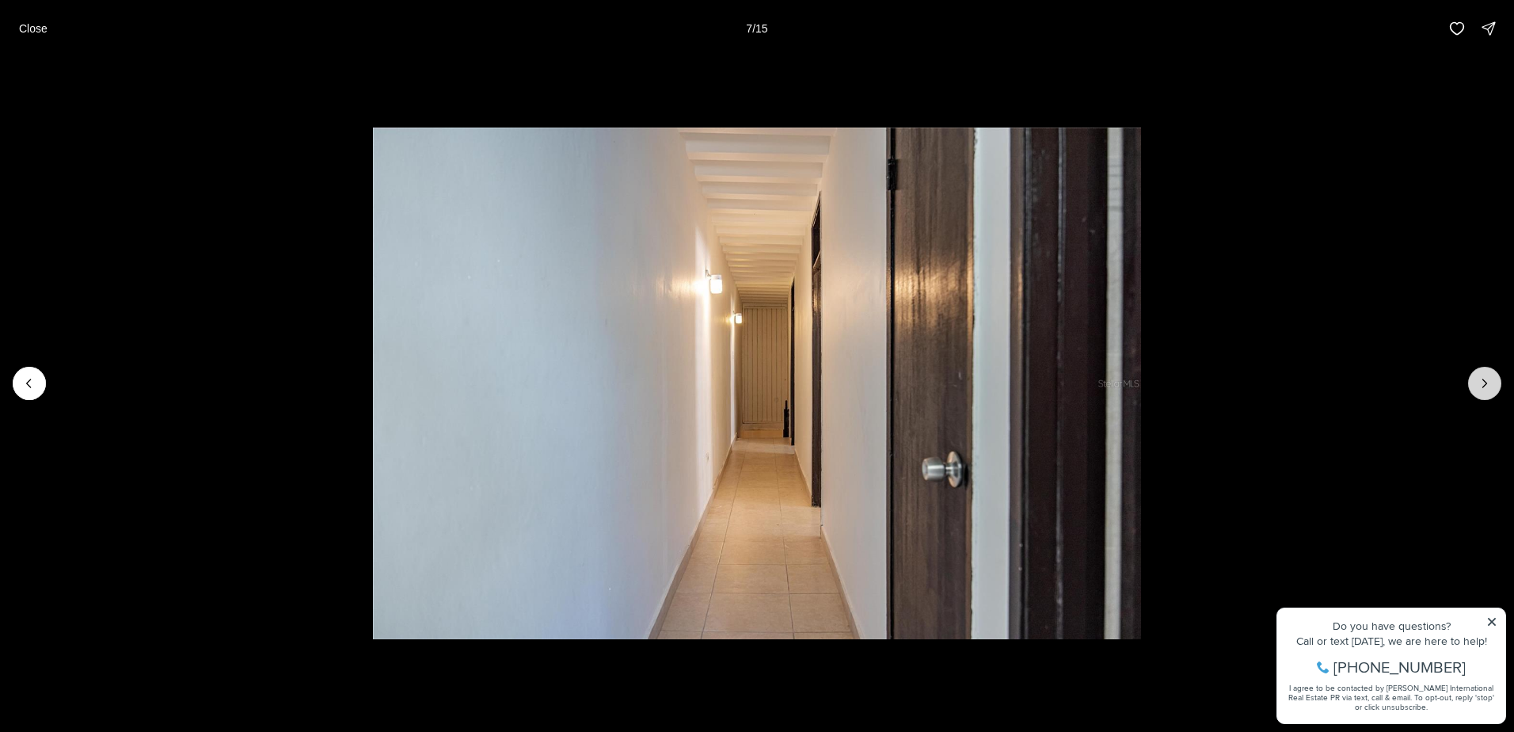
click at [1473, 395] on button "Next slide" at bounding box center [1484, 383] width 33 height 33
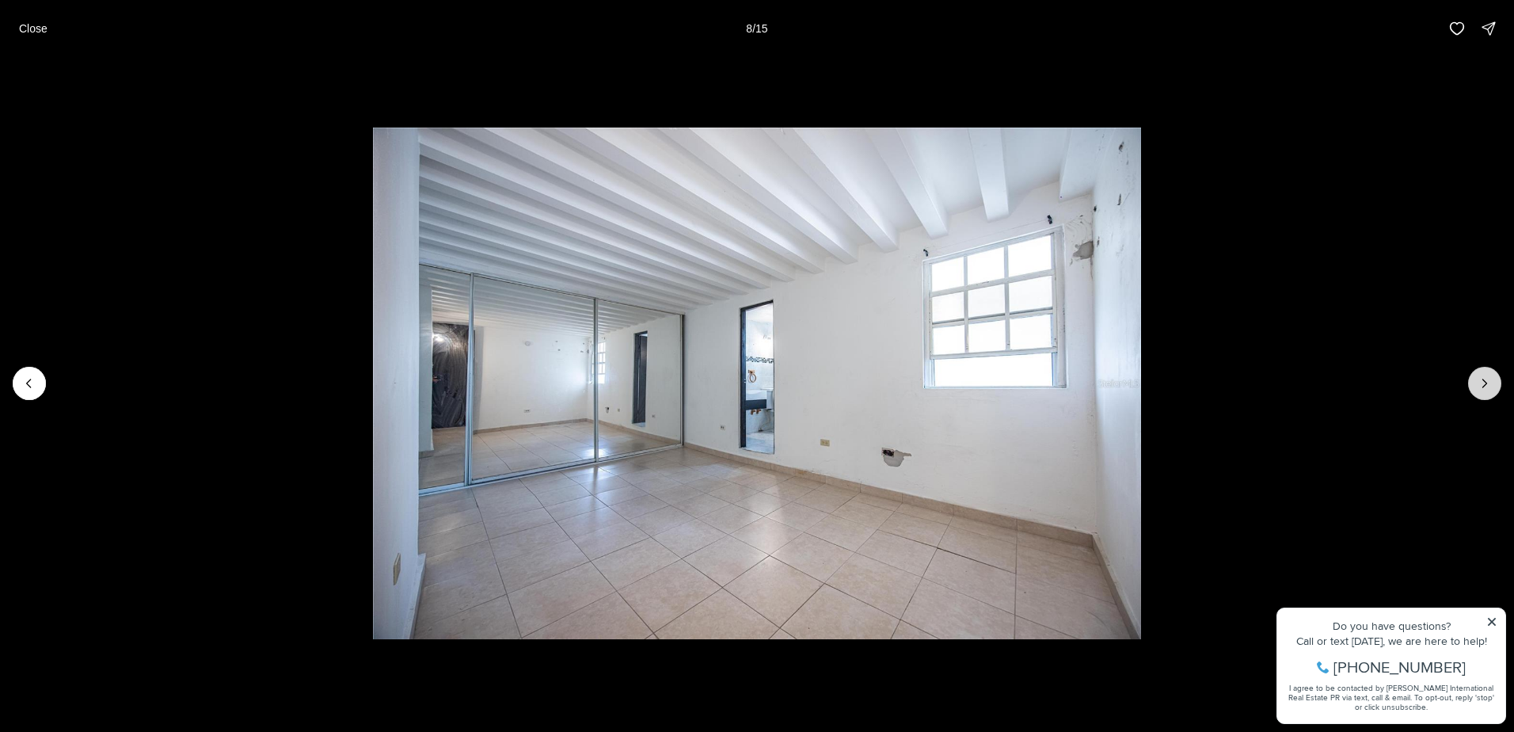
click at [1476, 388] on button "Next slide" at bounding box center [1484, 383] width 33 height 33
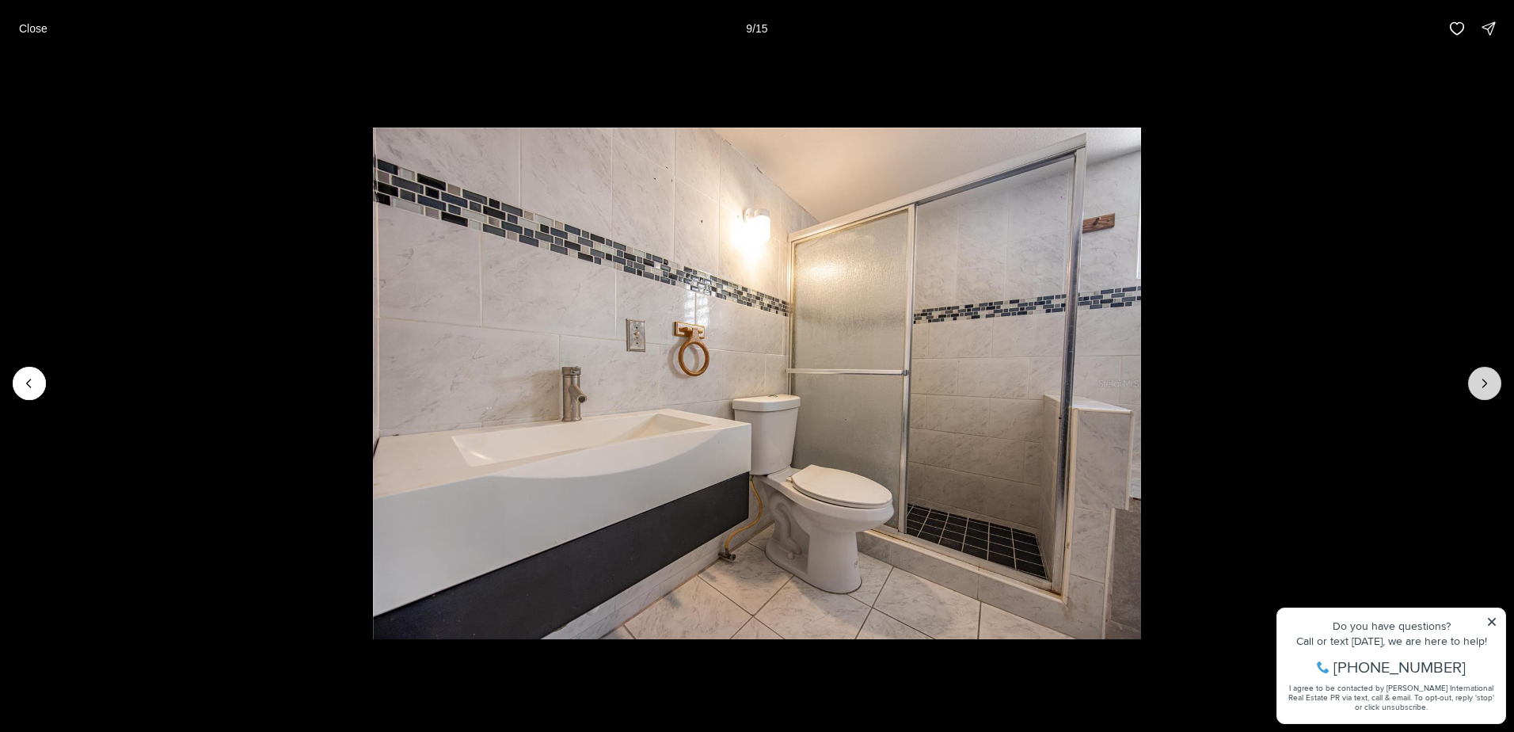
click at [1475, 391] on button "Next slide" at bounding box center [1484, 383] width 33 height 33
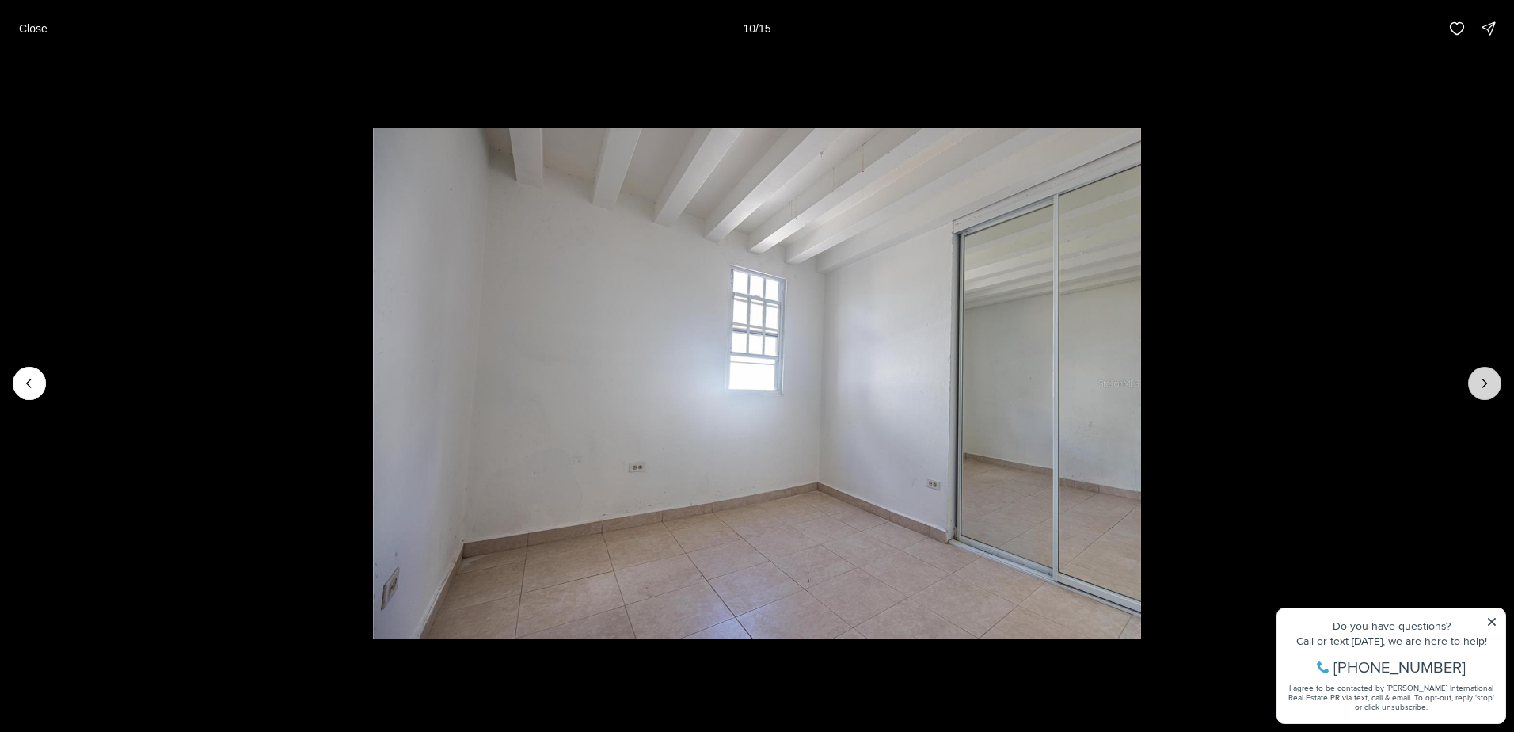
click at [1475, 390] on button "Next slide" at bounding box center [1484, 383] width 33 height 33
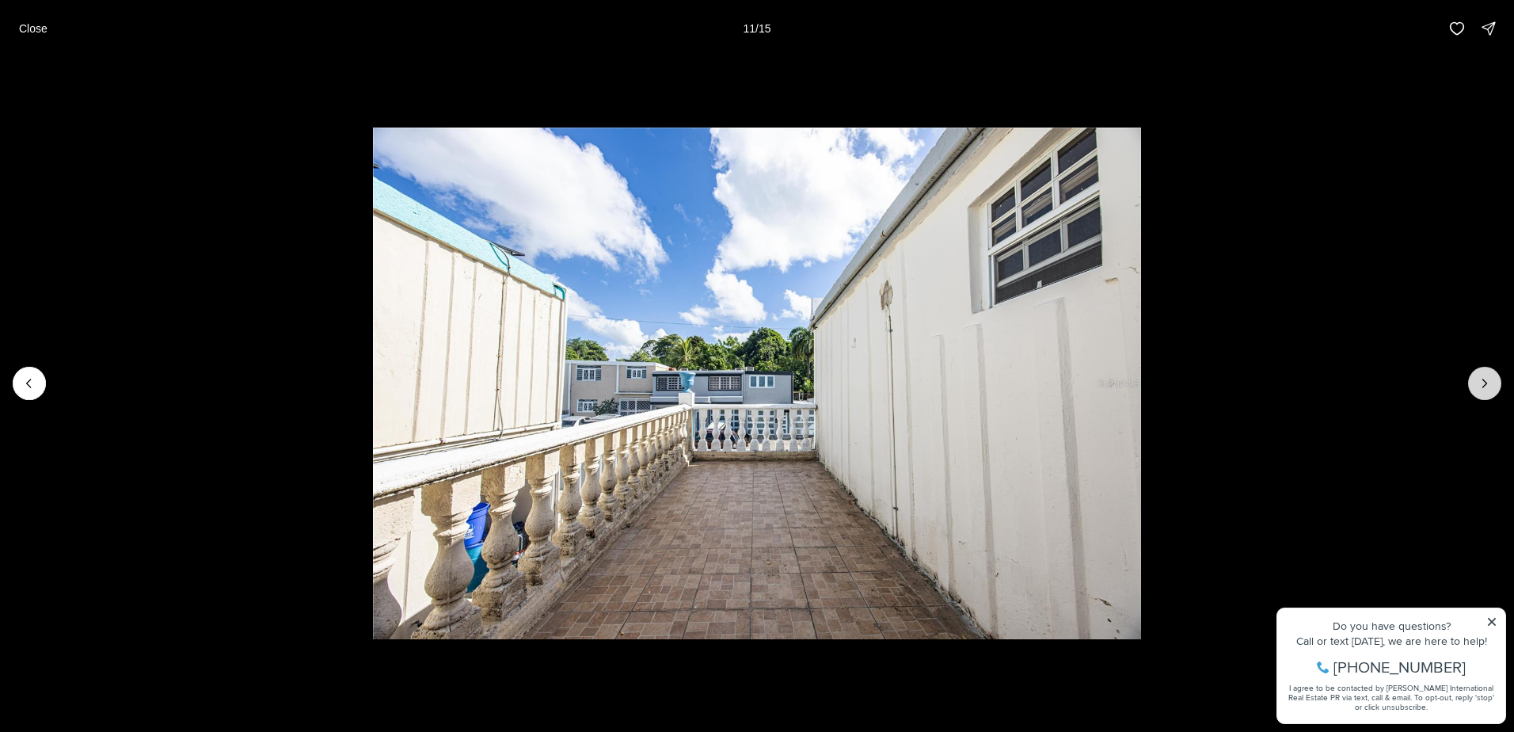
click at [1475, 390] on button "Next slide" at bounding box center [1484, 383] width 33 height 33
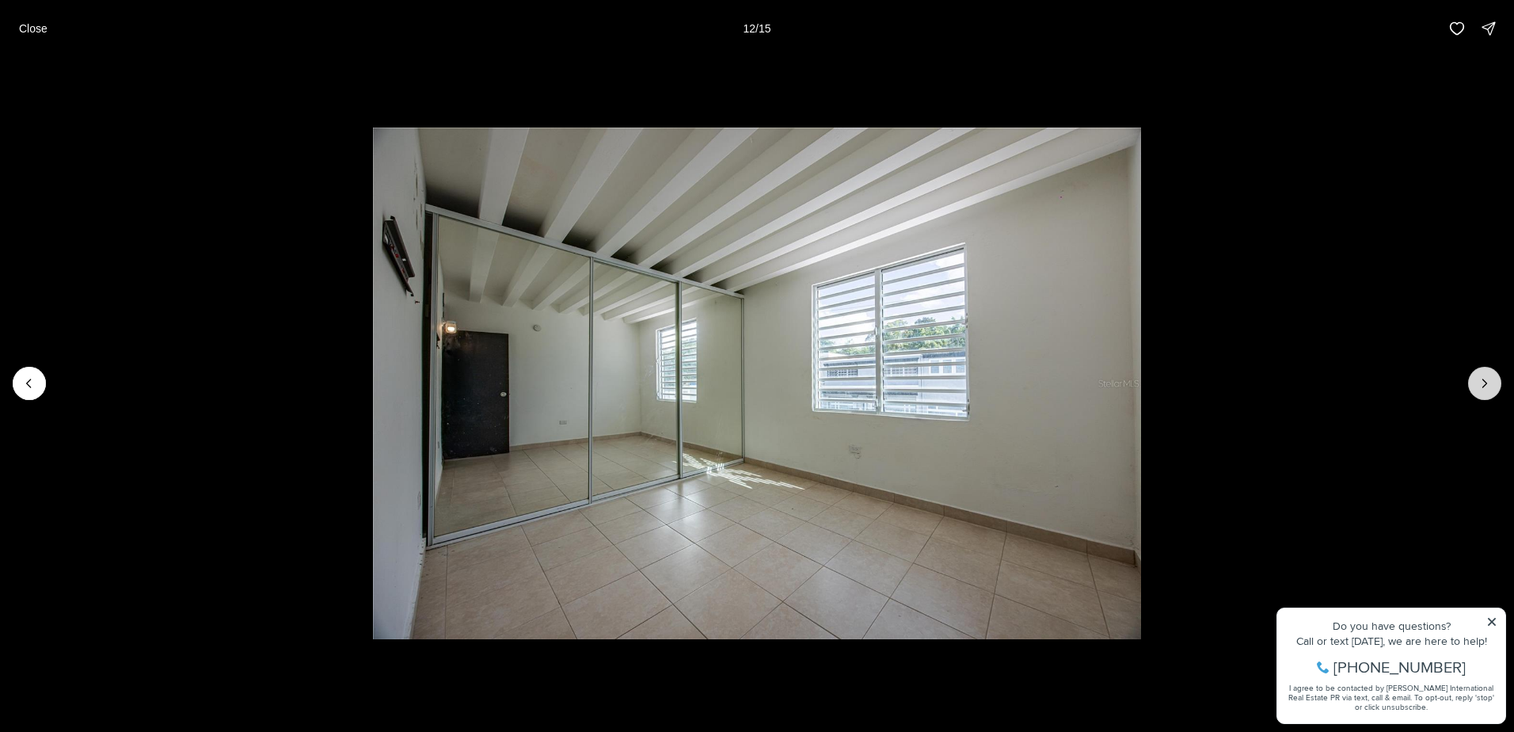
click at [1475, 390] on button "Next slide" at bounding box center [1484, 383] width 33 height 33
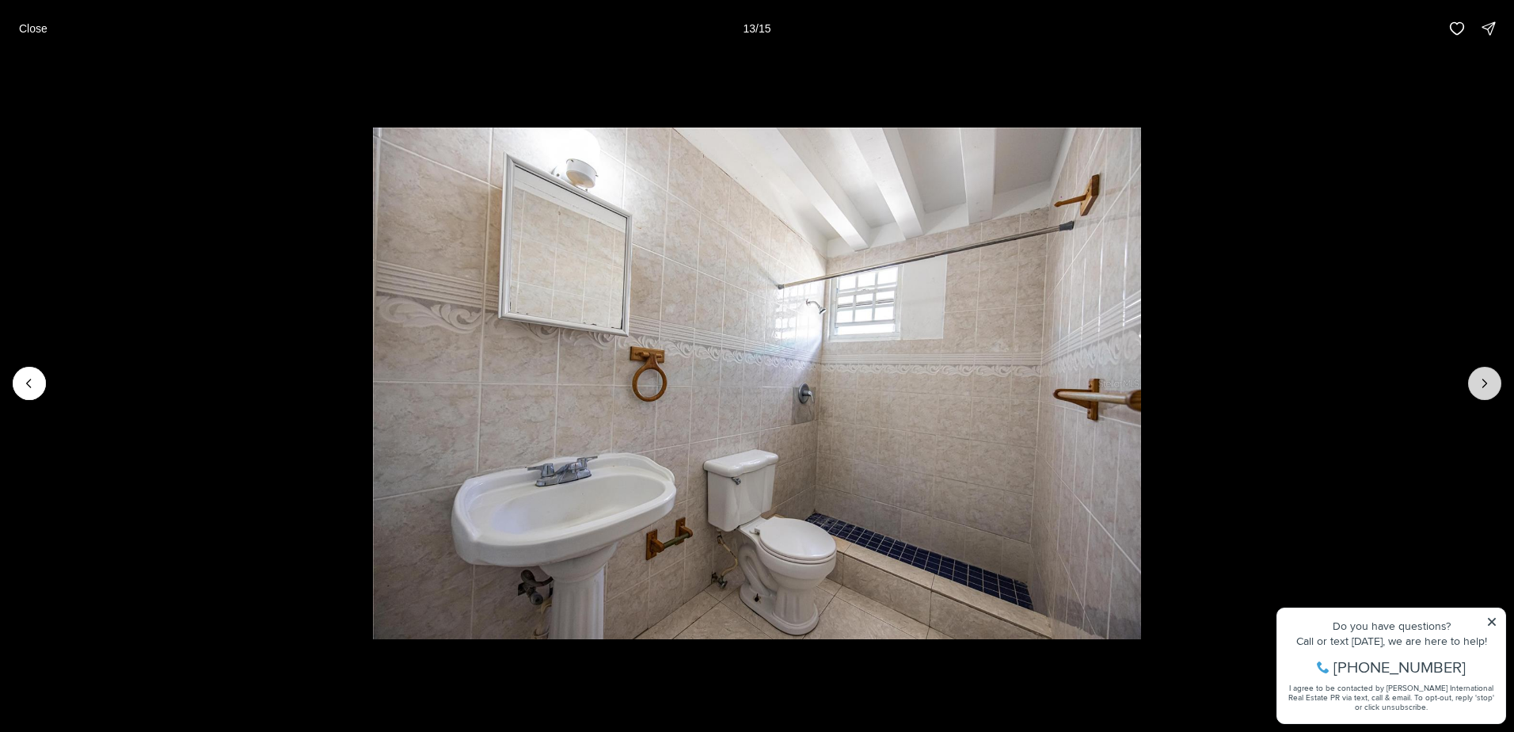
click at [1475, 390] on button "Next slide" at bounding box center [1484, 383] width 33 height 33
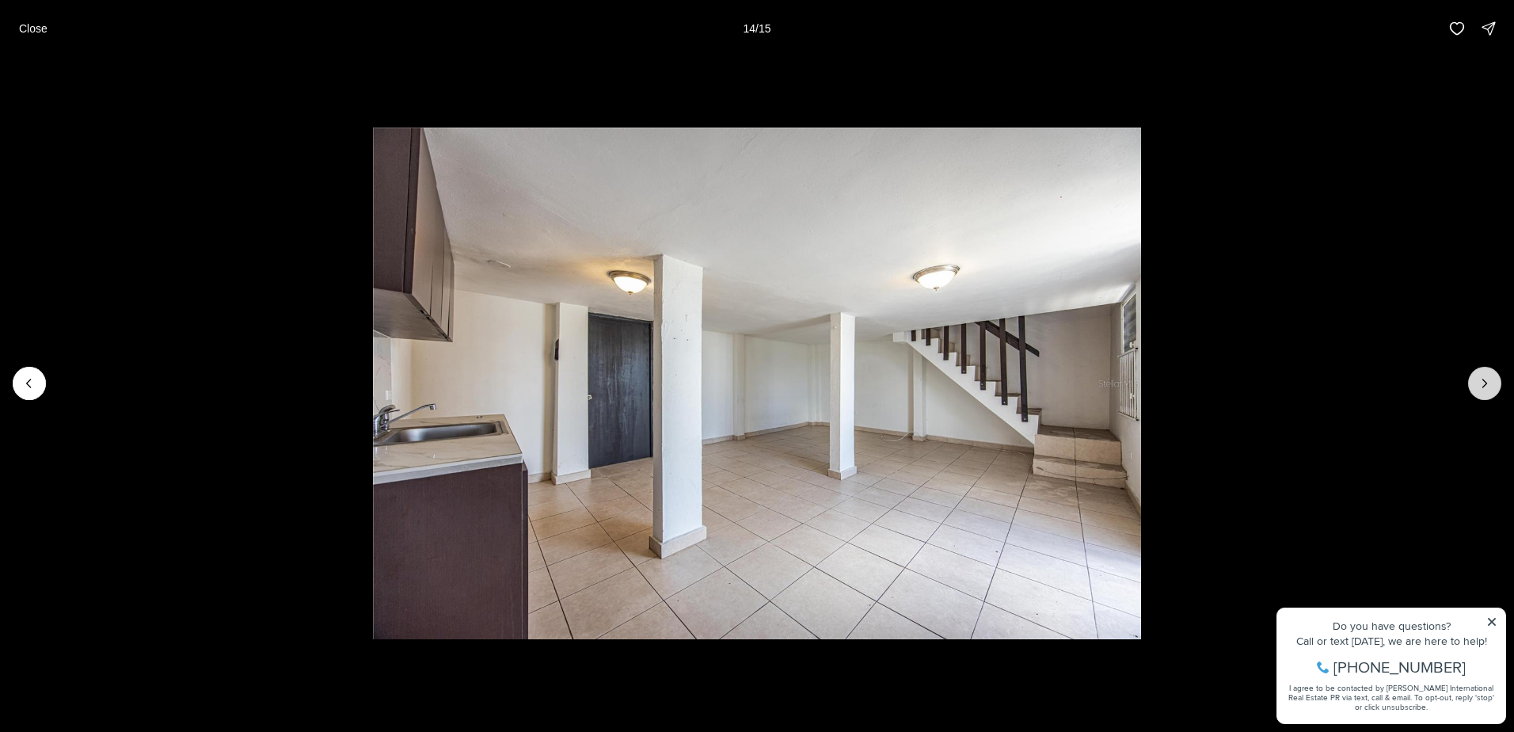
click at [1475, 390] on button "Next slide" at bounding box center [1484, 383] width 33 height 33
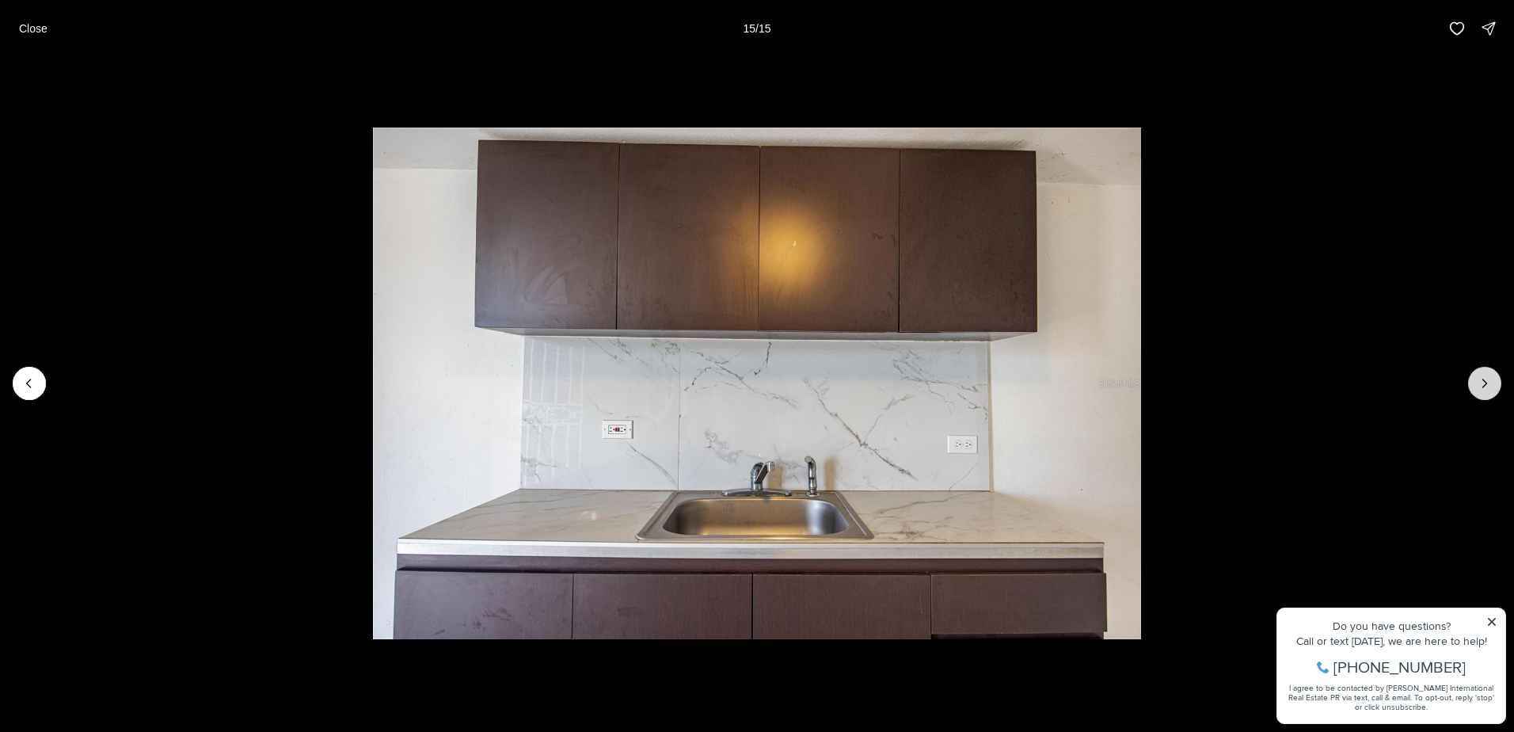
click at [1475, 390] on div at bounding box center [1484, 383] width 33 height 33
click at [1478, 388] on div at bounding box center [1484, 383] width 33 height 33
click at [42, 28] on p "Close" at bounding box center [33, 28] width 29 height 13
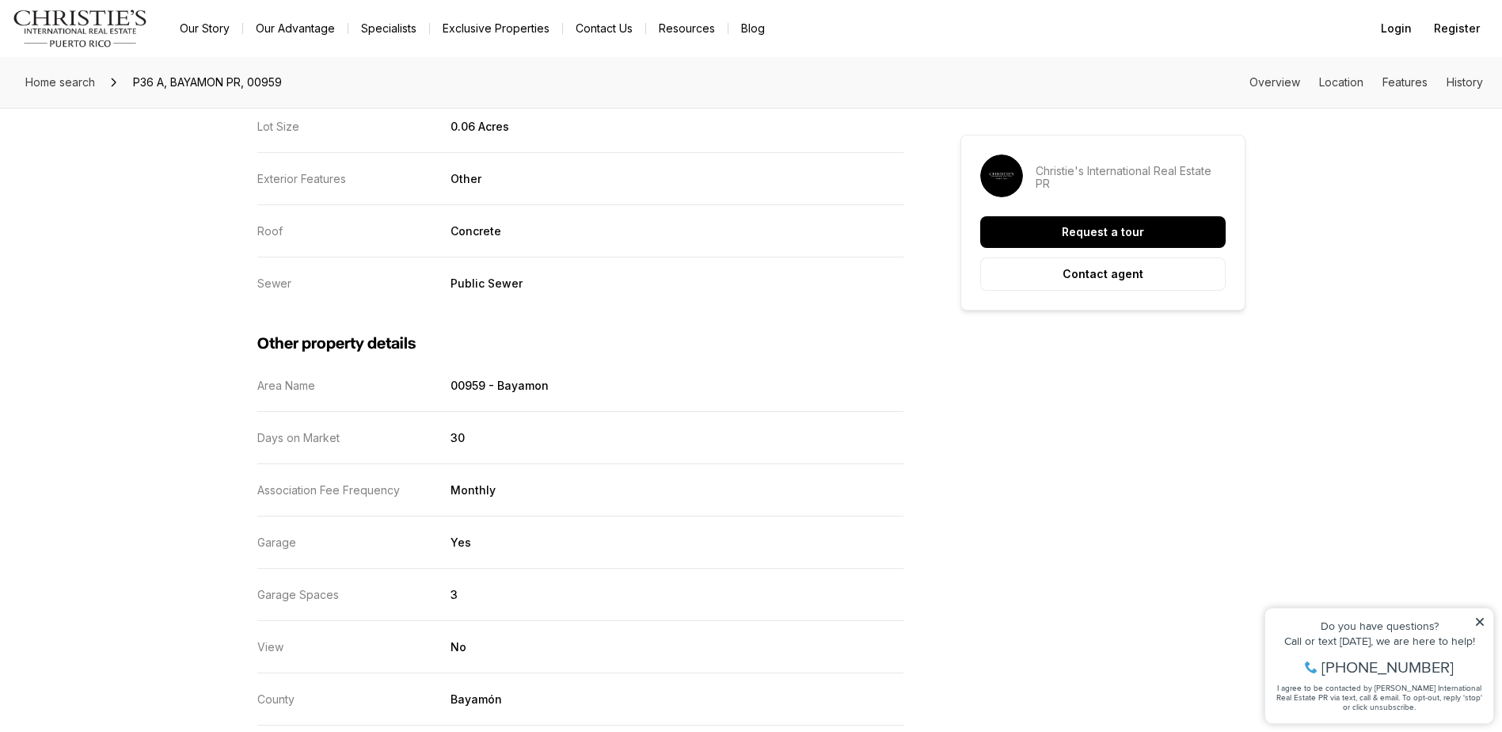
scroll to position [2534, 0]
